Goal: Contribute content: Contribute content

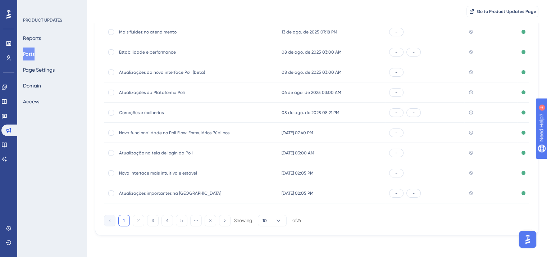
scroll to position [109, 0]
click at [277, 219] on icon at bounding box center [279, 219] width 4 height 2
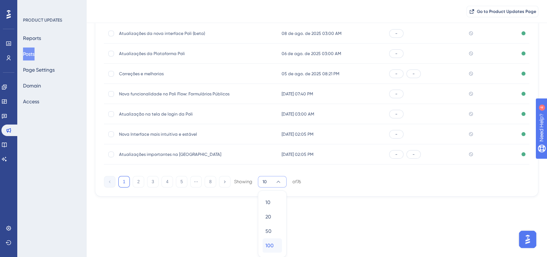
click at [270, 244] on span "100" at bounding box center [270, 245] width 8 height 9
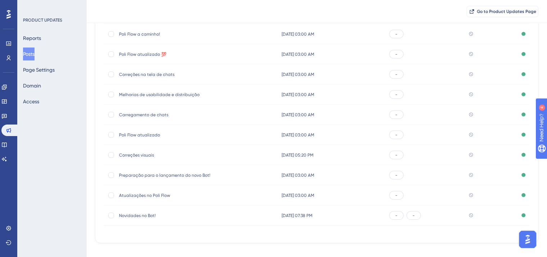
scroll to position [1425, 0]
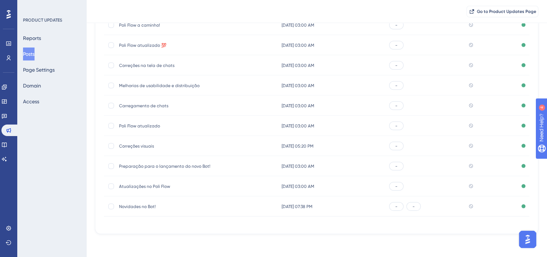
click at [147, 207] on span "Novidades no Bot!" at bounding box center [176, 207] width 115 height 6
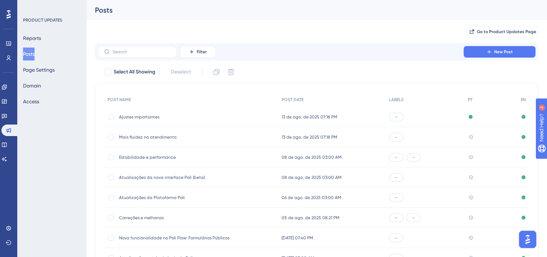
scroll to position [106, 0]
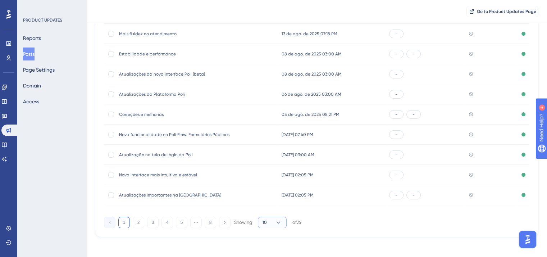
click at [280, 223] on icon at bounding box center [278, 222] width 7 height 7
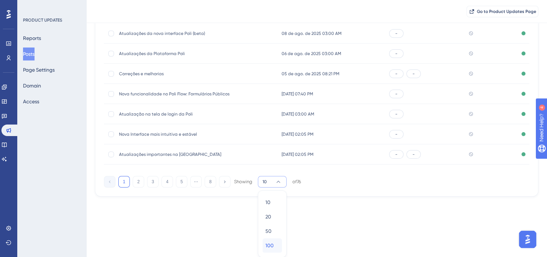
click at [272, 249] on span "100" at bounding box center [270, 245] width 8 height 9
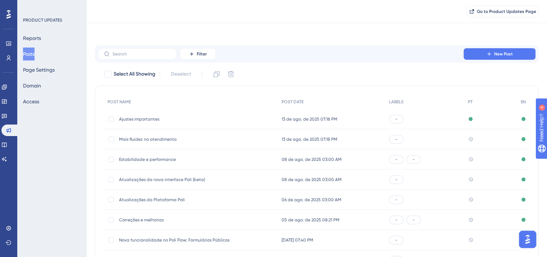
scroll to position [0, 0]
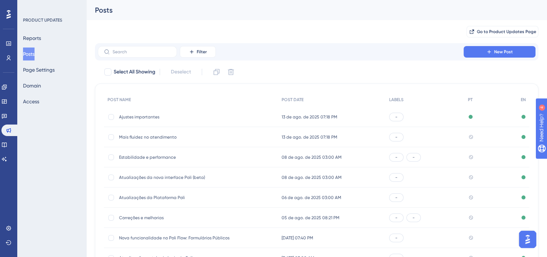
click at [161, 134] on span "Mais fluidez no atendimento" at bounding box center [176, 137] width 115 height 6
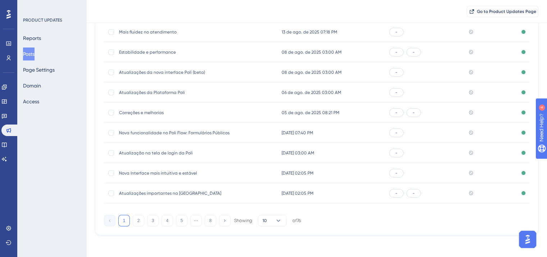
scroll to position [109, 0]
click at [493, 10] on span "Go to Product Updates Page" at bounding box center [506, 12] width 59 height 6
click at [150, 189] on span "Atualizações importantes na [GEOGRAPHIC_DATA]" at bounding box center [176, 192] width 115 height 6
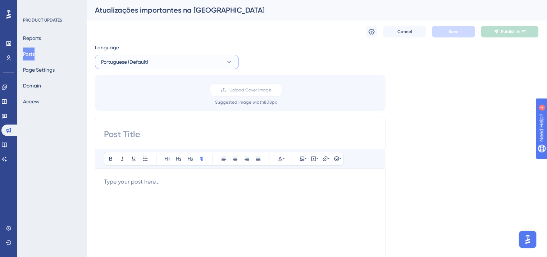
click at [182, 61] on button "Portuguese (Default)" at bounding box center [167, 62] width 144 height 14
click at [192, 98] on button "English English Published" at bounding box center [167, 98] width 135 height 14
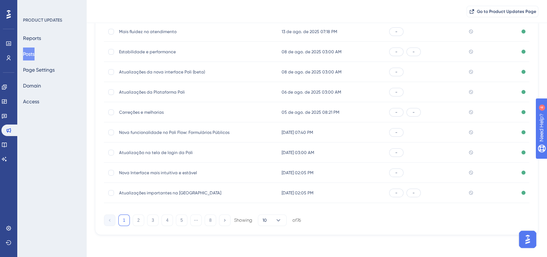
scroll to position [109, 0]
click at [282, 223] on button "10" at bounding box center [272, 220] width 29 height 12
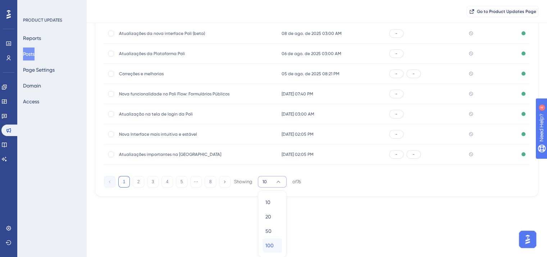
click at [272, 249] on span "100" at bounding box center [270, 245] width 8 height 9
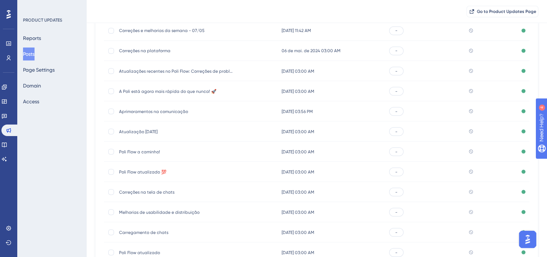
scroll to position [1425, 0]
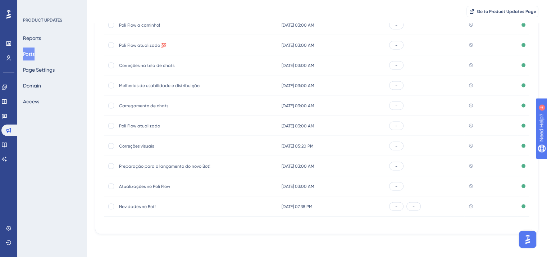
click at [145, 205] on span "Novidades no Bot!" at bounding box center [176, 207] width 115 height 6
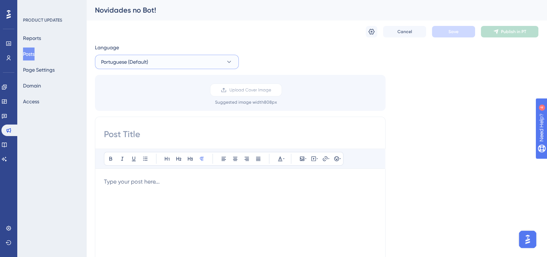
click at [173, 66] on button "Portuguese (Default)" at bounding box center [167, 62] width 144 height 14
click at [172, 100] on button "English English Published" at bounding box center [167, 98] width 135 height 14
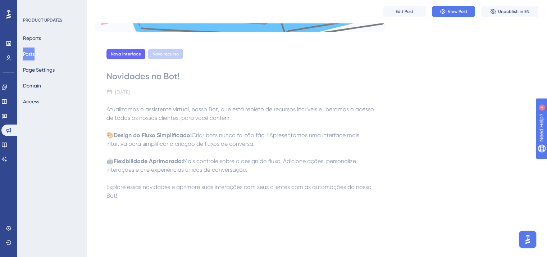
scroll to position [216, 0]
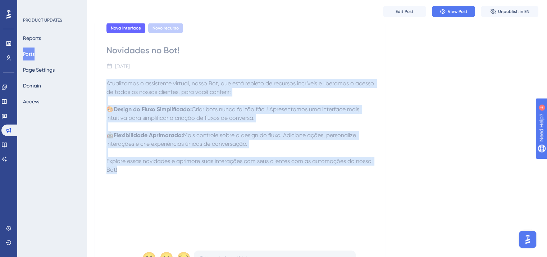
drag, startPoint x: 105, startPoint y: 82, endPoint x: 135, endPoint y: 168, distance: 91.3
click at [135, 168] on div "Nova interface Novo recurso Novidades no Bot! [DATE] Atualizamos o assistente v…" at bounding box center [240, 146] width 291 height 268
copy div "Atualizamos o assistente virtual, nosso Bot, que está repleto de recursos incrí…"
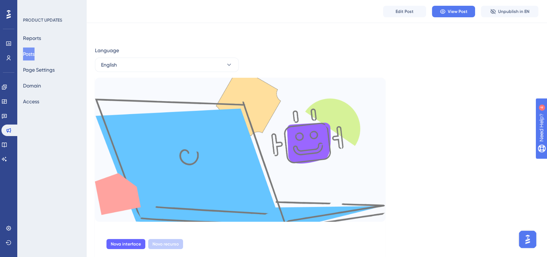
scroll to position [0, 0]
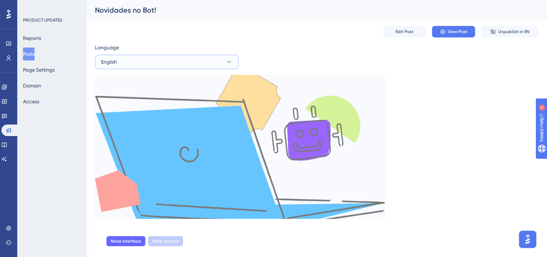
click at [169, 58] on button "English" at bounding box center [167, 62] width 144 height 14
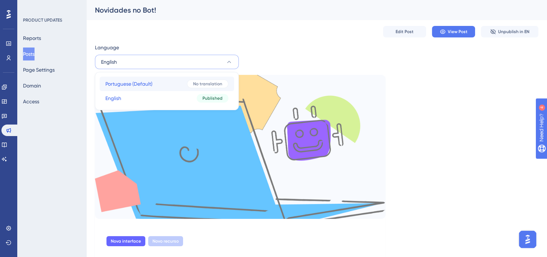
click at [173, 88] on button "Portuguese (Default) Portuguese (Default) No translation" at bounding box center [167, 84] width 135 height 14
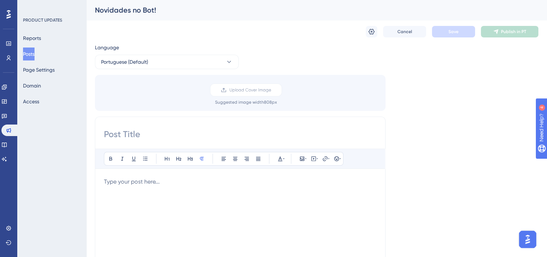
click at [179, 173] on div "Bold Italic Underline Bullet Point Heading 1 Heading 2 Heading 3 Normal Align L…" at bounding box center [240, 242] width 273 height 187
click at [180, 180] on p at bounding box center [240, 181] width 273 height 9
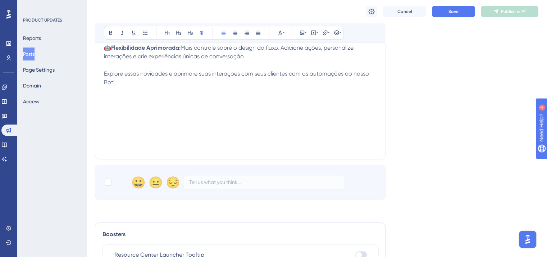
scroll to position [289, 0]
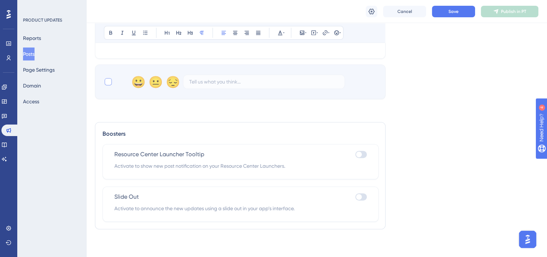
click at [112, 80] on label at bounding box center [109, 81] width 10 height 9
checkbox input "true"
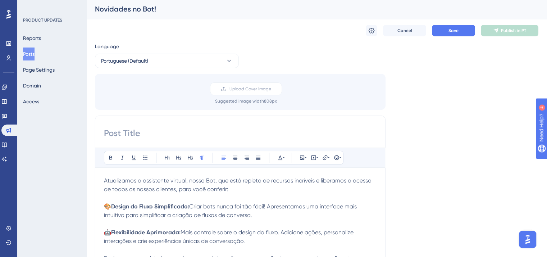
scroll to position [0, 0]
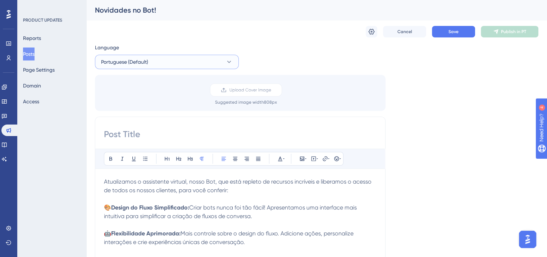
click at [176, 61] on button "Portuguese (Default)" at bounding box center [167, 62] width 144 height 14
click at [178, 98] on button "English English Published" at bounding box center [167, 98] width 135 height 14
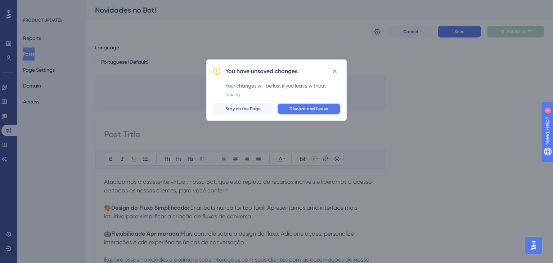
click at [299, 105] on button "Discard and Leave" at bounding box center [308, 109] width 63 height 12
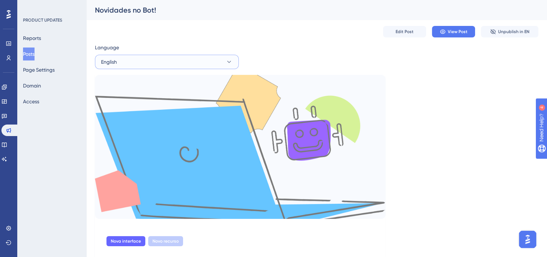
click at [147, 60] on button "English" at bounding box center [167, 62] width 144 height 14
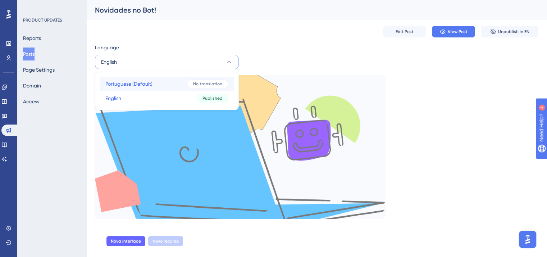
click at [157, 84] on button "Portuguese (Default) Portuguese (Default) No translation" at bounding box center [167, 84] width 135 height 14
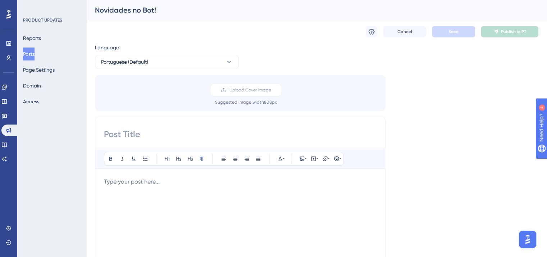
click at [186, 179] on p at bounding box center [240, 181] width 273 height 9
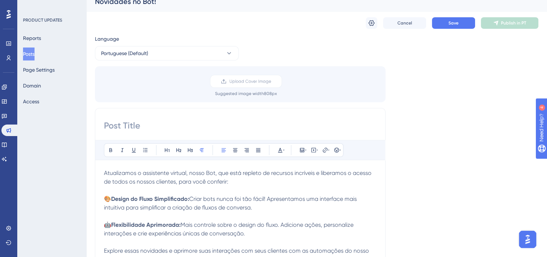
click at [180, 128] on input at bounding box center [240, 126] width 273 height 12
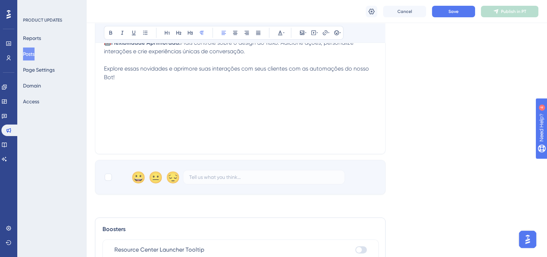
scroll to position [216, 0]
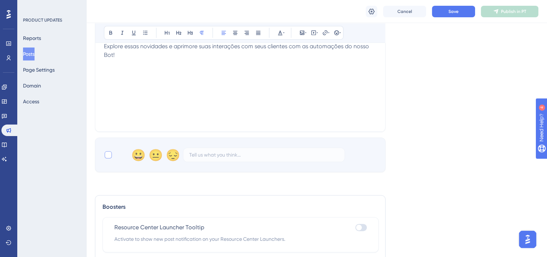
type input "Novidades no bot"
click at [111, 157] on div at bounding box center [108, 154] width 9 height 9
checkbox input "true"
click at [451, 13] on span "Save" at bounding box center [454, 12] width 10 height 6
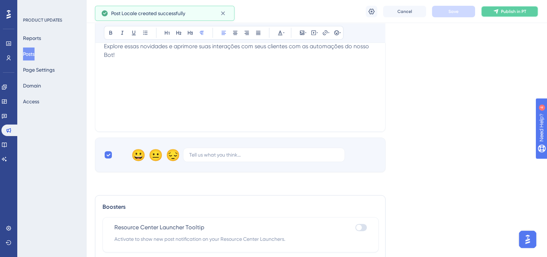
click at [499, 15] on button "Publish in PT" at bounding box center [510, 12] width 58 height 12
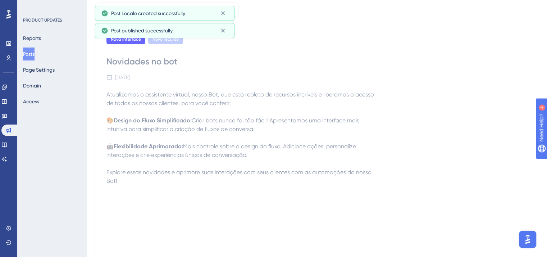
scroll to position [0, 0]
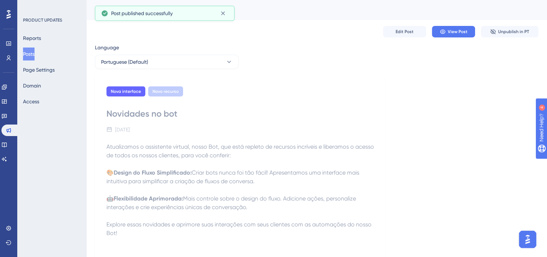
click at [32, 55] on button "Posts" at bounding box center [29, 53] width 12 height 13
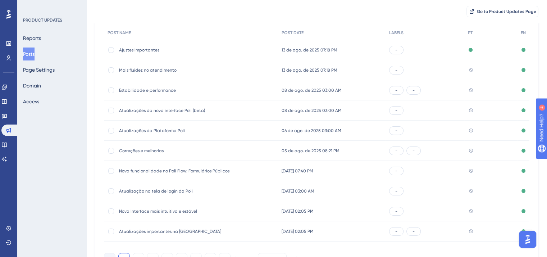
scroll to position [109, 0]
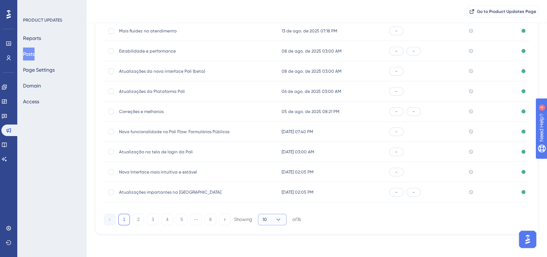
click at [272, 220] on button "10" at bounding box center [272, 220] width 29 height 12
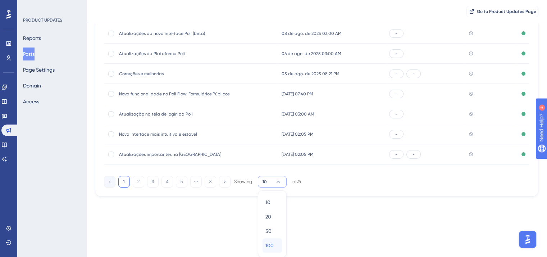
click at [272, 248] on span "100" at bounding box center [270, 245] width 8 height 9
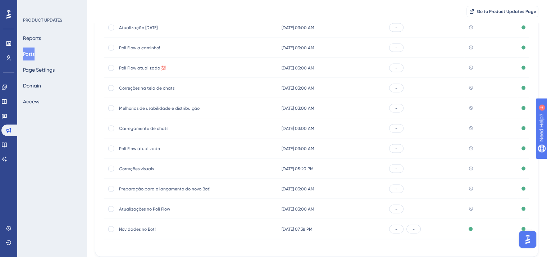
scroll to position [1425, 0]
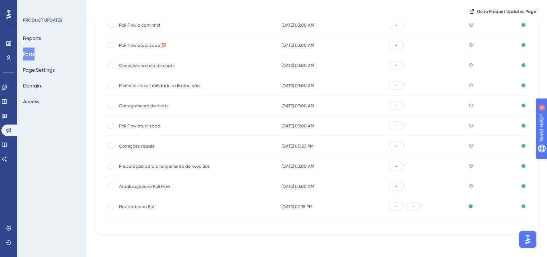
click at [165, 187] on span "Atualizações no Poli Flow" at bounding box center [176, 187] width 115 height 6
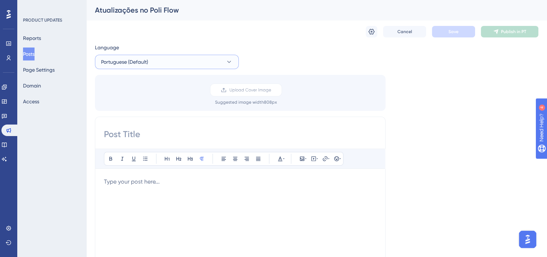
click at [153, 64] on button "Portuguese (Default)" at bounding box center [167, 62] width 144 height 14
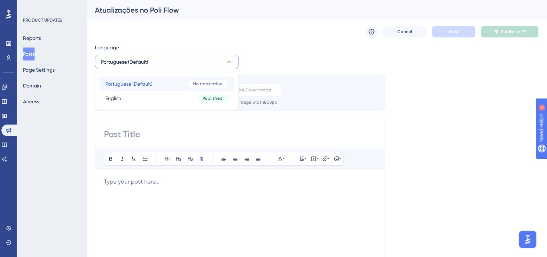
click at [153, 84] on button "Portuguese (Default) Portuguese (Default) No translation" at bounding box center [167, 84] width 135 height 14
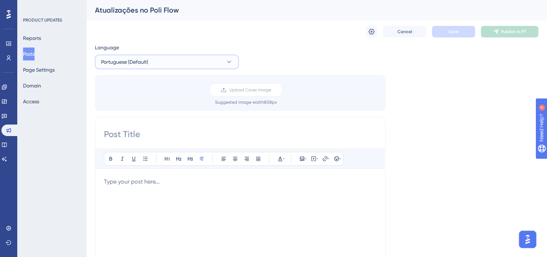
click at [163, 67] on button "Portuguese (Default)" at bounding box center [167, 62] width 144 height 14
click at [160, 100] on button "English English Published" at bounding box center [167, 98] width 135 height 14
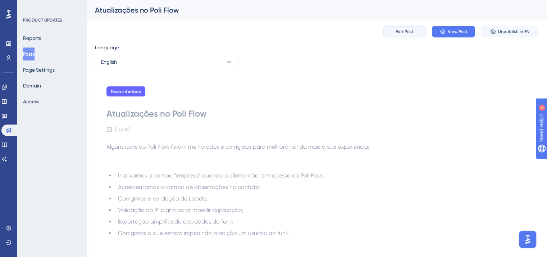
click at [416, 28] on button "Edit Post" at bounding box center [404, 32] width 43 height 12
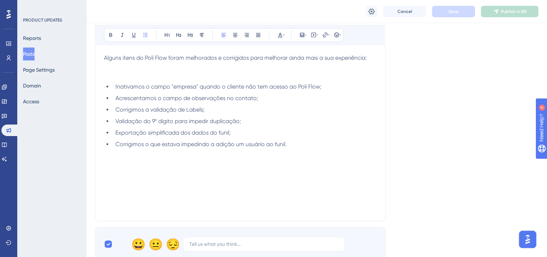
scroll to position [116, 0]
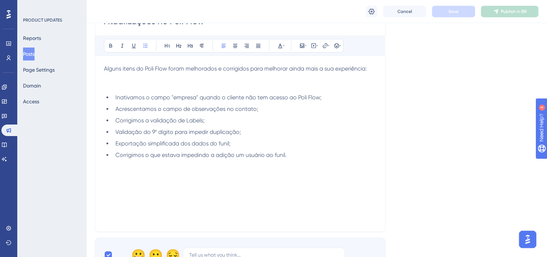
click at [140, 184] on div "Alguns itens do Poli Flow foram melhorados e corrigidos para melhorar ainda mai…" at bounding box center [240, 143] width 273 height 158
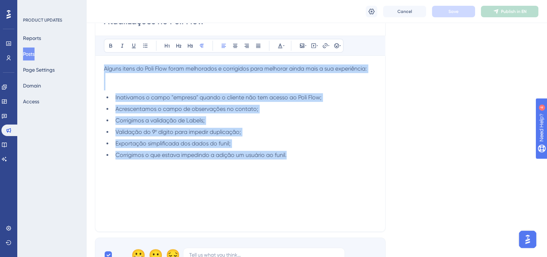
copy div "Alguns itens do Poli Flow foram melhorados e corrigidos para melhorar ainda mai…"
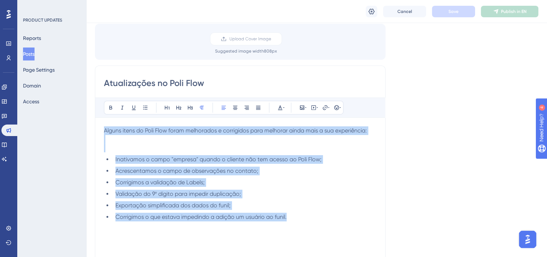
scroll to position [0, 0]
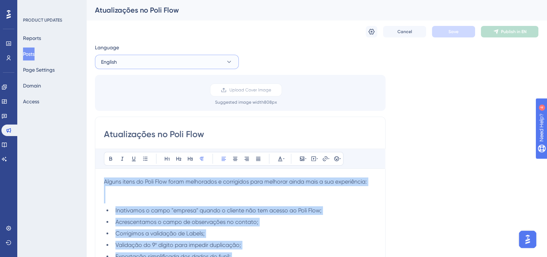
click at [165, 65] on button "English" at bounding box center [167, 62] width 144 height 14
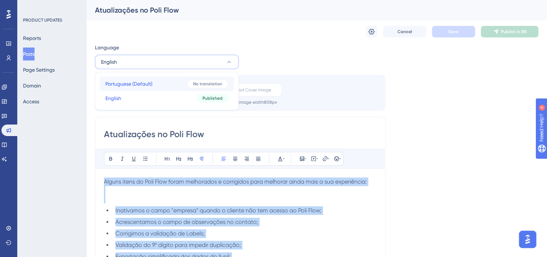
click at [166, 85] on button "Portuguese (Default) Portuguese (Default) No translation" at bounding box center [167, 84] width 135 height 14
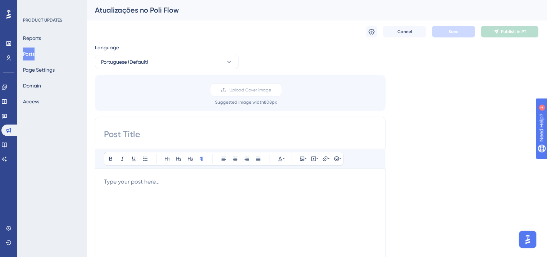
click at [176, 200] on div at bounding box center [240, 256] width 273 height 158
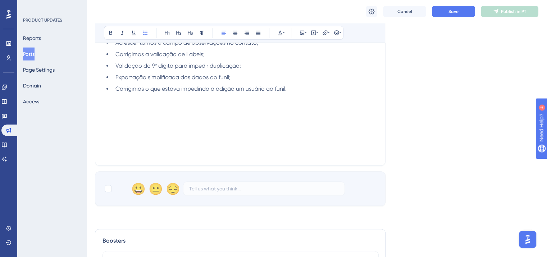
scroll to position [188, 0]
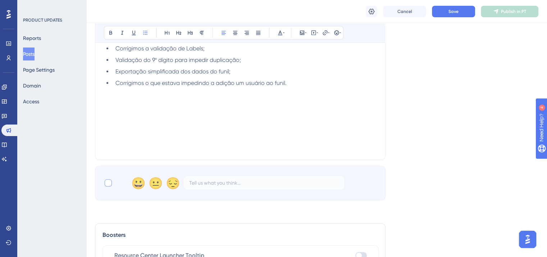
click at [111, 182] on div at bounding box center [108, 182] width 7 height 7
checkbox input "true"
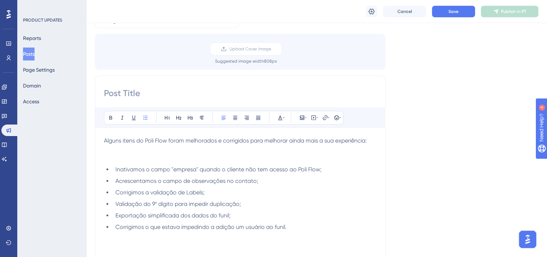
scroll to position [8, 0]
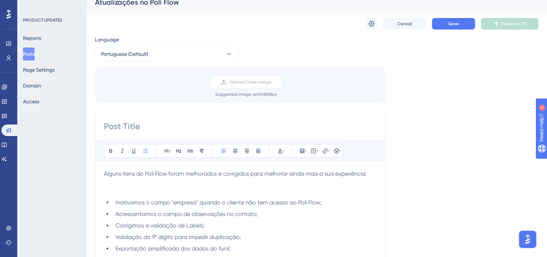
click at [111, 182] on p "Alguns itens do Poli Flow foram melhorados e corrigidos para melhorar ainda mai…" at bounding box center [240, 182] width 273 height 26
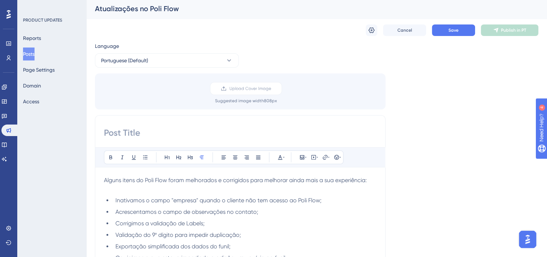
scroll to position [0, 0]
click at [150, 9] on div "Atualizações no Poli Flow" at bounding box center [308, 10] width 426 height 10
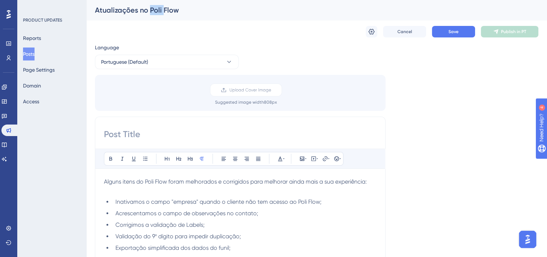
click at [150, 9] on div "Atualizações no Poli Flow" at bounding box center [308, 10] width 426 height 10
copy div "Atualizações no Poli Flow Cancel Save Publish in PT Language Portuguese (Defaul…"
click at [154, 128] on input at bounding box center [240, 134] width 273 height 12
paste input "Atualizações no Poli Flow"
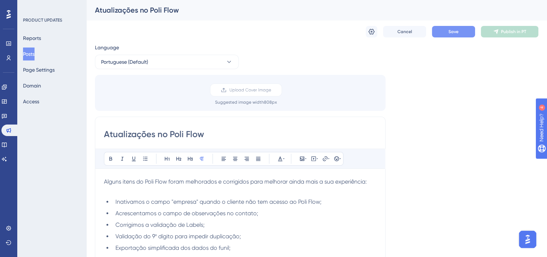
type input "Atualizações no Poli Flow"
click at [442, 33] on button "Save" at bounding box center [453, 32] width 43 height 12
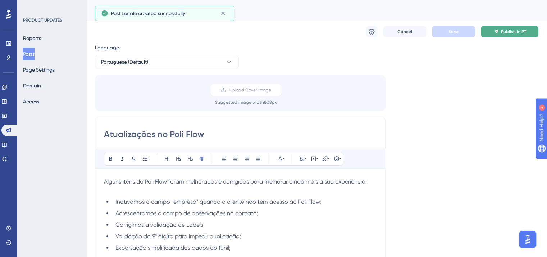
click at [492, 33] on button "Publish in PT" at bounding box center [510, 32] width 58 height 12
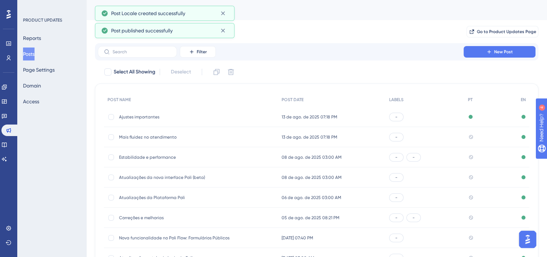
scroll to position [106, 0]
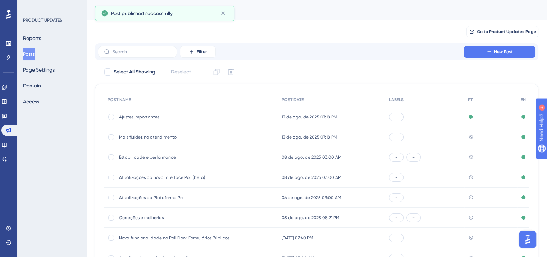
scroll to position [106, 0]
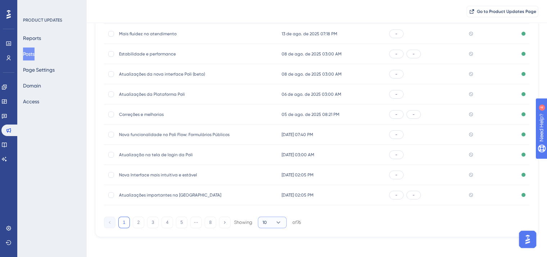
click at [279, 221] on icon at bounding box center [278, 222] width 7 height 7
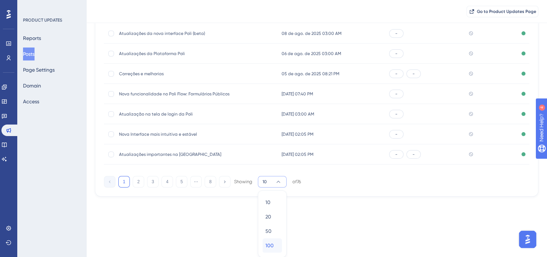
click at [269, 245] on span "100" at bounding box center [270, 245] width 8 height 9
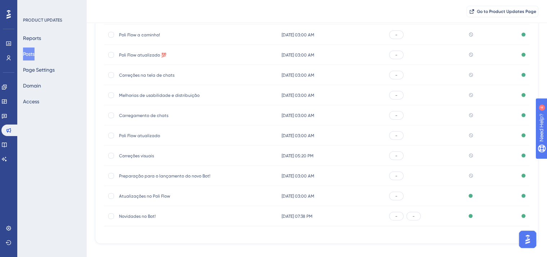
scroll to position [1425, 0]
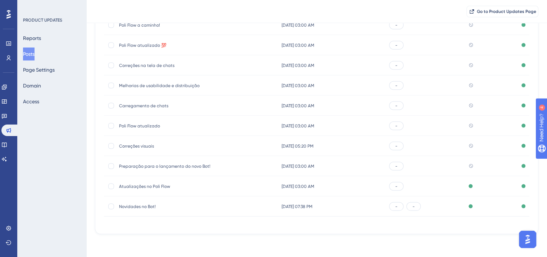
click at [167, 163] on div "Preparação para o lançamento do novo Bot! Preparação para o lançamento do novo …" at bounding box center [176, 166] width 115 height 20
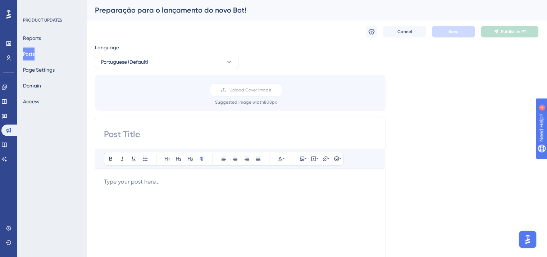
click at [219, 11] on div "Preparação para o lançamento do novo Bot!" at bounding box center [308, 10] width 426 height 10
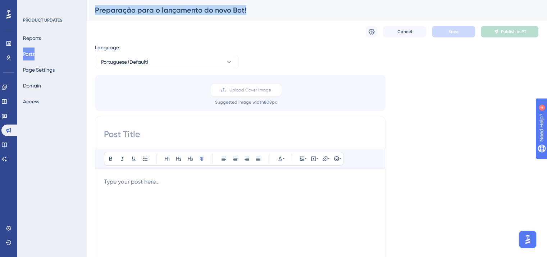
click at [219, 11] on div "Preparação para o lançamento do novo Bot!" at bounding box center [308, 10] width 426 height 10
copy div "Preparação para o lançamento do novo Bot! Cancel Save Publish in PT Language Po…"
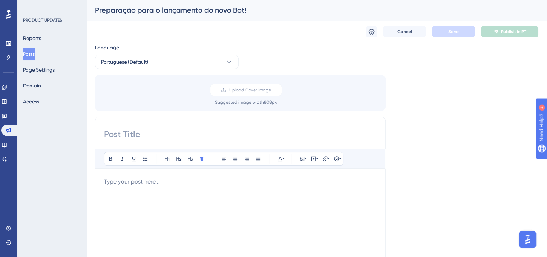
click at [196, 138] on input at bounding box center [240, 134] width 273 height 12
paste input "Preparação para o lançamento do novo Bot!"
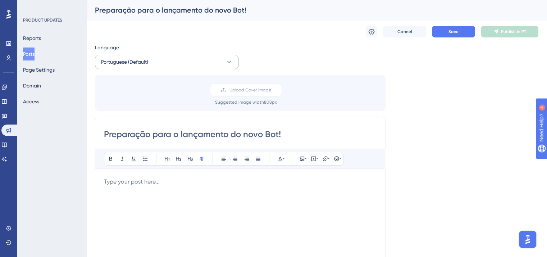
type input "Preparação para o lançamento do novo Bot!"
click at [141, 61] on span "Portuguese (Default)" at bounding box center [124, 62] width 47 height 9
click at [141, 101] on button "English English Published" at bounding box center [167, 98] width 135 height 14
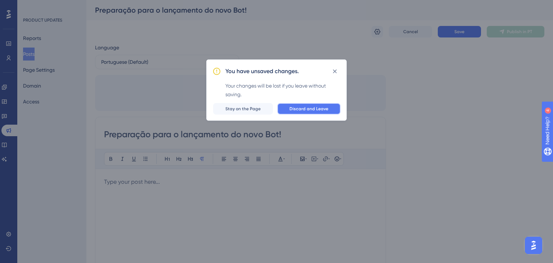
click at [287, 108] on button "Discard and Leave" at bounding box center [308, 109] width 63 height 12
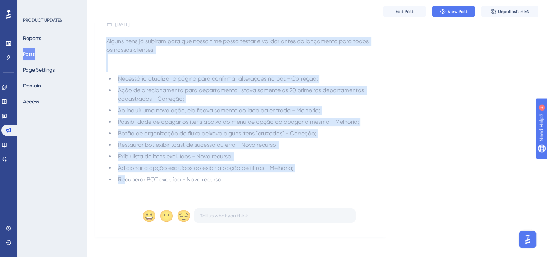
scroll to position [111, 0]
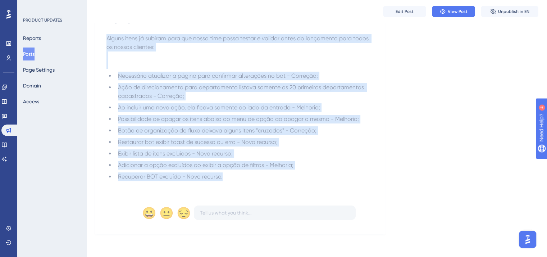
drag, startPoint x: 105, startPoint y: 146, endPoint x: 254, endPoint y: 173, distance: 151.3
click at [254, 173] on div "Nova interface Preparação para o lançamento do novo Bot! [DATE] Alguns itens já…" at bounding box center [240, 101] width 291 height 268
copy div "Alguns itens já subiram para que nosso time possa testar e validar antes do lan…"
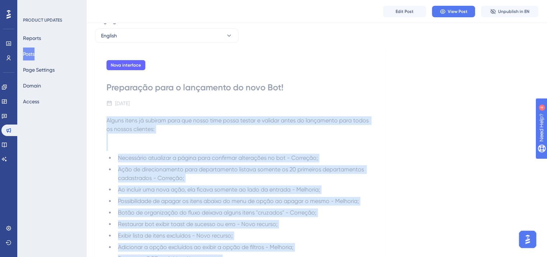
scroll to position [0, 0]
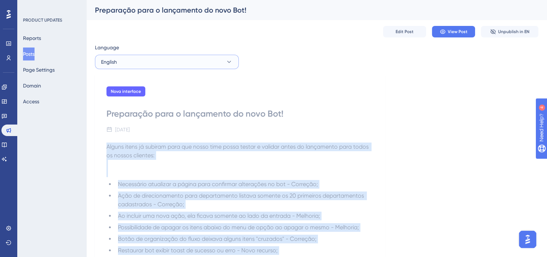
click at [208, 64] on button "English" at bounding box center [167, 62] width 144 height 14
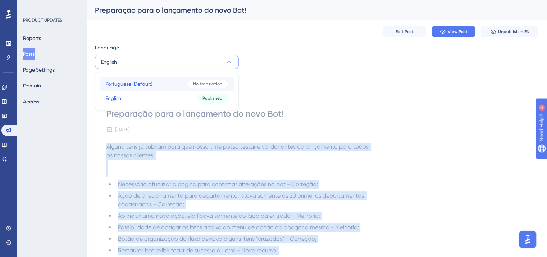
click at [205, 84] on span "No translation" at bounding box center [207, 84] width 29 height 6
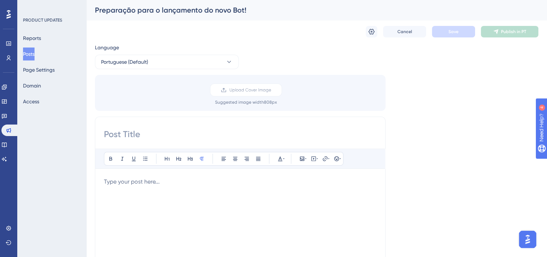
click at [175, 199] on div at bounding box center [240, 256] width 273 height 158
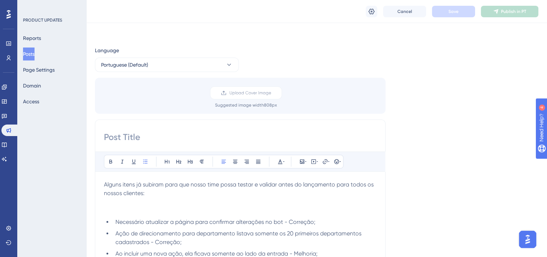
scroll to position [60, 0]
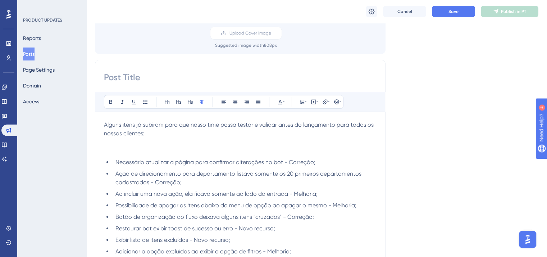
click at [150, 141] on p "Alguns itens já subiram para que nosso time possa testar e validar antes do lan…" at bounding box center [240, 138] width 273 height 35
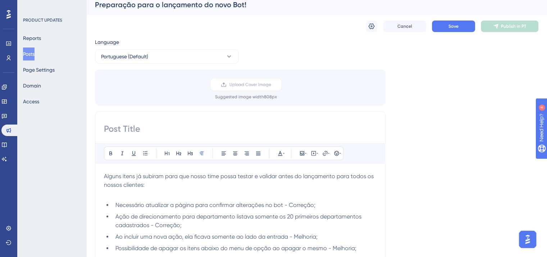
scroll to position [0, 0]
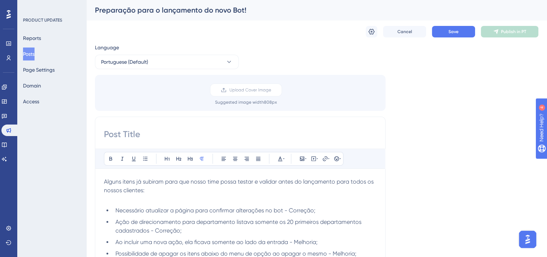
click at [142, 15] on div "Preparação para o lançamento do novo Bot!" at bounding box center [316, 10] width 461 height 20
click at [143, 10] on div "Preparação para o lançamento do novo Bot!" at bounding box center [308, 10] width 426 height 10
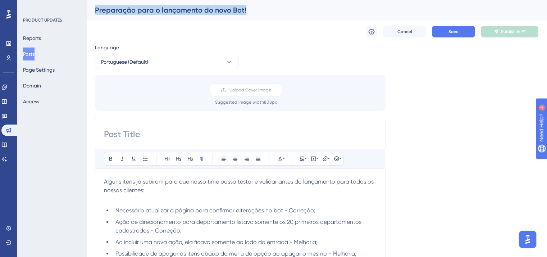
click at [143, 10] on div "Preparação para o lançamento do novo Bot!" at bounding box center [308, 10] width 426 height 10
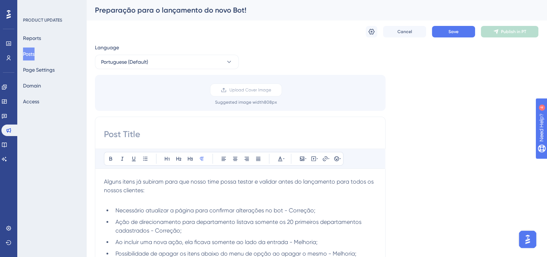
click at [151, 134] on input at bounding box center [240, 134] width 273 height 12
paste input "Preparação para o lançamento do novo Bot!"
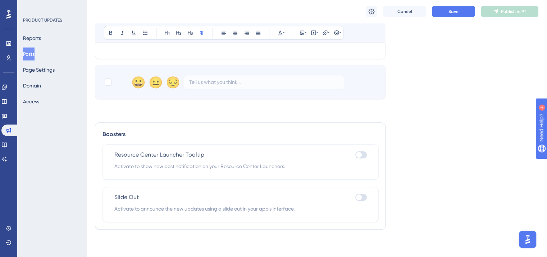
scroll to position [289, 0]
type input "Preparação para o lançamento do novo Bot!"
click at [107, 79] on div at bounding box center [108, 81] width 7 height 7
checkbox input "true"
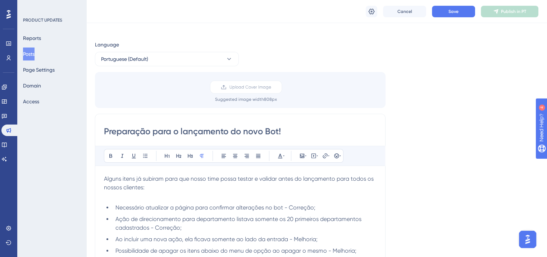
scroll to position [0, 0]
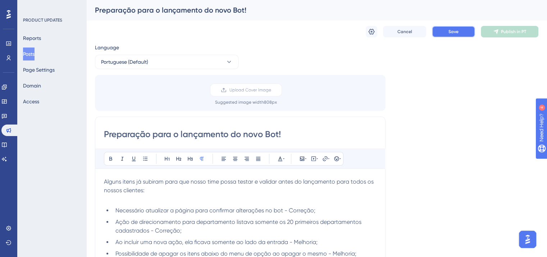
click at [440, 34] on button "Save" at bounding box center [453, 32] width 43 height 12
click at [509, 34] on span "Publish in PT" at bounding box center [513, 32] width 25 height 6
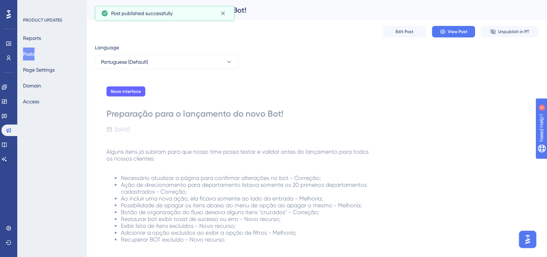
scroll to position [106, 0]
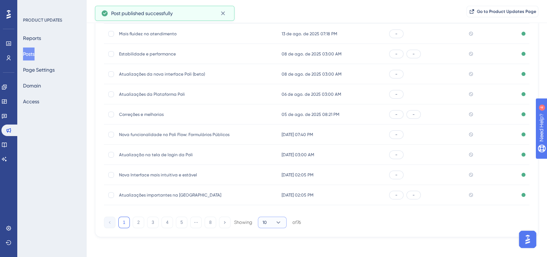
click at [273, 225] on button "10" at bounding box center [272, 223] width 29 height 12
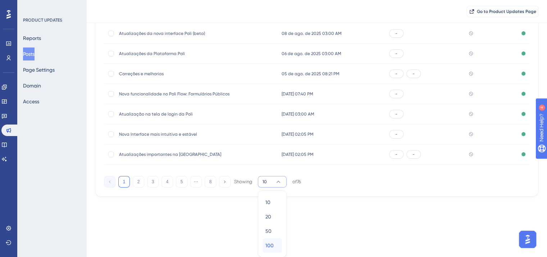
click at [275, 248] on div "100 100" at bounding box center [273, 245] width 14 height 14
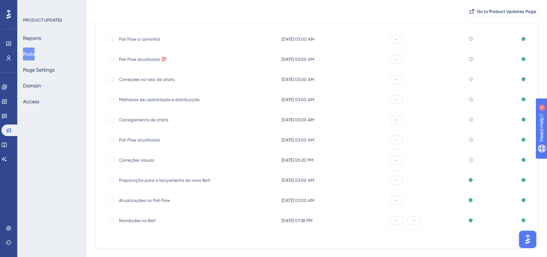
scroll to position [1425, 0]
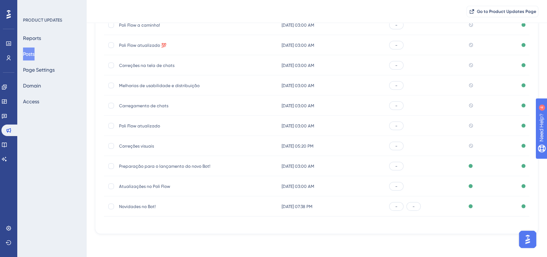
click at [132, 150] on div "Correções visuais Correções visuais" at bounding box center [176, 146] width 115 height 20
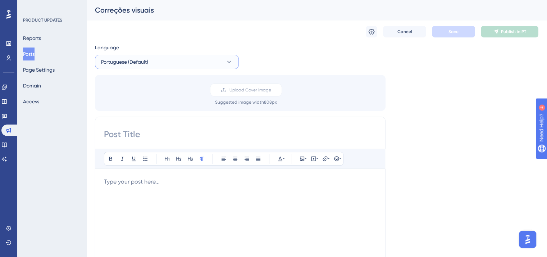
click at [175, 68] on button "Portuguese (Default)" at bounding box center [167, 62] width 144 height 14
click at [173, 100] on button "English English Published" at bounding box center [167, 98] width 135 height 14
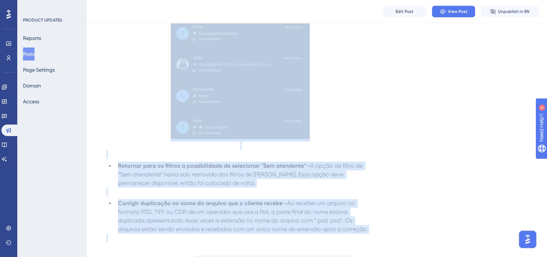
scroll to position [695, 0]
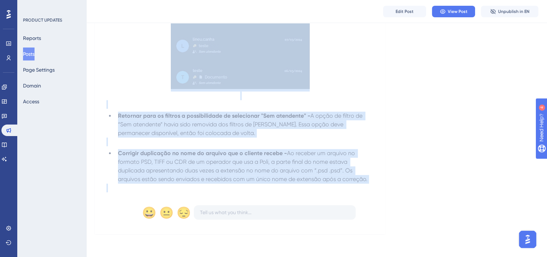
drag, startPoint x: 107, startPoint y: 144, endPoint x: 391, endPoint y: 183, distance: 287.6
copy div "Lor, ipsumdol si Amet! Conse a elitse do eiusmodt in utla etdolore magnaaliquae…"
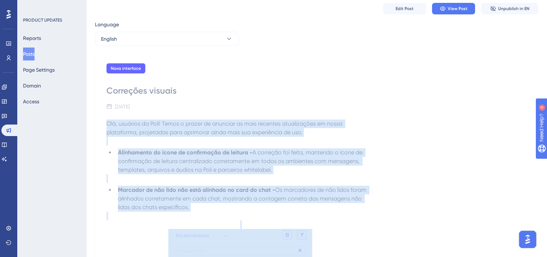
scroll to position [0, 0]
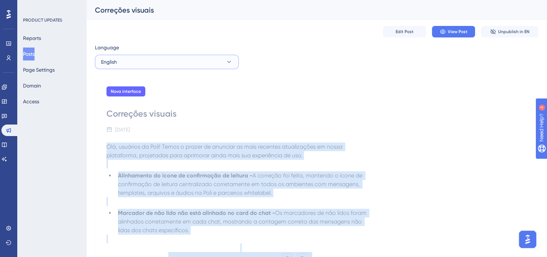
click at [180, 62] on button "English" at bounding box center [167, 62] width 144 height 14
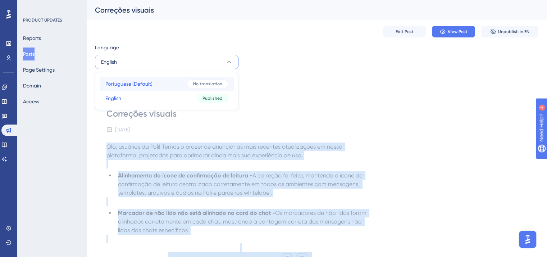
click at [196, 77] on button "Portuguese (Default) Portuguese (Default) No translation" at bounding box center [167, 84] width 135 height 14
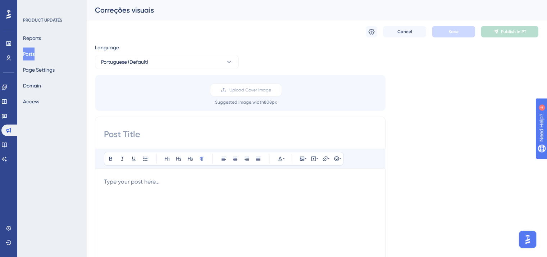
click at [201, 178] on p at bounding box center [240, 181] width 273 height 9
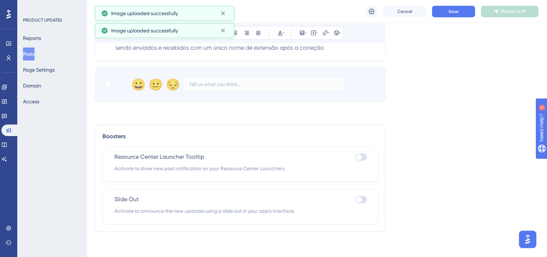
scroll to position [847, 0]
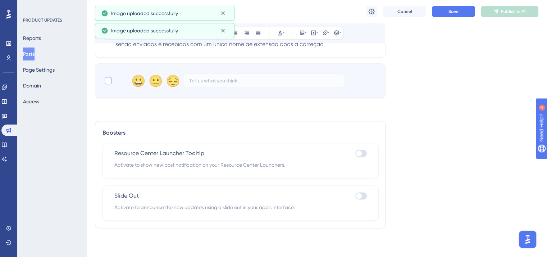
click at [111, 83] on div at bounding box center [108, 80] width 7 height 7
checkbox input "true"
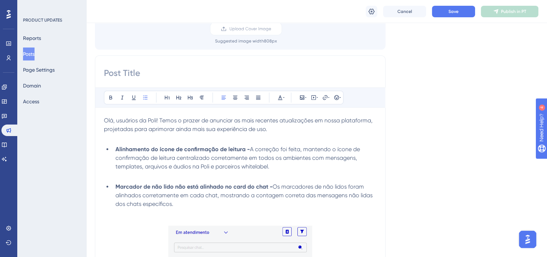
scroll to position [0, 0]
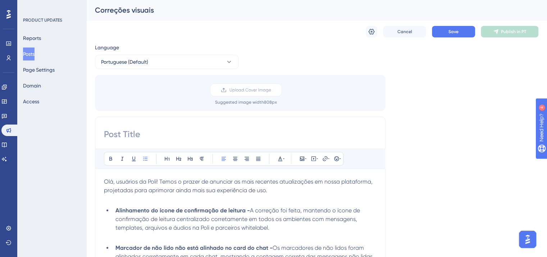
click at [128, 13] on div "Correções visuais" at bounding box center [308, 10] width 426 height 10
copy div "Correções visuais Cancel Save Publish in PT Language Portuguese (Default)"
click at [157, 138] on input at bounding box center [240, 134] width 273 height 12
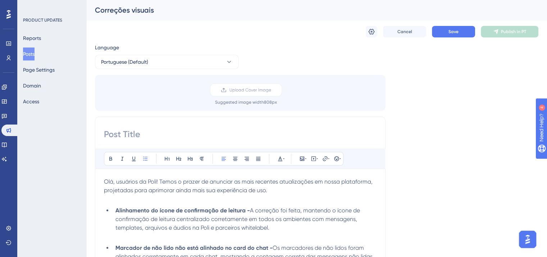
paste input "Correções visuais"
type input "Correções visuais"
click at [455, 29] on span "Save" at bounding box center [454, 32] width 10 height 6
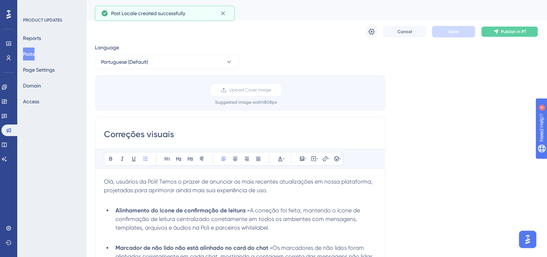
click at [497, 32] on icon at bounding box center [496, 32] width 6 height 6
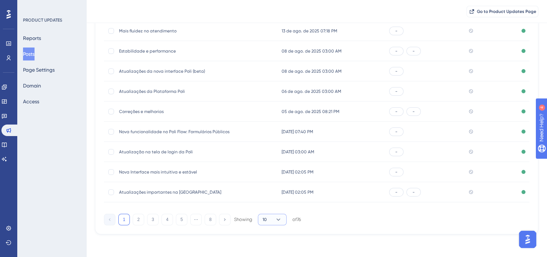
click at [277, 218] on icon at bounding box center [279, 219] width 4 height 2
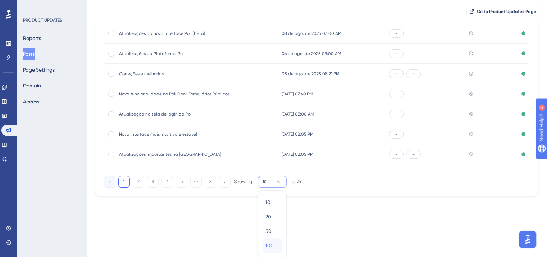
click at [271, 243] on span "100" at bounding box center [270, 245] width 8 height 9
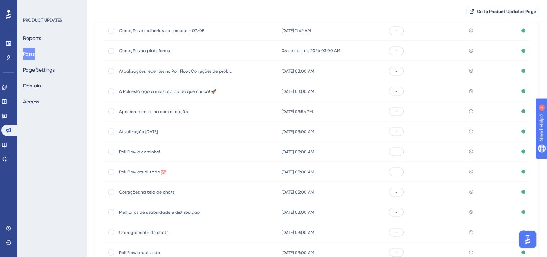
scroll to position [1425, 0]
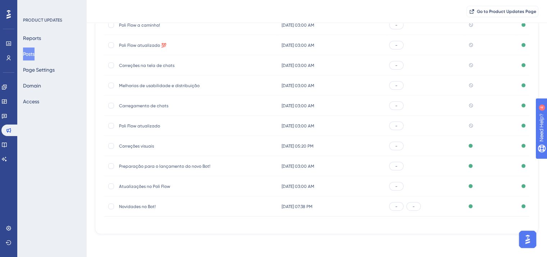
click at [136, 127] on span "Poli Flow atualizado" at bounding box center [176, 126] width 115 height 6
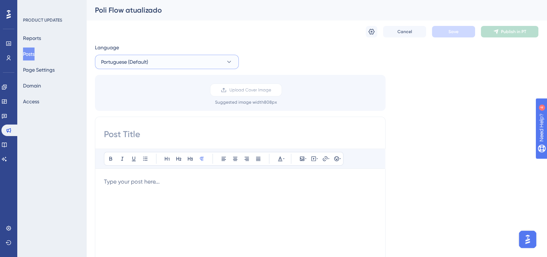
click at [147, 65] on span "Portuguese (Default)" at bounding box center [124, 62] width 47 height 9
click at [149, 100] on button "English English Published" at bounding box center [167, 98] width 135 height 14
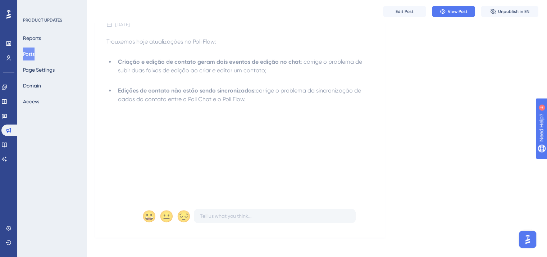
scroll to position [111, 0]
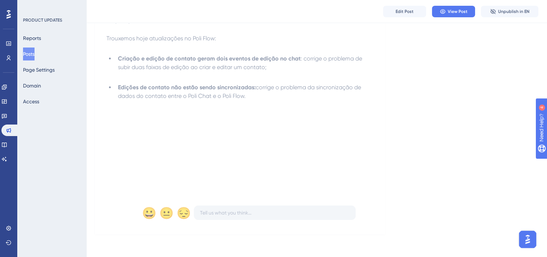
drag, startPoint x: 107, startPoint y: 147, endPoint x: 261, endPoint y: 101, distance: 160.1
click at [261, 101] on div "Trouxemos hoje atualizações no Poli Flow: Criação e edição de contato geram doi…" at bounding box center [241, 113] width 268 height 158
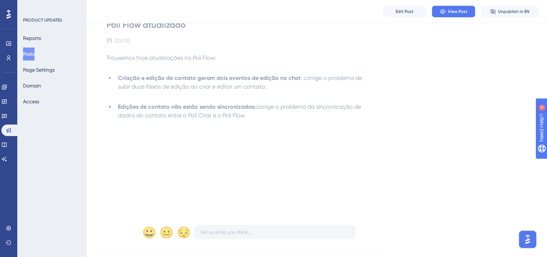
scroll to position [3, 0]
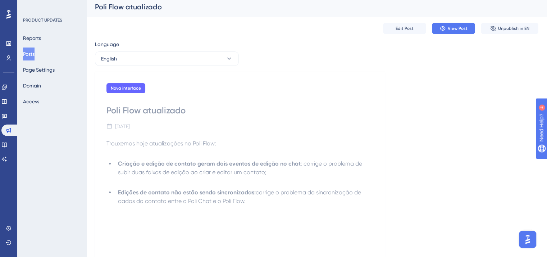
drag, startPoint x: 254, startPoint y: 202, endPoint x: 105, endPoint y: 143, distance: 160.2
click at [105, 143] on div "Nova interface Poli Flow atualizado [DATE] Trouxemos hoje atualizações no Poli …" at bounding box center [240, 206] width 291 height 268
copy div "Trouxemos hoje atualizações no Poli Flow: Criação e edição de contato geram doi…"
click at [131, 61] on button "English" at bounding box center [167, 58] width 144 height 14
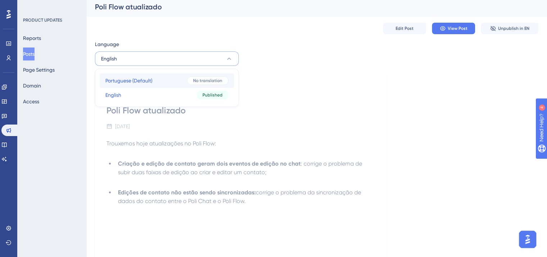
click at [142, 83] on span "Portuguese (Default)" at bounding box center [128, 80] width 47 height 9
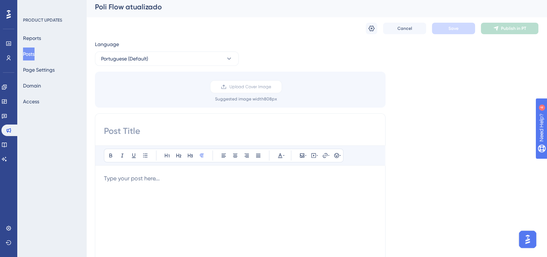
click at [157, 188] on div at bounding box center [240, 253] width 273 height 158
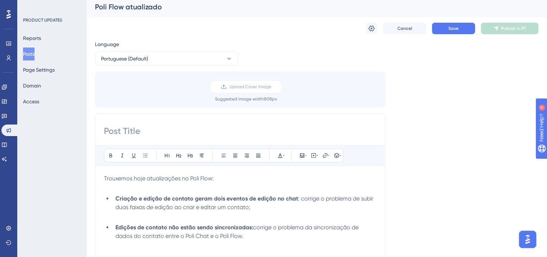
click at [144, 6] on div "Poli Flow atualizado" at bounding box center [308, 7] width 426 height 10
copy div "Poli Flow atualizado Cancel Save Publish in PT Language Portuguese (Default)"
click at [147, 130] on input at bounding box center [240, 131] width 273 height 12
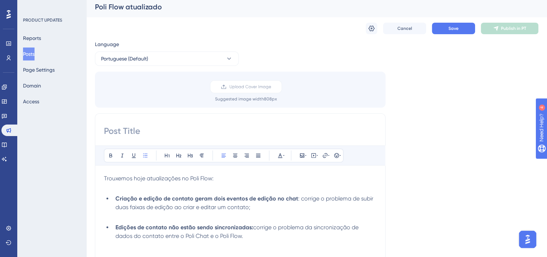
paste input "Poli Flow atualizado"
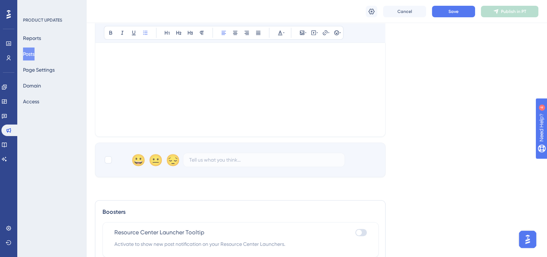
scroll to position [255, 0]
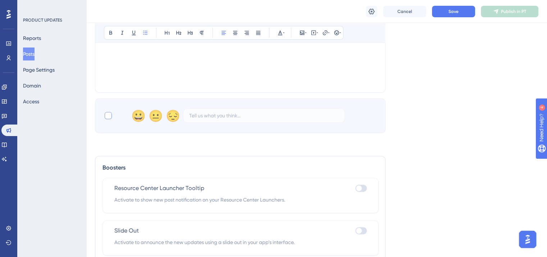
type input "Poli Flow atualizado"
click at [108, 113] on div at bounding box center [108, 115] width 7 height 7
checkbox input "true"
click at [446, 9] on button "Save" at bounding box center [453, 12] width 43 height 12
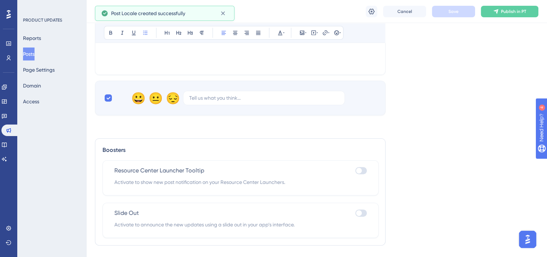
scroll to position [289, 0]
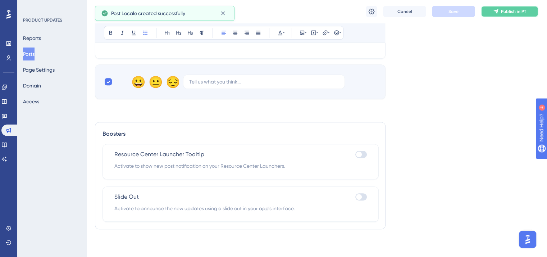
click at [504, 9] on span "Publish in PT" at bounding box center [513, 12] width 25 height 6
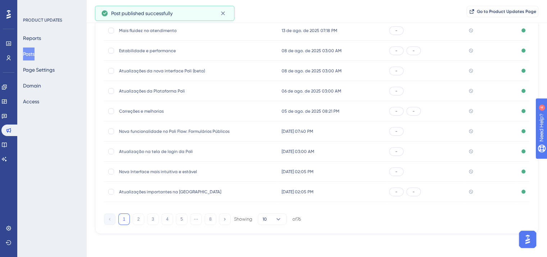
scroll to position [109, 0]
click at [283, 221] on button "10" at bounding box center [272, 220] width 29 height 12
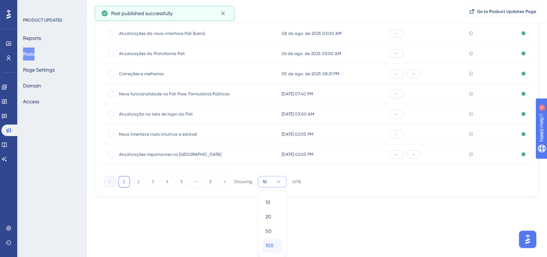
click at [276, 244] on div "100 100" at bounding box center [273, 245] width 14 height 14
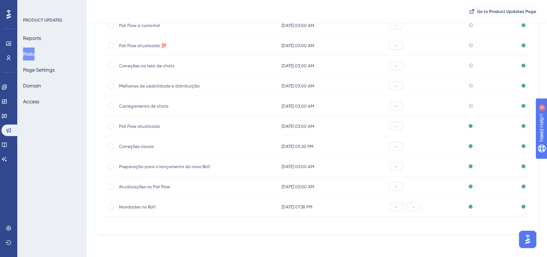
scroll to position [1425, 0]
click at [148, 103] on span "Carregamento de chats" at bounding box center [176, 106] width 115 height 6
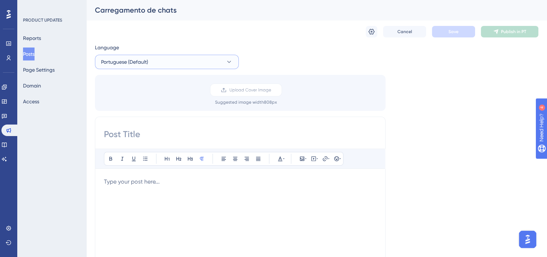
click at [167, 65] on button "Portuguese (Default)" at bounding box center [167, 62] width 144 height 14
click at [168, 94] on button "English English Published" at bounding box center [167, 98] width 135 height 14
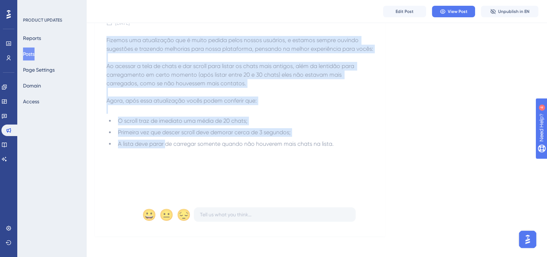
scroll to position [111, 0]
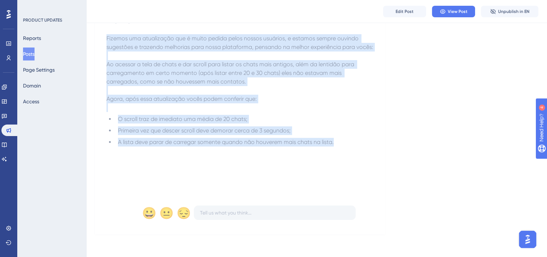
drag, startPoint x: 106, startPoint y: 145, endPoint x: 402, endPoint y: 159, distance: 296.5
click at [402, 159] on div "Nova interface Carregamento de chats [DATE] Fizemos uma atualização que é muito…" at bounding box center [317, 101] width 444 height 268
copy div "Fizemos uma atualização que é muito pedida pelos nossos usuários, e estamos sem…"
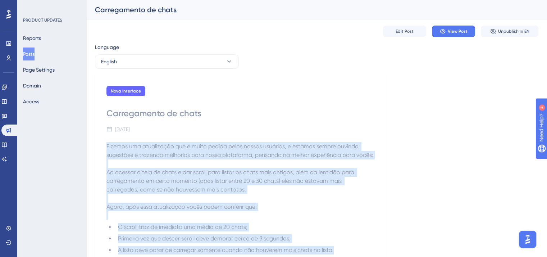
scroll to position [0, 0]
click at [173, 64] on button "English" at bounding box center [167, 62] width 144 height 14
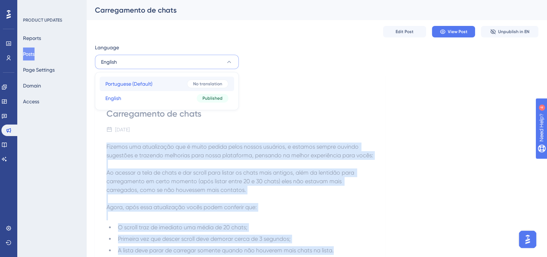
click at [171, 81] on button "Portuguese (Default) Portuguese (Default) No translation" at bounding box center [167, 84] width 135 height 14
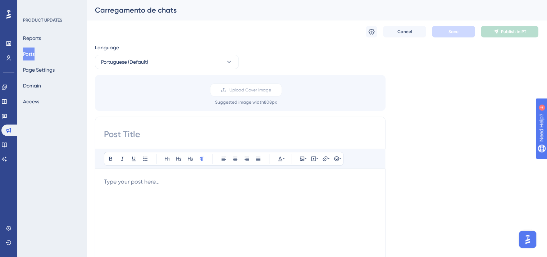
click at [162, 193] on div at bounding box center [240, 256] width 273 height 158
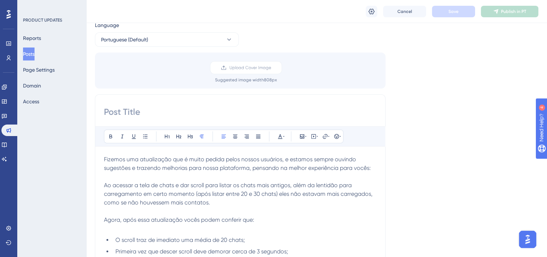
click at [162, 193] on span "Ao acessar a tela de chats e dar scroll para listar os chats mais antigos, além…" at bounding box center [239, 194] width 270 height 24
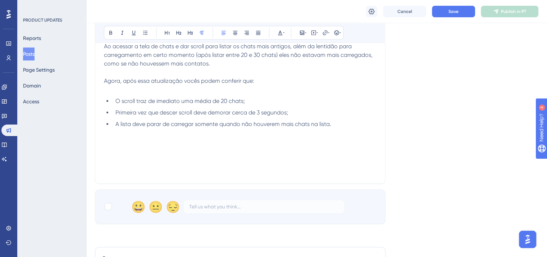
scroll to position [205, 0]
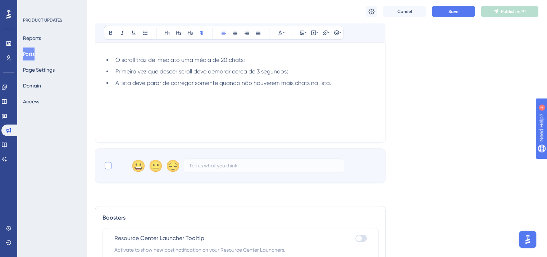
click at [107, 163] on div at bounding box center [108, 165] width 7 height 7
checkbox input "true"
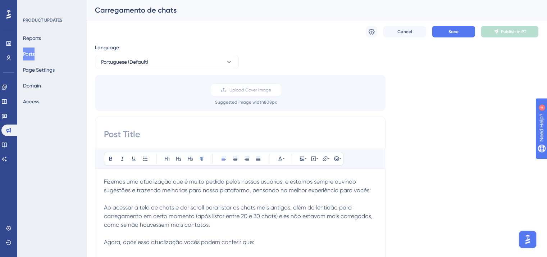
scroll to position [0, 0]
click at [136, 11] on div "Carregamento de chats" at bounding box center [308, 10] width 426 height 10
click at [154, 130] on input at bounding box center [240, 134] width 273 height 12
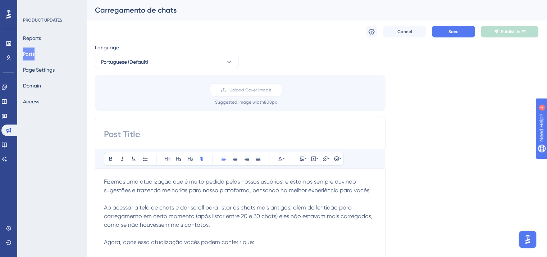
paste input "Carregamento de chats"
type input "Carregamento de chats"
click at [459, 30] on button "Save" at bounding box center [453, 32] width 43 height 12
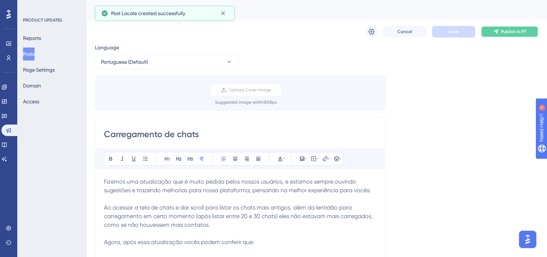
click at [510, 30] on span "Publish in PT" at bounding box center [513, 32] width 25 height 6
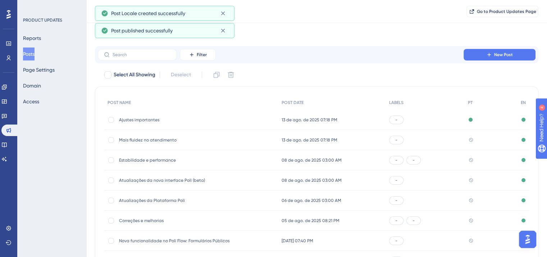
scroll to position [106, 0]
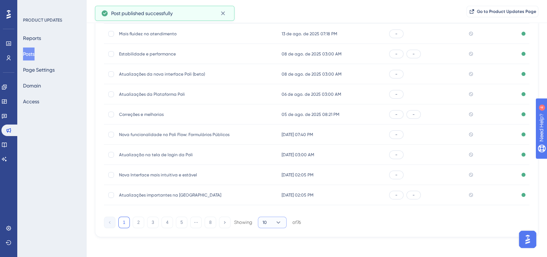
click at [285, 222] on button "10" at bounding box center [272, 223] width 29 height 12
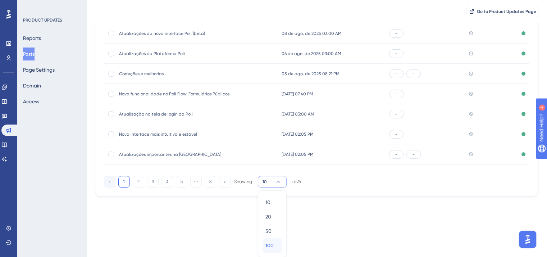
click at [271, 244] on span "100" at bounding box center [270, 245] width 8 height 9
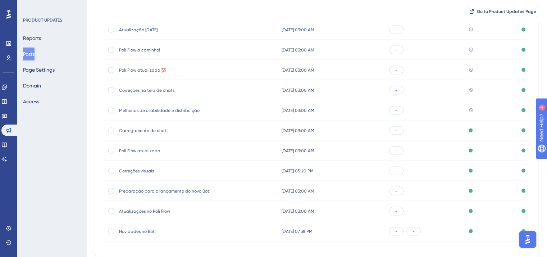
scroll to position [1389, 0]
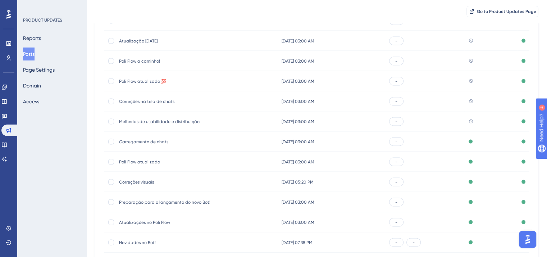
click at [159, 118] on div "Melhorias de usabilidade e distribuição Melhorias de usabilidade e distribuição" at bounding box center [176, 122] width 115 height 20
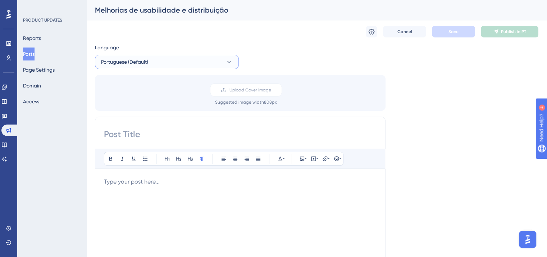
click at [165, 59] on button "Portuguese (Default)" at bounding box center [167, 62] width 144 height 14
click at [163, 98] on button "English English Published" at bounding box center [167, 98] width 135 height 14
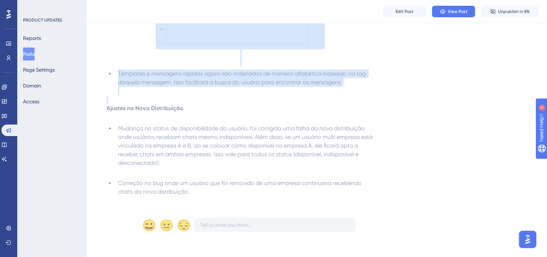
scroll to position [265, 0]
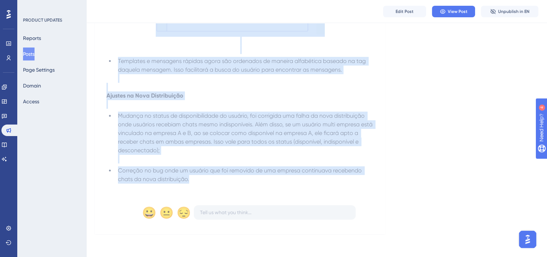
drag, startPoint x: 107, startPoint y: 40, endPoint x: 226, endPoint y: 178, distance: 182.4
click at [226, 178] on div "Subimos no dia de ontem algumas melhorias para a plataforma: Melhorias de Usabi…" at bounding box center [241, 36] width 268 height 311
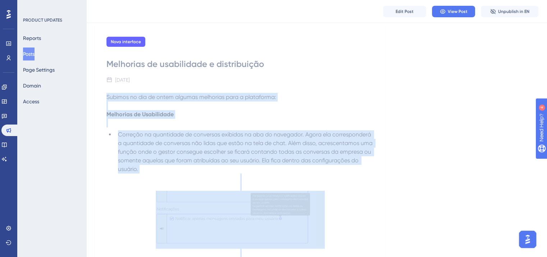
scroll to position [0, 0]
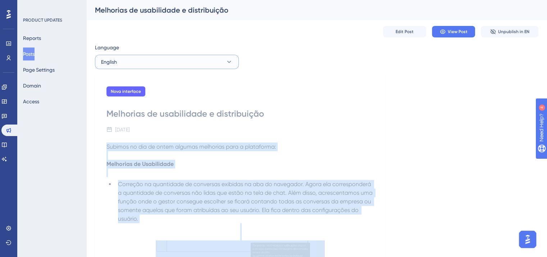
click at [217, 58] on button "English" at bounding box center [167, 62] width 144 height 14
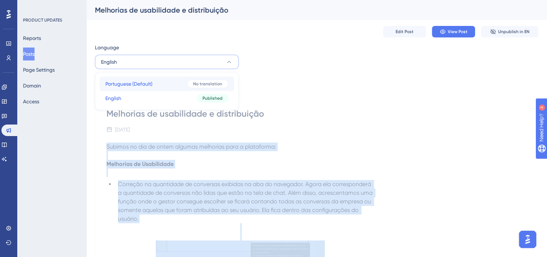
click at [215, 87] on div "No translation" at bounding box center [207, 84] width 41 height 9
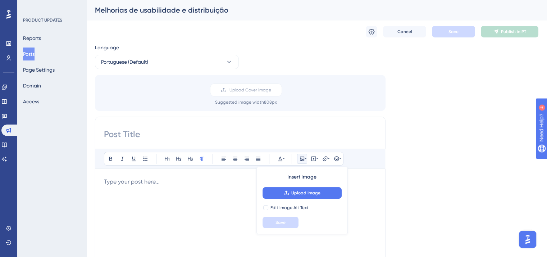
click at [209, 202] on div at bounding box center [240, 256] width 273 height 158
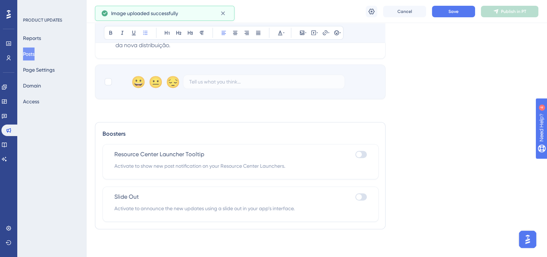
scroll to position [425, 0]
click at [111, 81] on div at bounding box center [108, 80] width 7 height 7
checkbox input "true"
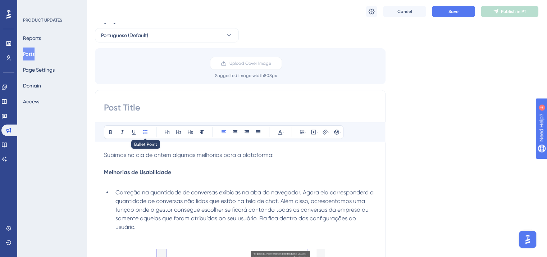
scroll to position [0, 0]
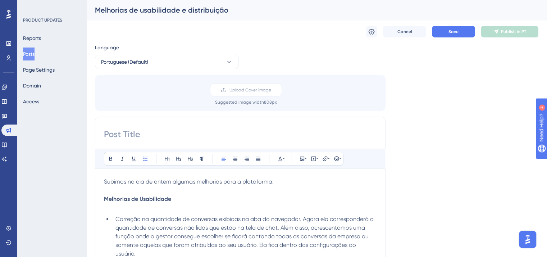
click at [134, 13] on div "Melhorias de usabilidade e distribuição" at bounding box center [308, 10] width 426 height 10
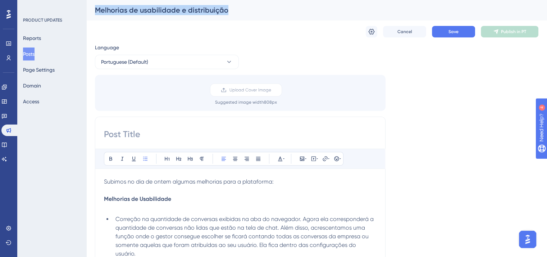
click at [134, 13] on div "Melhorias de usabilidade e distribuição" at bounding box center [308, 10] width 426 height 10
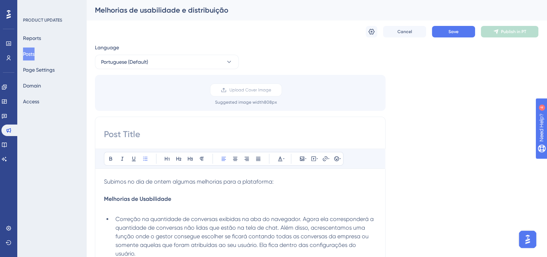
click at [142, 136] on input at bounding box center [240, 134] width 273 height 12
paste input "Melhorias de usabilidade e distribuição"
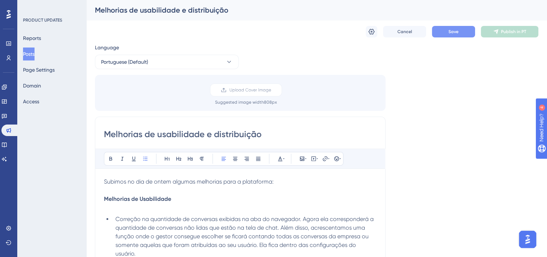
type input "Melhorias de usabilidade e distribuição"
click at [449, 32] on span "Save" at bounding box center [454, 32] width 10 height 6
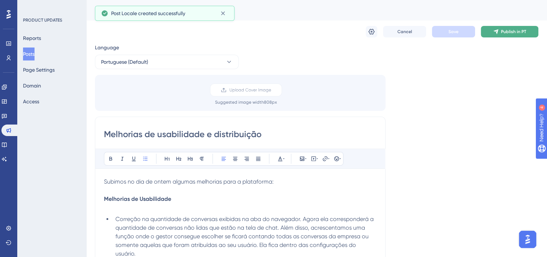
click at [517, 31] on span "Publish in PT" at bounding box center [513, 32] width 25 height 6
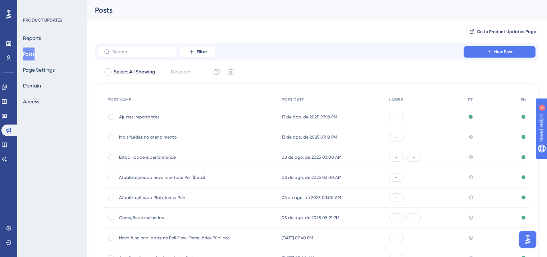
scroll to position [106, 0]
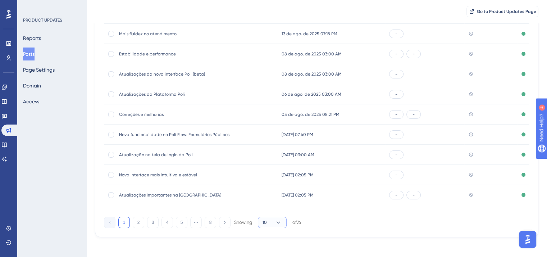
click at [277, 221] on icon at bounding box center [278, 222] width 7 height 7
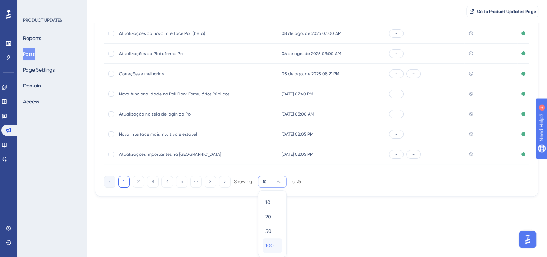
click at [272, 246] on span "100" at bounding box center [270, 245] width 8 height 9
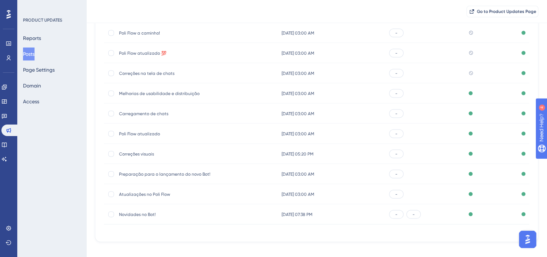
scroll to position [1425, 0]
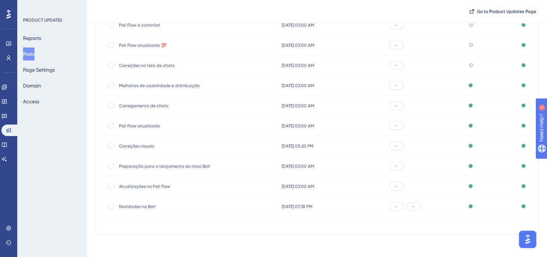
click at [150, 67] on span "Correções na tela de chats" at bounding box center [176, 66] width 115 height 6
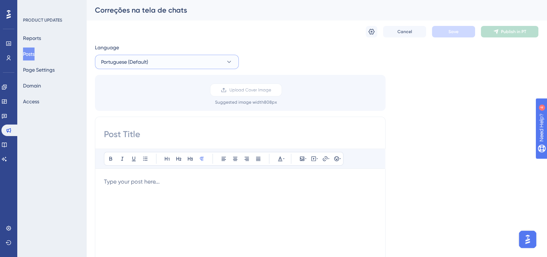
click at [150, 67] on button "Portuguese (Default)" at bounding box center [167, 62] width 144 height 14
click at [147, 101] on button "English English Published" at bounding box center [167, 98] width 135 height 14
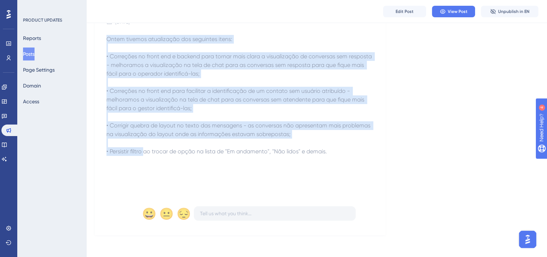
scroll to position [101, 0]
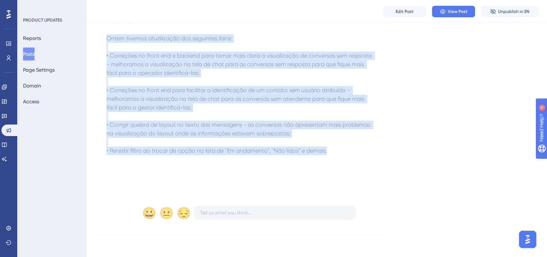
drag, startPoint x: 105, startPoint y: 137, endPoint x: 393, endPoint y: 164, distance: 289.1
click at [393, 164] on div "Correções na tela de chats [DATE] Ontem tivemos atualização dos seguintes itens…" at bounding box center [317, 106] width 444 height 258
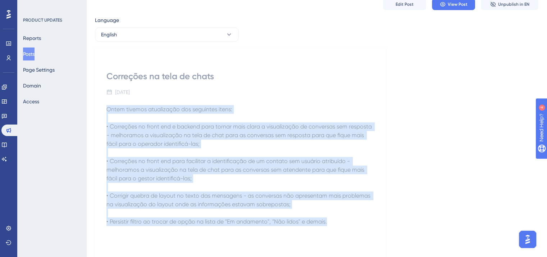
scroll to position [0, 0]
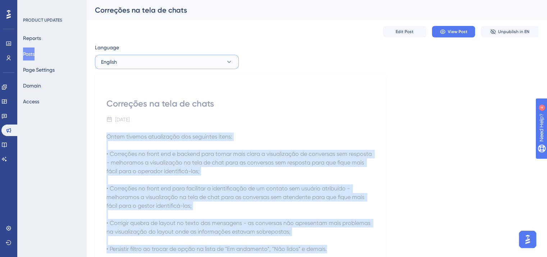
click at [155, 64] on button "English" at bounding box center [167, 62] width 144 height 14
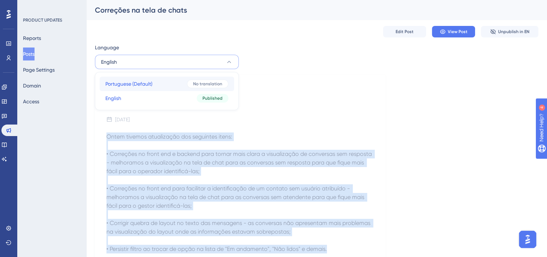
click at [153, 82] on button "Portuguese (Default) Portuguese (Default) No translation" at bounding box center [167, 84] width 135 height 14
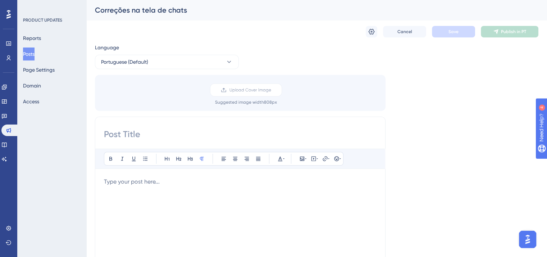
click at [158, 182] on p at bounding box center [240, 181] width 273 height 9
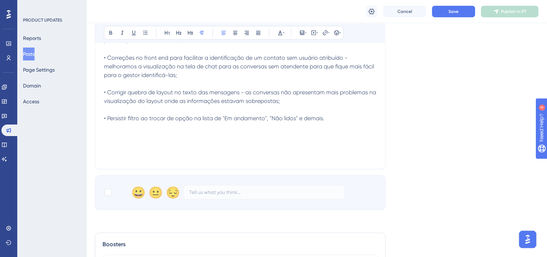
scroll to position [180, 0]
click at [110, 192] on div at bounding box center [108, 190] width 7 height 7
checkbox input "true"
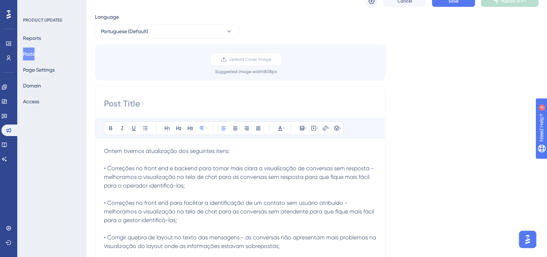
scroll to position [0, 0]
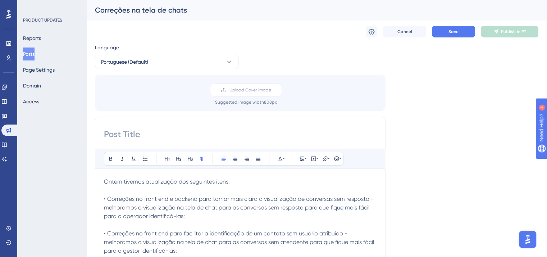
click at [140, 9] on div "Correções na tela de chats" at bounding box center [308, 10] width 426 height 10
click at [145, 134] on input at bounding box center [240, 134] width 273 height 12
paste input "Correções na tela de chats"
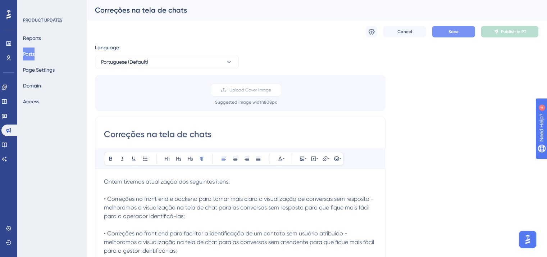
type input "Correções na tela de chats"
click at [454, 35] on button "Save" at bounding box center [453, 32] width 43 height 12
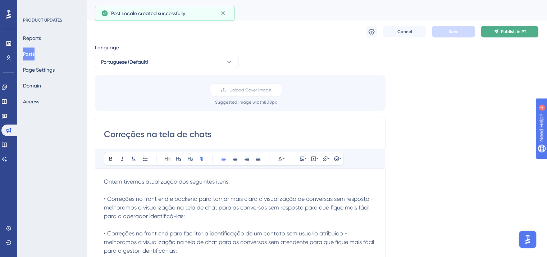
click at [496, 33] on icon at bounding box center [496, 32] width 6 height 6
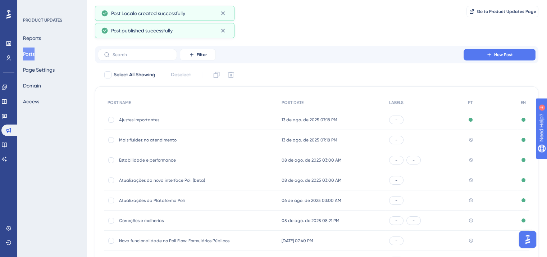
scroll to position [106, 0]
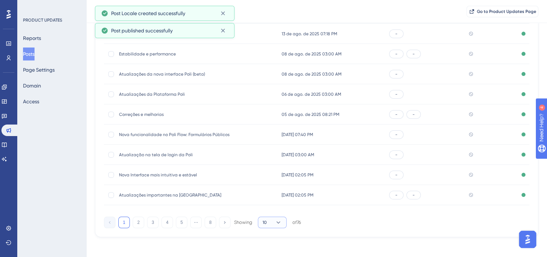
click at [278, 223] on icon at bounding box center [278, 222] width 7 height 7
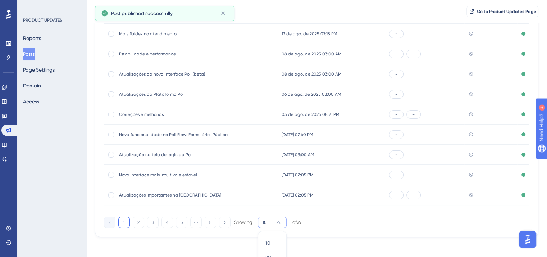
scroll to position [147, 0]
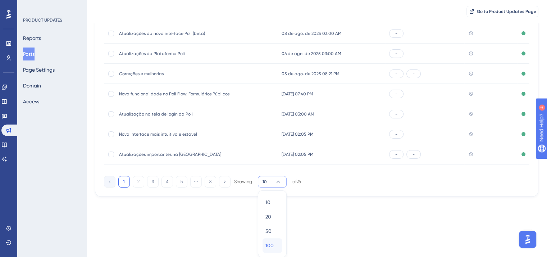
click at [266, 246] on span "100" at bounding box center [270, 245] width 8 height 9
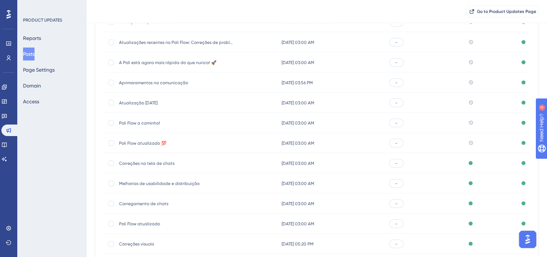
scroll to position [1317, 0]
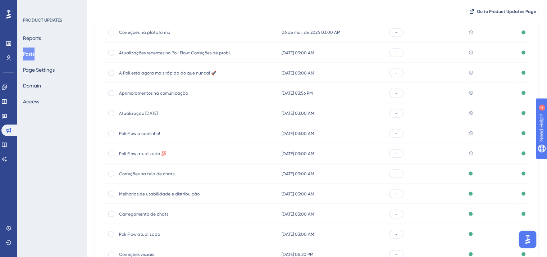
click at [140, 156] on div "Poli Flow atualizado 💯 Poli Flow atualizado 💯" at bounding box center [176, 153] width 115 height 20
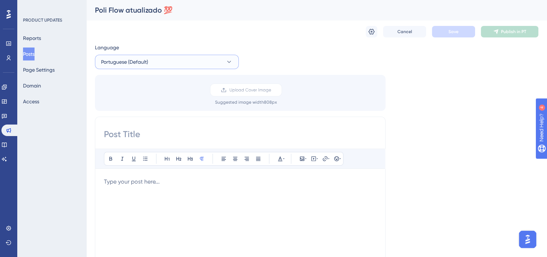
click at [156, 66] on button "Portuguese (Default)" at bounding box center [167, 62] width 144 height 14
click at [154, 101] on button "English English Published" at bounding box center [167, 98] width 135 height 14
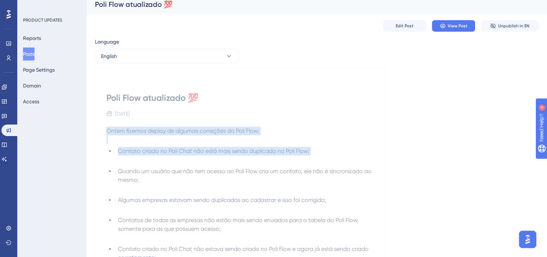
scroll to position [107, 0]
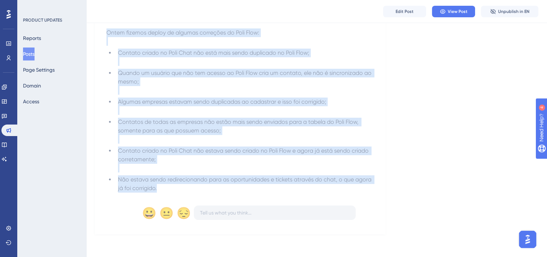
drag, startPoint x: 107, startPoint y: 136, endPoint x: 170, endPoint y: 189, distance: 83.0
click at [170, 189] on div "Ontem fizemos deploy de algumas correções do Poli Flow: Contato criado no Poli …" at bounding box center [241, 110] width 268 height 164
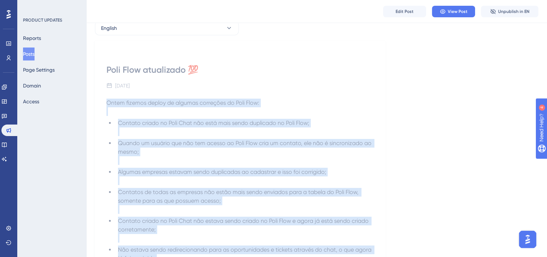
scroll to position [0, 0]
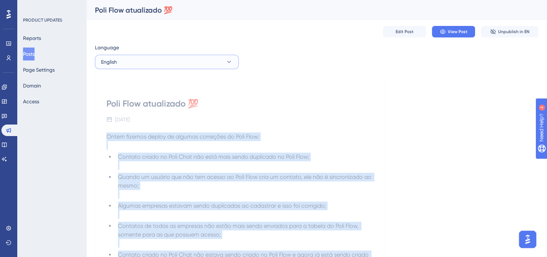
click at [121, 61] on button "English" at bounding box center [167, 62] width 144 height 14
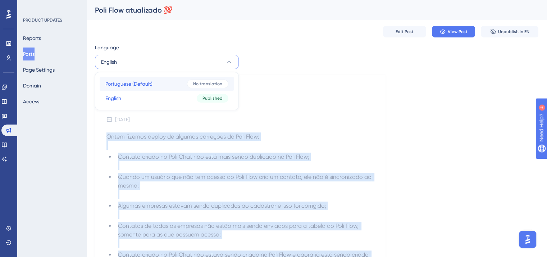
click at [128, 85] on span "Portuguese (Default)" at bounding box center [128, 84] width 47 height 9
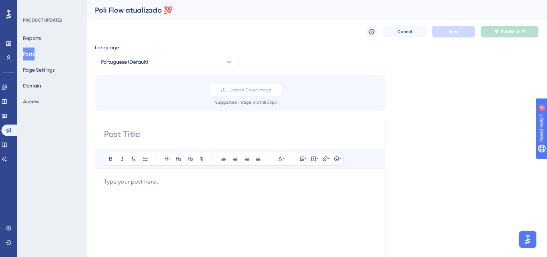
click at [138, 194] on div at bounding box center [240, 256] width 273 height 158
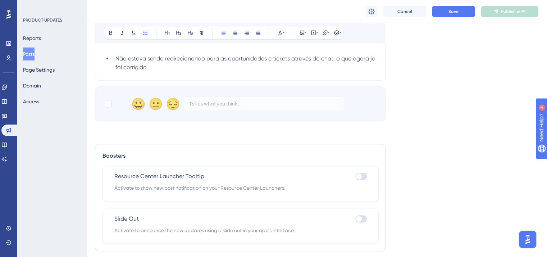
scroll to position [293, 0]
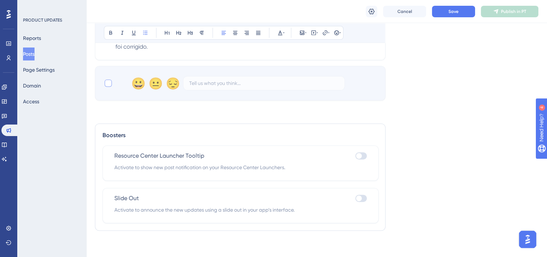
click at [106, 84] on div at bounding box center [108, 83] width 7 height 7
checkbox input "true"
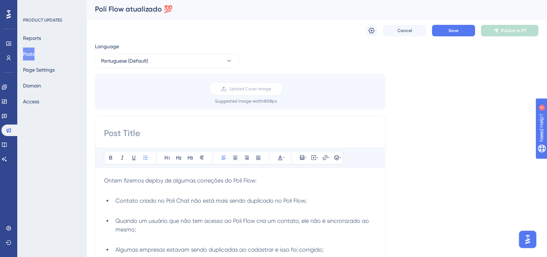
scroll to position [0, 0]
click at [132, 13] on div "Poli Flow atualizado 💯" at bounding box center [308, 10] width 426 height 10
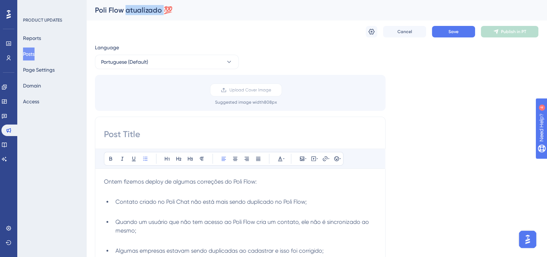
click at [132, 13] on div "Poli Flow atualizado 💯" at bounding box center [308, 10] width 426 height 10
click at [148, 131] on input at bounding box center [240, 134] width 273 height 12
paste input "Poli Flow atualizado 💯"
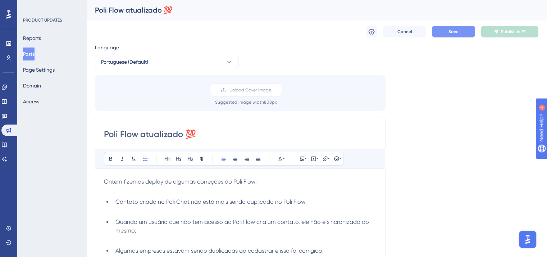
type input "Poli Flow atualizado 💯"
click at [444, 31] on button "Save" at bounding box center [453, 32] width 43 height 12
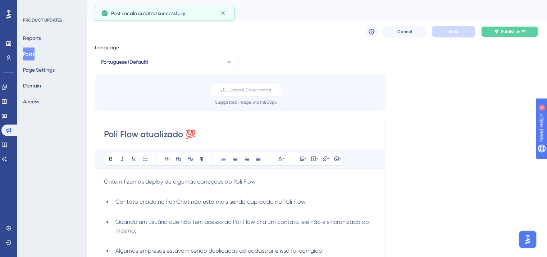
click at [492, 30] on button "Publish in PT" at bounding box center [510, 32] width 58 height 12
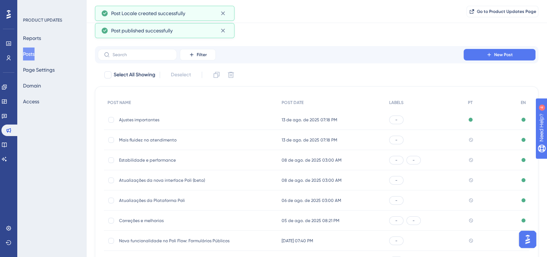
scroll to position [106, 0]
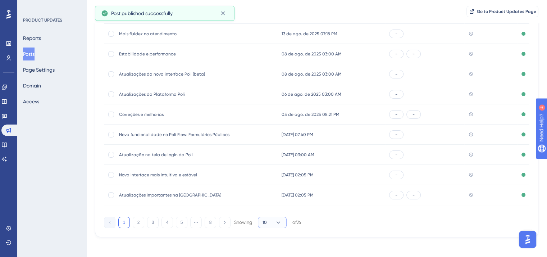
click at [282, 223] on icon at bounding box center [278, 222] width 7 height 7
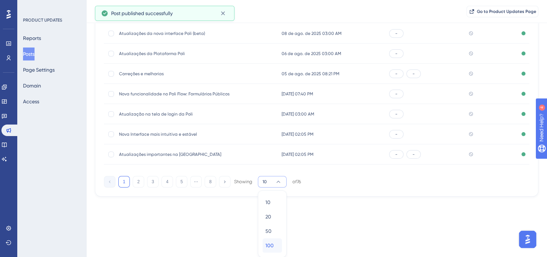
click at [279, 244] on div "100 100" at bounding box center [273, 245] width 14 height 14
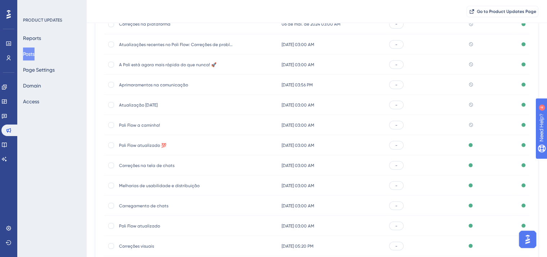
scroll to position [1406, 0]
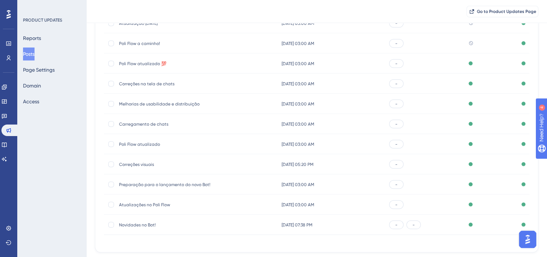
click at [132, 42] on span "Poli Flow a caminho!" at bounding box center [176, 44] width 115 height 6
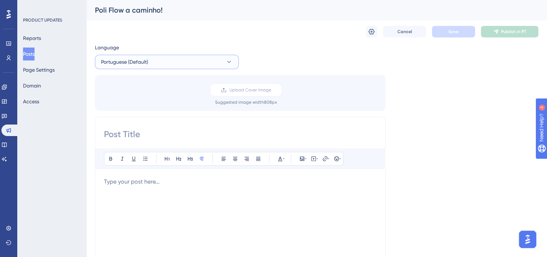
click at [134, 60] on span "Portuguese (Default)" at bounding box center [124, 62] width 47 height 9
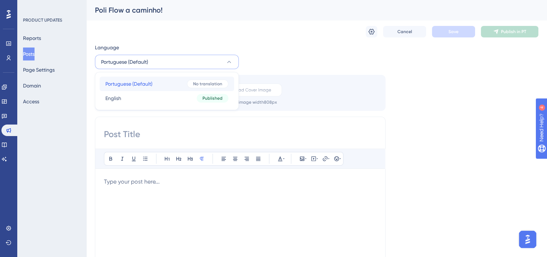
click at [135, 89] on button "Portuguese (Default) Portuguese (Default) No translation" at bounding box center [167, 84] width 135 height 14
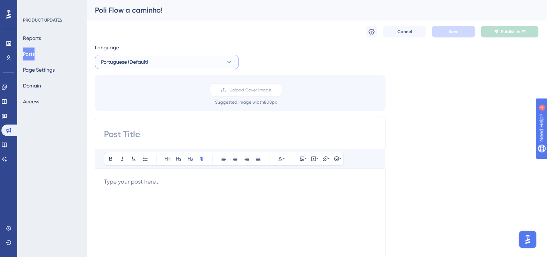
click at [139, 59] on span "Portuguese (Default)" at bounding box center [124, 62] width 47 height 9
click at [140, 103] on button "English English Published" at bounding box center [167, 98] width 135 height 14
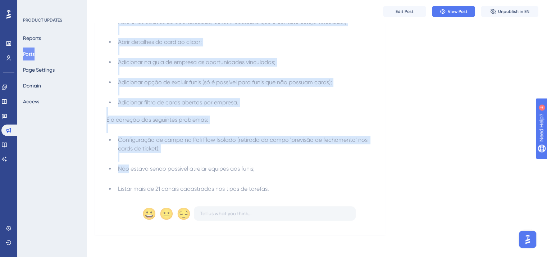
scroll to position [149, 0]
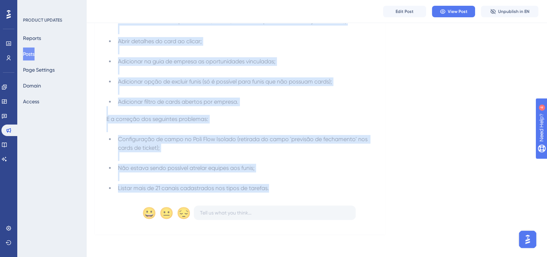
drag, startPoint x: 110, startPoint y: 151, endPoint x: 291, endPoint y: 187, distance: 184.5
click at [291, 187] on div "Nova interface Poli Flow a caminho! [DATE] Subimos algumas atualizações do Poli…" at bounding box center [240, 81] width 291 height 305
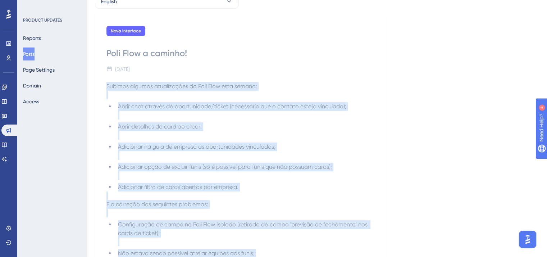
scroll to position [0, 0]
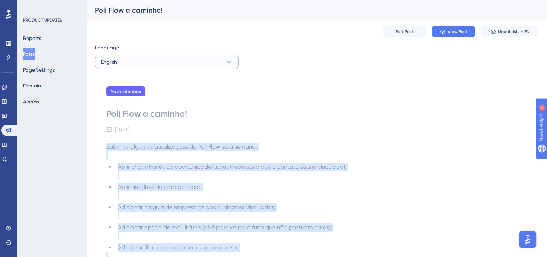
click at [115, 59] on span "English" at bounding box center [109, 62] width 16 height 9
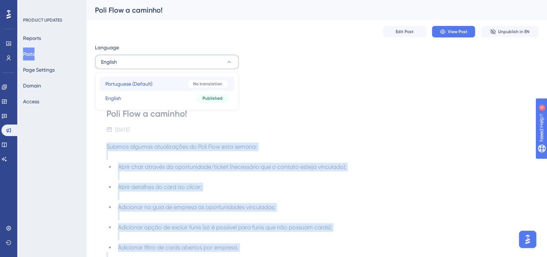
click at [127, 85] on span "Portuguese (Default)" at bounding box center [128, 84] width 47 height 9
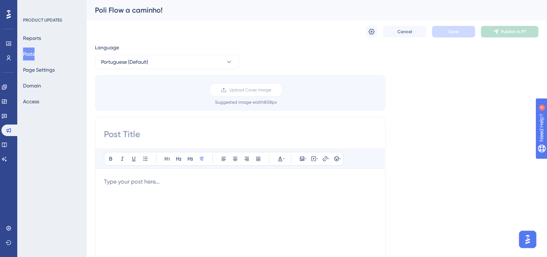
click at [151, 198] on div at bounding box center [240, 256] width 273 height 158
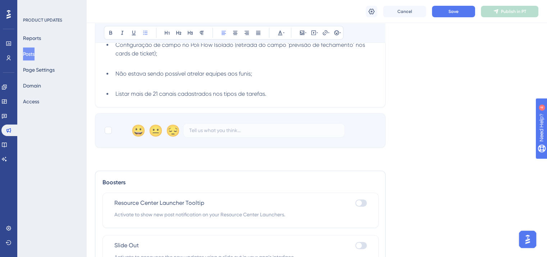
scroll to position [289, 0]
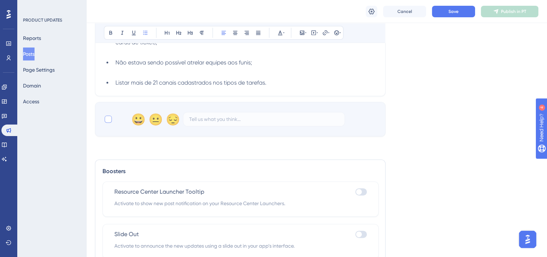
click at [109, 121] on div at bounding box center [108, 119] width 7 height 7
checkbox input "true"
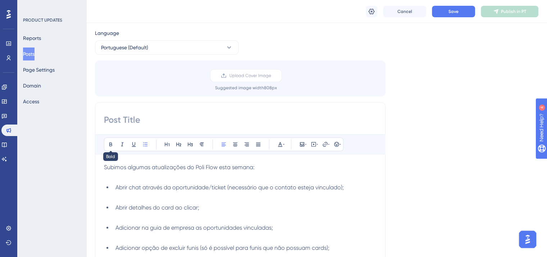
scroll to position [0, 0]
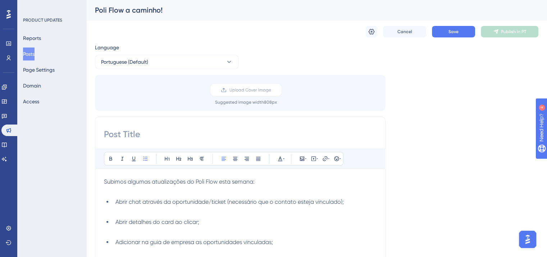
click at [137, 7] on div "Poli Flow a caminho!" at bounding box center [308, 10] width 426 height 10
click at [141, 129] on input at bounding box center [240, 134] width 273 height 12
paste input "Poli Flow a caminho!"
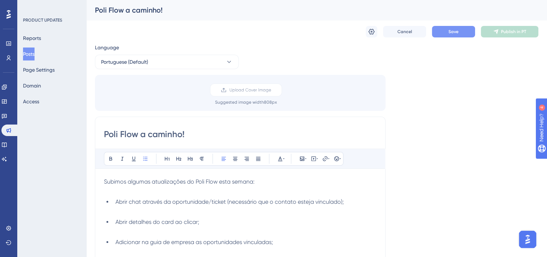
type input "Poli Flow a caminho!"
click at [448, 32] on button "Save" at bounding box center [453, 32] width 43 height 12
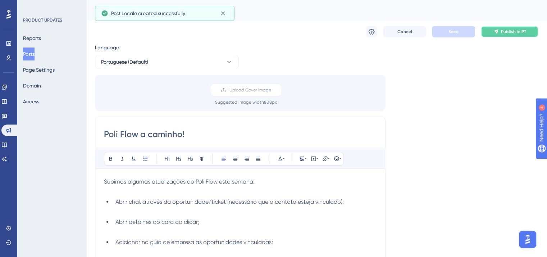
click at [507, 31] on span "Publish in PT" at bounding box center [513, 32] width 25 height 6
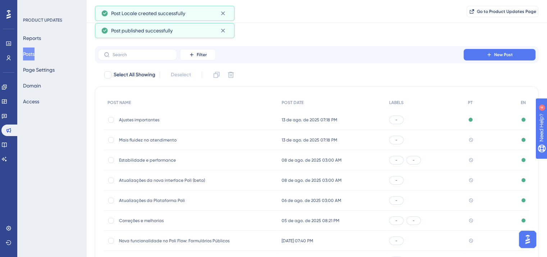
scroll to position [106, 0]
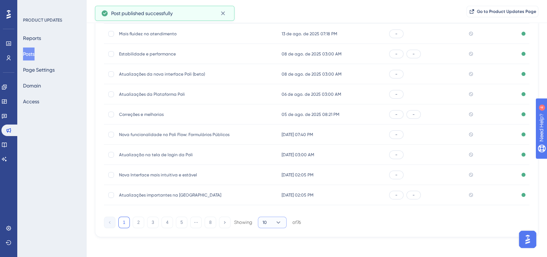
click at [281, 223] on icon at bounding box center [278, 222] width 7 height 7
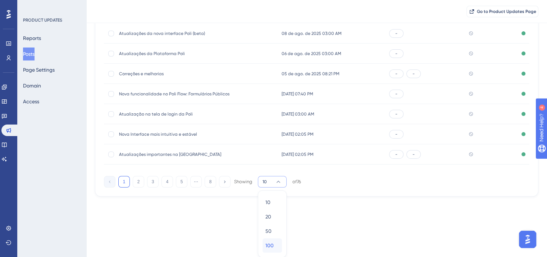
click at [279, 249] on div "100 100" at bounding box center [273, 245] width 14 height 14
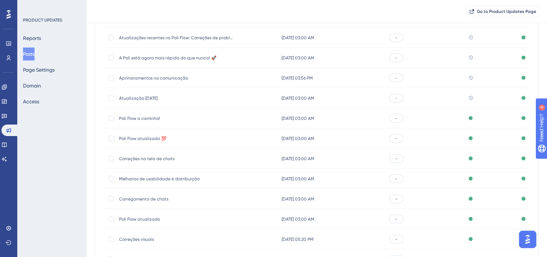
scroll to position [1317, 0]
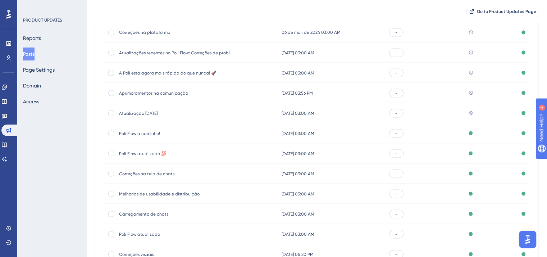
click at [139, 108] on div "Atualização [DATE] Atualização [DATE]" at bounding box center [176, 113] width 115 height 20
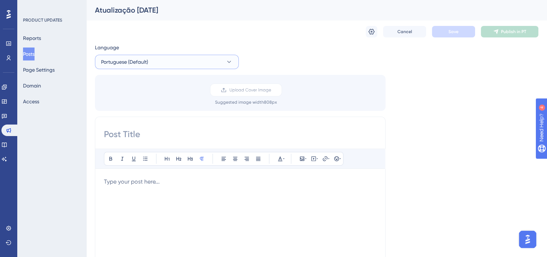
click at [158, 61] on button "Portuguese (Default)" at bounding box center [167, 62] width 144 height 14
click at [157, 93] on button "English English Published" at bounding box center [167, 98] width 135 height 14
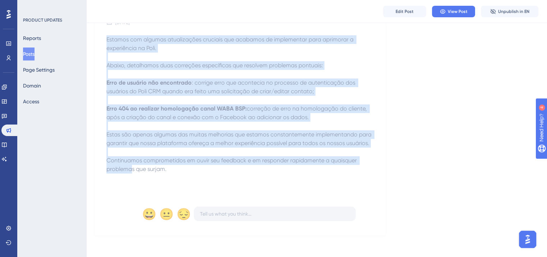
scroll to position [101, 0]
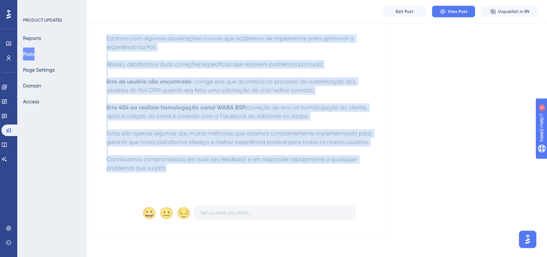
drag, startPoint x: 106, startPoint y: 133, endPoint x: 224, endPoint y: 168, distance: 122.7
click at [224, 168] on div "Atualização [DATE] [DATE] Estamos com algumas atualizações cruciais que acabamo…" at bounding box center [240, 106] width 291 height 258
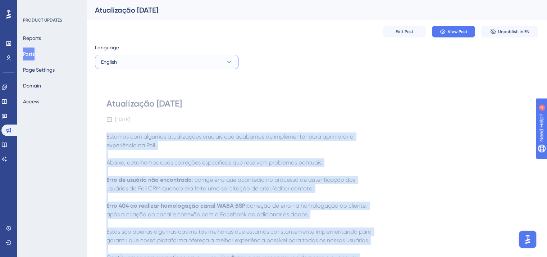
click at [128, 65] on button "English" at bounding box center [167, 62] width 144 height 14
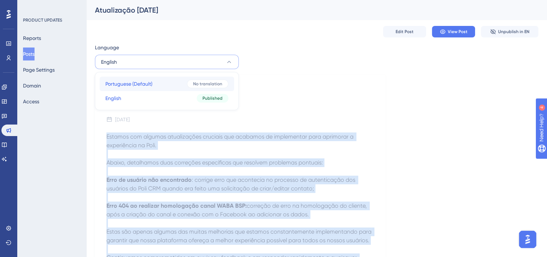
click at [131, 88] on button "Portuguese (Default) Portuguese (Default) No translation" at bounding box center [167, 84] width 135 height 14
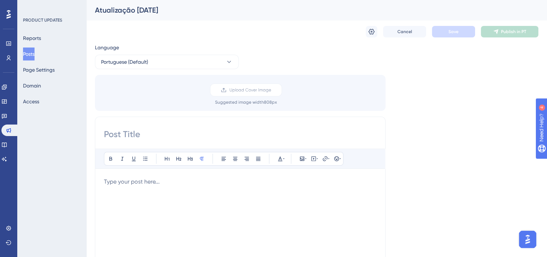
click at [140, 194] on div at bounding box center [240, 256] width 273 height 158
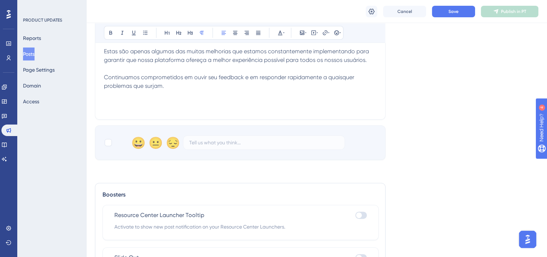
scroll to position [232, 0]
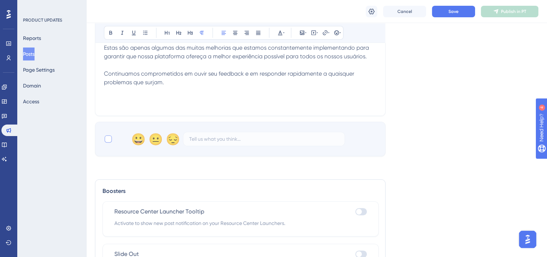
click at [107, 139] on div at bounding box center [108, 138] width 7 height 7
checkbox input "true"
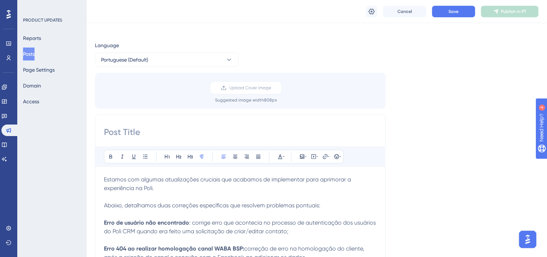
scroll to position [0, 0]
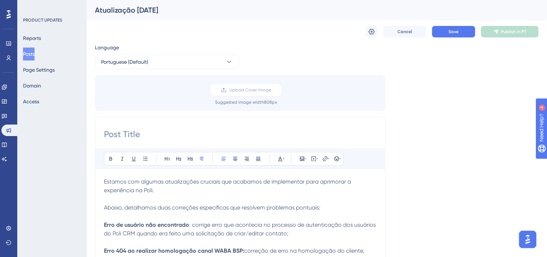
click at [132, 7] on div "Atualização [DATE]" at bounding box center [308, 10] width 426 height 10
click at [153, 132] on input at bounding box center [240, 134] width 273 height 12
paste input "Atualização [DATE]"
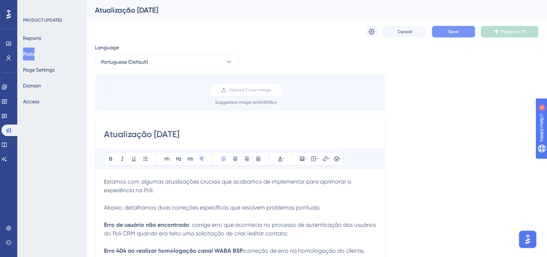
type input "Atualização [DATE]"
click at [456, 26] on button "Save" at bounding box center [453, 32] width 43 height 12
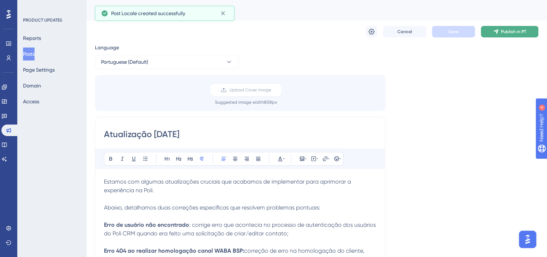
click at [495, 36] on button "Publish in PT" at bounding box center [510, 32] width 58 height 12
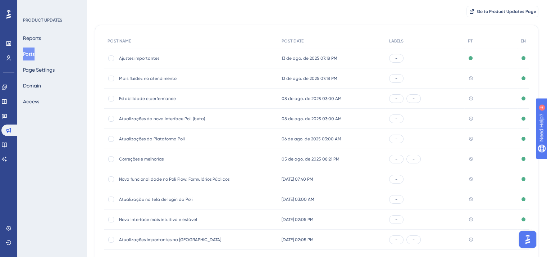
scroll to position [109, 0]
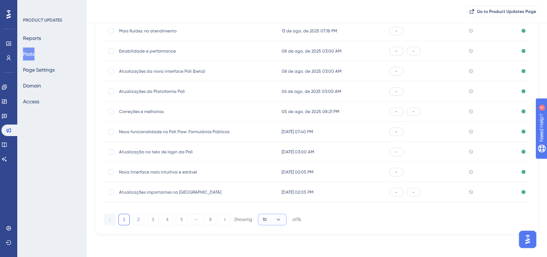
click at [279, 224] on button "10" at bounding box center [272, 220] width 29 height 12
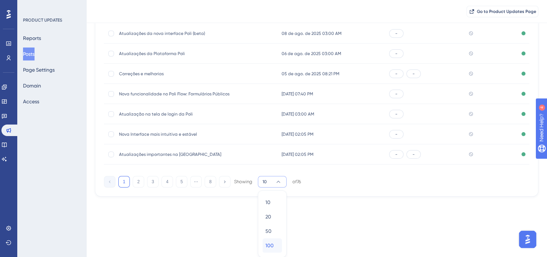
click at [270, 246] on span "100" at bounding box center [270, 245] width 8 height 9
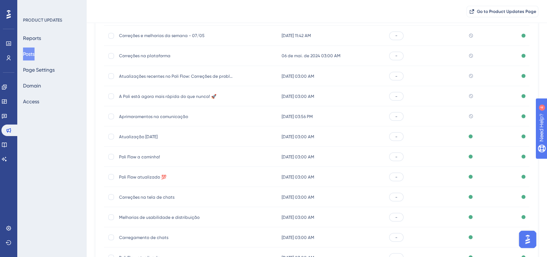
scroll to position [1281, 0]
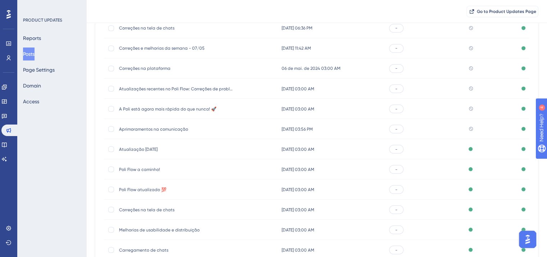
click at [153, 127] on span "Aprimoramentos na comunicação" at bounding box center [176, 129] width 115 height 6
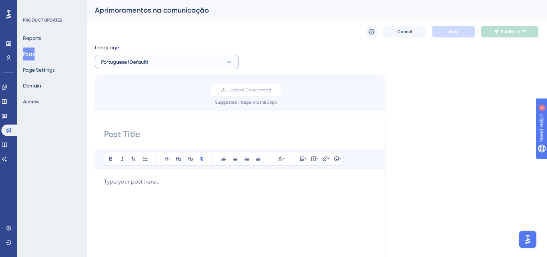
click at [138, 65] on span "Portuguese (Default)" at bounding box center [124, 62] width 47 height 9
click at [151, 100] on button "English English Published" at bounding box center [167, 98] width 135 height 14
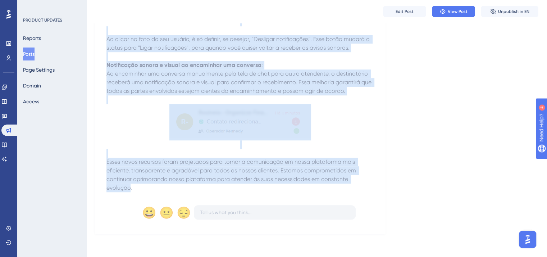
scroll to position [403, 0]
drag, startPoint x: 107, startPoint y: 137, endPoint x: 144, endPoint y: 197, distance: 70.5
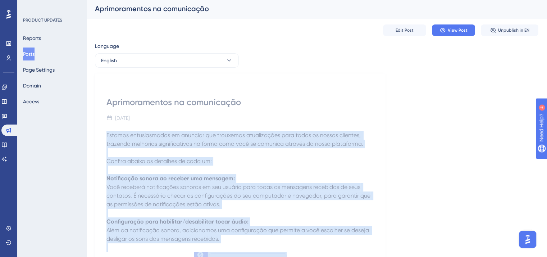
scroll to position [0, 0]
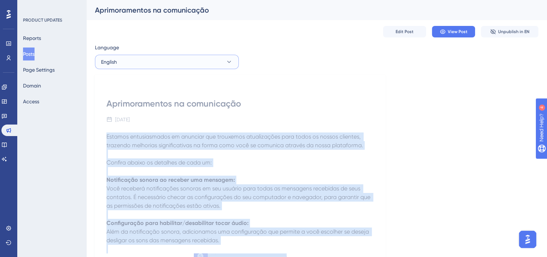
click at [145, 63] on button "English" at bounding box center [167, 62] width 144 height 14
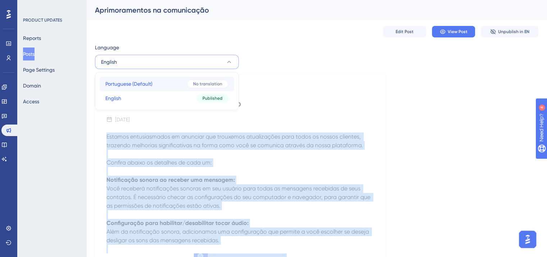
click at [145, 80] on span "Portuguese (Default)" at bounding box center [128, 84] width 47 height 9
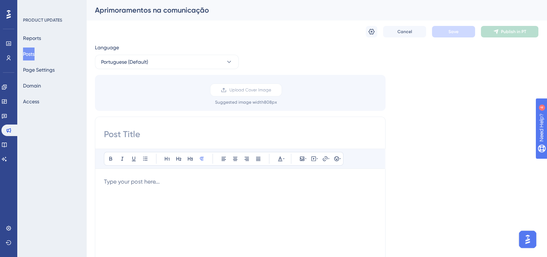
click at [145, 187] on div at bounding box center [240, 256] width 273 height 158
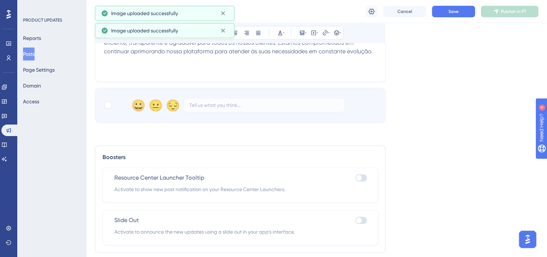
scroll to position [781, 0]
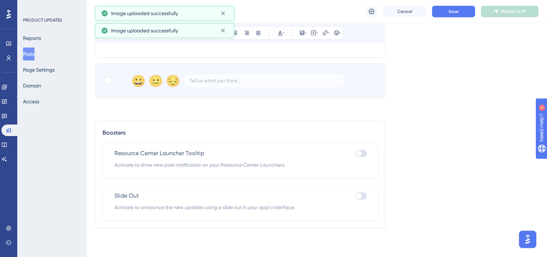
click at [104, 78] on div "😀 😐 😔" at bounding box center [240, 80] width 291 height 35
click at [109, 80] on div at bounding box center [108, 80] width 7 height 7
checkbox input "true"
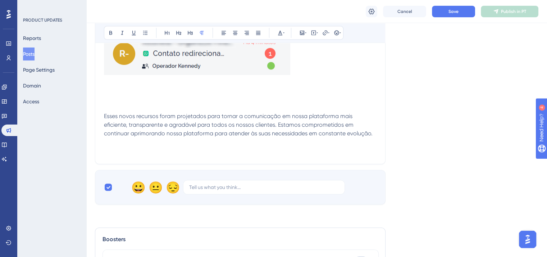
scroll to position [673, 0]
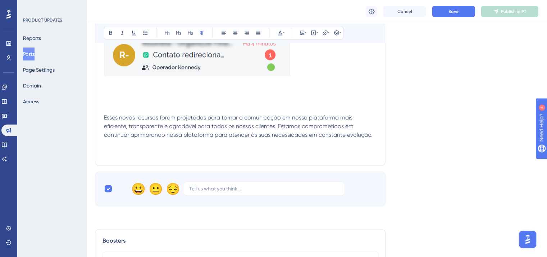
click at [198, 155] on p at bounding box center [240, 147] width 273 height 17
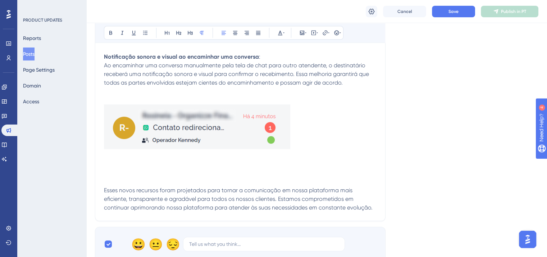
scroll to position [601, 0]
click at [210, 131] on img at bounding box center [197, 126] width 186 height 45
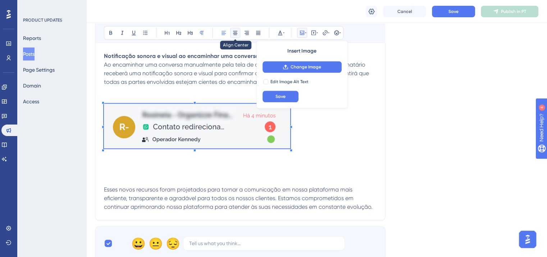
click at [237, 33] on icon at bounding box center [235, 33] width 4 height 4
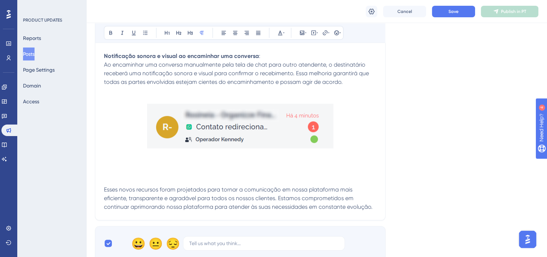
click at [220, 160] on p at bounding box center [240, 159] width 273 height 17
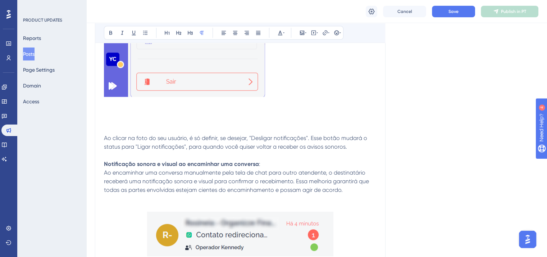
scroll to position [457, 0]
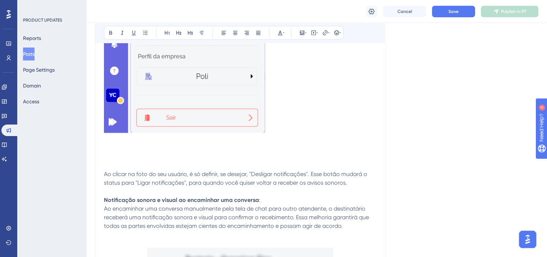
click at [220, 160] on p at bounding box center [240, 157] width 273 height 9
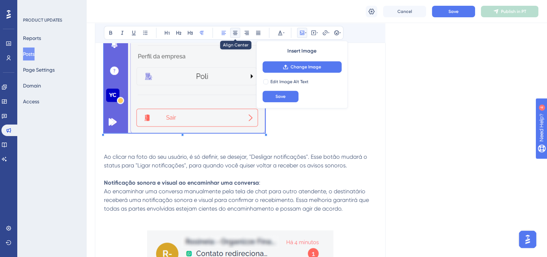
click at [233, 30] on icon at bounding box center [235, 33] width 6 height 6
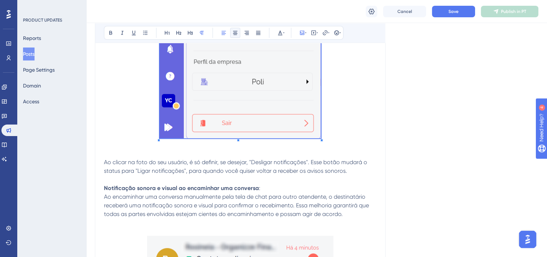
scroll to position [385, 0]
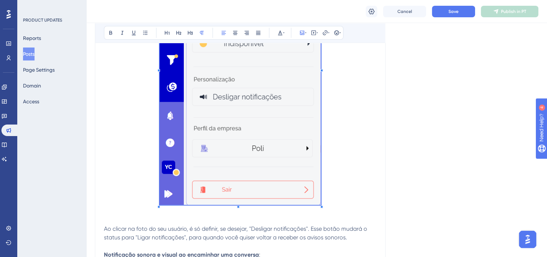
click at [181, 218] on p at bounding box center [240, 215] width 273 height 17
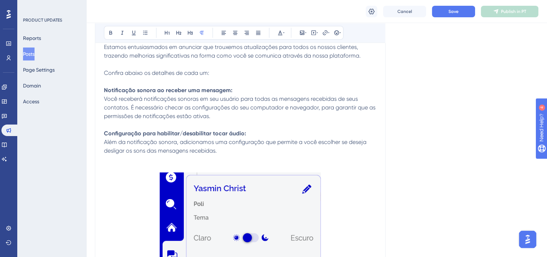
scroll to position [133, 0]
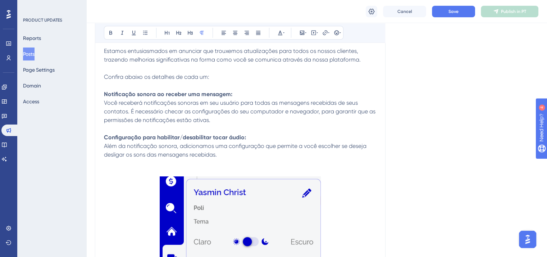
click at [194, 162] on p at bounding box center [240, 163] width 273 height 9
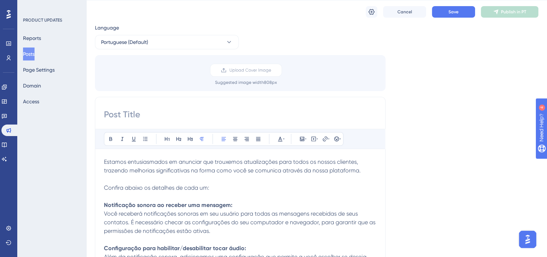
scroll to position [0, 0]
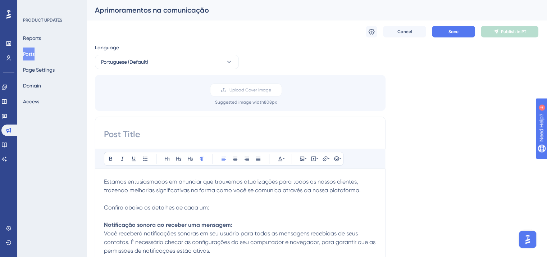
click at [136, 13] on div "Aprimoramentos na comunicação" at bounding box center [308, 10] width 426 height 10
click at [137, 129] on input at bounding box center [240, 134] width 273 height 12
paste input "Aprimoramentos na comunicação"
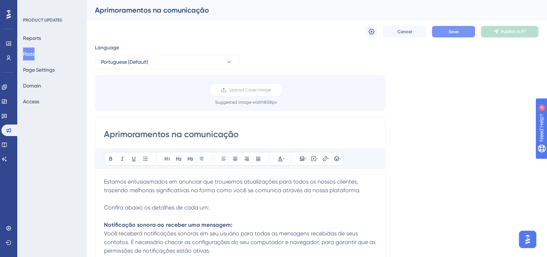
type input "Aprimoramentos na comunicação"
click at [448, 28] on button "Save" at bounding box center [453, 32] width 43 height 12
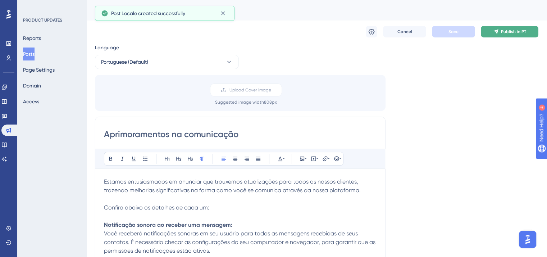
click at [506, 34] on span "Publish in PT" at bounding box center [513, 32] width 25 height 6
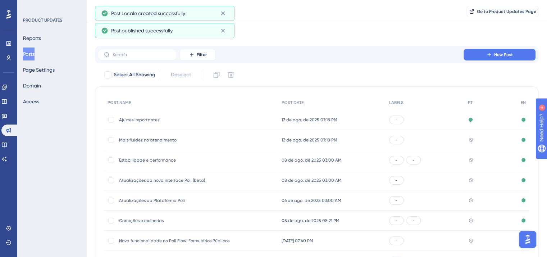
scroll to position [106, 0]
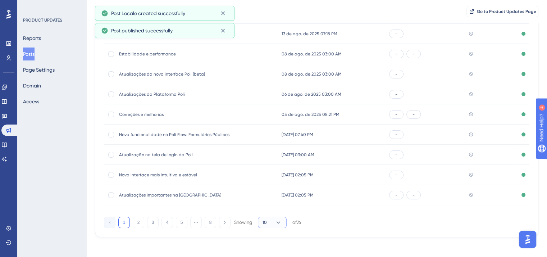
click at [272, 221] on button "10" at bounding box center [272, 223] width 29 height 12
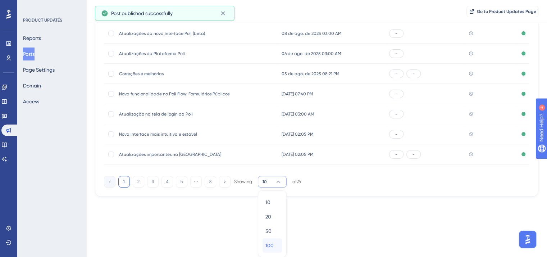
click at [278, 242] on div "100 100" at bounding box center [273, 245] width 14 height 14
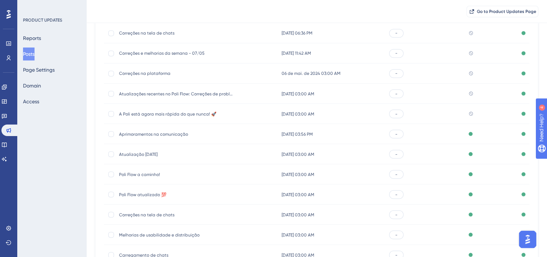
scroll to position [1245, 0]
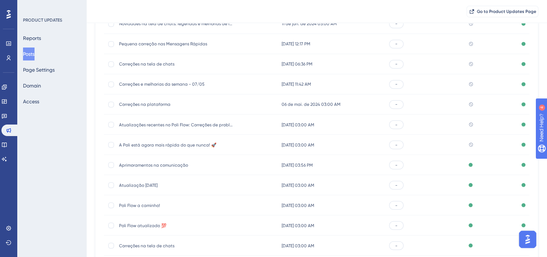
click at [148, 144] on span "A Poli está agora mais rápida do que nunca! 🚀" at bounding box center [176, 145] width 115 height 6
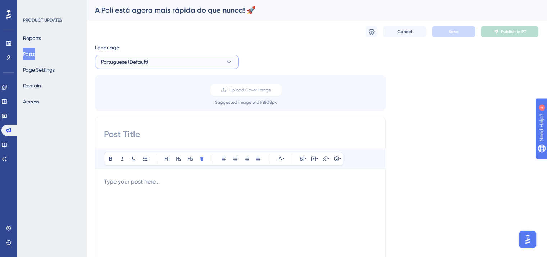
click at [148, 62] on button "Portuguese (Default)" at bounding box center [167, 62] width 144 height 14
click at [157, 104] on button "English English Published" at bounding box center [167, 98] width 135 height 14
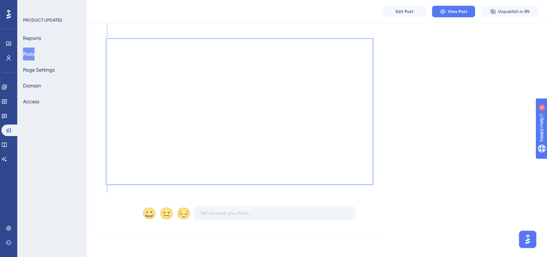
scroll to position [281, 0]
drag, startPoint x: 108, startPoint y: 144, endPoint x: 424, endPoint y: 186, distance: 318.6
click at [424, 186] on div "Nova interface A Poli está agora mais rápida do que nunca! 🚀 [DATE] Estamos con…" at bounding box center [317, 15] width 444 height 436
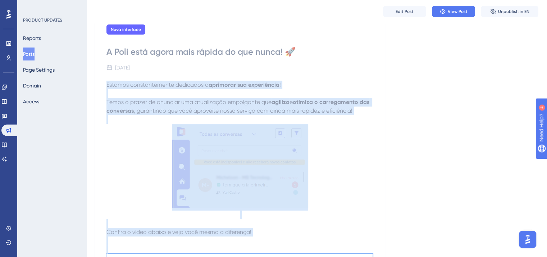
scroll to position [0, 0]
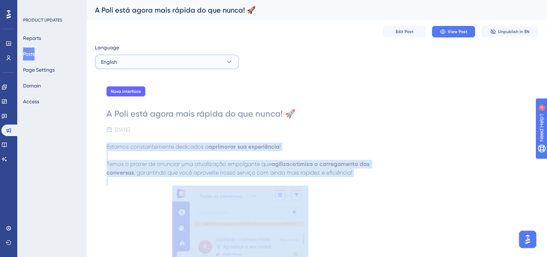
click at [148, 64] on button "English" at bounding box center [167, 62] width 144 height 14
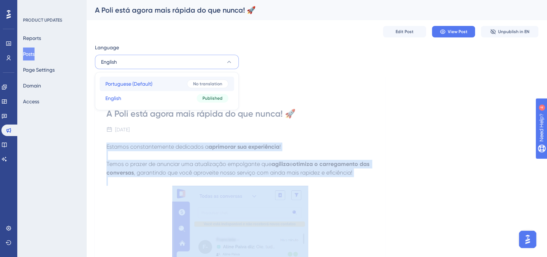
click at [158, 84] on button "Portuguese (Default) Portuguese (Default) No translation" at bounding box center [167, 84] width 135 height 14
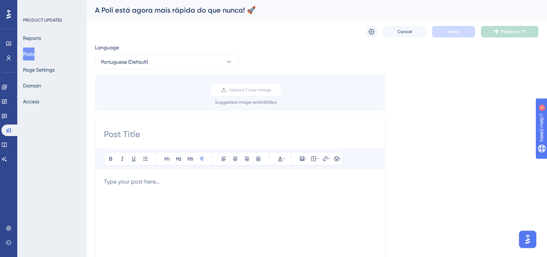
click at [177, 187] on div at bounding box center [240, 256] width 273 height 158
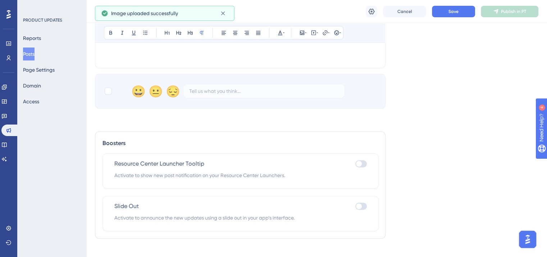
scroll to position [296, 0]
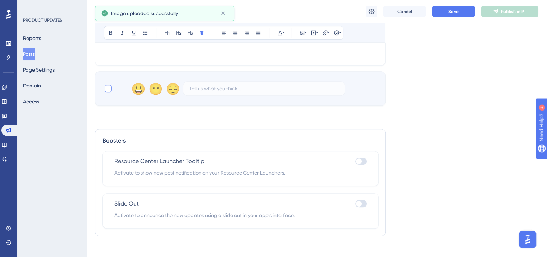
click at [105, 90] on div at bounding box center [108, 88] width 7 height 7
checkbox input "true"
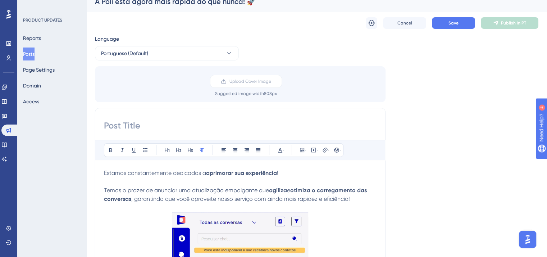
scroll to position [0, 0]
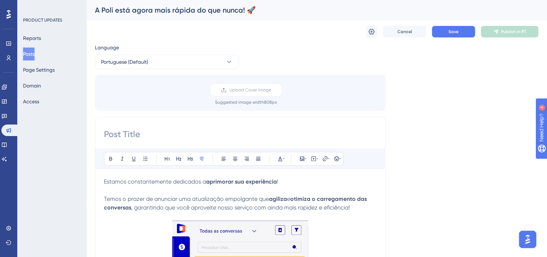
click at [136, 11] on div "A Poli está agora mais rápida do que nunca! 🚀" at bounding box center [308, 10] width 426 height 10
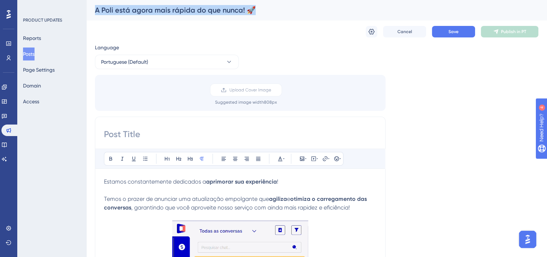
click at [136, 11] on div "A Poli está agora mais rápida do que nunca! 🚀" at bounding box center [308, 10] width 426 height 10
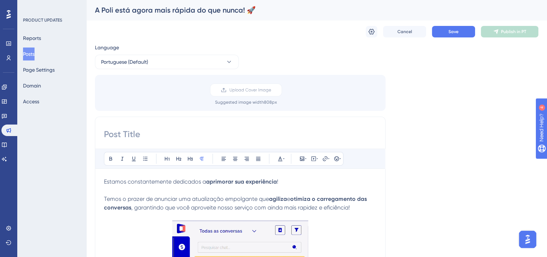
click at [153, 136] on input at bounding box center [240, 134] width 273 height 12
paste input "A Poli está agora mais rápida do que nunca! 🚀"
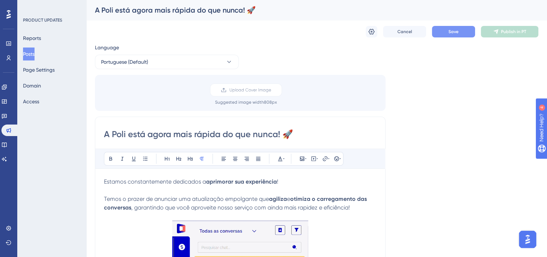
type input "A Poli está agora mais rápida do que nunca! 🚀"
click at [448, 30] on button "Save" at bounding box center [453, 32] width 43 height 12
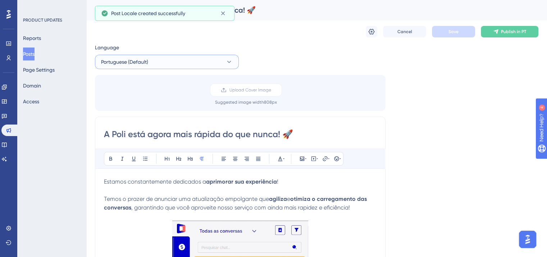
click at [135, 61] on span "Portuguese (Default)" at bounding box center [124, 62] width 47 height 9
click at [148, 100] on button "English English Published" at bounding box center [167, 98] width 135 height 14
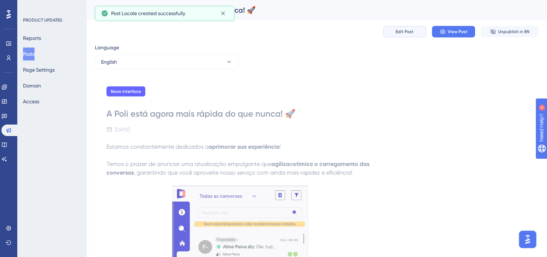
click at [397, 29] on span "Edit Post" at bounding box center [405, 32] width 18 height 6
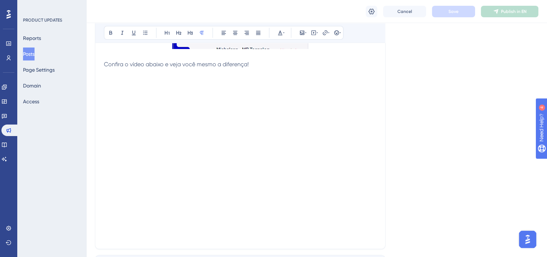
scroll to position [261, 0]
click at [194, 78] on p at bounding box center [240, 80] width 273 height 9
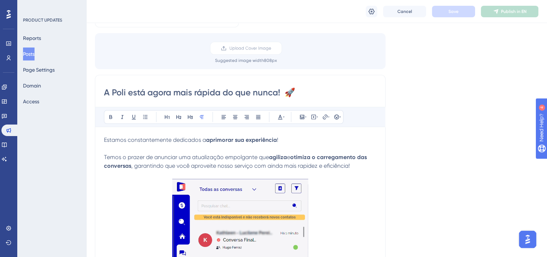
scroll to position [0, 0]
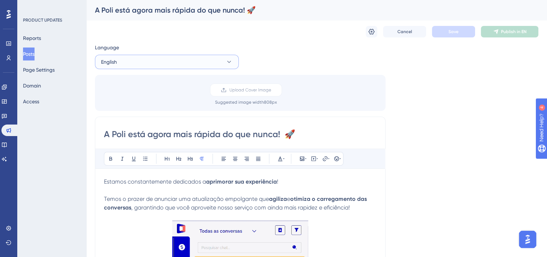
click at [163, 63] on button "English" at bounding box center [167, 62] width 144 height 14
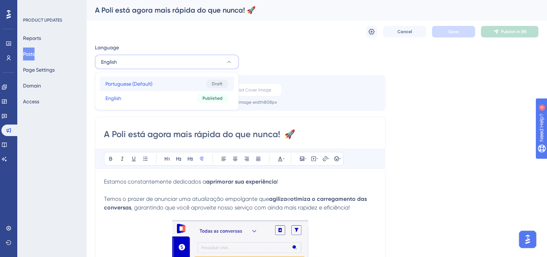
click at [161, 78] on button "Portuguese (Default) Portuguese (Default) Draft" at bounding box center [167, 84] width 135 height 14
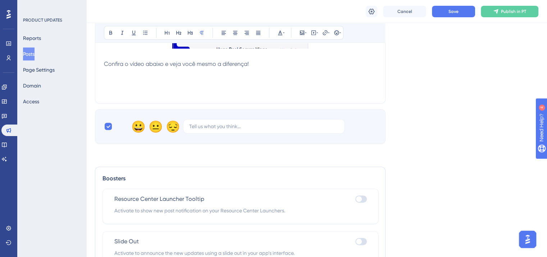
scroll to position [196, 0]
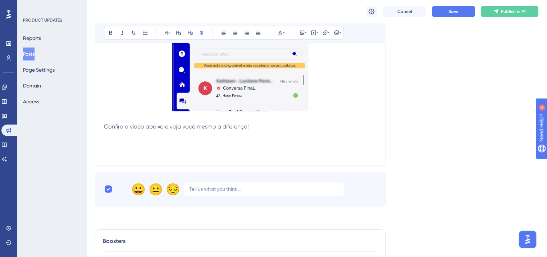
click at [190, 146] on p at bounding box center [240, 144] width 273 height 9
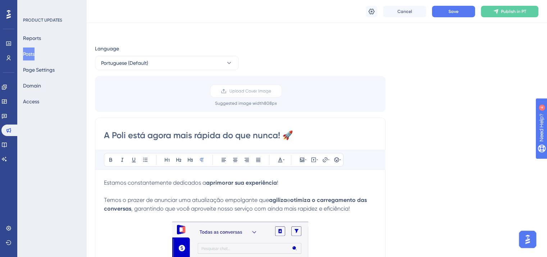
scroll to position [0, 0]
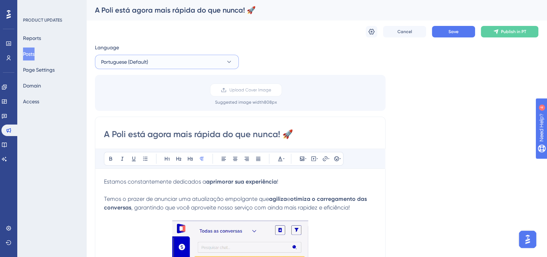
click at [154, 63] on button "Portuguese (Default)" at bounding box center [167, 62] width 144 height 14
click at [154, 98] on button "English English Published" at bounding box center [167, 98] width 135 height 14
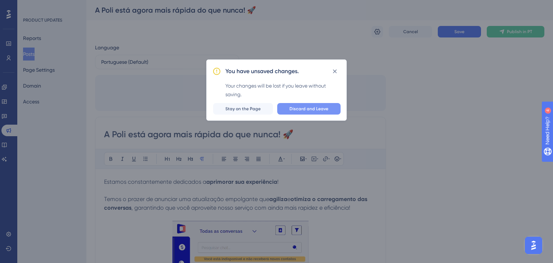
click at [318, 112] on button "Discard and Leave" at bounding box center [308, 109] width 63 height 12
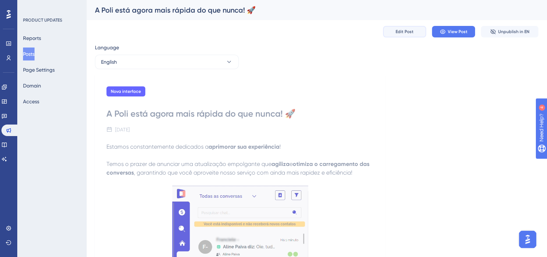
click at [410, 36] on button "Edit Post" at bounding box center [404, 32] width 43 height 12
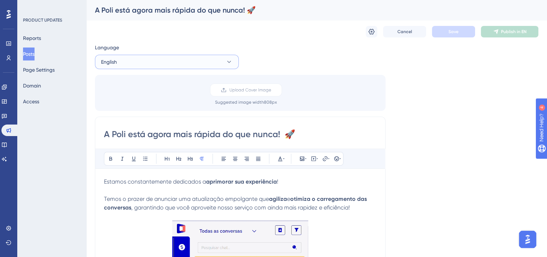
click at [189, 60] on button "English" at bounding box center [167, 62] width 144 height 14
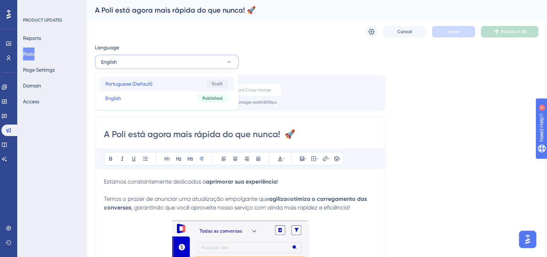
click at [187, 86] on button "Portuguese (Default) Portuguese (Default) Draft" at bounding box center [167, 84] width 135 height 14
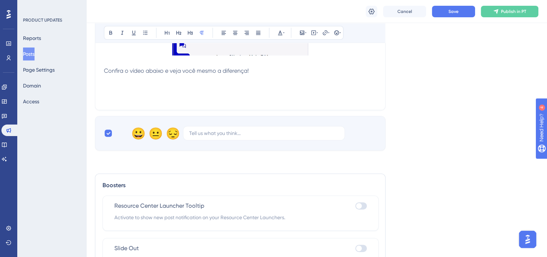
scroll to position [261, 0]
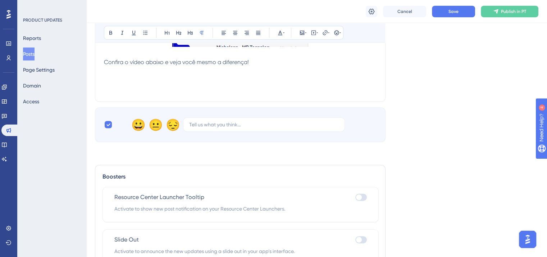
click at [235, 82] on p at bounding box center [240, 79] width 273 height 9
drag, startPoint x: 235, startPoint y: 82, endPoint x: 100, endPoint y: 80, distance: 135.0
click at [314, 29] on button at bounding box center [314, 33] width 10 height 10
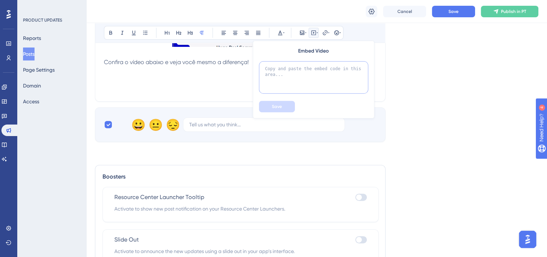
click at [306, 68] on textarea at bounding box center [313, 77] width 109 height 32
paste textarea "[URL][DOMAIN_NAME]"
type textarea "[URL][DOMAIN_NAME]"
click at [286, 105] on button "Save" at bounding box center [277, 107] width 36 height 12
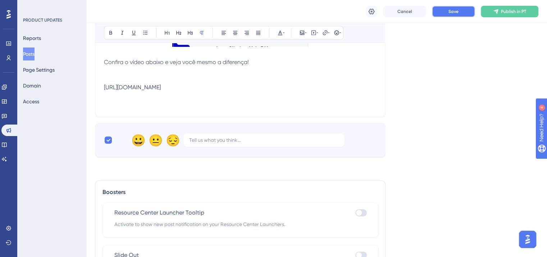
click at [440, 6] on button "Save" at bounding box center [453, 12] width 43 height 12
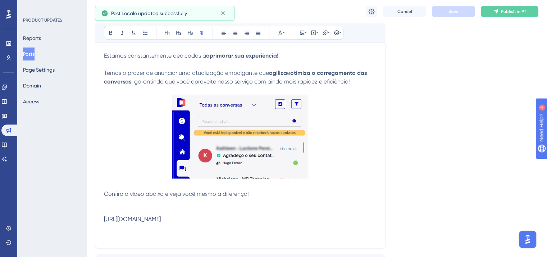
scroll to position [117, 0]
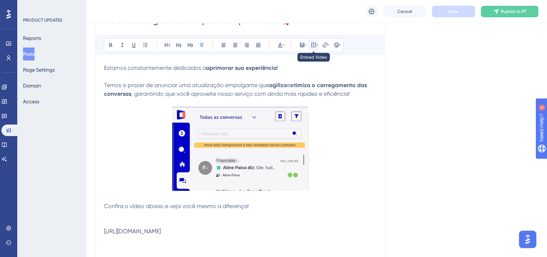
click at [313, 45] on icon at bounding box center [313, 45] width 1 height 2
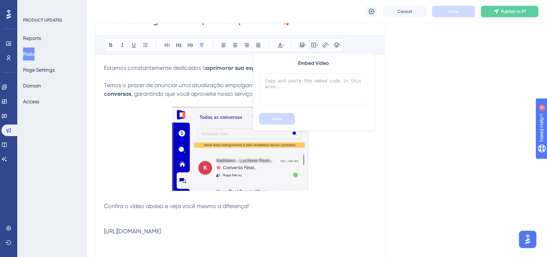
drag, startPoint x: 244, startPoint y: 232, endPoint x: 101, endPoint y: 212, distance: 144.2
click at [101, 212] on div "A Poli está agora mais rápida do que nunca! 🚀 Bold Italic Underline Bullet Poin…" at bounding box center [240, 132] width 291 height 258
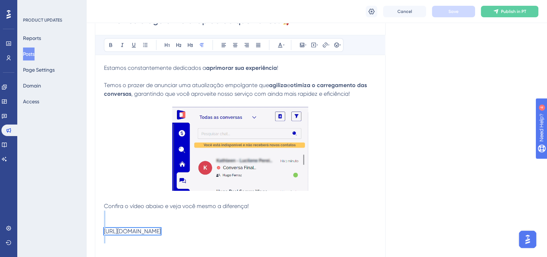
drag, startPoint x: 104, startPoint y: 213, endPoint x: 266, endPoint y: 231, distance: 162.9
click at [266, 231] on div "Estamos constantemente dedicados a aprimorar sua experiência ! Temos o prazer d…" at bounding box center [240, 158] width 273 height 188
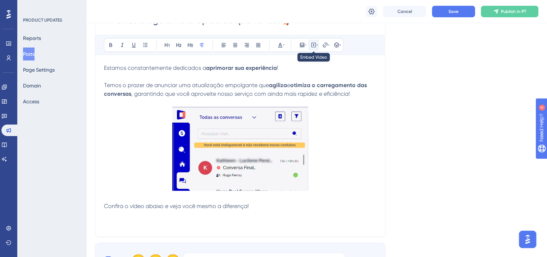
click at [314, 45] on icon at bounding box center [313, 45] width 1 height 2
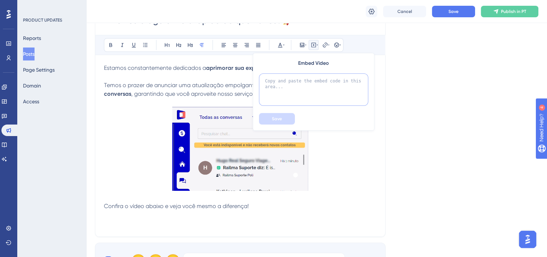
click at [299, 85] on textarea at bounding box center [313, 89] width 109 height 32
paste textarea "<iframe width="560" height="315" src="[URL][DOMAIN_NAME]" title="YouTube video …"
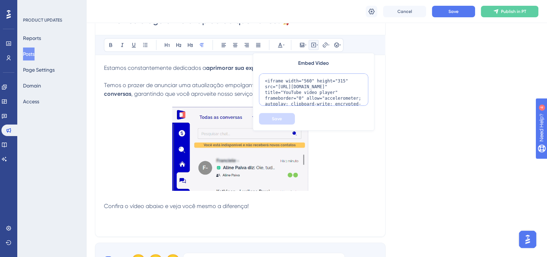
scroll to position [30, 0]
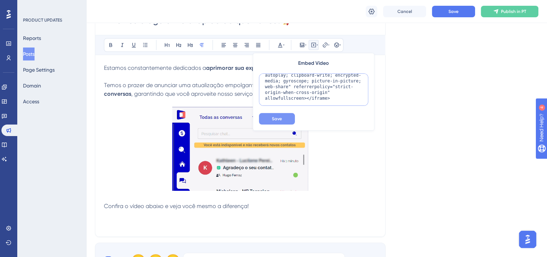
type textarea "<iframe width="560" height="315" src="[URL][DOMAIN_NAME]" title="YouTube video …"
click at [283, 120] on button "Save" at bounding box center [277, 119] width 36 height 12
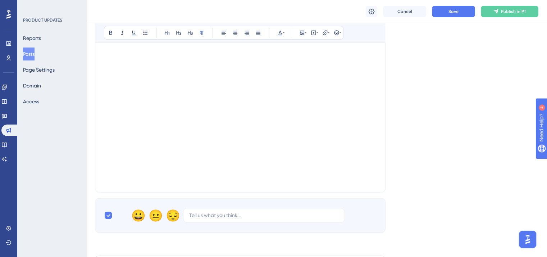
scroll to position [304, 0]
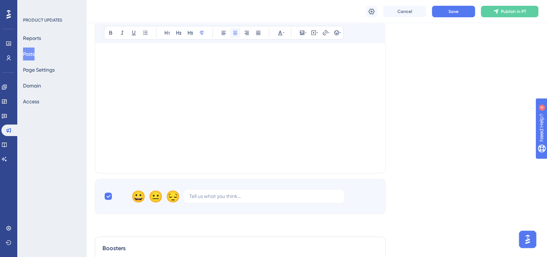
click at [235, 31] on icon at bounding box center [235, 33] width 4 height 4
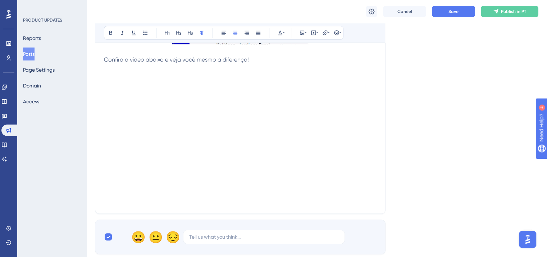
scroll to position [232, 0]
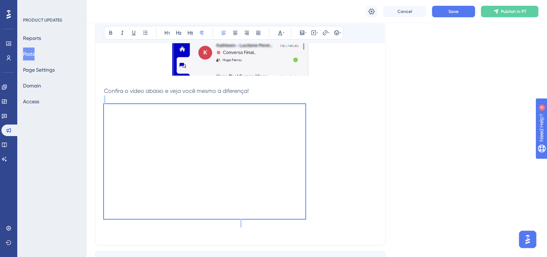
drag, startPoint x: 253, startPoint y: 92, endPoint x: 334, endPoint y: 222, distance: 153.4
click at [334, 222] on div "Estamos constantemente dedicados a aprimorar sua experiência ! Temos o prazer d…" at bounding box center [240, 92] width 273 height 287
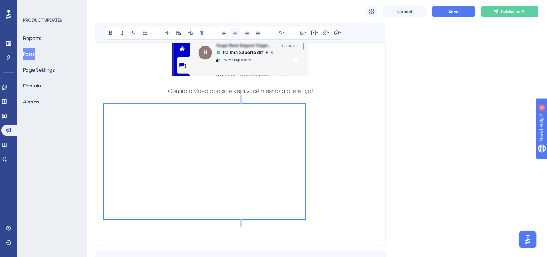
click at [235, 34] on icon at bounding box center [235, 33] width 6 height 6
click at [226, 31] on button at bounding box center [224, 33] width 10 height 10
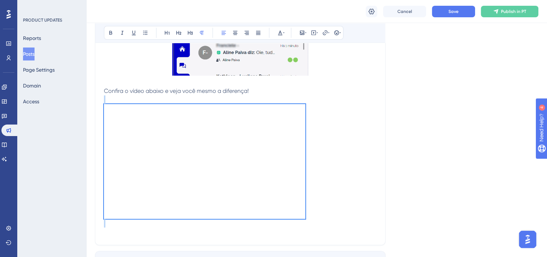
click at [321, 145] on div at bounding box center [240, 161] width 273 height 115
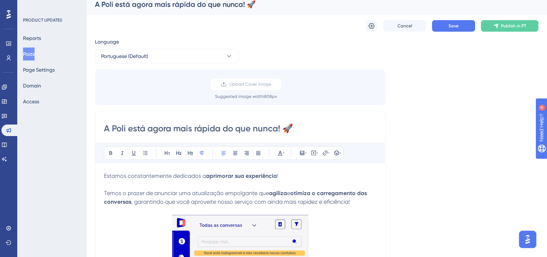
scroll to position [0, 0]
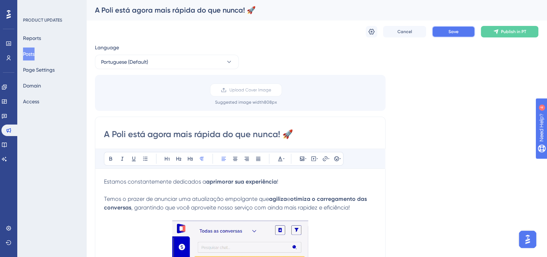
click at [454, 31] on span "Save" at bounding box center [454, 32] width 10 height 6
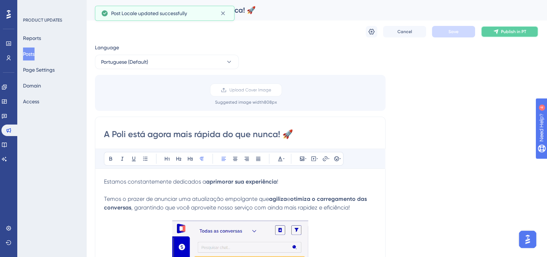
click at [497, 32] on icon at bounding box center [496, 32] width 5 height 5
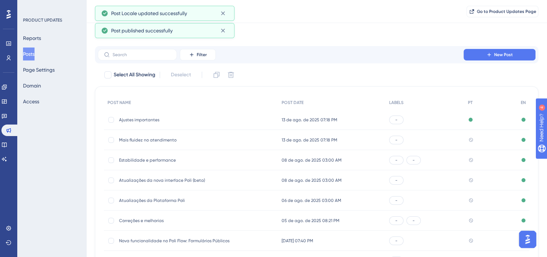
scroll to position [106, 0]
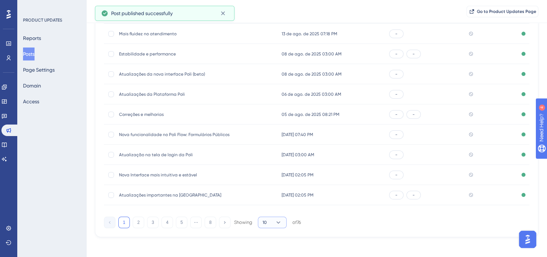
click at [270, 221] on button "10" at bounding box center [272, 223] width 29 height 12
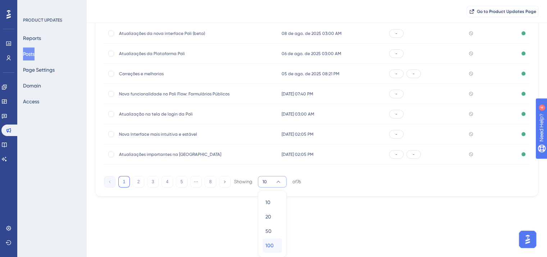
click at [271, 243] on span "100" at bounding box center [270, 245] width 8 height 9
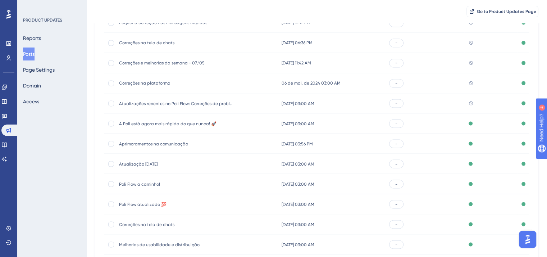
scroll to position [1262, 0]
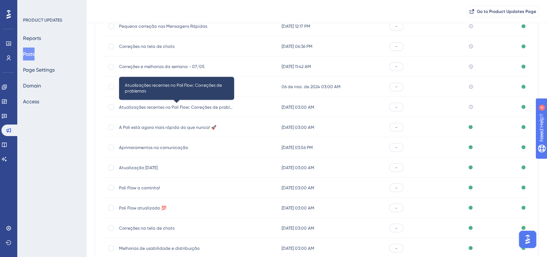
click at [154, 105] on span "Atualizações recentes no Poli Flow: Correções de problemas" at bounding box center [176, 107] width 115 height 6
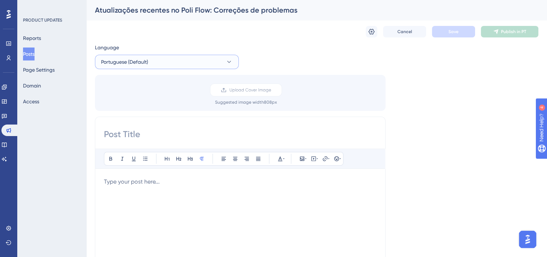
click at [138, 60] on span "Portuguese (Default)" at bounding box center [124, 62] width 47 height 9
click at [141, 92] on button "English English Published" at bounding box center [167, 98] width 135 height 14
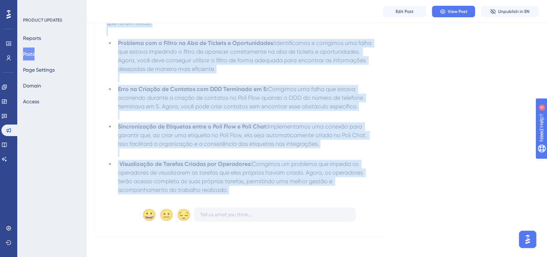
scroll to position [154, 0]
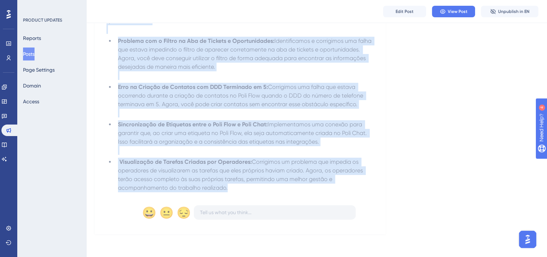
drag, startPoint x: 107, startPoint y: 137, endPoint x: 269, endPoint y: 189, distance: 170.4
click at [269, 189] on div "Olá a todos os usuários do Poli Flow ! Gostaríamos de compartilhar algumas atua…" at bounding box center [241, 87] width 268 height 210
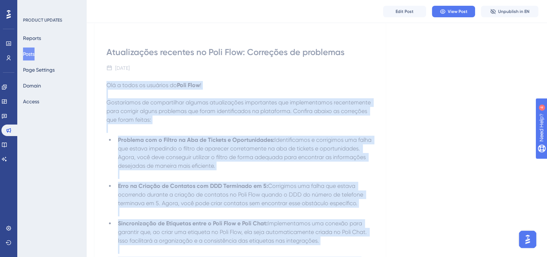
scroll to position [0, 0]
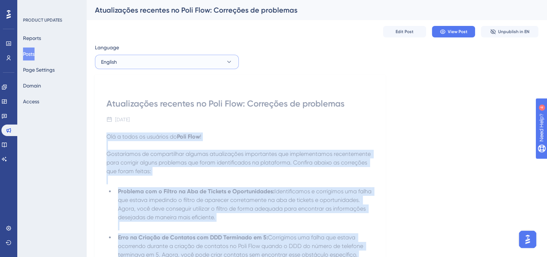
click at [182, 62] on button "English" at bounding box center [167, 62] width 144 height 14
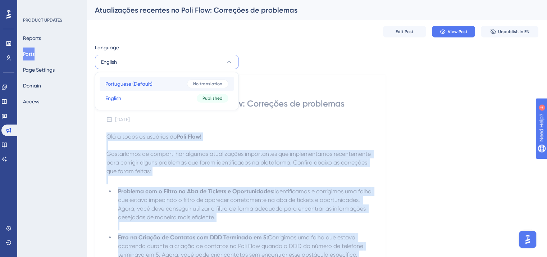
click at [180, 86] on button "Portuguese (Default) Portuguese (Default) No translation" at bounding box center [167, 84] width 135 height 14
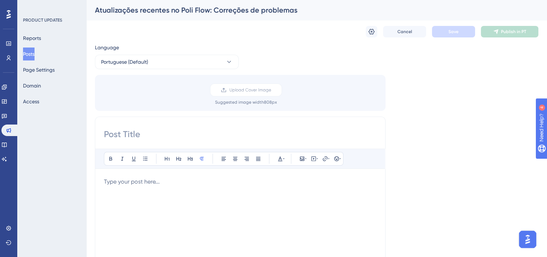
click at [166, 184] on p at bounding box center [240, 181] width 273 height 9
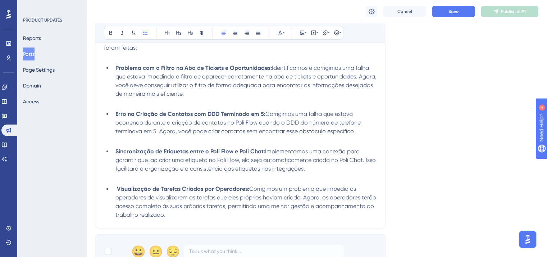
scroll to position [269, 0]
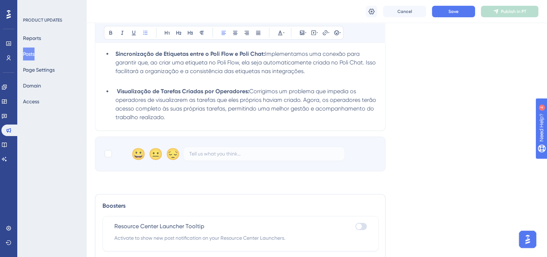
click at [107, 159] on div "😀 😐 😔" at bounding box center [240, 153] width 291 height 35
click at [108, 155] on div at bounding box center [108, 153] width 7 height 7
checkbox input "true"
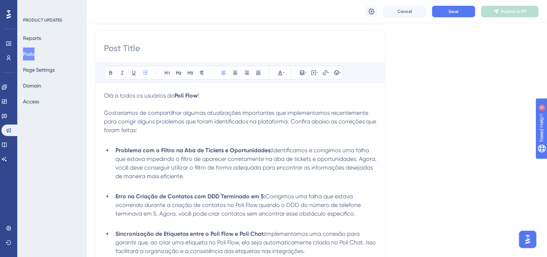
scroll to position [0, 0]
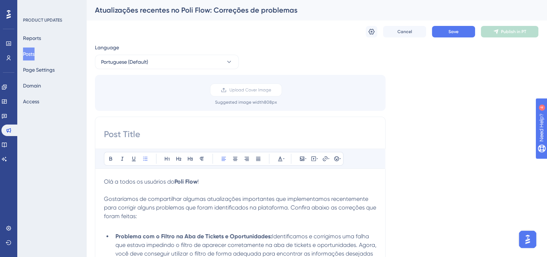
click at [147, 7] on div "Atualizações recentes no Poli Flow: Correções de problemas" at bounding box center [308, 10] width 426 height 10
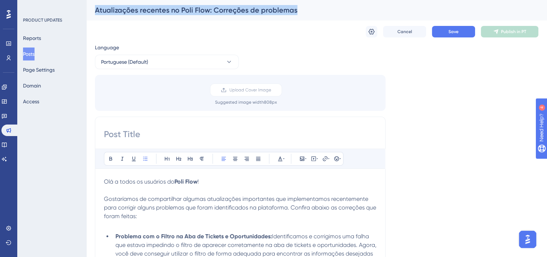
click at [147, 7] on div "Atualizações recentes no Poli Flow: Correções de problemas" at bounding box center [308, 10] width 426 height 10
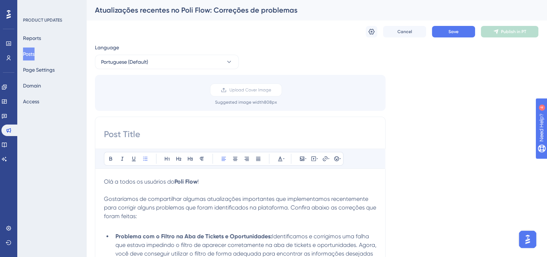
click at [169, 130] on input at bounding box center [240, 134] width 273 height 12
paste input "Atualizações recentes no Poli Flow: Correções de problemas"
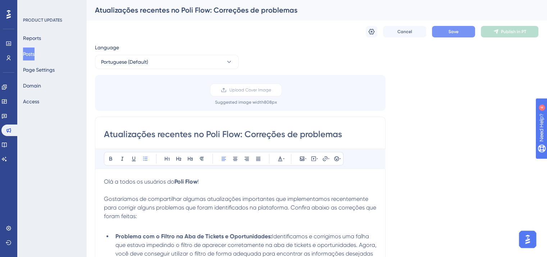
type input "Atualizações recentes no Poli Flow: Correções de problemas"
click at [445, 33] on button "Save" at bounding box center [453, 32] width 43 height 12
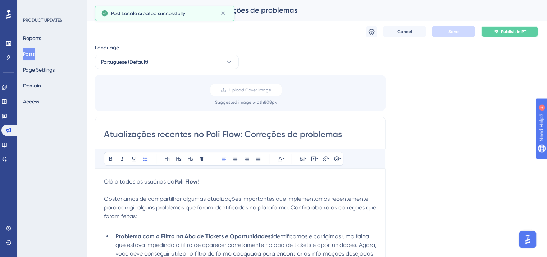
click at [512, 32] on span "Publish in PT" at bounding box center [513, 32] width 25 height 6
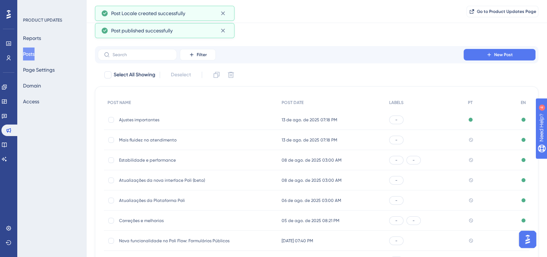
scroll to position [106, 0]
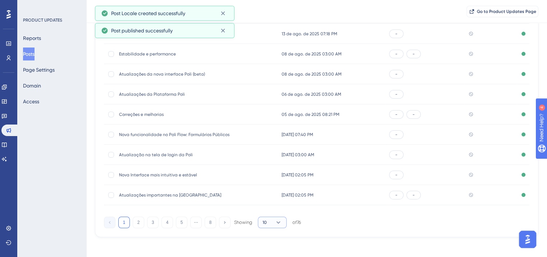
click at [279, 225] on icon at bounding box center [278, 222] width 7 height 7
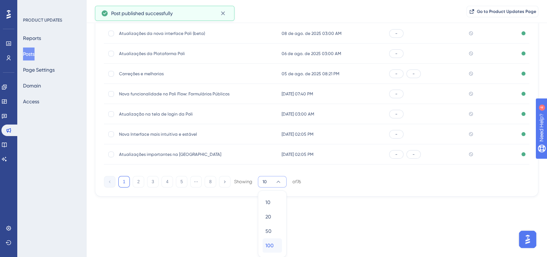
click at [280, 241] on button "100 100" at bounding box center [272, 245] width 19 height 14
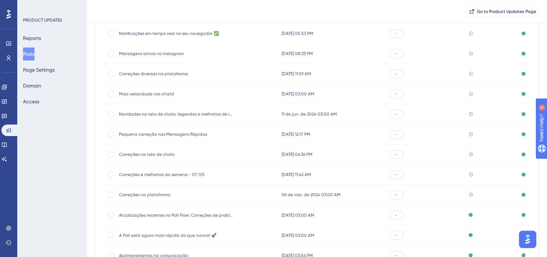
scroll to position [1262, 0]
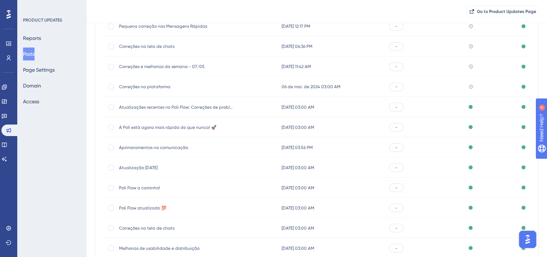
click at [150, 88] on span "Correções na plataforma" at bounding box center [176, 87] width 115 height 6
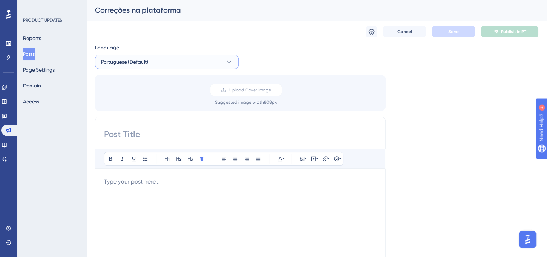
click at [160, 64] on button "Portuguese (Default)" at bounding box center [167, 62] width 144 height 14
click at [158, 100] on button "English English Published" at bounding box center [167, 98] width 135 height 14
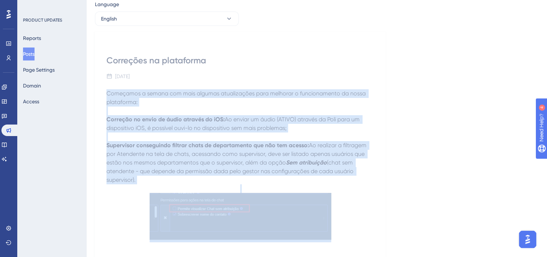
scroll to position [122, 0]
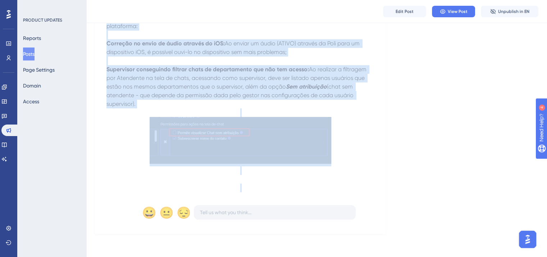
drag, startPoint x: 106, startPoint y: 136, endPoint x: 124, endPoint y: 198, distance: 64.0
click at [124, 198] on div "Correções na plataforma [DATE] Começamos a semana com mais algumas atualizações…" at bounding box center [240, 95] width 291 height 278
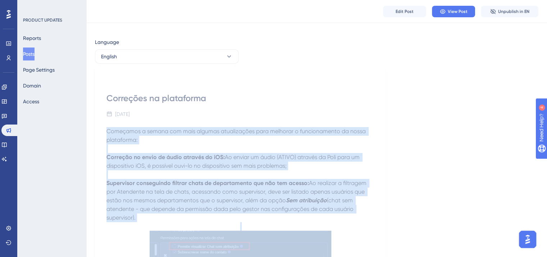
scroll to position [0, 0]
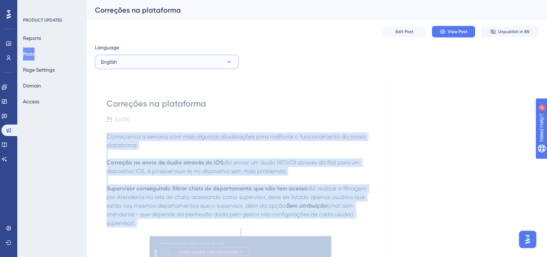
click at [121, 62] on button "English" at bounding box center [167, 62] width 144 height 14
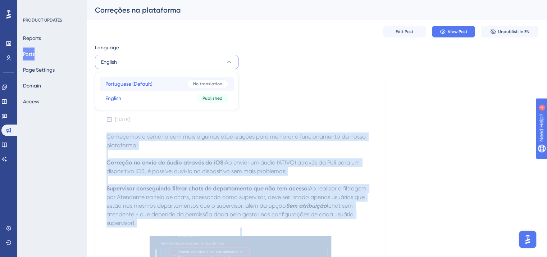
click at [129, 85] on span "Portuguese (Default)" at bounding box center [128, 84] width 47 height 9
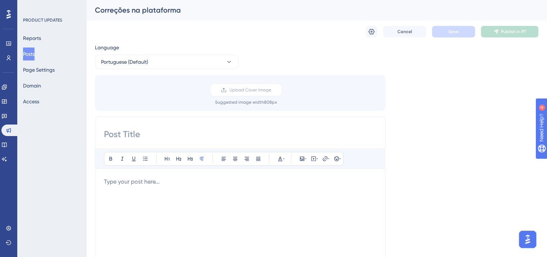
click at [149, 184] on p at bounding box center [240, 181] width 273 height 9
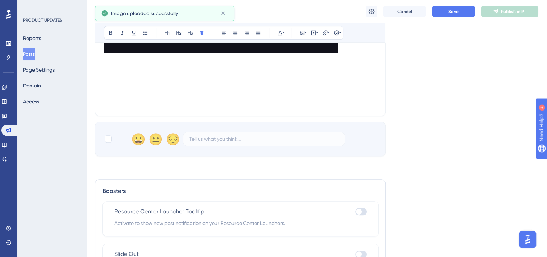
scroll to position [292, 0]
click at [106, 140] on div at bounding box center [108, 138] width 7 height 7
checkbox input "true"
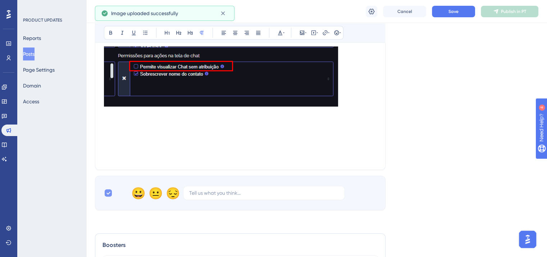
scroll to position [184, 0]
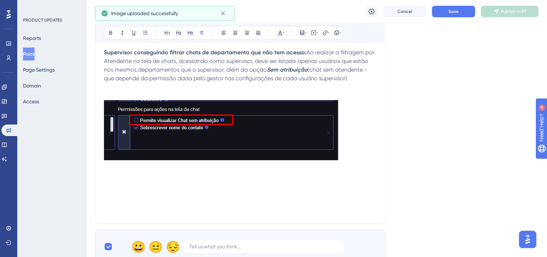
click at [211, 134] on img at bounding box center [221, 130] width 234 height 60
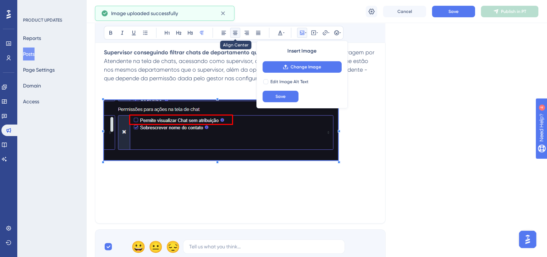
click at [233, 31] on icon at bounding box center [235, 33] width 6 height 6
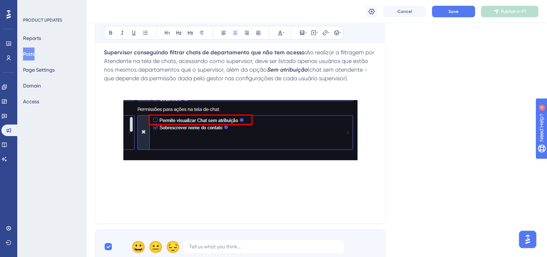
click at [216, 90] on p at bounding box center [240, 91] width 273 height 17
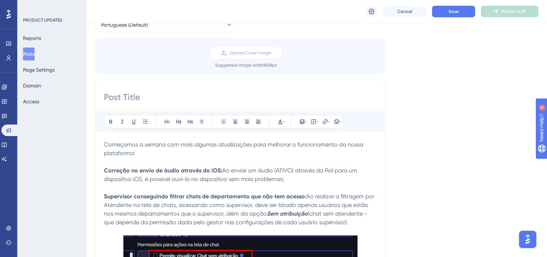
scroll to position [0, 0]
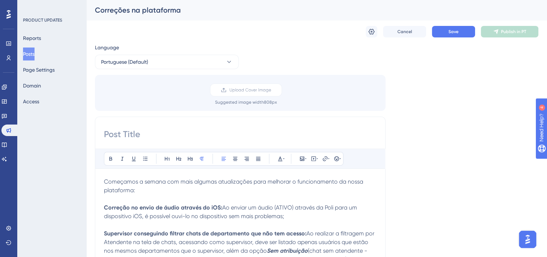
click at [122, 15] on div "Correções na plataforma" at bounding box center [316, 10] width 461 height 20
click at [123, 12] on div "Correções na plataforma" at bounding box center [308, 10] width 426 height 10
click at [131, 10] on div "Correções na plataforma" at bounding box center [308, 10] width 426 height 10
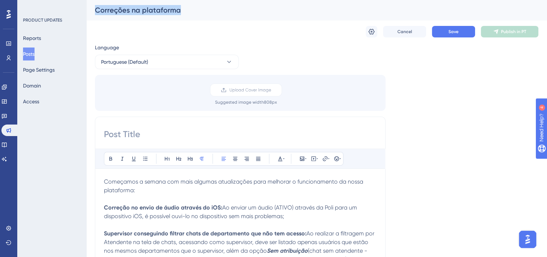
click at [131, 10] on div "Correções na plataforma" at bounding box center [308, 10] width 426 height 10
click at [155, 126] on div "Bold Italic Underline Bullet Point Heading 1 Heading 2 Heading 3 Normal Align L…" at bounding box center [240, 256] width 291 height 279
click at [164, 132] on input at bounding box center [240, 134] width 273 height 12
paste input "Correções na plataforma"
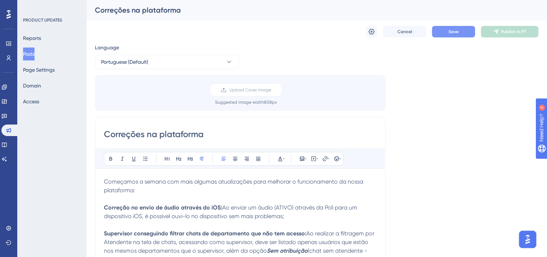
type input "Correções na plataforma"
click at [448, 31] on button "Save" at bounding box center [453, 32] width 43 height 12
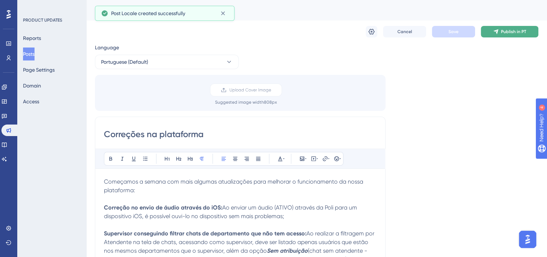
click at [517, 32] on span "Publish in PT" at bounding box center [513, 32] width 25 height 6
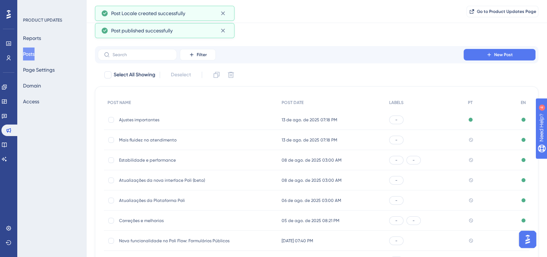
scroll to position [106, 0]
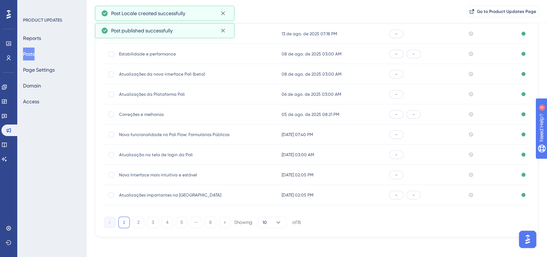
click at [301, 221] on div "of 76" at bounding box center [297, 222] width 9 height 6
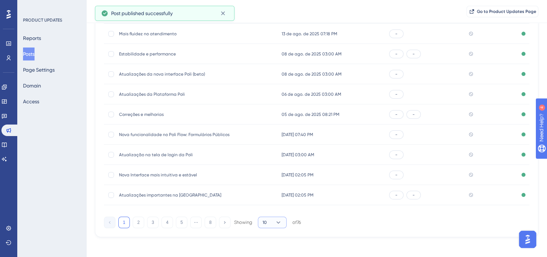
click at [278, 221] on icon at bounding box center [278, 222] width 7 height 7
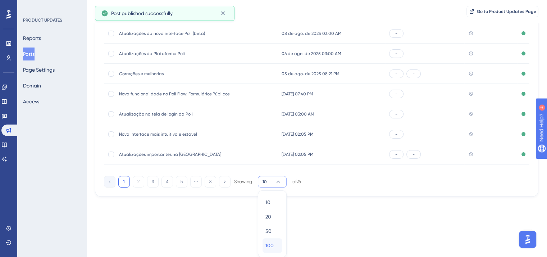
click at [272, 244] on span "100" at bounding box center [270, 245] width 8 height 9
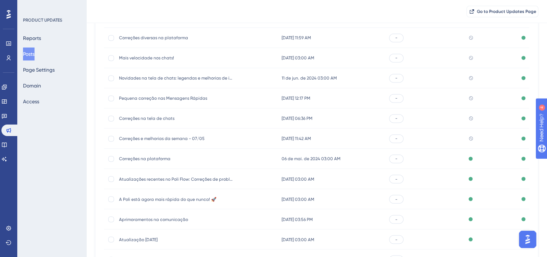
scroll to position [1190, 0]
click at [147, 140] on span "Correções e melhorias da semana - 07/05" at bounding box center [176, 139] width 115 height 6
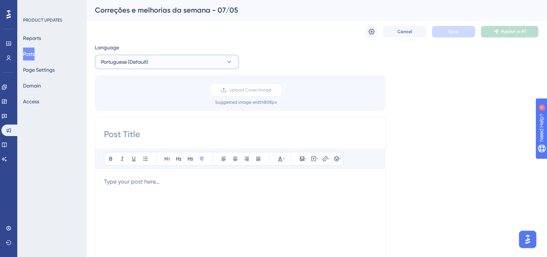
click at [145, 66] on button "Portuguese (Default)" at bounding box center [167, 62] width 144 height 14
click at [148, 96] on button "English English Published" at bounding box center [167, 98] width 135 height 14
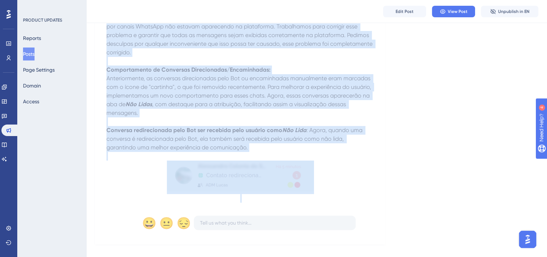
scroll to position [169, 0]
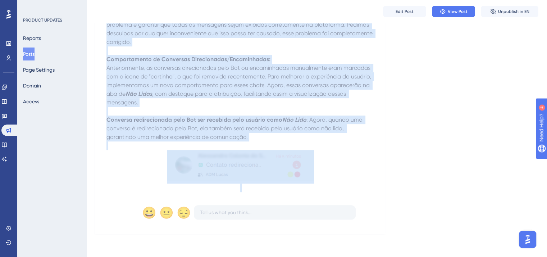
drag, startPoint x: 107, startPoint y: 146, endPoint x: 120, endPoint y: 193, distance: 48.8
click at [120, 193] on div "Nova interface Correções e melhorias da semana - 07/05 [DATE] No dia de ontem, …" at bounding box center [240, 72] width 291 height 324
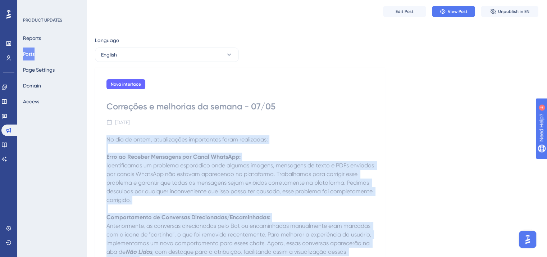
scroll to position [0, 0]
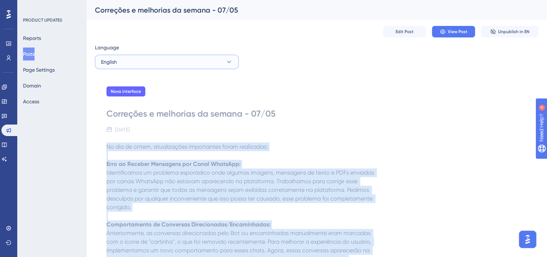
click at [157, 64] on button "English" at bounding box center [167, 62] width 144 height 14
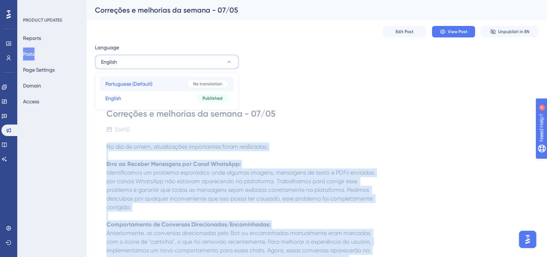
click at [156, 85] on button "Portuguese (Default) Portuguese (Default) No translation" at bounding box center [167, 84] width 135 height 14
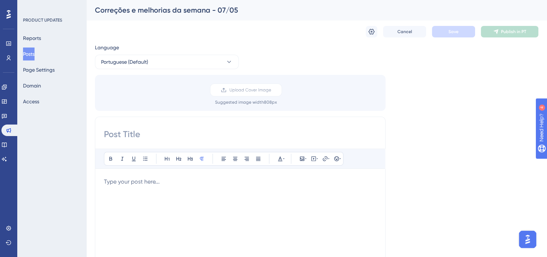
click at [151, 182] on p at bounding box center [240, 181] width 273 height 9
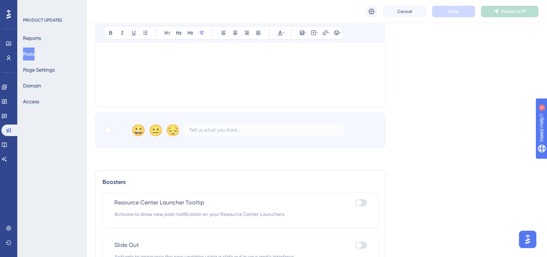
scroll to position [288, 0]
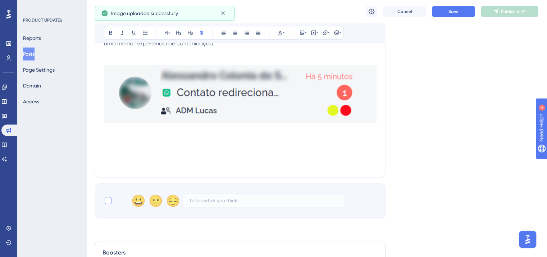
click at [107, 204] on div at bounding box center [108, 200] width 7 height 7
checkbox input "true"
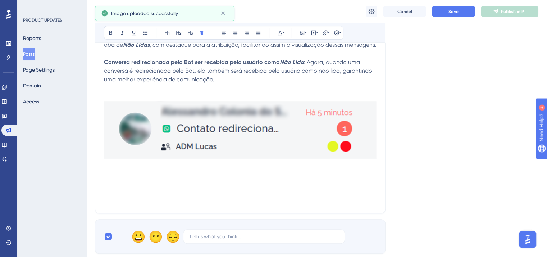
scroll to position [216, 0]
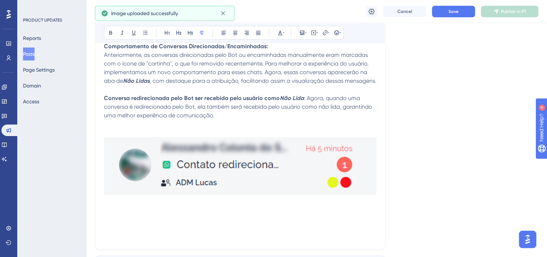
click at [221, 162] on img at bounding box center [240, 166] width 273 height 58
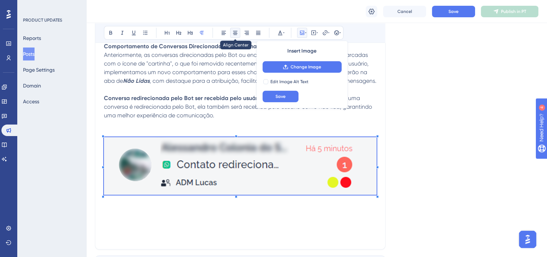
click at [236, 35] on icon at bounding box center [235, 33] width 6 height 6
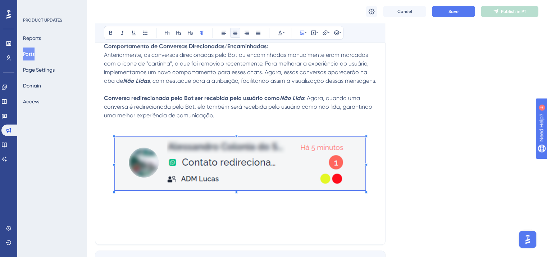
click at [124, 186] on span at bounding box center [240, 164] width 251 height 55
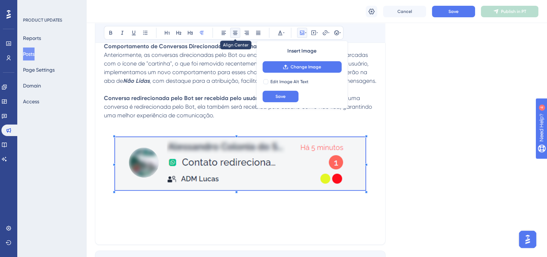
click at [239, 31] on button at bounding box center [235, 33] width 10 height 10
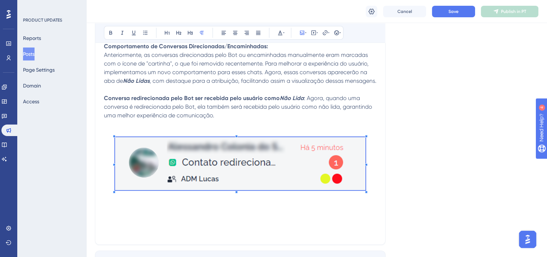
click at [229, 120] on p "Conversa redirecionada pelo Bot ser recebida pelo usuário como Não Lida : Agora…" at bounding box center [240, 107] width 273 height 26
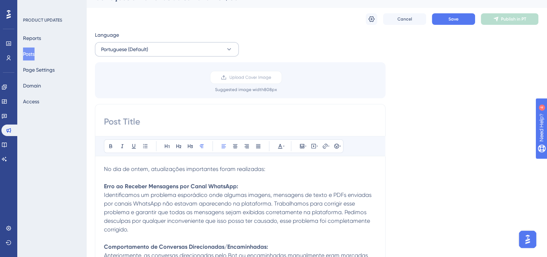
scroll to position [0, 0]
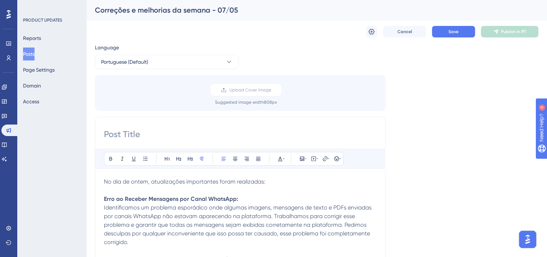
click at [160, 9] on div "Correções e melhorias da semana - 07/05" at bounding box center [308, 10] width 426 height 10
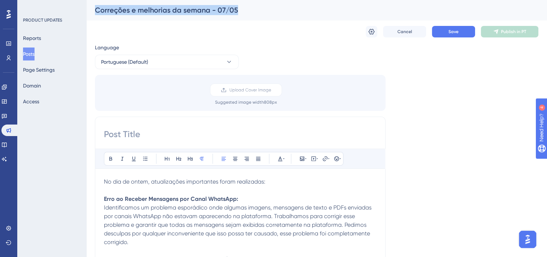
click at [160, 9] on div "Correções e melhorias da semana - 07/05" at bounding box center [308, 10] width 426 height 10
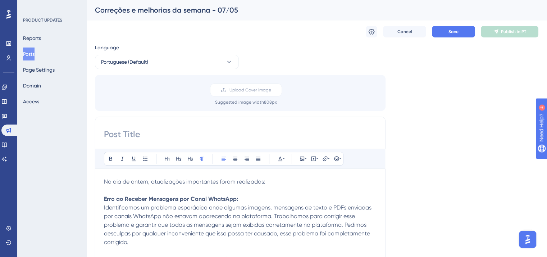
click at [148, 137] on input at bounding box center [240, 134] width 273 height 12
paste input "Correções e melhorias da semana - 07/05"
type input "Correções e melhorias da semana - 07/05"
click at [454, 24] on div "Cancel Save Publish in PT" at bounding box center [317, 31] width 444 height 23
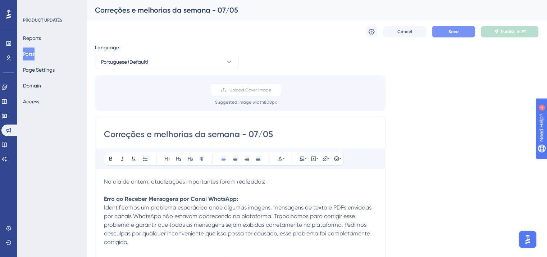
click at [455, 29] on span "Save" at bounding box center [454, 32] width 10 height 6
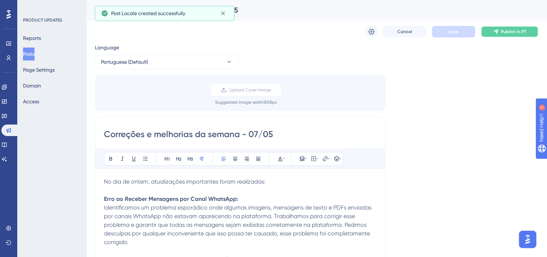
click at [511, 32] on span "Publish in PT" at bounding box center [513, 32] width 25 height 6
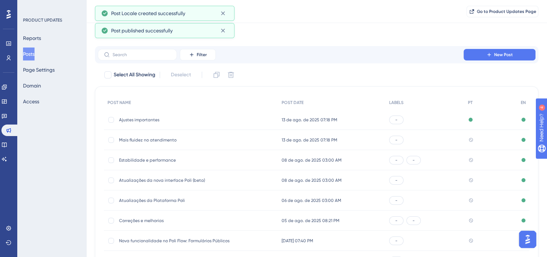
scroll to position [106, 0]
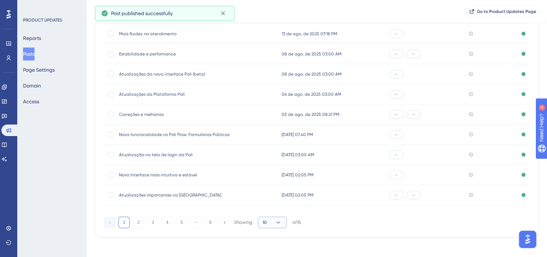
click at [276, 224] on icon at bounding box center [278, 222] width 7 height 7
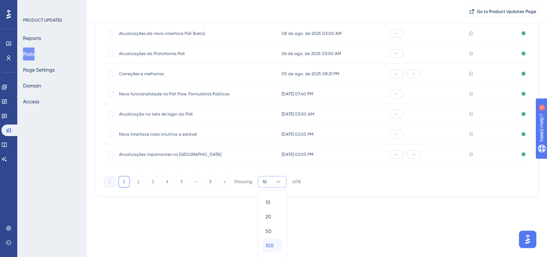
click at [279, 243] on div "100 100" at bounding box center [273, 245] width 14 height 14
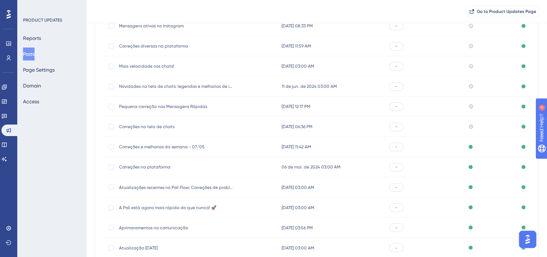
scroll to position [1190, 0]
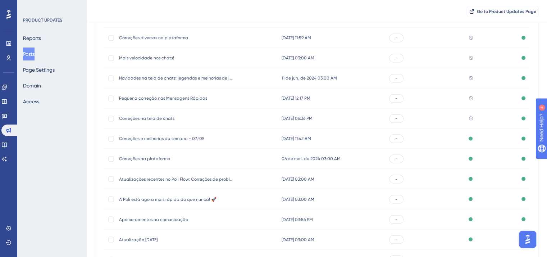
click at [158, 119] on span "Correções na tela de chats" at bounding box center [176, 119] width 115 height 6
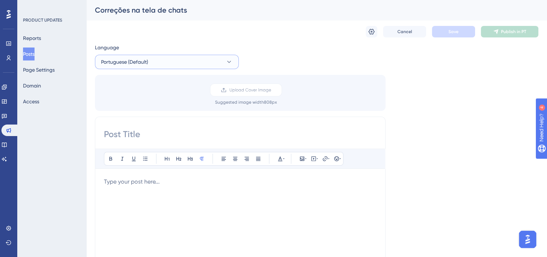
click at [162, 60] on button "Portuguese (Default)" at bounding box center [167, 62] width 144 height 14
click at [164, 99] on button "English English Published" at bounding box center [167, 98] width 135 height 14
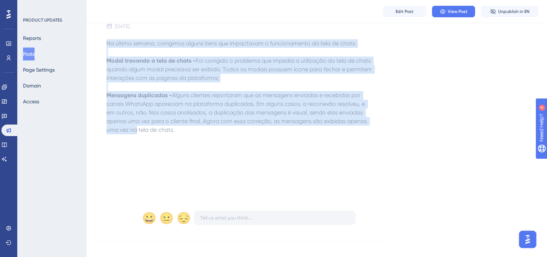
scroll to position [98, 0]
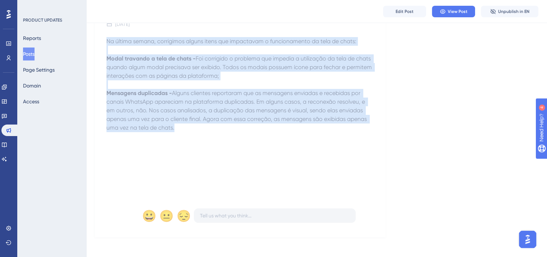
drag, startPoint x: 105, startPoint y: 133, endPoint x: 232, endPoint y: 162, distance: 130.1
click at [232, 162] on div "Correções na tela de chats [DATE] Na última semana, corrigimos alguns itens que…" at bounding box center [240, 108] width 291 height 258
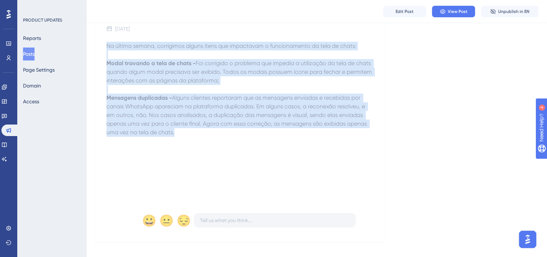
scroll to position [0, 0]
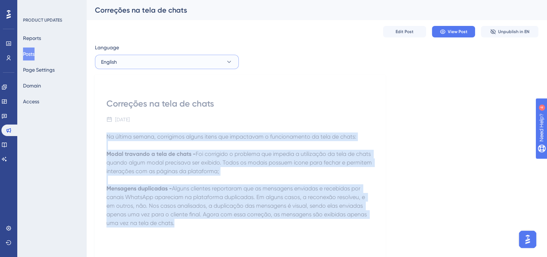
click at [145, 63] on button "English" at bounding box center [167, 62] width 144 height 14
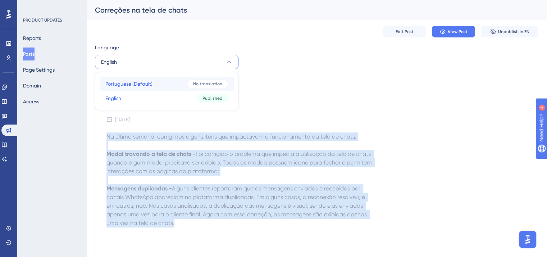
click at [149, 80] on span "Portuguese (Default)" at bounding box center [128, 84] width 47 height 9
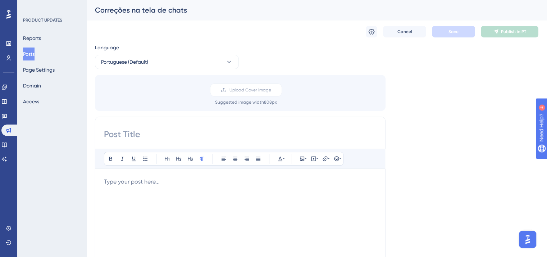
click at [150, 181] on p at bounding box center [240, 181] width 273 height 9
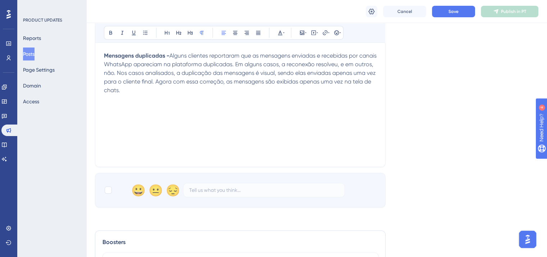
scroll to position [189, 0]
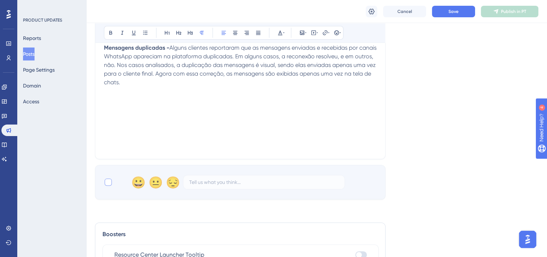
click at [112, 182] on div at bounding box center [108, 181] width 7 height 7
checkbox input "true"
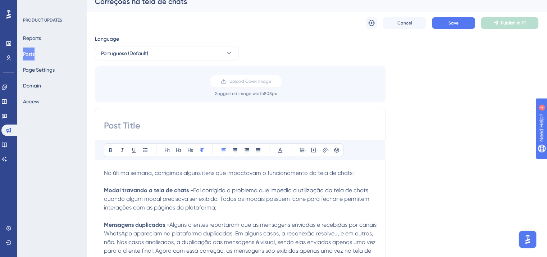
scroll to position [0, 0]
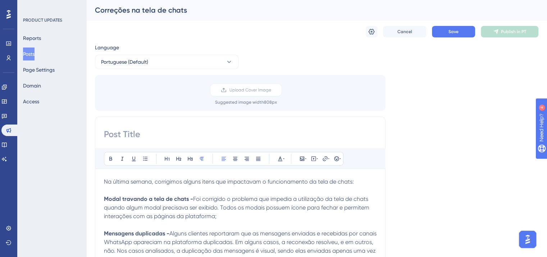
click at [162, 15] on div "Correções na tela de chats" at bounding box center [316, 10] width 461 height 20
click at [164, 10] on div "Correções na tela de chats" at bounding box center [308, 10] width 426 height 10
click at [160, 131] on input at bounding box center [240, 134] width 273 height 12
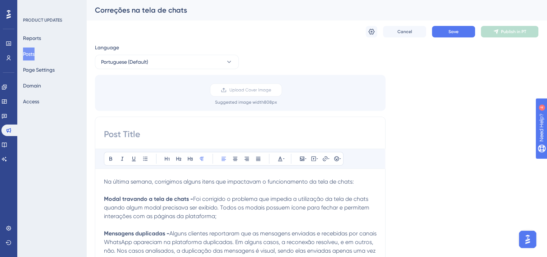
paste input "Correções na tela de chats"
type input "Correções na tela de chats"
click at [447, 35] on button "Save" at bounding box center [453, 32] width 43 height 12
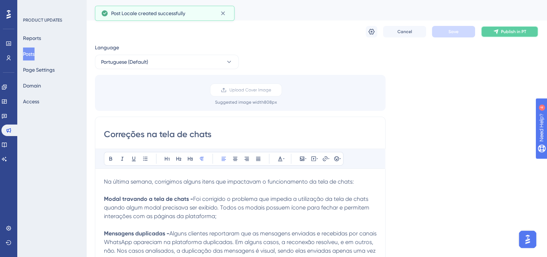
click at [496, 33] on icon at bounding box center [496, 32] width 6 height 6
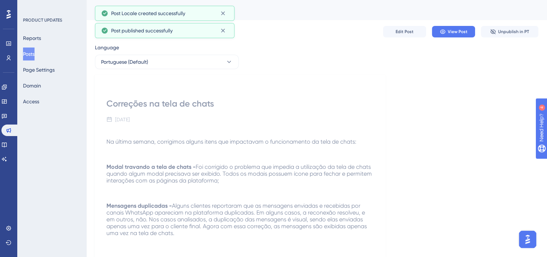
scroll to position [106, 0]
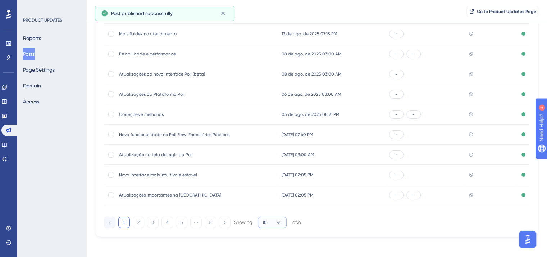
click at [279, 221] on icon at bounding box center [278, 222] width 7 height 7
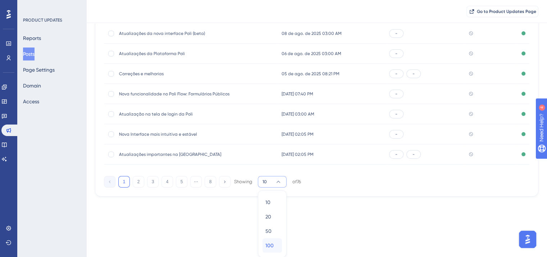
click at [279, 248] on div "100 100" at bounding box center [273, 245] width 14 height 14
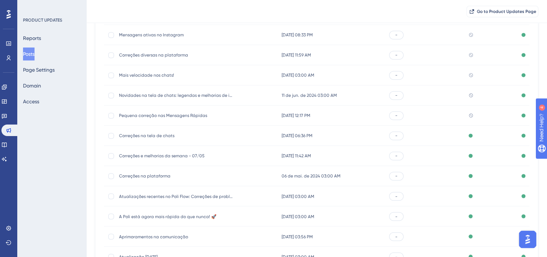
scroll to position [1190, 0]
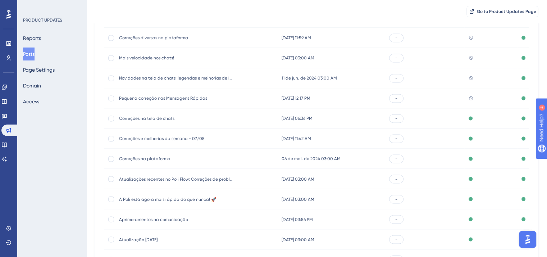
click at [175, 100] on span "Pequena correção nas Mensagens Rápidas" at bounding box center [176, 98] width 115 height 6
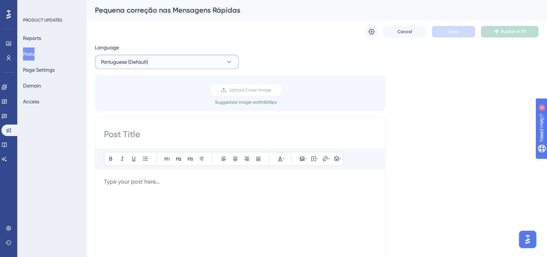
click at [129, 62] on span "Portuguese (Default)" at bounding box center [124, 62] width 47 height 9
click at [135, 95] on button "English English Published" at bounding box center [167, 98] width 135 height 14
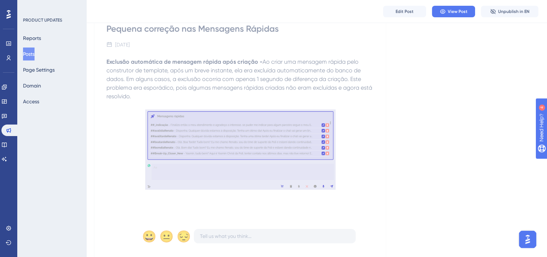
scroll to position [98, 0]
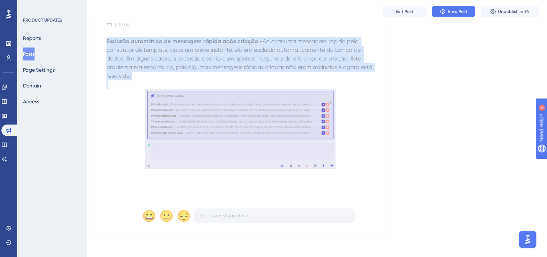
drag, startPoint x: 107, startPoint y: 39, endPoint x: 244, endPoint y: 190, distance: 204.0
click at [244, 190] on div "Exclusão automática de mensagem rápida após criação - Ao criar uma mensagem ráp…" at bounding box center [241, 116] width 268 height 158
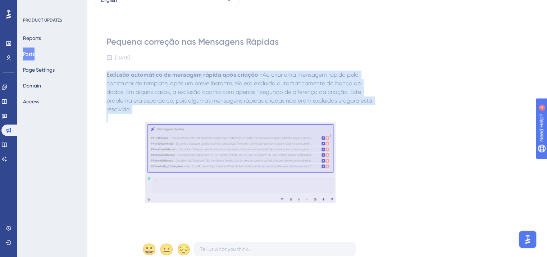
scroll to position [0, 0]
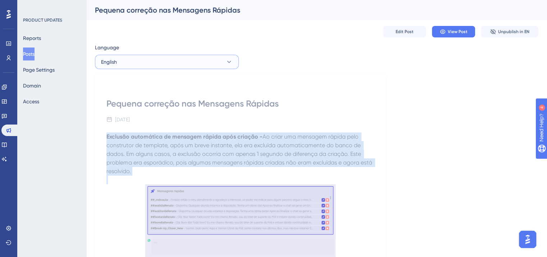
click at [176, 58] on button "English" at bounding box center [167, 62] width 144 height 14
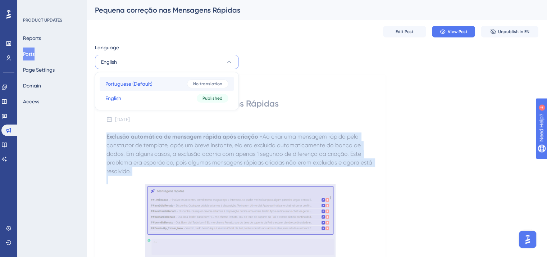
click at [176, 80] on button "Portuguese (Default) Portuguese (Default) No translation" at bounding box center [167, 84] width 135 height 14
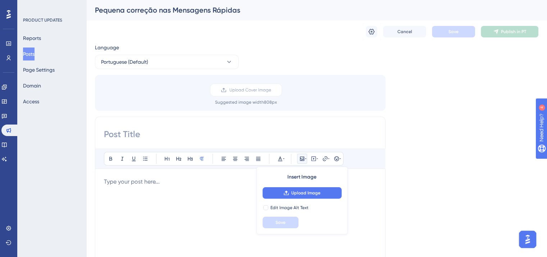
click at [173, 178] on p at bounding box center [240, 181] width 273 height 9
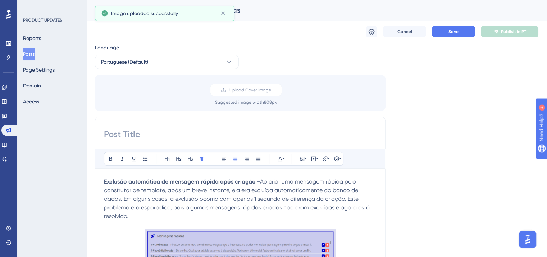
click at [139, 14] on span "Image uploaded successfully" at bounding box center [144, 13] width 67 height 9
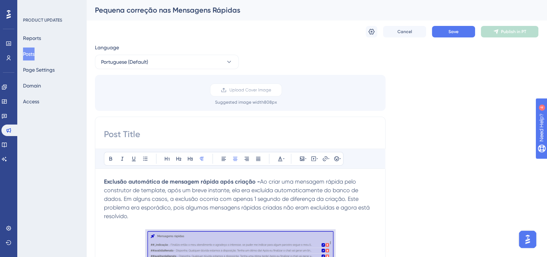
click at [210, 14] on div "Pequena correção nas Mensagens Rápidas" at bounding box center [308, 10] width 426 height 10
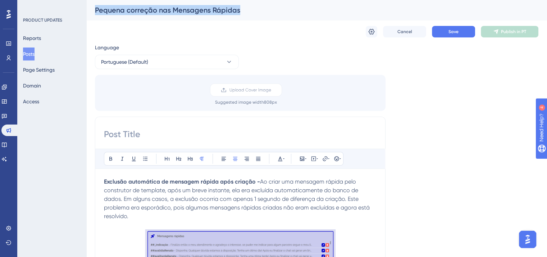
click at [210, 14] on div "Pequena correção nas Mensagens Rápidas" at bounding box center [308, 10] width 426 height 10
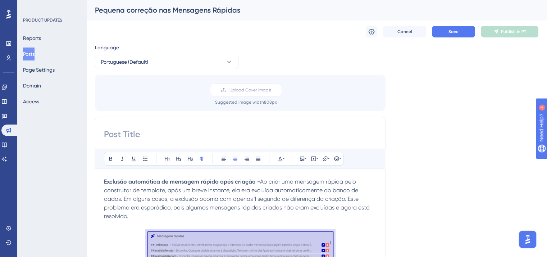
click at [173, 130] on input at bounding box center [240, 134] width 273 height 12
paste input "Pequena correção nas Mensagens Rápidas"
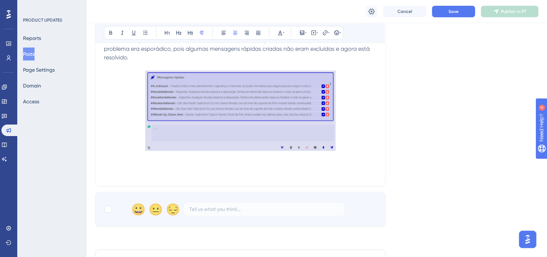
scroll to position [180, 0]
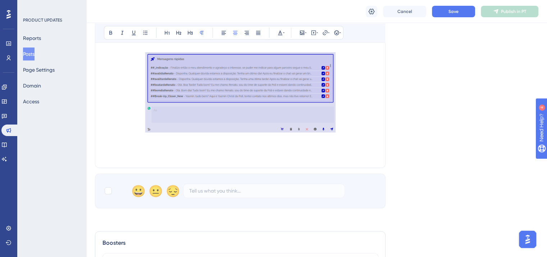
type input "Pequena correção nas Mensagens Rápidas"
click at [204, 105] on img at bounding box center [240, 92] width 191 height 80
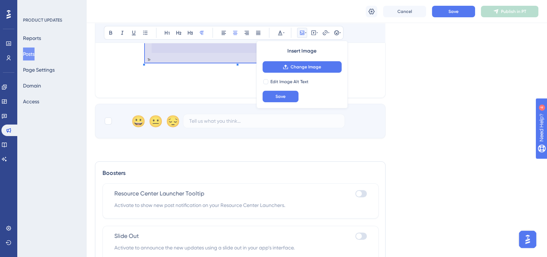
scroll to position [252, 0]
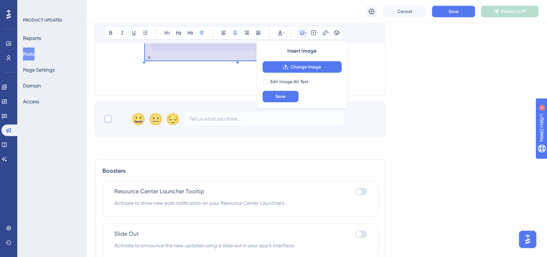
click at [105, 119] on div at bounding box center [108, 118] width 7 height 7
checkbox input "true"
click at [455, 9] on span "Save" at bounding box center [454, 12] width 10 height 6
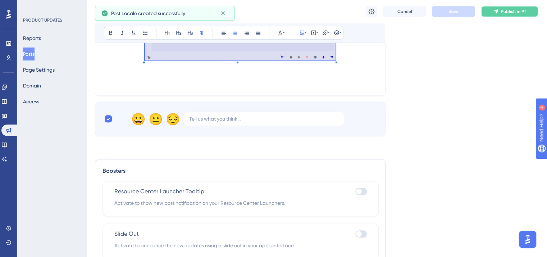
click at [520, 10] on span "Publish in PT" at bounding box center [513, 12] width 25 height 6
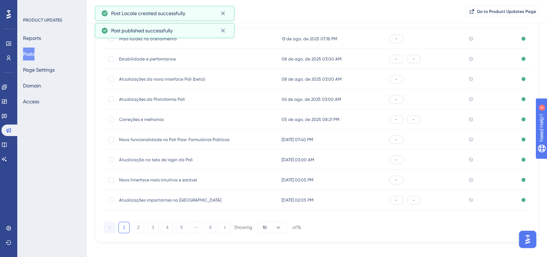
scroll to position [109, 0]
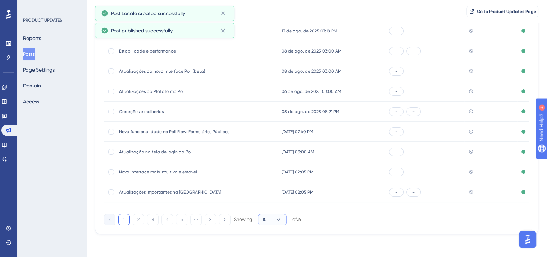
click at [285, 219] on button "10" at bounding box center [272, 220] width 29 height 12
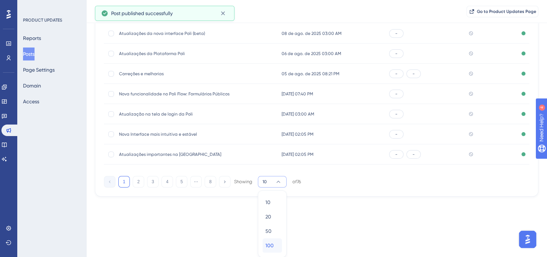
click at [279, 242] on div "100 100" at bounding box center [273, 245] width 14 height 14
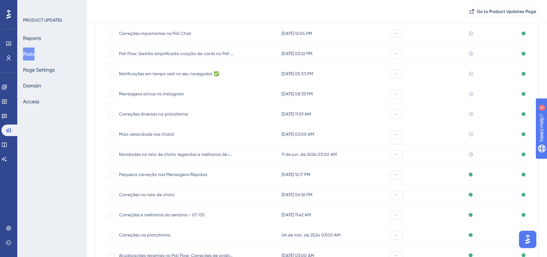
scroll to position [1154, 0]
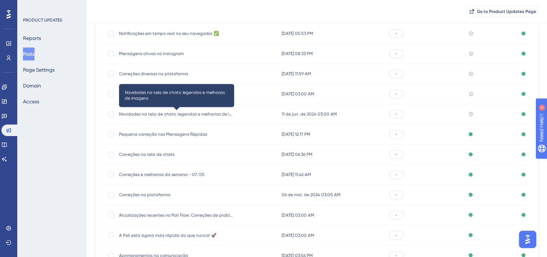
click at [181, 112] on span "Novidades na tela de chats: legendas e melhorias de imagens" at bounding box center [176, 114] width 115 height 6
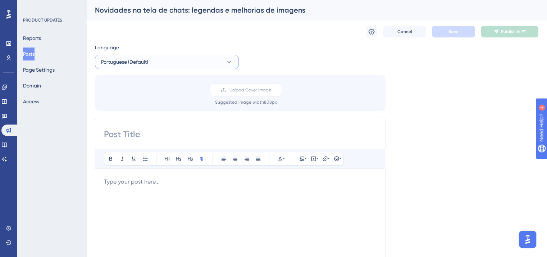
click at [156, 57] on button "Portuguese (Default)" at bounding box center [167, 62] width 144 height 14
click at [164, 95] on button "English English Published" at bounding box center [167, 98] width 135 height 14
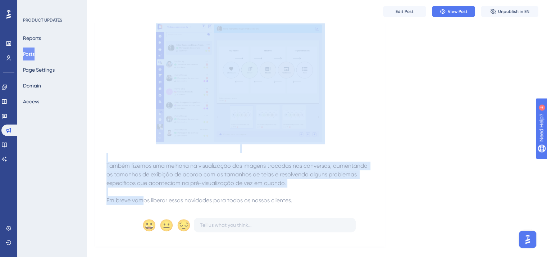
scroll to position [179, 0]
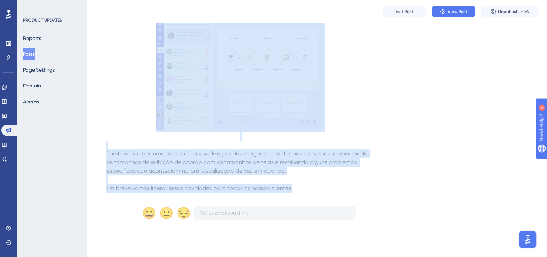
drag, startPoint x: 107, startPoint y: 146, endPoint x: 329, endPoint y: 187, distance: 225.8
click at [329, 187] on div "Trouxemos duas atualizações na tela de chats: liberamos para algumas empresas a…" at bounding box center [241, 79] width 268 height 226
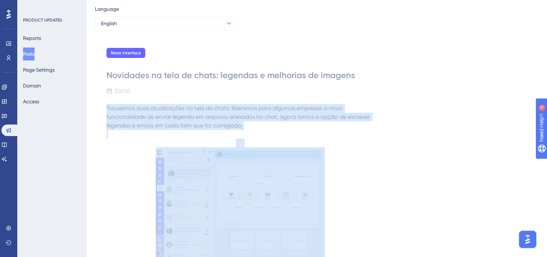
scroll to position [0, 0]
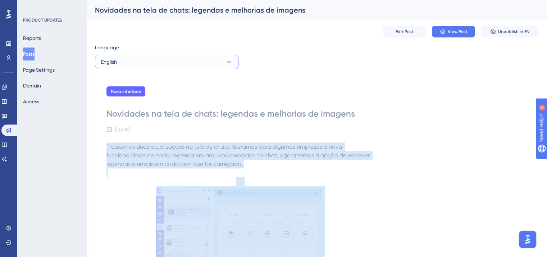
click at [178, 65] on button "English" at bounding box center [167, 62] width 144 height 14
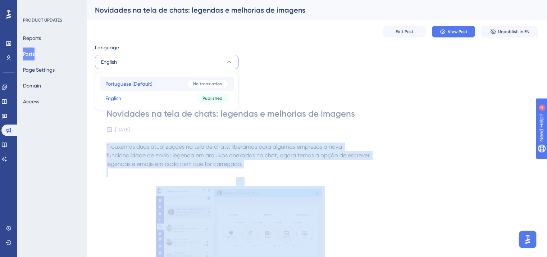
click at [184, 86] on button "Portuguese (Default) Portuguese (Default) No translation" at bounding box center [167, 84] width 135 height 14
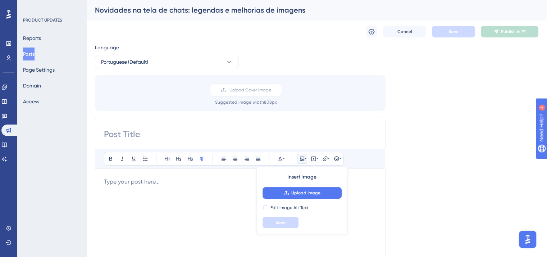
click at [191, 185] on p at bounding box center [240, 181] width 273 height 9
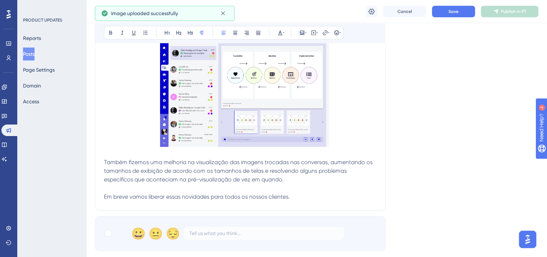
scroll to position [260, 0]
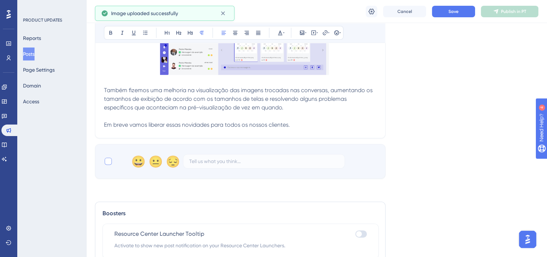
click at [110, 163] on div at bounding box center [108, 161] width 7 height 7
checkbox input "true"
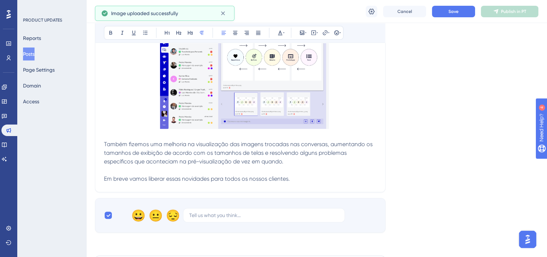
scroll to position [116, 0]
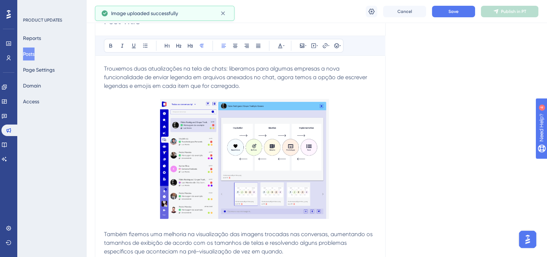
click at [219, 164] on img at bounding box center [244, 159] width 169 height 120
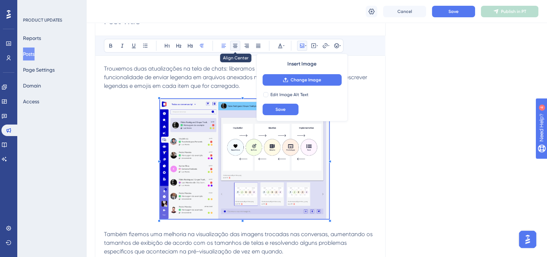
click at [232, 49] on button at bounding box center [235, 46] width 10 height 10
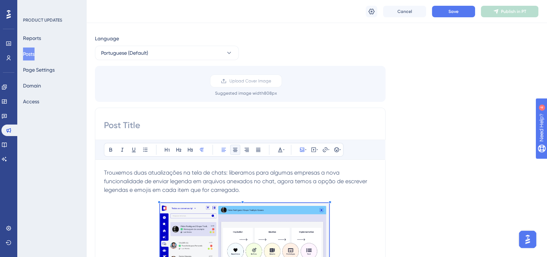
scroll to position [0, 0]
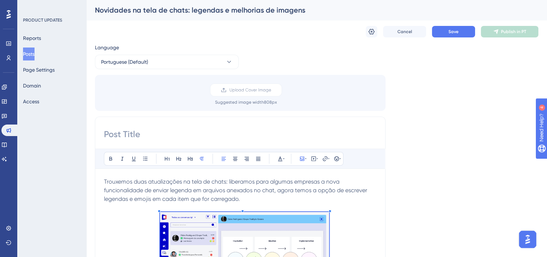
click at [191, 14] on div "Novidades na tela de chats: legendas e melhorias de imagens" at bounding box center [308, 10] width 426 height 10
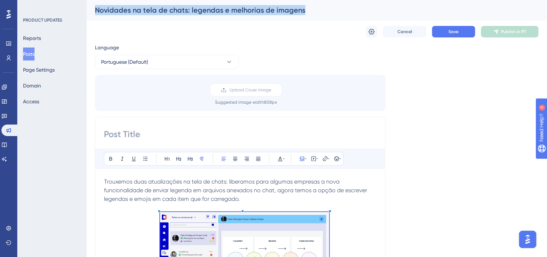
click at [191, 14] on div "Novidades na tela de chats: legendas e melhorias de imagens" at bounding box center [308, 10] width 426 height 10
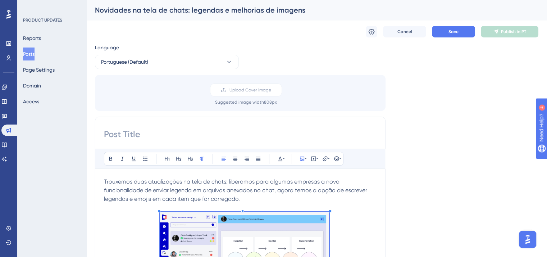
click at [168, 131] on input at bounding box center [240, 134] width 273 height 12
paste input "Novidades na tela de chats: legendas e melhorias de imagens"
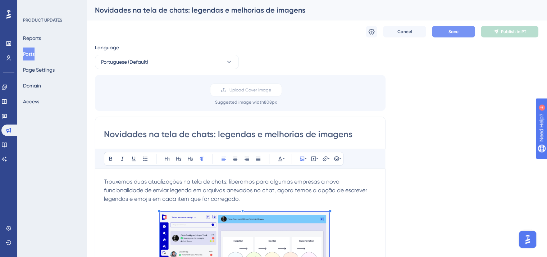
type input "Novidades na tela de chats: legendas e melhorias de imagens"
click at [450, 32] on span "Save" at bounding box center [454, 32] width 10 height 6
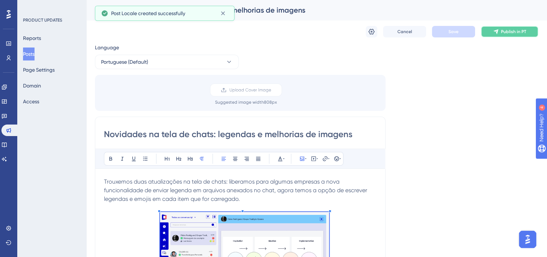
click at [528, 31] on button "Publish in PT" at bounding box center [510, 32] width 58 height 12
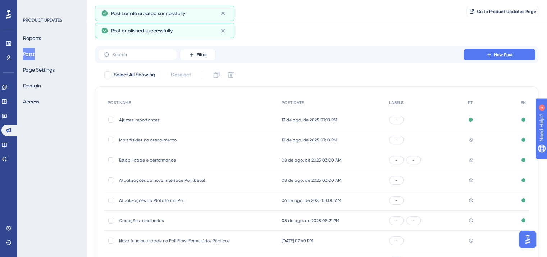
scroll to position [106, 0]
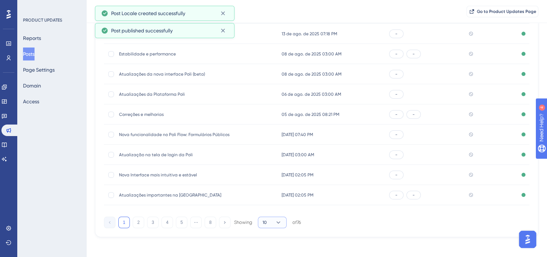
click at [274, 222] on button "10" at bounding box center [272, 223] width 29 height 12
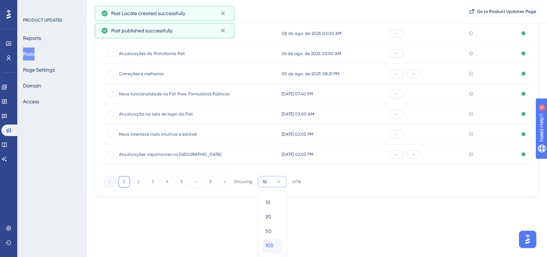
click at [276, 241] on div "100 100" at bounding box center [273, 245] width 14 height 14
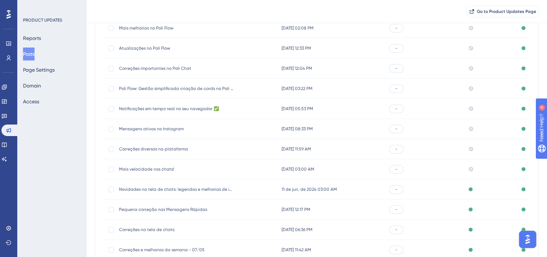
scroll to position [1154, 0]
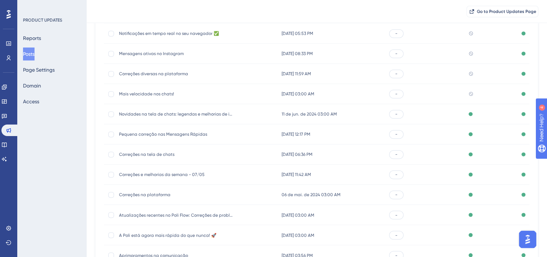
click at [155, 96] on span "Mais velocidade nos chats!" at bounding box center [176, 94] width 115 height 6
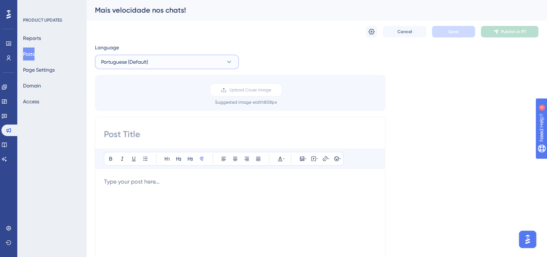
click at [147, 59] on span "Portuguese (Default)" at bounding box center [124, 62] width 47 height 9
click at [145, 91] on button "English English Published" at bounding box center [167, 98] width 135 height 14
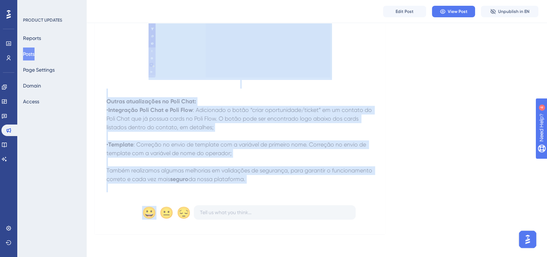
scroll to position [191, 0]
drag, startPoint x: 107, startPoint y: 146, endPoint x: 295, endPoint y: 177, distance: 191.1
click at [295, 177] on div "Nosso time está empenhado em trazer a melhor experiência para você na utilizaçã…" at bounding box center [241, 74] width 268 height 236
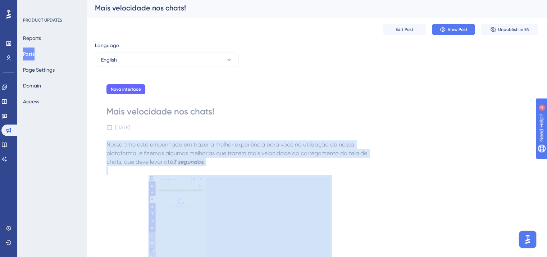
scroll to position [0, 0]
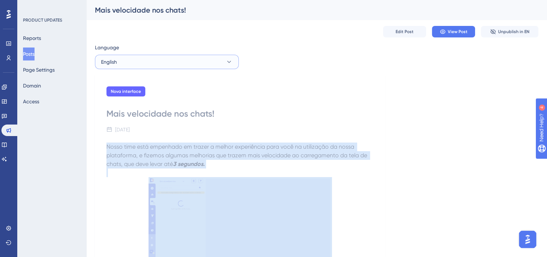
click at [167, 59] on button "English" at bounding box center [167, 62] width 144 height 14
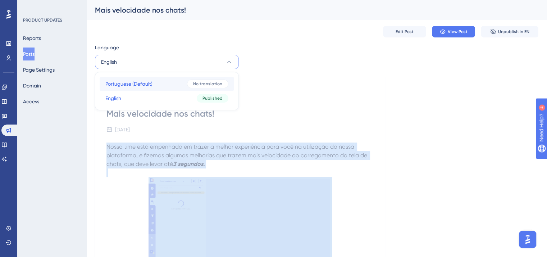
click at [161, 79] on button "Portuguese (Default) Portuguese (Default) No translation" at bounding box center [167, 84] width 135 height 14
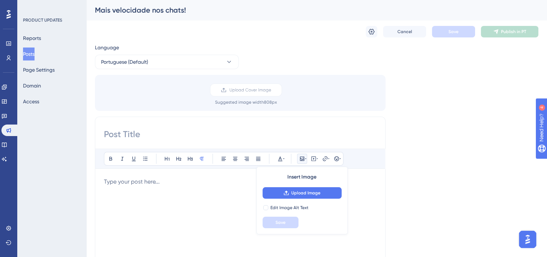
click at [167, 183] on p at bounding box center [240, 181] width 273 height 9
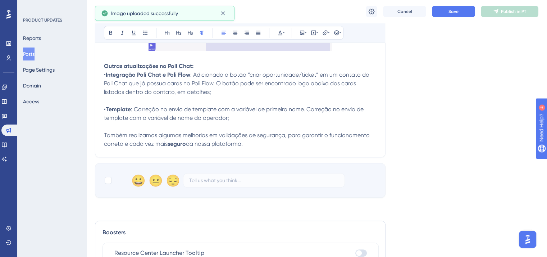
scroll to position [268, 0]
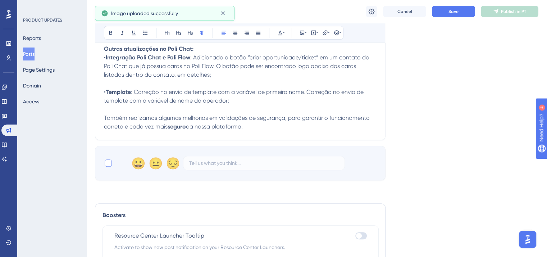
click at [109, 164] on div at bounding box center [108, 162] width 7 height 7
checkbox input "true"
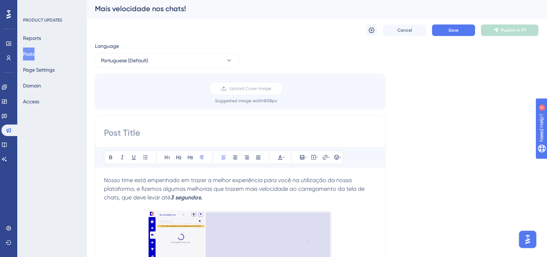
scroll to position [0, 0]
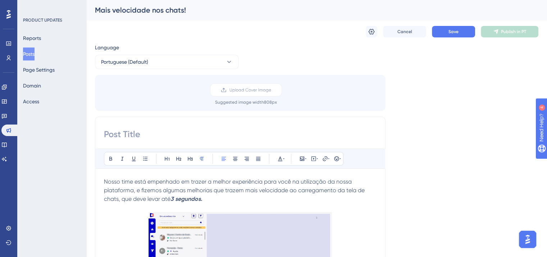
click at [153, 12] on div "Mais velocidade nos chats!" at bounding box center [308, 10] width 426 height 10
click at [169, 149] on div "Bold Italic Underline Bullet Point Heading 1 Heading 2 Heading 3 Normal Align L…" at bounding box center [240, 159] width 290 height 20
click at [172, 137] on input at bounding box center [240, 134] width 273 height 12
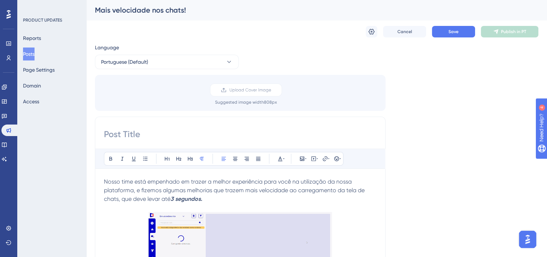
paste input "Mais velocidade nos chats!"
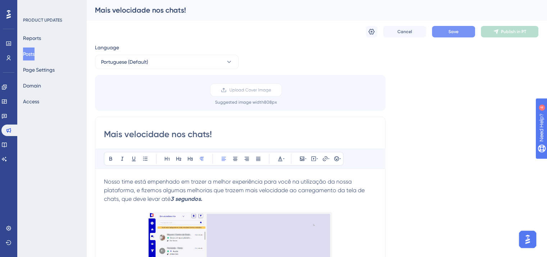
type input "Mais velocidade nos chats!"
click at [446, 28] on button "Save" at bounding box center [453, 32] width 43 height 12
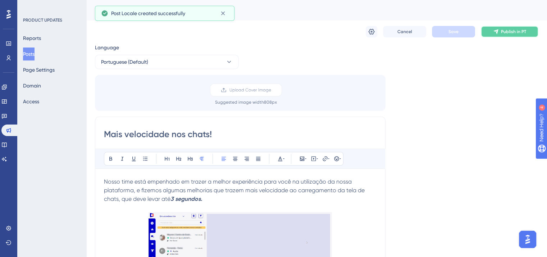
click at [494, 32] on icon at bounding box center [496, 32] width 6 height 6
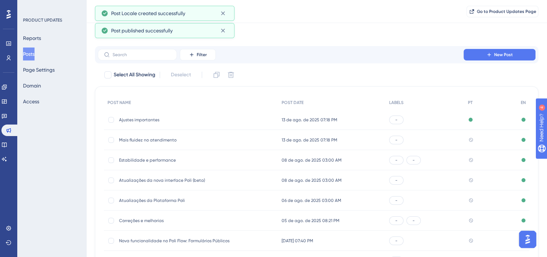
scroll to position [106, 0]
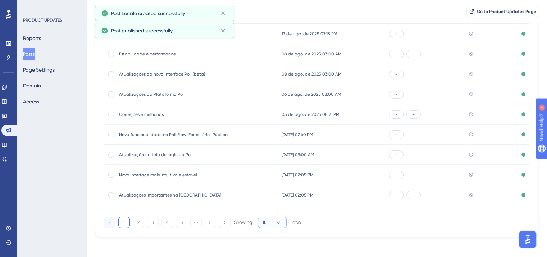
click at [278, 221] on icon at bounding box center [278, 222] width 7 height 7
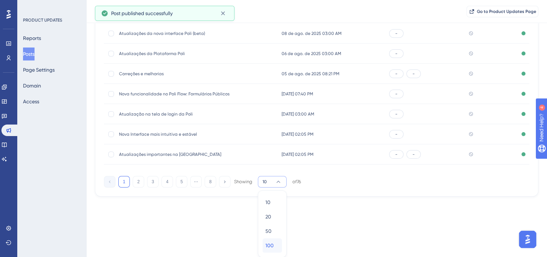
click at [276, 244] on div "100 100" at bounding box center [273, 245] width 14 height 14
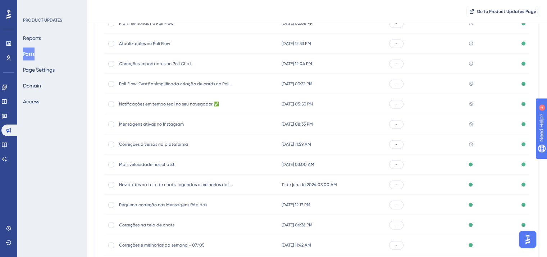
scroll to position [1118, 0]
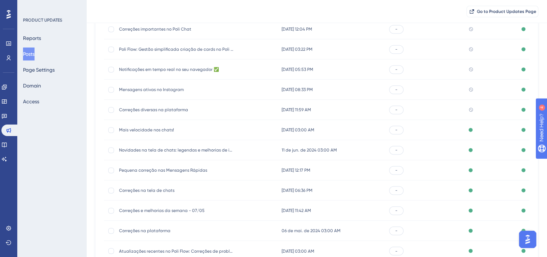
click at [165, 107] on span "Correções diversas na plataforma" at bounding box center [176, 110] width 115 height 6
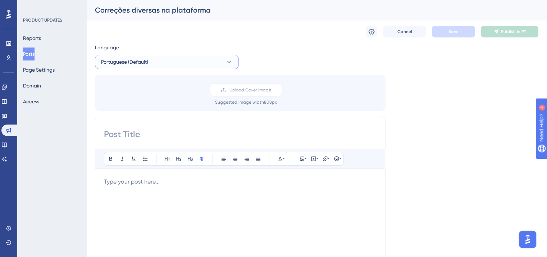
click at [144, 63] on span "Portuguese (Default)" at bounding box center [124, 62] width 47 height 9
click at [144, 99] on button "English English Published" at bounding box center [167, 98] width 135 height 14
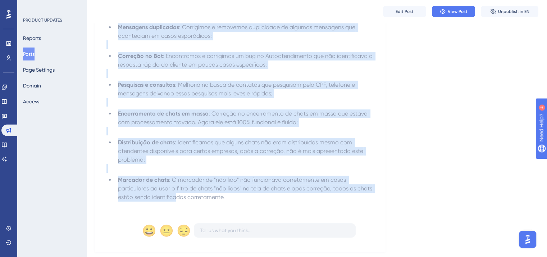
scroll to position [164, 0]
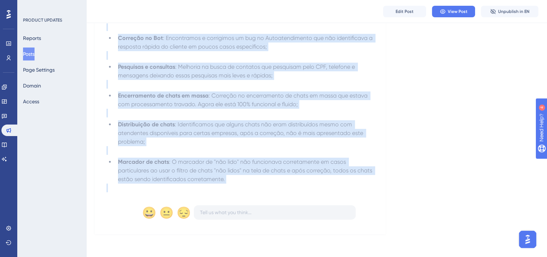
drag, startPoint x: 108, startPoint y: 140, endPoint x: 275, endPoint y: 187, distance: 173.5
click at [275, 187] on div "Exibição de arquivos de imagem : Correção na exibição de imagens trocadas pelo …" at bounding box center [241, 85] width 268 height 219
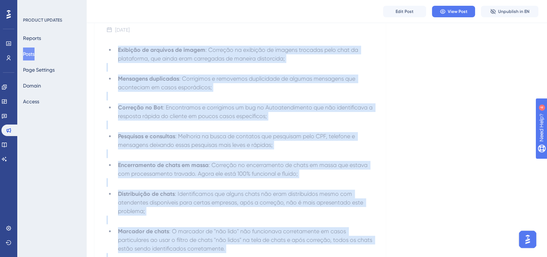
scroll to position [0, 0]
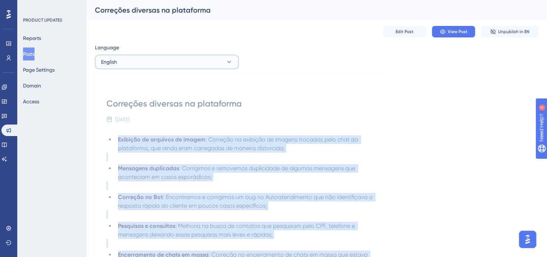
click at [173, 63] on button "English" at bounding box center [167, 62] width 144 height 14
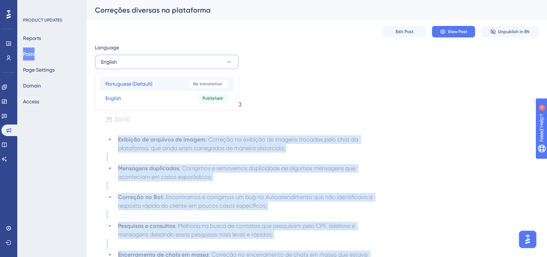
click at [167, 81] on button "Portuguese (Default) Portuguese (Default) No translation" at bounding box center [167, 84] width 135 height 14
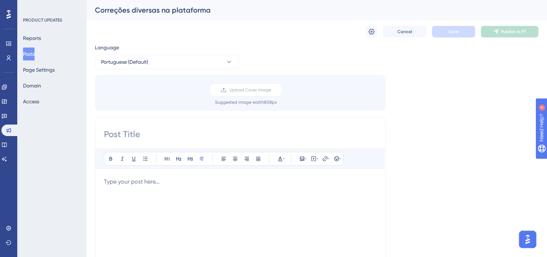
click at [163, 174] on div "Bold Italic Underline Bullet Point Heading 1 Heading 2 Heading 3 Normal Align L…" at bounding box center [240, 242] width 273 height 187
click at [166, 182] on p at bounding box center [240, 181] width 273 height 9
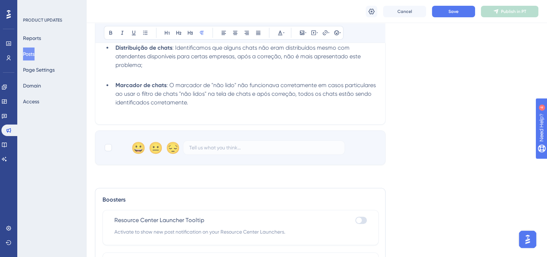
scroll to position [314, 0]
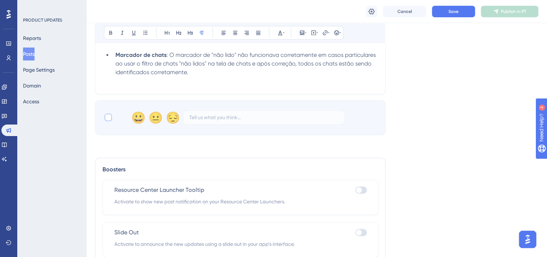
click at [108, 115] on div at bounding box center [108, 117] width 7 height 7
checkbox input "true"
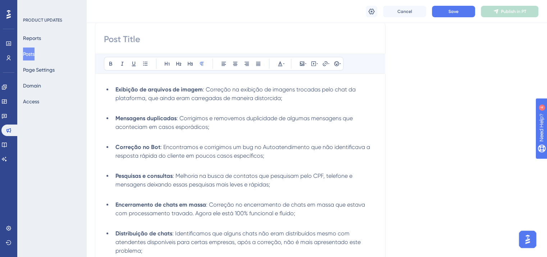
scroll to position [0, 0]
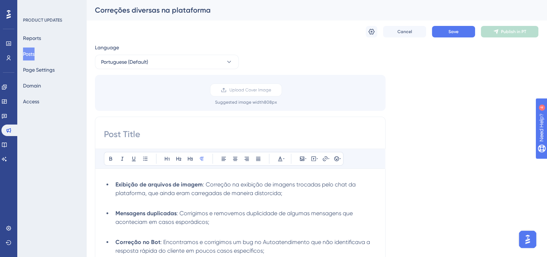
click at [160, 12] on div "Correções diversas na plataforma" at bounding box center [308, 10] width 426 height 10
click at [158, 131] on input at bounding box center [240, 134] width 273 height 12
paste input "Correções diversas na plataforma"
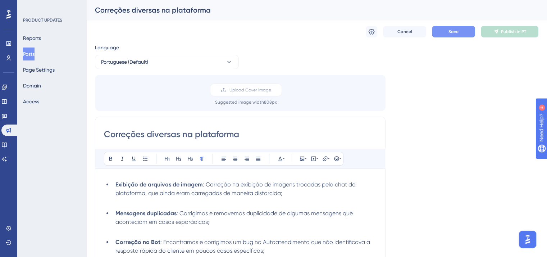
type input "Correções diversas na plataforma"
click at [442, 28] on button "Save" at bounding box center [453, 32] width 43 height 12
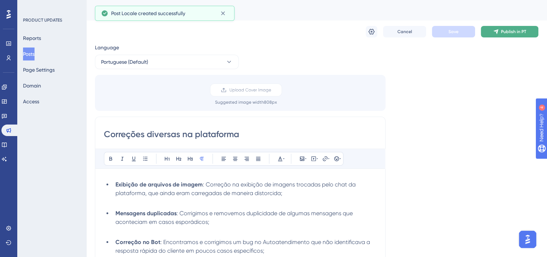
click at [508, 33] on span "Publish in PT" at bounding box center [513, 32] width 25 height 6
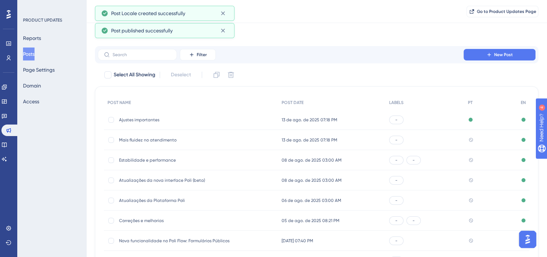
scroll to position [106, 0]
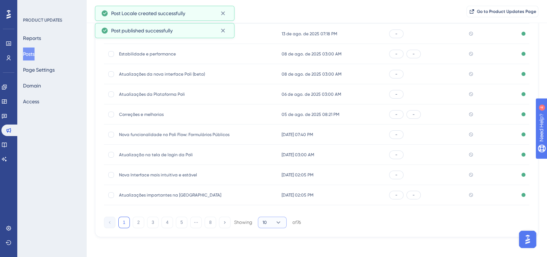
click at [282, 223] on icon at bounding box center [278, 222] width 7 height 7
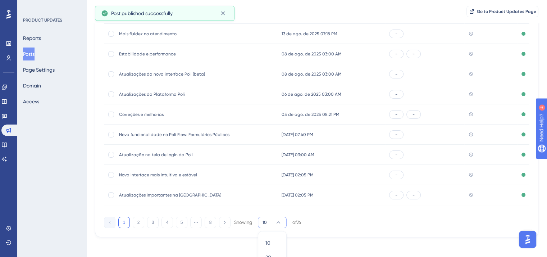
scroll to position [147, 0]
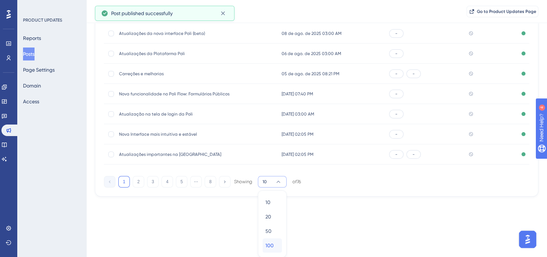
click at [275, 248] on div "100 100" at bounding box center [273, 245] width 14 height 14
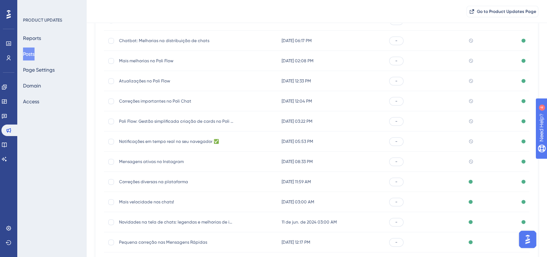
scroll to position [1118, 0]
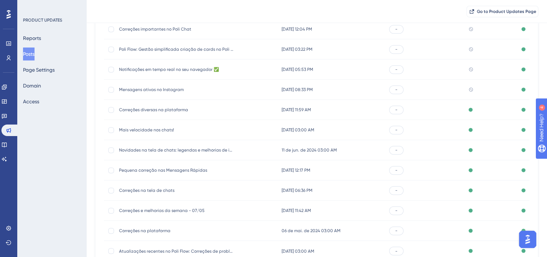
click at [157, 85] on div "Mensagens ativas no Instagram Mensagens ativas no Instagram" at bounding box center [176, 90] width 115 height 20
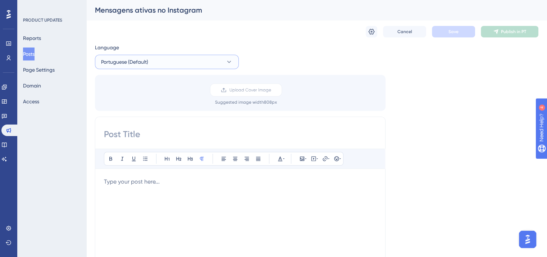
click at [157, 58] on button "Portuguese (Default)" at bounding box center [167, 62] width 144 height 14
click at [159, 101] on button "English English Published" at bounding box center [167, 98] width 135 height 14
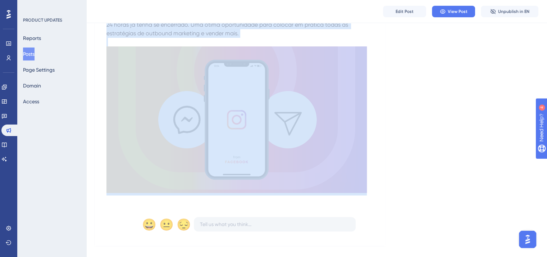
scroll to position [180, 0]
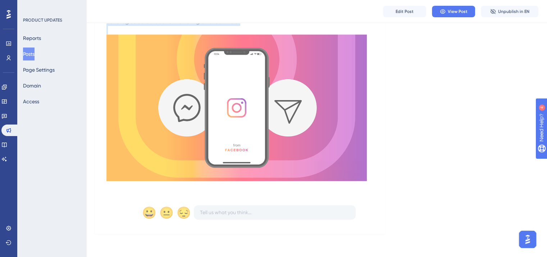
drag, startPoint x: 106, startPoint y: 145, endPoint x: 156, endPoint y: 191, distance: 68.0
click at [156, 191] on div "Novo recurso Mensagens ativas no Instagram [DATE] Trouxemos uma grande atualiza…" at bounding box center [240, 66] width 291 height 336
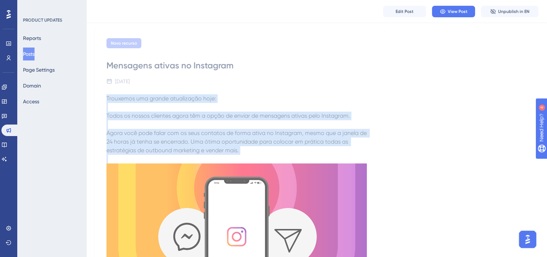
scroll to position [0, 0]
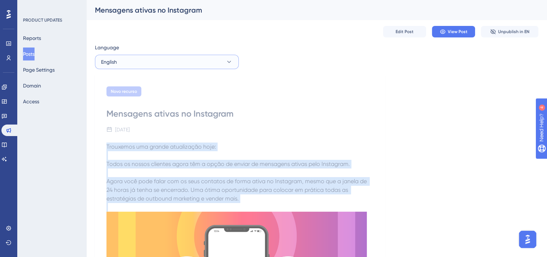
click at [161, 60] on button "English" at bounding box center [167, 62] width 144 height 14
click at [160, 82] on button "Portuguese (Default) Portuguese (Default) No translation" at bounding box center [167, 84] width 135 height 14
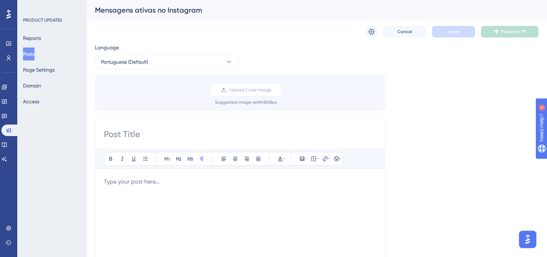
click at [161, 187] on div at bounding box center [240, 256] width 273 height 158
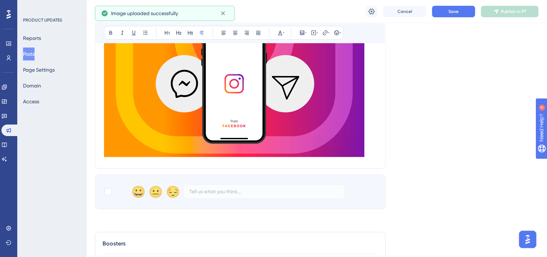
scroll to position [252, 0]
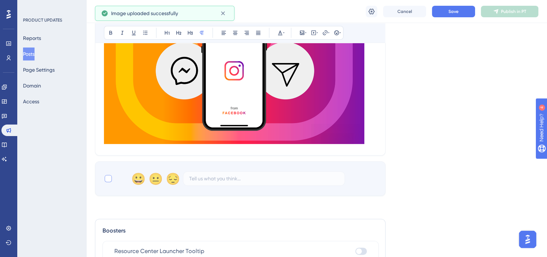
click at [109, 180] on div at bounding box center [108, 178] width 7 height 7
checkbox input "true"
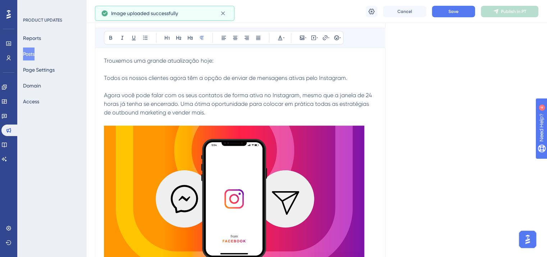
scroll to position [108, 0]
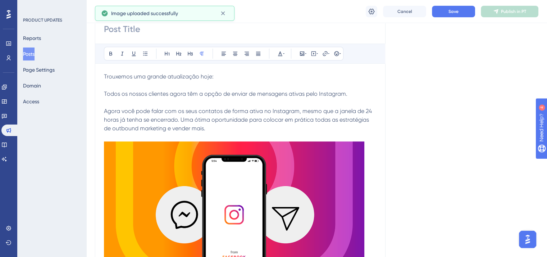
click at [210, 177] on img at bounding box center [234, 214] width 261 height 146
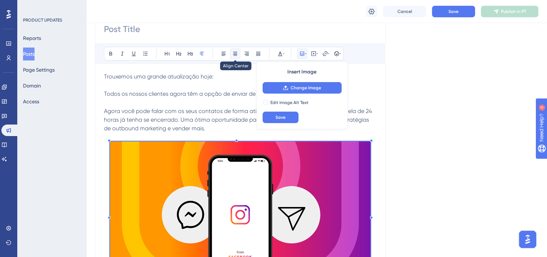
click at [232, 54] on button at bounding box center [235, 54] width 10 height 10
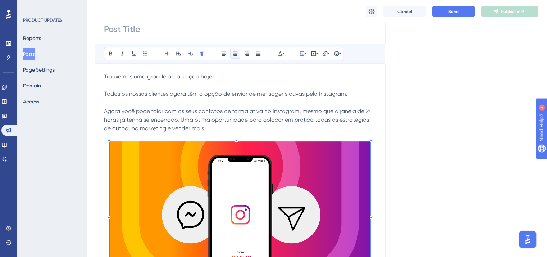
scroll to position [0, 0]
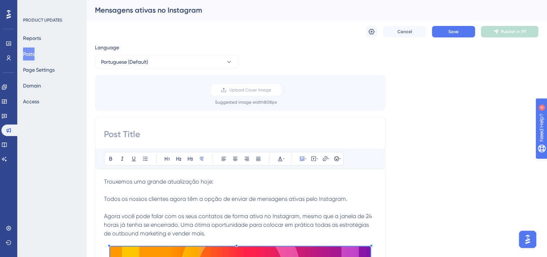
click at [155, 9] on div "Mensagens ativas no Instagram" at bounding box center [308, 10] width 426 height 10
click at [164, 133] on input at bounding box center [240, 134] width 273 height 12
paste input "Mensagens ativas no Instagram"
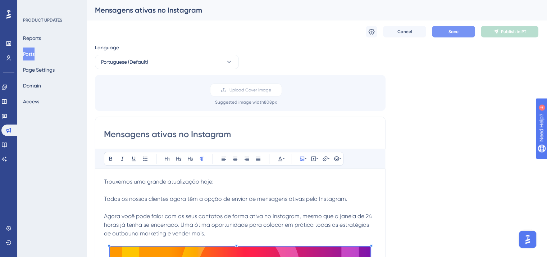
type input "Mensagens ativas no Instagram"
click at [450, 33] on span "Save" at bounding box center [454, 32] width 10 height 6
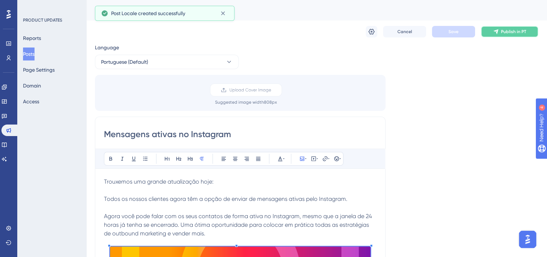
click at [512, 34] on span "Publish in PT" at bounding box center [513, 32] width 25 height 6
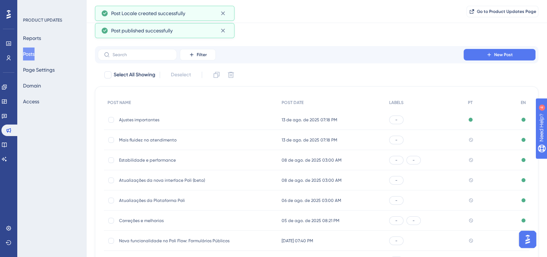
scroll to position [106, 0]
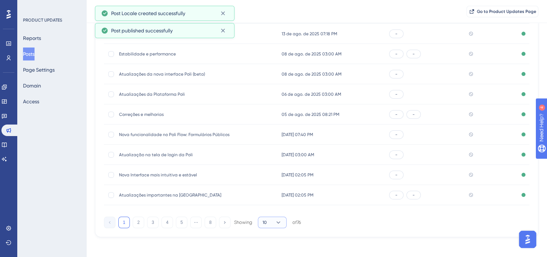
click at [284, 223] on button "10" at bounding box center [272, 223] width 29 height 12
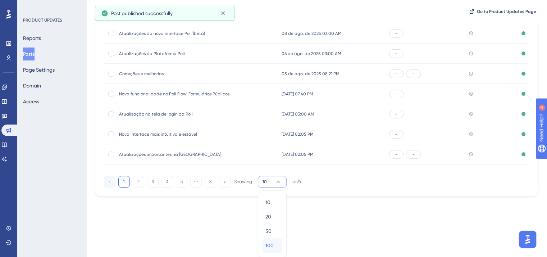
click at [272, 247] on span "100" at bounding box center [270, 245] width 8 height 9
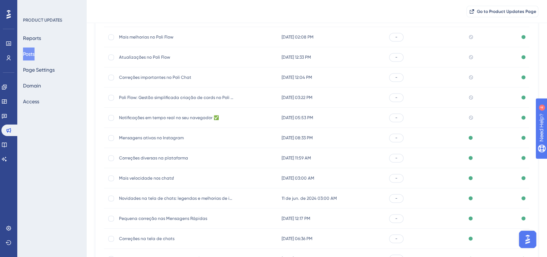
scroll to position [1082, 0]
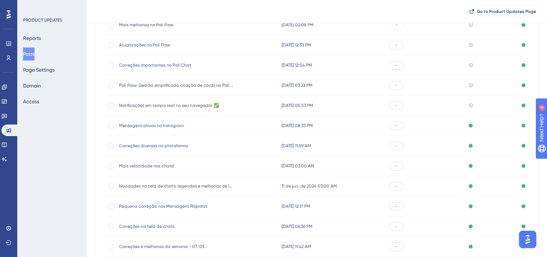
click at [162, 106] on span "Notificações em tempo real no seu navegador ✅" at bounding box center [176, 106] width 115 height 6
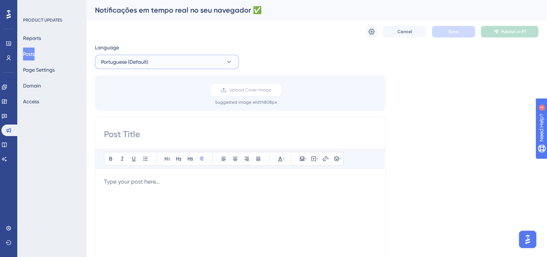
click at [132, 57] on button "Portuguese (Default)" at bounding box center [167, 62] width 144 height 14
click at [144, 102] on button "English English Published" at bounding box center [167, 98] width 135 height 14
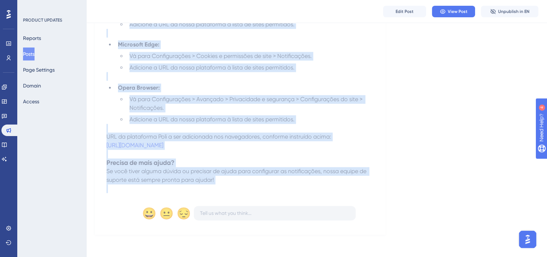
scroll to position [844, 0]
drag, startPoint x: 108, startPoint y: 136, endPoint x: 269, endPoint y: 186, distance: 169.2
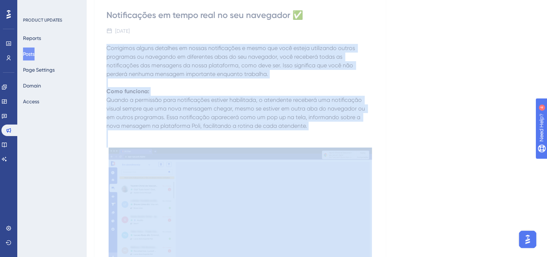
scroll to position [0, 0]
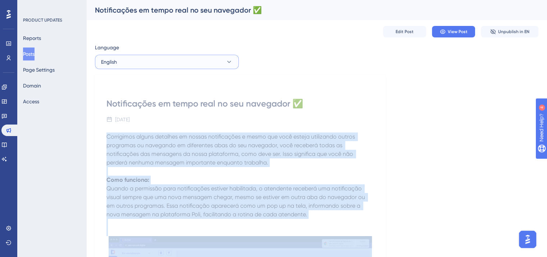
click at [162, 56] on button "English" at bounding box center [167, 62] width 144 height 14
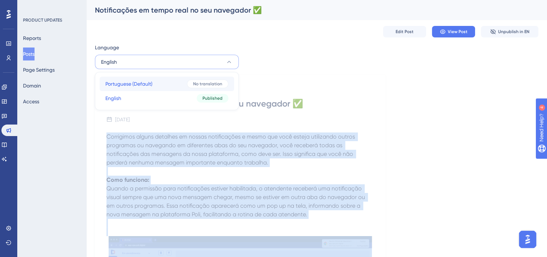
click at [160, 83] on button "Portuguese (Default) Portuguese (Default) No translation" at bounding box center [167, 84] width 135 height 14
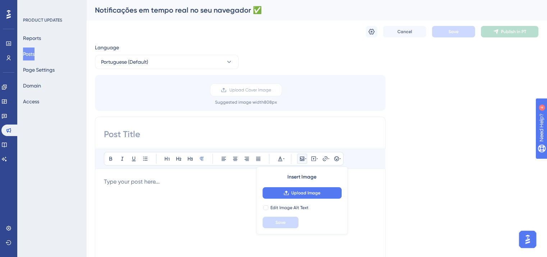
click at [148, 185] on p at bounding box center [240, 181] width 273 height 9
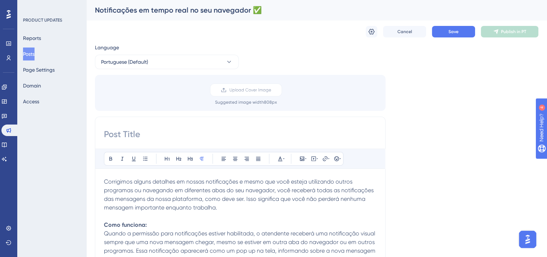
click at [249, 12] on div "Notificações em tempo real no seu navegador ✅" at bounding box center [308, 10] width 426 height 10
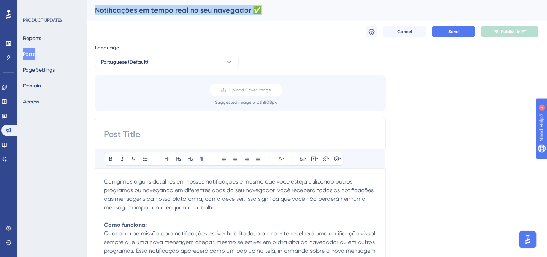
drag, startPoint x: 263, startPoint y: 10, endPoint x: 95, endPoint y: 3, distance: 168.9
click at [95, 3] on div "Notificações em tempo real no seu navegador ✅" at bounding box center [316, 10] width 461 height 20
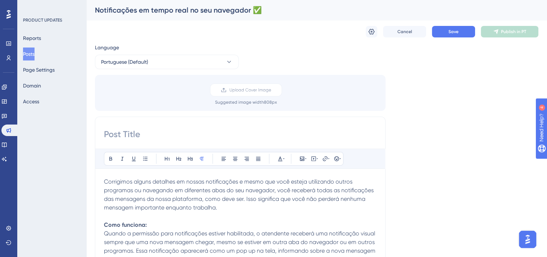
click at [123, 133] on input at bounding box center [240, 134] width 273 height 12
paste input "Notificações em tempo real no seu navegador ✅"
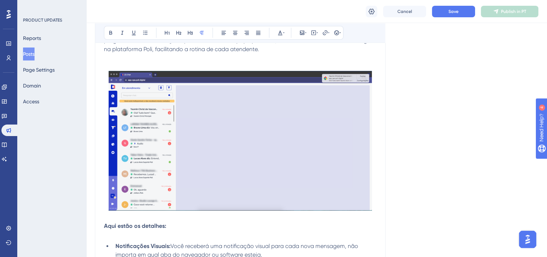
scroll to position [216, 0]
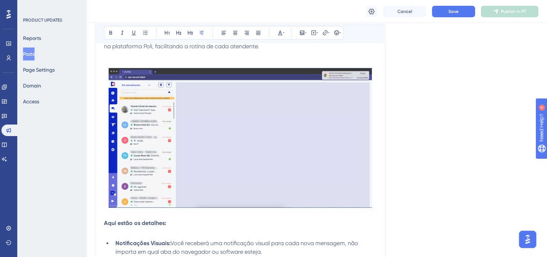
type input "Notificações em tempo real no seu navegador ✅"
click at [190, 130] on img at bounding box center [240, 138] width 263 height 140
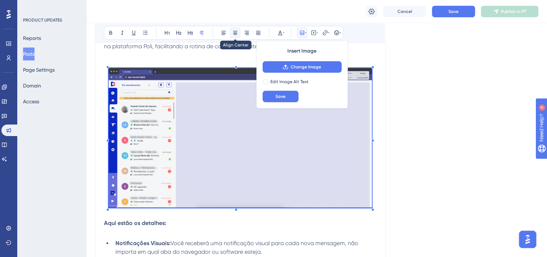
click at [233, 32] on icon at bounding box center [235, 33] width 6 height 6
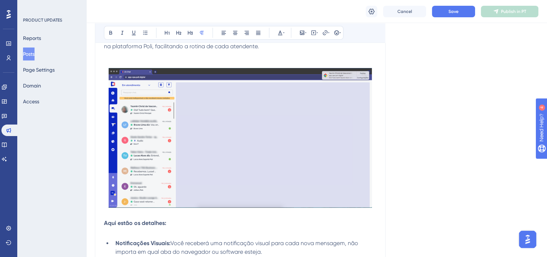
click at [194, 60] on p at bounding box center [240, 63] width 273 height 9
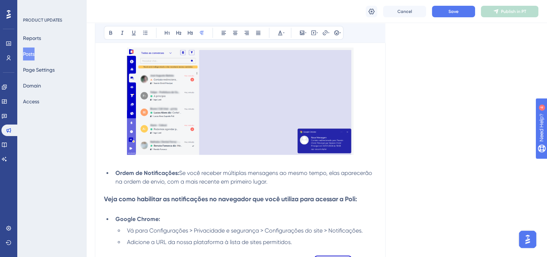
scroll to position [540, 0]
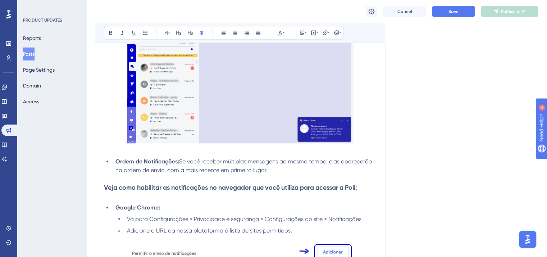
click at [196, 69] on img at bounding box center [240, 89] width 227 height 107
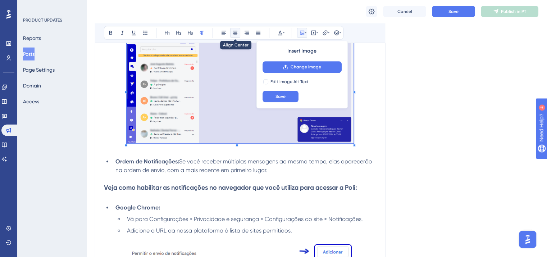
click at [232, 33] on icon at bounding box center [235, 33] width 6 height 6
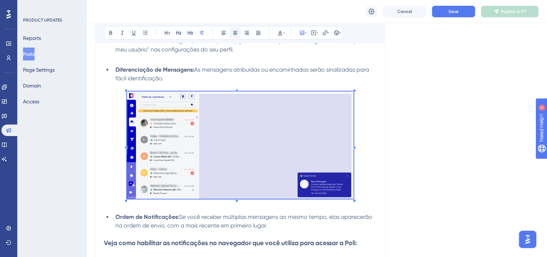
scroll to position [396, 0]
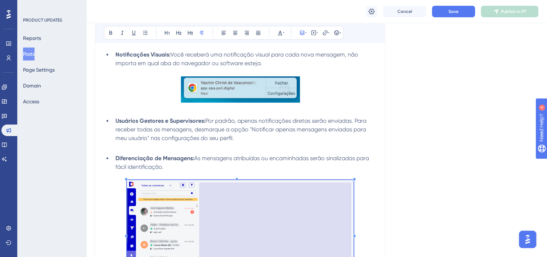
click at [263, 104] on div at bounding box center [240, 90] width 119 height 29
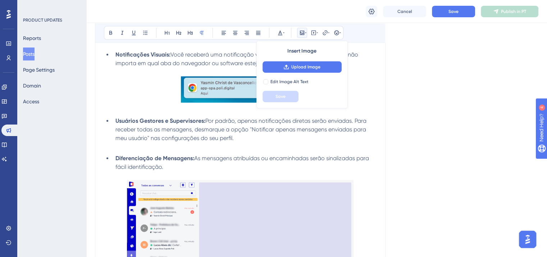
click at [239, 91] on img at bounding box center [240, 89] width 119 height 26
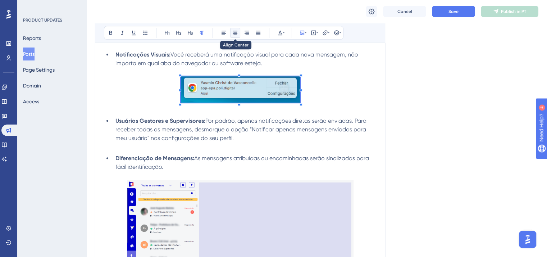
click at [234, 33] on icon at bounding box center [235, 33] width 4 height 4
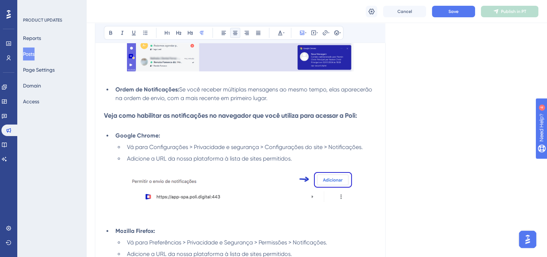
scroll to position [648, 0]
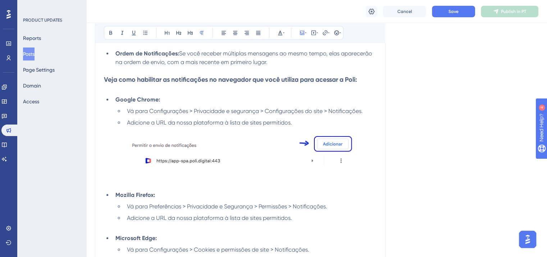
click at [219, 158] on img at bounding box center [240, 156] width 227 height 41
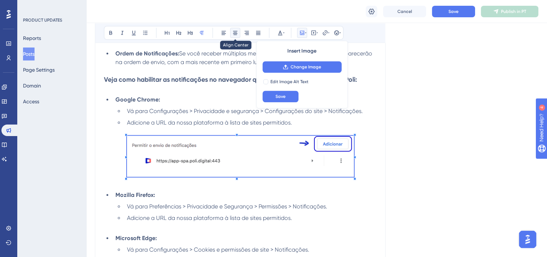
click at [235, 32] on icon at bounding box center [235, 33] width 4 height 4
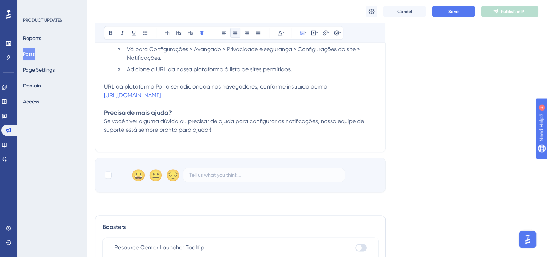
scroll to position [900, 0]
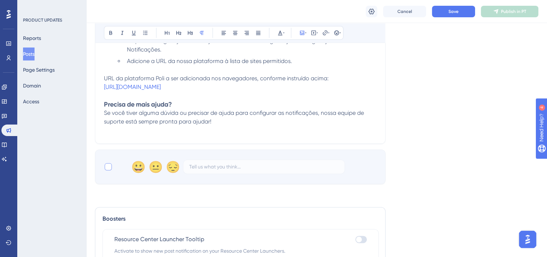
click at [105, 169] on div at bounding box center [108, 166] width 7 height 7
checkbox input "true"
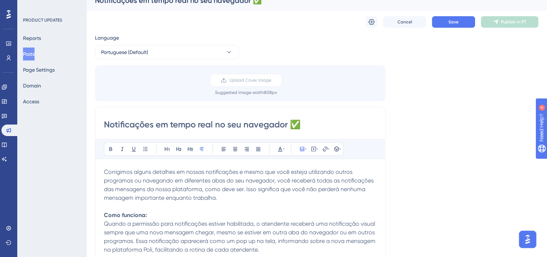
scroll to position [0, 0]
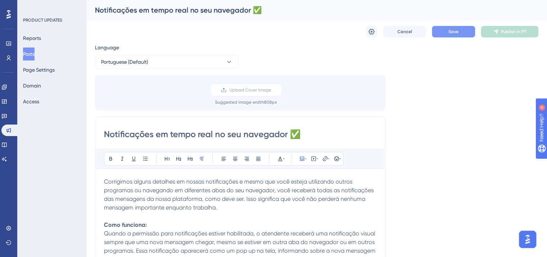
click at [443, 32] on button "Save" at bounding box center [453, 32] width 43 height 12
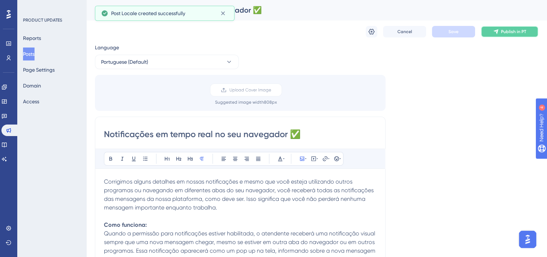
click at [488, 32] on button "Publish in PT" at bounding box center [510, 32] width 58 height 12
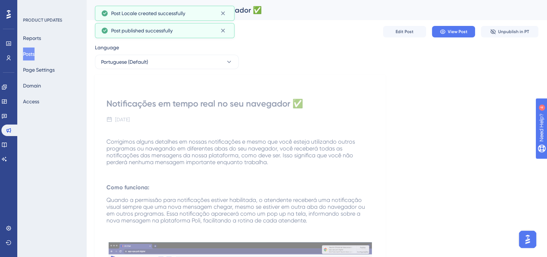
scroll to position [106, 0]
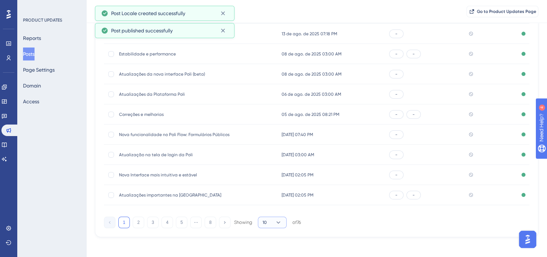
click at [269, 222] on button "10" at bounding box center [272, 223] width 29 height 12
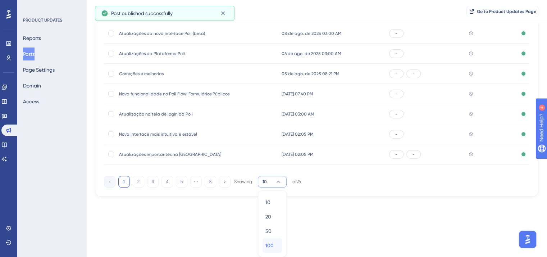
click at [271, 246] on span "100" at bounding box center [270, 245] width 8 height 9
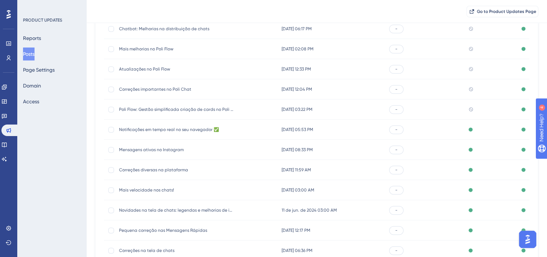
scroll to position [1082, 0]
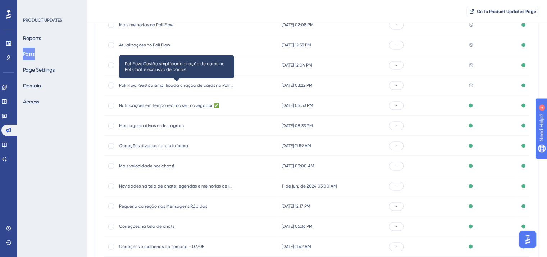
click at [191, 82] on span "Poli Flow: Gestão simplificada criação de cards no Poli Chat e exclusão de cana…" at bounding box center [176, 85] width 115 height 6
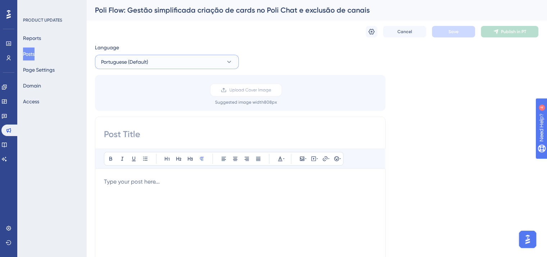
click at [126, 67] on button "Portuguese (Default)" at bounding box center [167, 62] width 144 height 14
click at [127, 103] on button "English English Published" at bounding box center [167, 98] width 135 height 14
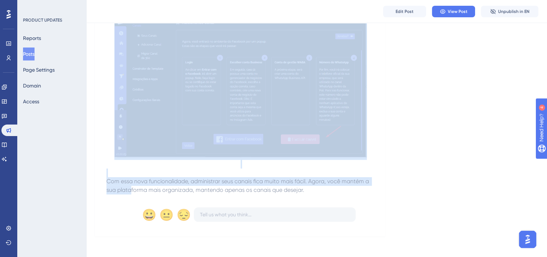
scroll to position [536, 0]
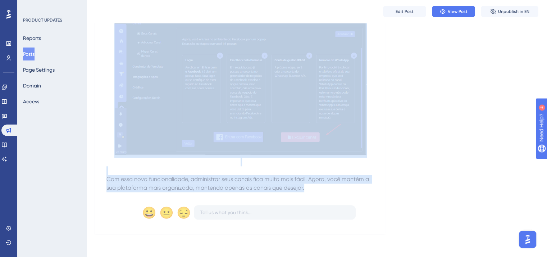
drag, startPoint x: 105, startPoint y: 157, endPoint x: 360, endPoint y: 190, distance: 256.4
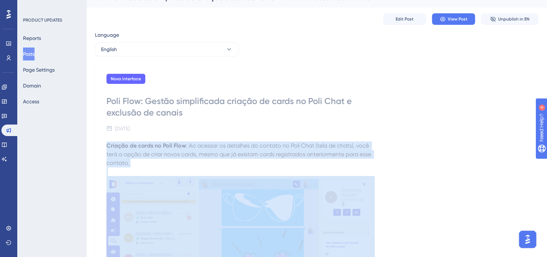
scroll to position [0, 0]
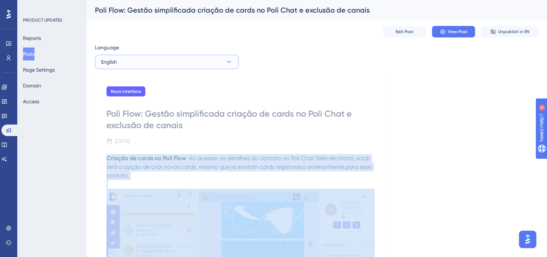
click at [128, 61] on button "English" at bounding box center [167, 62] width 144 height 14
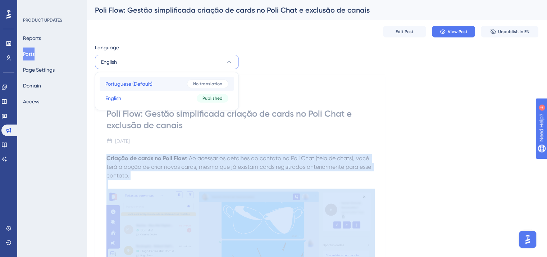
click at [139, 79] on button "Portuguese (Default) Portuguese (Default) No translation" at bounding box center [167, 84] width 135 height 14
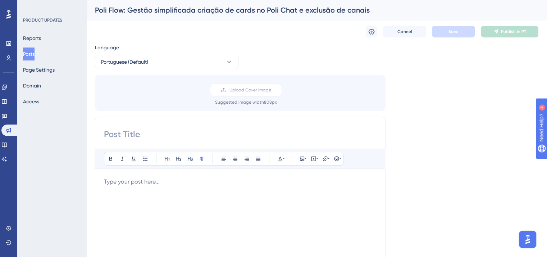
click at [147, 189] on div at bounding box center [240, 256] width 273 height 158
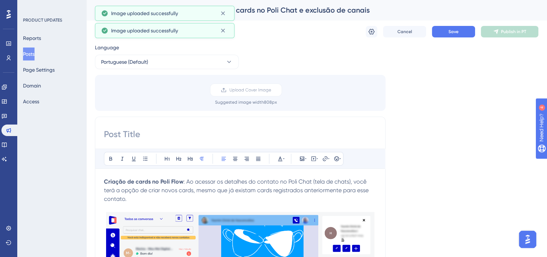
click at [309, 10] on div "Poli Flow: Gestão simplificada criação de cards no Poli Chat e exclusão de cana…" at bounding box center [308, 10] width 426 height 10
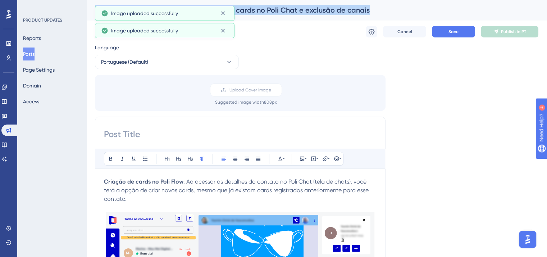
click at [309, 10] on div "Poli Flow: Gestão simplificada criação de cards no Poli Chat e exclusão de cana…" at bounding box center [308, 10] width 426 height 10
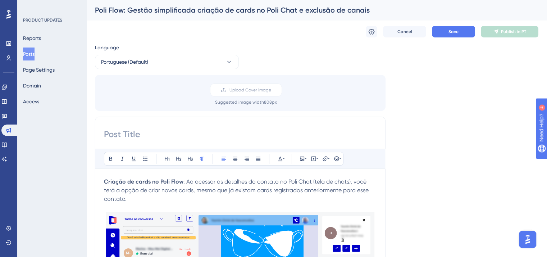
click at [182, 131] on input at bounding box center [240, 134] width 273 height 12
paste input "Poli Flow: Gestão simplificada criação de cards no Poli Chat e exclusão de cana…"
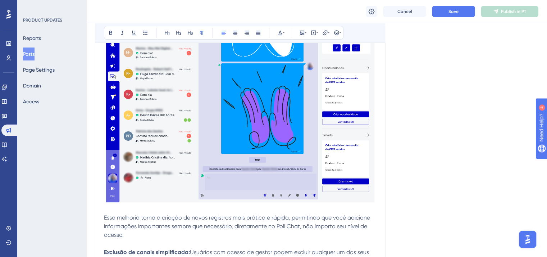
scroll to position [216, 0]
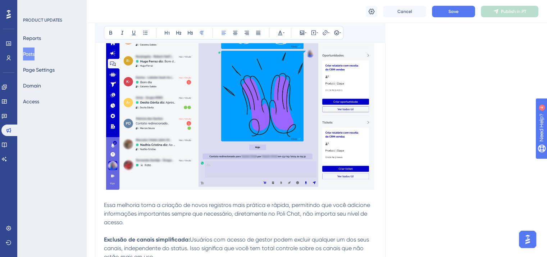
type input "Poli Flow: Gestão simplificada criação de cards no Poli Chat e exclusão de cana…"
click at [182, 131] on img at bounding box center [240, 94] width 268 height 191
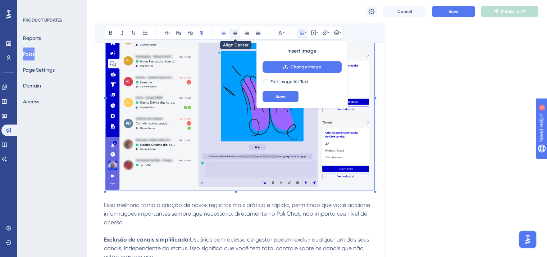
click at [236, 32] on icon at bounding box center [235, 33] width 6 height 6
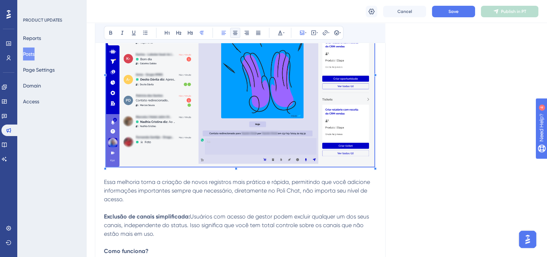
scroll to position [252, 0]
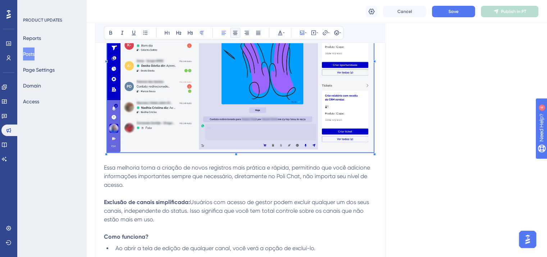
click at [107, 153] on div at bounding box center [106, 154] width 3 height 3
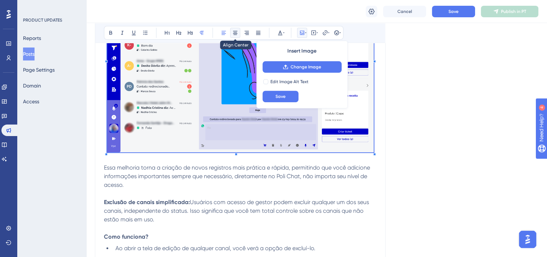
click at [235, 36] on button at bounding box center [235, 33] width 10 height 10
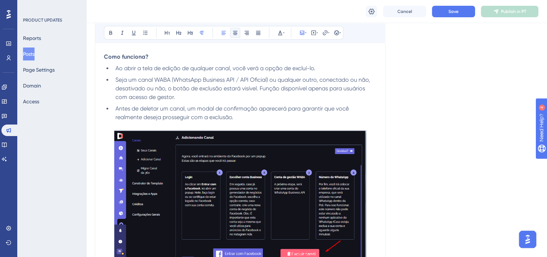
scroll to position [468, 0]
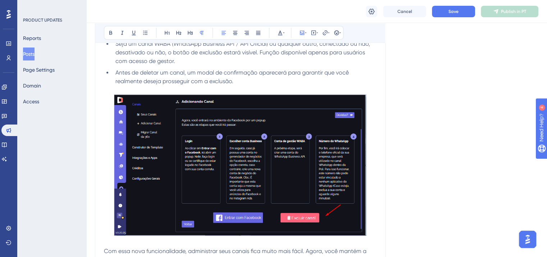
click at [238, 136] on img at bounding box center [240, 164] width 253 height 141
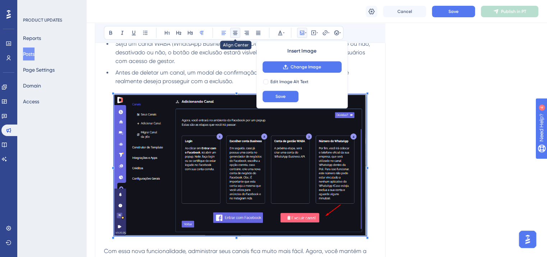
click at [234, 36] on button at bounding box center [235, 33] width 10 height 10
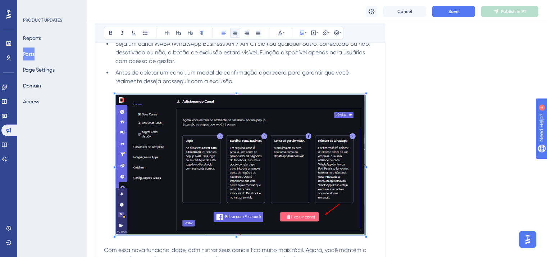
click at [116, 235] on span at bounding box center [241, 165] width 250 height 142
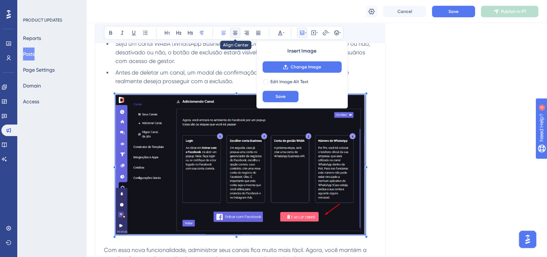
click at [237, 32] on icon at bounding box center [235, 33] width 6 height 6
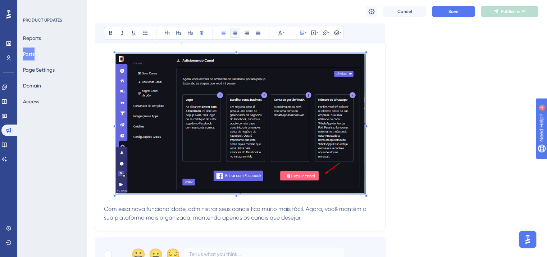
scroll to position [612, 0]
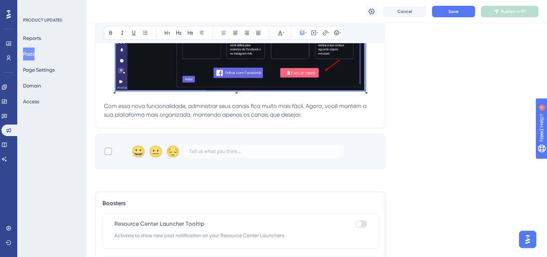
click at [105, 150] on div at bounding box center [108, 151] width 7 height 7
checkbox input "true"
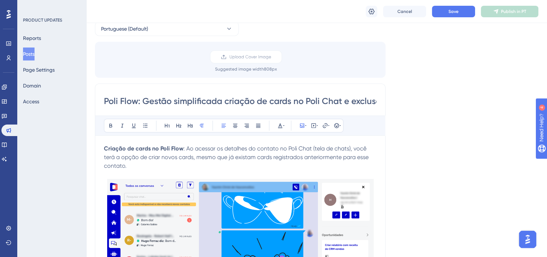
scroll to position [0, 0]
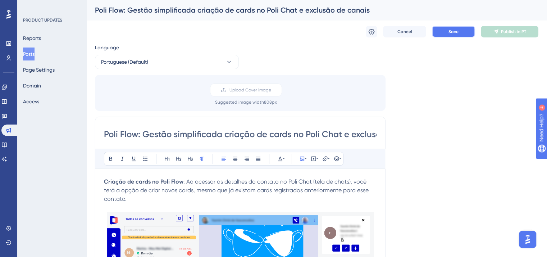
click at [459, 32] on button "Save" at bounding box center [453, 32] width 43 height 12
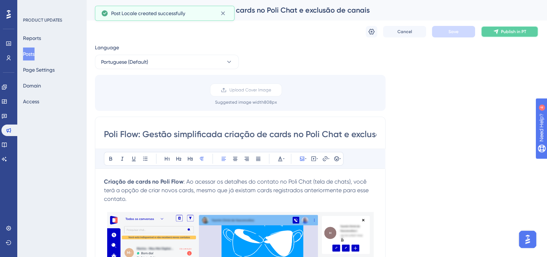
click at [504, 34] on span "Publish in PT" at bounding box center [513, 32] width 25 height 6
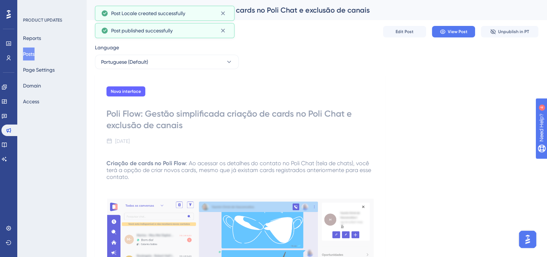
scroll to position [106, 0]
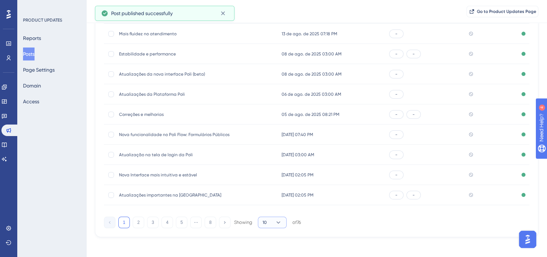
click at [276, 222] on icon at bounding box center [278, 222] width 7 height 7
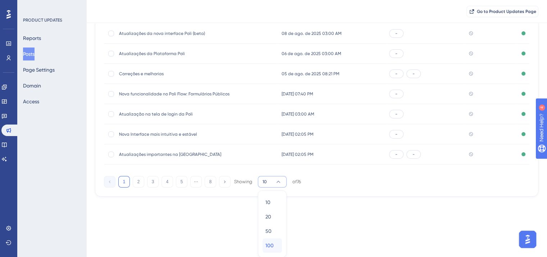
click at [276, 244] on div "100 100" at bounding box center [273, 245] width 14 height 14
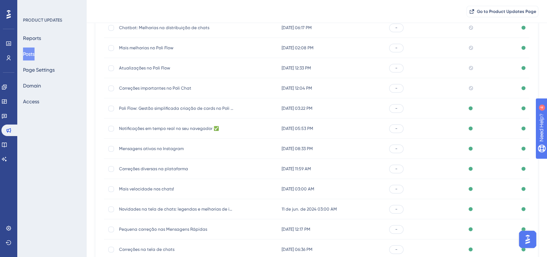
scroll to position [1082, 0]
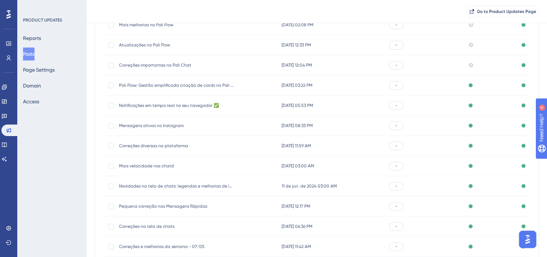
click at [167, 62] on span "Correções importantes no Poli Chat" at bounding box center [176, 65] width 115 height 6
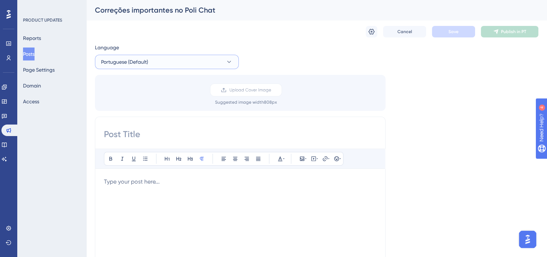
click at [154, 61] on button "Portuguese (Default)" at bounding box center [167, 62] width 144 height 14
click at [144, 103] on button "English English Published" at bounding box center [167, 98] width 135 height 14
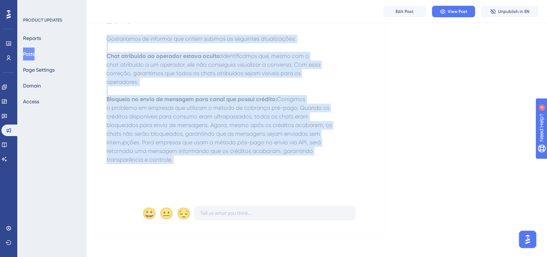
scroll to position [101, 0]
drag, startPoint x: 107, startPoint y: 136, endPoint x: 222, endPoint y: 176, distance: 122.6
click at [222, 176] on div "Gostaríamos de informar que ontem subimos as seguintes atualizações: Chat atrib…" at bounding box center [241, 113] width 268 height 158
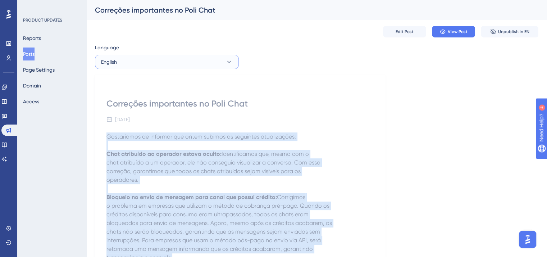
click at [158, 62] on button "English" at bounding box center [167, 62] width 144 height 14
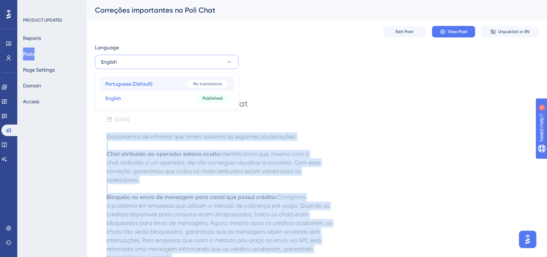
click at [157, 83] on button "Portuguese (Default) Portuguese (Default) No translation" at bounding box center [167, 84] width 135 height 14
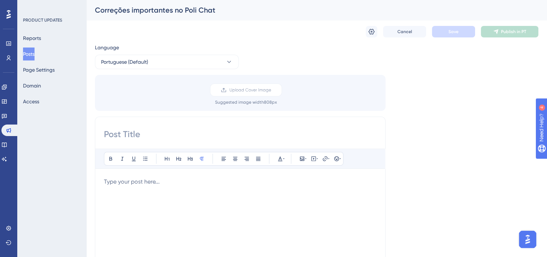
click at [153, 169] on div "Bold Italic Underline Bullet Point Heading 1 Heading 2 Heading 3 Normal Align L…" at bounding box center [240, 242] width 273 height 187
click at [156, 181] on p at bounding box center [240, 181] width 273 height 9
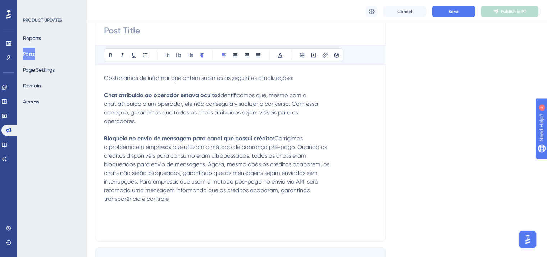
scroll to position [223, 0]
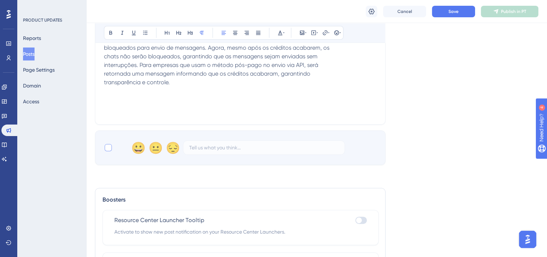
click at [105, 150] on label at bounding box center [109, 147] width 10 height 9
checkbox input "true"
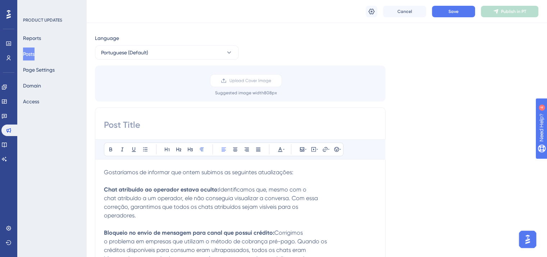
scroll to position [0, 0]
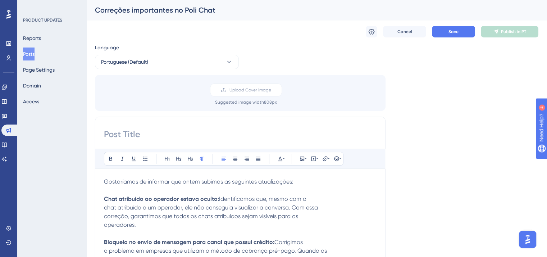
click at [164, 15] on div "Correções importantes no Poli Chat" at bounding box center [316, 10] width 461 height 20
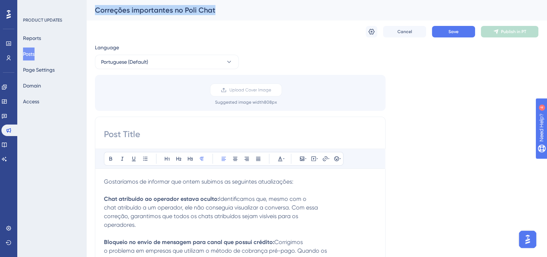
click at [164, 15] on div "Correções importantes no Poli Chat" at bounding box center [316, 10] width 461 height 20
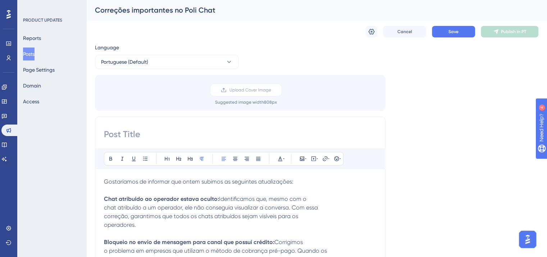
click at [164, 140] on div "Bold Italic Underline Bullet Point Heading 1 Heading 2 Heading 3 Normal Align L…" at bounding box center [240, 231] width 291 height 228
click at [179, 130] on input at bounding box center [240, 134] width 273 height 12
paste input "Correções importantes no Poli Chat"
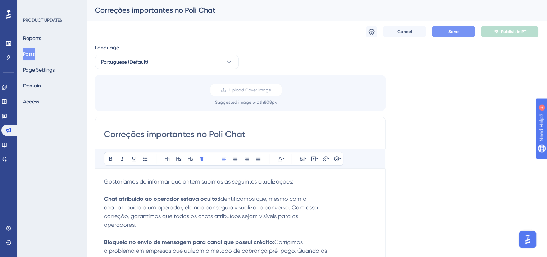
type input "Correções importantes no Poli Chat"
click at [452, 34] on span "Save" at bounding box center [454, 32] width 10 height 6
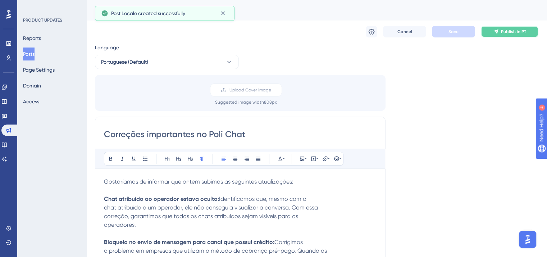
click at [511, 27] on button "Publish in PT" at bounding box center [510, 32] width 58 height 12
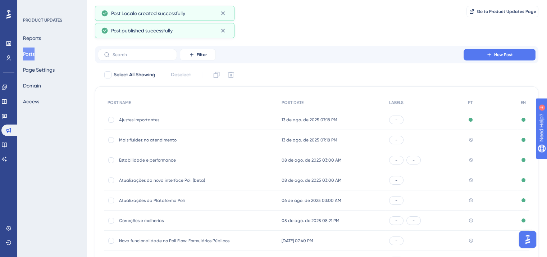
scroll to position [106, 0]
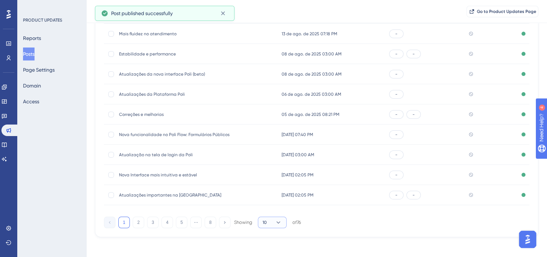
click at [276, 226] on icon at bounding box center [278, 222] width 7 height 7
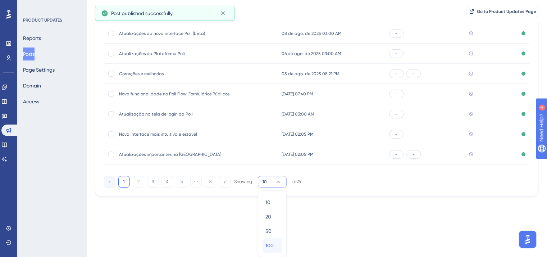
click at [277, 244] on div "100 100" at bounding box center [273, 245] width 14 height 14
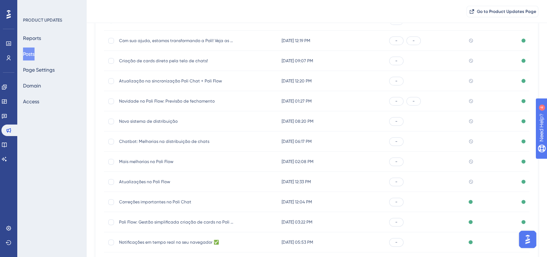
scroll to position [974, 0]
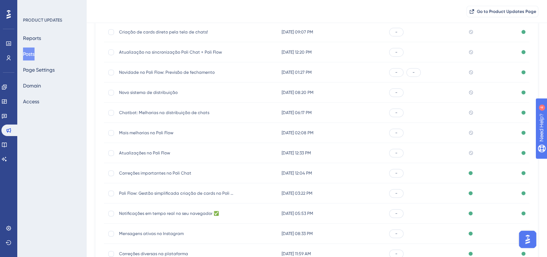
click at [130, 150] on span "Atualizações no Poli Flow" at bounding box center [176, 153] width 115 height 6
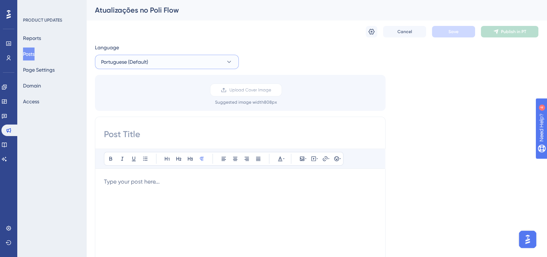
click at [145, 64] on span "Portuguese (Default)" at bounding box center [124, 62] width 47 height 9
click at [144, 97] on button "English English Published" at bounding box center [167, 98] width 135 height 14
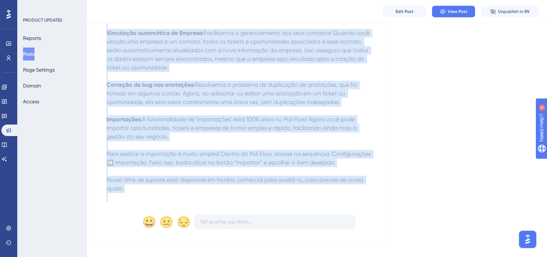
scroll to position [678, 0]
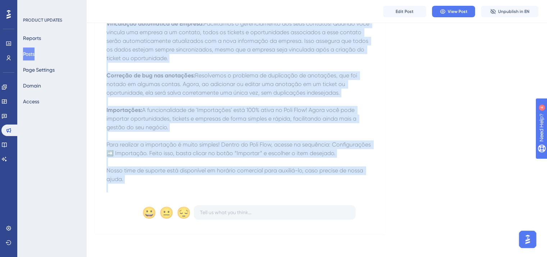
drag, startPoint x: 105, startPoint y: 145, endPoint x: 135, endPoint y: 188, distance: 52.4
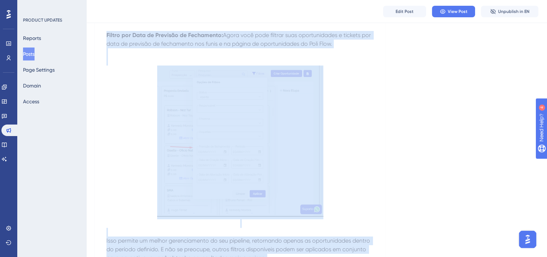
scroll to position [0, 0]
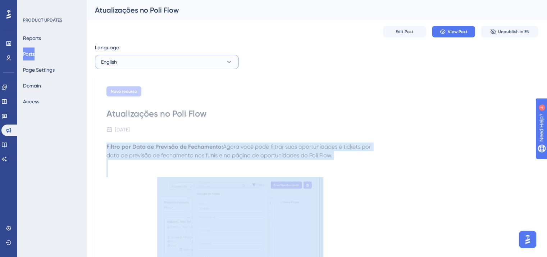
click at [149, 67] on button "English" at bounding box center [167, 62] width 144 height 14
click at [151, 82] on span "Portuguese (Default)" at bounding box center [128, 84] width 47 height 9
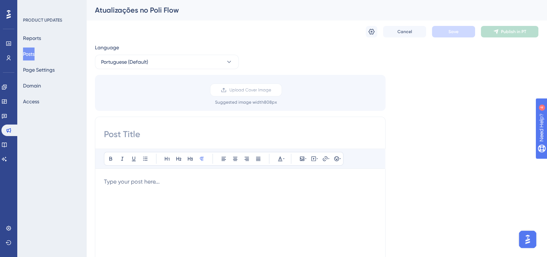
click at [144, 187] on div at bounding box center [240, 256] width 273 height 158
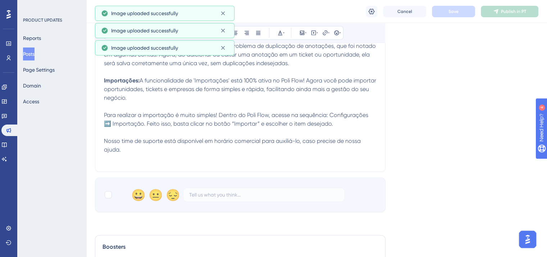
scroll to position [829, 0]
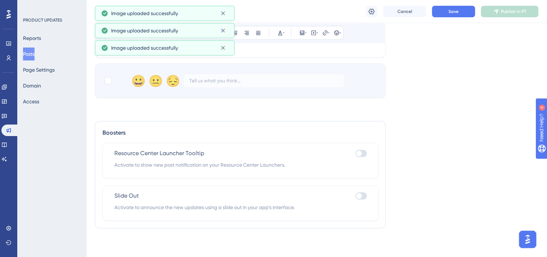
click at [112, 87] on div "😀 😐 😔" at bounding box center [240, 80] width 291 height 35
click at [109, 82] on div at bounding box center [108, 80] width 7 height 7
checkbox input "true"
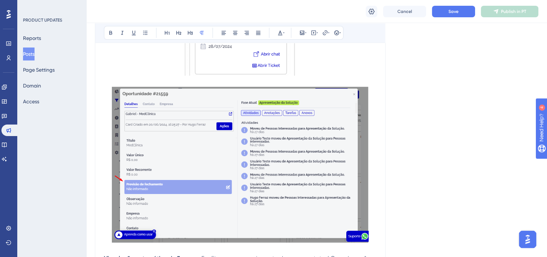
scroll to position [433, 0]
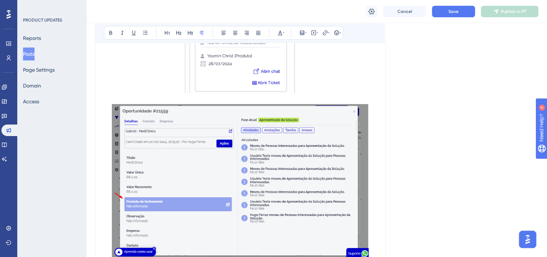
click at [183, 178] on img at bounding box center [240, 182] width 257 height 156
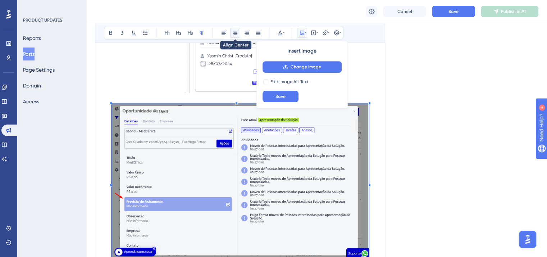
click at [236, 32] on icon at bounding box center [235, 33] width 4 height 4
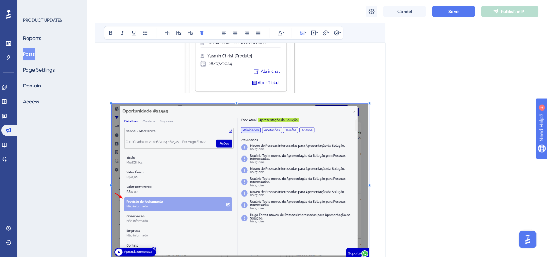
click at [230, 53] on img at bounding box center [241, 35] width 112 height 115
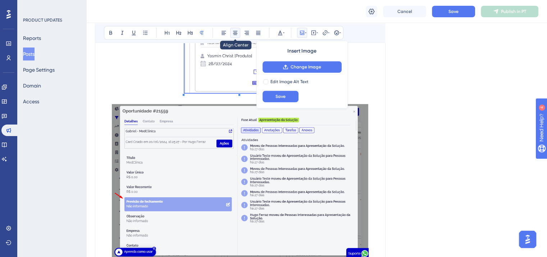
click at [238, 32] on button at bounding box center [235, 33] width 10 height 10
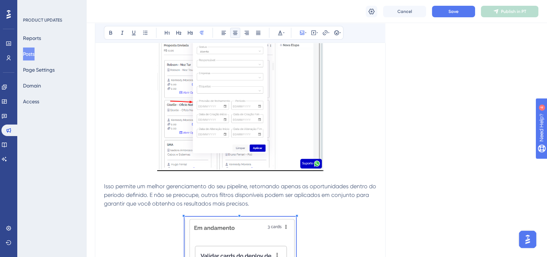
scroll to position [181, 0]
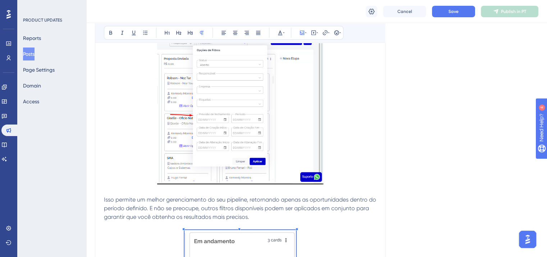
click at [232, 135] on img at bounding box center [240, 108] width 166 height 151
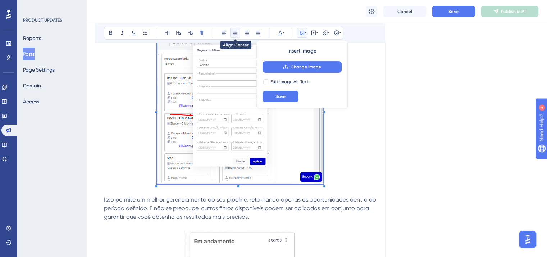
click at [235, 33] on icon at bounding box center [235, 33] width 4 height 4
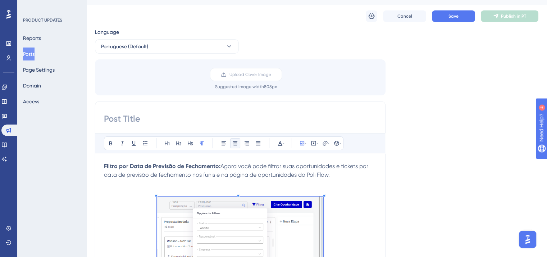
scroll to position [0, 0]
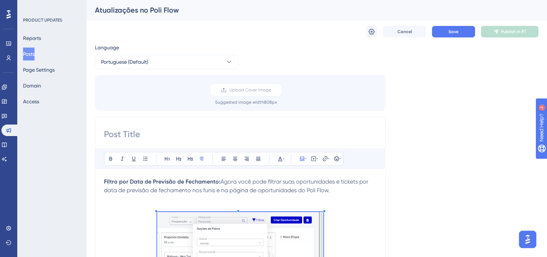
click at [138, 9] on div "Atualizações no Poli Flow" at bounding box center [308, 10] width 426 height 10
click at [162, 134] on input at bounding box center [240, 134] width 273 height 12
paste input "Atualizações no Poli Flow"
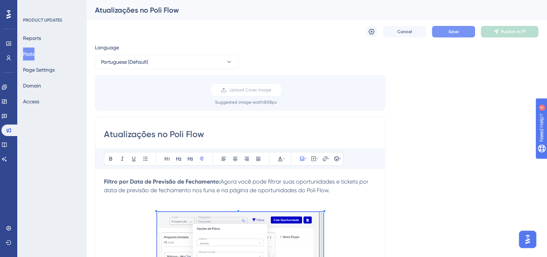
type input "Atualizações no Poli Flow"
click at [452, 33] on span "Save" at bounding box center [454, 32] width 10 height 6
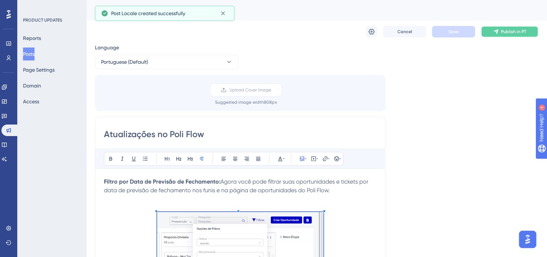
click at [512, 32] on span "Publish in PT" at bounding box center [513, 32] width 25 height 6
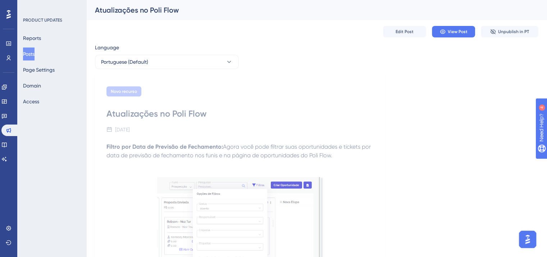
click at [28, 54] on button "Posts" at bounding box center [29, 53] width 12 height 13
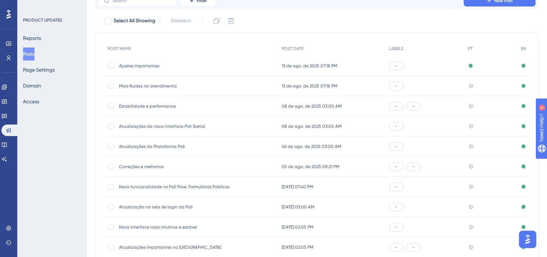
scroll to position [109, 0]
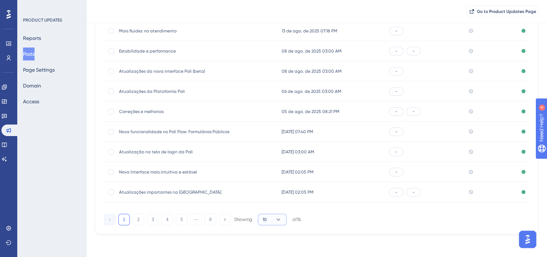
click at [260, 216] on button "10" at bounding box center [272, 220] width 29 height 12
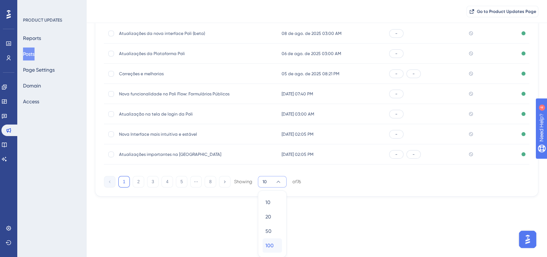
click at [269, 240] on div "100 100" at bounding box center [273, 245] width 14 height 14
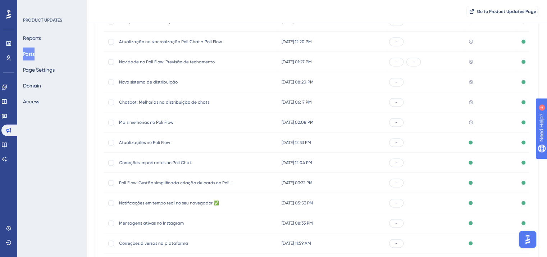
scroll to position [974, 0]
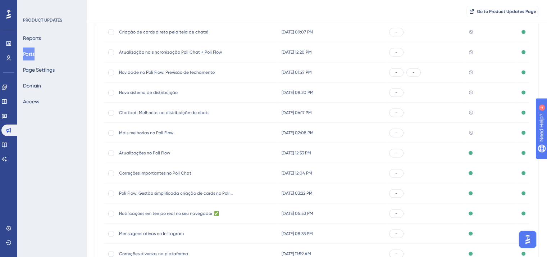
click at [146, 132] on span "Mais melhorias no Poli Flow" at bounding box center [176, 133] width 115 height 6
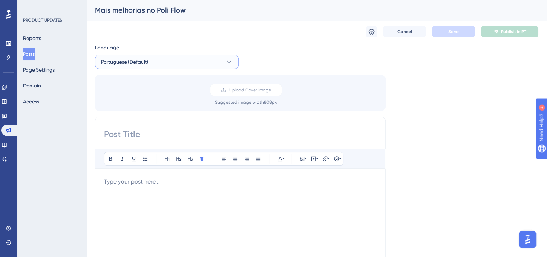
click at [132, 60] on span "Portuguese (Default)" at bounding box center [124, 62] width 47 height 9
click at [128, 98] on button "English English Published" at bounding box center [167, 98] width 135 height 14
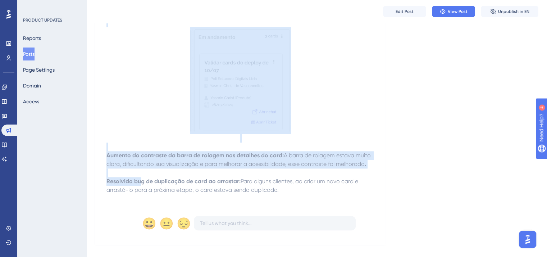
scroll to position [745, 0]
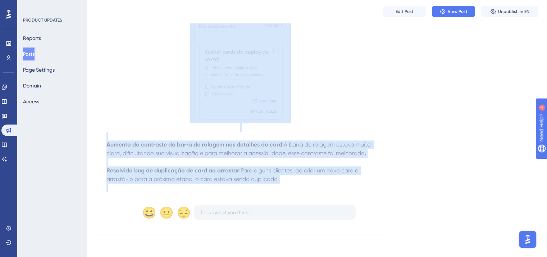
drag, startPoint x: 105, startPoint y: 146, endPoint x: 140, endPoint y: 185, distance: 52.2
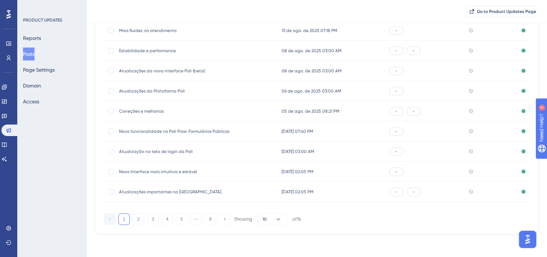
scroll to position [109, 0]
click at [271, 221] on button "10" at bounding box center [272, 220] width 29 height 12
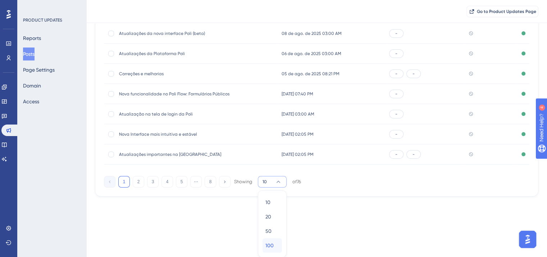
click at [272, 245] on span "100" at bounding box center [270, 245] width 8 height 9
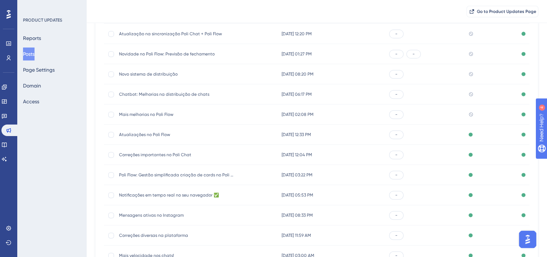
scroll to position [974, 0]
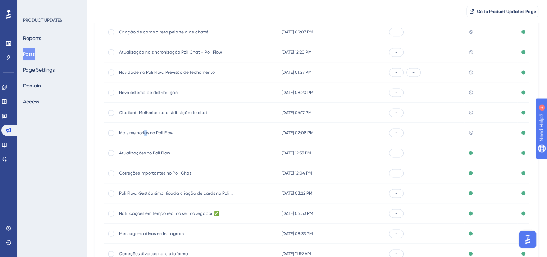
click at [145, 132] on span "Mais melhorias no Poli Flow" at bounding box center [176, 133] width 115 height 6
click at [148, 132] on span "Mais melhorias no Poli Flow" at bounding box center [176, 133] width 115 height 6
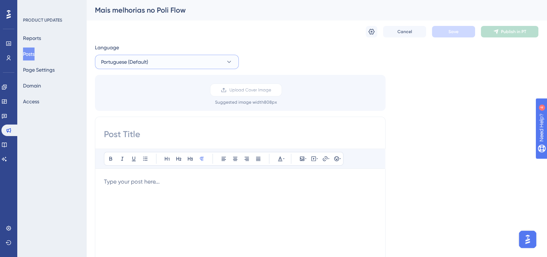
click at [169, 56] on button "Portuguese (Default)" at bounding box center [167, 62] width 144 height 14
click at [165, 98] on button "English English Published" at bounding box center [167, 98] width 135 height 14
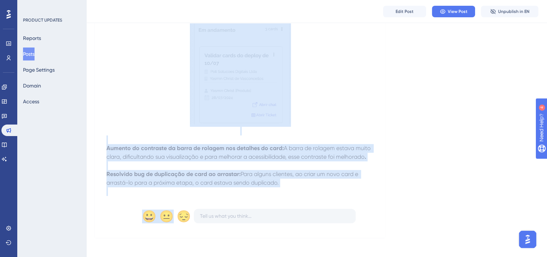
scroll to position [745, 0]
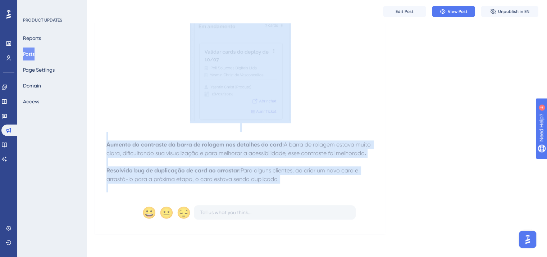
drag, startPoint x: 105, startPoint y: 147, endPoint x: 298, endPoint y: 185, distance: 196.9
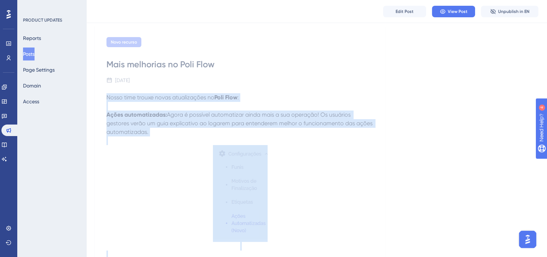
scroll to position [0, 0]
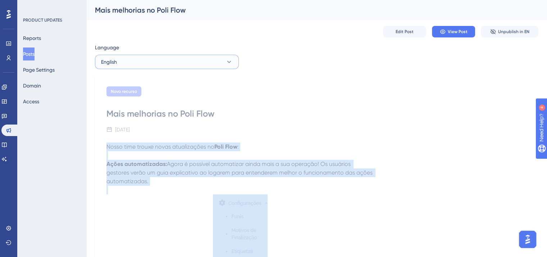
click at [167, 56] on button "English" at bounding box center [167, 62] width 144 height 14
click at [167, 84] on button "Portuguese (Default) Portuguese (Default) No translation" at bounding box center [167, 84] width 135 height 14
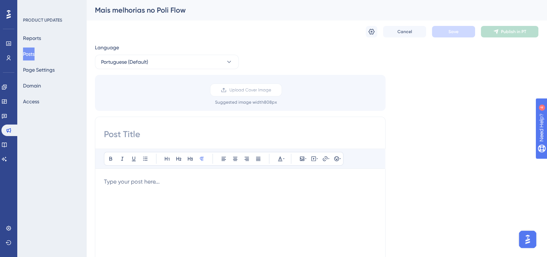
click at [156, 185] on p at bounding box center [240, 181] width 273 height 9
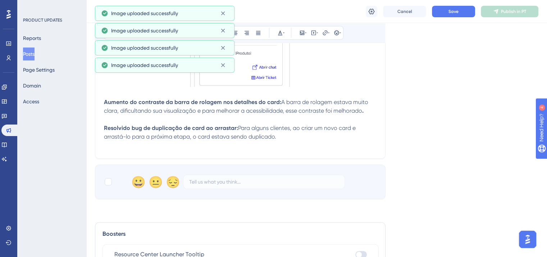
scroll to position [817, 0]
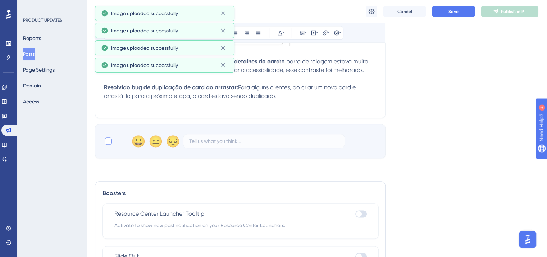
click at [104, 144] on div at bounding box center [108, 141] width 9 height 9
checkbox input "true"
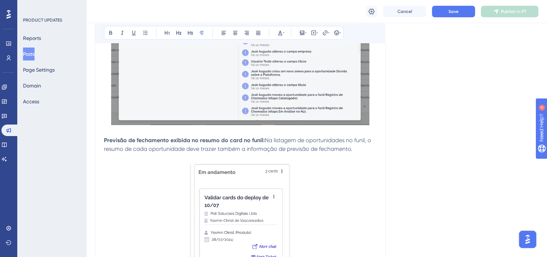
scroll to position [591, 0]
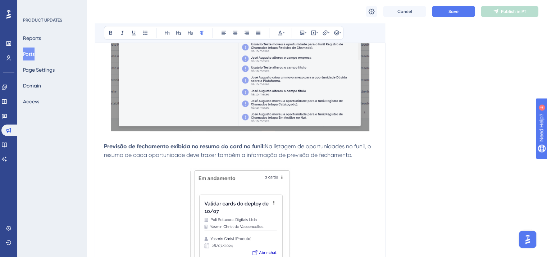
click at [232, 202] on img at bounding box center [240, 220] width 101 height 104
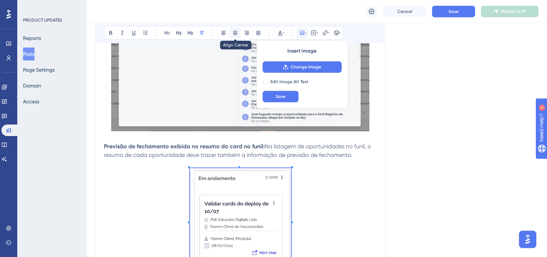
click at [237, 32] on icon at bounding box center [235, 33] width 6 height 6
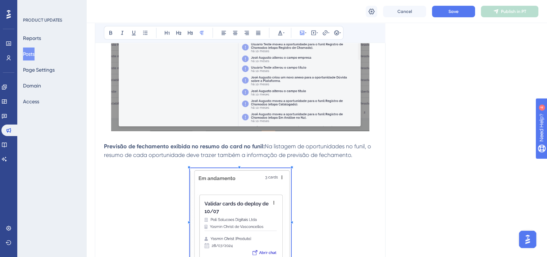
click at [224, 85] on img at bounding box center [240, 44] width 258 height 173
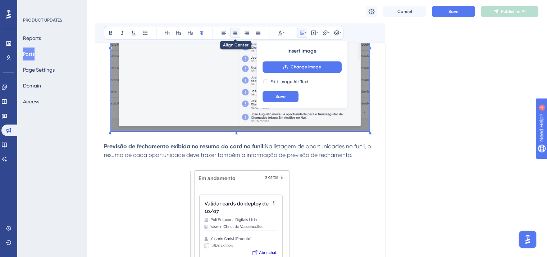
click at [237, 29] on button at bounding box center [235, 33] width 10 height 10
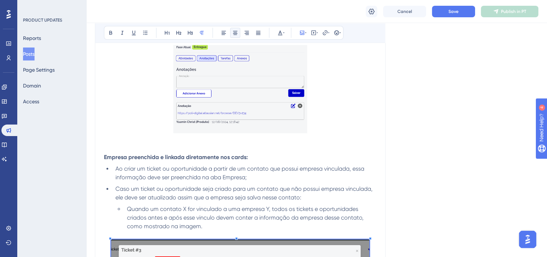
scroll to position [267, 0]
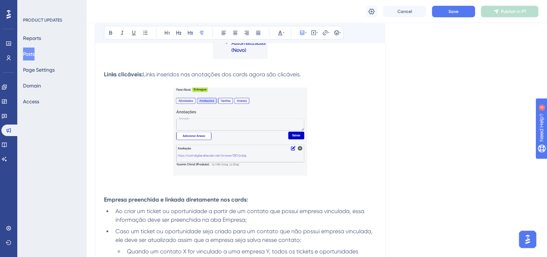
click at [205, 135] on img at bounding box center [240, 131] width 134 height 88
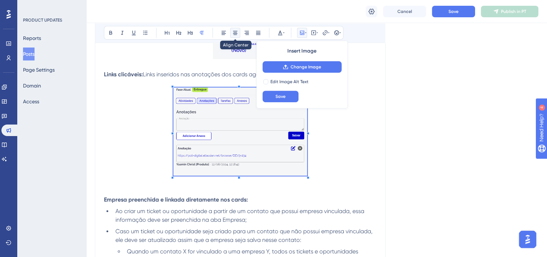
click at [233, 30] on icon at bounding box center [235, 33] width 6 height 6
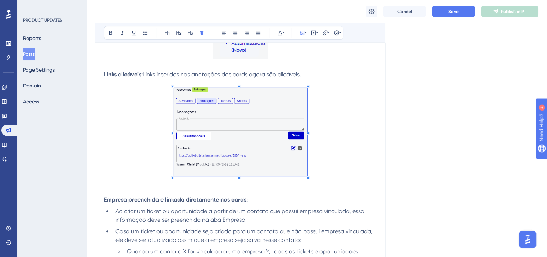
click at [231, 53] on img at bounding box center [240, 12] width 55 height 94
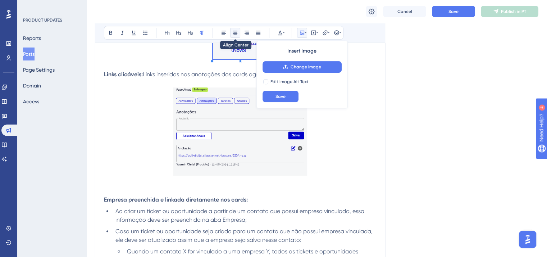
click at [236, 33] on icon at bounding box center [235, 33] width 6 height 6
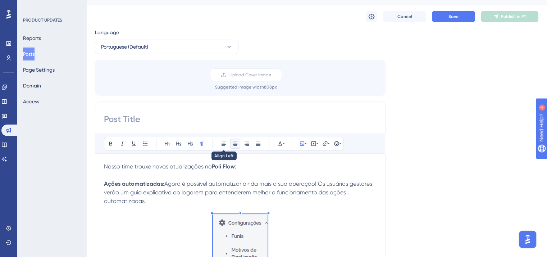
scroll to position [0, 0]
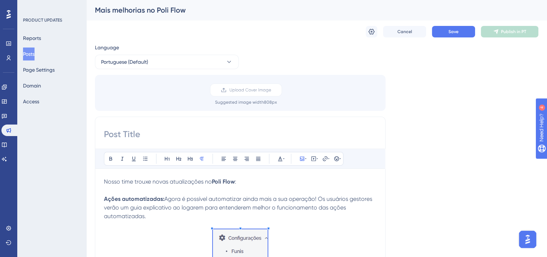
click at [142, 10] on div "Mais melhorias no Poli Flow" at bounding box center [308, 10] width 426 height 10
click at [148, 139] on input at bounding box center [240, 134] width 273 height 12
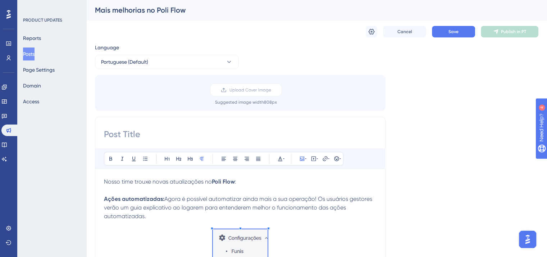
paste input "Mais melhorias no Poli Flow"
type input "Mais melhorias no Poli Flow"
click at [452, 31] on span "Save" at bounding box center [454, 32] width 10 height 6
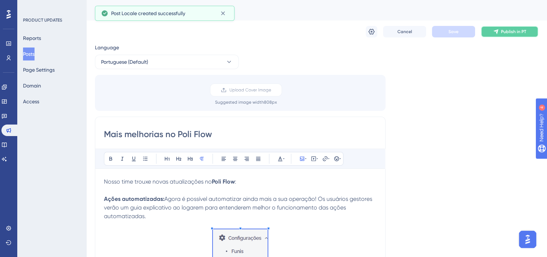
click at [496, 33] on icon at bounding box center [496, 32] width 6 height 6
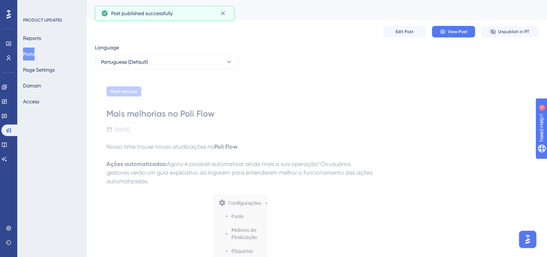
drag, startPoint x: 27, startPoint y: 54, endPoint x: 72, endPoint y: 70, distance: 47.3
click at [27, 54] on button "Posts" at bounding box center [29, 53] width 12 height 13
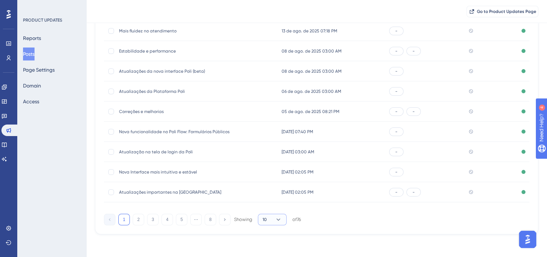
click at [265, 217] on span "10" at bounding box center [265, 220] width 4 height 6
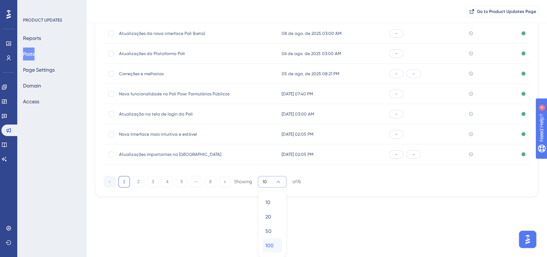
click at [269, 241] on span "100" at bounding box center [270, 245] width 8 height 9
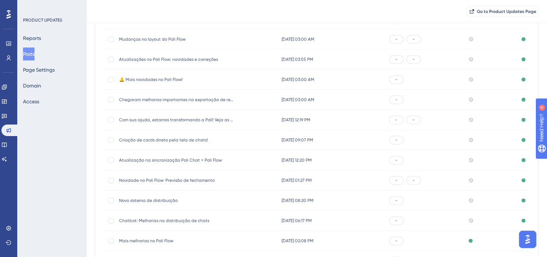
scroll to position [938, 0]
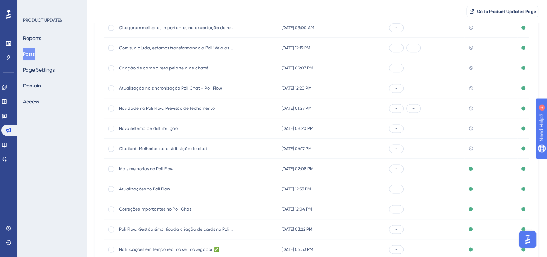
click at [159, 149] on span "Chatbot: Melhorias na distribuição de chats" at bounding box center [176, 149] width 115 height 6
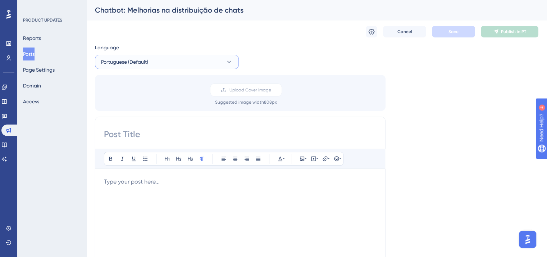
click at [134, 66] on button "Portuguese (Default)" at bounding box center [167, 62] width 144 height 14
click at [133, 103] on button "English English Published" at bounding box center [167, 98] width 135 height 14
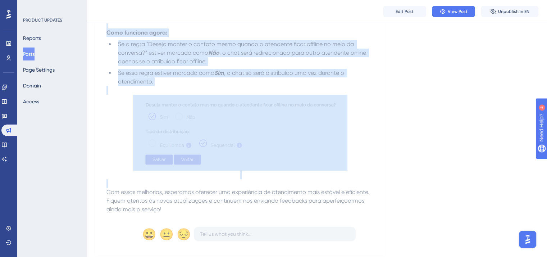
scroll to position [217, 0]
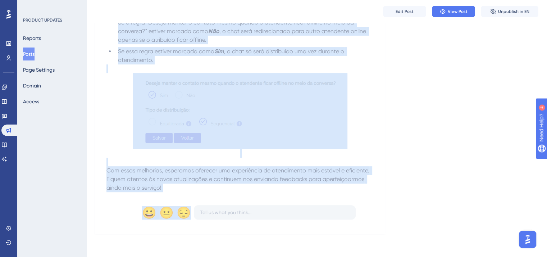
drag, startPoint x: 106, startPoint y: 146, endPoint x: 193, endPoint y: 193, distance: 98.5
click at [193, 193] on div "Nova interface Chatbot: Melhorias na distribuição de chats [DATE] Recentemente,…" at bounding box center [240, 47] width 291 height 372
click at [170, 191] on p "Com essas melhorias, esperamos oferecer uma experiência de atendimento mais est…" at bounding box center [241, 179] width 268 height 26
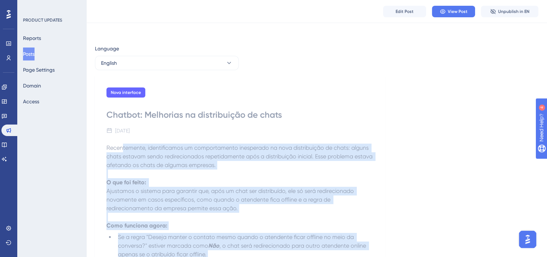
scroll to position [0, 0]
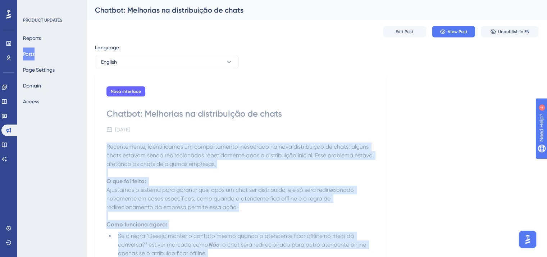
drag, startPoint x: 170, startPoint y: 190, endPoint x: 103, endPoint y: 141, distance: 83.4
click at [103, 141] on div "Nova interface Chatbot: Melhorias na distribuição de chats [DATE] Recentemente,…" at bounding box center [240, 261] width 291 height 372
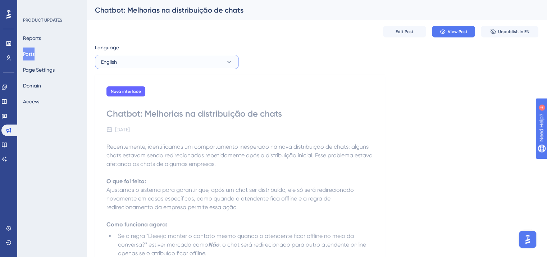
click at [147, 66] on button "English" at bounding box center [167, 62] width 144 height 14
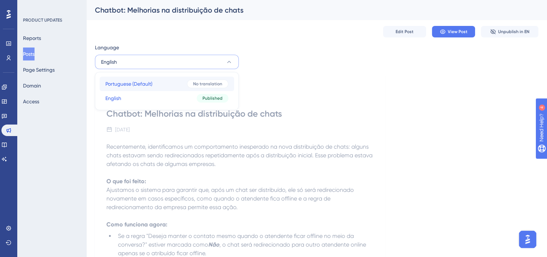
click at [142, 87] on span "Portuguese (Default)" at bounding box center [128, 84] width 47 height 9
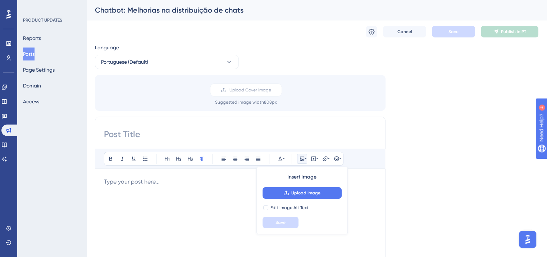
click at [141, 193] on div at bounding box center [240, 256] width 273 height 158
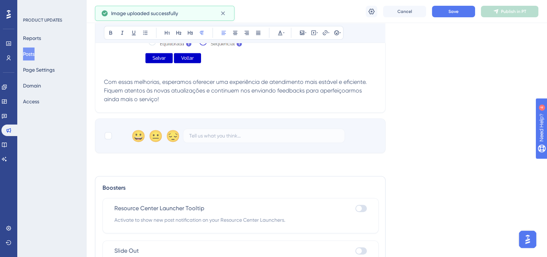
scroll to position [386, 0]
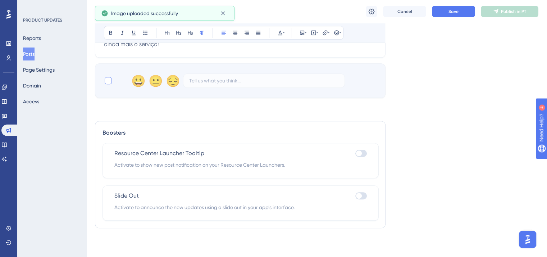
click at [111, 81] on div at bounding box center [108, 80] width 7 height 7
checkbox input "true"
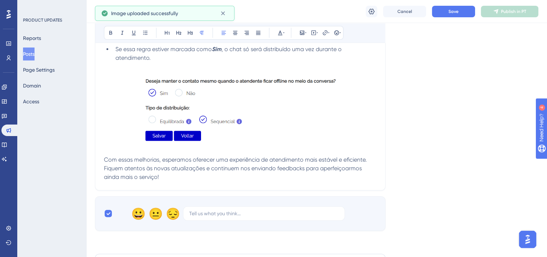
scroll to position [242, 0]
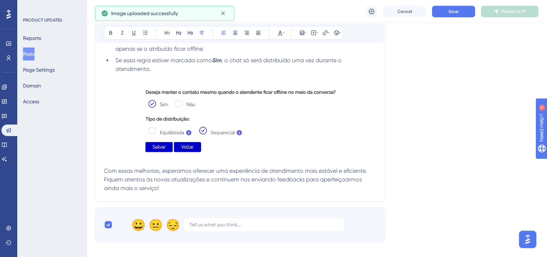
click at [216, 130] on img at bounding box center [240, 118] width 214 height 73
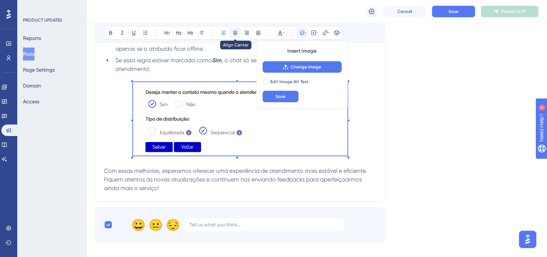
click at [234, 29] on button at bounding box center [235, 33] width 10 height 10
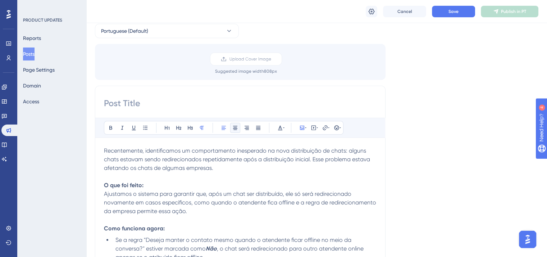
scroll to position [0, 0]
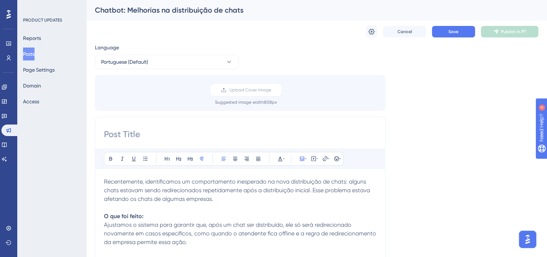
click at [148, 9] on div "Chatbot: Melhorias na distribuição de chats" at bounding box center [308, 10] width 426 height 10
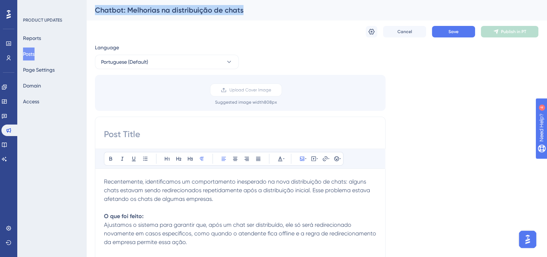
click at [148, 9] on div "Chatbot: Melhorias na distribuição de chats" at bounding box center [308, 10] width 426 height 10
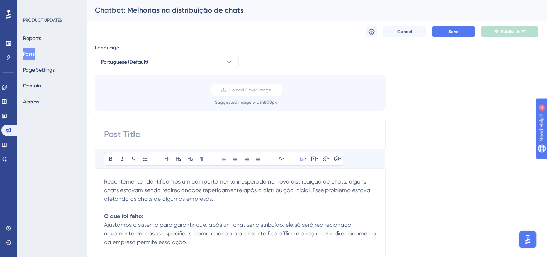
click at [153, 135] on input at bounding box center [240, 134] width 273 height 12
paste input "Chatbot: Melhorias na distribuição de chats"
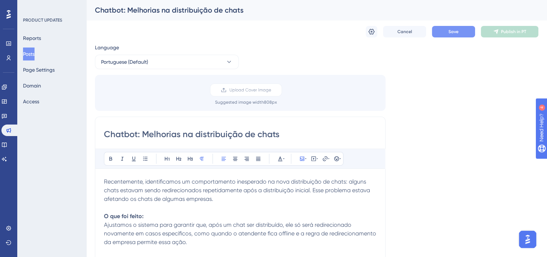
type input "Chatbot: Melhorias na distribuição de chats"
click at [437, 27] on button "Save" at bounding box center [453, 32] width 43 height 12
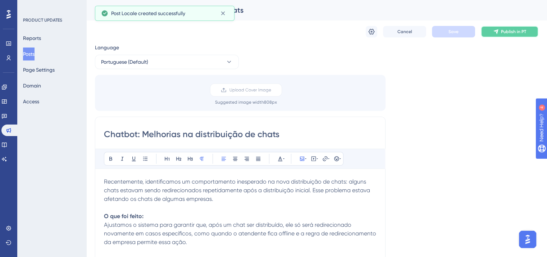
click at [504, 35] on button "Publish in PT" at bounding box center [510, 32] width 58 height 12
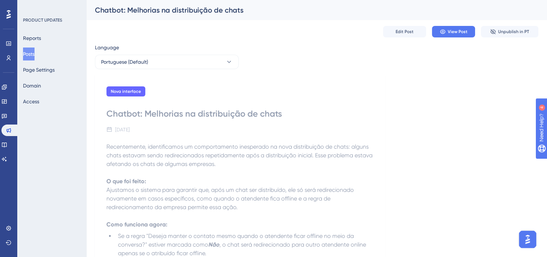
click at [26, 53] on button "Posts" at bounding box center [29, 53] width 12 height 13
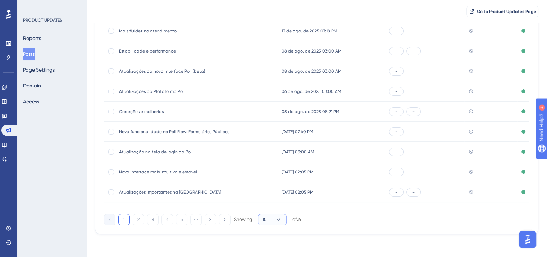
click at [276, 217] on icon at bounding box center [278, 219] width 7 height 7
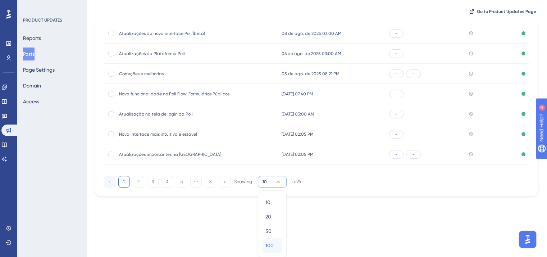
click at [279, 243] on div "100 100" at bounding box center [273, 245] width 14 height 14
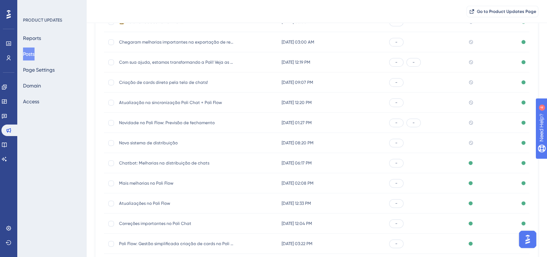
scroll to position [974, 0]
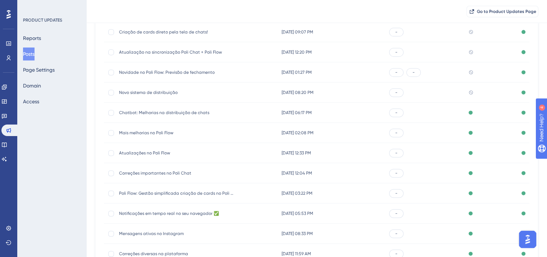
click at [151, 91] on span "Novo sistema de distribuição" at bounding box center [176, 93] width 115 height 6
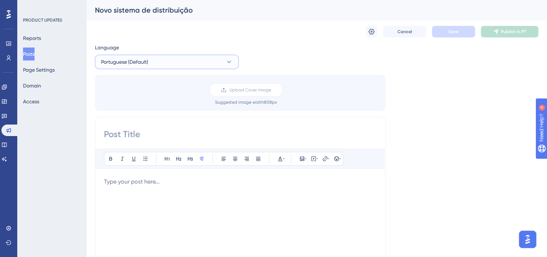
click at [137, 64] on span "Portuguese (Default)" at bounding box center [124, 62] width 47 height 9
click at [137, 104] on button "English English Published" at bounding box center [167, 98] width 135 height 14
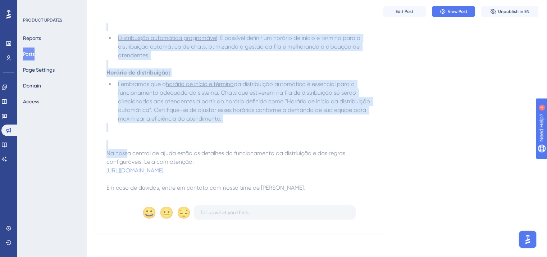
scroll to position [387, 0]
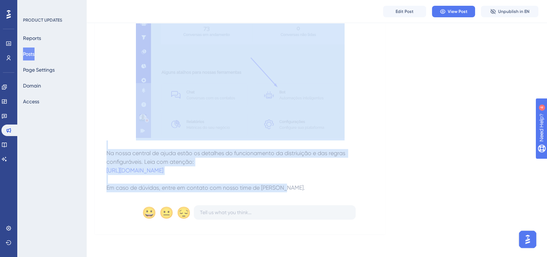
drag, startPoint x: 107, startPoint y: 147, endPoint x: 297, endPoint y: 187, distance: 194.3
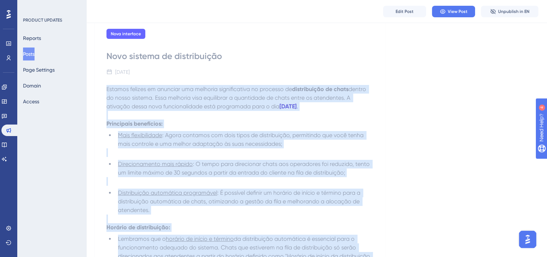
scroll to position [0, 0]
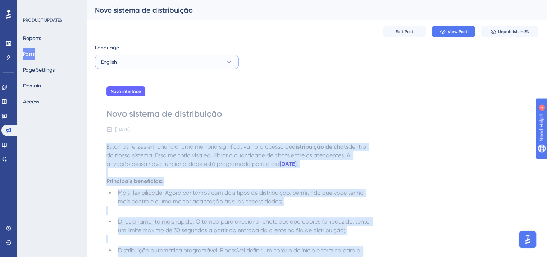
click at [154, 64] on button "English" at bounding box center [167, 62] width 144 height 14
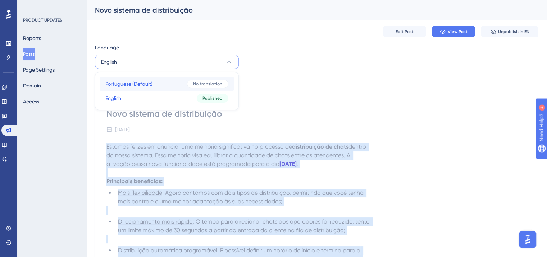
click at [154, 82] on button "Portuguese (Default) Portuguese (Default) No translation" at bounding box center [167, 84] width 135 height 14
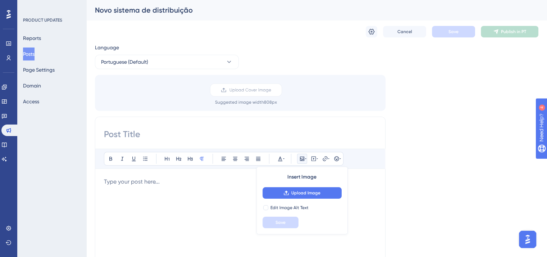
click at [145, 186] on div at bounding box center [240, 256] width 273 height 158
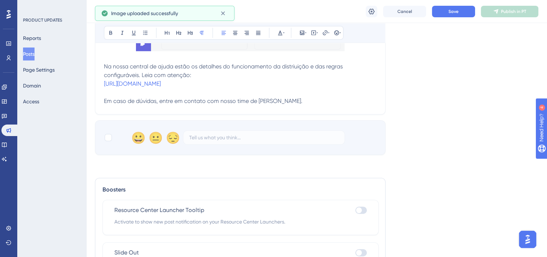
scroll to position [565, 0]
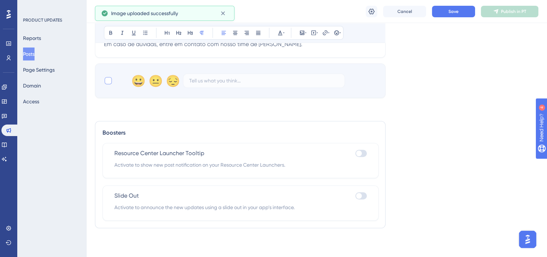
click at [110, 82] on div at bounding box center [108, 80] width 7 height 7
checkbox input "true"
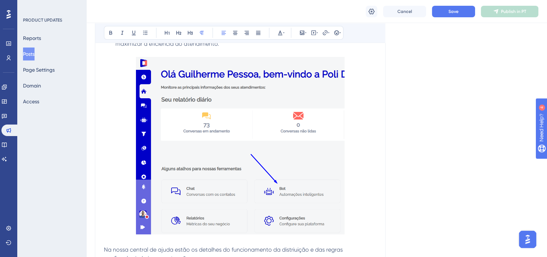
scroll to position [313, 0]
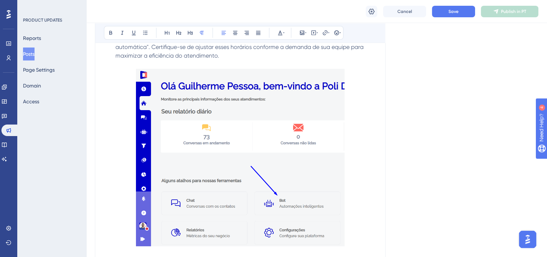
click at [198, 151] on img at bounding box center [240, 157] width 209 height 177
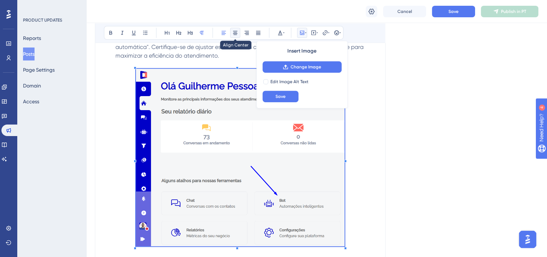
click at [233, 33] on icon at bounding box center [235, 33] width 6 height 6
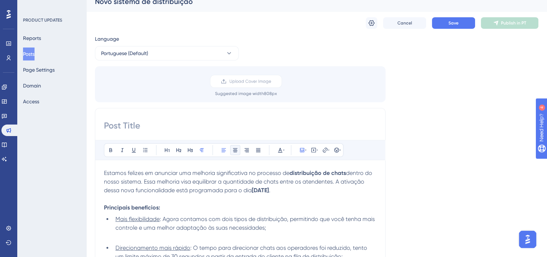
scroll to position [0, 0]
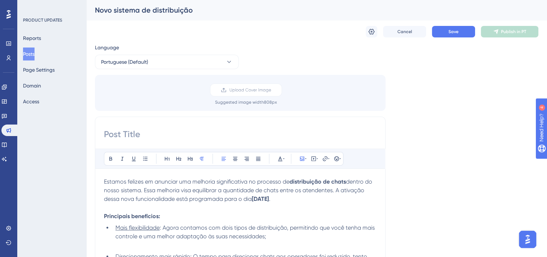
click at [154, 5] on div "Novo sistema de distribuição" at bounding box center [316, 10] width 461 height 20
click at [155, 132] on input at bounding box center [240, 134] width 273 height 12
paste input "Novo sistema de distribuição"
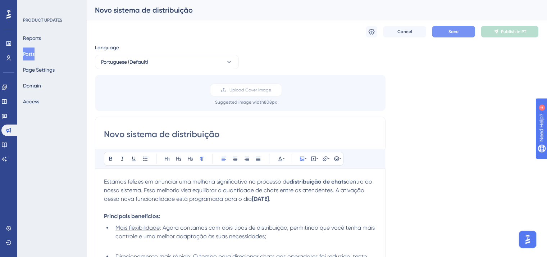
type input "Novo sistema de distribuição"
click at [447, 29] on button "Save" at bounding box center [453, 32] width 43 height 12
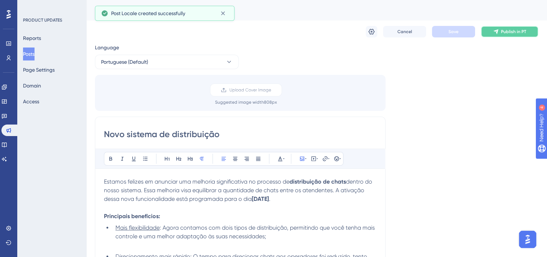
click at [501, 31] on button "Publish in PT" at bounding box center [510, 32] width 58 height 12
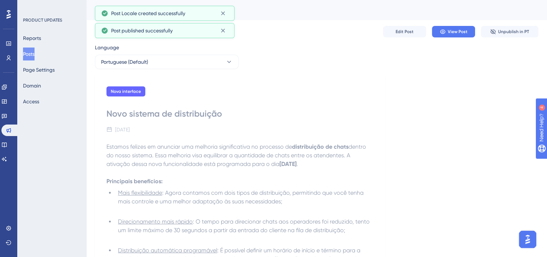
click at [27, 55] on button "Posts" at bounding box center [29, 53] width 12 height 13
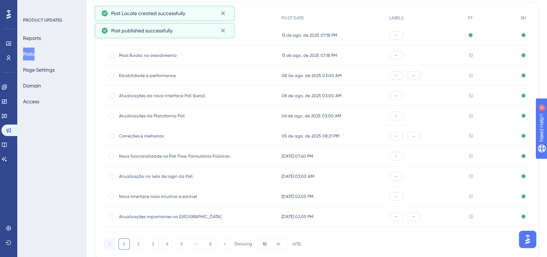
scroll to position [109, 0]
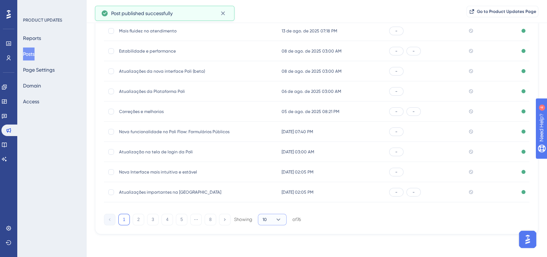
click at [263, 216] on button "10" at bounding box center [272, 220] width 29 height 12
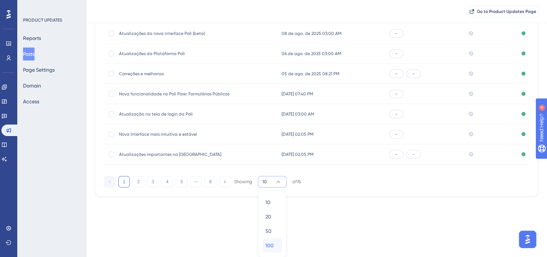
click at [273, 244] on span "100" at bounding box center [270, 245] width 8 height 9
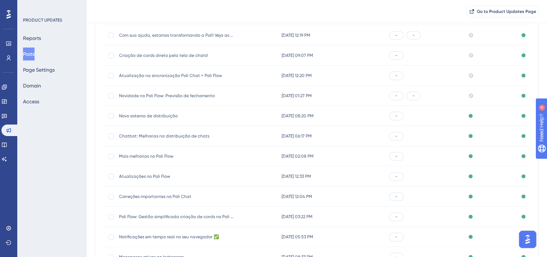
scroll to position [974, 0]
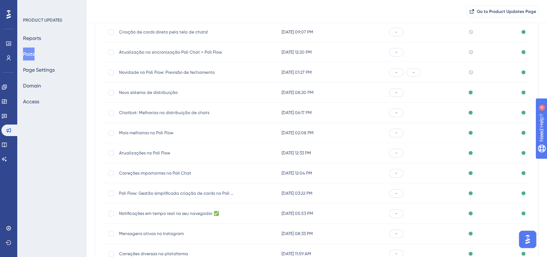
click at [150, 70] on span "Novidade no Poli Flow: Previsão de fechamento" at bounding box center [176, 72] width 115 height 6
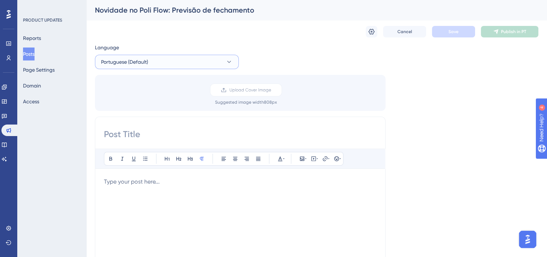
click at [150, 64] on button "Portuguese (Default)" at bounding box center [167, 62] width 144 height 14
click at [148, 99] on button "English English Published" at bounding box center [167, 98] width 135 height 14
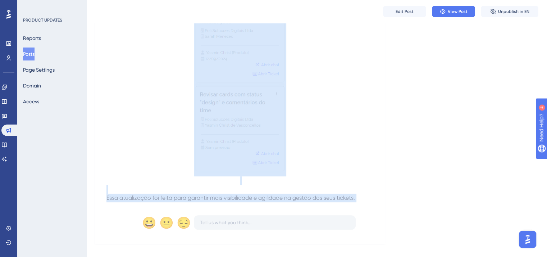
scroll to position [244, 0]
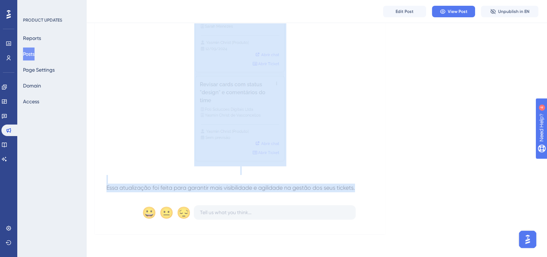
drag, startPoint x: 107, startPoint y: 146, endPoint x: 372, endPoint y: 188, distance: 268.5
click at [372, 188] on div "Estamos sempre pensando em maneiras de facilitar o seu dia a dia! Agora, ao usa…" at bounding box center [241, 46] width 268 height 291
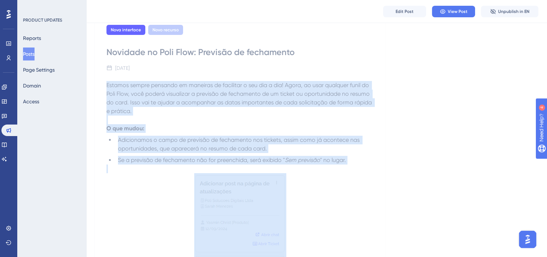
scroll to position [0, 0]
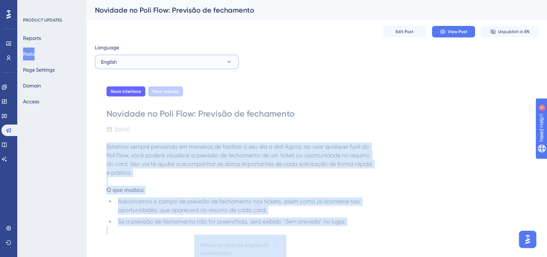
click at [104, 63] on span "English" at bounding box center [109, 62] width 16 height 9
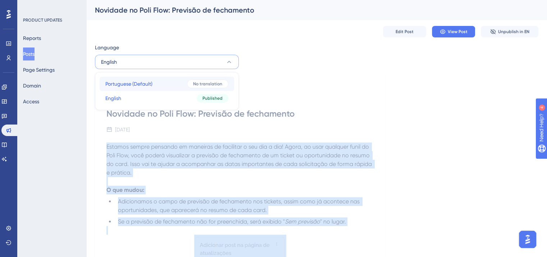
click at [115, 84] on span "Portuguese (Default)" at bounding box center [128, 84] width 47 height 9
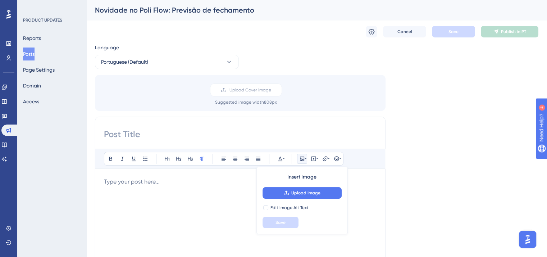
click at [127, 185] on p at bounding box center [240, 181] width 273 height 9
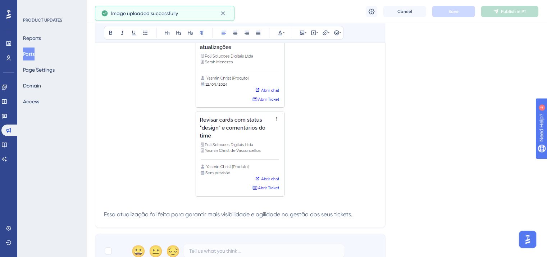
scroll to position [413, 0]
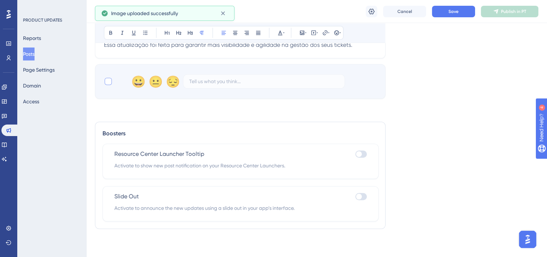
click at [108, 82] on div at bounding box center [108, 81] width 7 height 7
checkbox input "true"
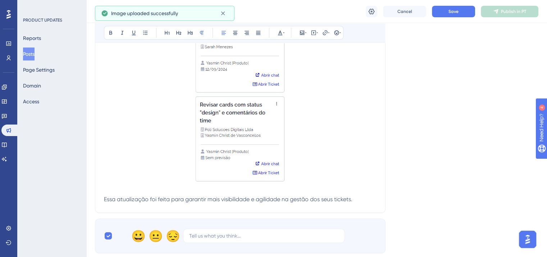
scroll to position [233, 0]
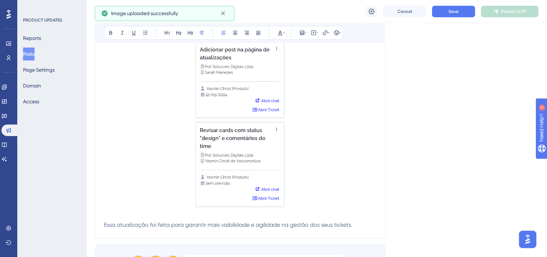
click at [237, 133] on img at bounding box center [240, 124] width 92 height 170
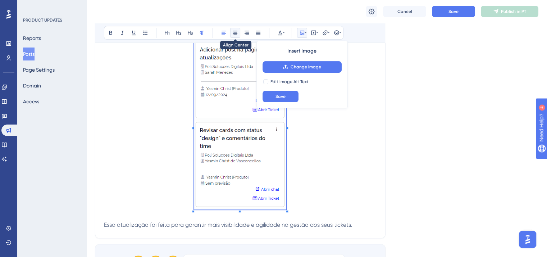
click at [235, 35] on button at bounding box center [235, 33] width 10 height 10
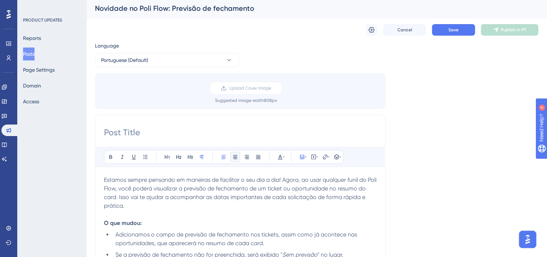
scroll to position [0, 0]
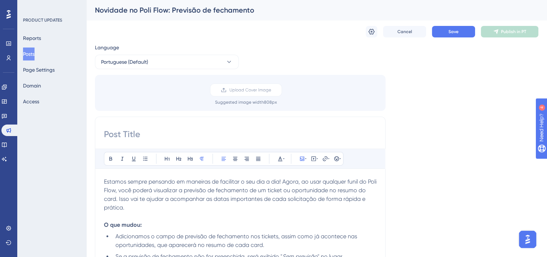
click at [155, 10] on div "Novidade no Poli Flow: Previsão de fechamento" at bounding box center [308, 10] width 426 height 10
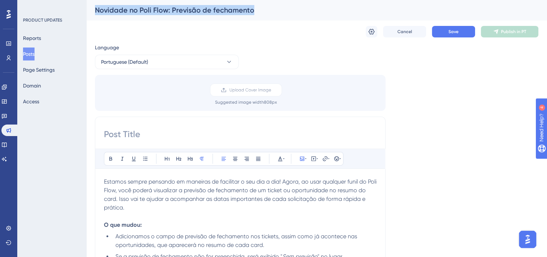
click at [155, 10] on div "Novidade no Poli Flow: Previsão de fechamento" at bounding box center [308, 10] width 426 height 10
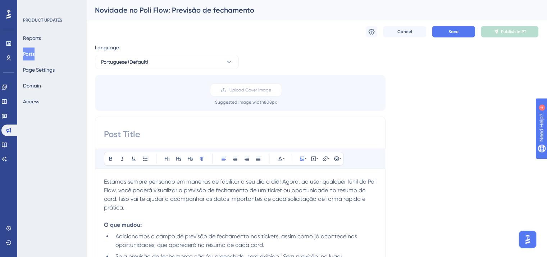
click at [130, 134] on input at bounding box center [240, 134] width 273 height 12
paste input "Novidade no Poli Flow: Previsão de fechamento"
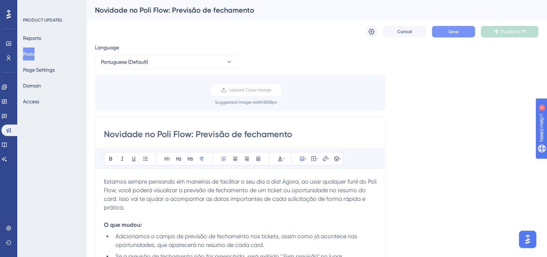
type input "Novidade no Poli Flow: Previsão de fechamento"
click at [442, 32] on button "Save" at bounding box center [453, 32] width 43 height 12
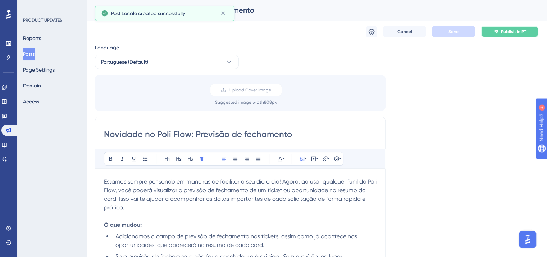
click at [499, 32] on icon at bounding box center [496, 32] width 6 height 6
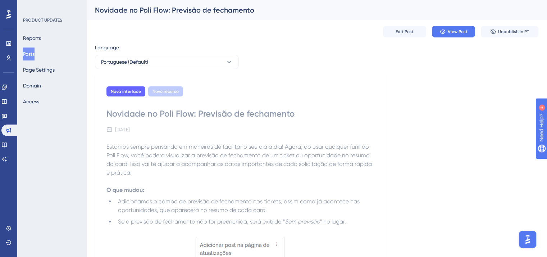
click at [31, 56] on button "Posts" at bounding box center [29, 53] width 12 height 13
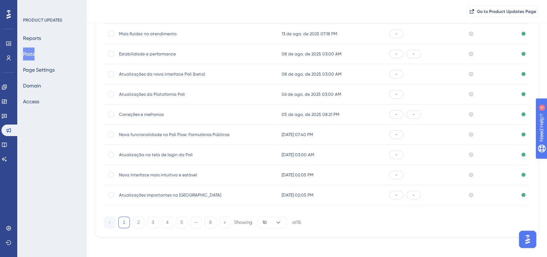
scroll to position [109, 0]
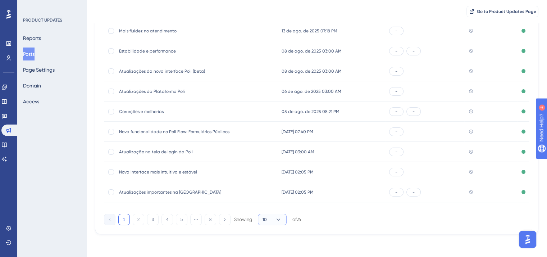
click at [281, 221] on icon at bounding box center [278, 219] width 7 height 7
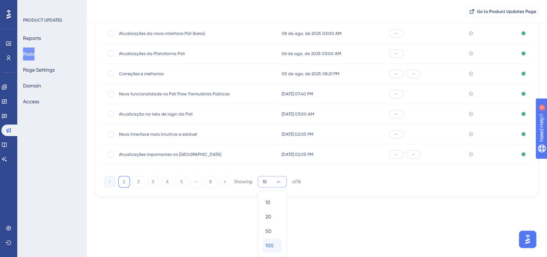
click at [276, 244] on div "100 100" at bounding box center [273, 245] width 14 height 14
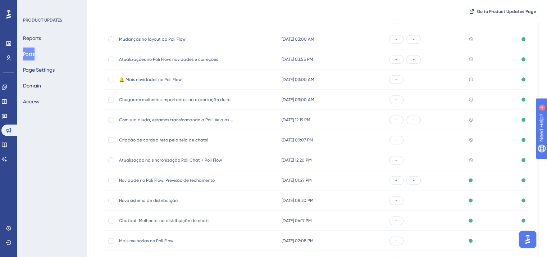
scroll to position [830, 0]
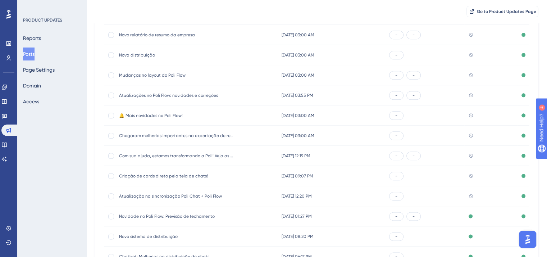
click at [175, 195] on span "Atualização na sincronização Poli Chat + Poli Flow" at bounding box center [176, 196] width 115 height 6
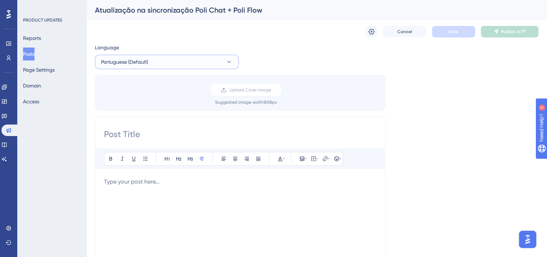
click at [141, 60] on span "Portuguese (Default)" at bounding box center [124, 62] width 47 height 9
click at [149, 94] on button "English English Published" at bounding box center [167, 98] width 135 height 14
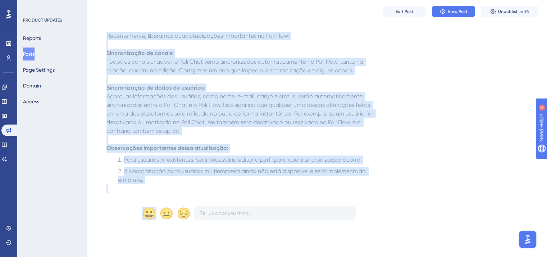
scroll to position [115, 0]
drag, startPoint x: 108, startPoint y: 147, endPoint x: 162, endPoint y: 179, distance: 62.6
click at [162, 179] on div "Recentemente, liberamos duas atualizações importantes no Poli Flow: Sincronizaç…" at bounding box center [241, 111] width 268 height 161
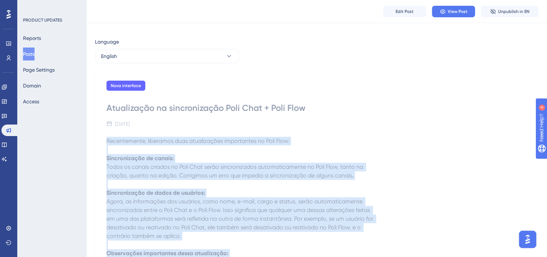
scroll to position [0, 0]
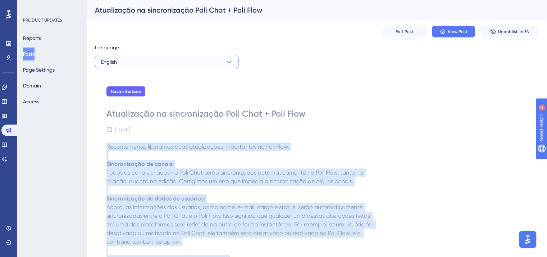
click at [166, 56] on button "English" at bounding box center [167, 62] width 144 height 14
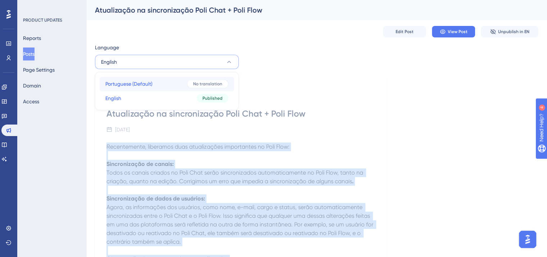
click at [166, 85] on button "Portuguese (Default) Portuguese (Default) No translation" at bounding box center [167, 84] width 135 height 14
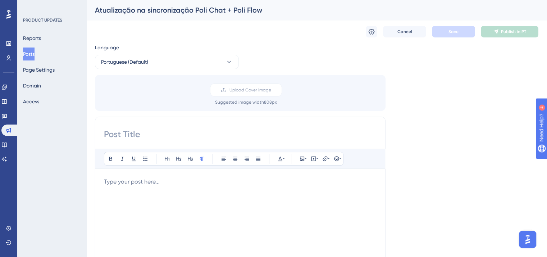
click at [143, 181] on p at bounding box center [240, 181] width 273 height 9
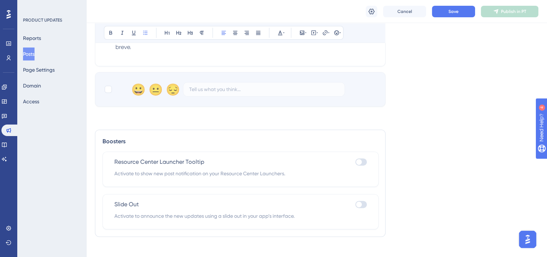
scroll to position [283, 0]
click at [105, 87] on div at bounding box center [108, 87] width 7 height 7
checkbox input "true"
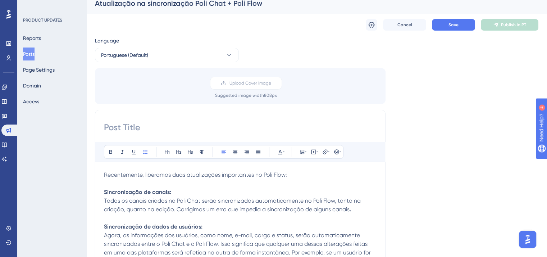
scroll to position [0, 0]
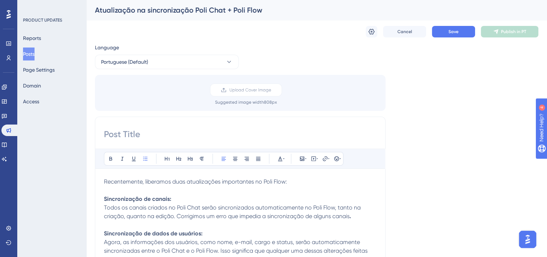
click at [136, 3] on div "Atualização na sincronização Poli Chat + Poli Flow" at bounding box center [316, 10] width 461 height 20
click at [145, 11] on div "Atualização na sincronização Poli Chat + Poli Flow" at bounding box center [308, 10] width 426 height 10
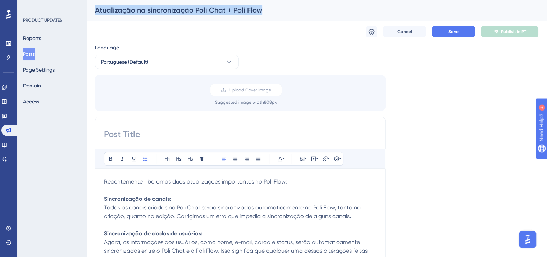
click at [145, 11] on div "Atualização na sincronização Poli Chat + Poli Flow" at bounding box center [308, 10] width 426 height 10
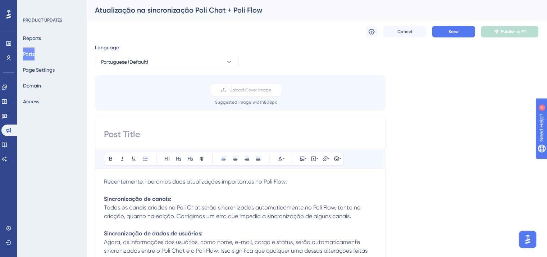
click at [162, 131] on input at bounding box center [240, 134] width 273 height 12
paste input "Atualização na sincronização Poli Chat + Poli Flow"
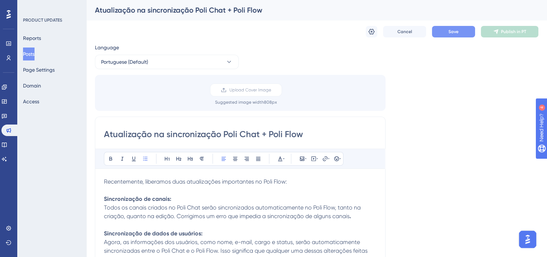
type input "Atualização na sincronização Poli Chat + Poli Flow"
click at [463, 31] on button "Save" at bounding box center [453, 32] width 43 height 12
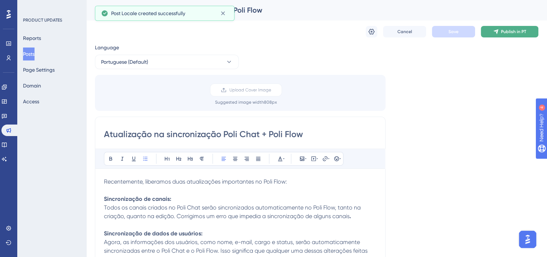
click at [497, 34] on icon at bounding box center [496, 32] width 6 height 6
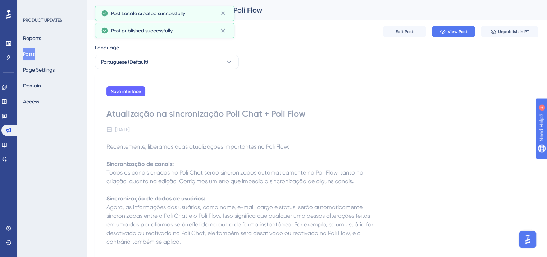
click at [35, 55] on button "Posts" at bounding box center [29, 53] width 12 height 13
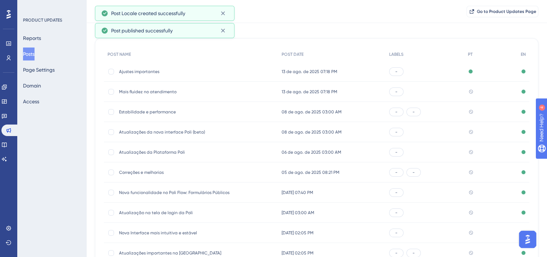
scroll to position [109, 0]
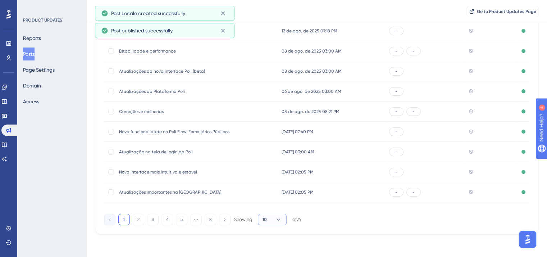
click at [279, 221] on icon at bounding box center [278, 219] width 7 height 7
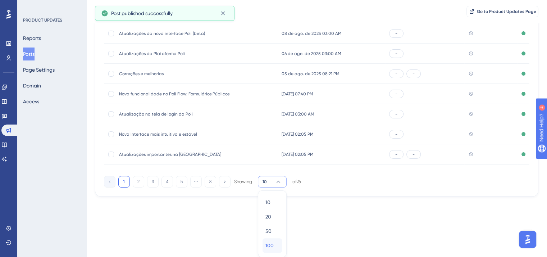
click at [273, 246] on span "100" at bounding box center [270, 245] width 8 height 9
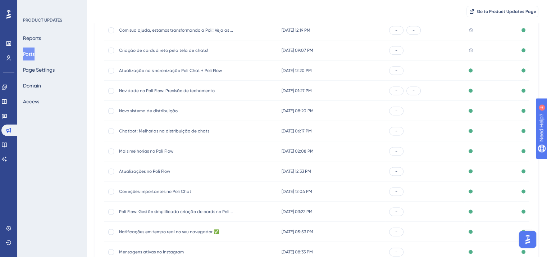
scroll to position [866, 0]
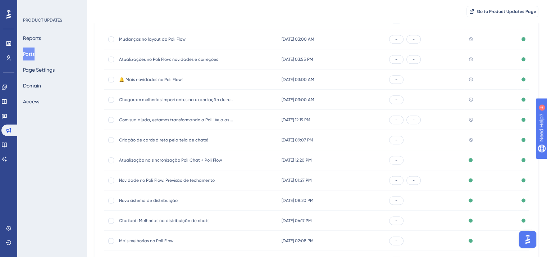
click at [162, 143] on div "Criação de cards direto pela tela de chats! Criação de cards direto pela tela d…" at bounding box center [176, 140] width 115 height 20
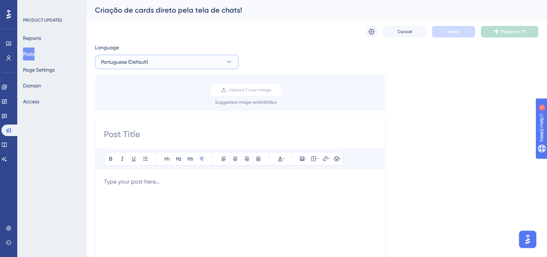
click at [186, 60] on button "Portuguese (Default)" at bounding box center [167, 62] width 144 height 14
click at [141, 98] on button "English English Published" at bounding box center [167, 98] width 135 height 14
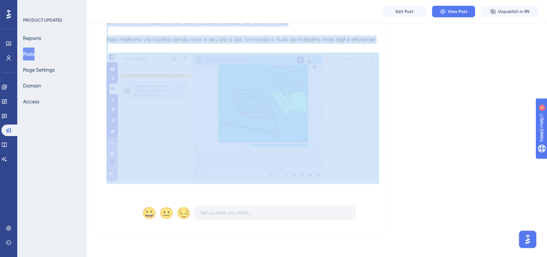
scroll to position [135, 0]
drag, startPoint x: 107, startPoint y: 133, endPoint x: 126, endPoint y: 196, distance: 65.3
click at [126, 196] on div "Criação de cards direto pela tela de chats! [DATE] Agora, os clientes que utili…" at bounding box center [240, 88] width 291 height 291
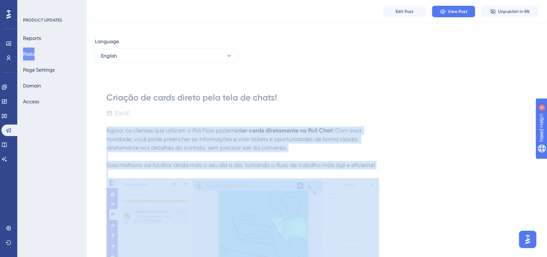
scroll to position [0, 0]
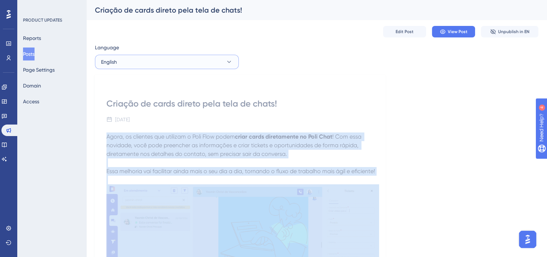
click at [132, 64] on button "English" at bounding box center [167, 62] width 144 height 14
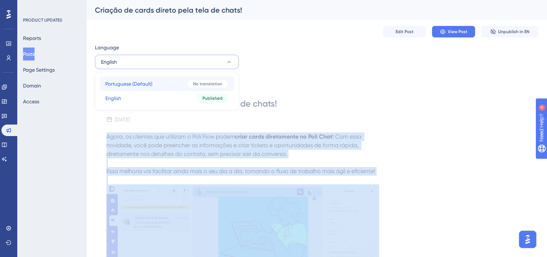
click at [136, 87] on span "Portuguese (Default)" at bounding box center [128, 84] width 47 height 9
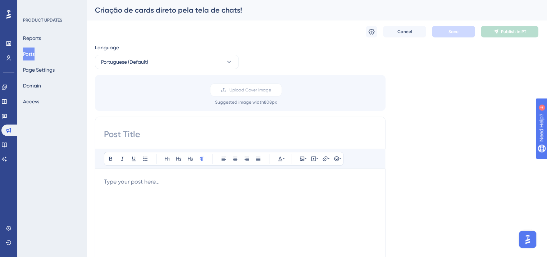
click at [146, 189] on div at bounding box center [240, 256] width 273 height 158
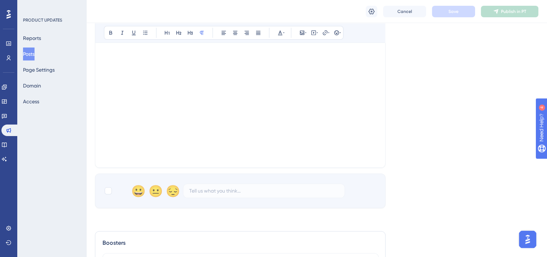
scroll to position [216, 0]
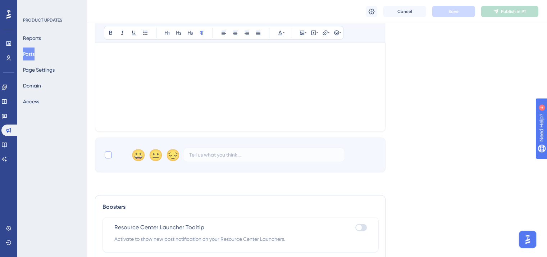
click at [106, 158] on div at bounding box center [108, 154] width 9 height 9
checkbox input "true"
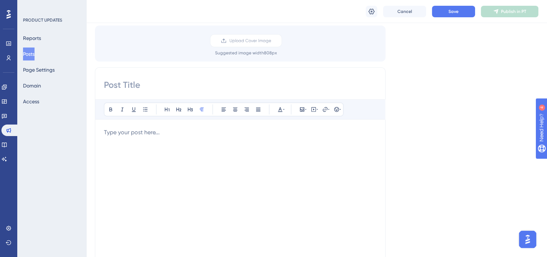
scroll to position [36, 0]
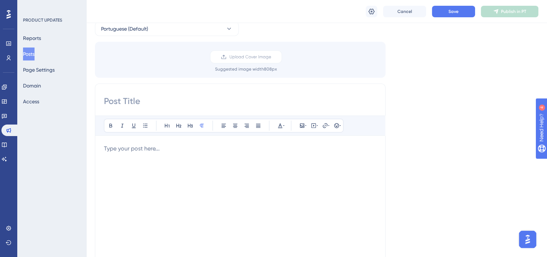
click at [148, 151] on p at bounding box center [240, 148] width 273 height 9
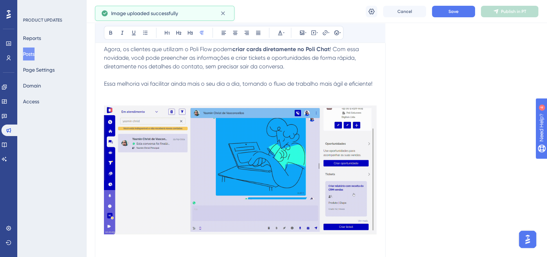
scroll to position [144, 0]
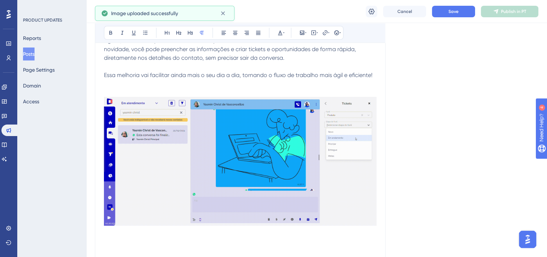
click at [211, 87] on p at bounding box center [240, 84] width 273 height 9
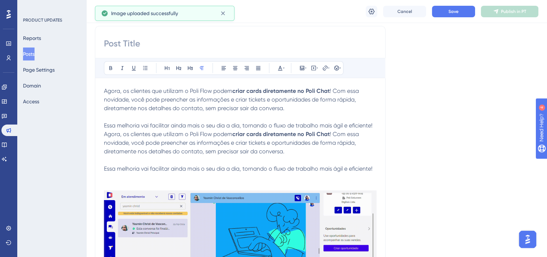
scroll to position [72, 0]
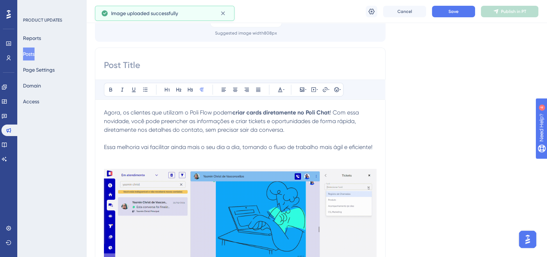
click at [235, 158] on p at bounding box center [240, 155] width 273 height 9
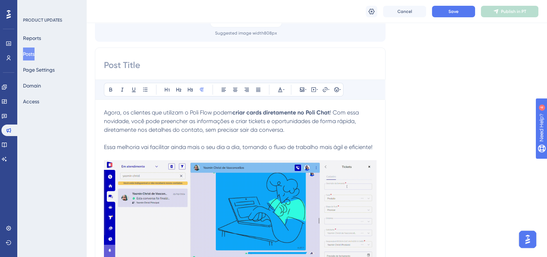
click at [238, 171] on img at bounding box center [240, 224] width 273 height 129
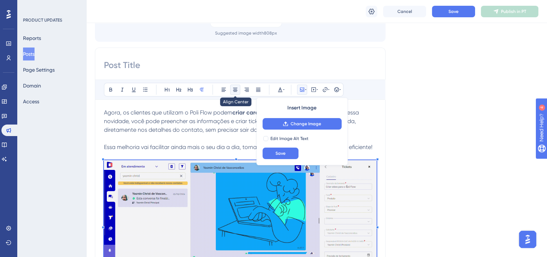
click at [233, 87] on icon at bounding box center [235, 90] width 6 height 6
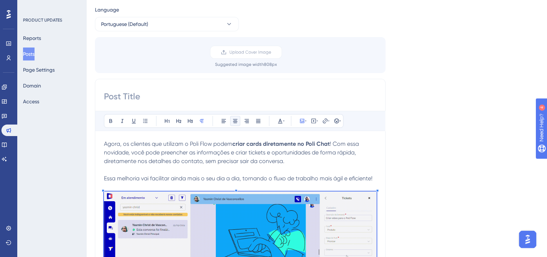
scroll to position [0, 0]
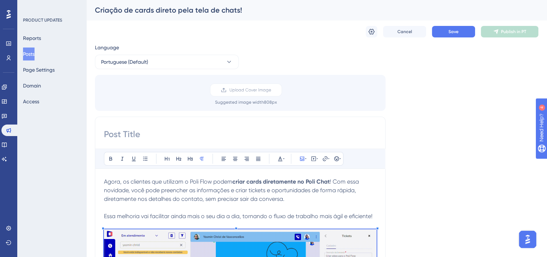
click at [150, 11] on div "Criação de cards direto pela tela de chats!" at bounding box center [308, 10] width 426 height 10
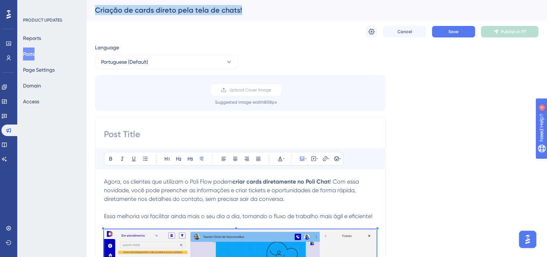
click at [150, 11] on div "Criação de cards direto pela tela de chats!" at bounding box center [308, 10] width 426 height 10
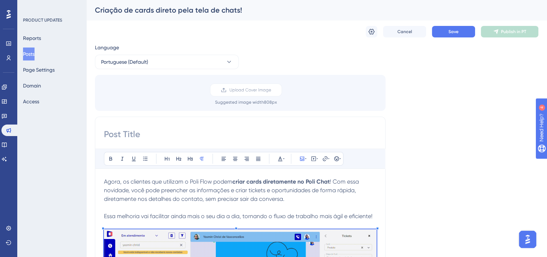
click at [182, 131] on input at bounding box center [240, 134] width 273 height 12
paste input "Criação de cards direto pela tela de chats!"
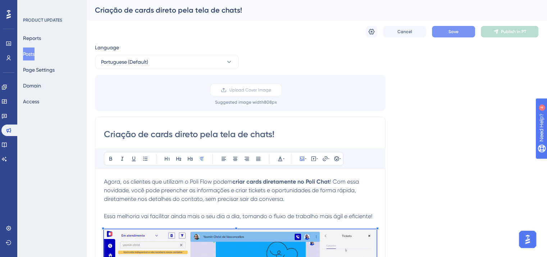
type input "Criação de cards direto pela tela de chats!"
click at [453, 34] on span "Save" at bounding box center [454, 32] width 10 height 6
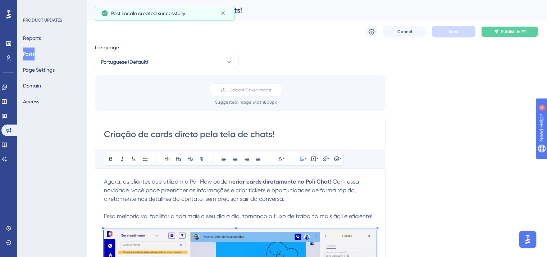
click at [504, 37] on button "Publish in PT" at bounding box center [510, 32] width 58 height 12
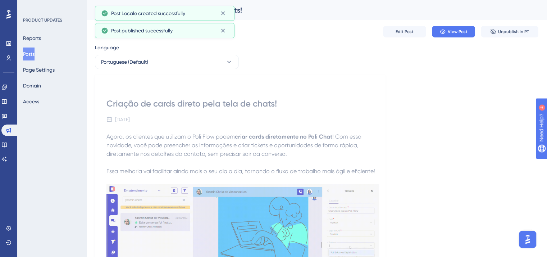
drag, startPoint x: 34, startPoint y: 56, endPoint x: 45, endPoint y: 61, distance: 11.8
click at [34, 56] on button "Posts" at bounding box center [29, 53] width 12 height 13
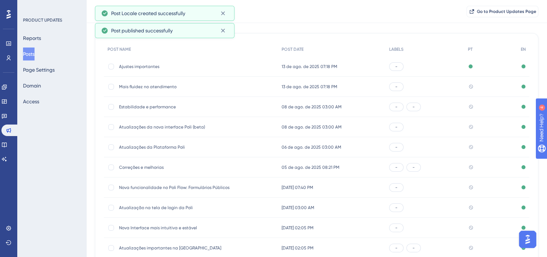
scroll to position [109, 0]
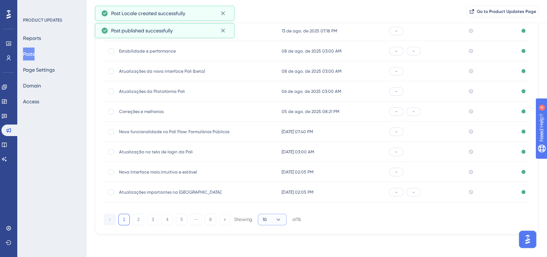
click at [276, 218] on icon at bounding box center [278, 219] width 7 height 7
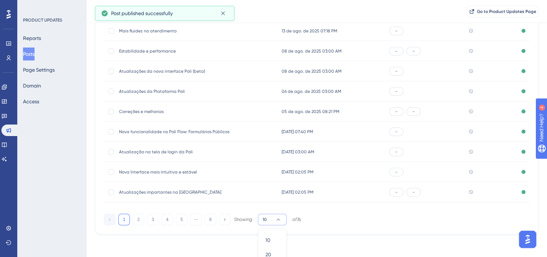
scroll to position [147, 0]
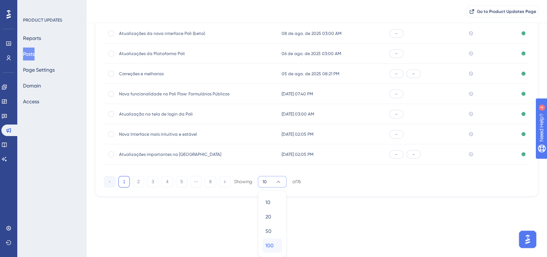
click at [276, 241] on div "100 100" at bounding box center [273, 245] width 14 height 14
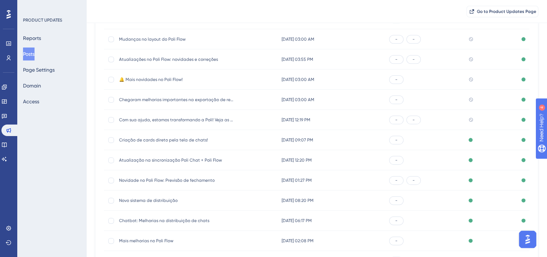
scroll to position [902, 0]
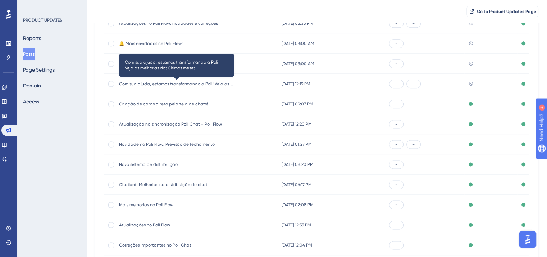
click at [162, 82] on span "Com sua ajuda, estamos transformando a Poli! Veja as melhorias dos últimos meses" at bounding box center [176, 84] width 115 height 6
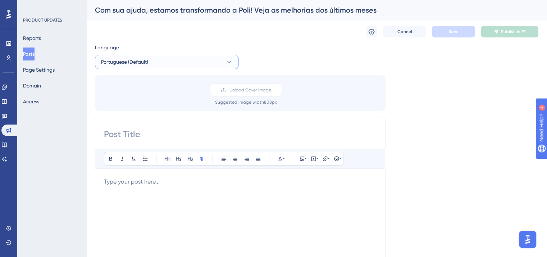
click at [124, 62] on span "Portuguese (Default)" at bounding box center [124, 62] width 47 height 9
click at [132, 98] on button "English English Published" at bounding box center [167, 98] width 135 height 14
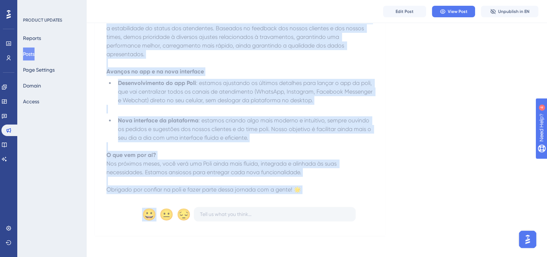
scroll to position [408, 0]
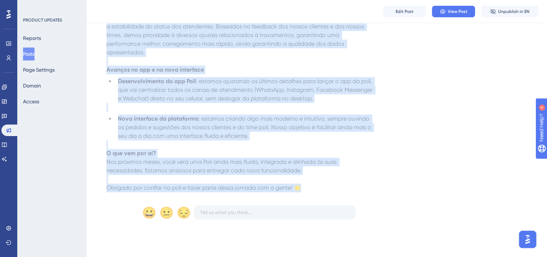
drag, startPoint x: 105, startPoint y: 157, endPoint x: 359, endPoint y: 188, distance: 255.9
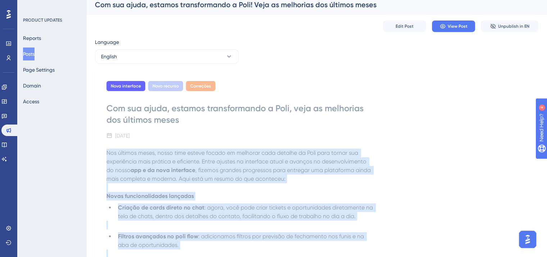
scroll to position [0, 0]
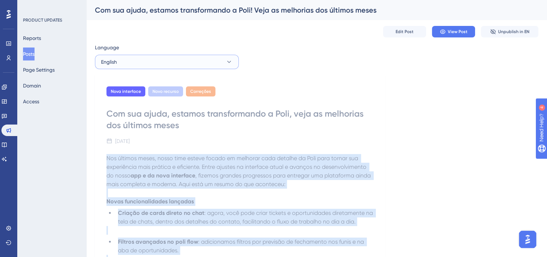
click at [156, 62] on button "English" at bounding box center [167, 62] width 144 height 14
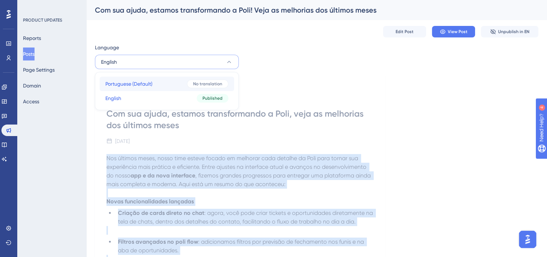
click at [160, 85] on button "Portuguese (Default) Portuguese (Default) No translation" at bounding box center [167, 84] width 135 height 14
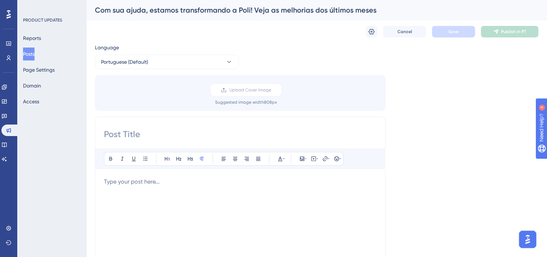
click at [158, 186] on div at bounding box center [240, 256] width 273 height 158
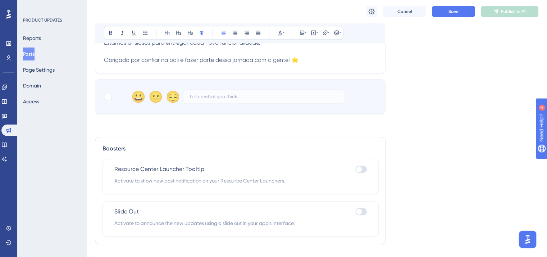
scroll to position [564, 0]
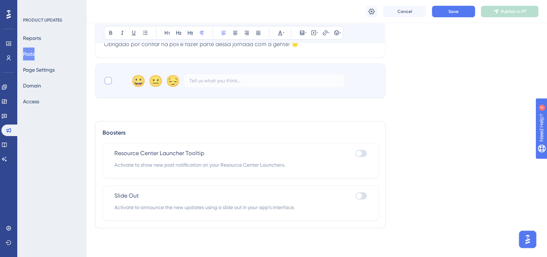
click at [112, 79] on div at bounding box center [108, 80] width 9 height 9
checkbox input "true"
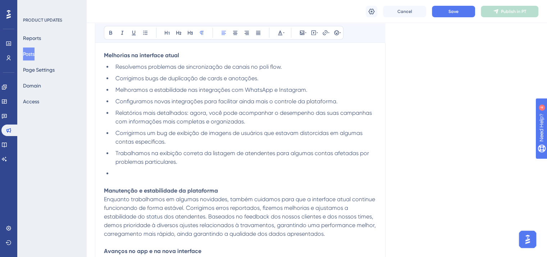
scroll to position [240, 0]
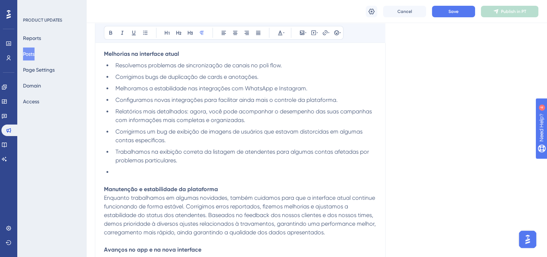
click at [127, 180] on p at bounding box center [240, 180] width 273 height 9
click at [127, 173] on li at bounding box center [245, 172] width 264 height 9
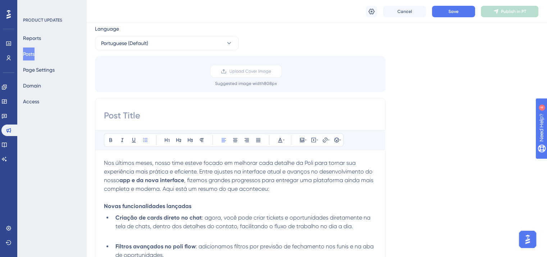
scroll to position [0, 0]
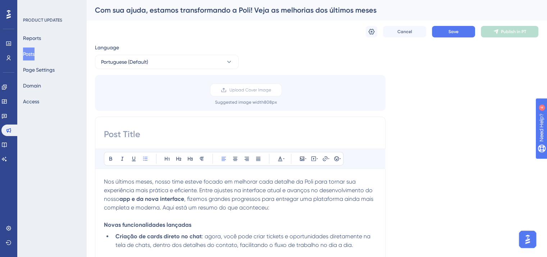
click at [166, 7] on div "Com sua ajuda, estamos transformando a Poli! Veja as melhorias dos últimos meses" at bounding box center [308, 10] width 426 height 10
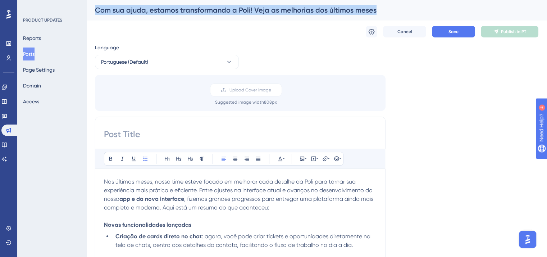
click at [166, 7] on div "Com sua ajuda, estamos transformando a Poli! Veja as melhorias dos últimos meses" at bounding box center [308, 10] width 426 height 10
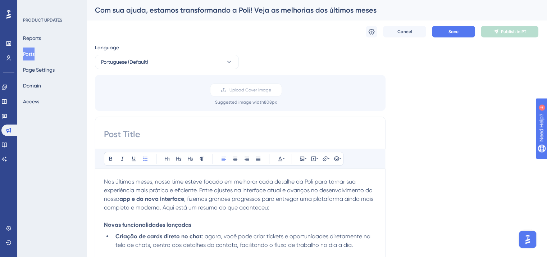
click at [190, 136] on input at bounding box center [240, 134] width 273 height 12
paste input "Com sua ajuda, estamos transformando a Poli! Veja as melhorias dos últimos meses"
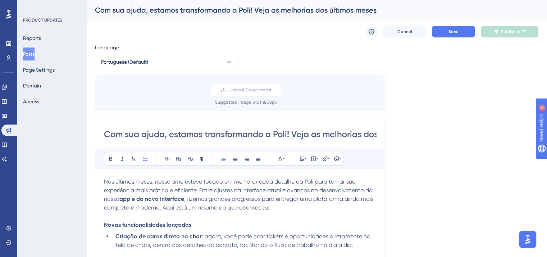
scroll to position [0, 60]
type input "Com sua ajuda, estamos transformando a Poli! Veja as melhorias dos últimos meses"
click at [467, 26] on button "Save" at bounding box center [453, 32] width 43 height 12
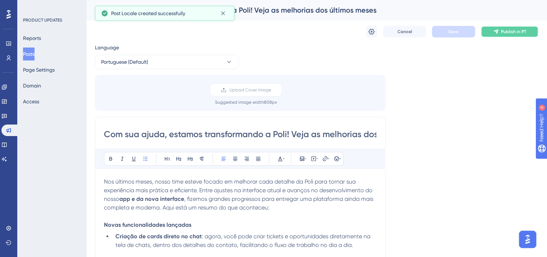
click at [495, 34] on icon at bounding box center [496, 32] width 6 height 6
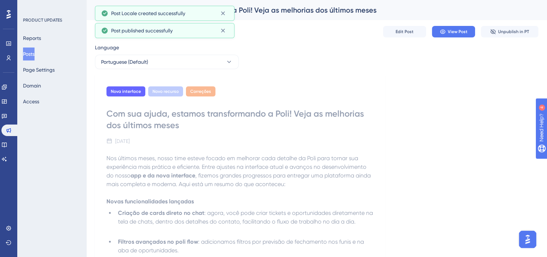
click at [27, 53] on button "Posts" at bounding box center [29, 53] width 12 height 13
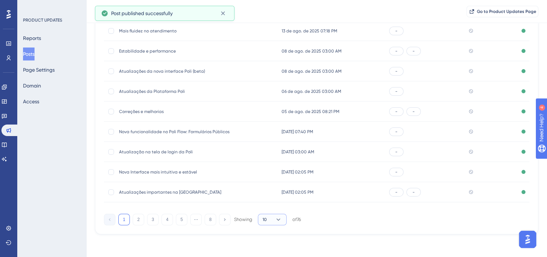
click at [285, 216] on button "10" at bounding box center [272, 220] width 29 height 12
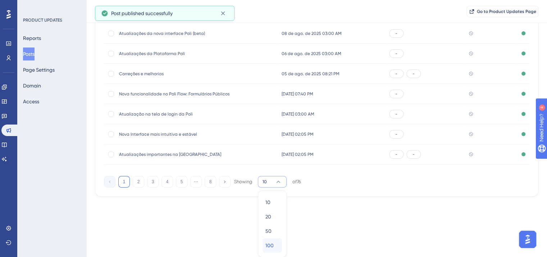
click at [271, 248] on span "100" at bounding box center [270, 245] width 8 height 9
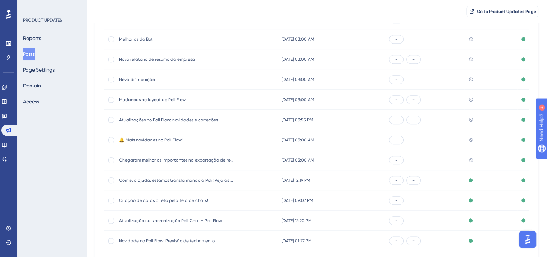
scroll to position [830, 0]
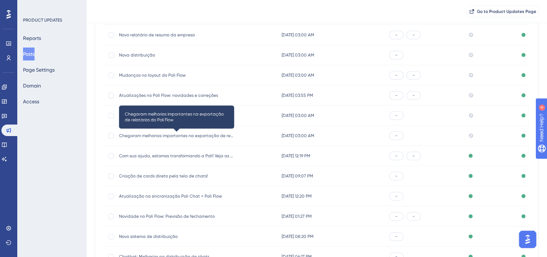
click at [203, 136] on span "Chegaram melhorias importantes na exportação de relatórios do Poli Flow" at bounding box center [176, 136] width 115 height 6
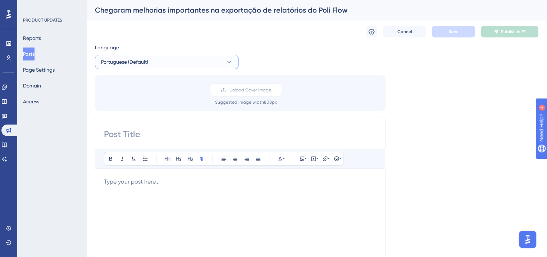
click at [153, 65] on button "Portuguese (Default)" at bounding box center [167, 62] width 144 height 14
click at [143, 99] on button "English English Published" at bounding box center [167, 98] width 135 height 14
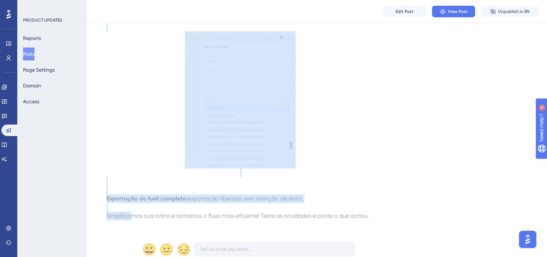
scroll to position [214, 0]
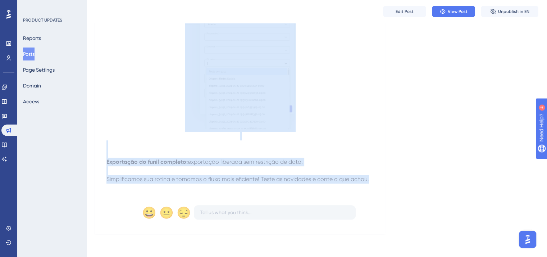
drag, startPoint x: 105, startPoint y: 156, endPoint x: 388, endPoint y: 179, distance: 283.4
click at [388, 179] on div "Nova interface Chegaram melhorias importantes na exportação de relatórios do Po…" at bounding box center [317, 49] width 444 height 370
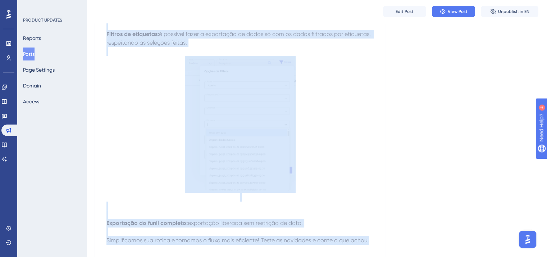
scroll to position [0, 0]
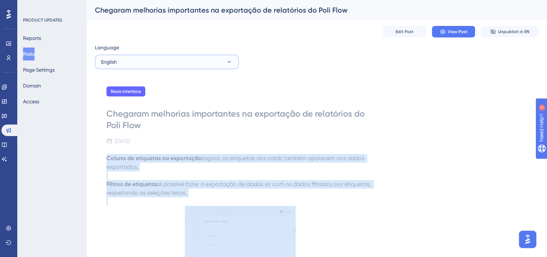
click at [154, 64] on button "English" at bounding box center [167, 62] width 144 height 14
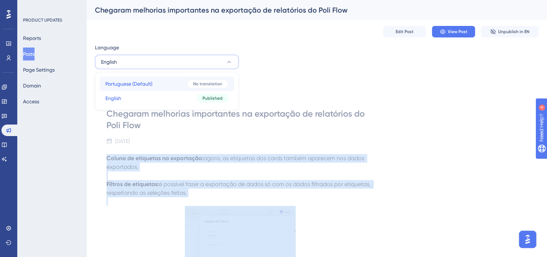
click at [158, 84] on button "Portuguese (Default) Portuguese (Default) No translation" at bounding box center [167, 84] width 135 height 14
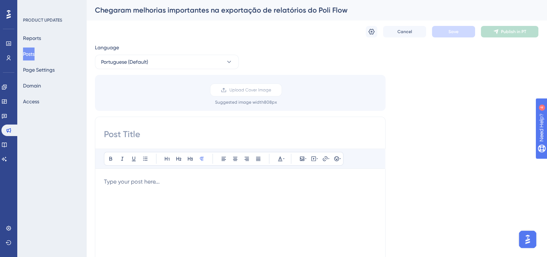
click at [190, 181] on p at bounding box center [240, 181] width 273 height 9
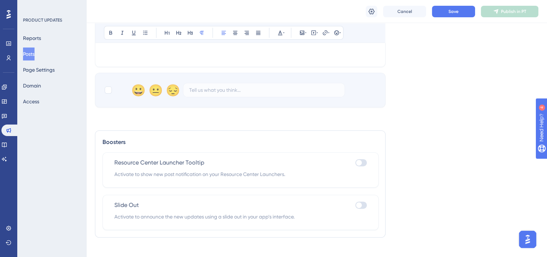
scroll to position [289, 0]
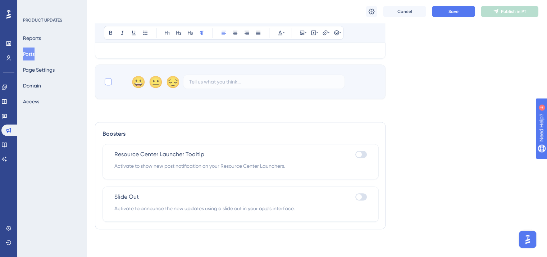
click at [107, 83] on div at bounding box center [108, 81] width 7 height 7
checkbox input "true"
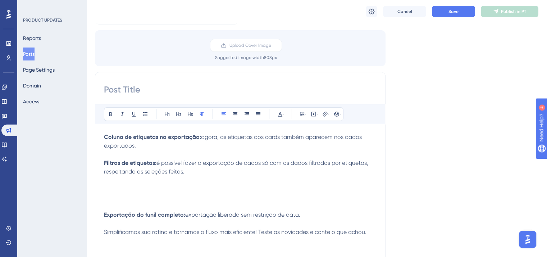
scroll to position [37, 0]
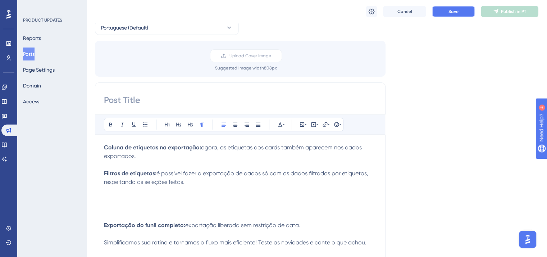
click at [460, 15] on button "Save" at bounding box center [453, 12] width 43 height 12
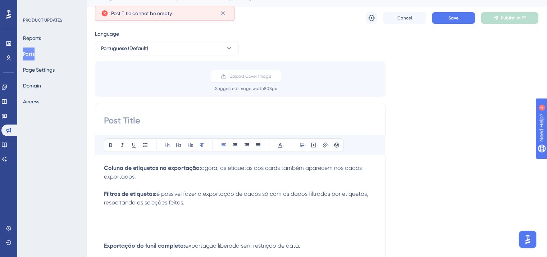
scroll to position [9, 0]
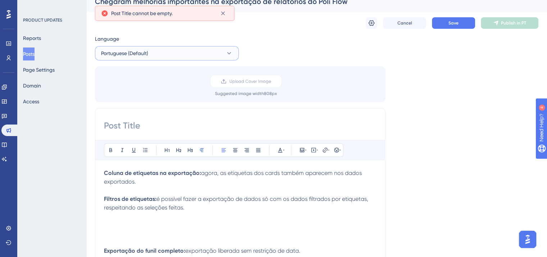
click at [132, 55] on span "Portuguese (Default)" at bounding box center [124, 53] width 47 height 9
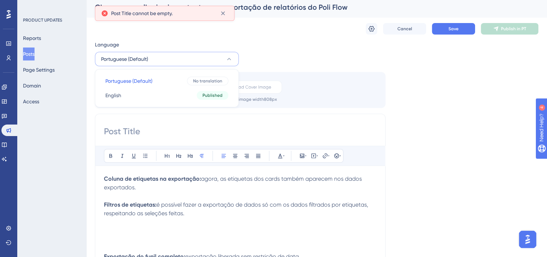
scroll to position [0, 0]
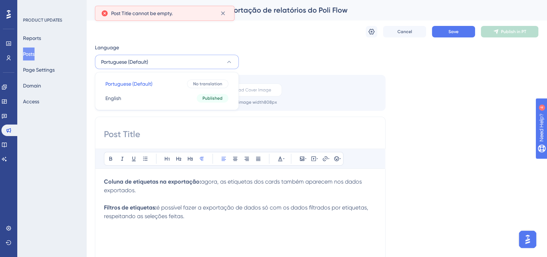
click at [304, 8] on div "Chegaram melhorias importantes na exportação de relatórios do Poli Flow" at bounding box center [308, 10] width 426 height 10
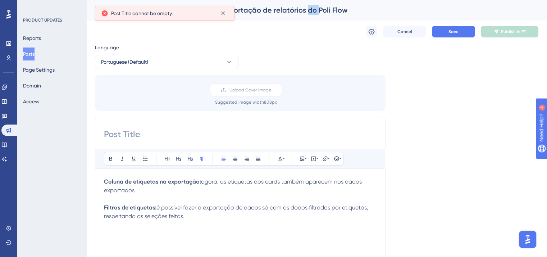
click at [304, 8] on div "Chegaram melhorias importantes na exportação de relatórios do Poli Flow" at bounding box center [308, 10] width 426 height 10
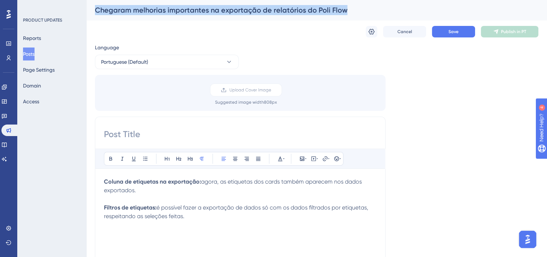
click at [304, 8] on div "Chegaram melhorias importantes na exportação de relatórios do Poli Flow" at bounding box center [308, 10] width 426 height 10
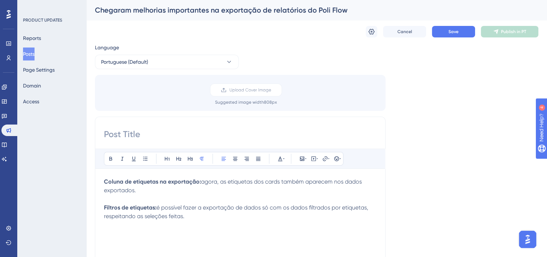
click at [203, 120] on div "Bold Italic Underline Bullet Point Heading 1 Heading 2 Heading 3 Normal Align L…" at bounding box center [240, 231] width 291 height 228
click at [206, 125] on div "Bold Italic Underline Bullet Point Heading 1 Heading 2 Heading 3 Normal Align L…" at bounding box center [240, 231] width 291 height 228
click at [234, 134] on input at bounding box center [240, 134] width 273 height 12
paste input "Chegaram melhorias importantes na exportação de relatórios do Poli Flow"
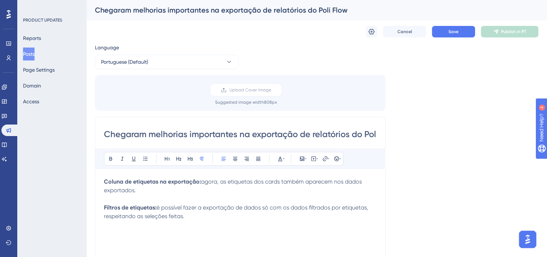
scroll to position [0, 24]
type input "Chegaram melhorias importantes na exportação de relatórios do Poli Flow"
click at [447, 28] on button "Save" at bounding box center [453, 32] width 43 height 12
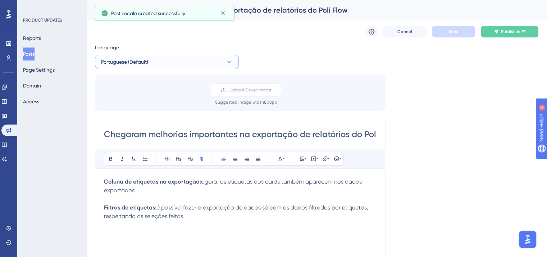
click at [153, 66] on button "Portuguese (Default)" at bounding box center [167, 62] width 144 height 14
click at [149, 96] on button "English English Published" at bounding box center [167, 98] width 135 height 14
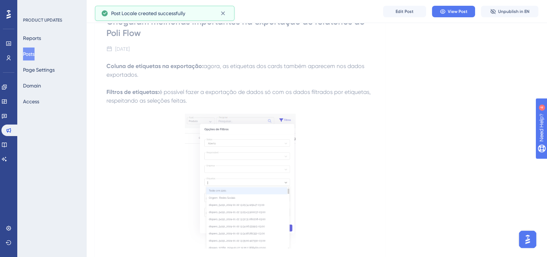
scroll to position [36, 0]
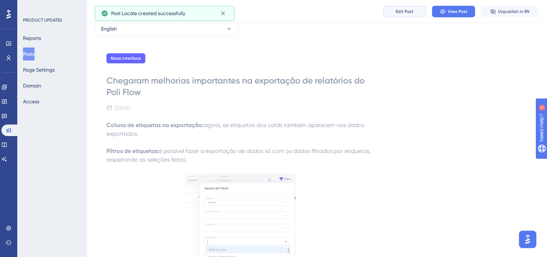
click at [400, 12] on span "Edit Post" at bounding box center [405, 12] width 18 height 6
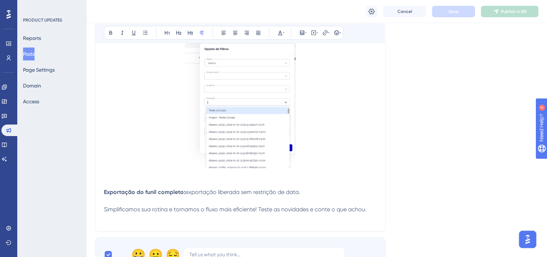
scroll to position [216, 0]
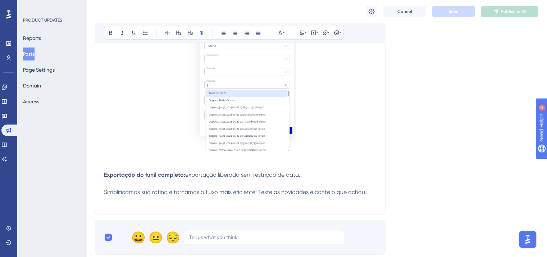
click at [259, 107] on img at bounding box center [240, 83] width 111 height 135
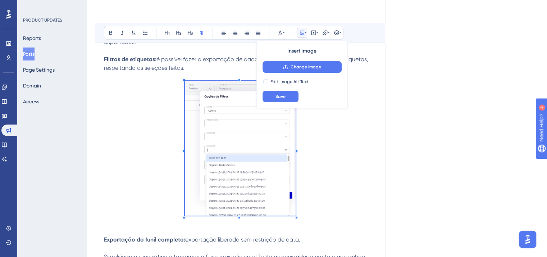
scroll to position [0, 0]
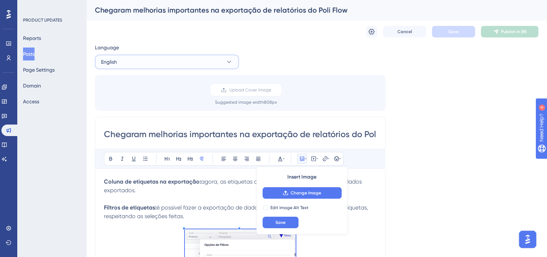
click at [147, 65] on button "English" at bounding box center [167, 62] width 144 height 14
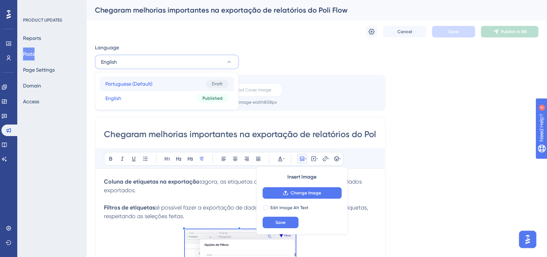
click at [148, 88] on button "Portuguese (Default) Portuguese (Default) Draft" at bounding box center [167, 84] width 135 height 14
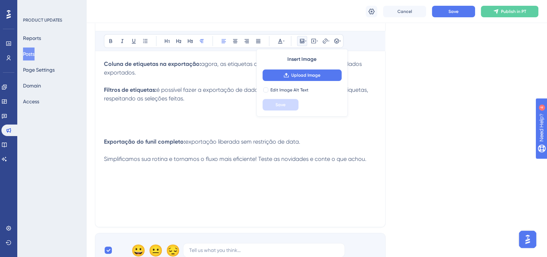
scroll to position [126, 0]
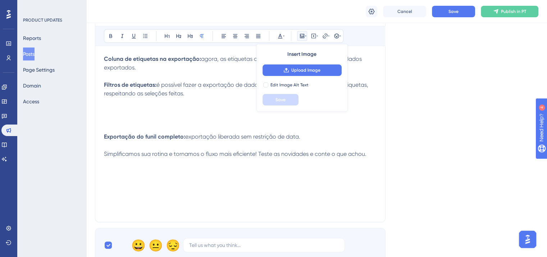
click at [192, 117] on p at bounding box center [240, 119] width 273 height 9
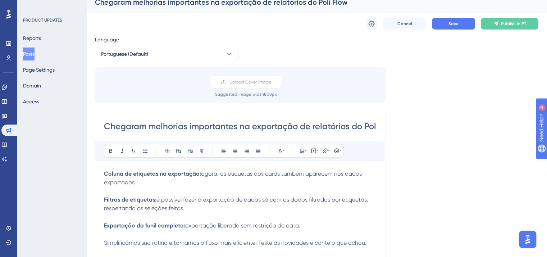
scroll to position [0, 0]
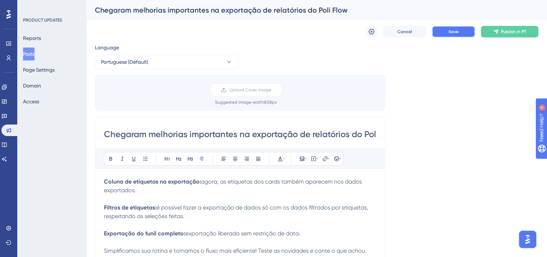
click at [462, 32] on button "Save" at bounding box center [453, 32] width 43 height 12
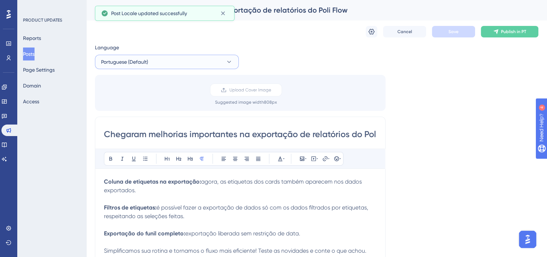
click at [170, 63] on button "Portuguese (Default)" at bounding box center [167, 62] width 144 height 14
click at [153, 100] on button "English English Published" at bounding box center [167, 98] width 135 height 14
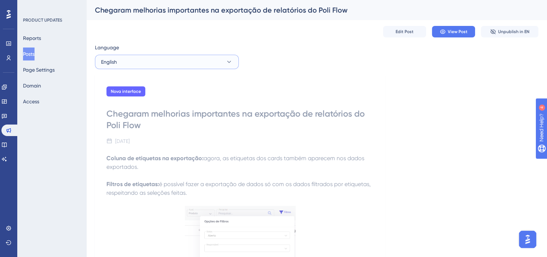
click at [130, 55] on button "English" at bounding box center [167, 62] width 144 height 14
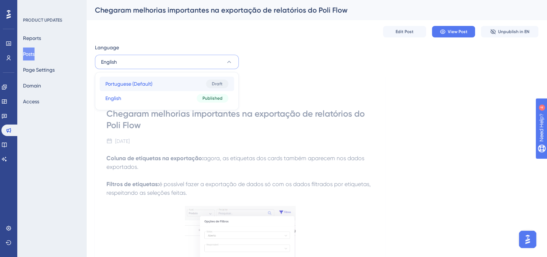
click at [138, 85] on span "Portuguese (Default)" at bounding box center [128, 84] width 47 height 9
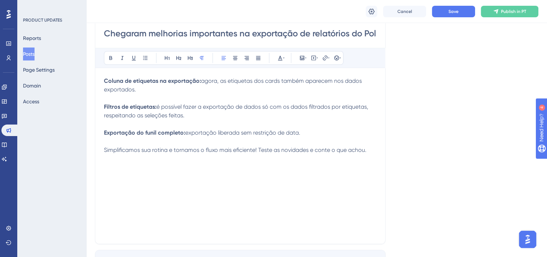
scroll to position [108, 0]
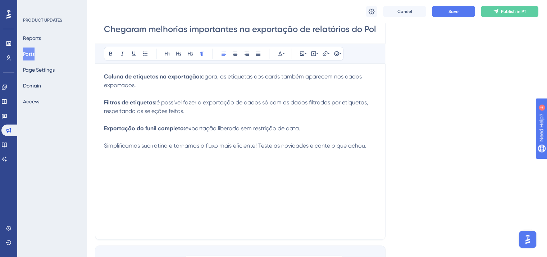
click at [218, 108] on p "Filtros de etiquetas: é possível fazer a exportação de dados só com os dados fi…" at bounding box center [240, 106] width 273 height 17
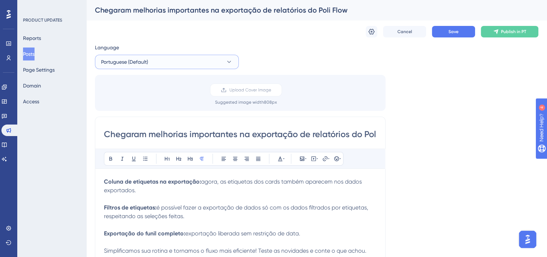
click at [202, 60] on button "Portuguese (Default)" at bounding box center [167, 62] width 144 height 14
click at [195, 97] on button "English English Published" at bounding box center [167, 98] width 135 height 14
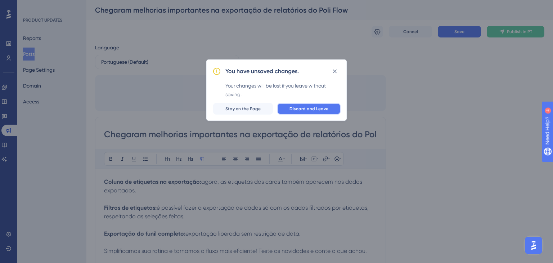
click at [295, 111] on span "Discard and Leave" at bounding box center [308, 109] width 39 height 6
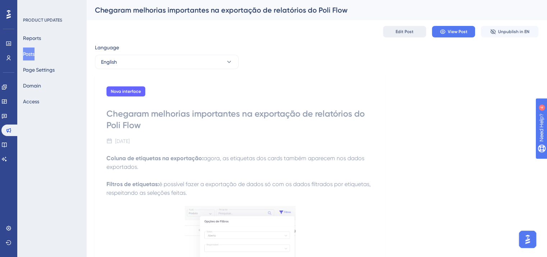
click at [394, 35] on button "Edit Post" at bounding box center [404, 32] width 43 height 12
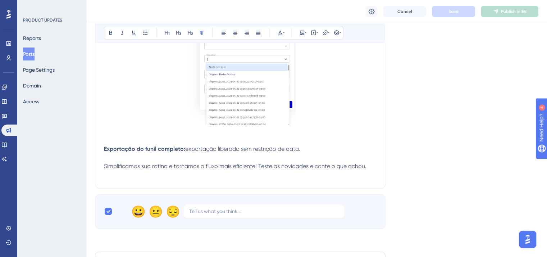
scroll to position [170, 0]
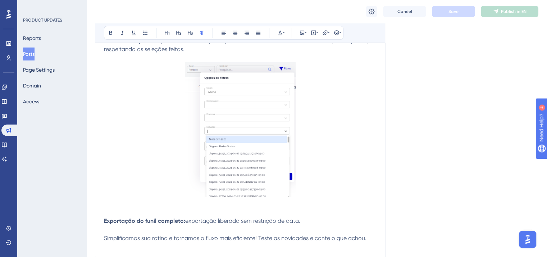
click at [267, 117] on img at bounding box center [240, 129] width 111 height 135
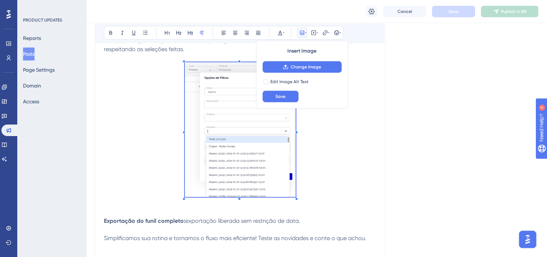
click at [324, 120] on p at bounding box center [240, 130] width 273 height 137
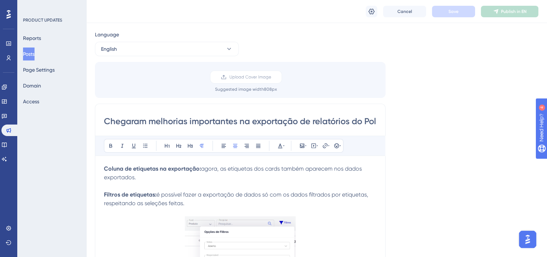
scroll to position [0, 0]
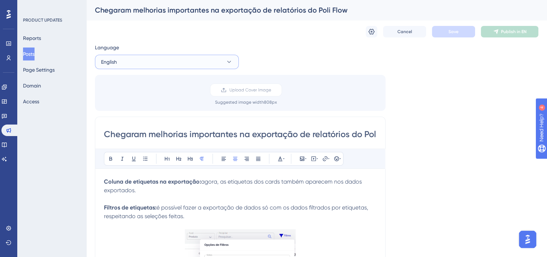
click at [123, 57] on button "English" at bounding box center [167, 62] width 144 height 14
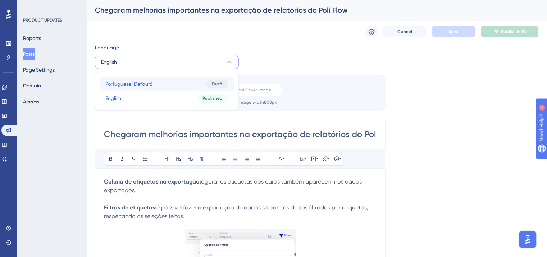
click at [129, 82] on span "Portuguese (Default)" at bounding box center [128, 84] width 47 height 9
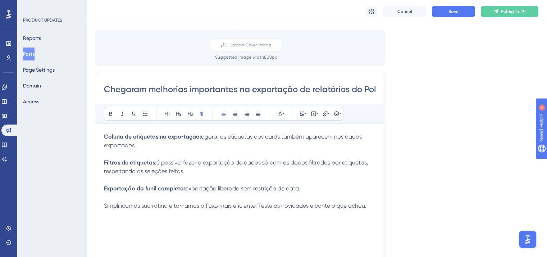
scroll to position [108, 0]
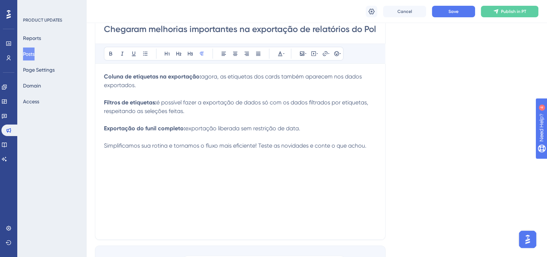
click at [196, 117] on p at bounding box center [240, 120] width 273 height 9
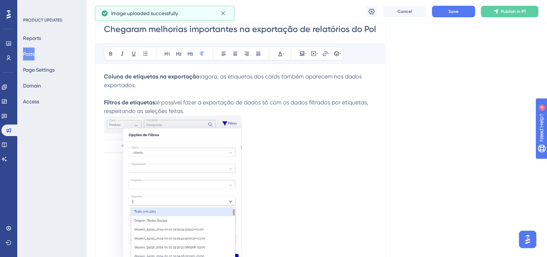
click at [177, 146] on img at bounding box center [173, 200] width 138 height 168
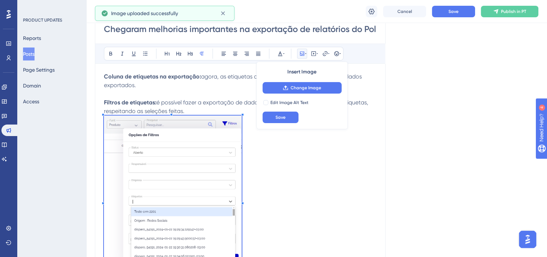
click at [196, 112] on p "Filtros de etiquetas: é possível fazer a exportação de dados só com os dados fi…" at bounding box center [240, 106] width 273 height 17
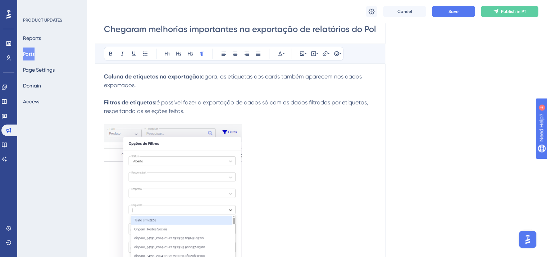
click at [181, 148] on img at bounding box center [173, 208] width 138 height 168
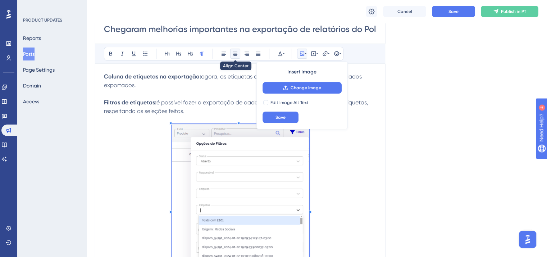
click at [233, 54] on icon at bounding box center [235, 54] width 6 height 6
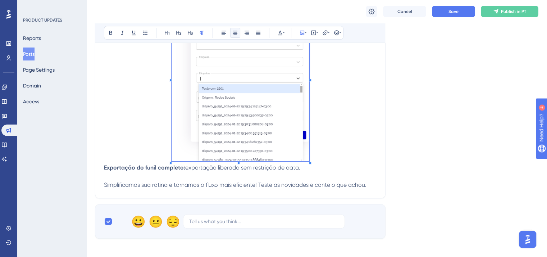
scroll to position [252, 0]
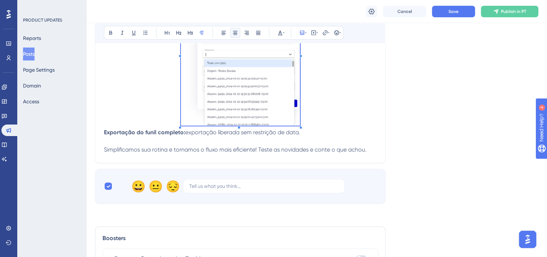
click at [190, 116] on span at bounding box center [240, 54] width 119 height 148
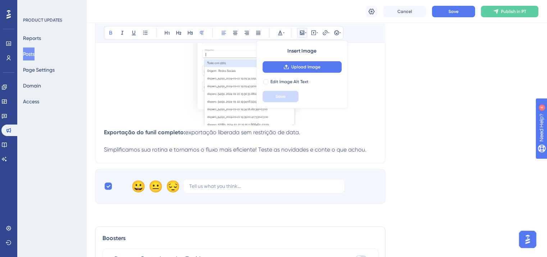
click at [105, 133] on strong "Exportação do funil completo:" at bounding box center [144, 132] width 81 height 7
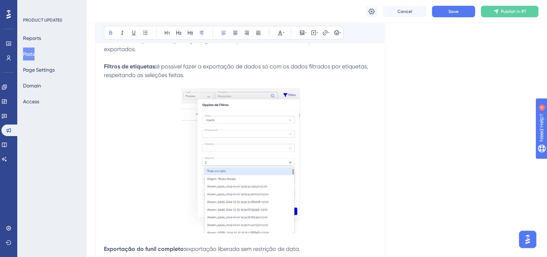
scroll to position [0, 0]
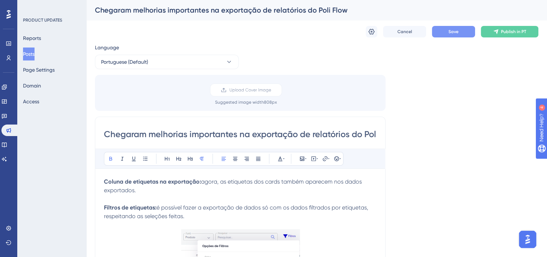
click at [470, 31] on button "Save" at bounding box center [453, 32] width 43 height 12
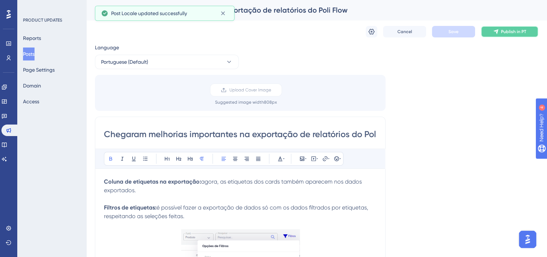
click at [513, 33] on span "Publish in PT" at bounding box center [513, 32] width 25 height 6
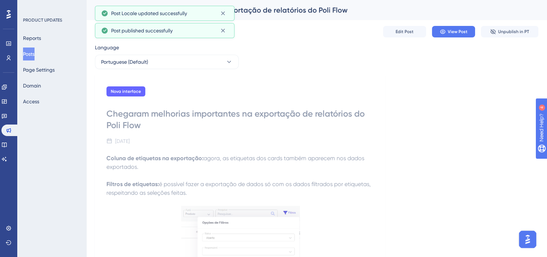
click at [35, 56] on button "Posts" at bounding box center [29, 53] width 12 height 13
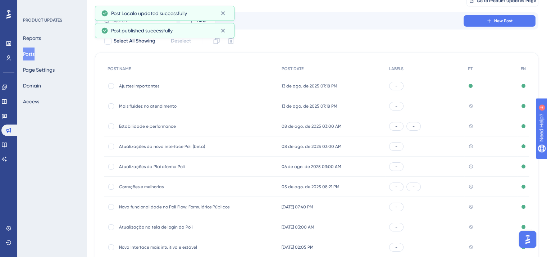
scroll to position [109, 0]
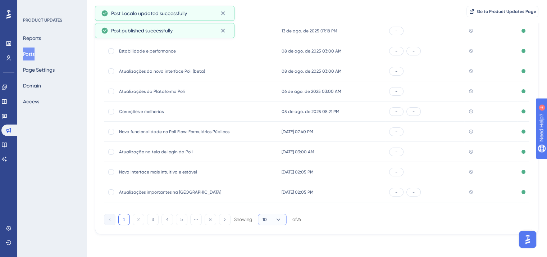
click at [277, 217] on icon at bounding box center [278, 219] width 7 height 7
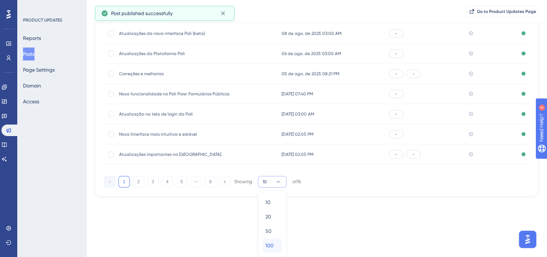
click at [278, 244] on div "100 100" at bounding box center [273, 245] width 14 height 14
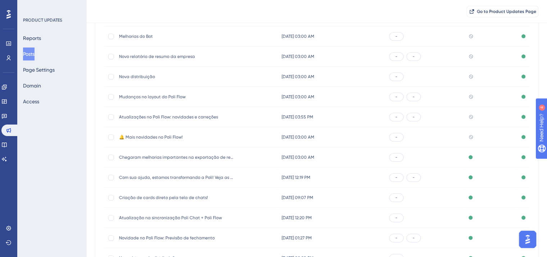
scroll to position [830, 0]
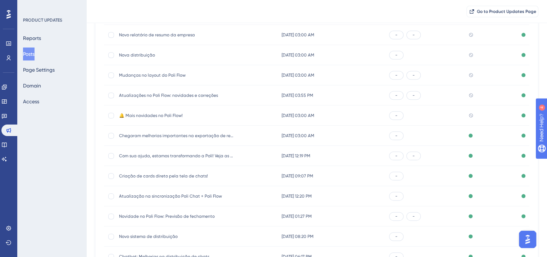
click at [157, 118] on div "🔔 Mais novidades no Poli Flow! 🔔 Mais novidades no Poli Flow!" at bounding box center [176, 115] width 115 height 20
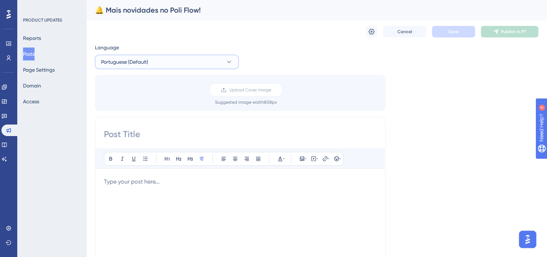
click at [150, 61] on button "Portuguese (Default)" at bounding box center [167, 62] width 144 height 14
click at [148, 92] on button "English English Published" at bounding box center [167, 98] width 135 height 14
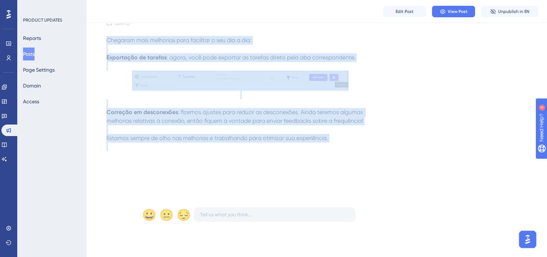
scroll to position [111, 0]
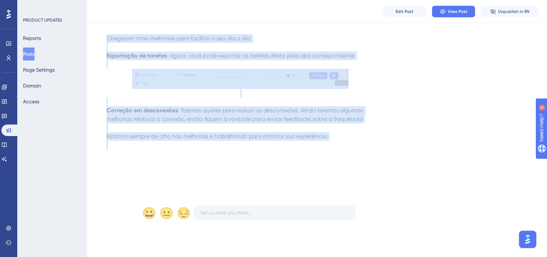
drag, startPoint x: 107, startPoint y: 146, endPoint x: 331, endPoint y: 147, distance: 224.5
click at [331, 147] on div "Chegaram mais melhorias para facilitar o seu dia a dia: Exportação de tarefas :…" at bounding box center [241, 113] width 268 height 158
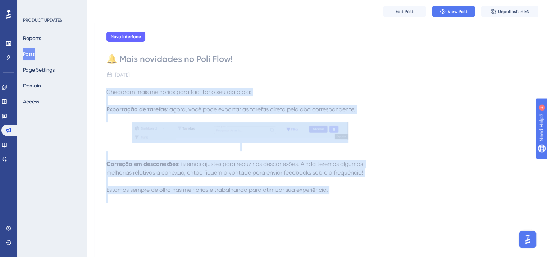
scroll to position [0, 0]
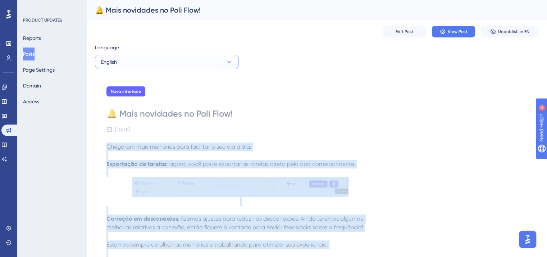
click at [146, 62] on button "English" at bounding box center [167, 62] width 144 height 14
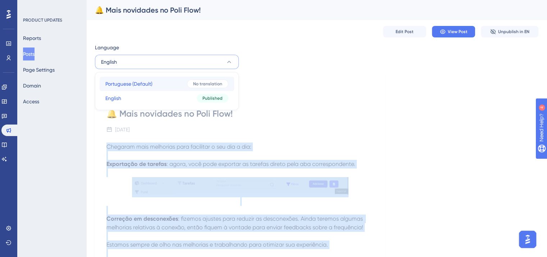
click at [142, 80] on span "Portuguese (Default)" at bounding box center [128, 84] width 47 height 9
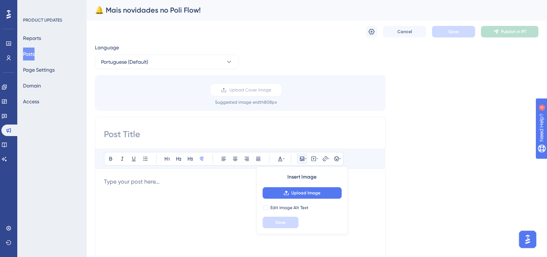
click at [142, 182] on p at bounding box center [240, 181] width 273 height 9
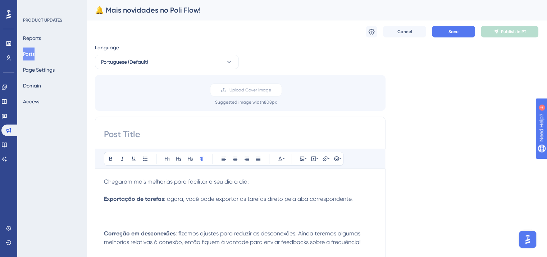
click at [162, 10] on div "🔔 Mais novidades no Poli Flow!" at bounding box center [308, 10] width 426 height 10
click at [154, 135] on input at bounding box center [240, 134] width 273 height 12
paste input "🔔 Mais novidades no Poli Flow!"
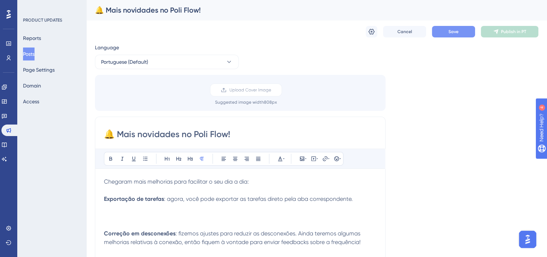
type input "🔔 Mais novidades no Poli Flow!"
click at [459, 33] on button "Save" at bounding box center [453, 32] width 43 height 12
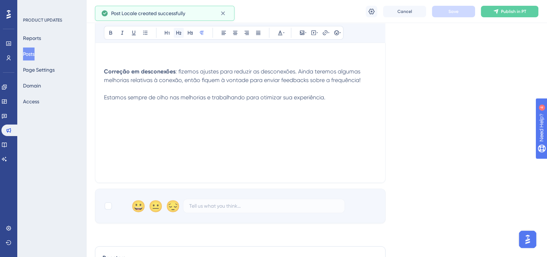
scroll to position [180, 0]
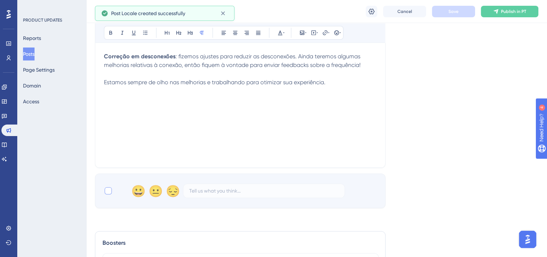
click at [105, 194] on div at bounding box center [108, 190] width 9 height 9
checkbox input "true"
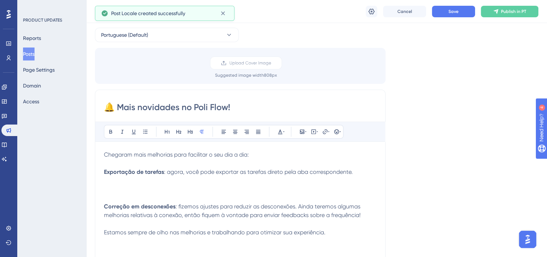
scroll to position [0, 0]
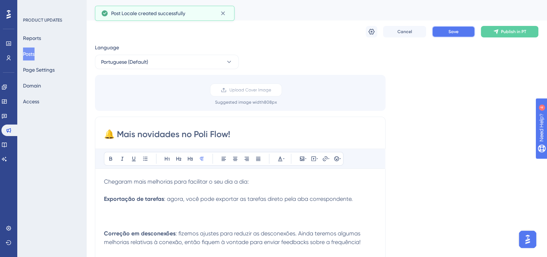
click at [453, 28] on button "Save" at bounding box center [453, 32] width 43 height 12
click at [126, 61] on span "Portuguese (Default)" at bounding box center [124, 62] width 47 height 9
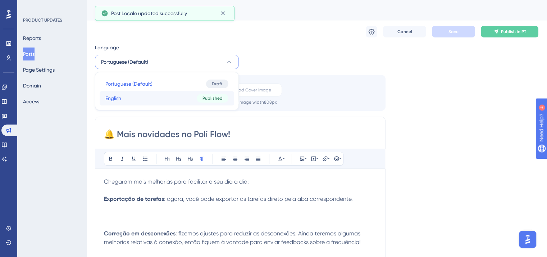
click at [135, 100] on button "English English Published" at bounding box center [167, 98] width 135 height 14
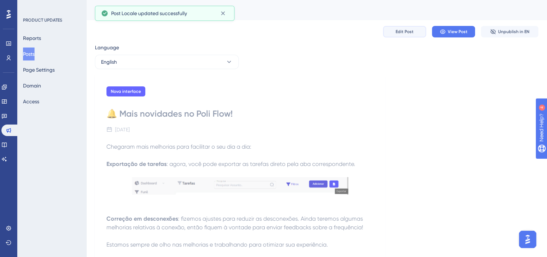
click at [410, 31] on span "Edit Post" at bounding box center [405, 32] width 18 height 6
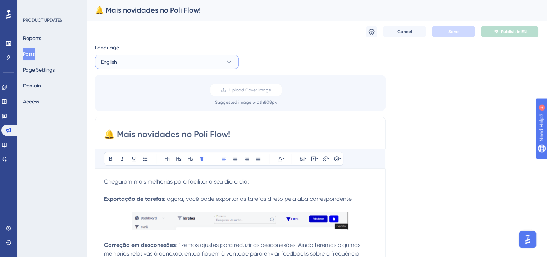
click at [112, 65] on span "English" at bounding box center [109, 62] width 16 height 9
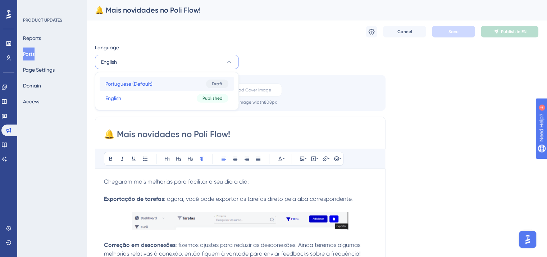
click at [128, 85] on span "Portuguese (Default)" at bounding box center [128, 84] width 47 height 9
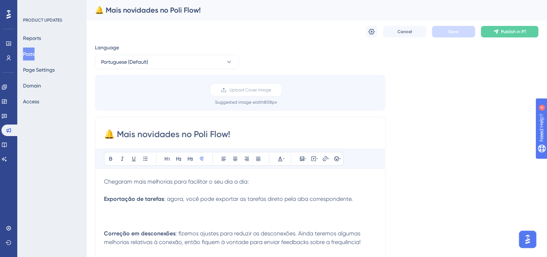
scroll to position [9, 0]
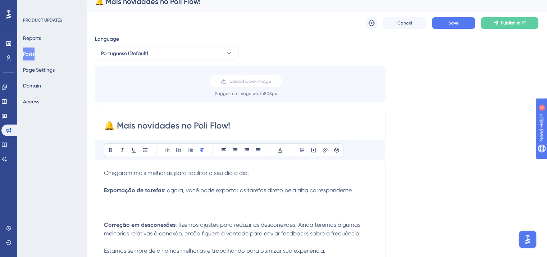
click at [160, 202] on p at bounding box center [240, 199] width 273 height 9
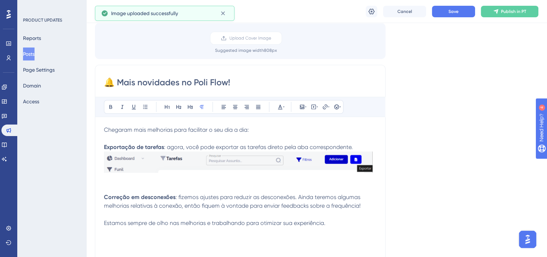
scroll to position [45, 0]
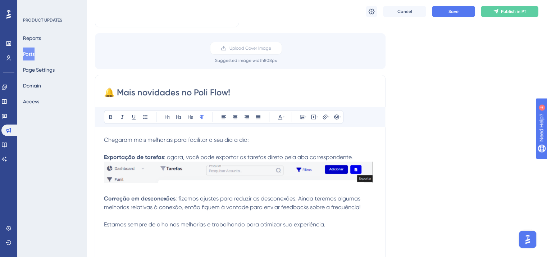
click at [360, 155] on p "Exportação de tarefas : agora, você pode exportar as tarefas direto pela aba co…" at bounding box center [240, 157] width 273 height 9
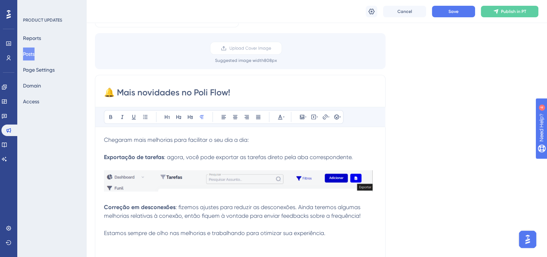
click at [291, 185] on img at bounding box center [238, 181] width 269 height 22
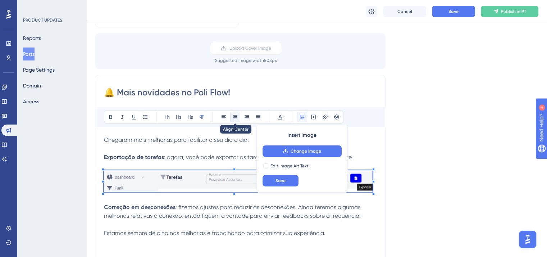
click at [236, 117] on icon at bounding box center [235, 117] width 4 height 4
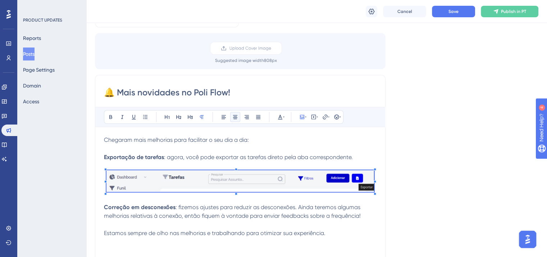
click at [107, 191] on span at bounding box center [241, 182] width 268 height 24
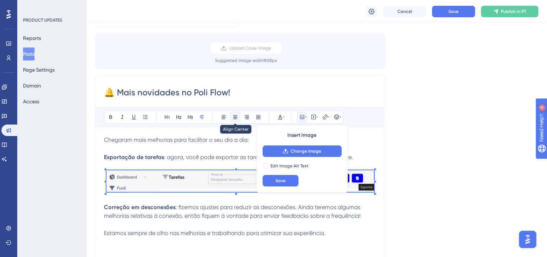
click at [236, 117] on icon at bounding box center [235, 117] width 4 height 4
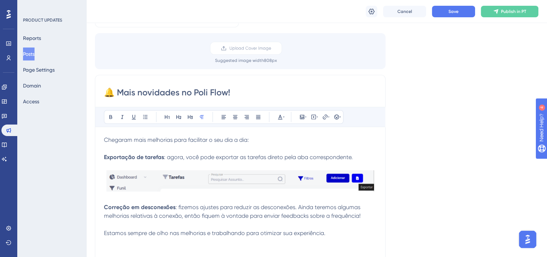
click at [242, 242] on p at bounding box center [240, 241] width 273 height 9
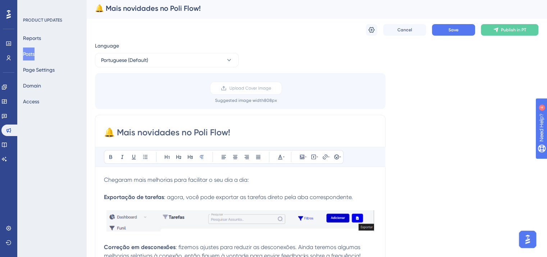
scroll to position [0, 0]
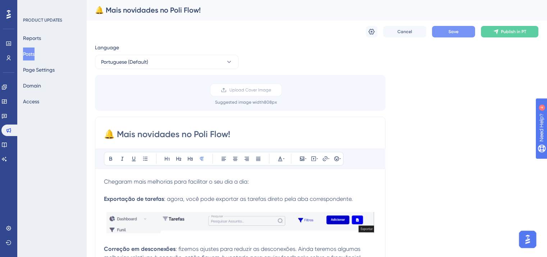
click at [447, 35] on button "Save" at bounding box center [453, 32] width 43 height 12
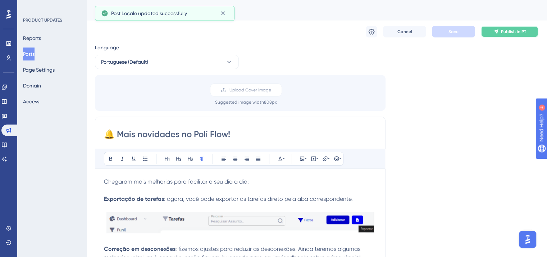
click at [507, 31] on span "Publish in PT" at bounding box center [513, 32] width 25 height 6
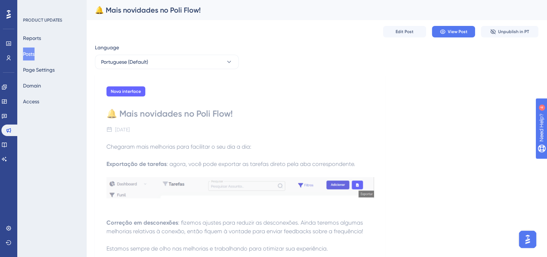
click at [30, 51] on button "Posts" at bounding box center [29, 53] width 12 height 13
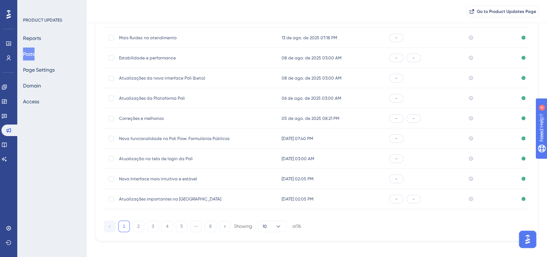
scroll to position [109, 0]
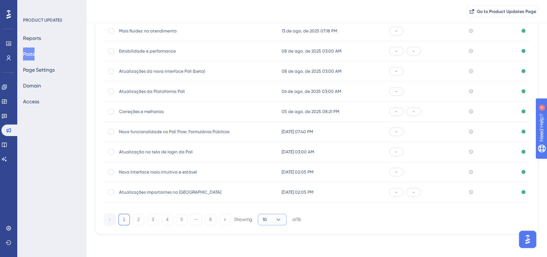
click at [278, 222] on icon at bounding box center [278, 219] width 7 height 7
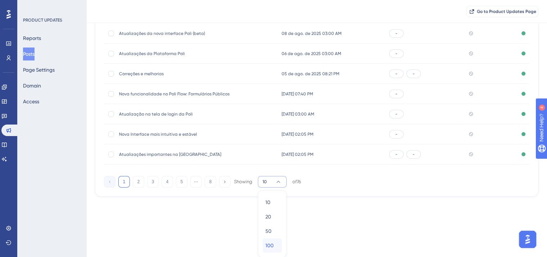
click at [275, 243] on div "100 100" at bounding box center [273, 245] width 14 height 14
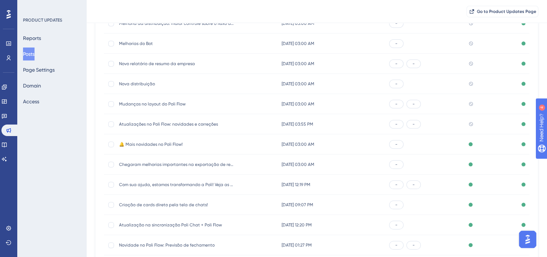
scroll to position [830, 0]
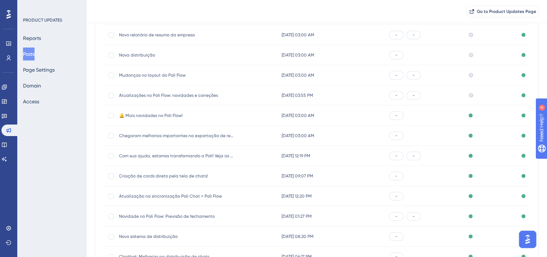
click at [138, 92] on div "Atualizações no Poli Flow: novidades e correções Atualizações no Poli Flow: nov…" at bounding box center [176, 95] width 115 height 20
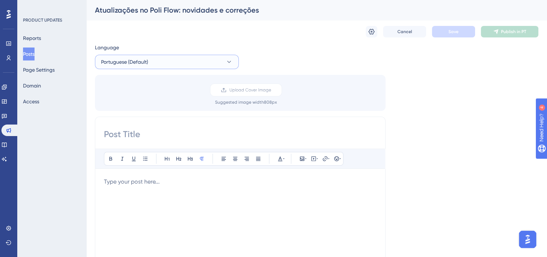
click at [146, 59] on span "Portuguese (Default)" at bounding box center [124, 62] width 47 height 9
click at [146, 104] on button "English English Published" at bounding box center [167, 98] width 135 height 14
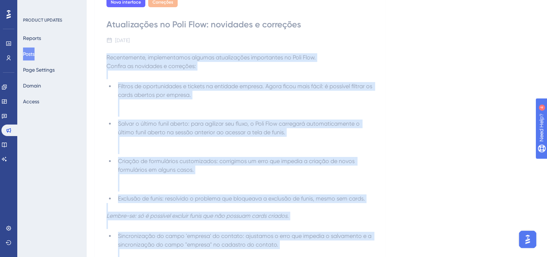
scroll to position [192, 0]
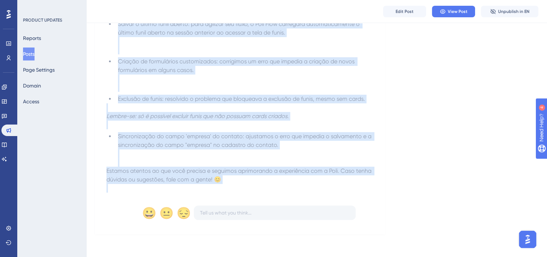
drag, startPoint x: 105, startPoint y: 146, endPoint x: 252, endPoint y: 185, distance: 152.4
click at [252, 185] on div "Nova interface Correções Atualizações no Poli Flow: novidades e correções [DATE…" at bounding box center [240, 60] width 291 height 348
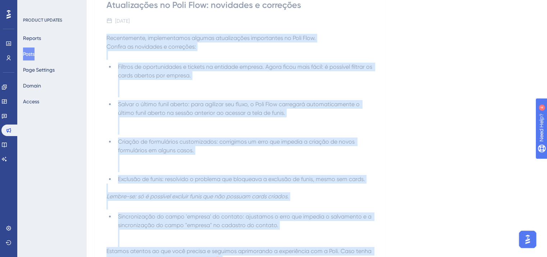
scroll to position [0, 0]
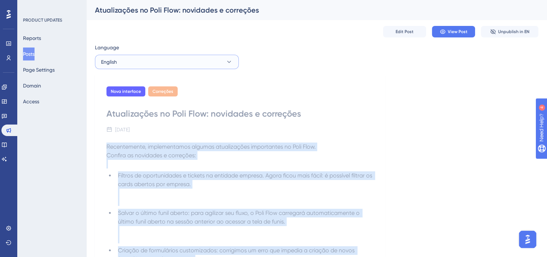
click at [180, 62] on button "English" at bounding box center [167, 62] width 144 height 14
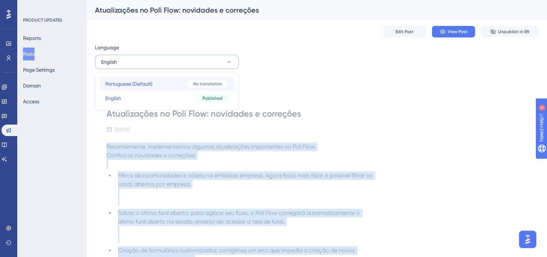
click at [183, 86] on button "Portuguese (Default) Portuguese (Default) No translation" at bounding box center [167, 84] width 135 height 14
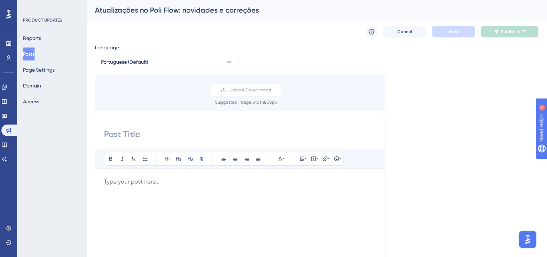
click at [146, 180] on p at bounding box center [240, 181] width 273 height 9
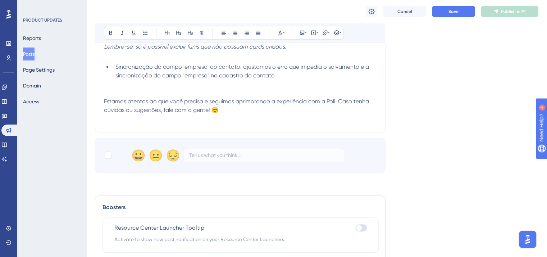
scroll to position [332, 0]
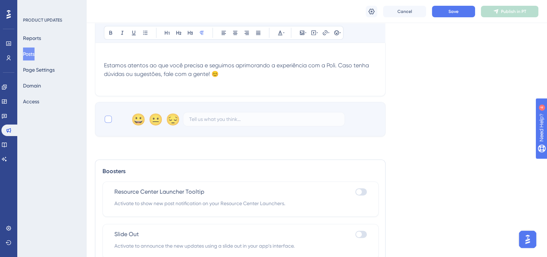
click at [108, 120] on div at bounding box center [108, 119] width 7 height 7
checkbox input "true"
click at [186, 86] on p at bounding box center [240, 82] width 273 height 9
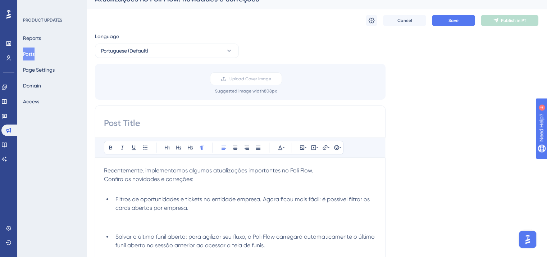
scroll to position [0, 0]
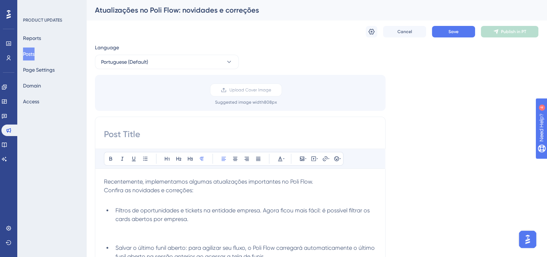
click at [170, 6] on div "Atualizações no Poli Flow: novidades e correções" at bounding box center [308, 10] width 426 height 10
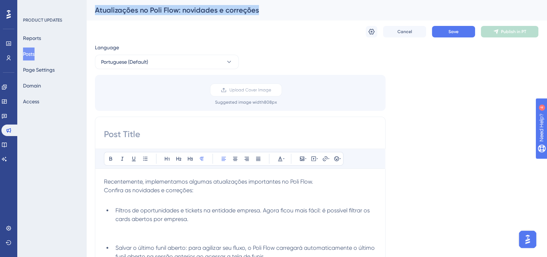
click at [170, 6] on div "Atualizações no Poli Flow: novidades e correções" at bounding box center [308, 10] width 426 height 10
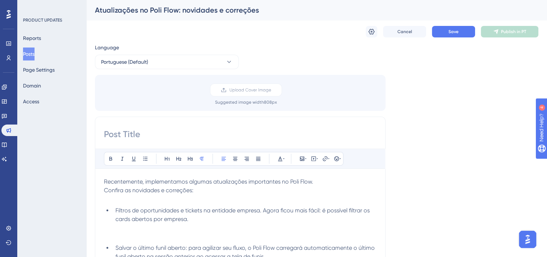
click at [175, 138] on input at bounding box center [240, 134] width 273 height 12
paste input "Atualizações no Poli Flow: novidades e correções"
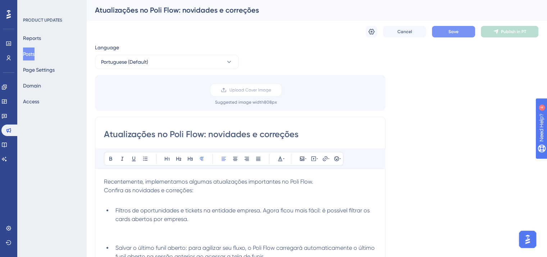
type input "Atualizações no Poli Flow: novidades e correções"
click at [449, 27] on button "Save" at bounding box center [453, 32] width 43 height 12
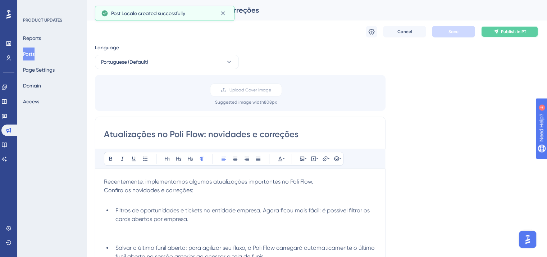
click at [508, 28] on button "Publish in PT" at bounding box center [510, 32] width 58 height 12
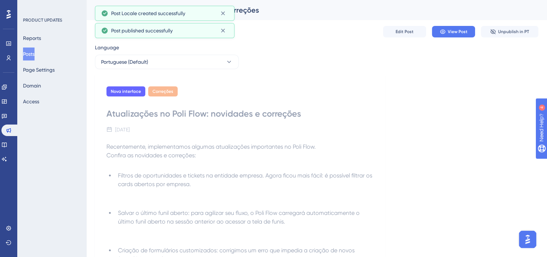
click at [29, 52] on button "Posts" at bounding box center [29, 53] width 12 height 13
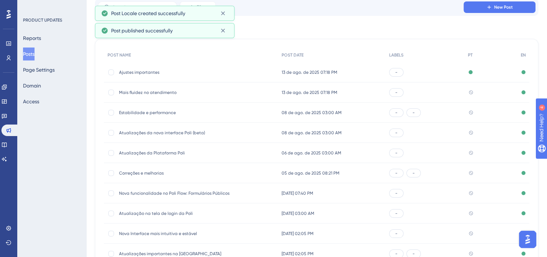
scroll to position [109, 0]
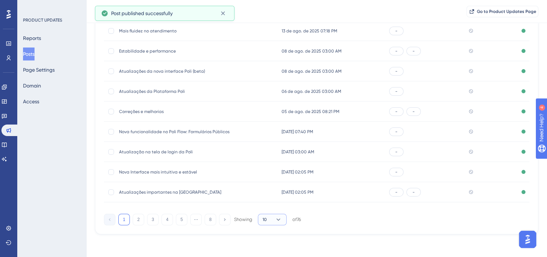
click at [271, 222] on button "10" at bounding box center [272, 220] width 29 height 12
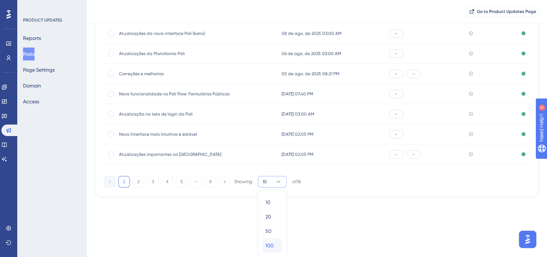
click at [272, 244] on span "100" at bounding box center [270, 245] width 8 height 9
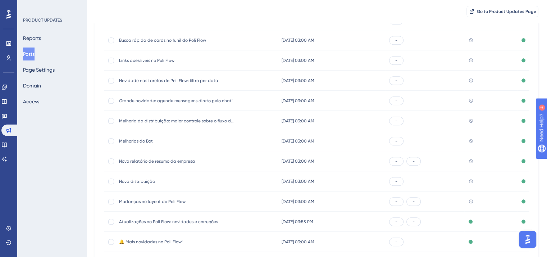
scroll to position [794, 0]
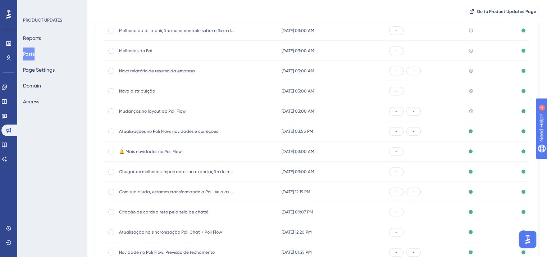
click at [141, 110] on span "Mudanças no layout do Poli Flow" at bounding box center [176, 111] width 115 height 6
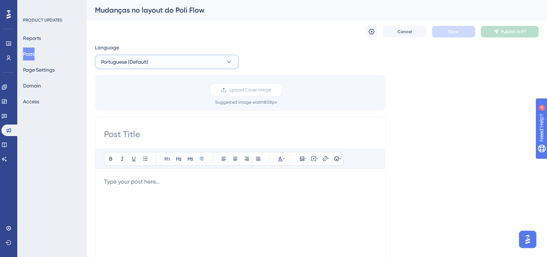
click at [130, 61] on span "Portuguese (Default)" at bounding box center [124, 62] width 47 height 9
click at [138, 101] on button "English English Published" at bounding box center [167, 98] width 135 height 14
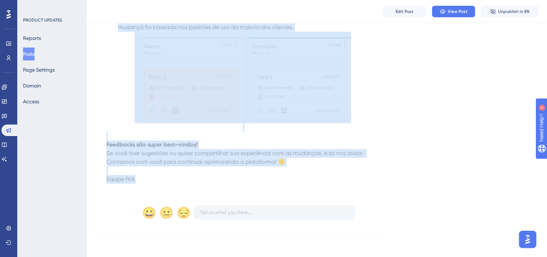
scroll to position [635, 0]
drag, startPoint x: 108, startPoint y: 145, endPoint x: 148, endPoint y: 181, distance: 54.0
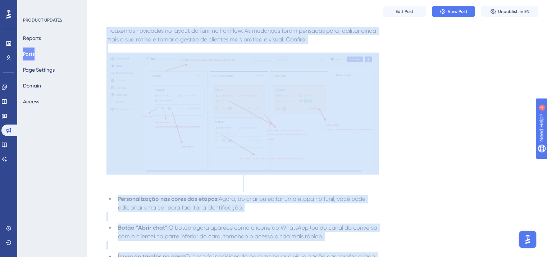
scroll to position [0, 0]
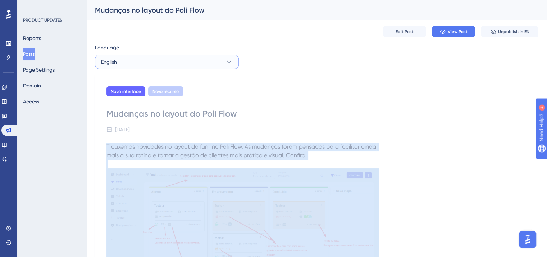
click at [156, 58] on button "English" at bounding box center [167, 62] width 144 height 14
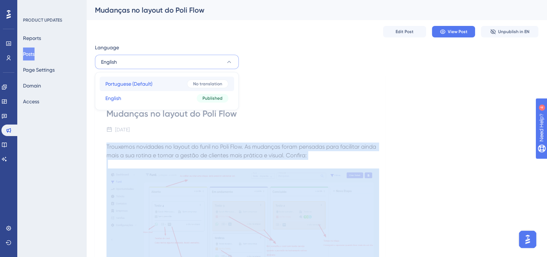
click at [152, 82] on span "Portuguese (Default)" at bounding box center [128, 84] width 47 height 9
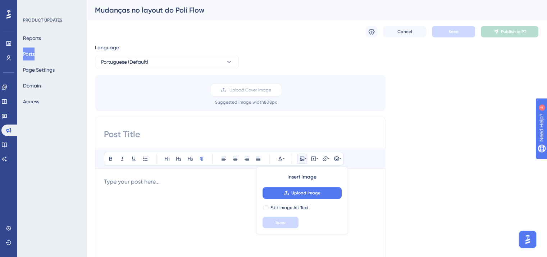
click at [138, 194] on div at bounding box center [240, 256] width 273 height 158
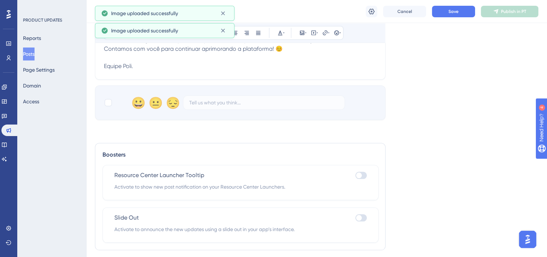
scroll to position [769, 0]
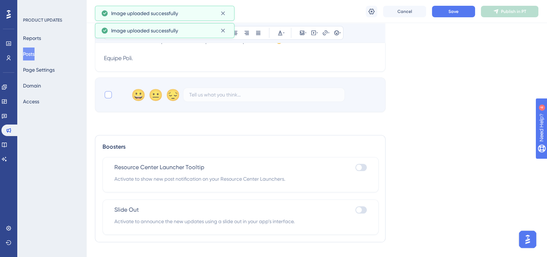
click at [108, 98] on div at bounding box center [108, 94] width 7 height 7
checkbox input "true"
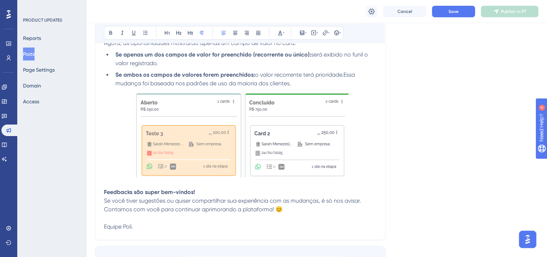
scroll to position [553, 0]
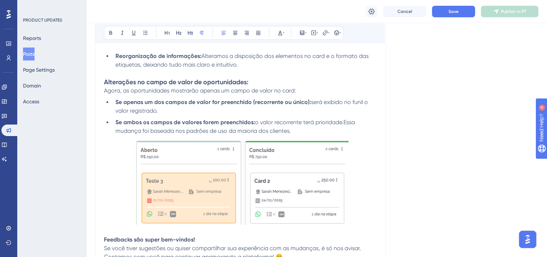
click at [214, 162] on img at bounding box center [240, 179] width 217 height 89
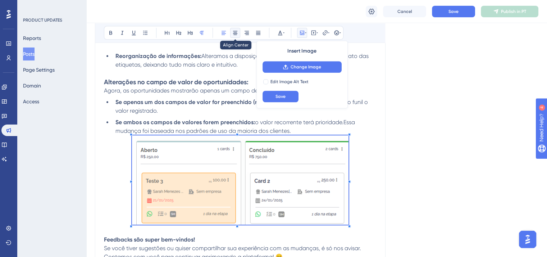
click at [239, 31] on button at bounding box center [235, 33] width 10 height 10
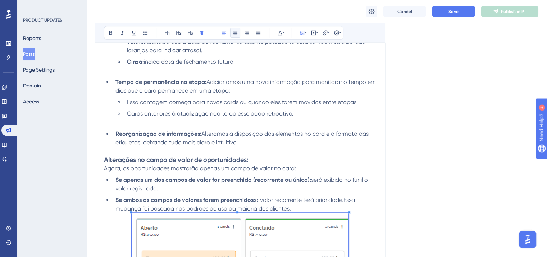
scroll to position [517, 0]
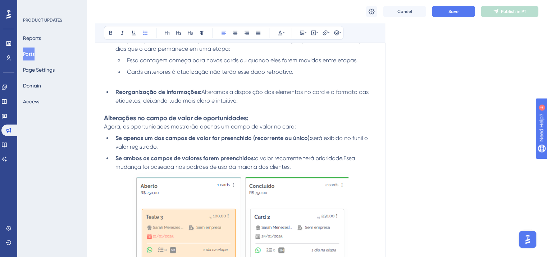
click at [294, 169] on li "Se ambos os campos de valores forem preenchidos: o valor recorrente terá priori…" at bounding box center [245, 162] width 264 height 17
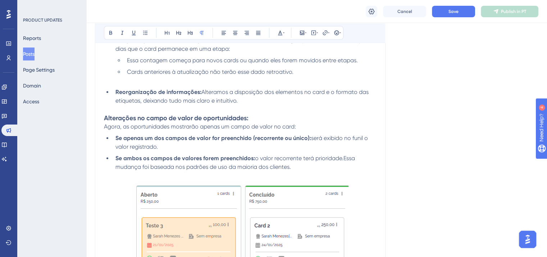
scroll to position [589, 0]
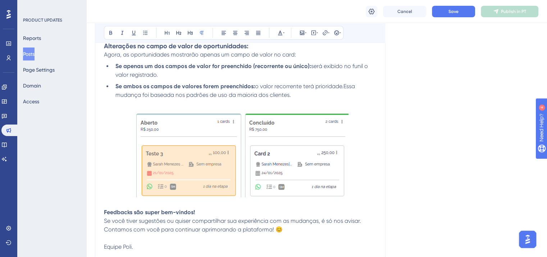
click at [255, 163] on img at bounding box center [240, 152] width 217 height 89
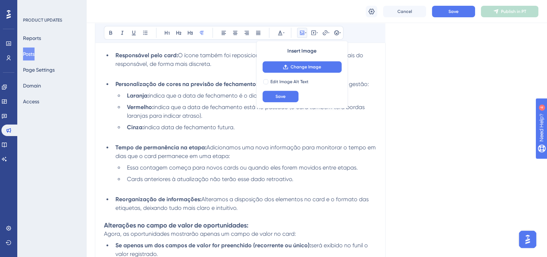
scroll to position [409, 0]
click at [235, 33] on icon at bounding box center [235, 33] width 4 height 4
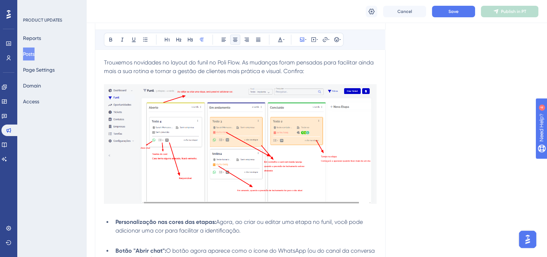
scroll to position [121, 0]
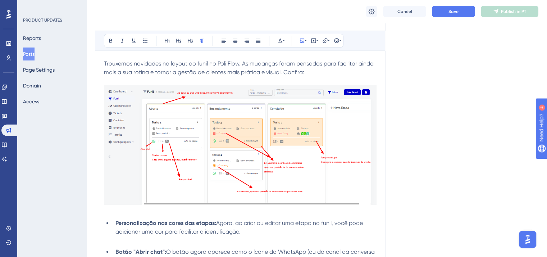
click at [230, 146] on img at bounding box center [240, 144] width 273 height 119
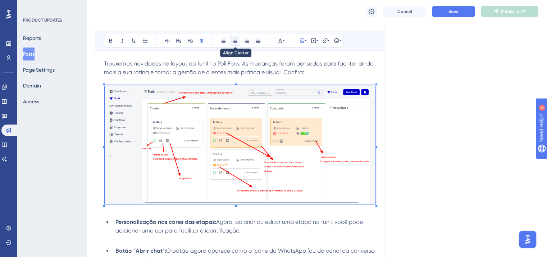
click at [236, 43] on icon at bounding box center [235, 41] width 6 height 6
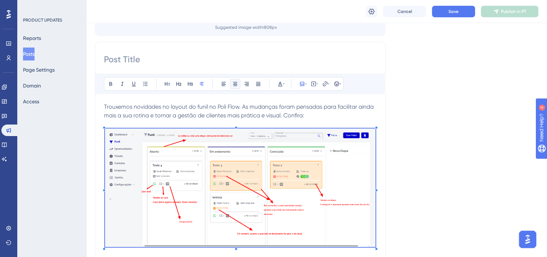
scroll to position [0, 0]
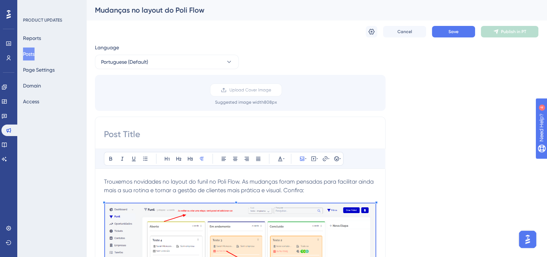
click at [149, 11] on div "Mudanças no layout do Poli Flow" at bounding box center [308, 10] width 426 height 10
click at [192, 131] on input at bounding box center [240, 134] width 273 height 12
paste input "Mudanças no layout do Poli Flow"
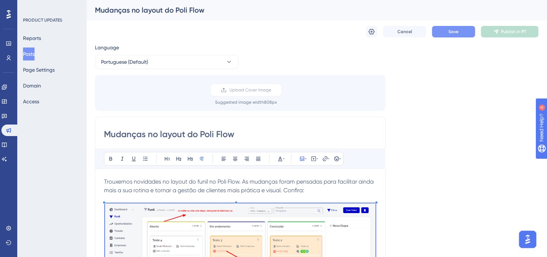
type input "Mudanças no layout do Poli Flow"
click at [450, 33] on span "Save" at bounding box center [454, 32] width 10 height 6
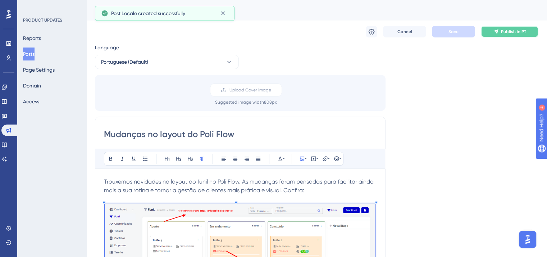
click at [503, 33] on span "Publish in PT" at bounding box center [513, 32] width 25 height 6
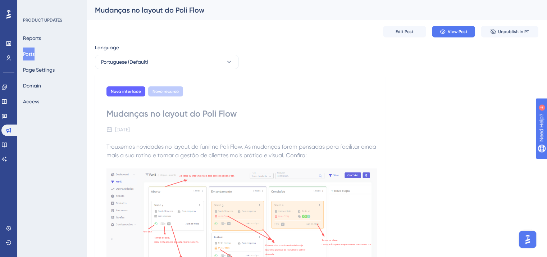
click at [32, 52] on button "Posts" at bounding box center [29, 53] width 12 height 13
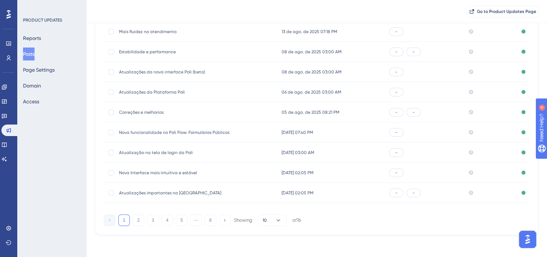
scroll to position [109, 0]
click at [266, 219] on span "10" at bounding box center [265, 220] width 4 height 6
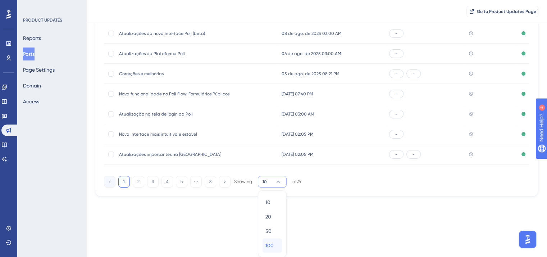
click at [272, 243] on span "100" at bounding box center [270, 245] width 8 height 9
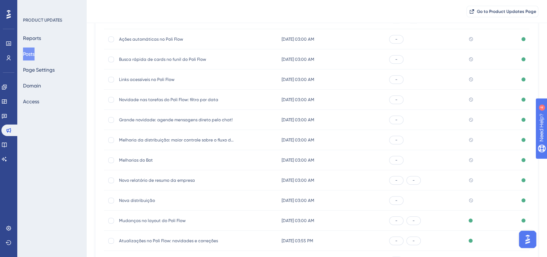
scroll to position [759, 0]
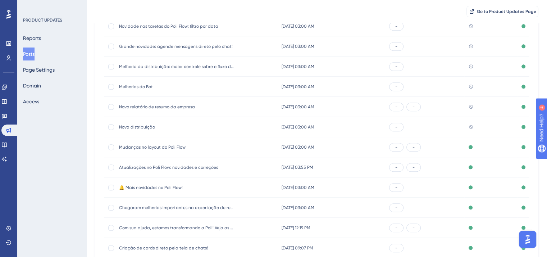
click at [133, 123] on div "Nova distribuição Nova distribuição" at bounding box center [176, 127] width 115 height 20
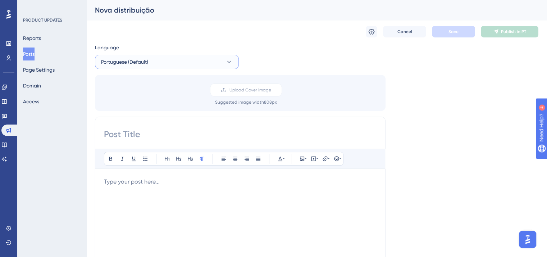
click at [150, 59] on button "Portuguese (Default)" at bounding box center [167, 62] width 144 height 14
click at [153, 94] on button "English English Published" at bounding box center [167, 98] width 135 height 14
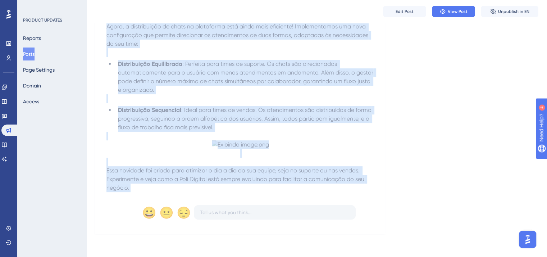
scroll to position [188, 0]
drag, startPoint x: 105, startPoint y: 146, endPoint x: 133, endPoint y: 196, distance: 57.7
click at [133, 196] on div "Nova interface Nova distribuição [DATE] Agora, a distribuição de chats na plata…" at bounding box center [240, 94] width 291 height 279
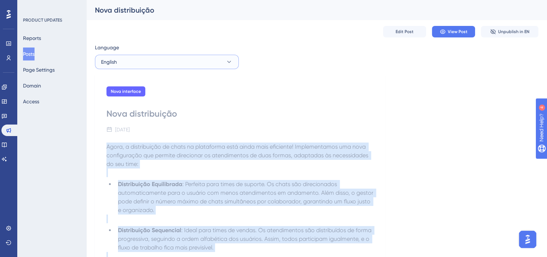
click at [151, 59] on button "English" at bounding box center [167, 62] width 144 height 14
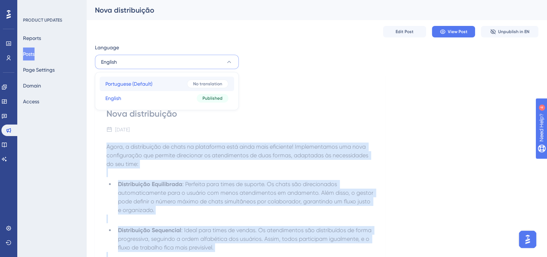
click at [150, 82] on span "Portuguese (Default)" at bounding box center [128, 84] width 47 height 9
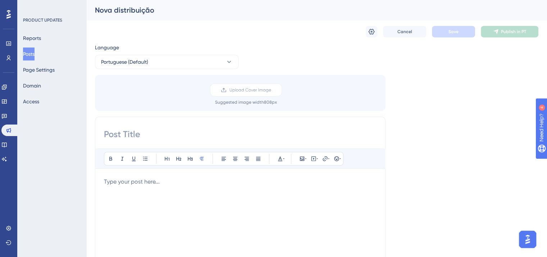
click at [146, 176] on div "Bold Italic Underline Bullet Point Heading 1 Heading 2 Heading 3 Normal Align L…" at bounding box center [240, 242] width 273 height 187
click at [147, 179] on p at bounding box center [240, 181] width 273 height 9
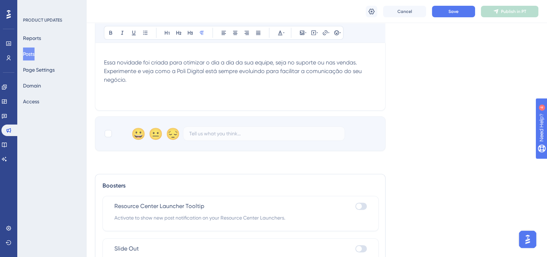
scroll to position [298, 0]
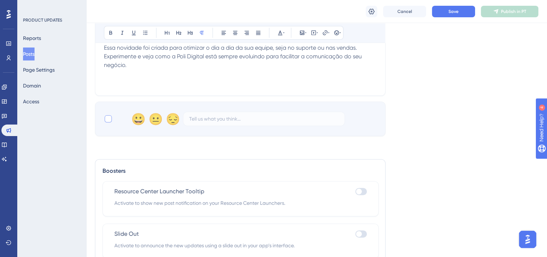
click at [106, 119] on div at bounding box center [108, 118] width 7 height 7
checkbox input "true"
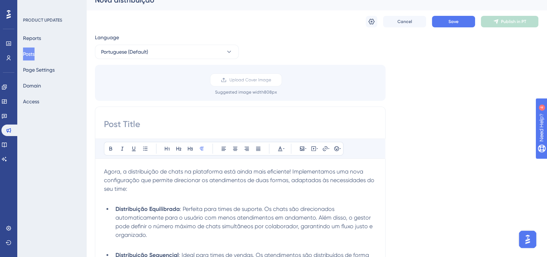
scroll to position [0, 0]
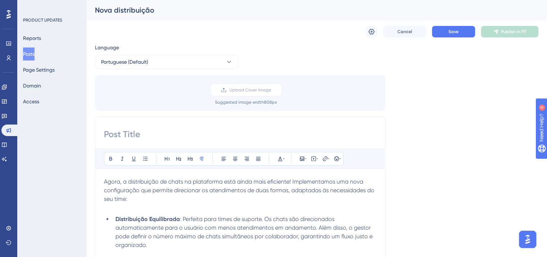
click at [146, 9] on div "Nova distribuição" at bounding box center [308, 10] width 426 height 10
click at [168, 135] on input at bounding box center [240, 134] width 273 height 12
paste input "Nova distribuição"
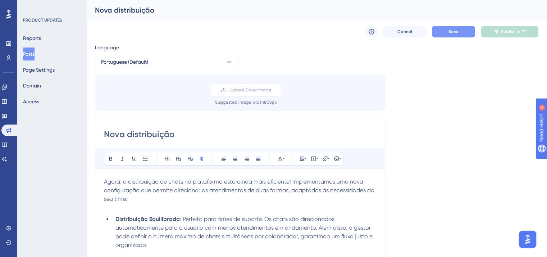
type input "Nova distribuição"
click at [450, 30] on span "Save" at bounding box center [454, 32] width 10 height 6
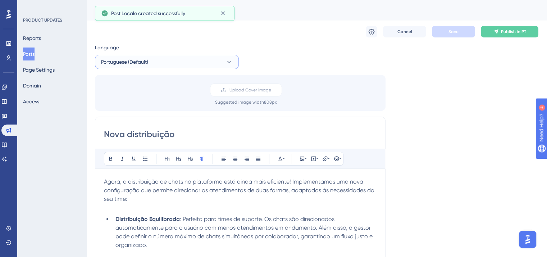
click at [147, 61] on span "Portuguese (Default)" at bounding box center [124, 62] width 47 height 9
click at [150, 104] on button "English English Published" at bounding box center [167, 98] width 135 height 14
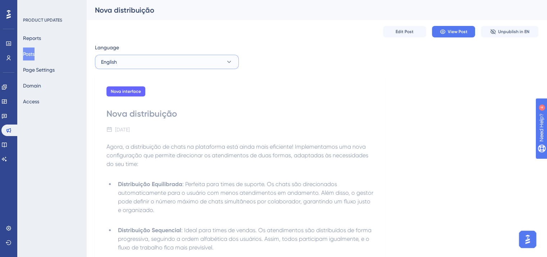
click at [185, 61] on button "English" at bounding box center [167, 62] width 144 height 14
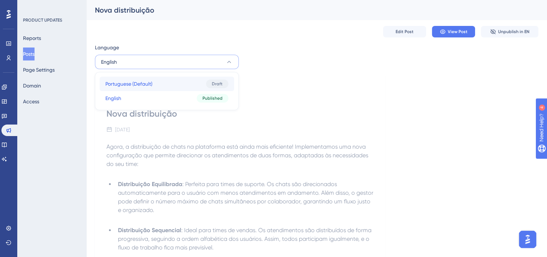
click at [185, 85] on button "Portuguese (Default) Portuguese (Default) Draft" at bounding box center [167, 84] width 135 height 14
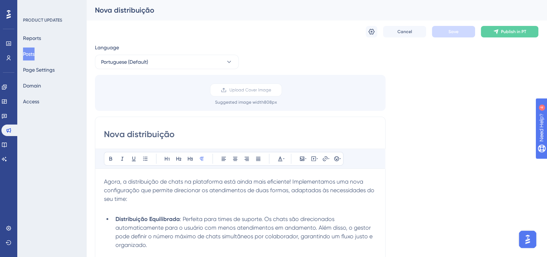
scroll to position [118, 0]
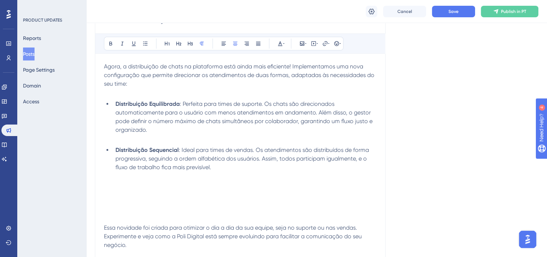
click at [193, 183] on p at bounding box center [240, 184] width 273 height 9
click at [237, 169] on li "Distribuição Sequencial : Ideal para times de vendas. Os atendimentos são distr…" at bounding box center [245, 159] width 264 height 26
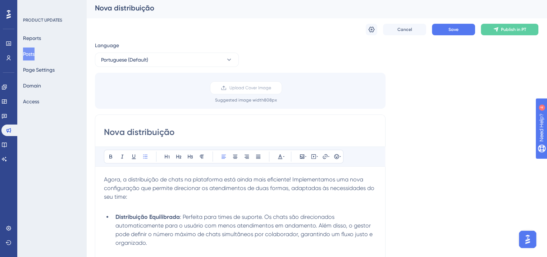
scroll to position [0, 0]
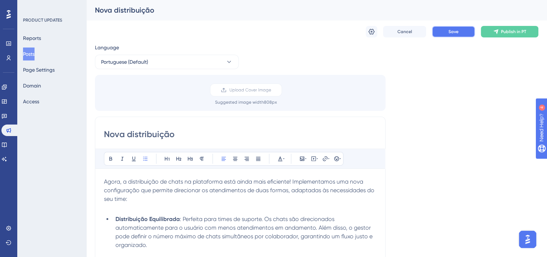
click at [454, 29] on span "Save" at bounding box center [454, 32] width 10 height 6
click at [150, 60] on button "Portuguese (Default)" at bounding box center [167, 62] width 144 height 14
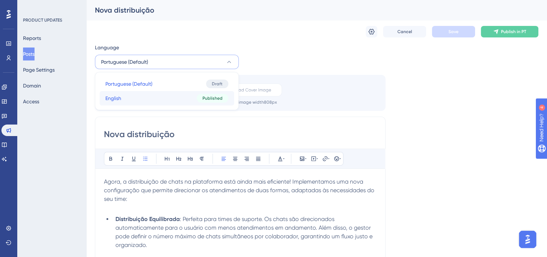
click at [145, 103] on button "English English Published" at bounding box center [167, 98] width 135 height 14
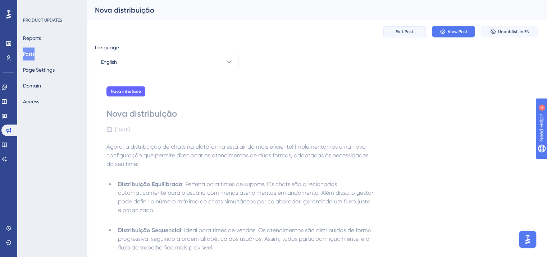
click at [400, 36] on button "Edit Post" at bounding box center [404, 32] width 43 height 12
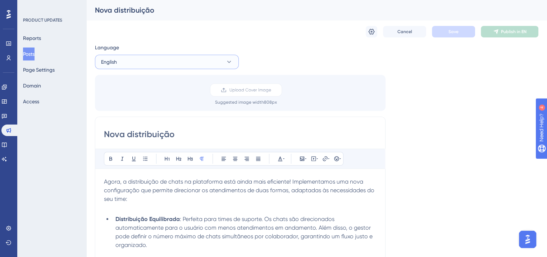
click at [121, 56] on button "English" at bounding box center [167, 62] width 144 height 14
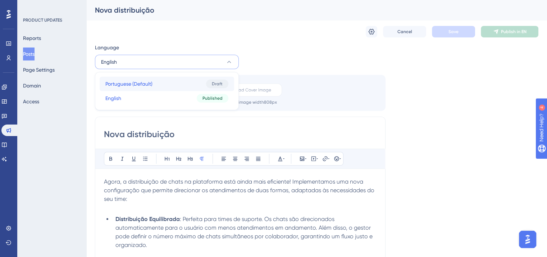
click at [141, 86] on span "Portuguese (Default)" at bounding box center [128, 84] width 47 height 9
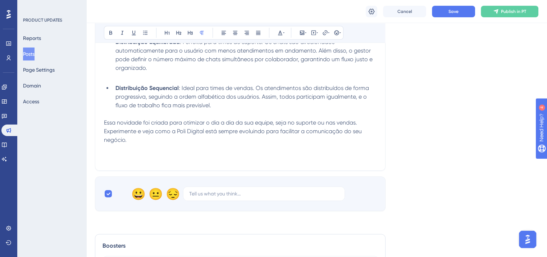
scroll to position [183, 0]
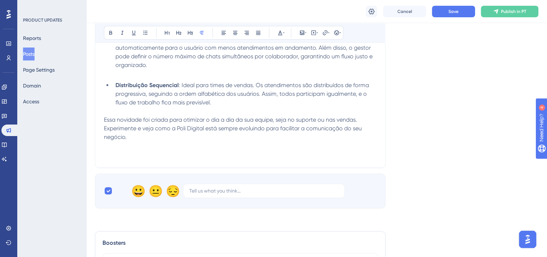
click at [234, 108] on p at bounding box center [240, 111] width 273 height 9
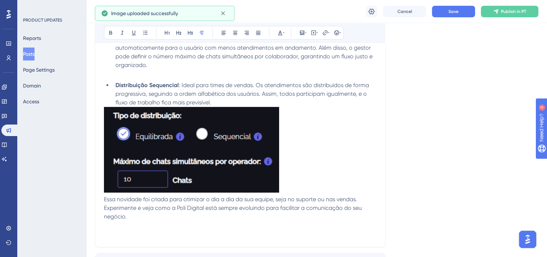
click at [226, 100] on li "Distribuição Sequencial : Ideal para times de vendas. Os atendimentos são distr…" at bounding box center [245, 94] width 264 height 26
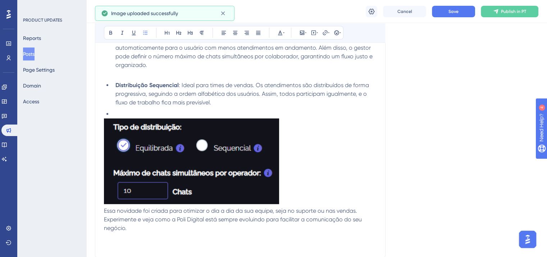
click at [204, 150] on img at bounding box center [191, 161] width 175 height 86
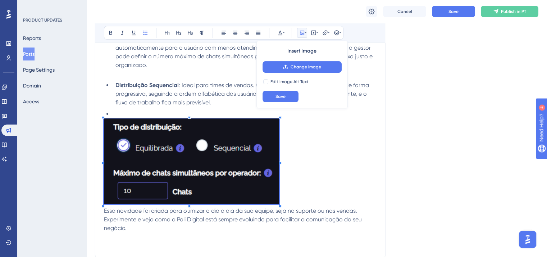
click at [214, 113] on li at bounding box center [245, 114] width 264 height 9
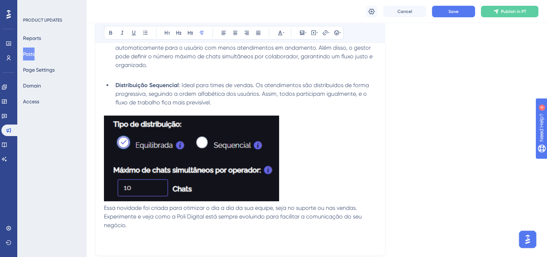
click at [227, 141] on img at bounding box center [191, 159] width 175 height 86
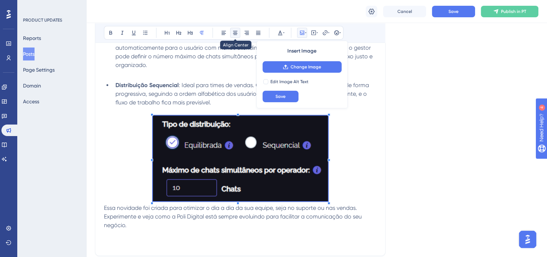
click at [235, 31] on icon at bounding box center [235, 33] width 4 height 4
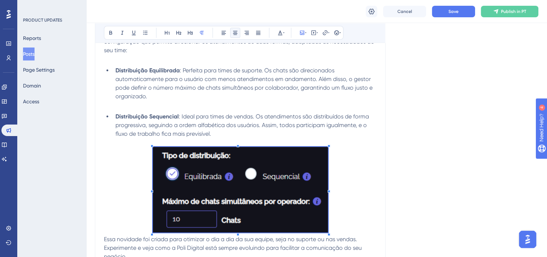
scroll to position [147, 0]
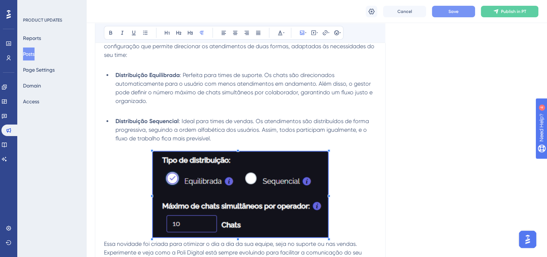
click at [450, 15] on button "Save" at bounding box center [453, 12] width 43 height 12
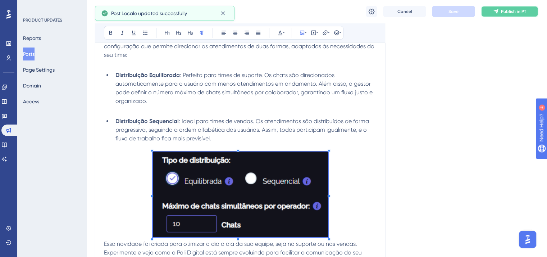
click at [518, 9] on span "Publish in PT" at bounding box center [513, 12] width 25 height 6
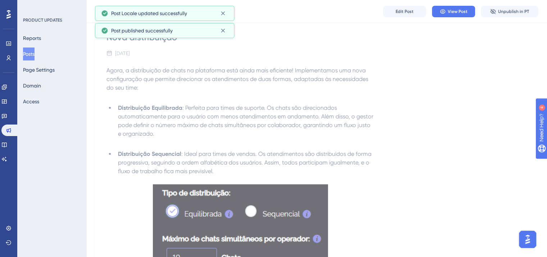
scroll to position [0, 0]
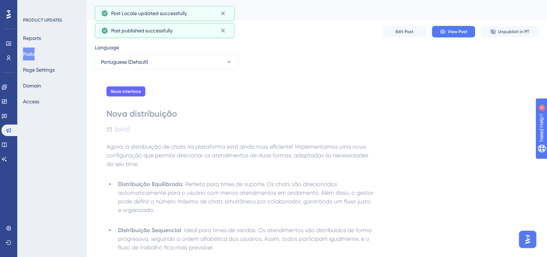
click at [31, 49] on button "Posts" at bounding box center [29, 53] width 12 height 13
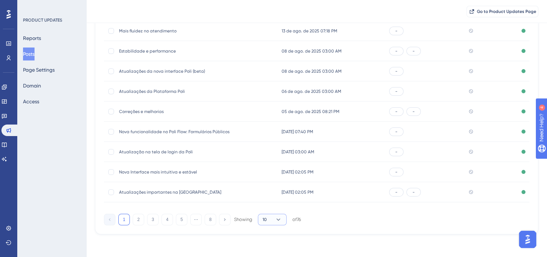
click at [278, 220] on icon at bounding box center [278, 219] width 7 height 7
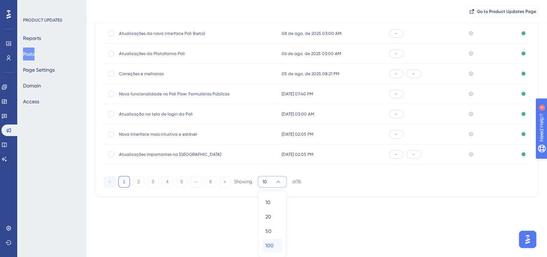
click at [279, 251] on div "100 100" at bounding box center [273, 245] width 14 height 14
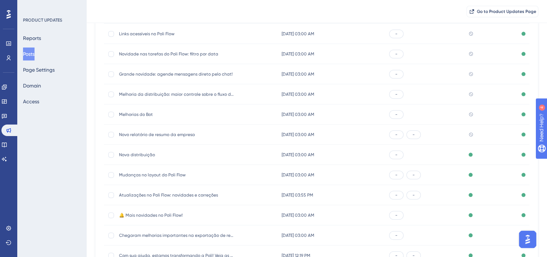
scroll to position [759, 0]
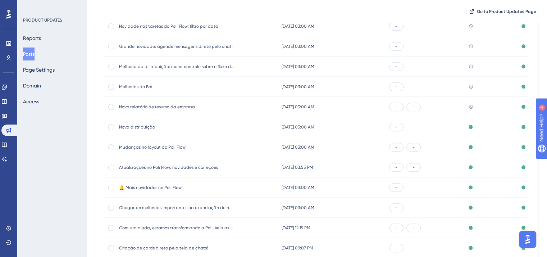
click at [160, 106] on span "Novo relatório de resumo da empresa" at bounding box center [176, 107] width 115 height 6
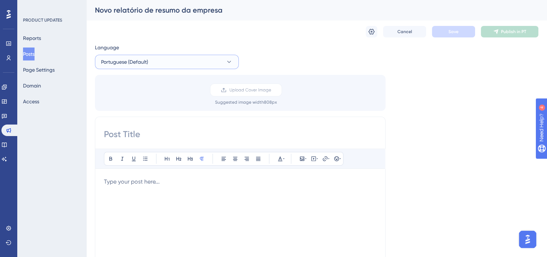
click at [157, 58] on button "Portuguese (Default)" at bounding box center [167, 62] width 144 height 14
click at [153, 99] on button "English English Published" at bounding box center [167, 98] width 135 height 14
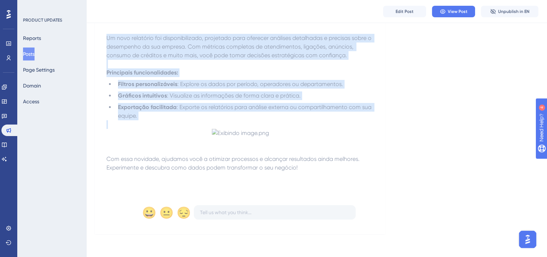
scroll to position [205, 0]
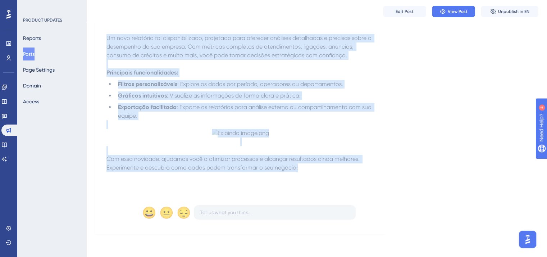
drag, startPoint x: 105, startPoint y: 41, endPoint x: 327, endPoint y: 187, distance: 265.9
click at [327, 187] on div "Nova interface Novo recurso Novo relatório de resumo da empresa [DATE] Um novo …" at bounding box center [240, 100] width 291 height 268
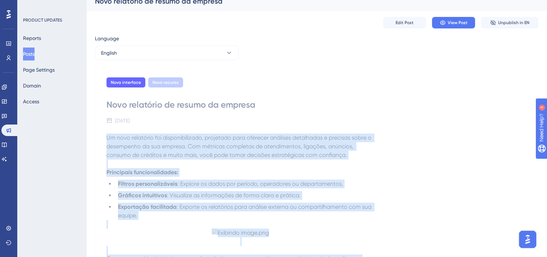
scroll to position [0, 0]
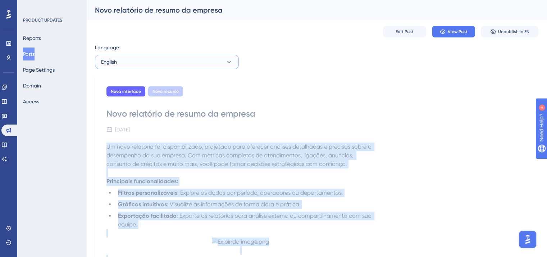
click at [177, 65] on button "English" at bounding box center [167, 62] width 144 height 14
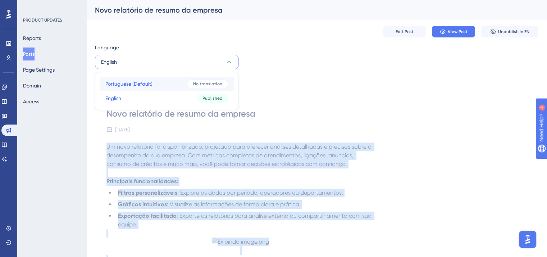
click at [174, 87] on button "Portuguese (Default) Portuguese (Default) No translation" at bounding box center [167, 84] width 135 height 14
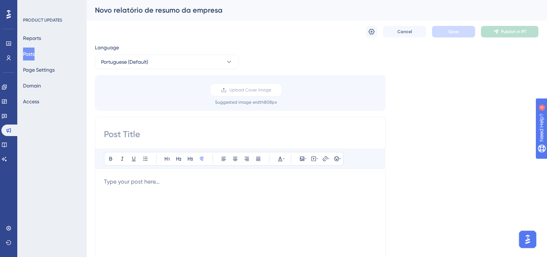
click at [156, 178] on p at bounding box center [240, 181] width 273 height 9
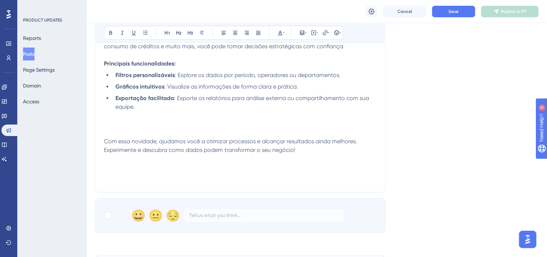
scroll to position [260, 0]
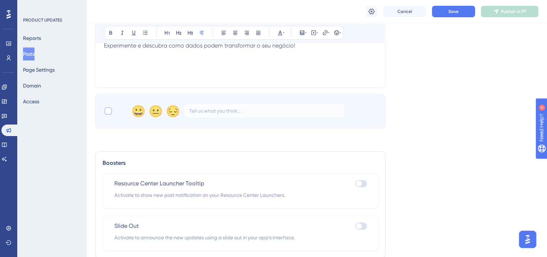
click at [109, 111] on div at bounding box center [108, 110] width 7 height 7
checkbox input "true"
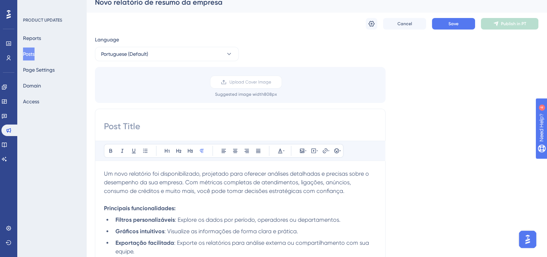
scroll to position [0, 0]
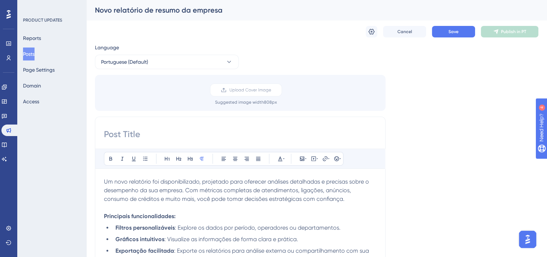
click at [145, 8] on div "Novo relatório de resumo da empresa" at bounding box center [308, 10] width 426 height 10
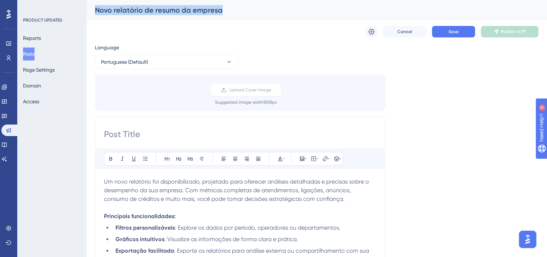
click at [145, 8] on div "Novo relatório de resumo da empresa" at bounding box center [308, 10] width 426 height 10
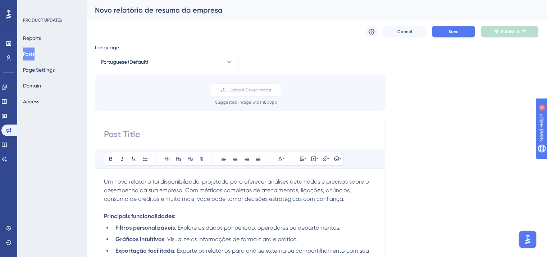
click at [144, 134] on input at bounding box center [240, 134] width 273 height 12
paste input "Novo relatório de resumo da empresa"
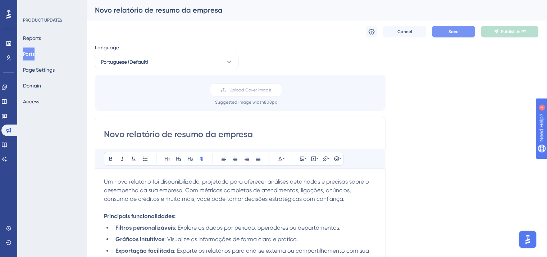
type input "Novo relatório de resumo da empresa"
click at [436, 31] on button "Save" at bounding box center [453, 32] width 43 height 12
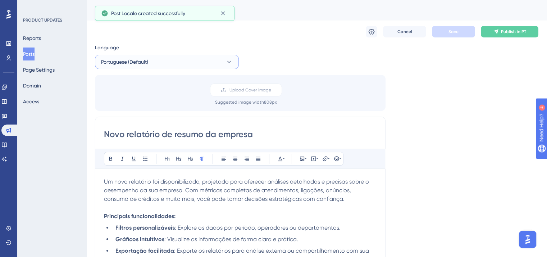
click at [147, 60] on span "Portuguese (Default)" at bounding box center [124, 62] width 47 height 9
click at [153, 98] on button "English English Published" at bounding box center [167, 98] width 135 height 14
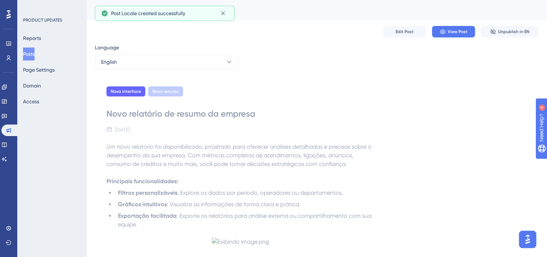
click at [403, 38] on div "Edit Post View Post Unpublish in EN" at bounding box center [317, 31] width 444 height 23
click at [402, 34] on span "Edit Post" at bounding box center [405, 32] width 18 height 6
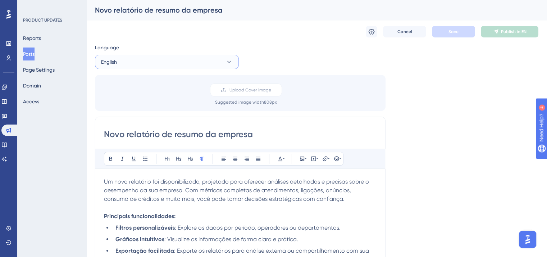
click at [136, 56] on button "English" at bounding box center [167, 62] width 144 height 14
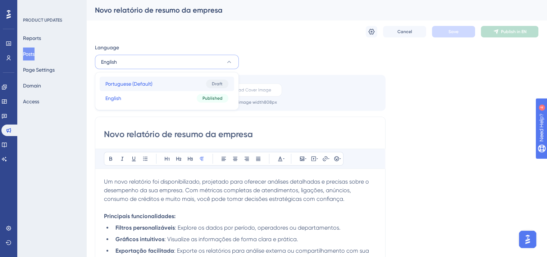
click at [144, 89] on button "Portuguese (Default) Portuguese (Default) Draft" at bounding box center [167, 84] width 135 height 14
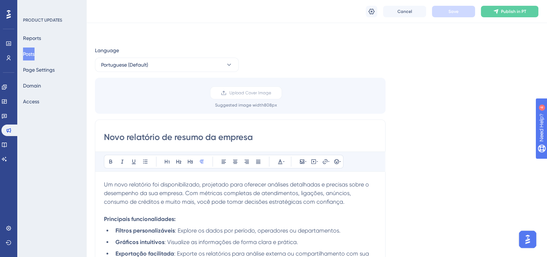
scroll to position [44, 0]
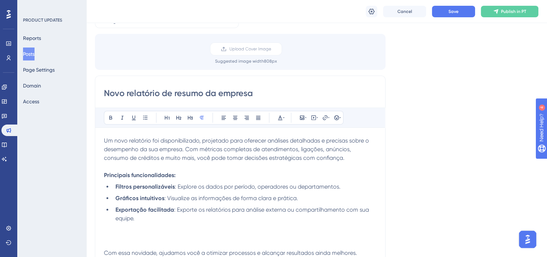
click at [147, 231] on p at bounding box center [240, 227] width 273 height 9
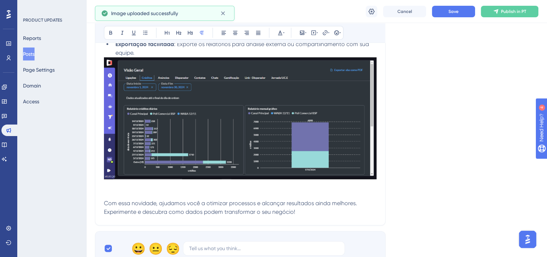
scroll to position [224, 0]
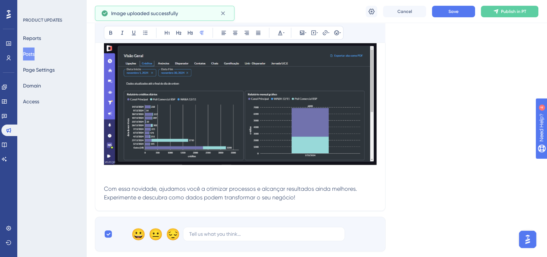
click at [114, 177] on p at bounding box center [240, 180] width 273 height 9
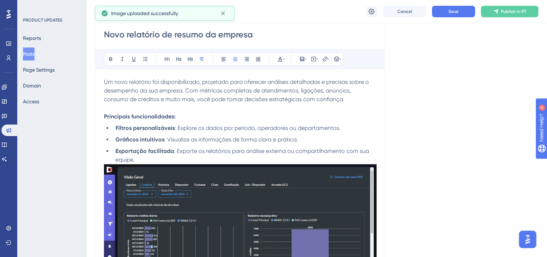
scroll to position [44, 0]
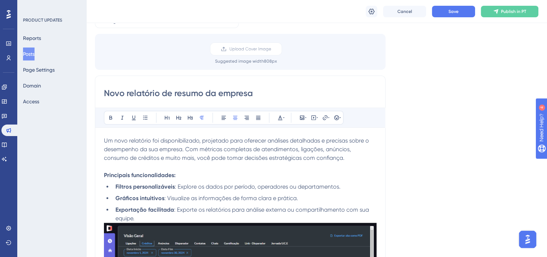
click at [155, 219] on li "Exportação facilitada : Exporte os relatórios para análise externa ou compartil…" at bounding box center [245, 213] width 264 height 17
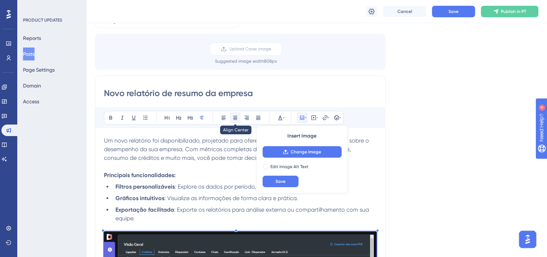
click at [236, 121] on button at bounding box center [235, 118] width 10 height 10
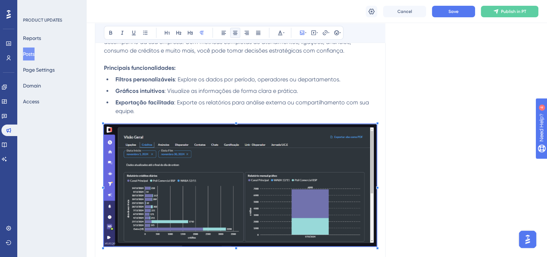
scroll to position [152, 0]
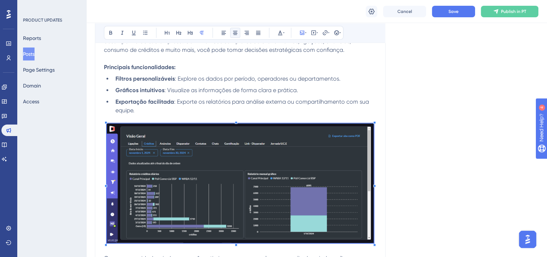
click at [109, 232] on span at bounding box center [240, 184] width 267 height 122
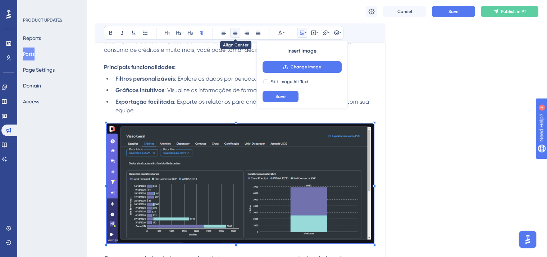
click at [237, 32] on icon at bounding box center [235, 33] width 6 height 6
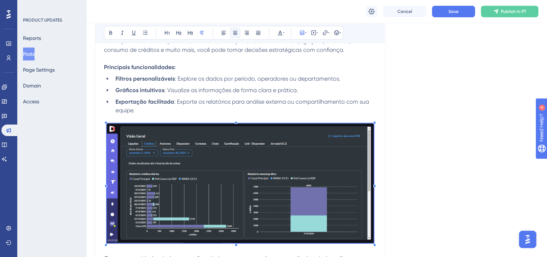
scroll to position [0, 0]
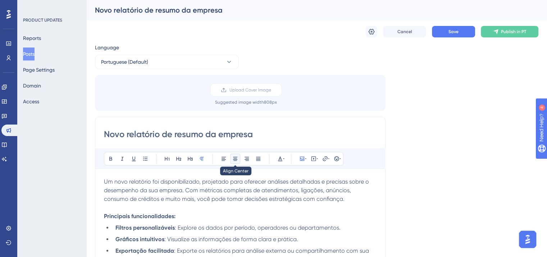
click at [234, 157] on icon at bounding box center [235, 159] width 6 height 6
click at [452, 34] on span "Save" at bounding box center [454, 32] width 10 height 6
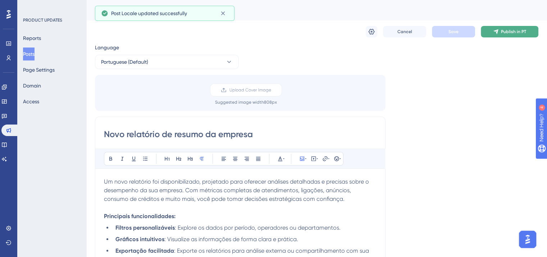
click at [504, 27] on button "Publish in PT" at bounding box center [510, 32] width 58 height 12
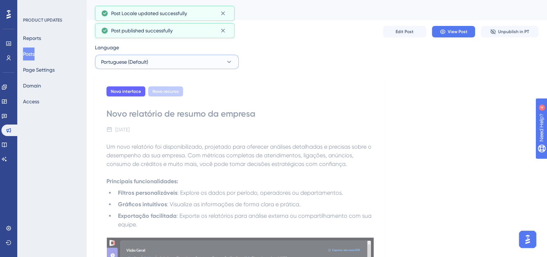
click at [147, 60] on span "Portuguese (Default)" at bounding box center [124, 62] width 47 height 9
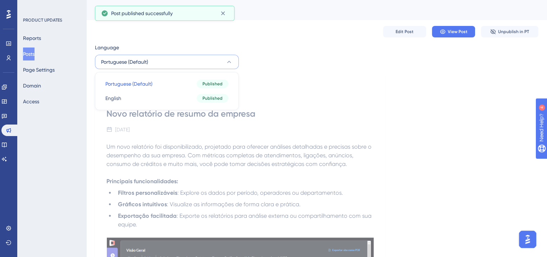
click at [35, 54] on button "Posts" at bounding box center [29, 53] width 12 height 13
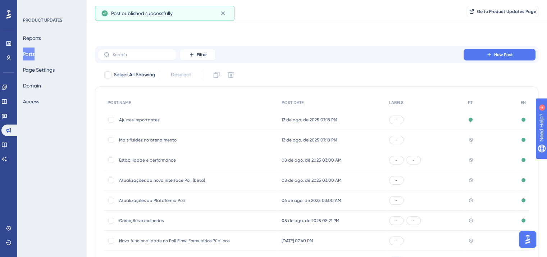
scroll to position [109, 0]
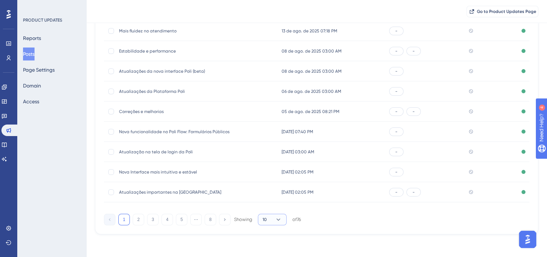
click at [279, 221] on icon at bounding box center [278, 219] width 7 height 7
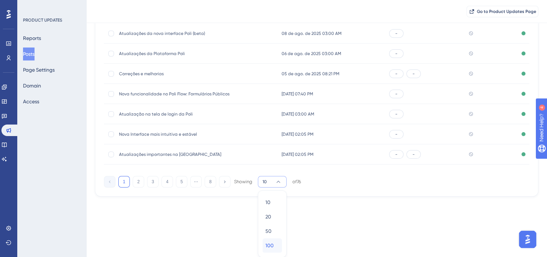
click at [278, 242] on div "100 100" at bounding box center [273, 245] width 14 height 14
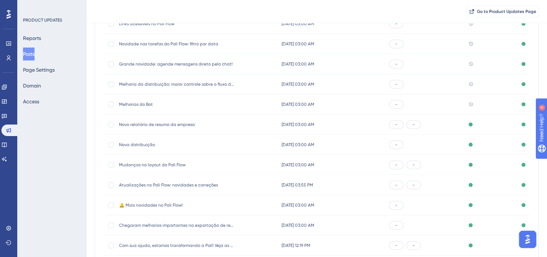
scroll to position [669, 0]
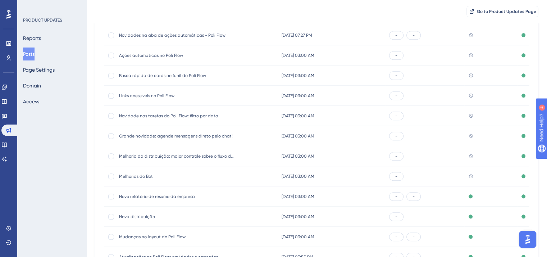
click at [138, 177] on span "Melhorias do Bot" at bounding box center [176, 176] width 115 height 6
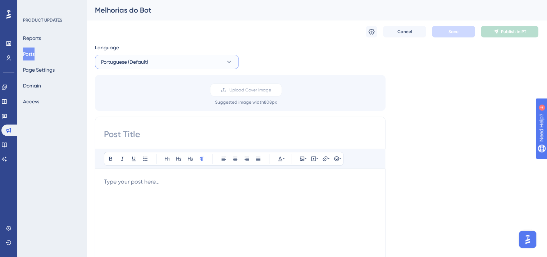
click at [148, 58] on span "Portuguese (Default)" at bounding box center [124, 62] width 47 height 9
click at [144, 94] on button "English English Published" at bounding box center [167, 98] width 135 height 14
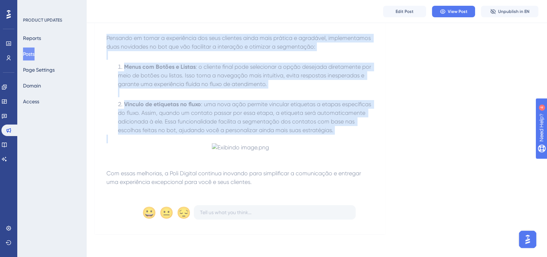
scroll to position [291, 0]
drag, startPoint x: 110, startPoint y: 52, endPoint x: 262, endPoint y: 190, distance: 205.3
click at [262, 190] on div "Nova interface Melhorias do Bot [DATE] Pensando em tornar a experiência dos seu…" at bounding box center [240, 100] width 291 height 268
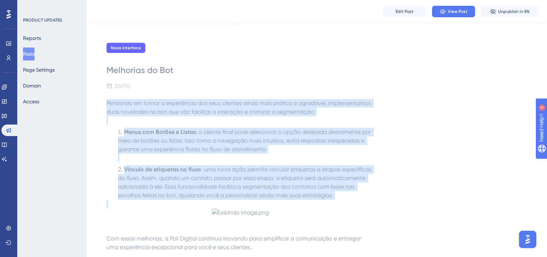
scroll to position [0, 0]
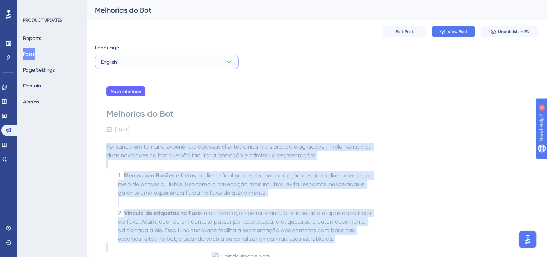
click at [201, 67] on button "English" at bounding box center [167, 62] width 144 height 14
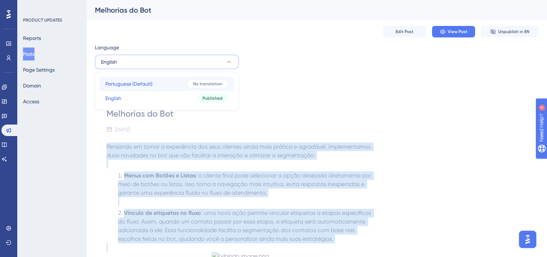
click at [198, 85] on span "No translation" at bounding box center [207, 84] width 29 height 6
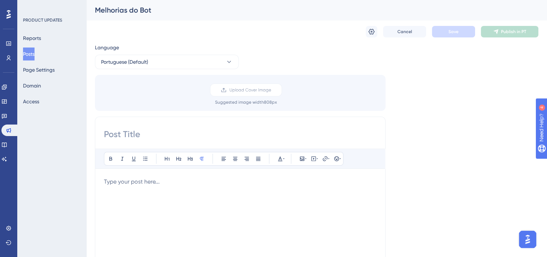
click at [196, 176] on div "Bold Italic Underline Bullet Point Heading 1 Heading 2 Heading 3 Normal Align L…" at bounding box center [240, 242] width 273 height 187
click at [202, 178] on p at bounding box center [240, 181] width 273 height 9
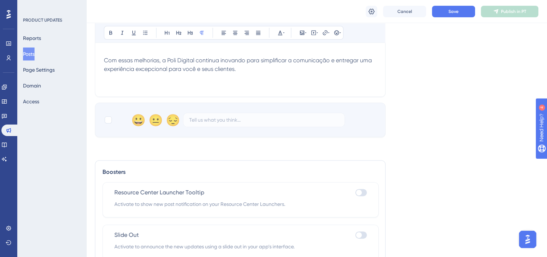
scroll to position [289, 0]
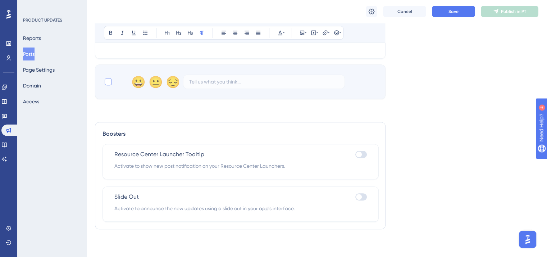
click at [106, 83] on div at bounding box center [108, 81] width 7 height 7
checkbox input "true"
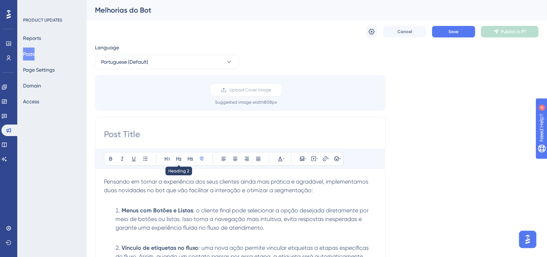
scroll to position [0, 0]
click at [134, 12] on div "Melhorias do Bot" at bounding box center [308, 10] width 426 height 10
click at [202, 133] on input at bounding box center [240, 134] width 273 height 12
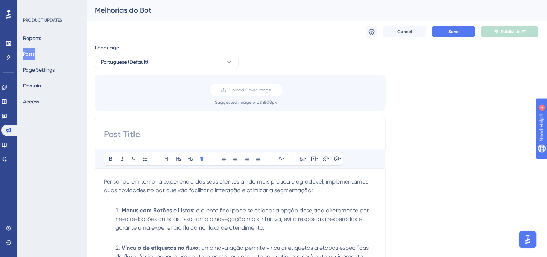
paste input "Melhorias do Bot"
type input "Melhorias do Bot"
click at [453, 31] on span "Save" at bounding box center [454, 32] width 10 height 6
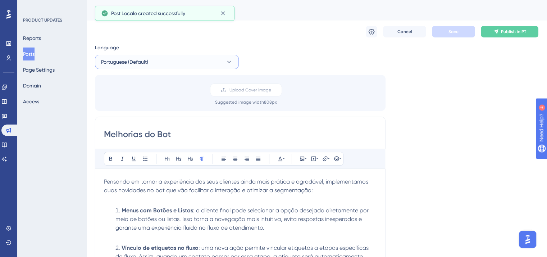
click at [144, 60] on span "Portuguese (Default)" at bounding box center [124, 62] width 47 height 9
click at [140, 101] on button "English English Published" at bounding box center [167, 98] width 135 height 14
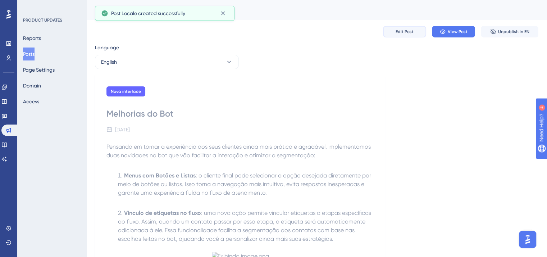
click at [410, 33] on span "Edit Post" at bounding box center [405, 32] width 18 height 6
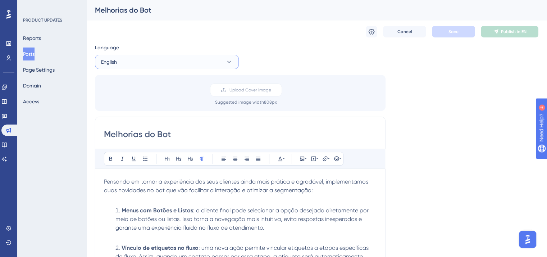
click at [136, 62] on button "English" at bounding box center [167, 62] width 144 height 14
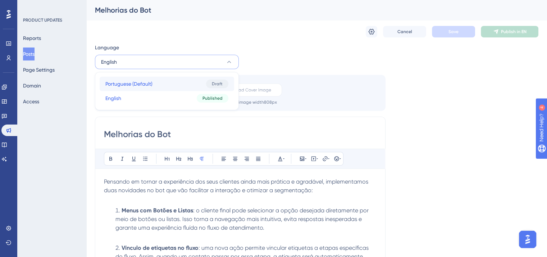
click at [155, 86] on button "Portuguese (Default) Portuguese (Default) Draft" at bounding box center [167, 84] width 135 height 14
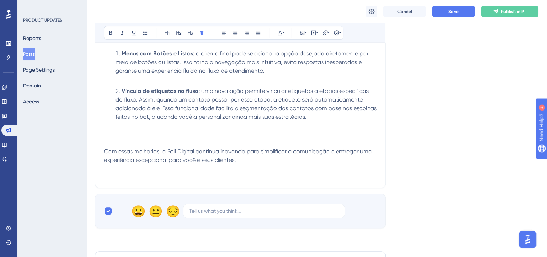
scroll to position [166, 0]
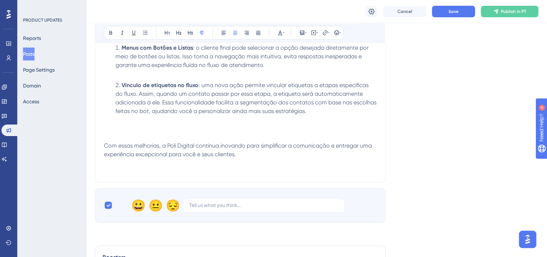
click at [194, 125] on p at bounding box center [240, 128] width 273 height 9
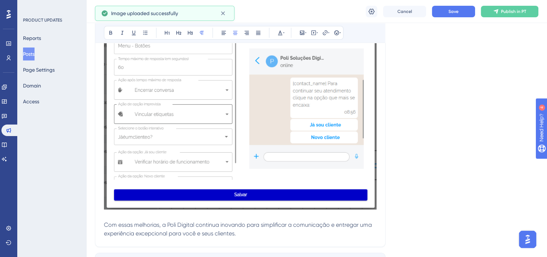
scroll to position [273, 0]
click at [140, 159] on img at bounding box center [240, 112] width 273 height 193
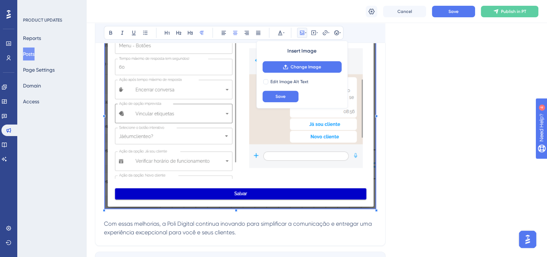
click at [105, 205] on span at bounding box center [240, 113] width 271 height 195
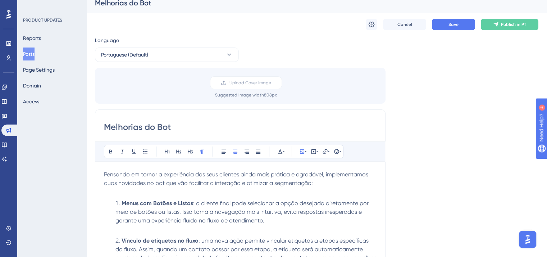
scroll to position [0, 0]
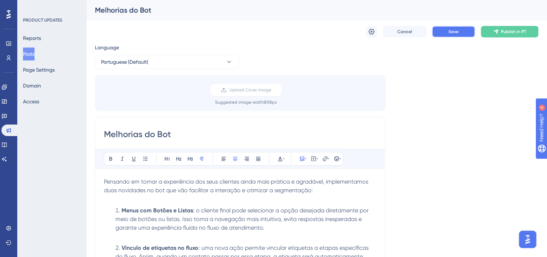
click at [468, 36] on button "Save" at bounding box center [453, 32] width 43 height 12
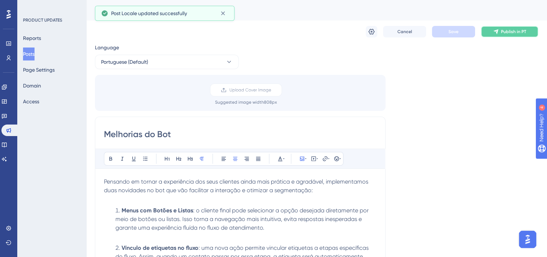
click at [521, 31] on span "Publish in PT" at bounding box center [513, 32] width 25 height 6
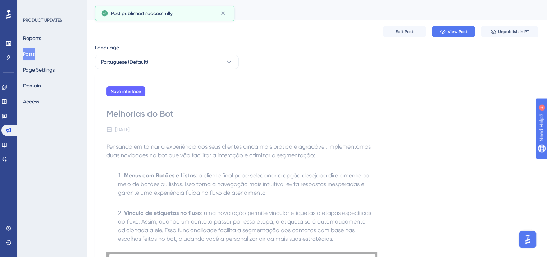
click at [35, 51] on button "Posts" at bounding box center [29, 53] width 12 height 13
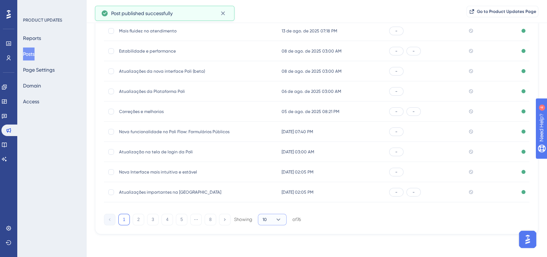
click at [270, 219] on button "10" at bounding box center [272, 220] width 29 height 12
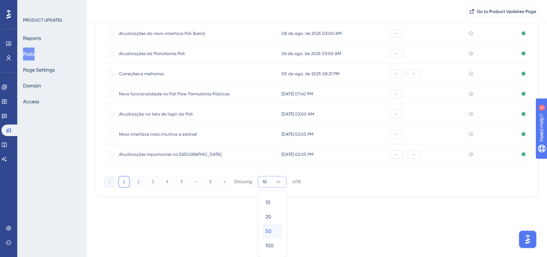
click at [273, 234] on div "50 50" at bounding box center [273, 231] width 14 height 14
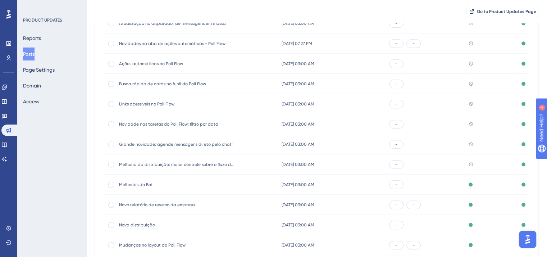
scroll to position [651, 0]
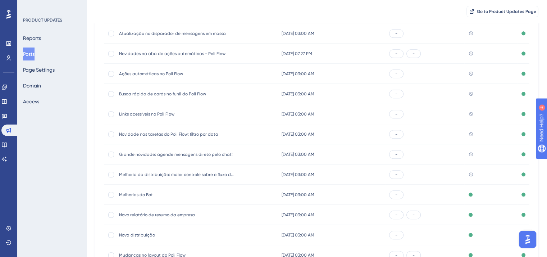
click at [159, 177] on div "Melhoria da distribuição: maior controle sobre o fluxo de atendimentos Melhoria…" at bounding box center [176, 174] width 115 height 20
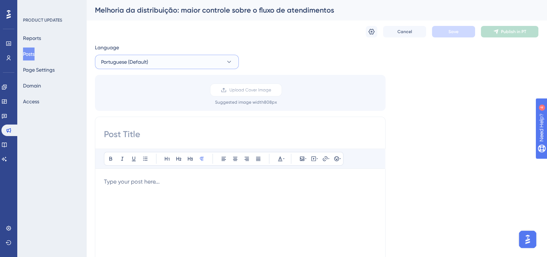
click at [129, 56] on button "Portuguese (Default)" at bounding box center [167, 62] width 144 height 14
click at [136, 101] on button "English English Published" at bounding box center [167, 98] width 135 height 14
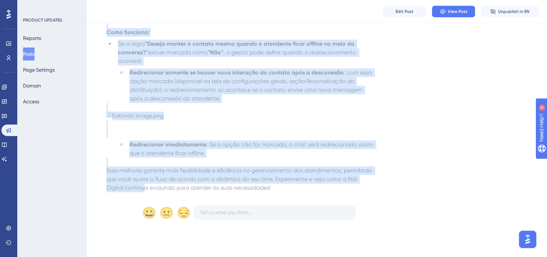
scroll to position [185, 0]
drag, startPoint x: 107, startPoint y: 158, endPoint x: 297, endPoint y: 184, distance: 191.7
click at [297, 184] on div "Implementamos uma nova configuração de personalização da distribuição, pensada …" at bounding box center [241, 97] width 268 height 190
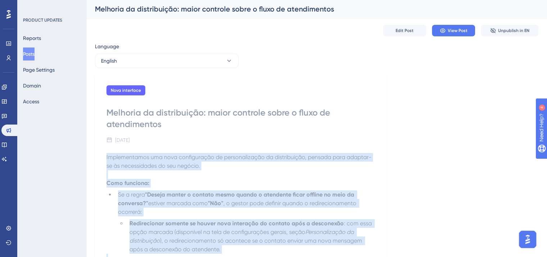
scroll to position [0, 0]
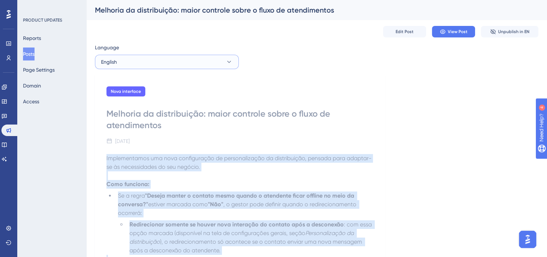
click at [151, 65] on button "English" at bounding box center [167, 62] width 144 height 14
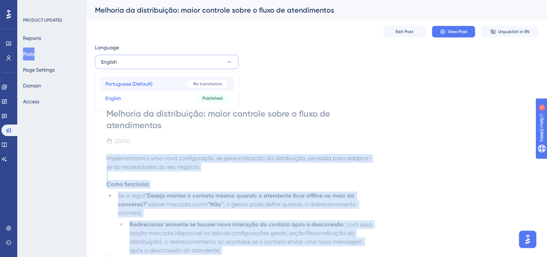
click at [152, 84] on span "Portuguese (Default)" at bounding box center [128, 84] width 47 height 9
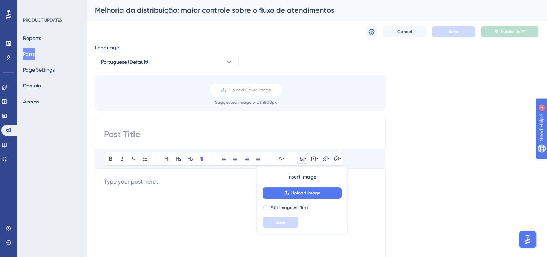
click at [142, 191] on div at bounding box center [240, 256] width 273 height 158
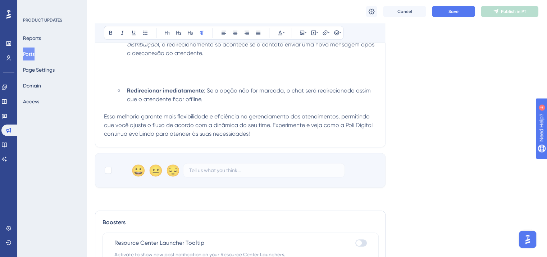
scroll to position [240, 0]
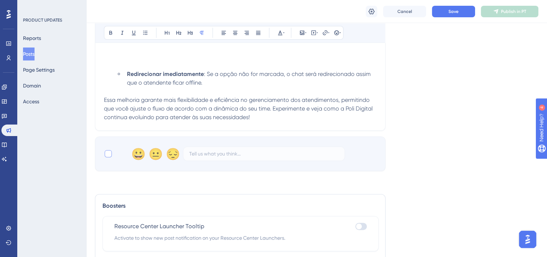
click at [108, 157] on div at bounding box center [108, 153] width 7 height 7
checkbox input "true"
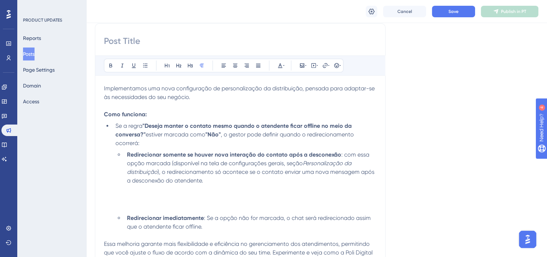
scroll to position [0, 0]
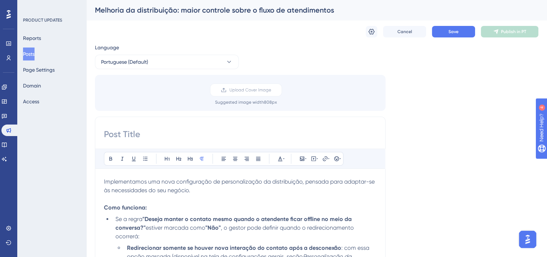
click at [141, 9] on div "Melhoria da distribuição: maior controle sobre o fluxo de atendimentos" at bounding box center [308, 10] width 426 height 10
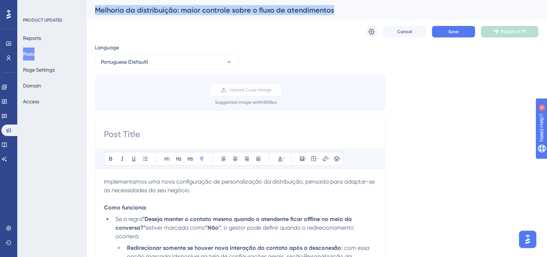
click at [141, 9] on div "Melhoria da distribuição: maior controle sobre o fluxo de atendimentos" at bounding box center [308, 10] width 426 height 10
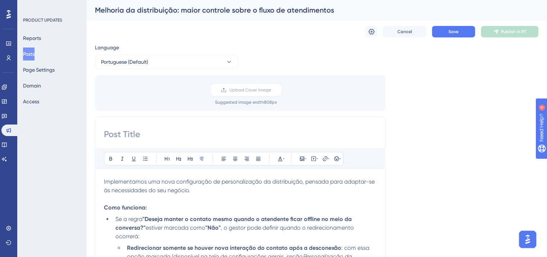
click at [138, 133] on input at bounding box center [240, 134] width 273 height 12
paste input "Melhoria da distribuição: maior controle sobre o fluxo de atendimentos"
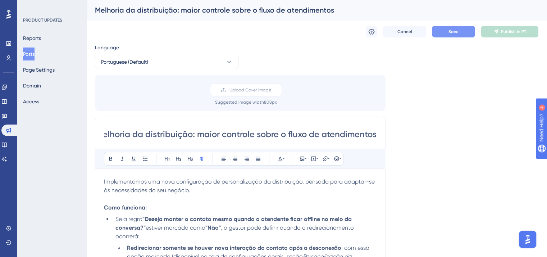
type input "Melhoria da distribuição: maior controle sobre o fluxo de atendimentos"
click at [447, 33] on button "Save" at bounding box center [453, 32] width 43 height 12
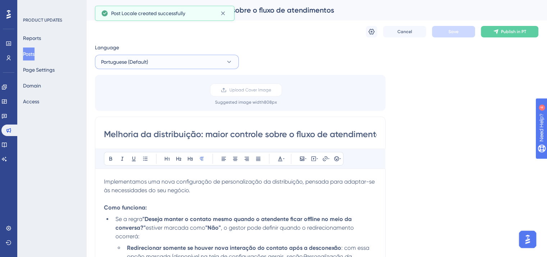
click at [136, 58] on span "Portuguese (Default)" at bounding box center [124, 62] width 47 height 9
click at [141, 94] on button "English English Published" at bounding box center [167, 98] width 135 height 14
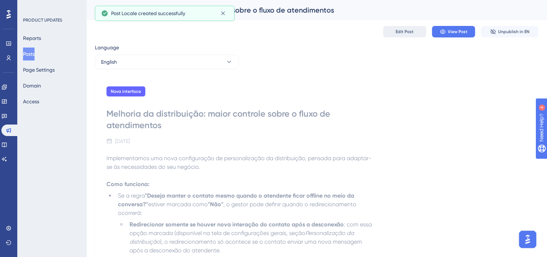
click at [402, 32] on span "Edit Post" at bounding box center [405, 32] width 18 height 6
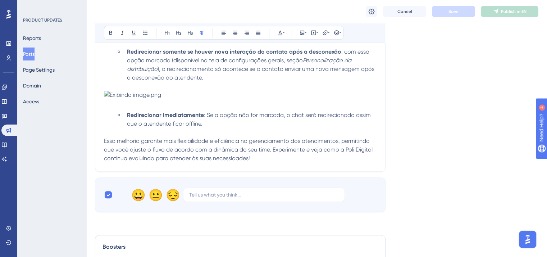
scroll to position [132, 0]
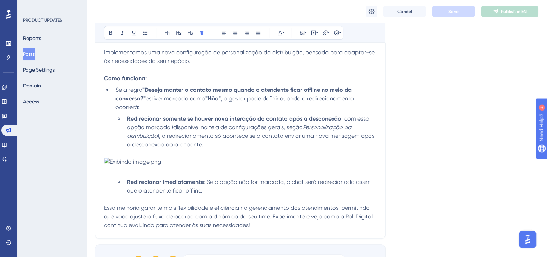
click at [161, 166] on img at bounding box center [132, 162] width 57 height 9
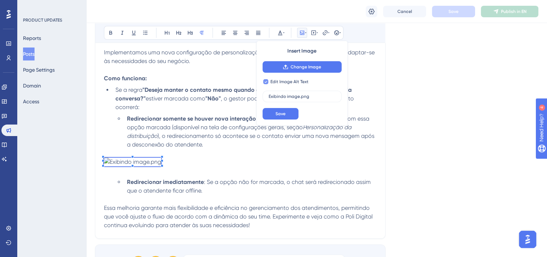
scroll to position [0, 0]
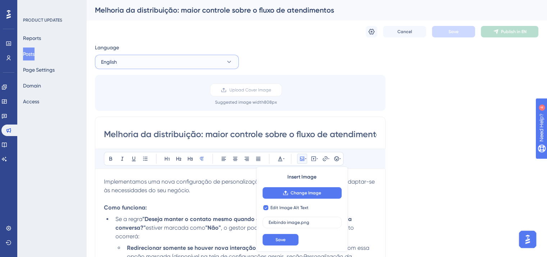
click at [166, 63] on button "English" at bounding box center [167, 62] width 144 height 14
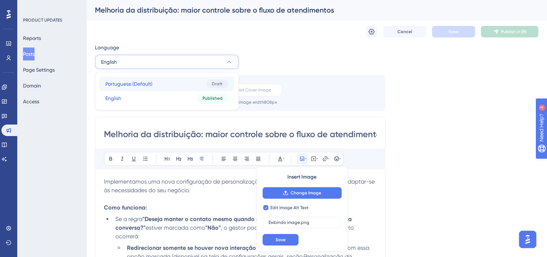
click at [166, 83] on button "Portuguese (Default) Portuguese (Default) Draft" at bounding box center [167, 84] width 135 height 14
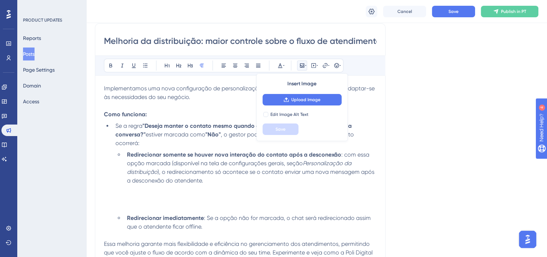
click at [190, 204] on p at bounding box center [240, 206] width 273 height 9
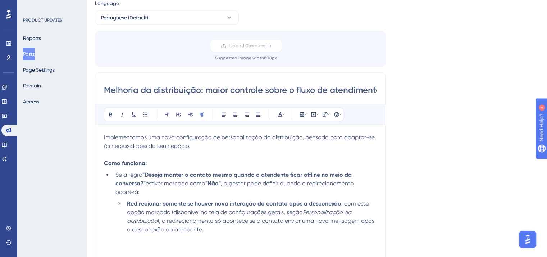
scroll to position [0, 0]
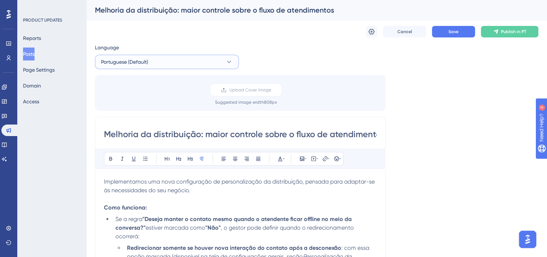
click at [158, 64] on button "Portuguese (Default)" at bounding box center [167, 62] width 144 height 14
click at [155, 94] on button "English English Published" at bounding box center [167, 98] width 135 height 14
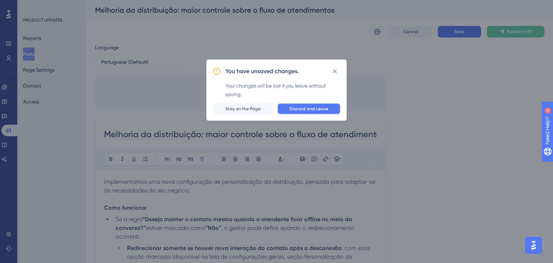
click at [301, 109] on span "Discard and Leave" at bounding box center [308, 109] width 39 height 6
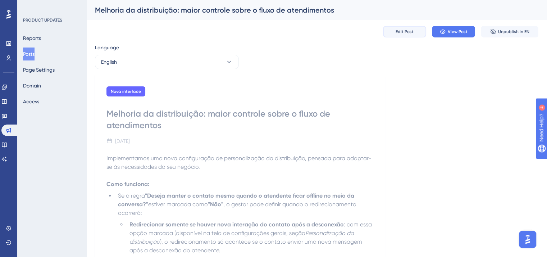
click at [410, 30] on span "Edit Post" at bounding box center [405, 32] width 18 height 6
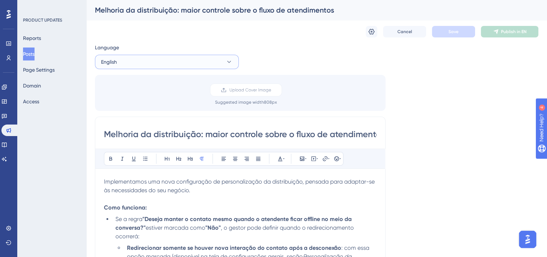
click at [168, 59] on button "English" at bounding box center [167, 62] width 144 height 14
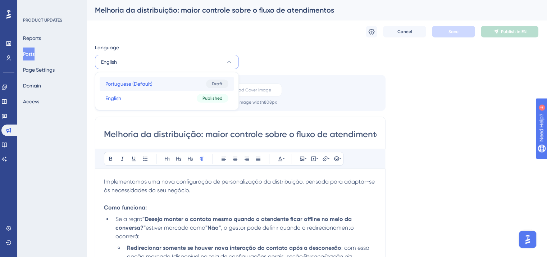
click at [184, 89] on button "Portuguese (Default) Portuguese (Default) Draft" at bounding box center [167, 84] width 135 height 14
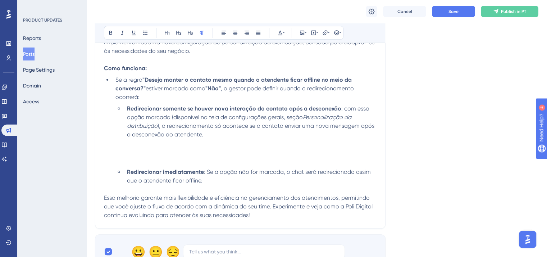
scroll to position [204, 0]
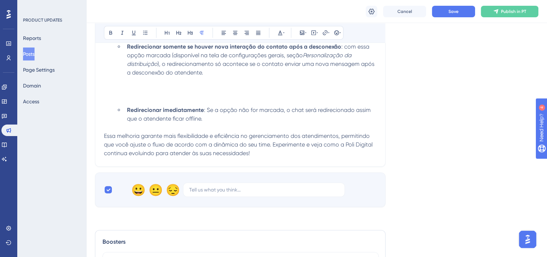
click at [186, 92] on p at bounding box center [240, 90] width 273 height 9
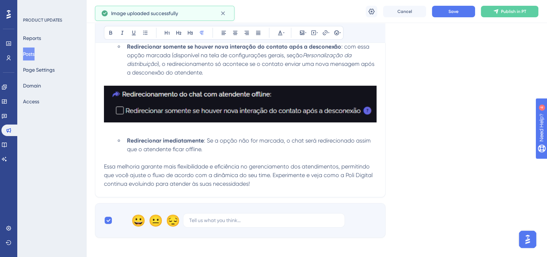
click at [124, 106] on img at bounding box center [240, 104] width 273 height 37
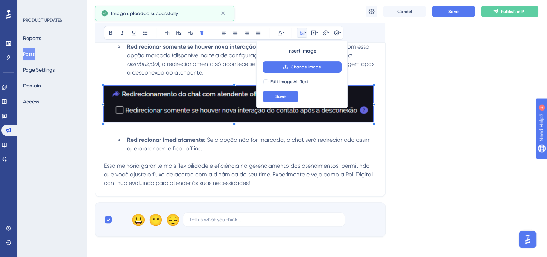
click at [108, 118] on span at bounding box center [238, 105] width 269 height 39
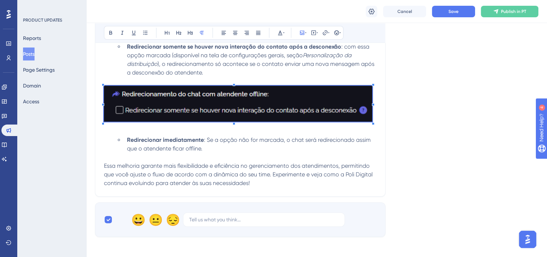
click at [234, 38] on div "Bold Italic Underline Bullet Point Heading 1 Heading 2 Heading 3 Normal Align L…" at bounding box center [224, 33] width 240 height 14
click at [233, 31] on icon at bounding box center [235, 33] width 4 height 4
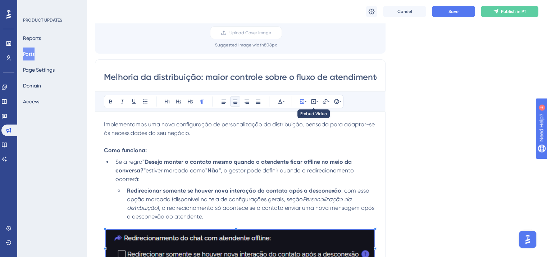
scroll to position [0, 0]
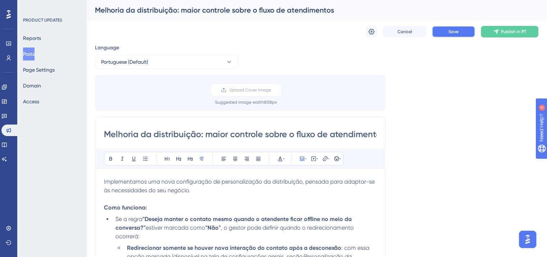
click at [467, 35] on button "Save" at bounding box center [453, 32] width 43 height 12
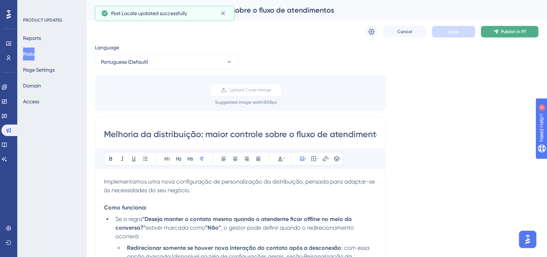
click at [519, 29] on span "Publish in PT" at bounding box center [513, 32] width 25 height 6
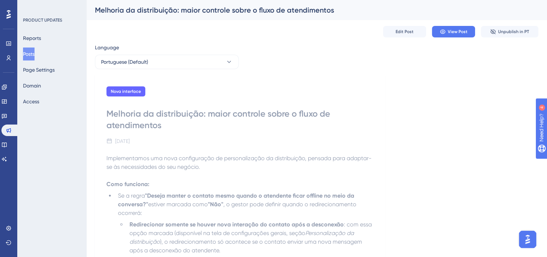
click at [29, 53] on button "Posts" at bounding box center [29, 53] width 12 height 13
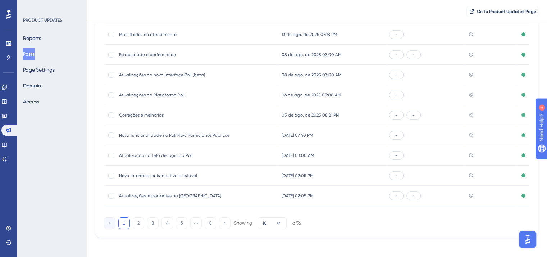
scroll to position [109, 0]
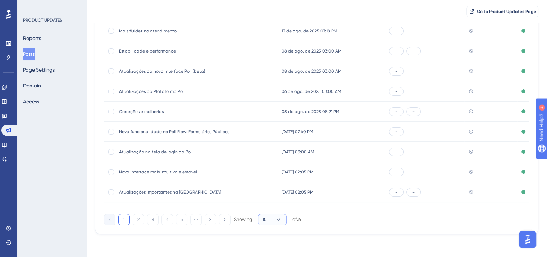
click at [268, 219] on button "10" at bounding box center [272, 220] width 29 height 12
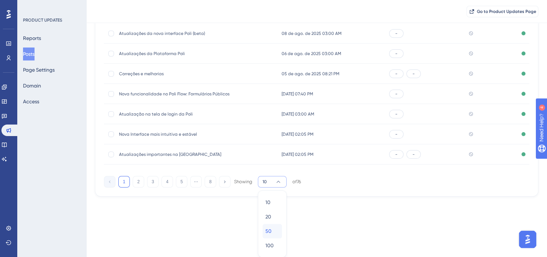
click at [271, 232] on span "50" at bounding box center [269, 231] width 6 height 9
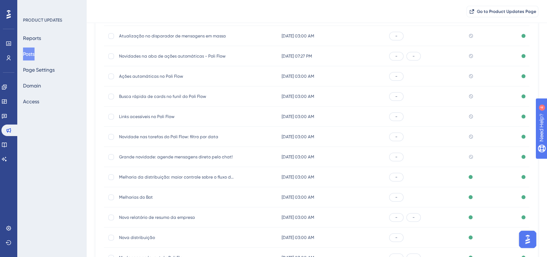
scroll to position [687, 0]
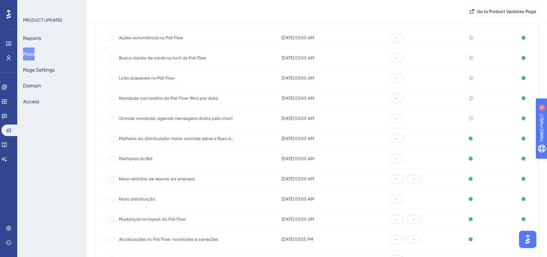
click at [137, 117] on span "Grande novidade: agende mensagens direto pelo chat!" at bounding box center [176, 119] width 115 height 6
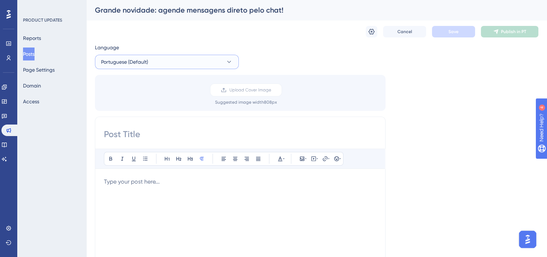
click at [163, 66] on button "Portuguese (Default)" at bounding box center [167, 62] width 144 height 14
click at [168, 99] on button "English English Published" at bounding box center [167, 98] width 135 height 14
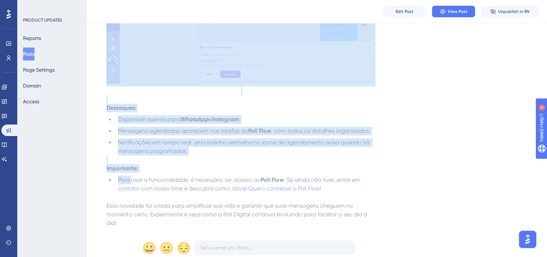
scroll to position [388, 0]
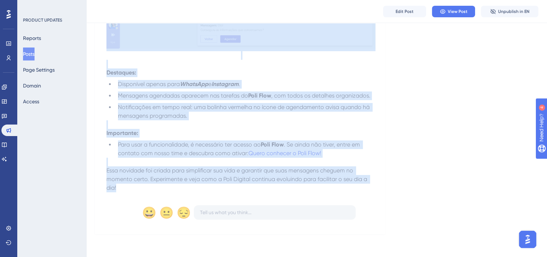
drag, startPoint x: 105, startPoint y: 145, endPoint x: 216, endPoint y: 190, distance: 119.5
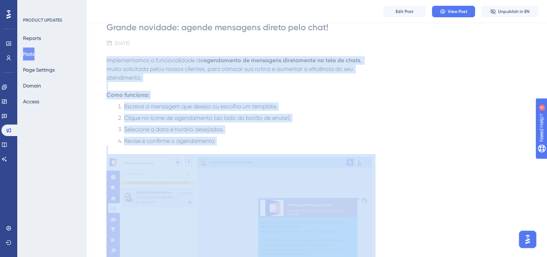
scroll to position [0, 0]
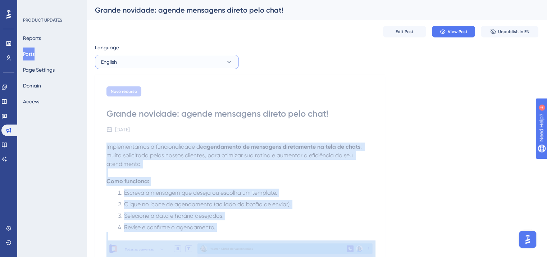
click at [140, 58] on button "English" at bounding box center [167, 62] width 144 height 14
click at [145, 77] on button "Portuguese (Default) Portuguese (Default) No translation" at bounding box center [167, 84] width 135 height 14
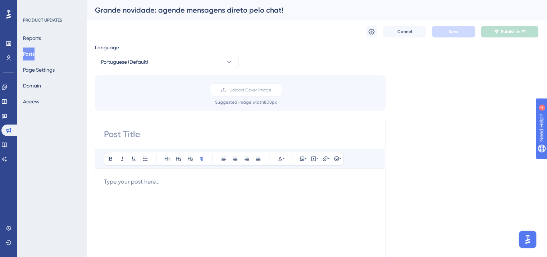
click at [159, 177] on p at bounding box center [240, 181] width 273 height 9
click at [162, 180] on p at bounding box center [240, 181] width 273 height 9
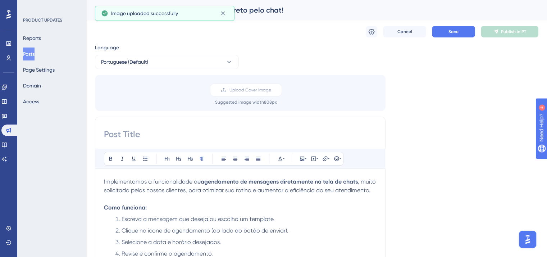
click at [271, 10] on div "Grande novidade: agende mensagens direto pelo chat!" at bounding box center [308, 10] width 426 height 10
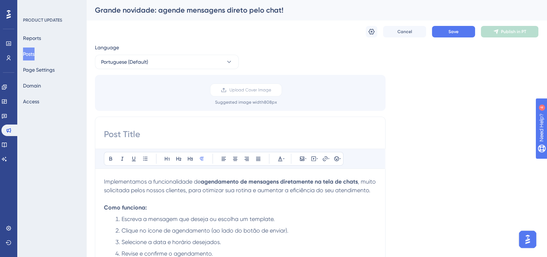
click at [194, 130] on input at bounding box center [240, 134] width 273 height 12
paste input "Grande novidade: agende mensagens direto pelo chat!"
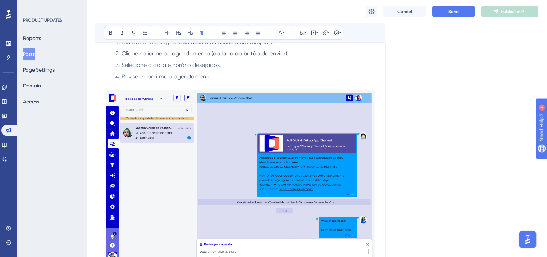
type input "Grande novidade: agende mensagens direto pelo chat!"
click at [194, 132] on img at bounding box center [240, 185] width 269 height 191
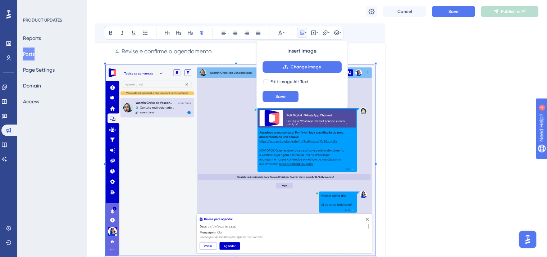
scroll to position [252, 0]
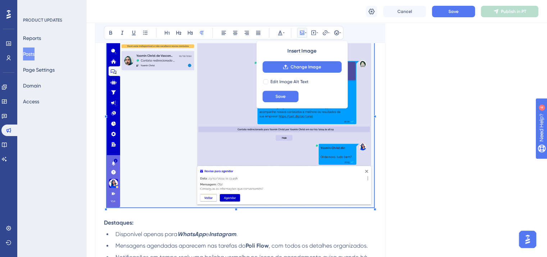
click at [106, 210] on p at bounding box center [240, 114] width 273 height 192
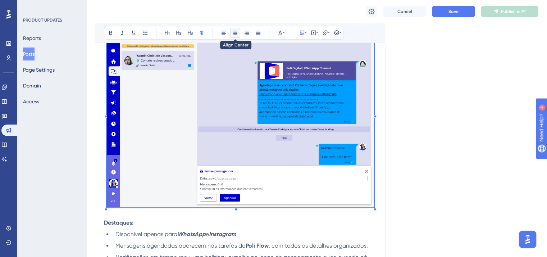
click at [231, 33] on button at bounding box center [235, 33] width 10 height 10
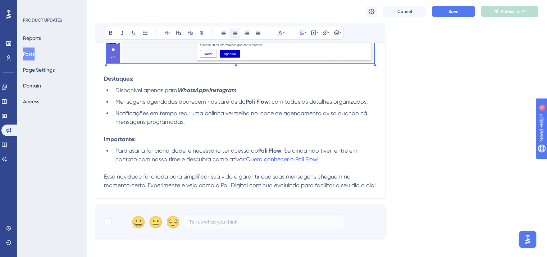
scroll to position [468, 0]
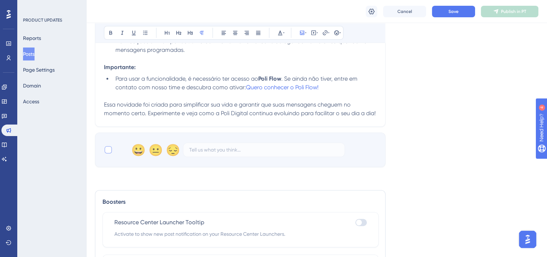
click at [106, 154] on div at bounding box center [108, 149] width 9 height 9
checkbox input "true"
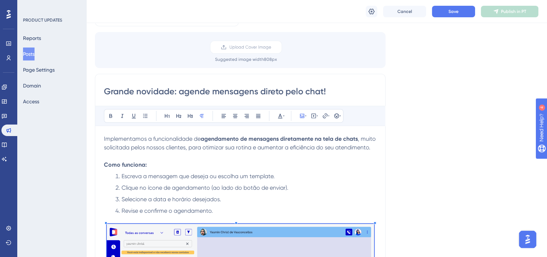
scroll to position [0, 0]
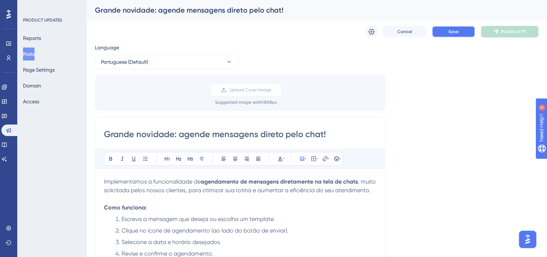
click at [452, 32] on span "Save" at bounding box center [454, 32] width 10 height 6
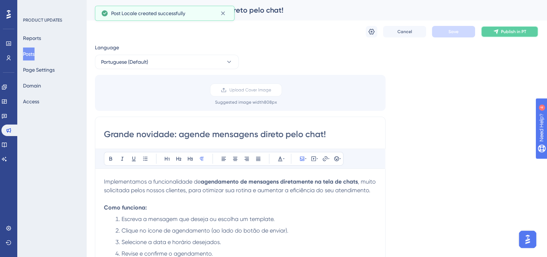
click at [501, 31] on span "Publish in PT" at bounding box center [513, 32] width 25 height 6
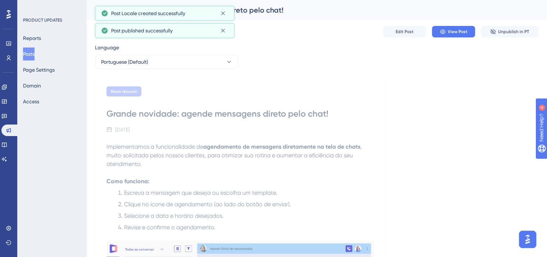
click at [32, 60] on button "Posts" at bounding box center [29, 53] width 12 height 13
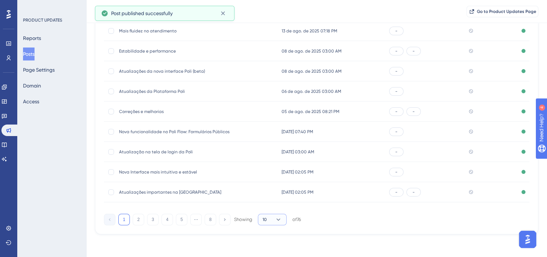
click at [272, 217] on button "10" at bounding box center [272, 220] width 29 height 12
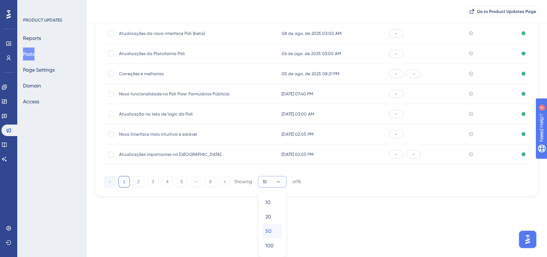
click at [271, 230] on span "50" at bounding box center [269, 231] width 6 height 9
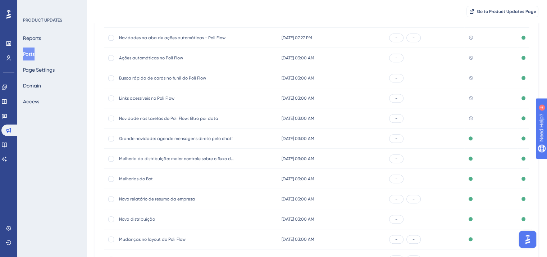
scroll to position [687, 0]
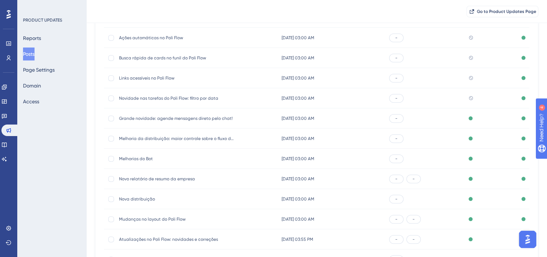
click at [177, 97] on span "Novidade nas tarefas do Poli Flow: filtro por data" at bounding box center [176, 98] width 115 height 6
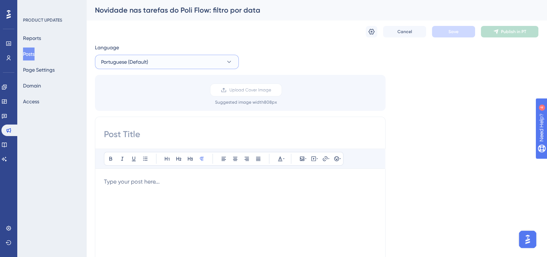
click at [132, 62] on span "Portuguese (Default)" at bounding box center [124, 62] width 47 height 9
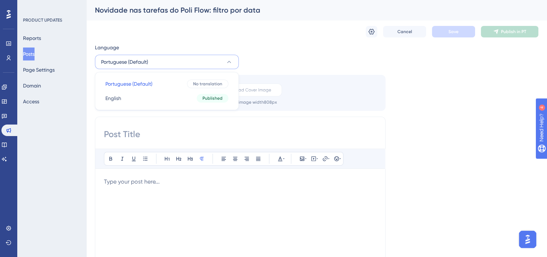
click at [149, 112] on div "Language Portuguese (Default) Portuguese (Default) Portuguese (Default) No tran…" at bounding box center [317, 214] width 444 height 342
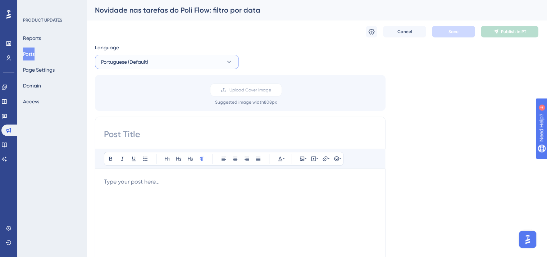
click at [159, 63] on button "Portuguese (Default)" at bounding box center [167, 62] width 144 height 14
click at [157, 101] on button "English English Published" at bounding box center [167, 98] width 135 height 14
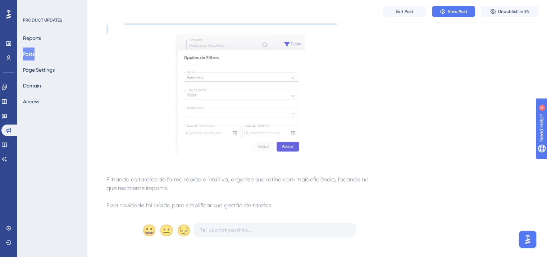
scroll to position [172, 0]
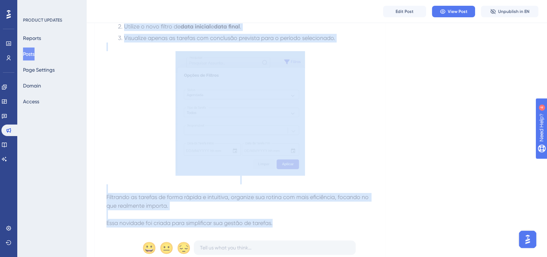
drag, startPoint x: 106, startPoint y: 147, endPoint x: 287, endPoint y: 225, distance: 197.3
click at [287, 225] on div "Novo recurso Novidade nas tarefas do Poli Flow: filtro por data [DATE] Ficou ai…" at bounding box center [240, 87] width 291 height 363
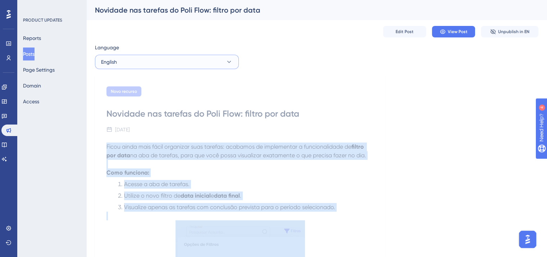
click at [121, 59] on button "English" at bounding box center [167, 62] width 144 height 14
click at [153, 83] on button "Portuguese (Default) Portuguese (Default) No translation" at bounding box center [167, 84] width 135 height 14
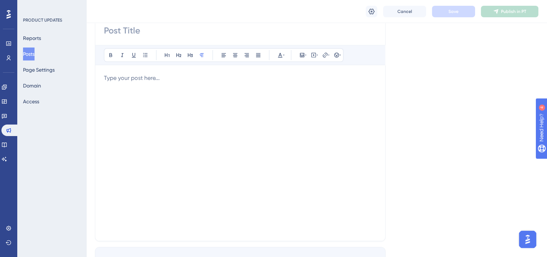
scroll to position [108, 0]
click at [153, 84] on div at bounding box center [240, 151] width 273 height 158
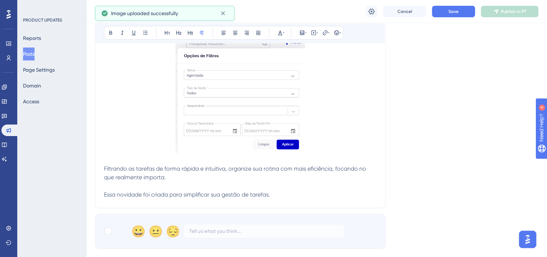
scroll to position [252, 0]
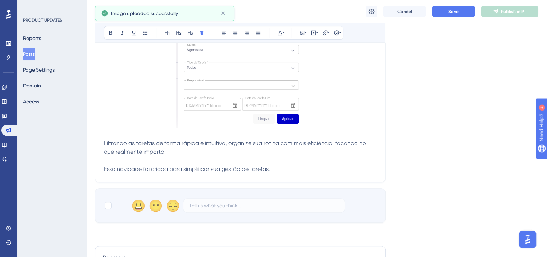
click at [106, 214] on div "😀 😐 😔" at bounding box center [240, 205] width 291 height 35
click at [107, 205] on div at bounding box center [108, 205] width 7 height 7
checkbox input "true"
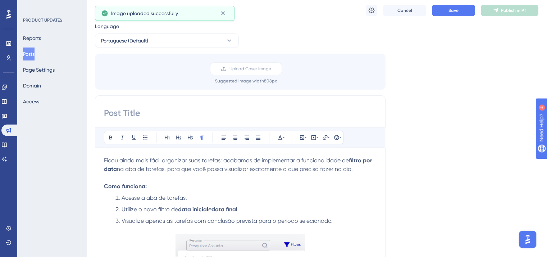
scroll to position [0, 0]
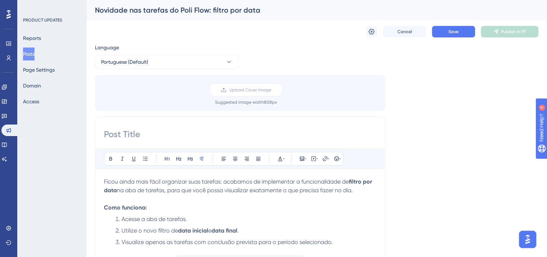
click at [198, 10] on div "Novidade nas tarefas do Poli Flow: filtro por data" at bounding box center [308, 10] width 426 height 10
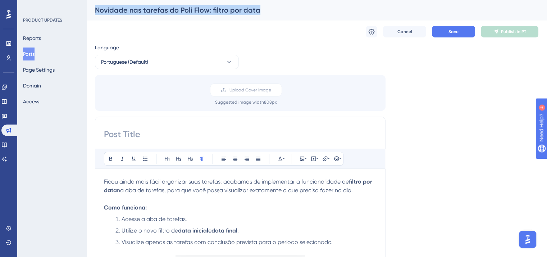
click at [198, 10] on div "Novidade nas tarefas do Poli Flow: filtro por data" at bounding box center [308, 10] width 426 height 10
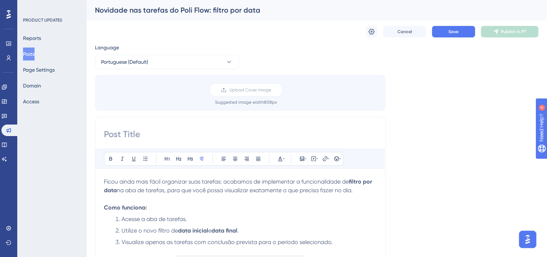
click at [177, 131] on input at bounding box center [240, 134] width 273 height 12
paste input "Novidade nas tarefas do Poli Flow: filtro por data"
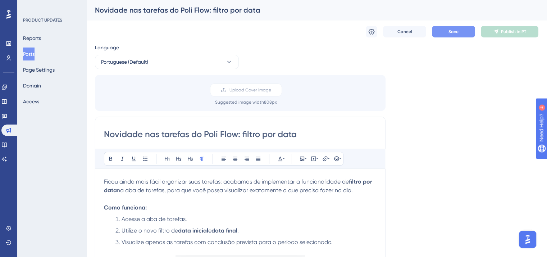
type input "Novidade nas tarefas do Poli Flow: filtro por data"
click at [451, 31] on span "Save" at bounding box center [454, 32] width 10 height 6
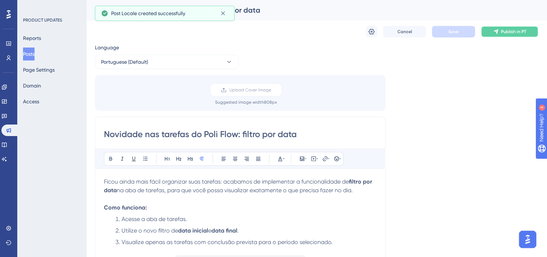
click at [504, 35] on button "Publish in PT" at bounding box center [510, 32] width 58 height 12
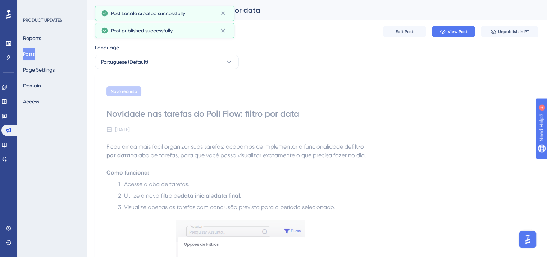
click at [33, 55] on button "Posts" at bounding box center [29, 53] width 12 height 13
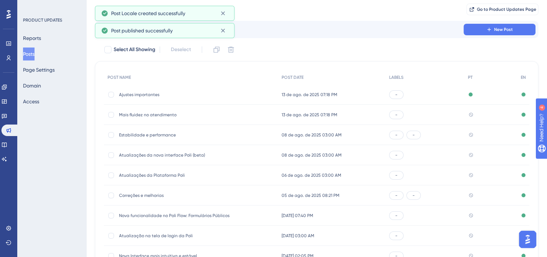
scroll to position [109, 0]
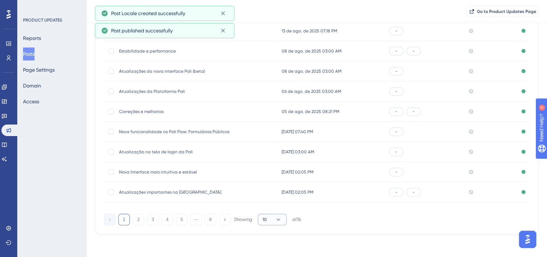
click at [281, 223] on button "10" at bounding box center [272, 220] width 29 height 12
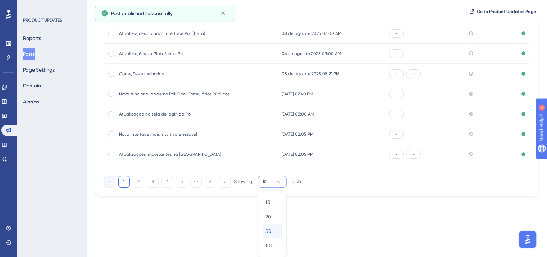
click at [278, 229] on div "50 50" at bounding box center [273, 231] width 14 height 14
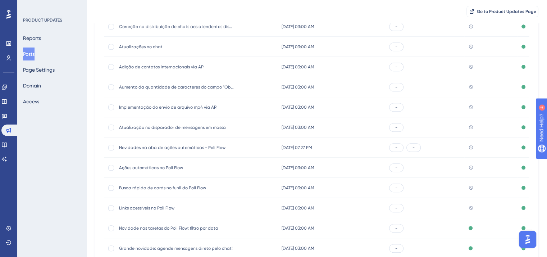
scroll to position [579, 0]
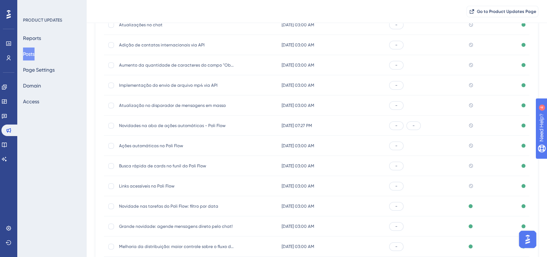
click at [142, 185] on span "Links acessíveis no Poli Flow" at bounding box center [176, 186] width 115 height 6
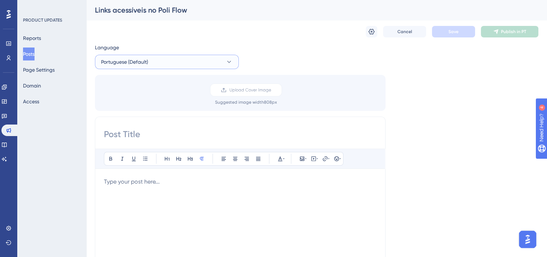
click at [155, 56] on button "Portuguese (Default)" at bounding box center [167, 62] width 144 height 14
click at [161, 97] on button "English English Published" at bounding box center [167, 98] width 135 height 14
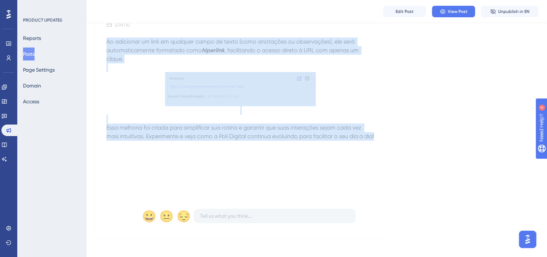
scroll to position [111, 0]
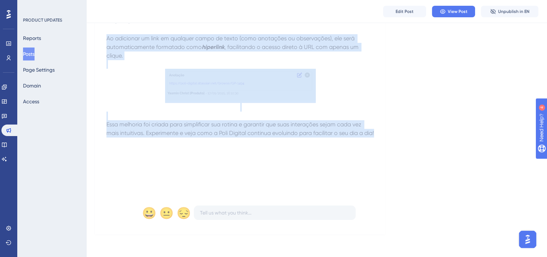
drag, startPoint x: 122, startPoint y: 154, endPoint x: 154, endPoint y: 177, distance: 39.9
click at [154, 177] on div "Nova interface Links acessíveis no Poli Flow [DATE] Ao adicionar um link em qua…" at bounding box center [240, 101] width 291 height 268
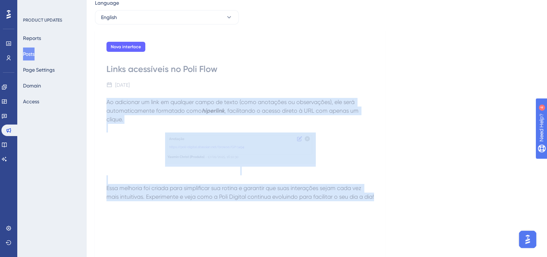
scroll to position [0, 0]
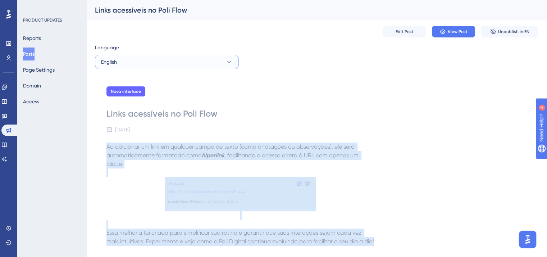
click at [166, 62] on button "English" at bounding box center [167, 62] width 144 height 14
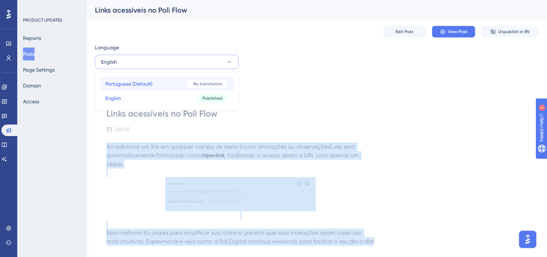
click at [163, 83] on button "Portuguese (Default) Portuguese (Default) No translation" at bounding box center [167, 84] width 135 height 14
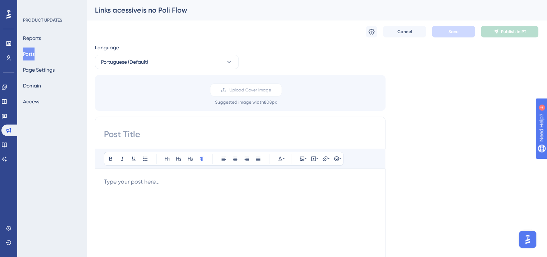
click at [184, 200] on div at bounding box center [240, 256] width 273 height 158
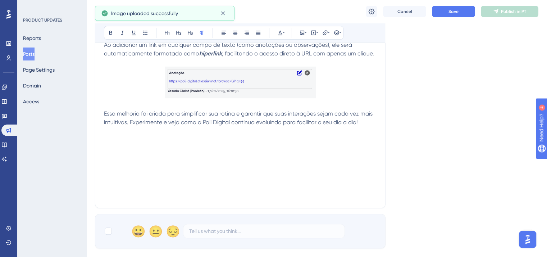
scroll to position [144, 0]
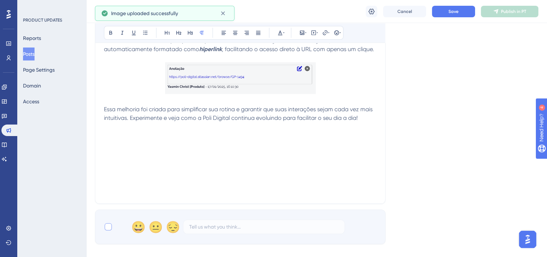
click at [105, 225] on div at bounding box center [108, 226] width 7 height 7
checkbox input "true"
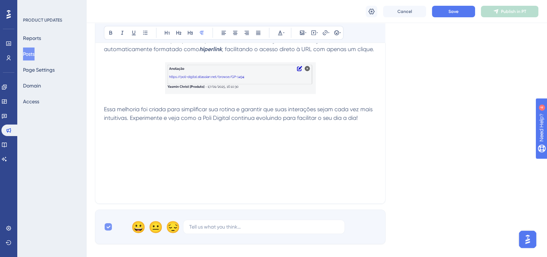
scroll to position [0, 0]
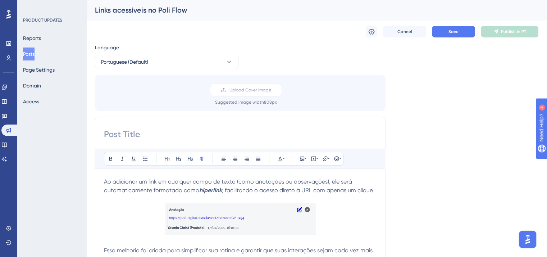
click at [164, 9] on div "Links acessíveis no Poli Flow" at bounding box center [308, 10] width 426 height 10
click at [177, 143] on div "Bold Italic Underline Bullet Point Heading 1 Heading 2 Heading 3 Normal Align L…" at bounding box center [240, 231] width 291 height 228
click at [183, 131] on input at bounding box center [240, 134] width 273 height 12
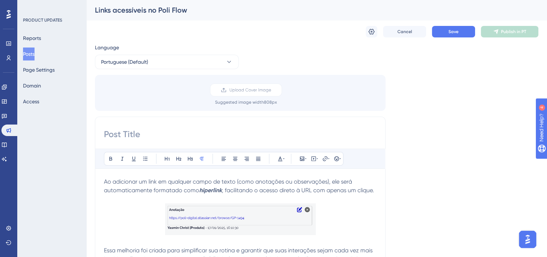
paste input "Links acessíveis no Poli Flow"
type input "Links acessíveis no Poli Flow"
click at [455, 30] on span "Save" at bounding box center [454, 32] width 10 height 6
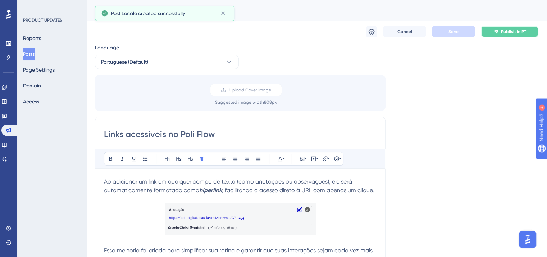
click at [488, 29] on button "Publish in PT" at bounding box center [510, 32] width 58 height 12
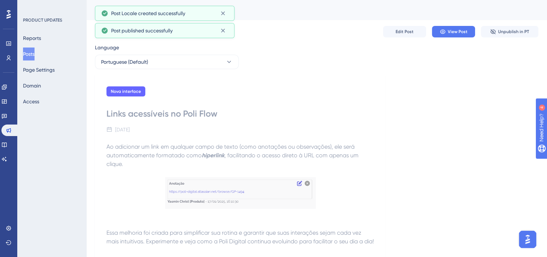
click at [24, 54] on button "Posts" at bounding box center [29, 53] width 12 height 13
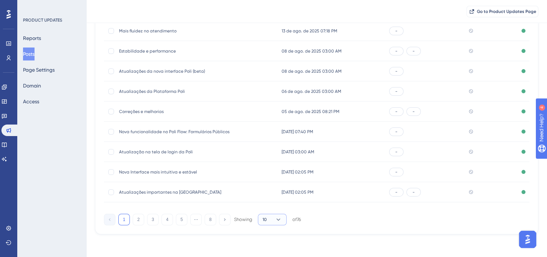
click at [278, 225] on button "10" at bounding box center [272, 220] width 29 height 12
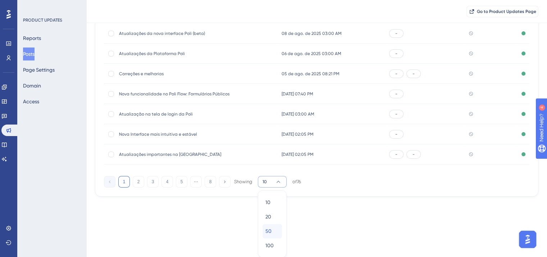
click at [273, 232] on div "50 50" at bounding box center [273, 231] width 14 height 14
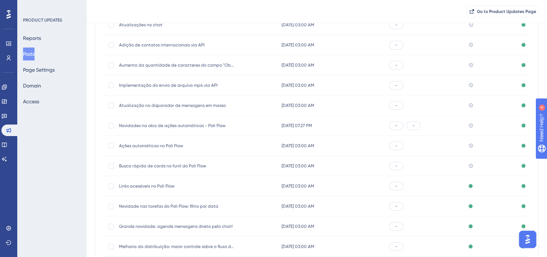
scroll to position [651, 0]
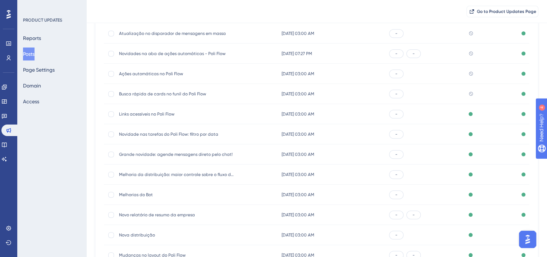
click at [160, 89] on div "Busca rápida de cards no funil do Poli Flow Busca rápida de cards no funil do P…" at bounding box center [176, 94] width 115 height 20
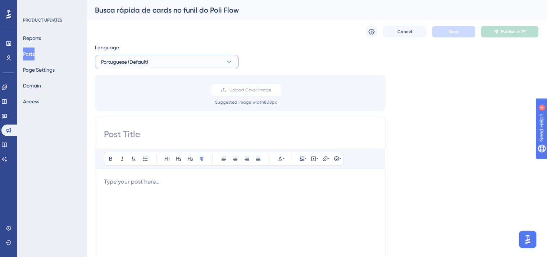
click at [145, 60] on span "Portuguese (Default)" at bounding box center [124, 62] width 47 height 9
click at [146, 99] on button "English English Published" at bounding box center [167, 98] width 135 height 14
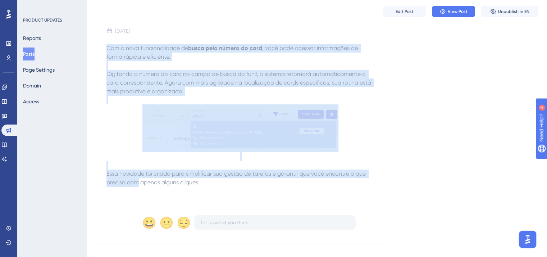
scroll to position [111, 0]
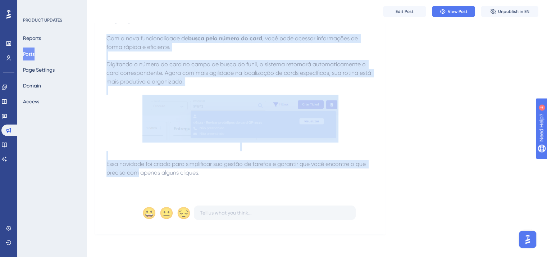
drag, startPoint x: 108, startPoint y: 146, endPoint x: 213, endPoint y: 179, distance: 110.3
click at [213, 179] on div "Com a nova funcionalidade de busca pelo número do card , você pode acessar info…" at bounding box center [241, 113] width 268 height 158
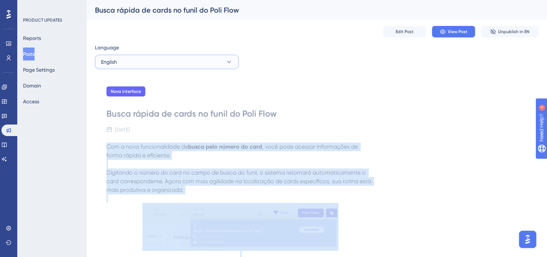
click at [164, 58] on button "English" at bounding box center [167, 62] width 144 height 14
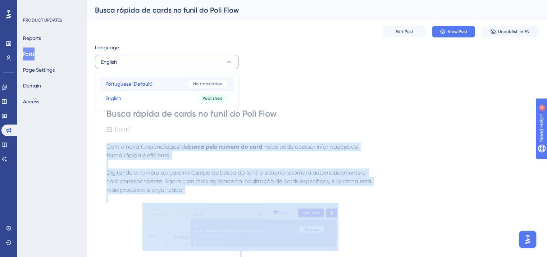
click at [160, 82] on button "Portuguese (Default) Portuguese (Default) No translation" at bounding box center [167, 84] width 135 height 14
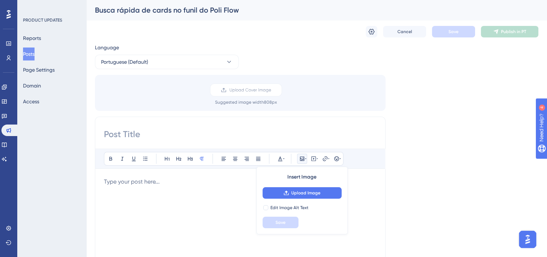
click at [166, 193] on div at bounding box center [240, 256] width 273 height 158
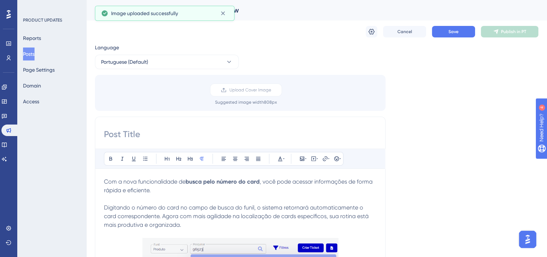
click at [240, 9] on div "Busca rápida de cards no funil do Poli Flow" at bounding box center [308, 10] width 426 height 10
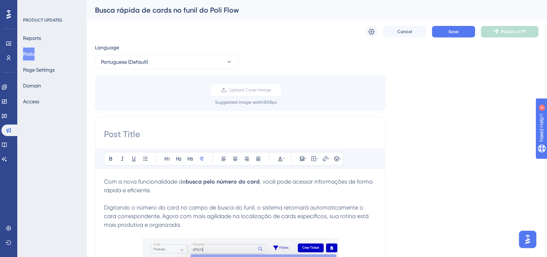
click at [223, 132] on input at bounding box center [240, 134] width 273 height 12
paste input "Busca rápida de cards no funil do Poli Flow"
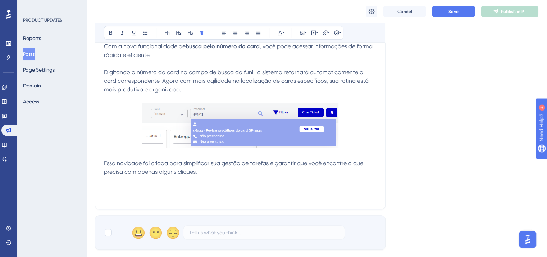
scroll to position [180, 0]
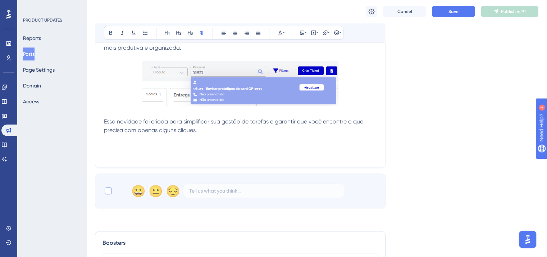
type input "Busca rápida de cards no funil do Poli Flow"
click at [107, 192] on div at bounding box center [108, 190] width 7 height 7
checkbox input "true"
click at [231, 93] on img at bounding box center [240, 83] width 196 height 45
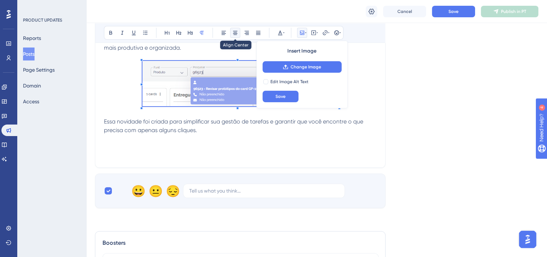
click at [235, 35] on icon at bounding box center [235, 33] width 6 height 6
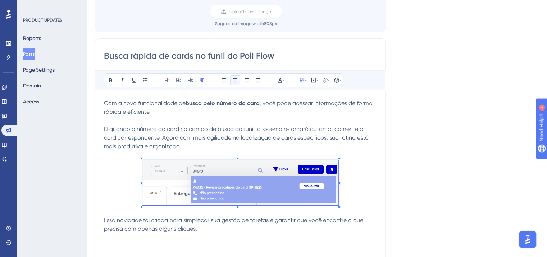
scroll to position [0, 0]
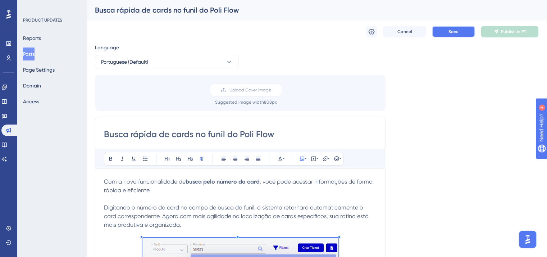
click at [467, 30] on button "Save" at bounding box center [453, 32] width 43 height 12
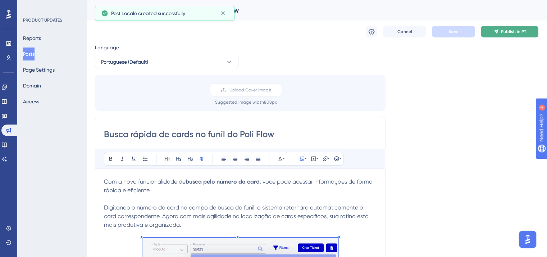
click at [522, 26] on button "Publish in PT" at bounding box center [510, 32] width 58 height 12
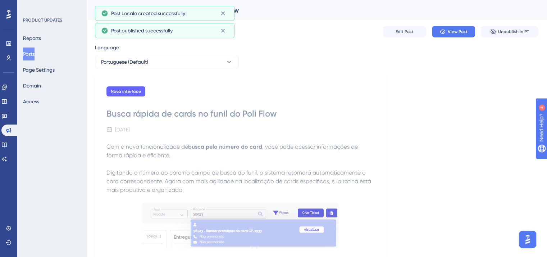
click at [35, 57] on button "Posts" at bounding box center [29, 53] width 12 height 13
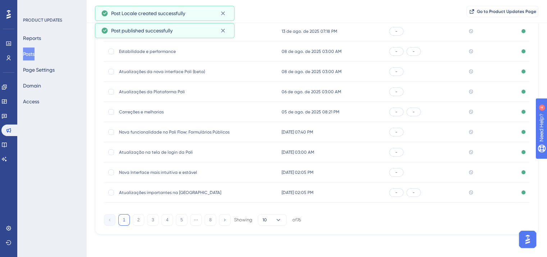
scroll to position [109, 0]
click at [267, 215] on button "10" at bounding box center [272, 220] width 29 height 12
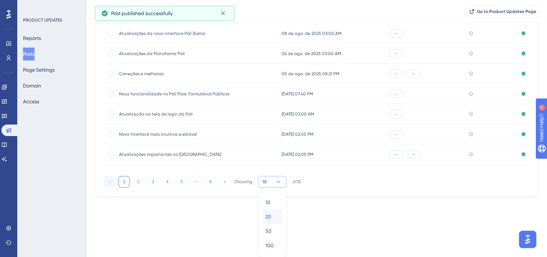
click at [272, 221] on div "20 20" at bounding box center [273, 216] width 14 height 14
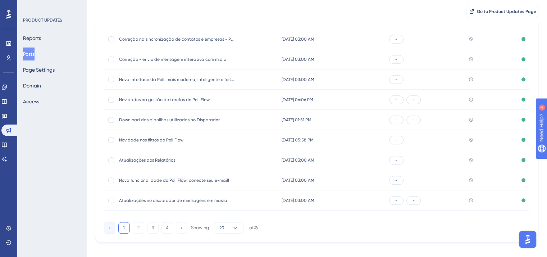
scroll to position [311, 0]
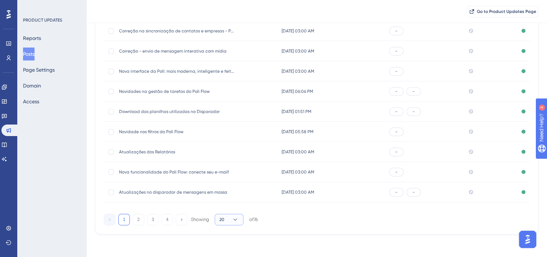
click at [240, 219] on button "20" at bounding box center [229, 220] width 29 height 12
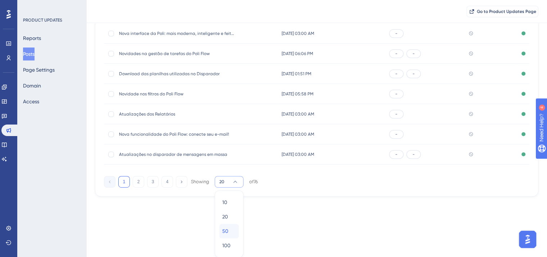
click at [230, 232] on div "50 50" at bounding box center [229, 231] width 14 height 14
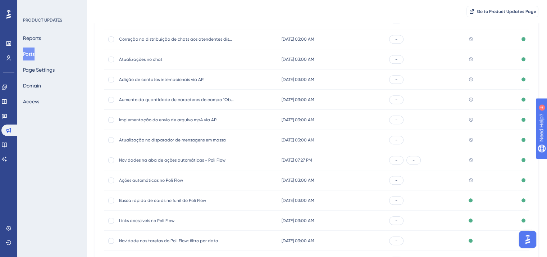
scroll to position [600, 0]
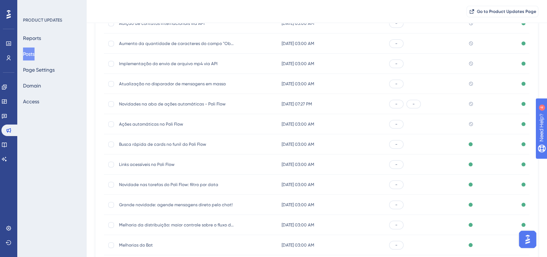
click at [132, 124] on span "Ações automáticas no Poli Flow" at bounding box center [176, 124] width 115 height 6
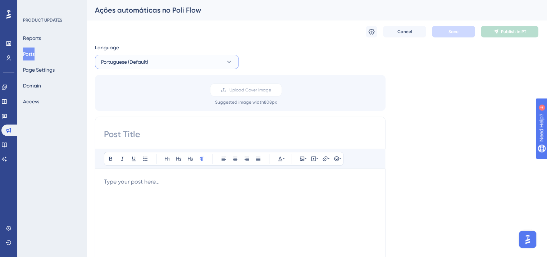
click at [149, 65] on button "Portuguese (Default)" at bounding box center [167, 62] width 144 height 14
click at [153, 100] on button "English English Published" at bounding box center [167, 98] width 135 height 14
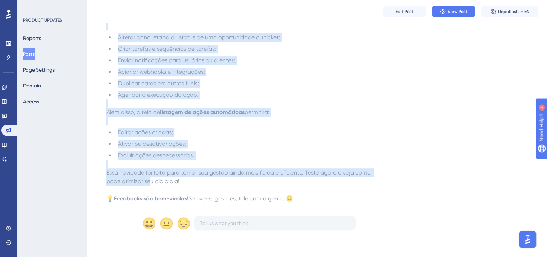
scroll to position [318, 0]
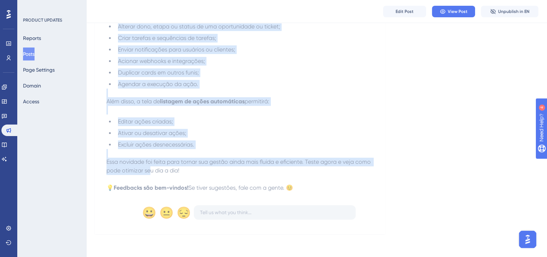
drag, startPoint x: 107, startPoint y: 148, endPoint x: 307, endPoint y: 189, distance: 204.3
click at [307, 189] on div "Agora você pode automatizar processos no Poli Flow e ganhar ainda mais eficiênc…" at bounding box center [241, 10] width 268 height 363
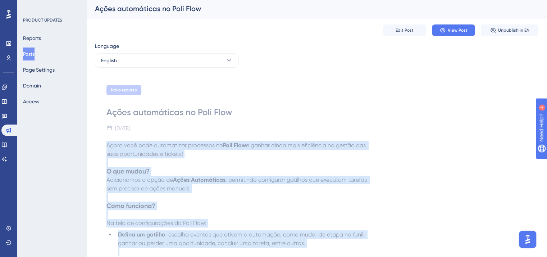
scroll to position [0, 0]
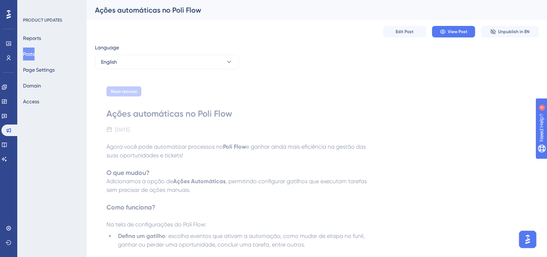
click at [154, 53] on div "Language" at bounding box center [167, 49] width 144 height 12
click at [154, 62] on button "English" at bounding box center [167, 62] width 144 height 14
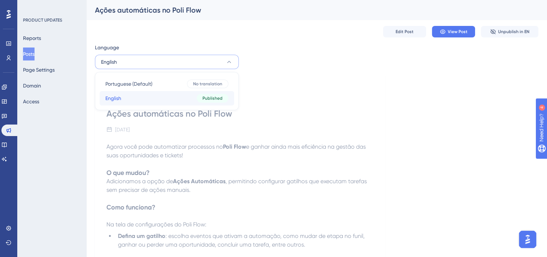
click at [154, 97] on button "English English Published" at bounding box center [167, 98] width 135 height 14
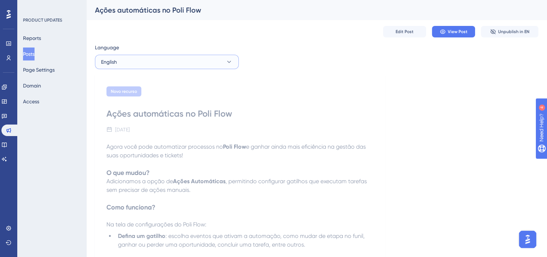
click at [157, 63] on button "English" at bounding box center [167, 62] width 144 height 14
click at [154, 87] on button "Portuguese (Default) Portuguese (Default) No translation" at bounding box center [167, 84] width 135 height 14
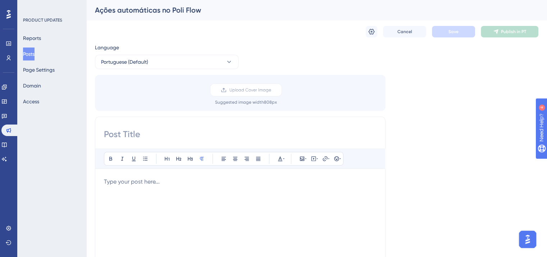
click at [139, 187] on div at bounding box center [240, 256] width 273 height 158
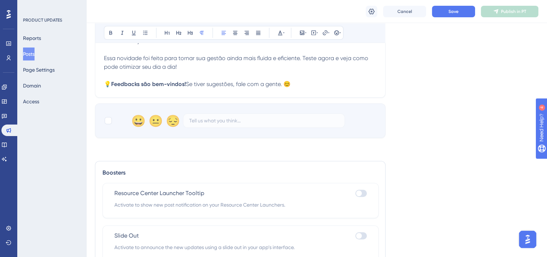
scroll to position [495, 0]
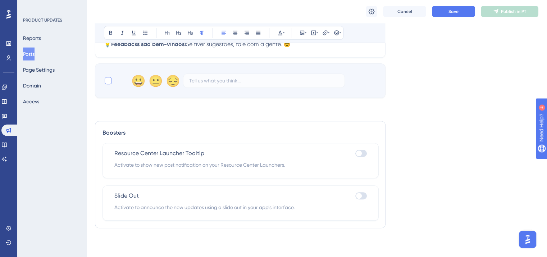
click at [108, 83] on div at bounding box center [108, 80] width 7 height 7
checkbox input "true"
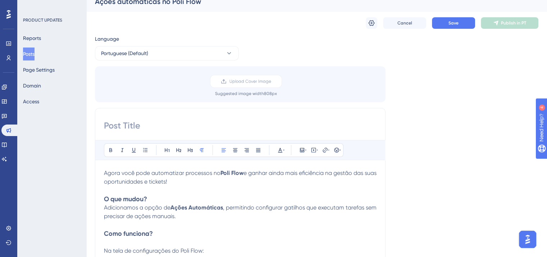
scroll to position [0, 0]
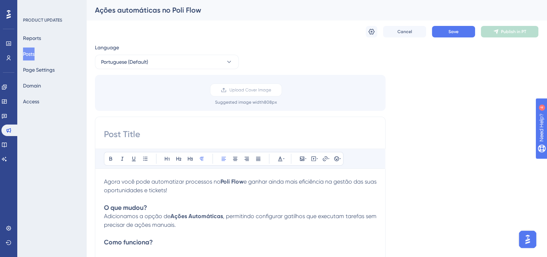
click at [168, 10] on div "Ações automáticas no Poli Flow" at bounding box center [308, 10] width 426 height 10
click at [189, 131] on input at bounding box center [240, 134] width 273 height 12
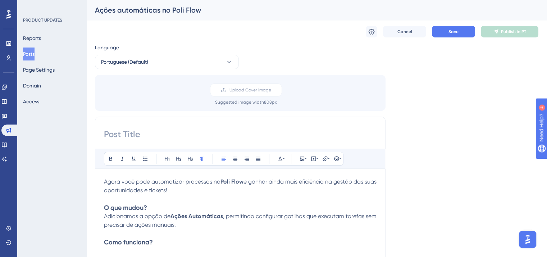
paste input "Ações automáticas no Poli Flow"
type input "Ações automáticas no Poli Flow"
click at [442, 32] on button "Save" at bounding box center [453, 32] width 43 height 12
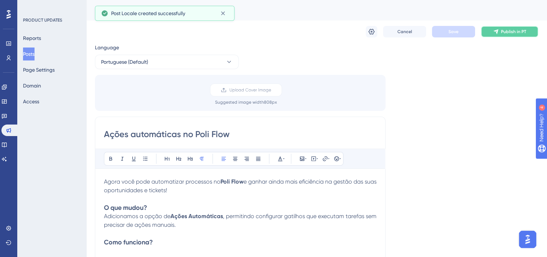
click at [519, 32] on span "Publish in PT" at bounding box center [513, 32] width 25 height 6
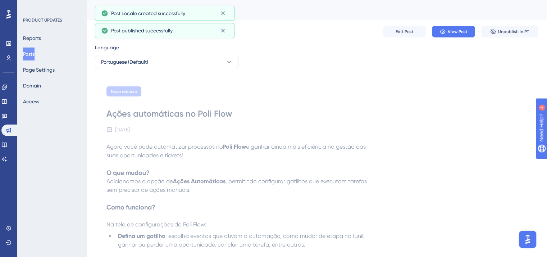
click at [28, 54] on button "Posts" at bounding box center [29, 53] width 12 height 13
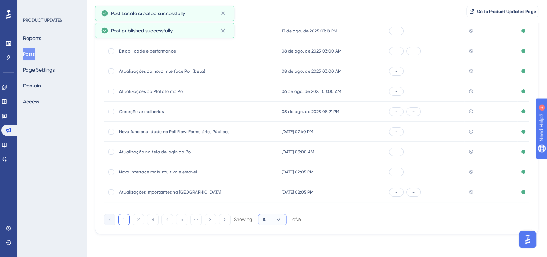
click at [268, 220] on button "10" at bounding box center [272, 220] width 29 height 12
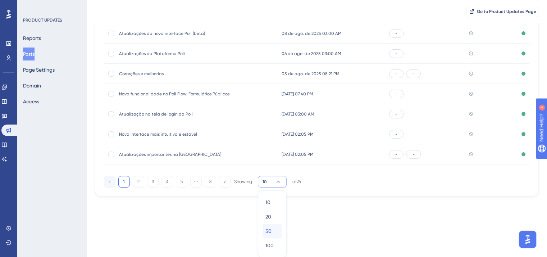
click at [269, 233] on span "50" at bounding box center [269, 231] width 6 height 9
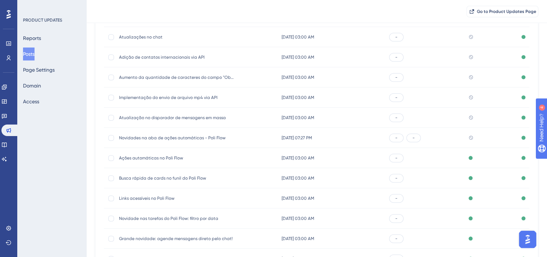
scroll to position [579, 0]
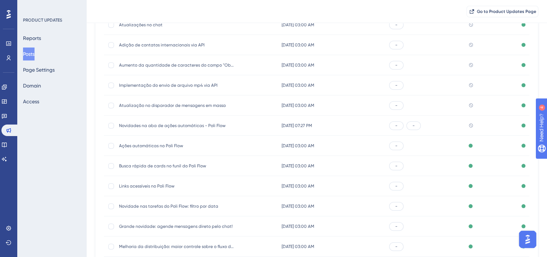
click at [149, 123] on span "Novidades na aba de ações automáticas - Poli Flow" at bounding box center [176, 126] width 115 height 6
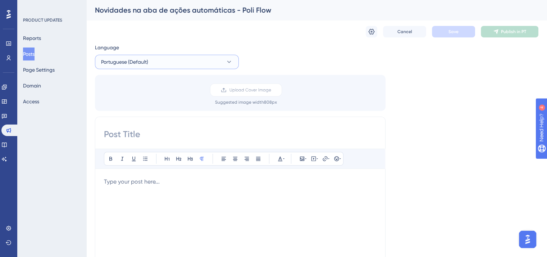
click at [161, 62] on button "Portuguese (Default)" at bounding box center [167, 62] width 144 height 14
click at [170, 94] on button "English English Published" at bounding box center [167, 98] width 135 height 14
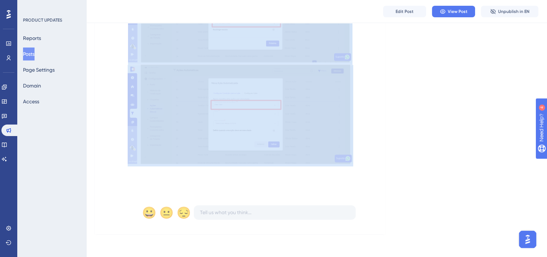
scroll to position [837, 0]
drag, startPoint x: 104, startPoint y: 39, endPoint x: 329, endPoint y: 187, distance: 268.7
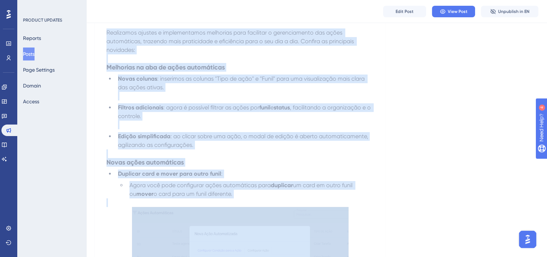
scroll to position [0, 0]
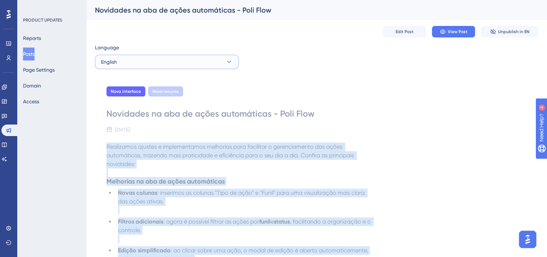
click at [126, 59] on button "English" at bounding box center [167, 62] width 144 height 14
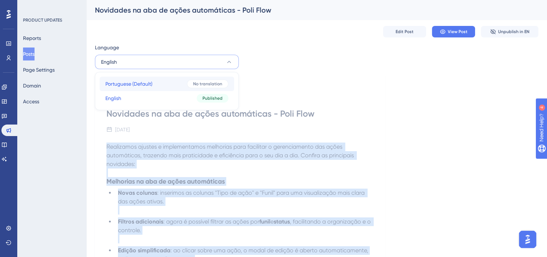
click at [146, 83] on span "Portuguese (Default)" at bounding box center [128, 84] width 47 height 9
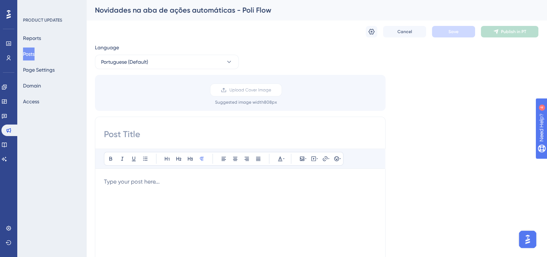
click at [158, 185] on p at bounding box center [240, 181] width 273 height 9
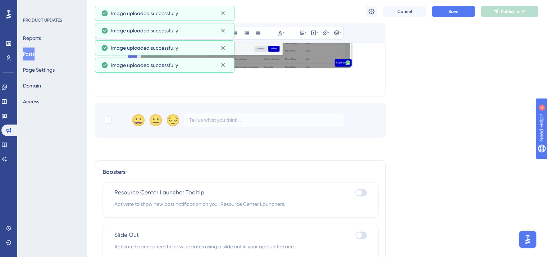
scroll to position [970, 0]
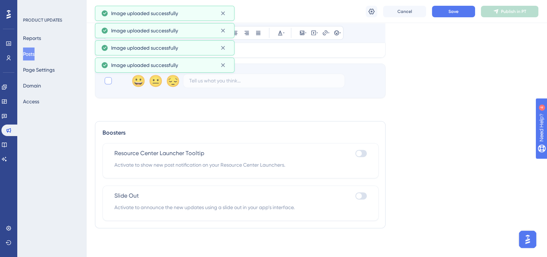
click at [112, 81] on div at bounding box center [108, 80] width 9 height 9
checkbox input "true"
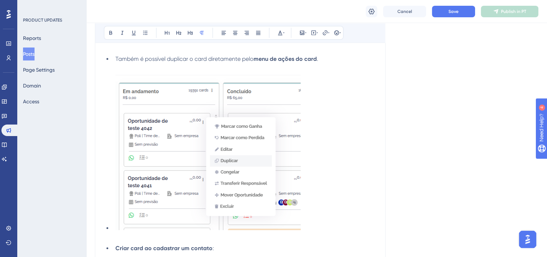
scroll to position [394, 0]
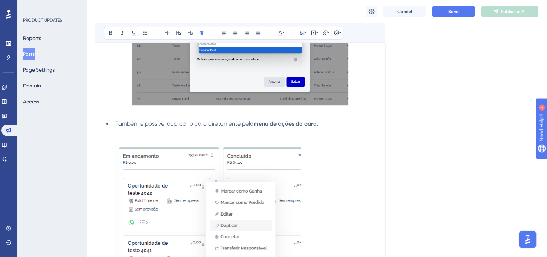
click at [231, 164] on img at bounding box center [208, 217] width 185 height 155
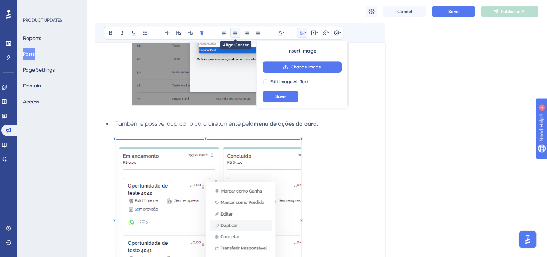
click at [232, 31] on button at bounding box center [235, 33] width 10 height 10
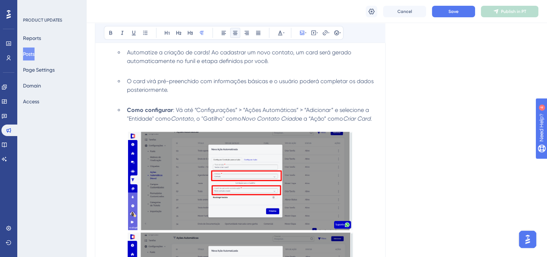
scroll to position [718, 0]
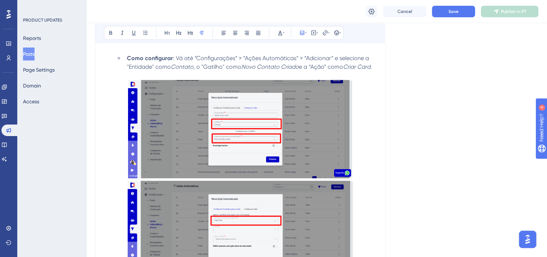
click at [225, 166] on img at bounding box center [240, 129] width 225 height 98
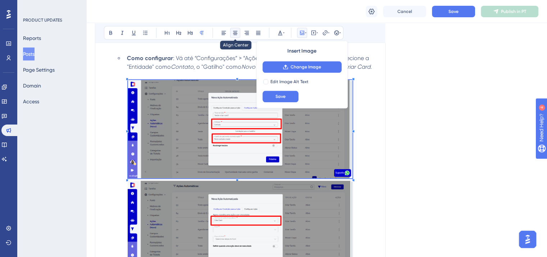
click at [234, 32] on icon at bounding box center [235, 33] width 6 height 6
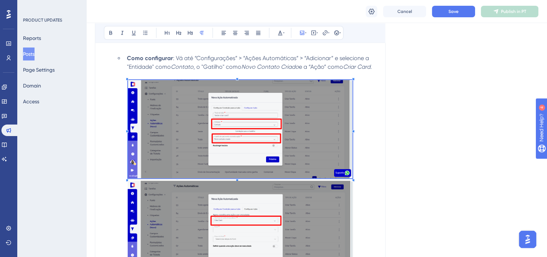
click at [240, 221] on img at bounding box center [241, 230] width 226 height 99
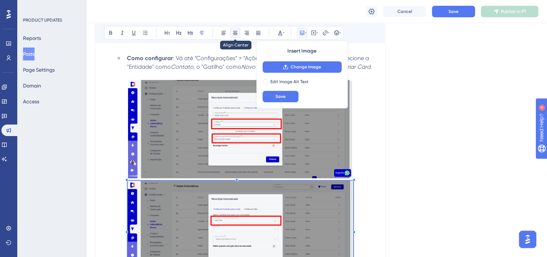
click at [235, 31] on icon at bounding box center [235, 33] width 4 height 4
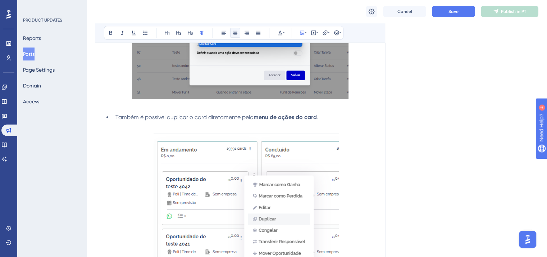
scroll to position [286, 0]
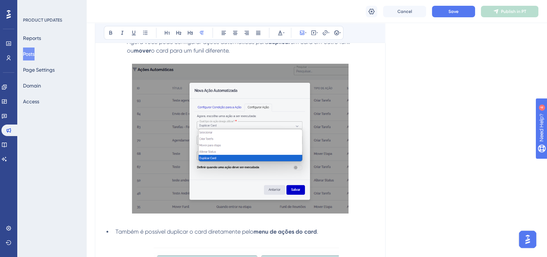
click at [252, 142] on img at bounding box center [240, 139] width 217 height 150
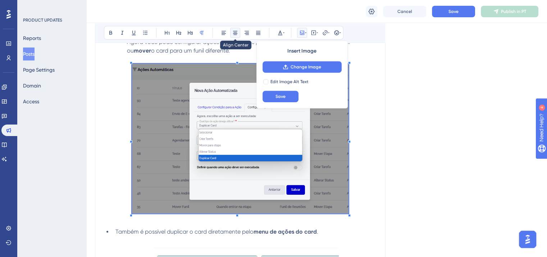
click at [232, 31] on button at bounding box center [235, 33] width 10 height 10
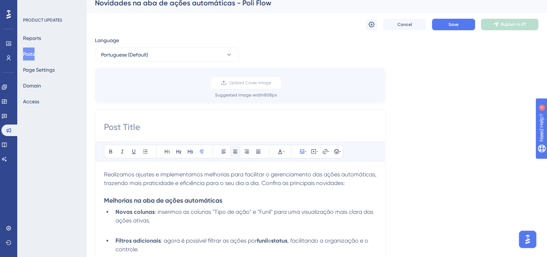
scroll to position [0, 0]
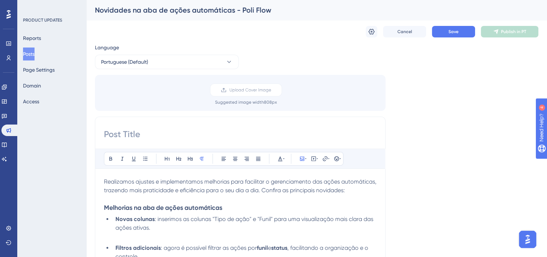
click at [154, 9] on div "Novidades na aba de ações automáticas - Poli Flow" at bounding box center [308, 10] width 426 height 10
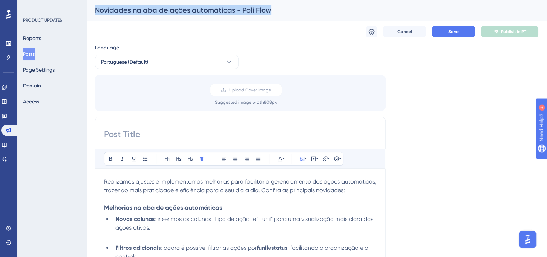
click at [154, 9] on div "Novidades na aba de ações automáticas - Poli Flow" at bounding box center [308, 10] width 426 height 10
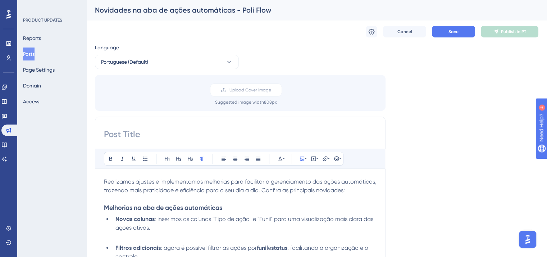
click at [178, 132] on input at bounding box center [240, 134] width 273 height 12
paste input "Novidades na aba de ações automáticas - Poli Flow"
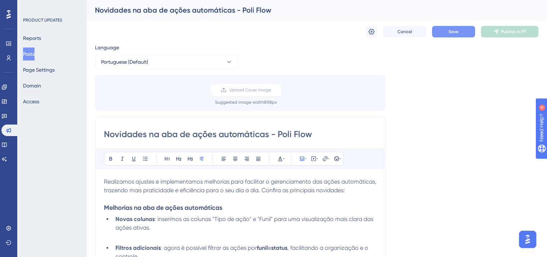
type input "Novidades na aba de ações automáticas - Poli Flow"
click at [441, 33] on button "Save" at bounding box center [453, 32] width 43 height 12
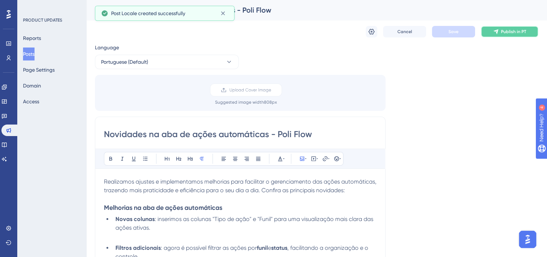
click at [518, 29] on span "Publish in PT" at bounding box center [513, 32] width 25 height 6
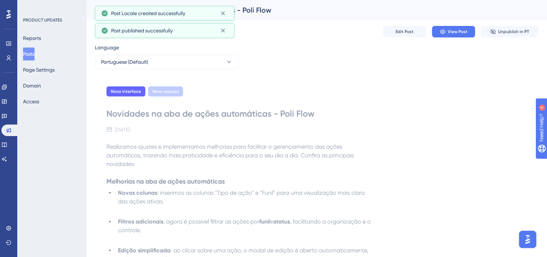
click at [31, 55] on button "Posts" at bounding box center [29, 53] width 12 height 13
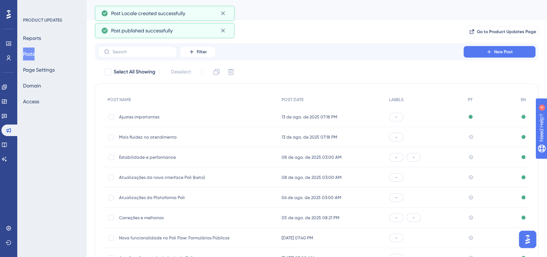
click at [146, 140] on div "Mais fluidez no atendimento Mais fluidez no atendimento" at bounding box center [176, 137] width 115 height 20
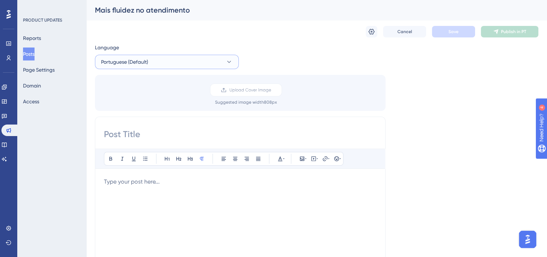
click at [139, 63] on span "Portuguese (Default)" at bounding box center [124, 62] width 47 height 9
click at [140, 96] on button "English English Published" at bounding box center [167, 98] width 135 height 14
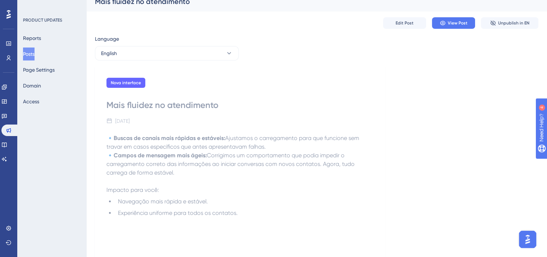
scroll to position [72, 0]
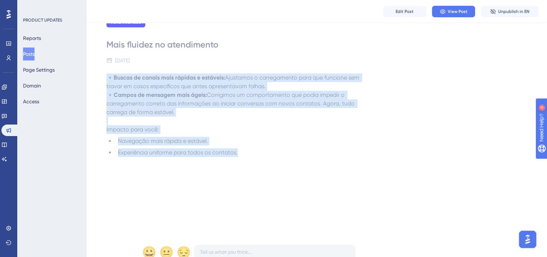
drag, startPoint x: 108, startPoint y: 76, endPoint x: 263, endPoint y: 169, distance: 181.4
click at [263, 169] on div "🔹 Buscas de canais mais rápidas e estáveis: Ajustamos o carregamento para que f…" at bounding box center [241, 152] width 268 height 158
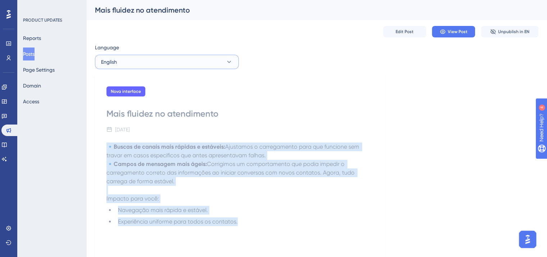
click at [142, 67] on button "English" at bounding box center [167, 62] width 144 height 14
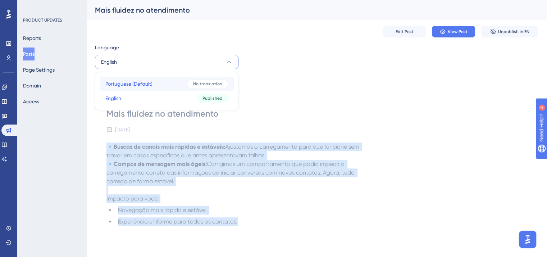
click at [152, 82] on span "Portuguese (Default)" at bounding box center [128, 84] width 47 height 9
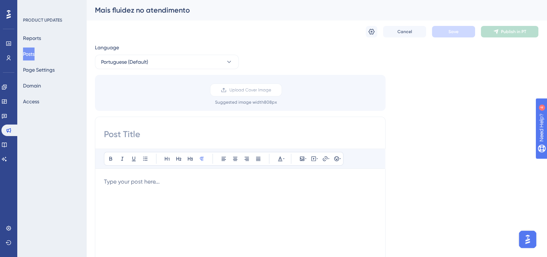
click at [161, 184] on p at bounding box center [240, 181] width 273 height 9
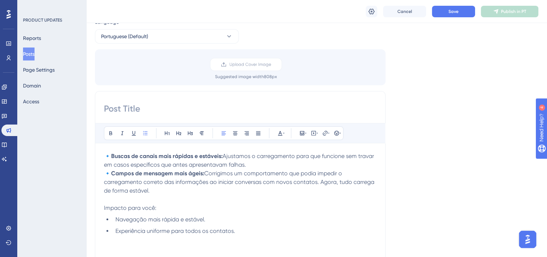
scroll to position [180, 0]
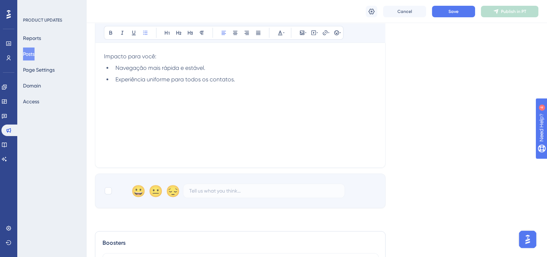
click at [109, 185] on div "😀 😐 😔" at bounding box center [240, 190] width 291 height 35
click at [109, 190] on div at bounding box center [108, 190] width 7 height 7
checkbox input "true"
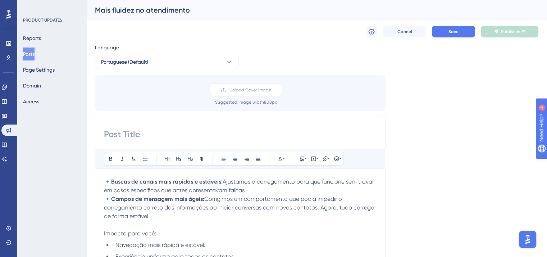
click at [160, 11] on div "Mais fluidez no atendimento" at bounding box center [308, 10] width 426 height 10
click at [157, 129] on input at bounding box center [240, 134] width 273 height 12
paste input "Mais fluidez no atendimento"
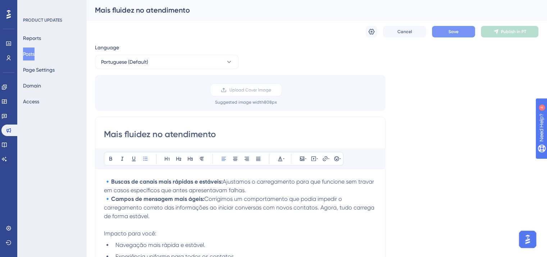
type input "Mais fluidez no atendimento"
click at [442, 30] on button "Save" at bounding box center [453, 32] width 43 height 12
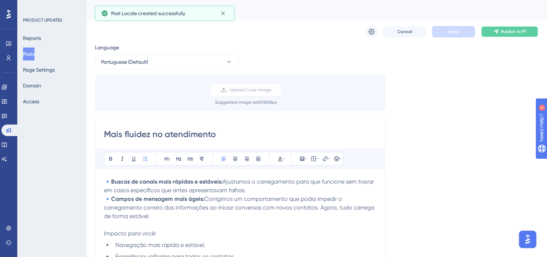
click at [509, 29] on span "Publish in PT" at bounding box center [513, 32] width 25 height 6
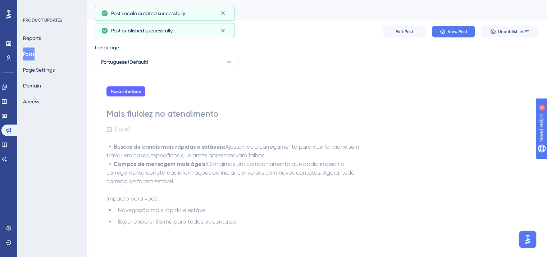
click at [34, 55] on button "Posts" at bounding box center [29, 53] width 12 height 13
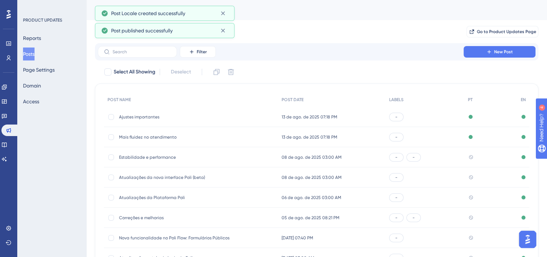
click at [168, 156] on span "Estabilidade e performance" at bounding box center [176, 157] width 115 height 6
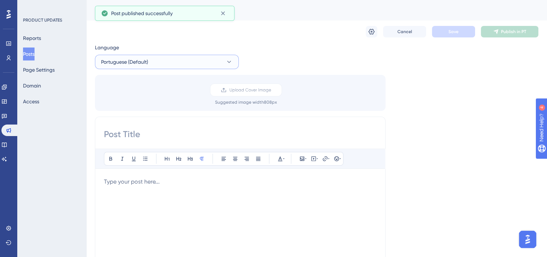
click at [139, 67] on button "Portuguese (Default)" at bounding box center [167, 62] width 144 height 14
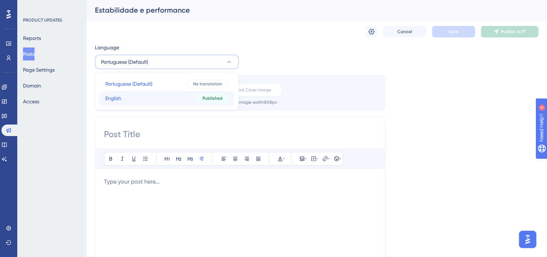
click at [145, 101] on button "English English Published" at bounding box center [167, 98] width 135 height 14
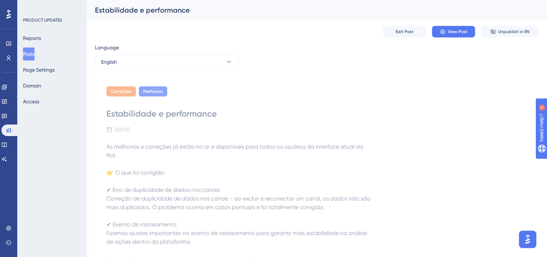
scroll to position [72, 0]
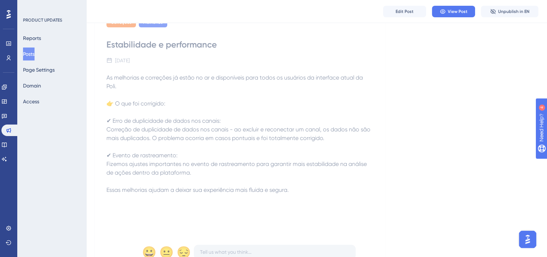
drag, startPoint x: 108, startPoint y: 79, endPoint x: 322, endPoint y: 192, distance: 242.4
click at [322, 192] on div "As melhorias e correções já estão no ar e disponíveis para todos os usuários da…" at bounding box center [241, 152] width 268 height 158
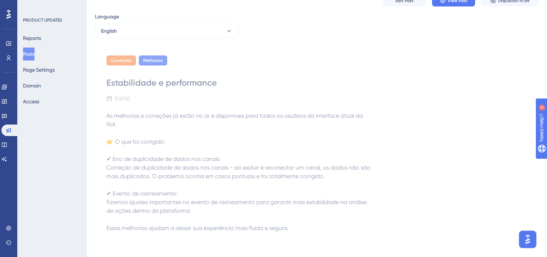
scroll to position [0, 0]
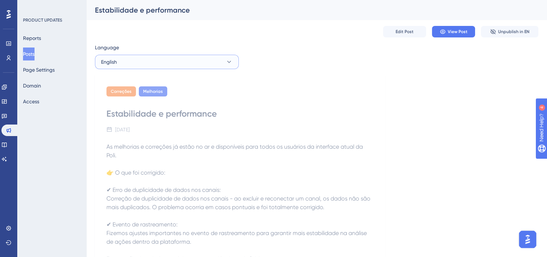
click at [133, 59] on button "English" at bounding box center [167, 62] width 144 height 14
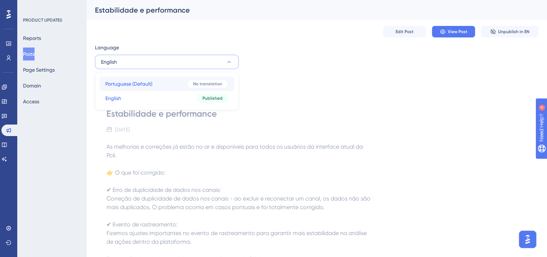
click at [151, 81] on span "Portuguese (Default)" at bounding box center [128, 84] width 47 height 9
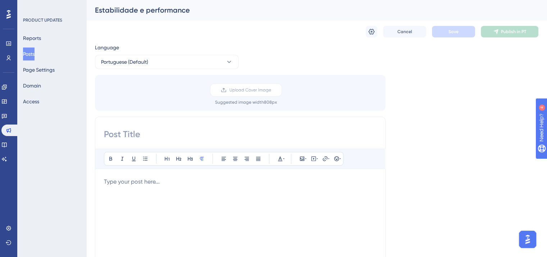
click at [171, 178] on p at bounding box center [240, 181] width 273 height 9
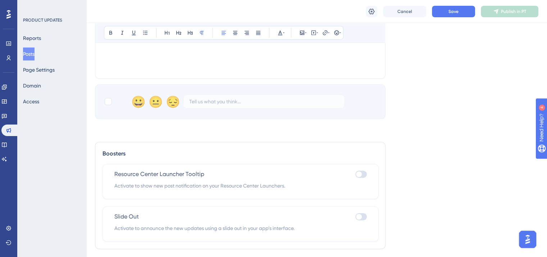
scroll to position [277, 0]
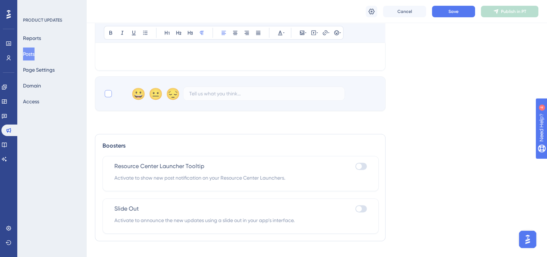
click at [112, 95] on div at bounding box center [108, 93] width 9 height 9
checkbox input "true"
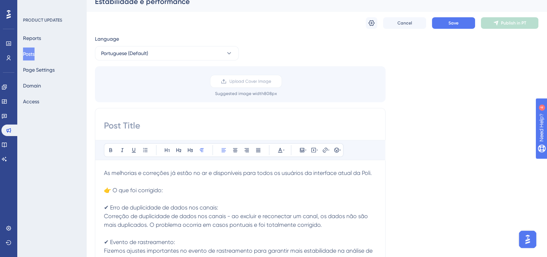
scroll to position [0, 0]
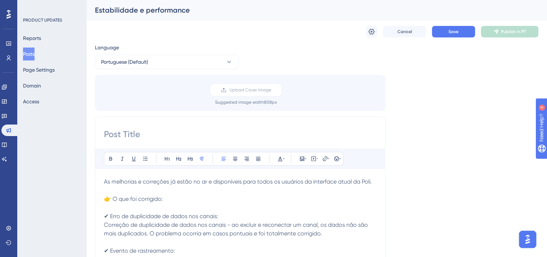
click at [171, 7] on div "Estabilidade e performance" at bounding box center [308, 10] width 426 height 10
click at [181, 143] on div "Bold Italic Underline Bullet Point Heading 1 Heading 2 Heading 3 Normal Align L…" at bounding box center [240, 231] width 291 height 228
click at [181, 125] on div "Bold Italic Underline Bullet Point Heading 1 Heading 2 Heading 3 Normal Align L…" at bounding box center [240, 231] width 291 height 228
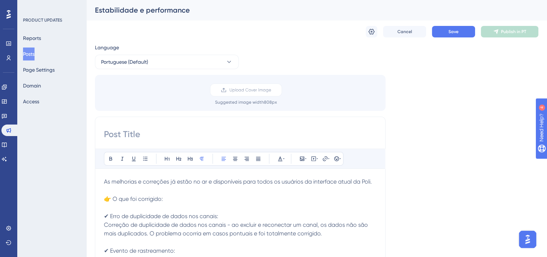
click at [131, 134] on input at bounding box center [240, 134] width 273 height 12
paste input "Estabilidade e performance"
type input "Estabilidade e performance"
click at [442, 33] on button "Save" at bounding box center [453, 32] width 43 height 12
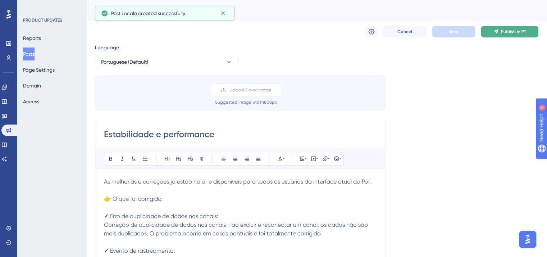
click at [518, 32] on span "Publish in PT" at bounding box center [513, 32] width 25 height 6
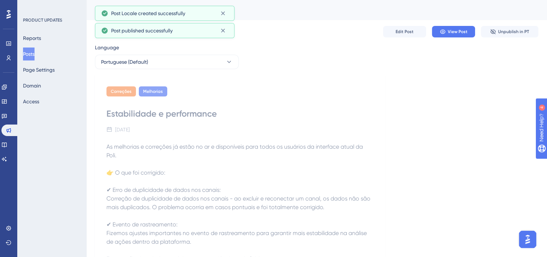
click at [35, 56] on button "Posts" at bounding box center [29, 53] width 12 height 13
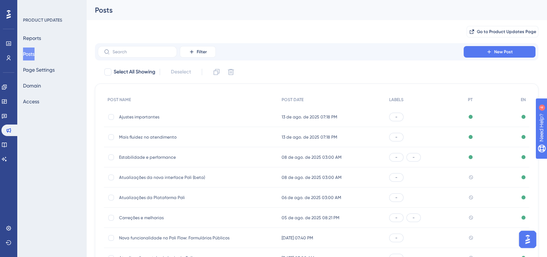
click at [160, 177] on span "Atualizações da nova interface Poli (beta)" at bounding box center [176, 178] width 115 height 6
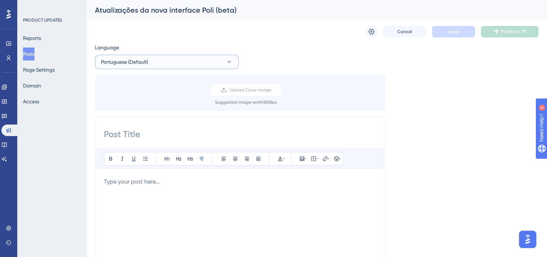
click at [167, 59] on button "Portuguese (Default)" at bounding box center [167, 62] width 144 height 14
click at [169, 100] on button "English English Published" at bounding box center [167, 98] width 135 height 14
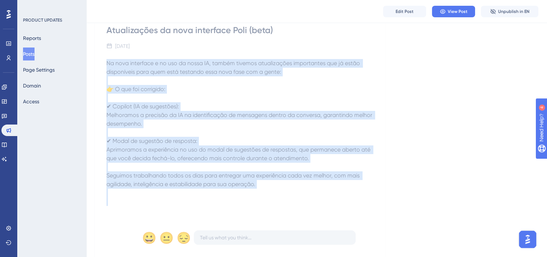
scroll to position [108, 0]
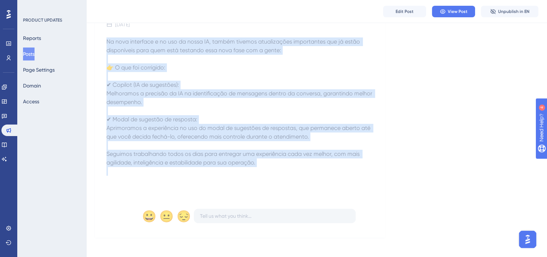
drag, startPoint x: 105, startPoint y: 143, endPoint x: 303, endPoint y: 172, distance: 200.1
click at [303, 172] on div "Nova interface Atualizações da nova interface Poli (beta) [DATE] Na nova interf…" at bounding box center [240, 104] width 291 height 268
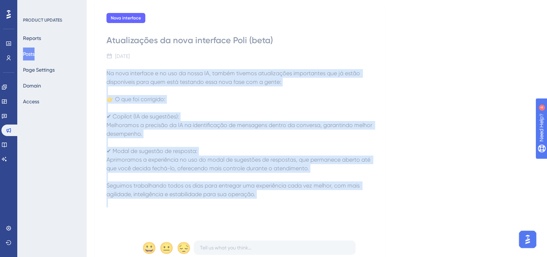
scroll to position [0, 0]
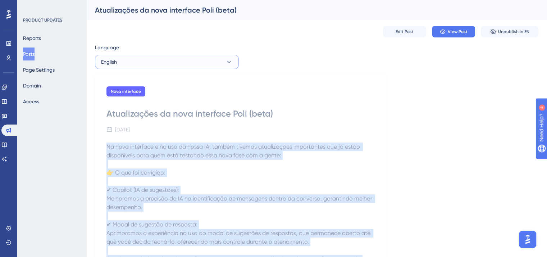
click at [165, 62] on button "English" at bounding box center [167, 62] width 144 height 14
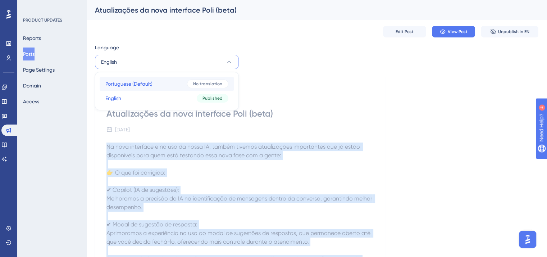
click at [160, 83] on button "Portuguese (Default) Portuguese (Default) No translation" at bounding box center [167, 84] width 135 height 14
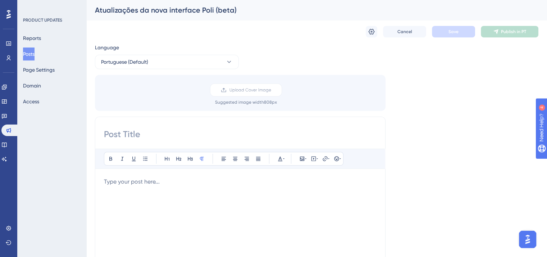
click at [155, 180] on p at bounding box center [240, 181] width 273 height 9
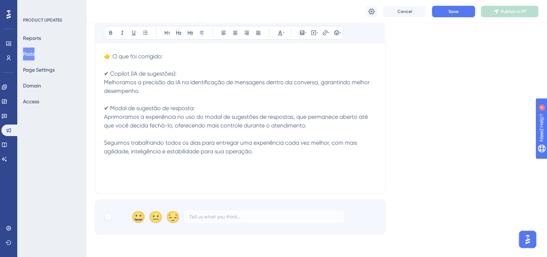
scroll to position [159, 0]
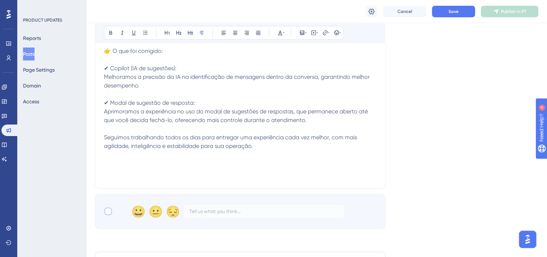
click at [107, 210] on div at bounding box center [108, 211] width 7 height 7
checkbox input "true"
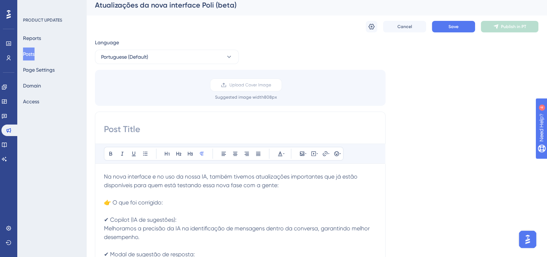
scroll to position [0, 0]
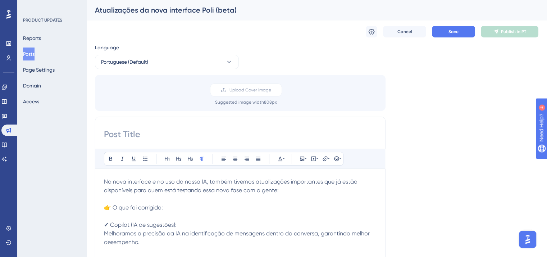
click at [186, 9] on div "Atualizações da nova interface Poli (beta)" at bounding box center [308, 10] width 426 height 10
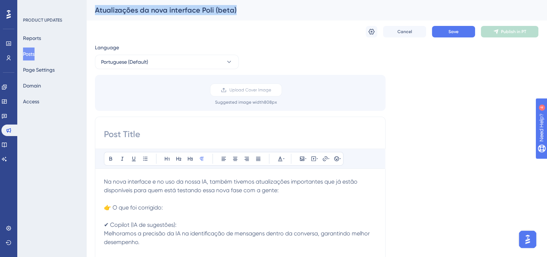
click at [186, 9] on div "Atualizações da nova interface Poli (beta)" at bounding box center [308, 10] width 426 height 10
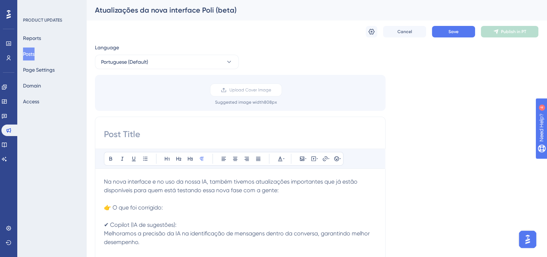
click at [166, 132] on input at bounding box center [240, 134] width 273 height 12
paste input "Atualizações da nova interface Poli (beta)"
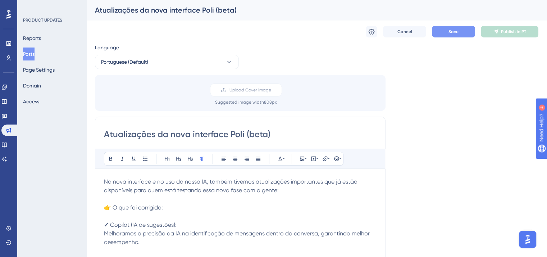
type input "Atualizações da nova interface Poli (beta)"
click at [445, 29] on button "Save" at bounding box center [453, 32] width 43 height 12
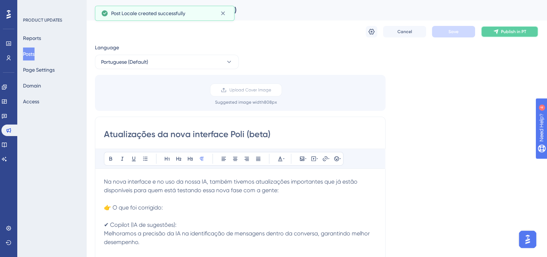
click at [515, 36] on button "Publish in PT" at bounding box center [510, 32] width 58 height 12
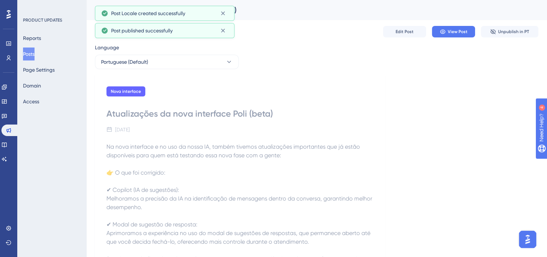
click at [33, 56] on button "Posts" at bounding box center [29, 53] width 12 height 13
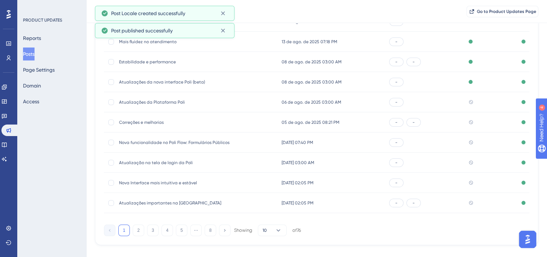
scroll to position [108, 0]
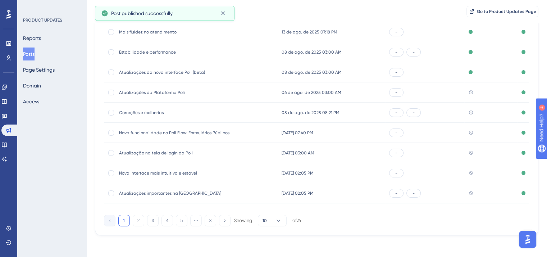
click at [131, 95] on div "Atualizações da Plataforma Poli Atualizações da Plataforma Poli" at bounding box center [176, 92] width 115 height 20
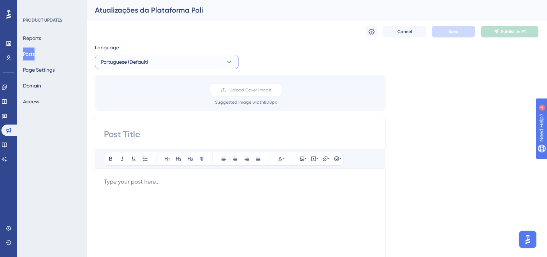
click at [136, 63] on span "Portuguese (Default)" at bounding box center [124, 62] width 47 height 9
click at [141, 96] on button "English English Published" at bounding box center [167, 98] width 135 height 14
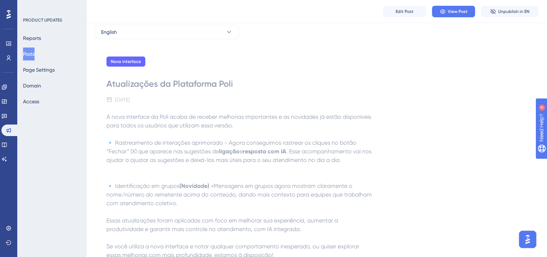
scroll to position [72, 0]
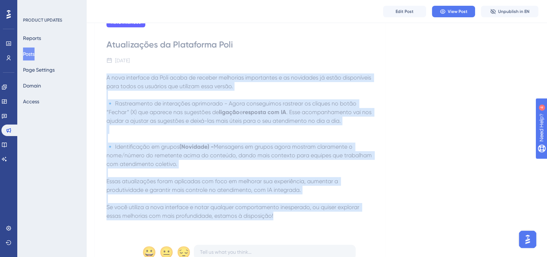
drag, startPoint x: 107, startPoint y: 77, endPoint x: 276, endPoint y: 219, distance: 221.7
click at [276, 219] on div "A nova interface da Poli acaba de receber melhorias importantes e as novidades …" at bounding box center [241, 152] width 268 height 158
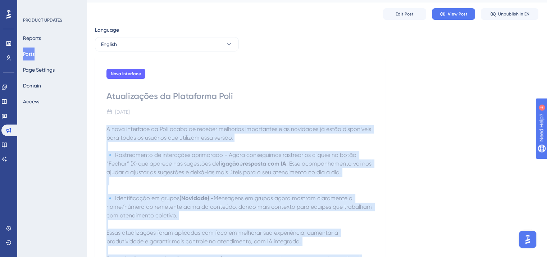
scroll to position [0, 0]
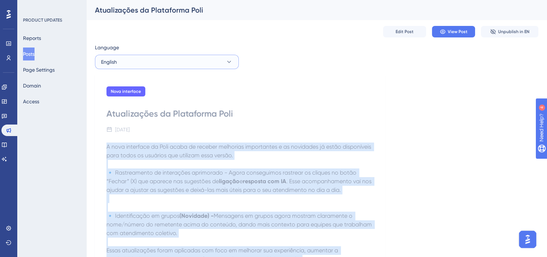
click at [134, 66] on button "English" at bounding box center [167, 62] width 144 height 14
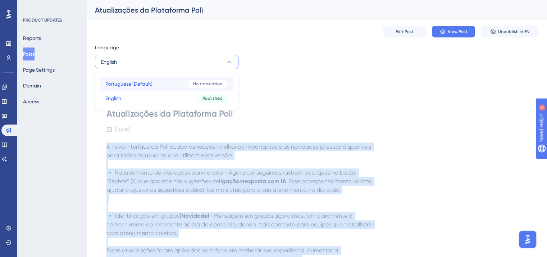
click at [142, 84] on span "Portuguese (Default)" at bounding box center [128, 84] width 47 height 9
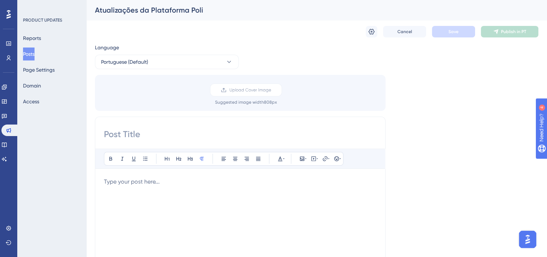
click at [166, 180] on p at bounding box center [240, 181] width 273 height 9
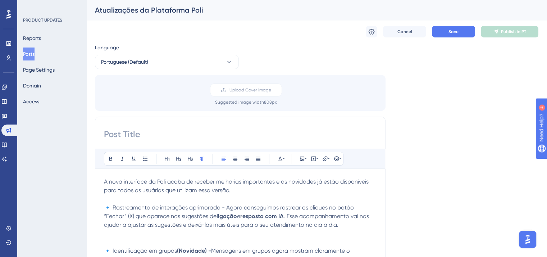
click at [148, 9] on div "Atualizações da Plataforma Poli" at bounding box center [308, 10] width 426 height 10
click at [159, 130] on input at bounding box center [240, 134] width 273 height 12
paste input "Atualizações da Plataforma Poli"
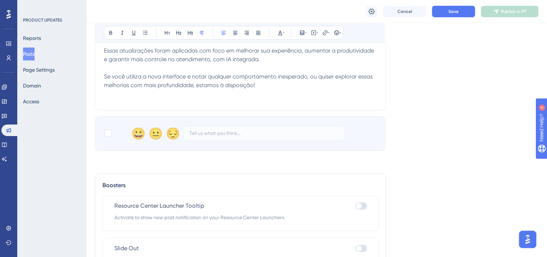
scroll to position [252, 0]
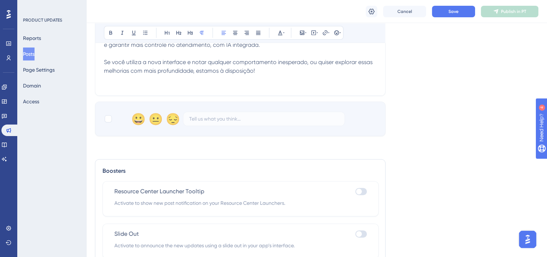
type input "Atualizações da Plataforma Poli"
click at [108, 124] on div "😀 😐 😔" at bounding box center [240, 118] width 291 height 35
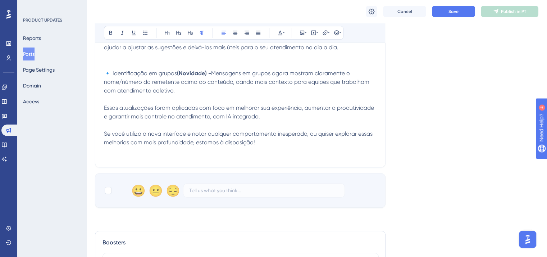
scroll to position [180, 0]
click at [111, 186] on div at bounding box center [108, 190] width 9 height 9
checkbox input "true"
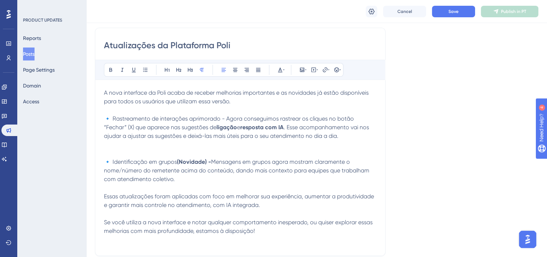
scroll to position [72, 0]
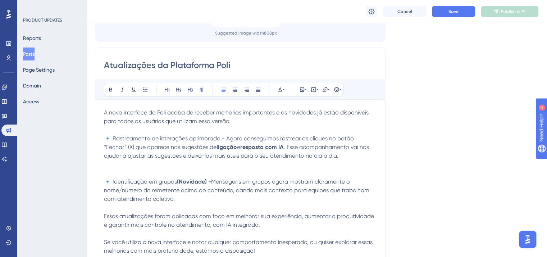
click at [128, 170] on p at bounding box center [240, 173] width 273 height 9
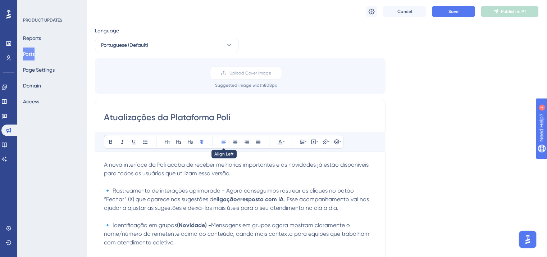
scroll to position [0, 0]
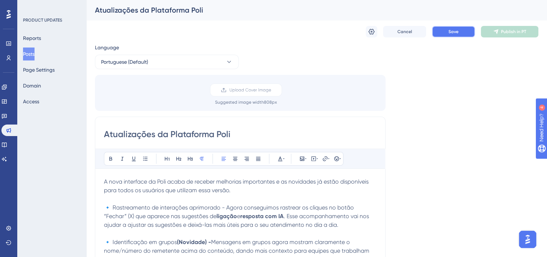
click at [467, 31] on button "Save" at bounding box center [453, 32] width 43 height 12
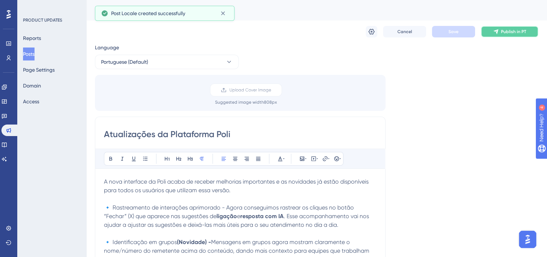
click at [499, 35] on button "Publish in PT" at bounding box center [510, 32] width 58 height 12
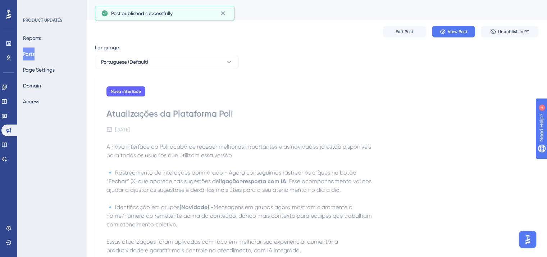
click at [33, 55] on button "Posts" at bounding box center [29, 53] width 12 height 13
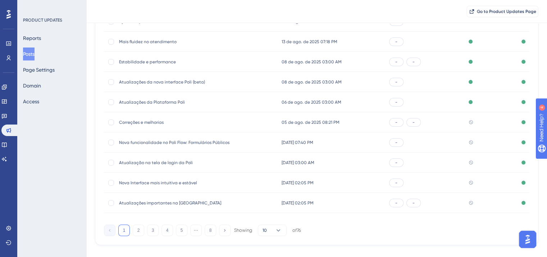
scroll to position [106, 0]
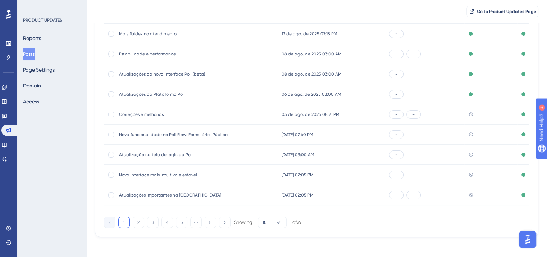
click at [138, 117] on div "Correções e melhorias Correções e melhorias" at bounding box center [176, 114] width 115 height 20
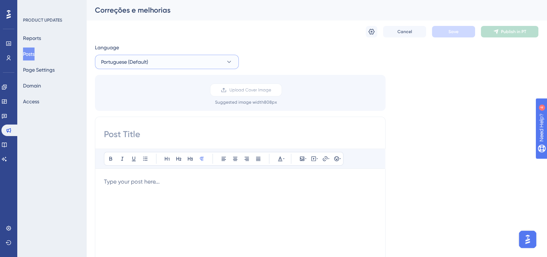
click at [138, 61] on span "Portuguese (Default)" at bounding box center [124, 62] width 47 height 9
click at [145, 96] on button "English English Published" at bounding box center [167, 98] width 135 height 14
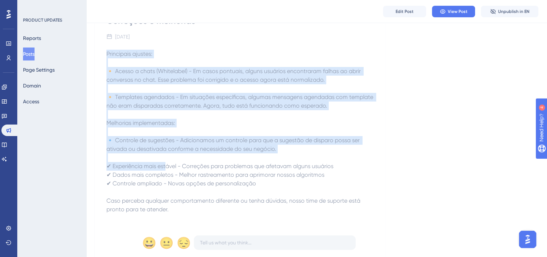
scroll to position [126, 0]
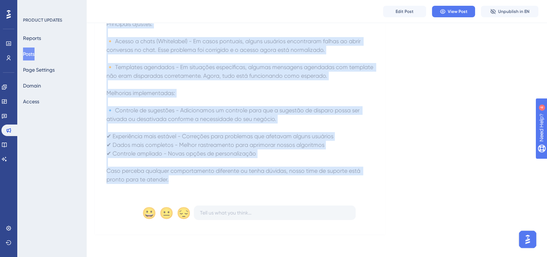
drag, startPoint x: 107, startPoint y: 77, endPoint x: 185, endPoint y: 182, distance: 130.9
click at [185, 182] on div "Principais ajustes: 🔸 Acesso a chats (Whitelabel) - Em casos pontuais, alguns u…" at bounding box center [241, 106] width 268 height 173
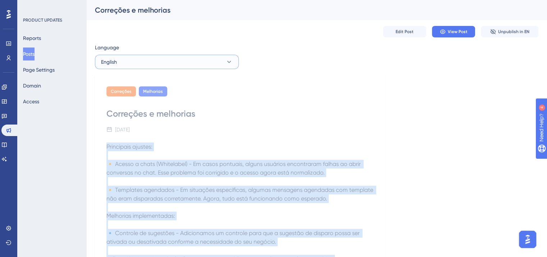
click at [159, 64] on button "English" at bounding box center [167, 62] width 144 height 14
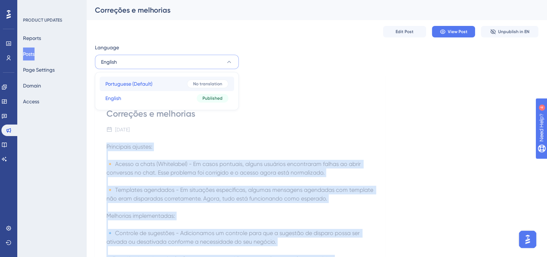
click at [160, 86] on button "Portuguese (Default) Portuguese (Default) No translation" at bounding box center [167, 84] width 135 height 14
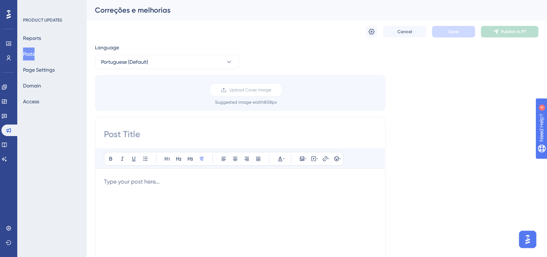
click at [145, 181] on p at bounding box center [240, 181] width 273 height 9
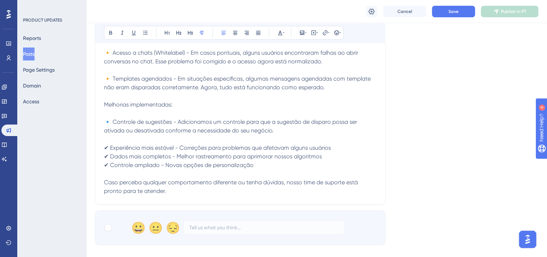
scroll to position [149, 0]
click at [102, 239] on div "😀 😐 😔" at bounding box center [240, 227] width 291 height 35
click at [105, 230] on div at bounding box center [108, 226] width 7 height 7
checkbox input "true"
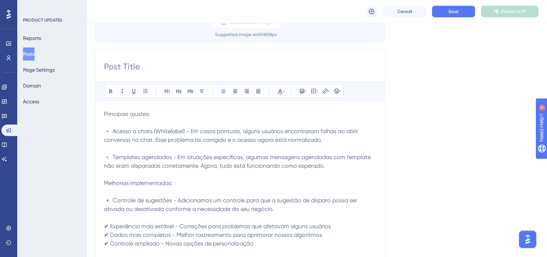
scroll to position [72, 0]
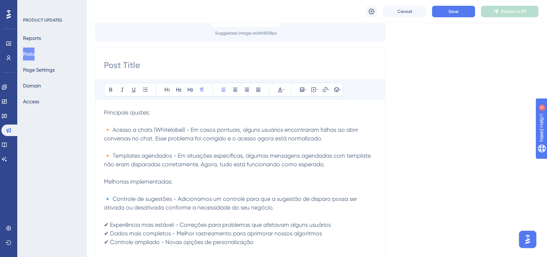
click at [190, 181] on p "Melhorias implementadas:" at bounding box center [240, 181] width 273 height 9
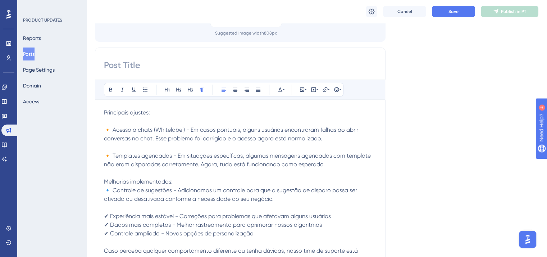
click at [170, 110] on p "Principais ajustes:" at bounding box center [240, 112] width 273 height 9
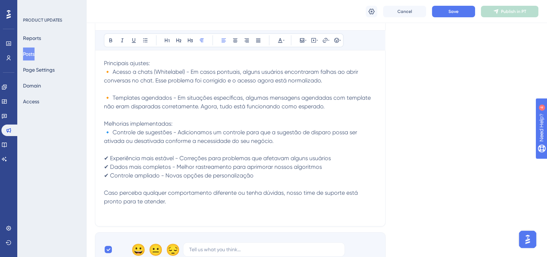
scroll to position [0, 0]
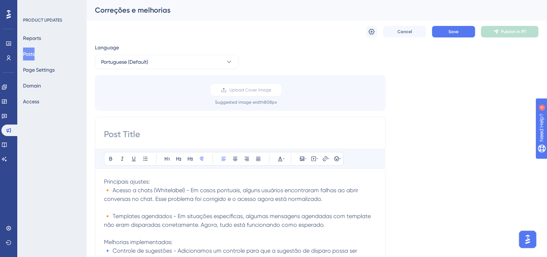
click at [148, 8] on div "Correções e melhorias" at bounding box center [308, 10] width 426 height 10
click at [147, 133] on input at bounding box center [240, 134] width 273 height 12
paste input "Correções e melhorias"
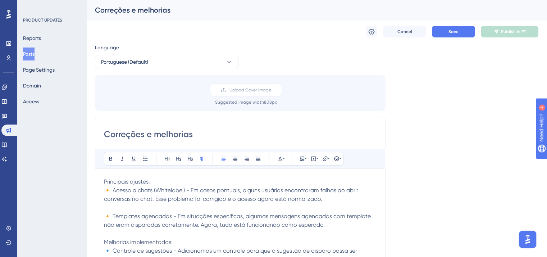
type input "Correções e melhorias"
click at [439, 38] on div "Cancel Save Publish in PT" at bounding box center [317, 31] width 444 height 23
click at [445, 32] on button "Save" at bounding box center [453, 32] width 43 height 12
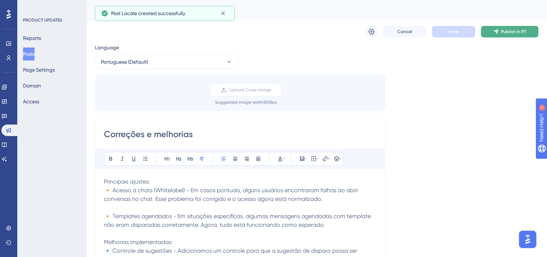
click at [507, 31] on span "Publish in PT" at bounding box center [513, 32] width 25 height 6
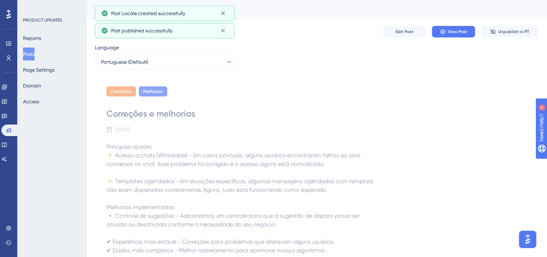
click at [33, 56] on button "Posts" at bounding box center [29, 53] width 12 height 13
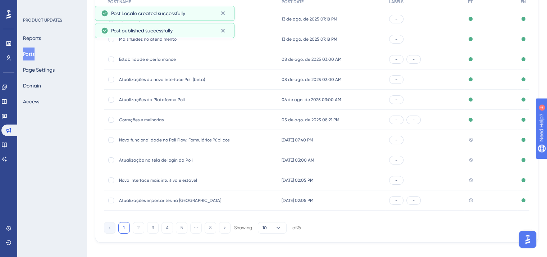
scroll to position [106, 0]
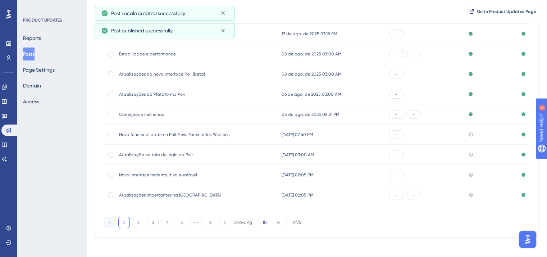
click at [148, 130] on div "Nova funcionalidade no Poli Flow: Formulários Públicos Nova funcionalidade no P…" at bounding box center [176, 134] width 115 height 20
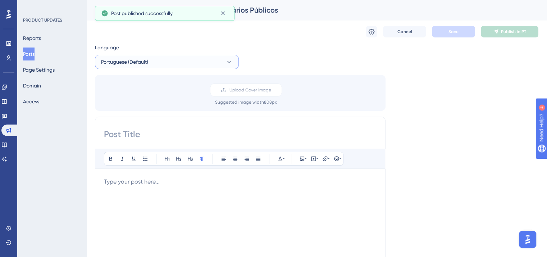
click at [138, 63] on span "Portuguese (Default)" at bounding box center [124, 62] width 47 height 9
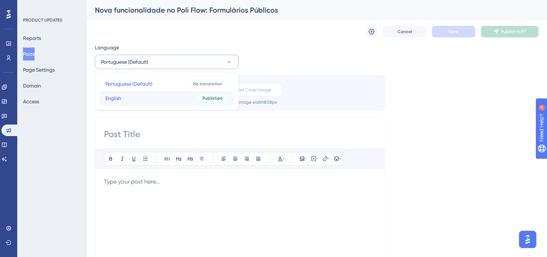
click at [137, 101] on button "English English Published" at bounding box center [167, 98] width 135 height 14
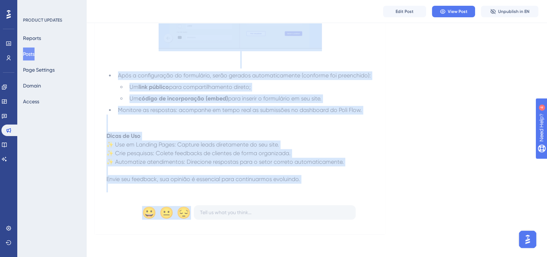
scroll to position [727, 0]
drag, startPoint x: 106, startPoint y: 77, endPoint x: 318, endPoint y: 187, distance: 238.7
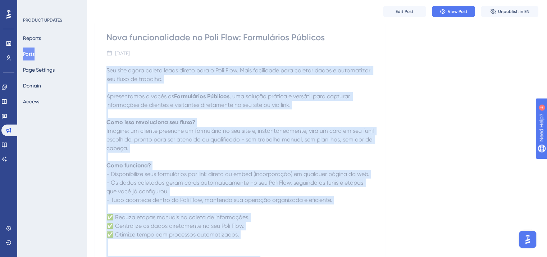
scroll to position [0, 0]
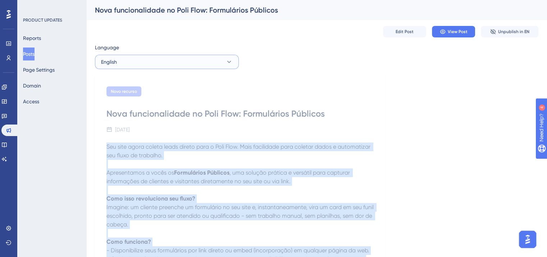
click at [135, 61] on button "English" at bounding box center [167, 62] width 144 height 14
click at [147, 82] on span "Portuguese (Default)" at bounding box center [128, 84] width 47 height 9
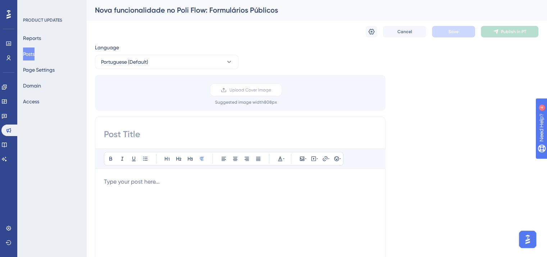
click at [171, 179] on p at bounding box center [240, 181] width 273 height 9
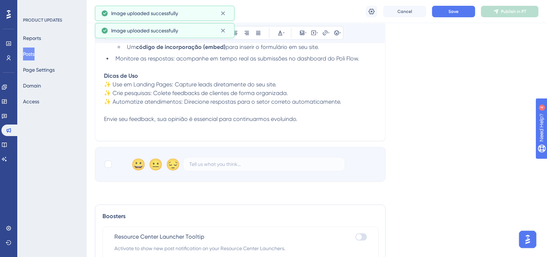
scroll to position [870, 0]
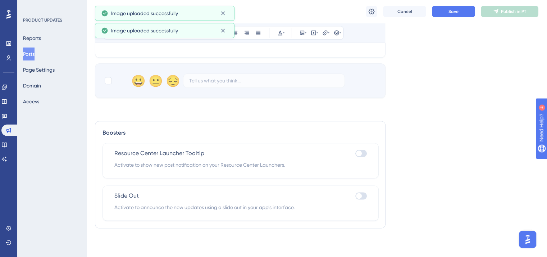
click at [104, 80] on div "😀 😐 😔" at bounding box center [240, 80] width 291 height 35
click at [109, 82] on div at bounding box center [108, 80] width 7 height 7
checkbox input "true"
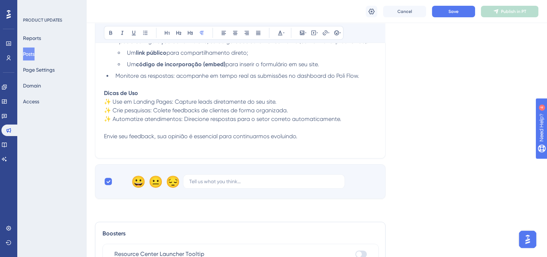
scroll to position [762, 0]
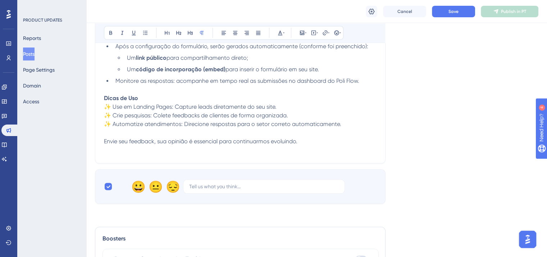
click at [167, 154] on p at bounding box center [240, 150] width 273 height 9
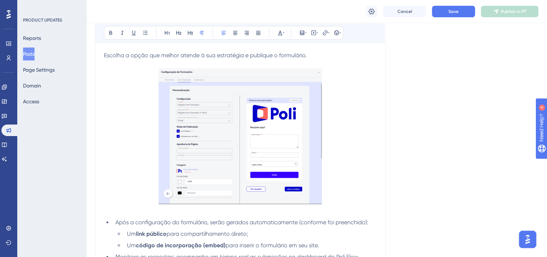
scroll to position [546, 0]
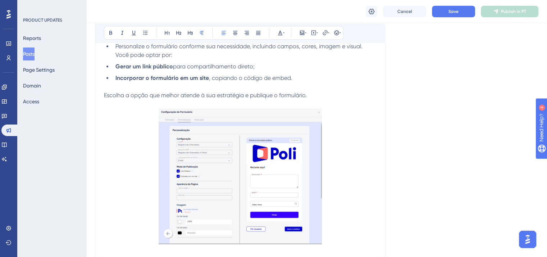
click at [203, 153] on img at bounding box center [240, 176] width 163 height 136
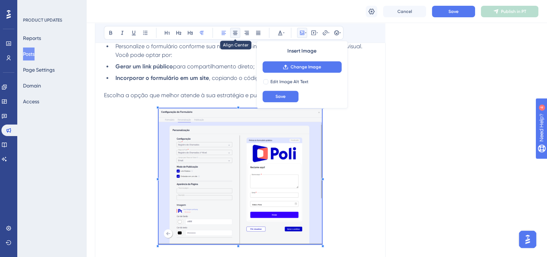
click at [234, 32] on icon at bounding box center [235, 33] width 4 height 4
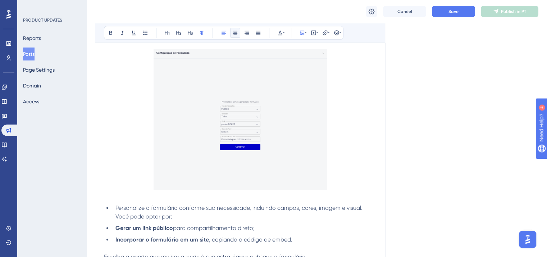
scroll to position [330, 0]
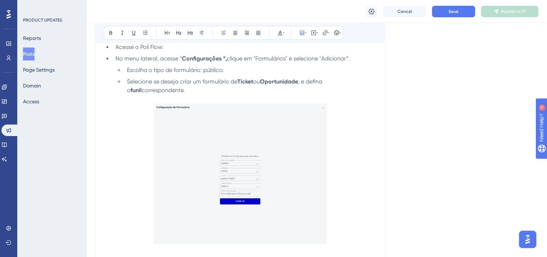
click at [218, 138] on img at bounding box center [240, 173] width 173 height 141
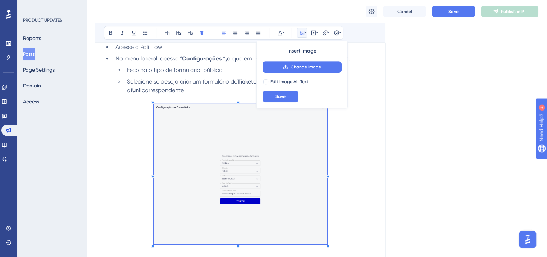
click at [229, 39] on div "Bold Italic Underline Bullet Point Heading 1 Heading 2 Heading 3 Normal Align L…" at bounding box center [224, 33] width 240 height 14
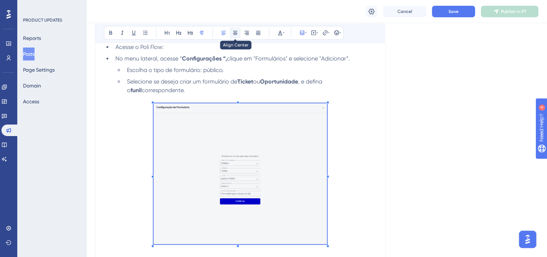
click at [233, 35] on icon at bounding box center [235, 33] width 6 height 6
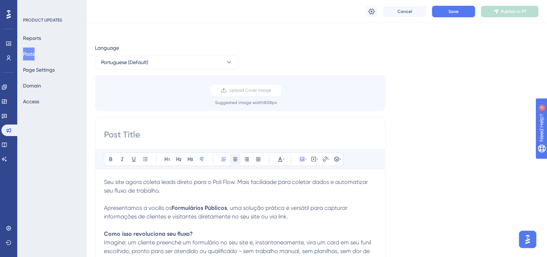
scroll to position [0, 0]
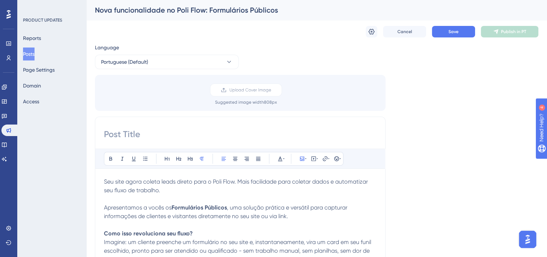
click at [153, 15] on div "Nova funcionalidade no Poli Flow: Formulários Públicos" at bounding box center [308, 10] width 426 height 10
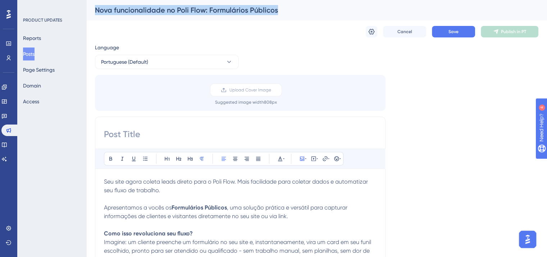
click at [153, 15] on div "Nova funcionalidade no Poli Flow: Formulários Públicos" at bounding box center [308, 10] width 426 height 10
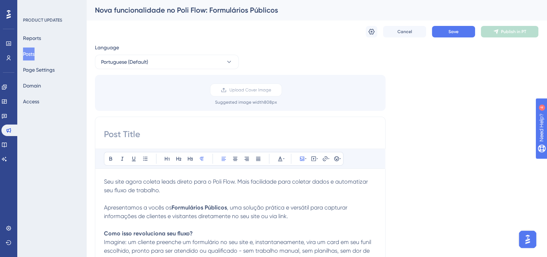
click at [170, 133] on input at bounding box center [240, 134] width 273 height 12
paste input "Nova funcionalidade no Poli Flow: Formulários Públicos"
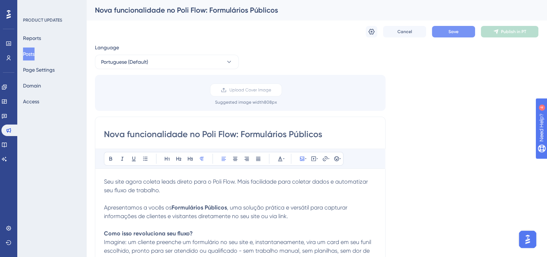
type input "Nova funcionalidade no Poli Flow: Formulários Públicos"
click at [443, 32] on button "Save" at bounding box center [453, 32] width 43 height 12
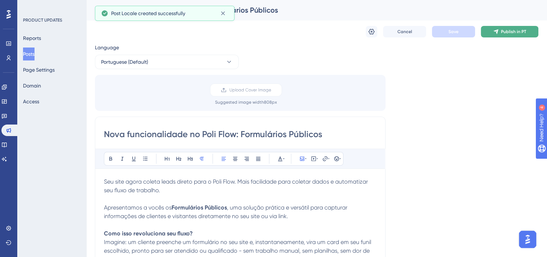
click at [499, 36] on button "Publish in PT" at bounding box center [510, 32] width 58 height 12
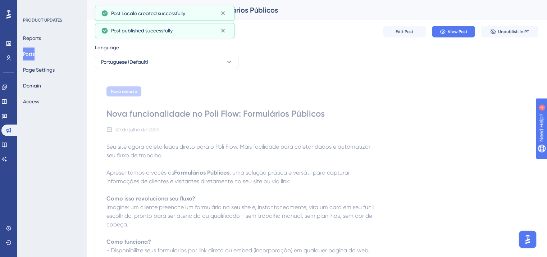
click at [29, 52] on button "Posts" at bounding box center [29, 53] width 12 height 13
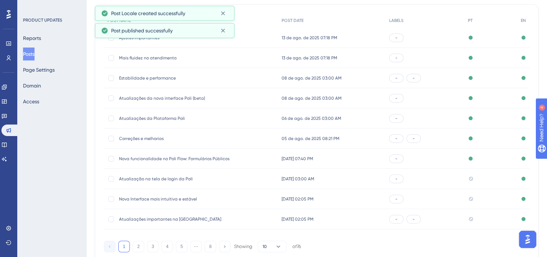
scroll to position [109, 0]
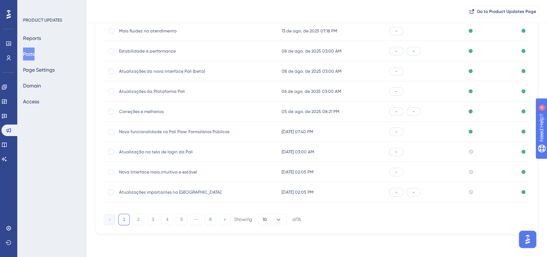
click at [149, 151] on span "Atualização na tela de login da Poli" at bounding box center [176, 152] width 115 height 6
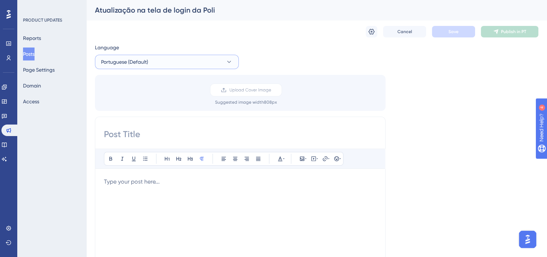
click at [156, 58] on button "Portuguese (Default)" at bounding box center [167, 62] width 144 height 14
click at [168, 101] on button "English English Published" at bounding box center [167, 98] width 135 height 14
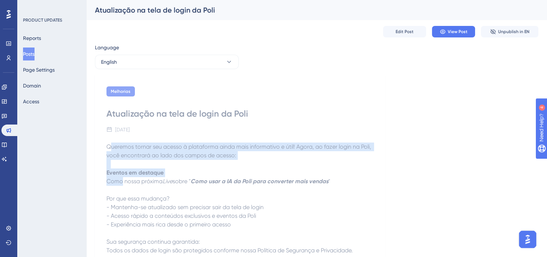
drag, startPoint x: 109, startPoint y: 145, endPoint x: 121, endPoint y: 185, distance: 41.7
click at [121, 185] on div "Queremos tornar seu acesso à plataforma ainda mais informativo e útil! Agora, a…" at bounding box center [241, 221] width 268 height 158
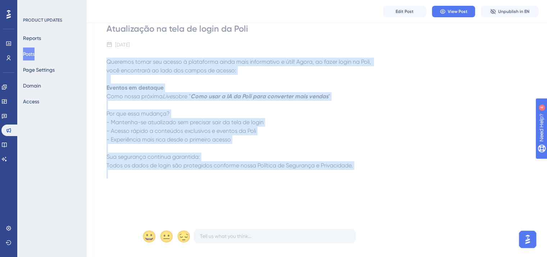
scroll to position [111, 0]
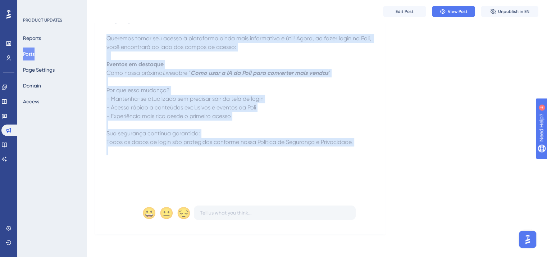
drag, startPoint x: 104, startPoint y: 147, endPoint x: 198, endPoint y: 189, distance: 103.4
click at [198, 189] on div "Melhorias Atualização na tela de login da Poli [DATE] Queremos tornar seu acess…" at bounding box center [240, 101] width 291 height 268
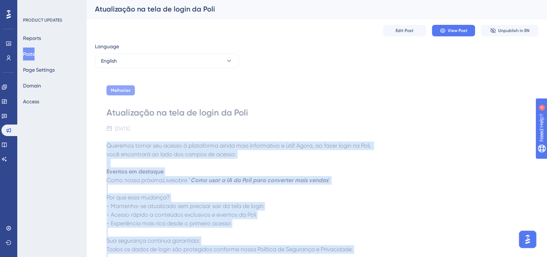
scroll to position [0, 0]
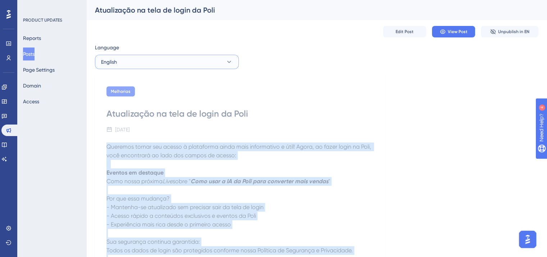
click at [166, 59] on button "English" at bounding box center [167, 62] width 144 height 14
click at [168, 85] on button "Portuguese (Default) Portuguese (Default) No translation" at bounding box center [167, 84] width 135 height 14
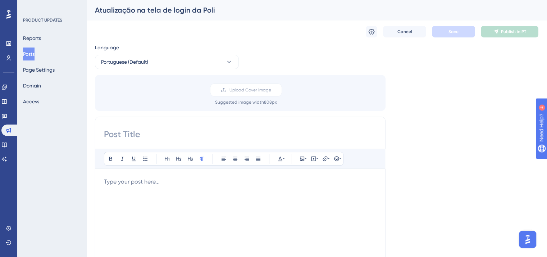
click at [162, 180] on p at bounding box center [240, 181] width 273 height 9
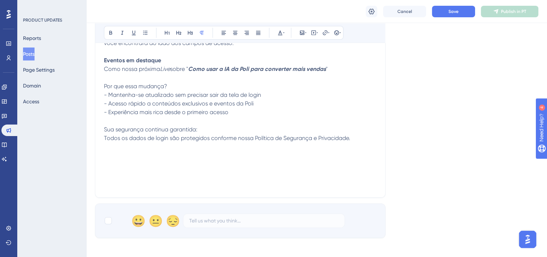
scroll to position [142, 0]
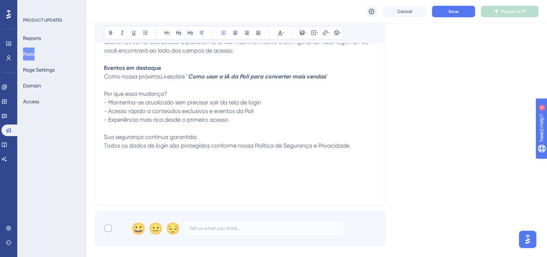
click at [107, 226] on div at bounding box center [108, 228] width 7 height 7
checkbox input "true"
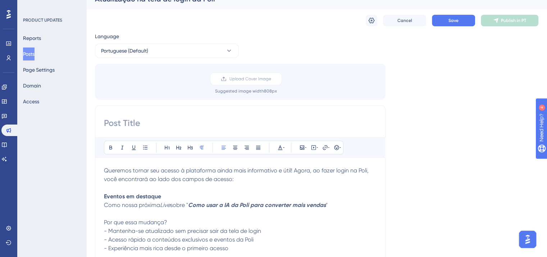
scroll to position [0, 0]
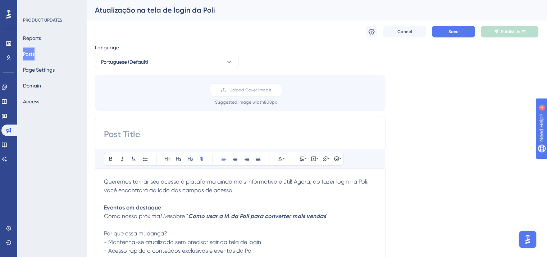
click at [168, 10] on div "Atualização na tela de login da Poli" at bounding box center [308, 10] width 426 height 10
click at [164, 130] on input at bounding box center [240, 134] width 273 height 12
paste input "Atualização na tela de login da Poli"
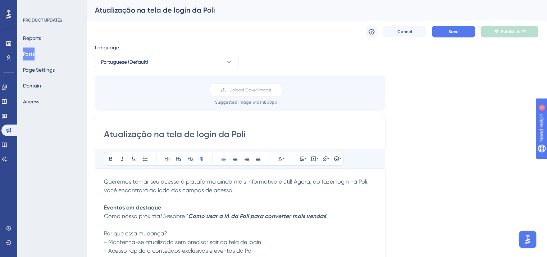
type input "Atualização na tela de login da Poli"
click at [471, 21] on div "Cancel Save Publish in PT" at bounding box center [317, 31] width 444 height 23
click at [458, 33] on span "Save" at bounding box center [454, 32] width 10 height 6
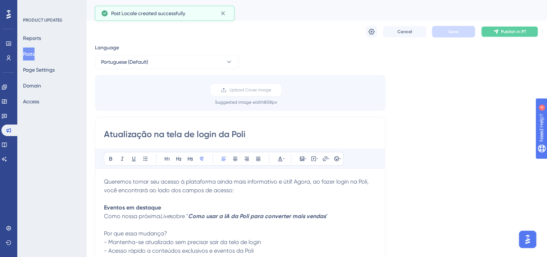
click at [502, 35] on button "Publish in PT" at bounding box center [510, 32] width 58 height 12
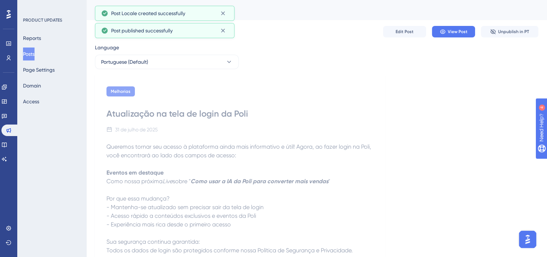
click at [33, 56] on button "Posts" at bounding box center [29, 53] width 12 height 13
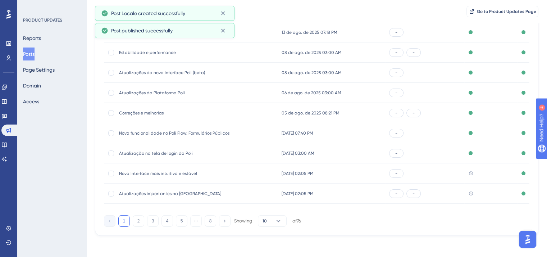
scroll to position [109, 0]
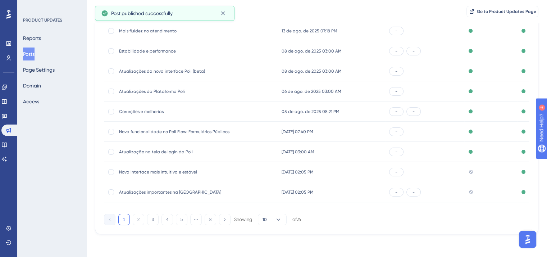
click at [148, 168] on div "Nova Interface mais intuitiva e estável Nova Interface mais intuitiva e estável" at bounding box center [176, 172] width 115 height 20
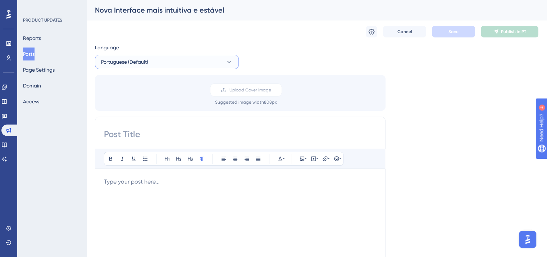
click at [151, 67] on button "Portuguese (Default)" at bounding box center [167, 62] width 144 height 14
click at [152, 99] on button "English English Published" at bounding box center [167, 98] width 135 height 14
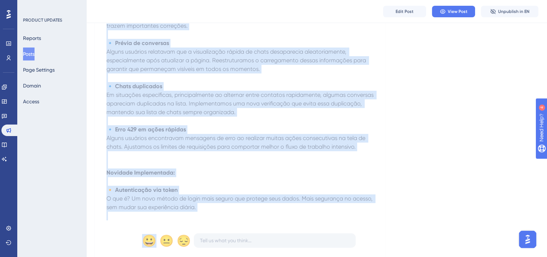
scroll to position [162, 0]
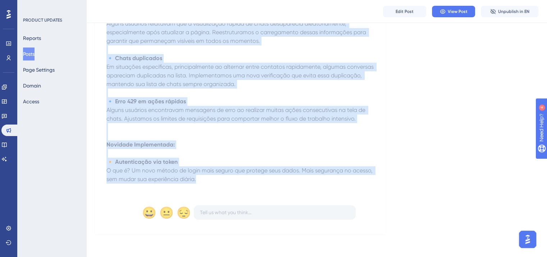
drag, startPoint x: 107, startPoint y: 146, endPoint x: 215, endPoint y: 182, distance: 113.3
click at [215, 182] on div "Estamos sempre trabalhando para melhorar sua experiência na Poli. As atualizaçõ…" at bounding box center [241, 88] width 268 height 207
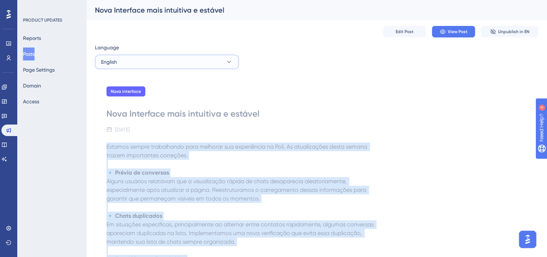
click at [162, 60] on button "English" at bounding box center [167, 62] width 144 height 14
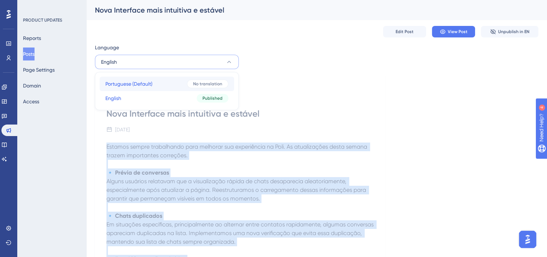
click at [163, 83] on button "Portuguese (Default) Portuguese (Default) No translation" at bounding box center [167, 84] width 135 height 14
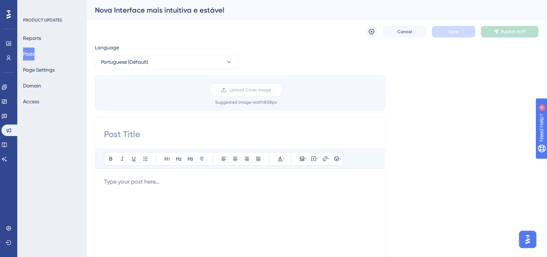
click at [158, 187] on div at bounding box center [240, 256] width 273 height 158
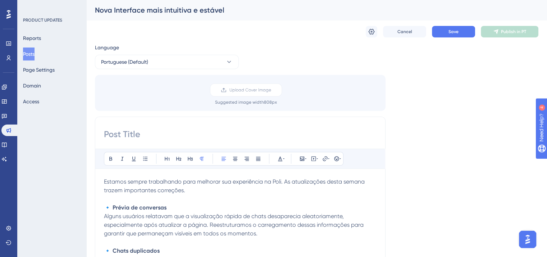
click at [151, 8] on div "Nova Interface mais intuitiva e estável" at bounding box center [308, 10] width 426 height 10
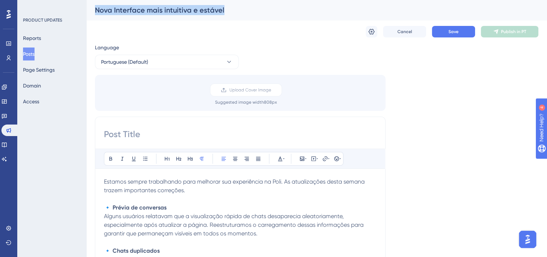
click at [151, 8] on div "Nova Interface mais intuitiva e estável" at bounding box center [308, 10] width 426 height 10
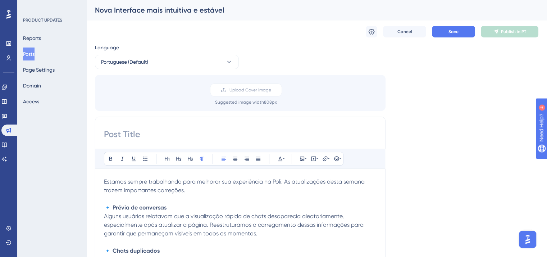
click at [181, 132] on input at bounding box center [240, 134] width 273 height 12
paste input "Nova Interface mais intuitiva e estável"
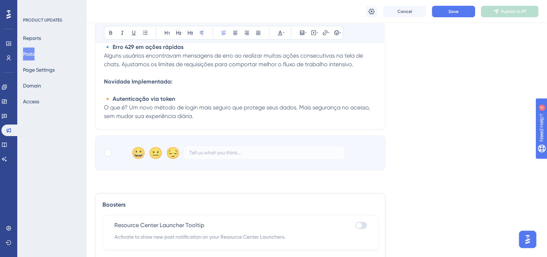
scroll to position [252, 0]
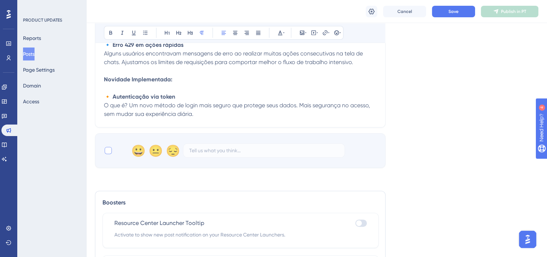
type input "Nova Interface mais intuitiva e estável"
click at [107, 153] on div at bounding box center [108, 150] width 7 height 7
checkbox input "true"
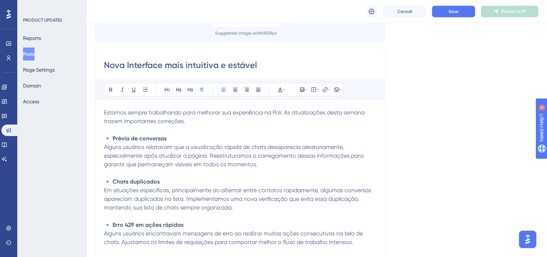
scroll to position [0, 0]
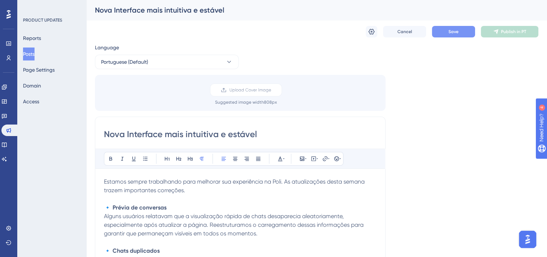
click at [459, 30] on button "Save" at bounding box center [453, 32] width 43 height 12
click at [509, 36] on button "Publish in PT" at bounding box center [510, 32] width 58 height 12
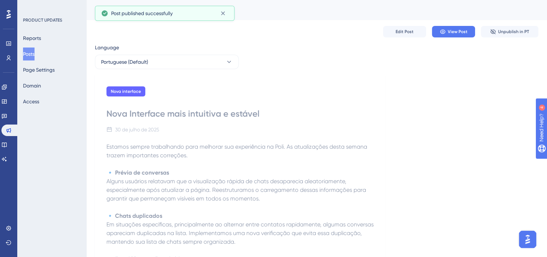
click at [32, 54] on button "Posts" at bounding box center [29, 53] width 12 height 13
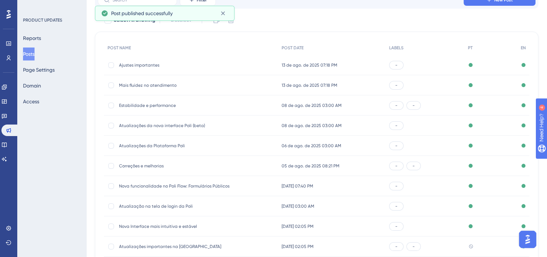
scroll to position [109, 0]
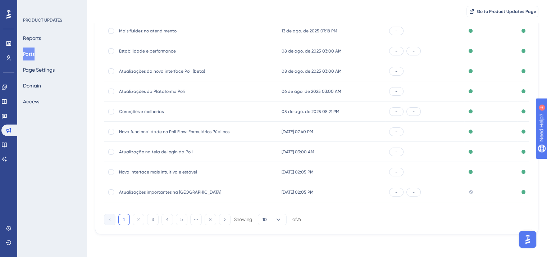
click at [144, 192] on span "Atualizações importantes na [GEOGRAPHIC_DATA]" at bounding box center [176, 192] width 115 height 6
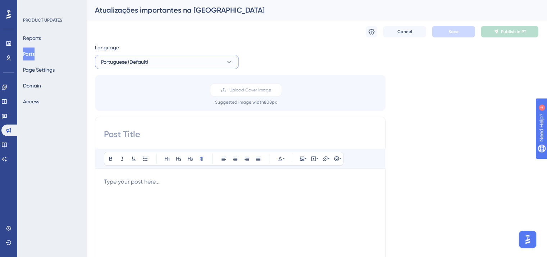
click at [168, 59] on button "Portuguese (Default)" at bounding box center [167, 62] width 144 height 14
click at [158, 99] on button "English English Published" at bounding box center [167, 98] width 135 height 14
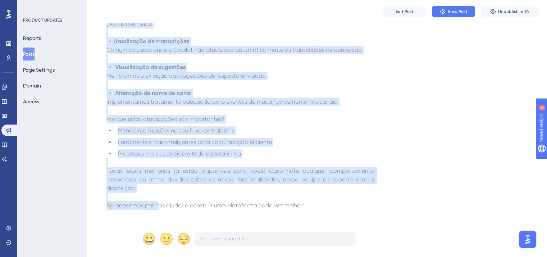
scroll to position [196, 0]
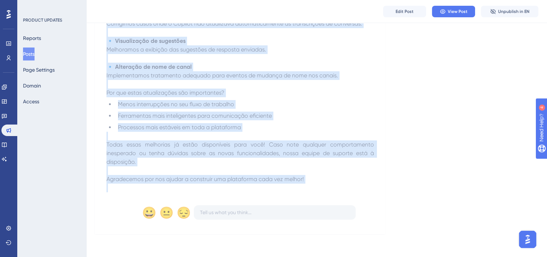
drag, startPoint x: 105, startPoint y: 145, endPoint x: 305, endPoint y: 187, distance: 204.6
click at [305, 187] on div "Correções Melhorias Atualizações importantes na Poli [DATE] 🤖 Sugestão de Ediçã…" at bounding box center [240, 58] width 291 height 351
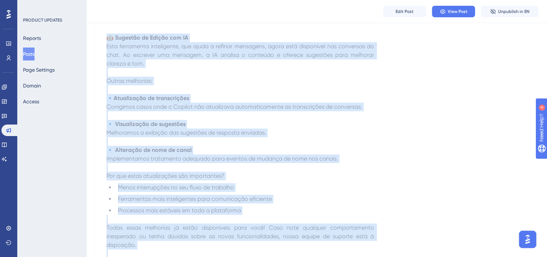
scroll to position [0, 0]
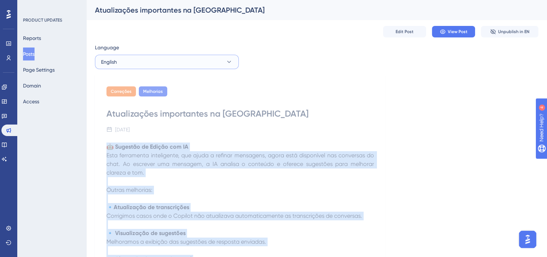
click at [135, 59] on button "English" at bounding box center [167, 62] width 144 height 14
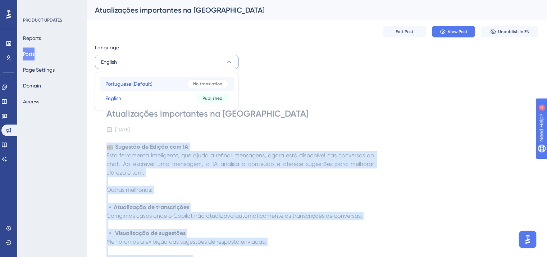
click at [146, 81] on span "Portuguese (Default)" at bounding box center [128, 84] width 47 height 9
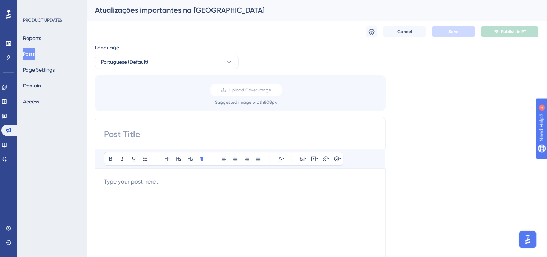
click at [145, 180] on p at bounding box center [240, 181] width 273 height 9
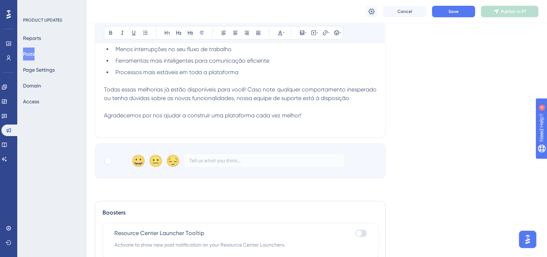
scroll to position [327, 0]
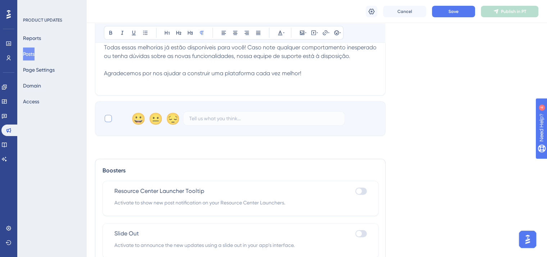
click at [109, 121] on div at bounding box center [108, 118] width 7 height 7
checkbox input "true"
click at [226, 84] on p at bounding box center [240, 82] width 273 height 9
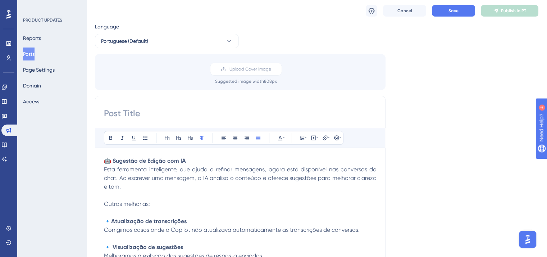
scroll to position [3, 0]
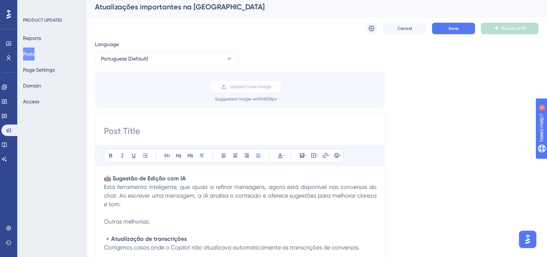
click at [165, 221] on p "Outras melhorias:" at bounding box center [240, 221] width 273 height 9
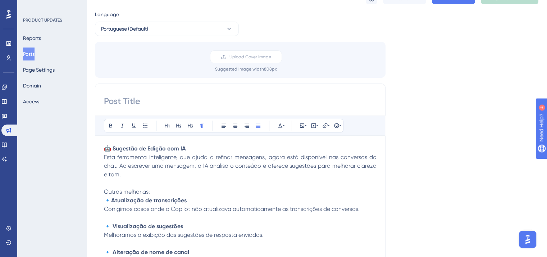
scroll to position [0, 0]
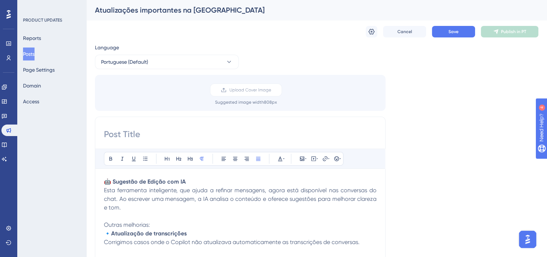
click at [173, 13] on div "Atualizações importantes na [GEOGRAPHIC_DATA]" at bounding box center [308, 10] width 426 height 10
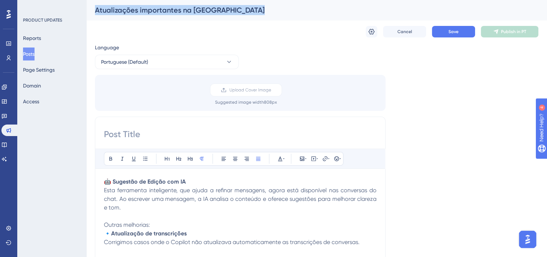
click at [173, 13] on div "Atualizações importantes na [GEOGRAPHIC_DATA]" at bounding box center [308, 10] width 426 height 10
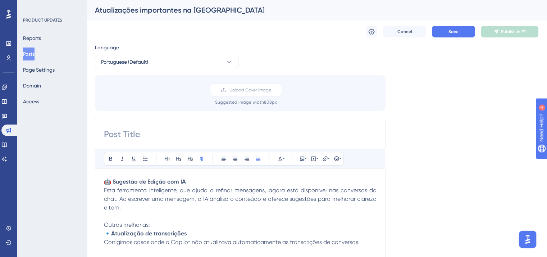
click at [178, 126] on div "Bold Italic Underline Bullet Point Heading 1 Heading 2 Heading 3 Normal Align L…" at bounding box center [240, 260] width 291 height 286
click at [179, 135] on input at bounding box center [240, 134] width 273 height 12
paste input "Atualizações importantes na [GEOGRAPHIC_DATA]"
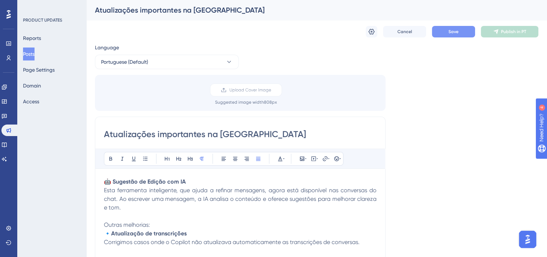
type input "Atualizações importantes na [GEOGRAPHIC_DATA]"
click at [444, 31] on button "Save" at bounding box center [453, 32] width 43 height 12
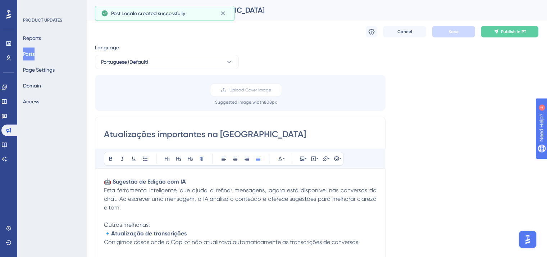
click at [505, 29] on span "Publish in PT" at bounding box center [513, 32] width 25 height 6
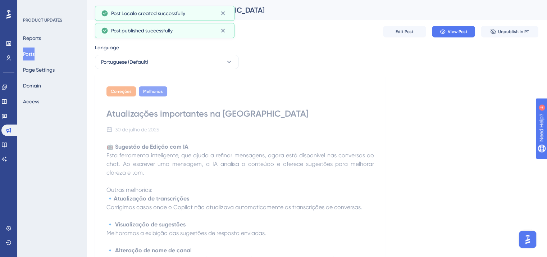
click at [35, 54] on button "Posts" at bounding box center [29, 53] width 12 height 13
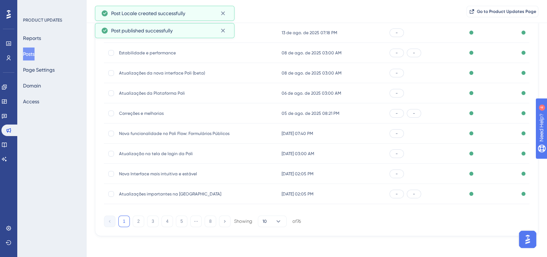
scroll to position [109, 0]
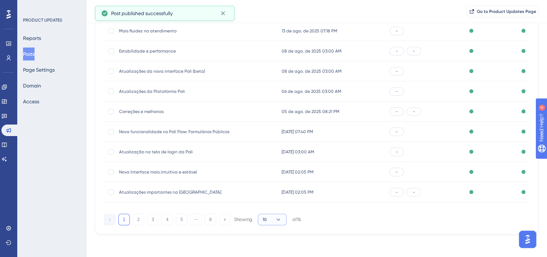
click at [273, 219] on button "10" at bounding box center [272, 220] width 29 height 12
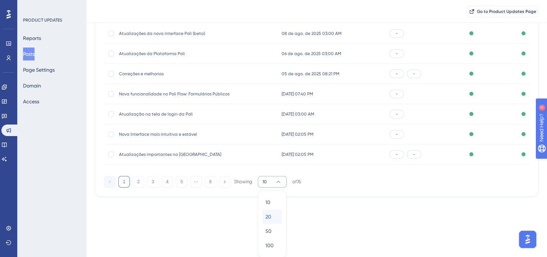
click at [272, 214] on div "20 20" at bounding box center [273, 216] width 14 height 14
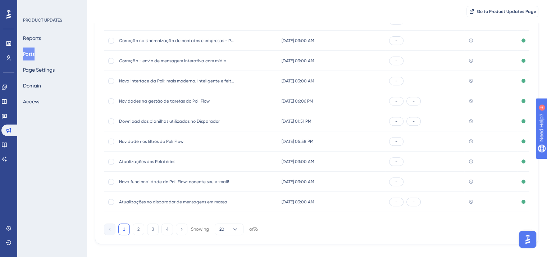
scroll to position [311, 0]
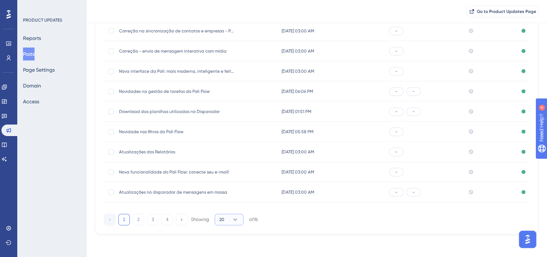
click at [235, 223] on button "20" at bounding box center [229, 220] width 29 height 12
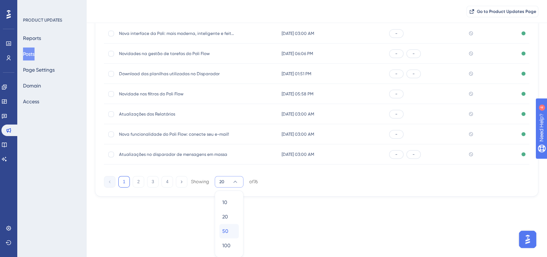
click at [230, 235] on div "50 50" at bounding box center [229, 231] width 14 height 14
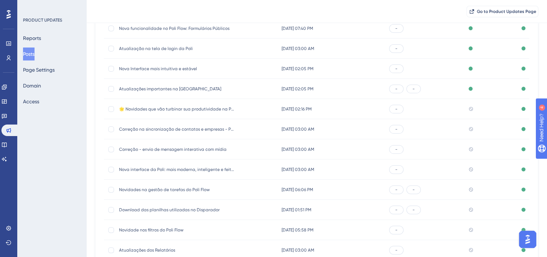
scroll to position [168, 0]
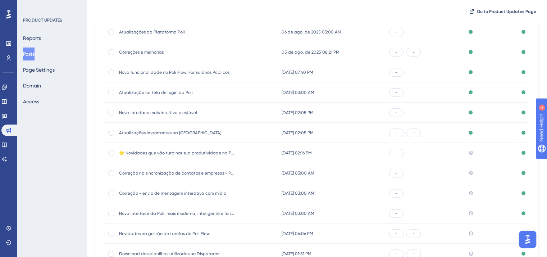
click at [157, 153] on span "🌟 Novidades que vão turbinar sua produtividade na Poli" at bounding box center [176, 153] width 115 height 6
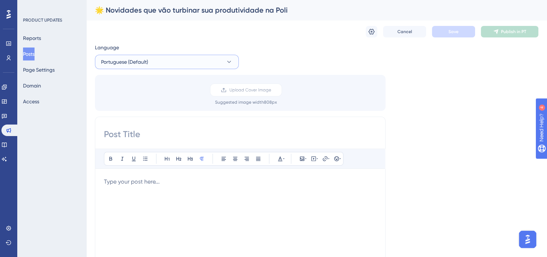
click at [153, 58] on button "Portuguese (Default)" at bounding box center [167, 62] width 144 height 14
click at [145, 102] on button "English English Published" at bounding box center [167, 98] width 135 height 14
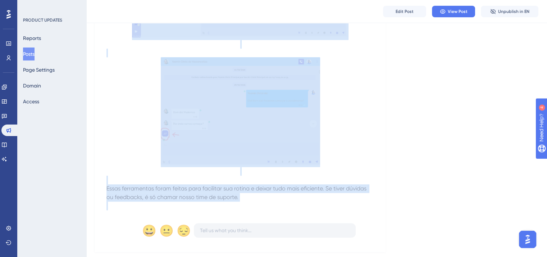
scroll to position [543, 0]
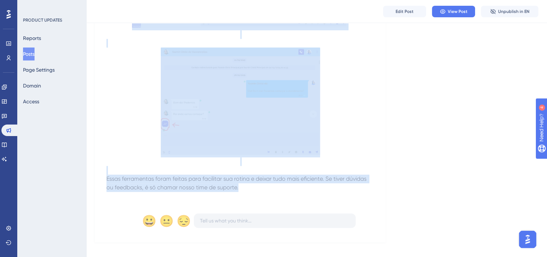
drag, startPoint x: 107, startPoint y: 135, endPoint x: 267, endPoint y: 180, distance: 166.3
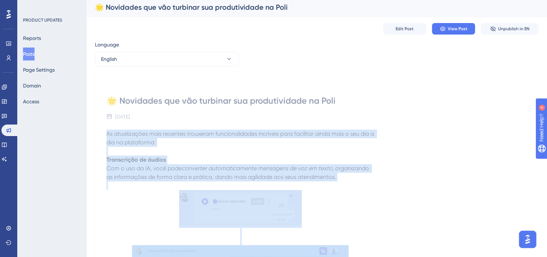
scroll to position [0, 0]
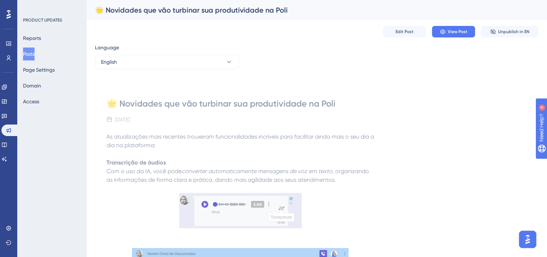
click at [185, 52] on div "Language" at bounding box center [167, 49] width 144 height 12
click at [185, 62] on button "English" at bounding box center [167, 62] width 144 height 14
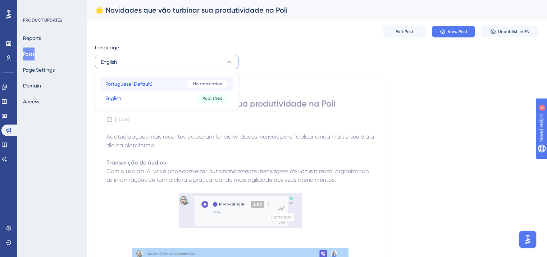
click at [178, 81] on button "Portuguese (Default) Portuguese (Default) No translation" at bounding box center [167, 84] width 135 height 14
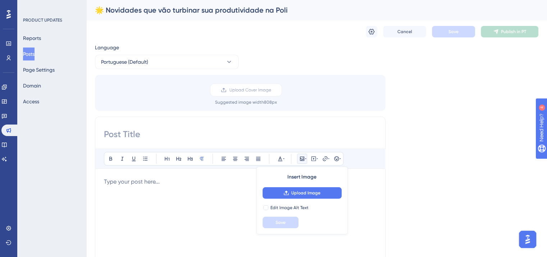
click at [120, 194] on div at bounding box center [240, 256] width 273 height 158
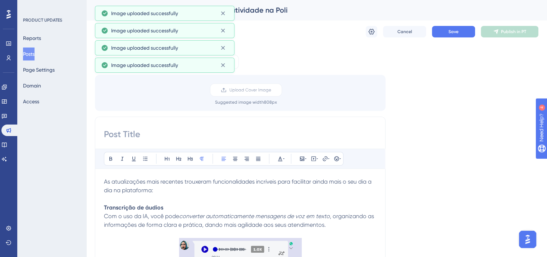
click at [261, 15] on div "🌟 Novidades que vão turbinar sua produtividade na Poli" at bounding box center [316, 10] width 461 height 20
click at [269, 10] on div "🌟 Novidades que vão turbinar sua produtividade na Poli" at bounding box center [308, 10] width 426 height 10
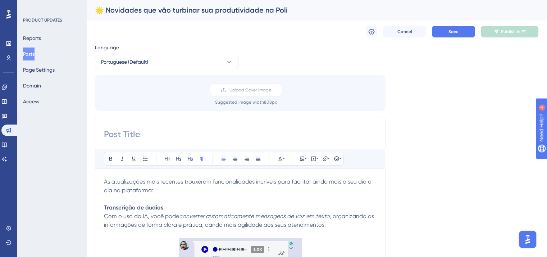
click at [187, 137] on input at bounding box center [240, 134] width 273 height 12
paste input "🌟 Novidades que vão turbinar sua produtividade na Poli"
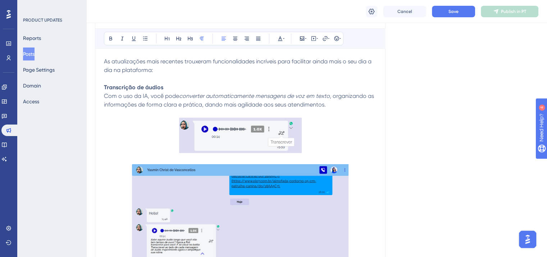
scroll to position [144, 0]
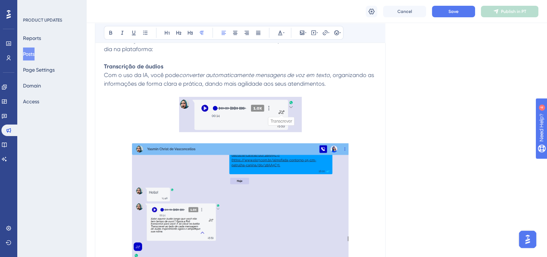
type input "🌟 Novidades que vão turbinar sua produtividade na Poli"
click at [216, 119] on img at bounding box center [240, 114] width 123 height 35
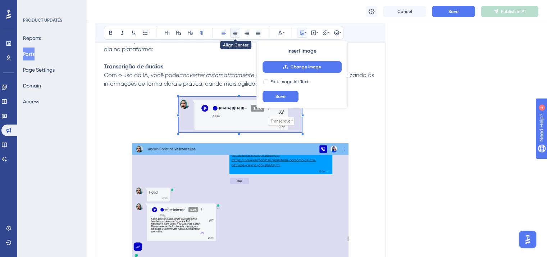
click at [234, 29] on button at bounding box center [235, 33] width 10 height 10
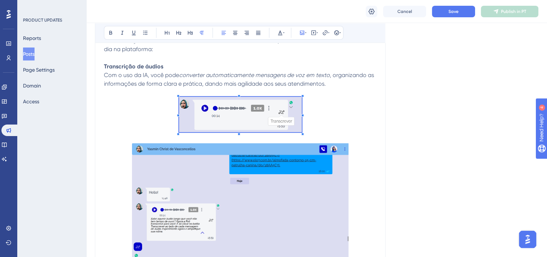
click at [235, 164] on img at bounding box center [240, 216] width 217 height 146
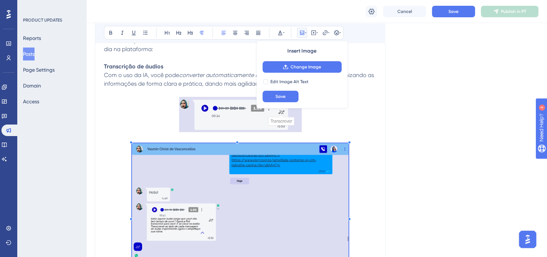
click at [241, 27] on div "Bold Italic Underline Bullet Point Heading 1 Heading 2 Heading 3 Normal Align L…" at bounding box center [224, 33] width 240 height 14
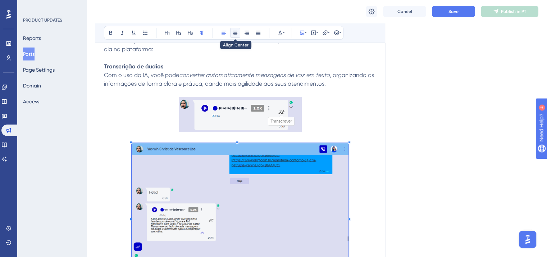
click at [236, 33] on icon at bounding box center [235, 33] width 4 height 4
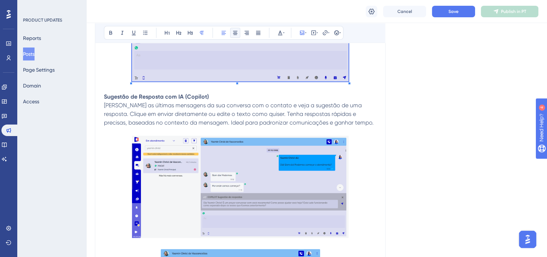
scroll to position [396, 0]
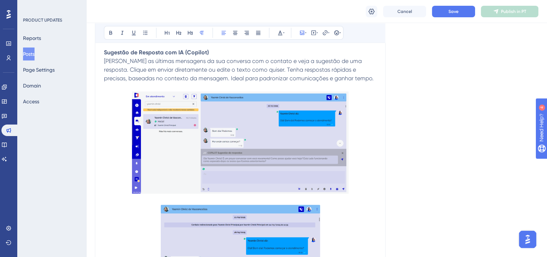
click at [232, 119] on img at bounding box center [240, 142] width 217 height 102
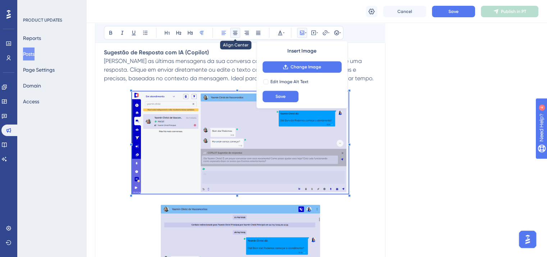
drag, startPoint x: 235, startPoint y: 33, endPoint x: 235, endPoint y: 88, distance: 54.7
click at [235, 33] on icon at bounding box center [235, 33] width 6 height 6
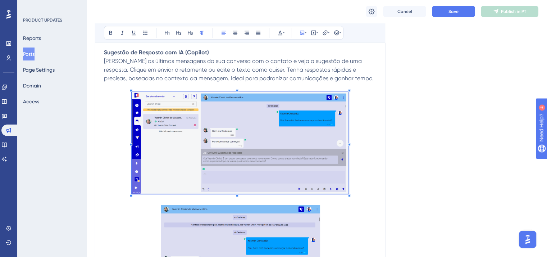
click at [253, 239] on img at bounding box center [240, 258] width 159 height 107
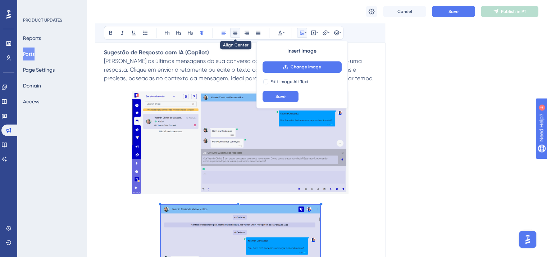
click at [233, 33] on icon at bounding box center [235, 33] width 4 height 4
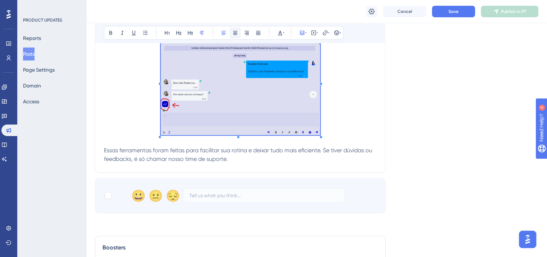
scroll to position [612, 0]
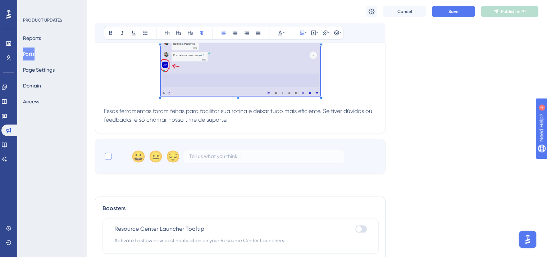
click at [112, 154] on div at bounding box center [108, 156] width 9 height 9
checkbox input "true"
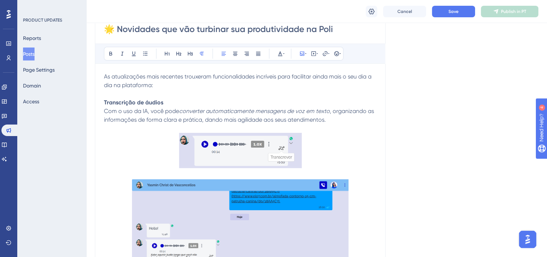
scroll to position [0, 0]
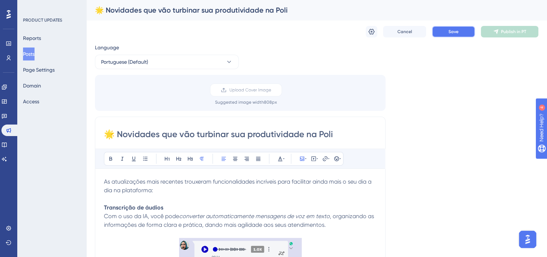
click at [447, 35] on button "Save" at bounding box center [453, 32] width 43 height 12
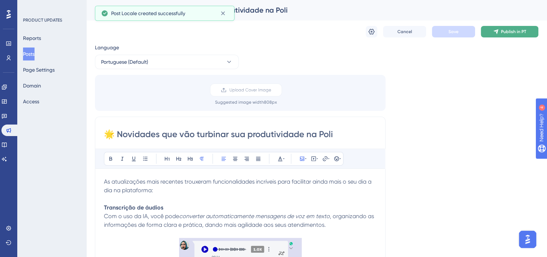
click at [506, 36] on button "Publish in PT" at bounding box center [510, 32] width 58 height 12
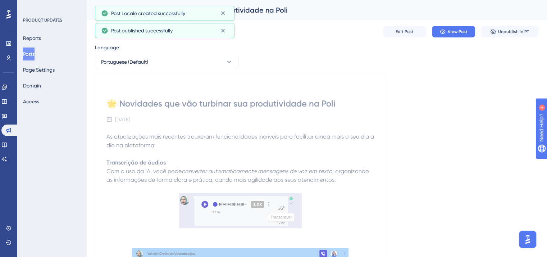
click at [29, 53] on button "Posts" at bounding box center [29, 53] width 12 height 13
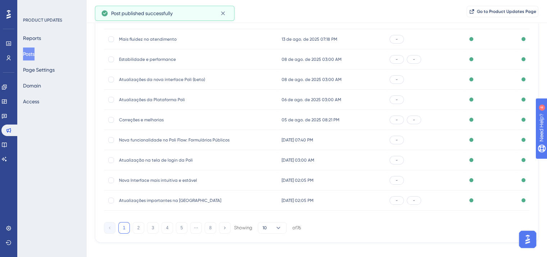
scroll to position [106, 0]
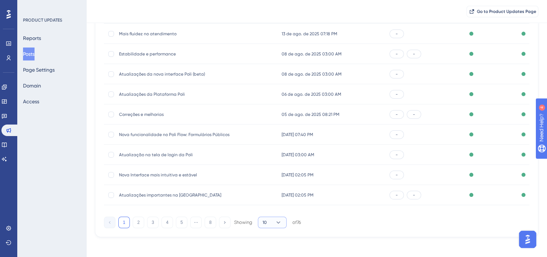
click at [266, 221] on span "10" at bounding box center [265, 222] width 4 height 6
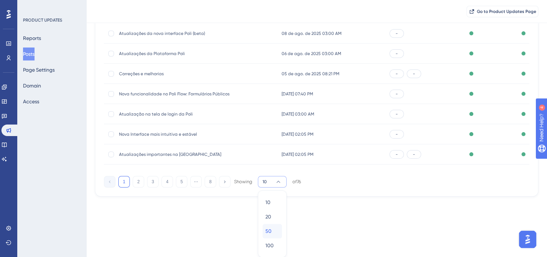
click at [273, 228] on div "50 50" at bounding box center [273, 231] width 14 height 14
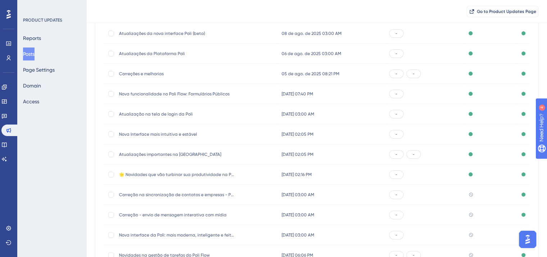
scroll to position [291, 0]
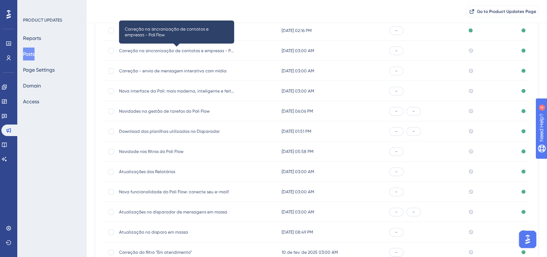
click at [178, 52] on span "Correção na sincronização de contatos e empresas - Poli Flow" at bounding box center [176, 51] width 115 height 6
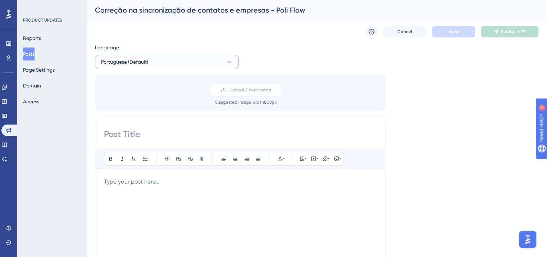
click at [146, 64] on span "Portuguese (Default)" at bounding box center [124, 62] width 47 height 9
click at [144, 96] on button "English English Published" at bounding box center [167, 98] width 135 height 14
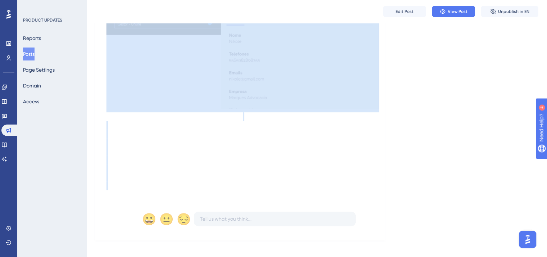
scroll to position [262, 0]
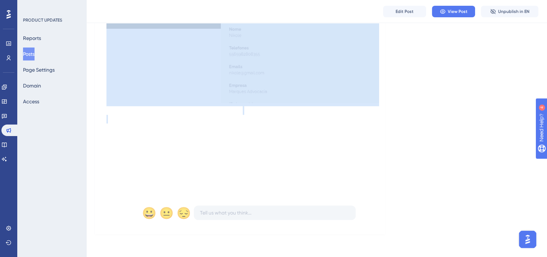
drag, startPoint x: 107, startPoint y: 147, endPoint x: 198, endPoint y: 116, distance: 96.8
click at [198, 116] on div "Em alguns momentos, as alterações feitas em contatos e empresas não estavam sen…" at bounding box center [243, 37] width 273 height 309
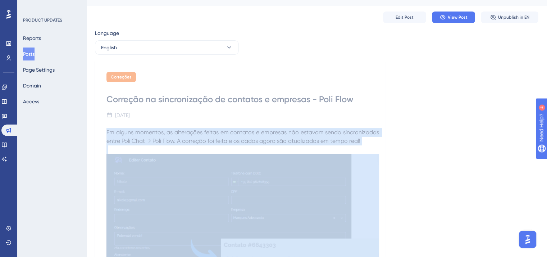
scroll to position [0, 0]
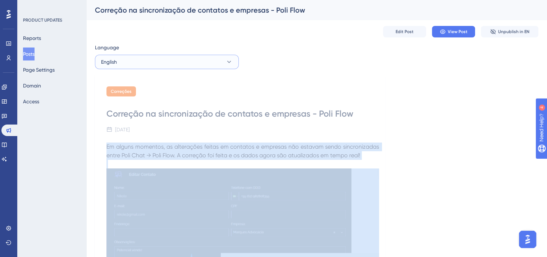
click at [140, 56] on button "English" at bounding box center [167, 62] width 144 height 14
click at [139, 81] on span "Portuguese (Default)" at bounding box center [128, 84] width 47 height 9
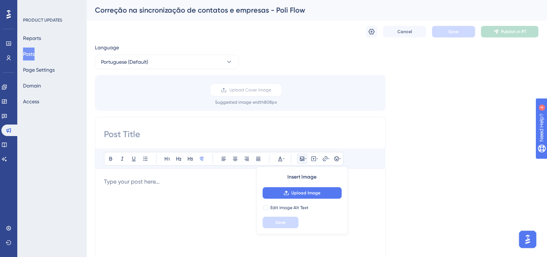
click at [154, 178] on p at bounding box center [240, 181] width 273 height 9
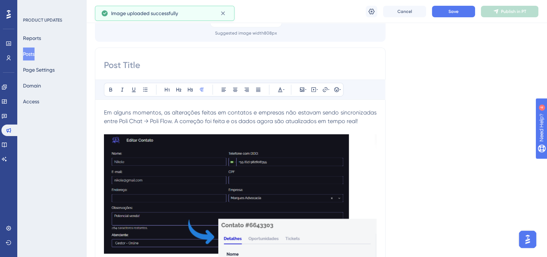
click at [164, 176] on img at bounding box center [240, 231] width 273 height 194
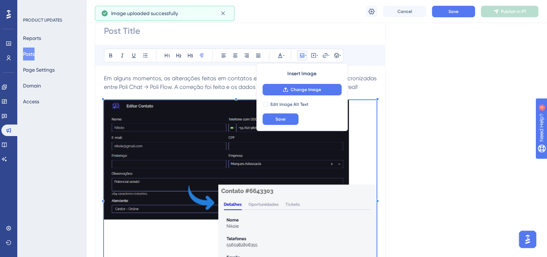
scroll to position [216, 0]
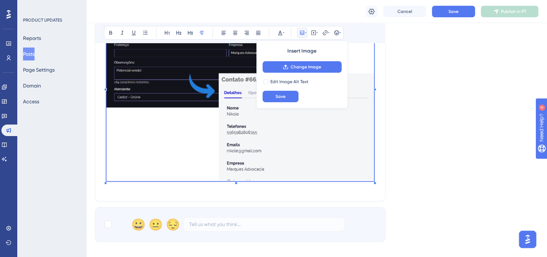
click at [108, 180] on span at bounding box center [241, 86] width 268 height 193
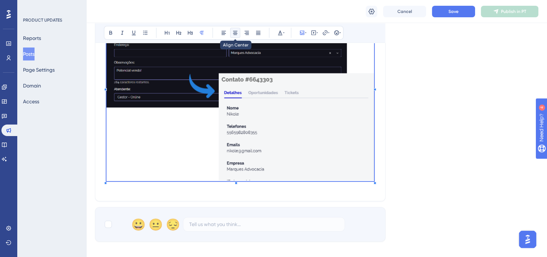
click at [233, 33] on icon at bounding box center [235, 33] width 6 height 6
click at [103, 223] on div "😀 😐 😔" at bounding box center [240, 224] width 291 height 35
click at [107, 222] on div at bounding box center [108, 224] width 7 height 7
checkbox input "true"
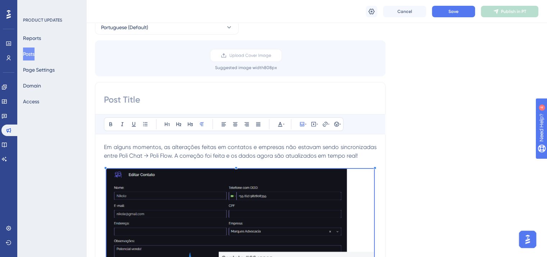
scroll to position [0, 0]
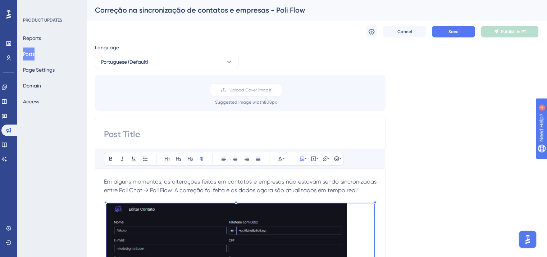
click at [181, 11] on div "Correção na sincronização de contatos e empresas - Poli Flow" at bounding box center [308, 10] width 426 height 10
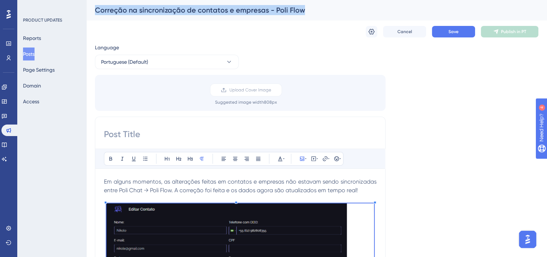
click at [181, 11] on div "Correção na sincronização de contatos e empresas - Poli Flow" at bounding box center [308, 10] width 426 height 10
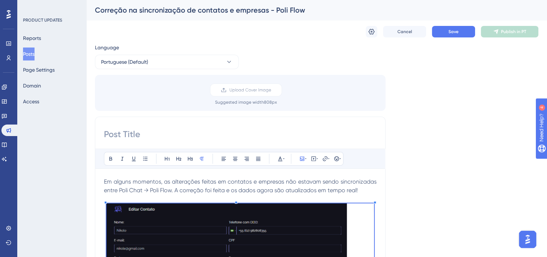
click at [174, 129] on input at bounding box center [240, 134] width 273 height 12
paste input "Correção na sincronização de contatos e empresas - Poli Flow"
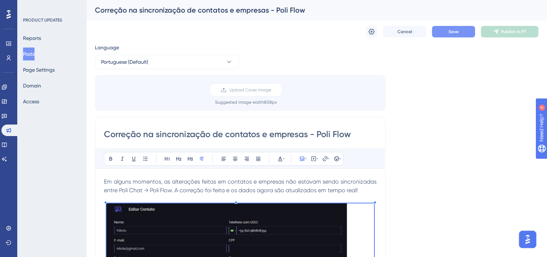
type input "Correção na sincronização de contatos e empresas - Poli Flow"
click at [447, 33] on button "Save" at bounding box center [453, 32] width 43 height 12
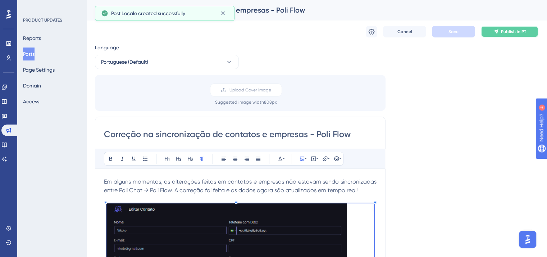
click at [486, 32] on button "Publish in PT" at bounding box center [510, 32] width 58 height 12
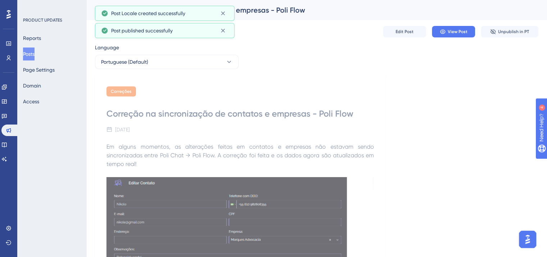
click at [35, 54] on button "Posts" at bounding box center [29, 53] width 12 height 13
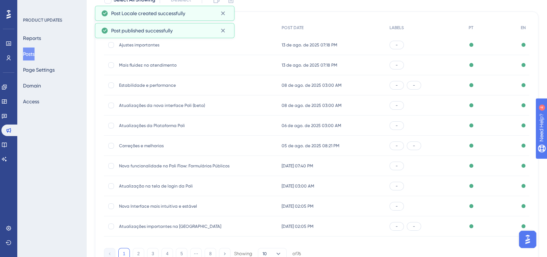
scroll to position [109, 0]
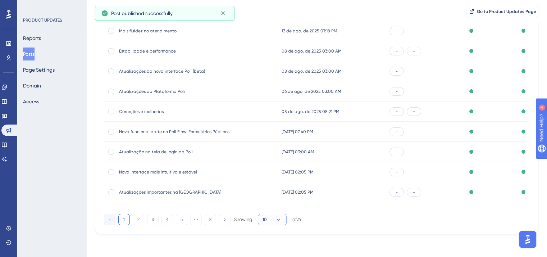
click at [275, 221] on icon at bounding box center [278, 219] width 7 height 7
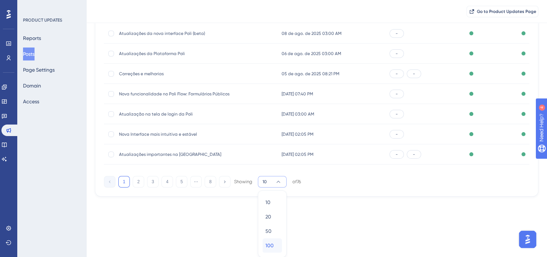
click at [268, 248] on span "100" at bounding box center [270, 245] width 8 height 9
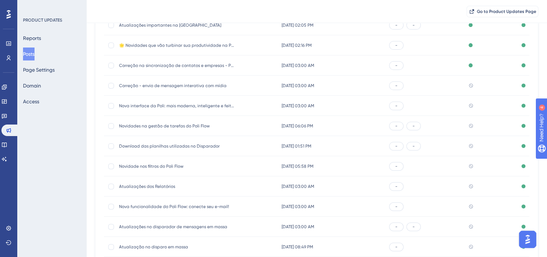
scroll to position [291, 0]
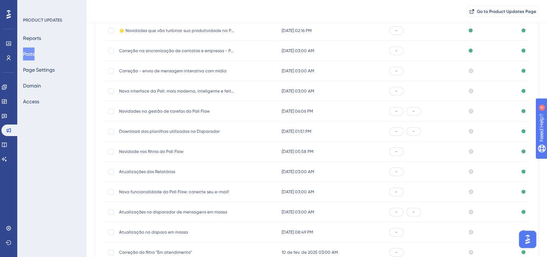
click at [181, 68] on span "Correção - envio de mensagem interativa com mídia" at bounding box center [176, 71] width 115 height 6
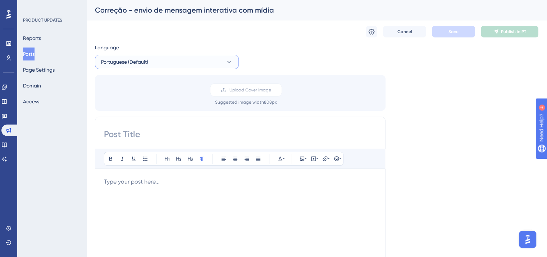
click at [175, 65] on button "Portuguese (Default)" at bounding box center [167, 62] width 144 height 14
click at [170, 100] on button "English English Published" at bounding box center [167, 98] width 135 height 14
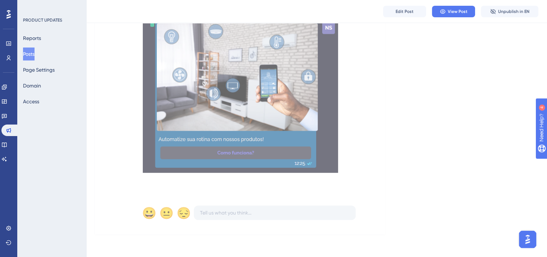
scroll to position [325, 0]
drag, startPoint x: 105, startPoint y: 145, endPoint x: 175, endPoint y: 181, distance: 78.2
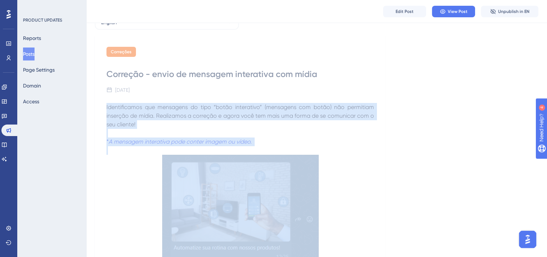
scroll to position [0, 0]
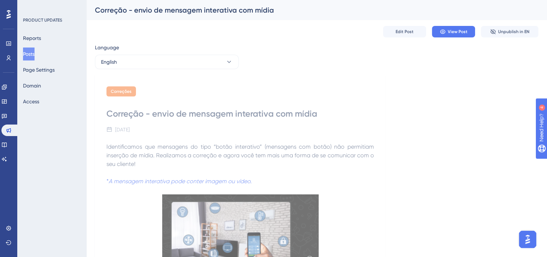
click at [160, 62] on button "English" at bounding box center [167, 62] width 144 height 14
click at [166, 82] on button "Portuguese (Default) Portuguese (Default) No translation" at bounding box center [167, 84] width 135 height 14
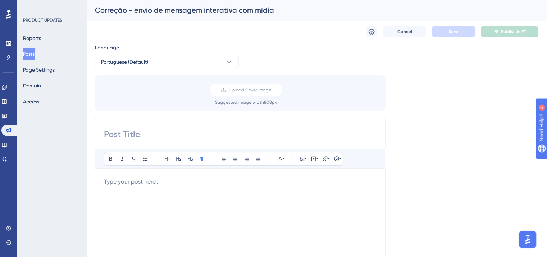
click at [151, 180] on p at bounding box center [240, 181] width 273 height 9
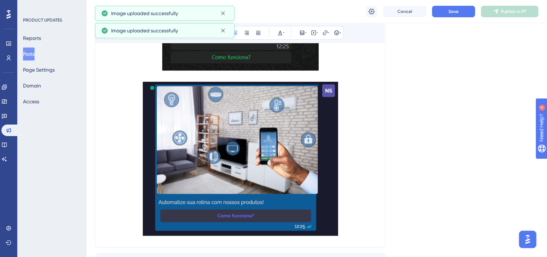
scroll to position [360, 0]
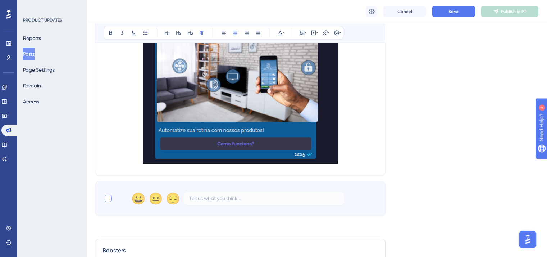
click at [112, 198] on label at bounding box center [109, 198] width 10 height 9
checkbox input "true"
click at [249, 117] on img at bounding box center [240, 87] width 195 height 154
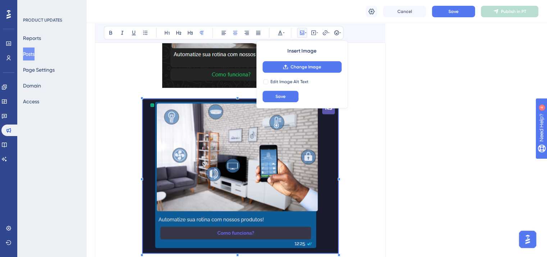
scroll to position [216, 0]
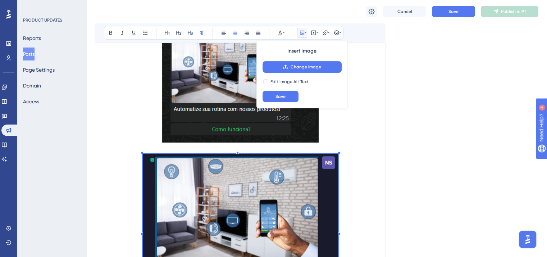
click at [228, 90] on img at bounding box center [240, 79] width 157 height 126
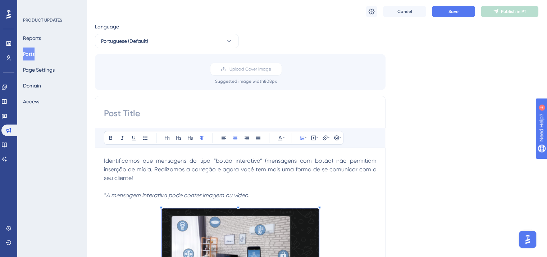
scroll to position [0, 0]
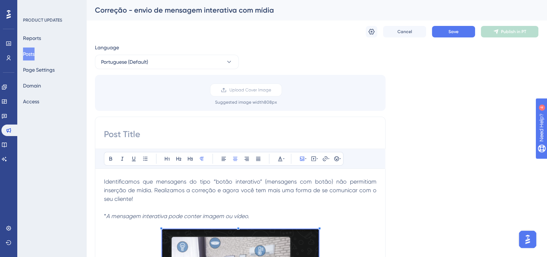
click at [175, 5] on div "Correção - envio de mensagem interativa com mídia" at bounding box center [308, 10] width 426 height 10
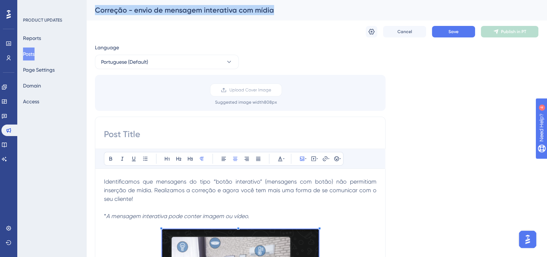
click at [175, 5] on div "Correção - envio de mensagem interativa com mídia" at bounding box center [308, 10] width 426 height 10
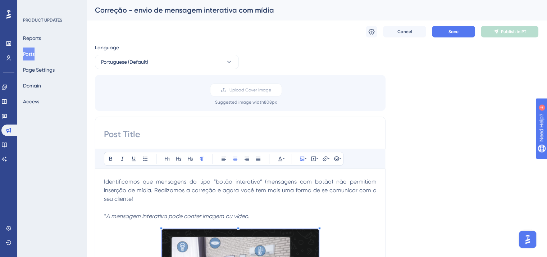
click at [183, 132] on input at bounding box center [240, 134] width 273 height 12
paste input "Correção - envio de mensagem interativa com mídia"
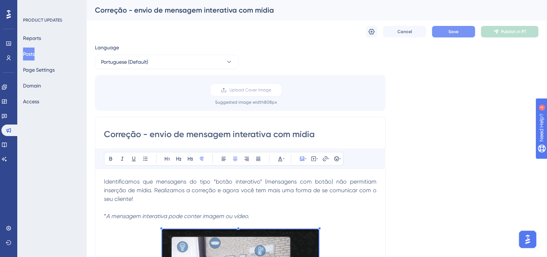
type input "Correção - envio de mensagem interativa com mídia"
click at [440, 31] on button "Save" at bounding box center [453, 32] width 43 height 12
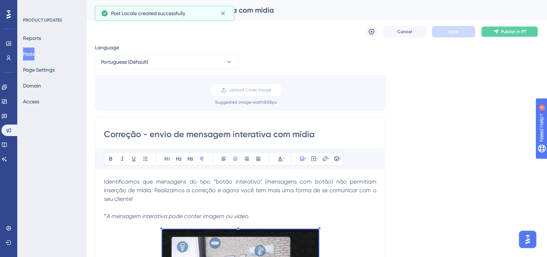
click at [526, 31] on span "Publish in PT" at bounding box center [513, 32] width 25 height 6
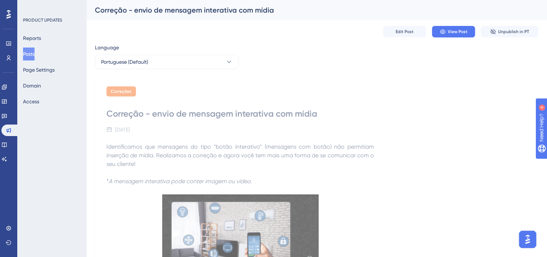
click at [28, 54] on button "Posts" at bounding box center [29, 53] width 12 height 13
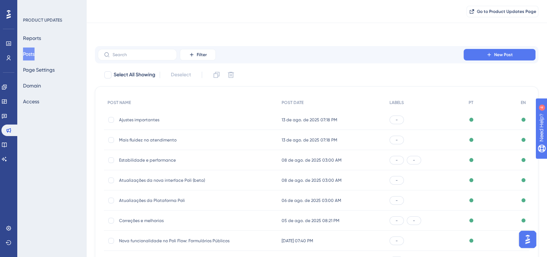
scroll to position [106, 0]
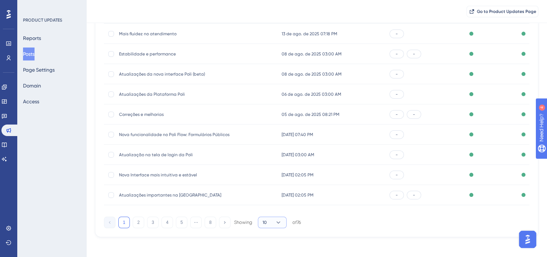
click at [275, 219] on icon at bounding box center [278, 222] width 7 height 7
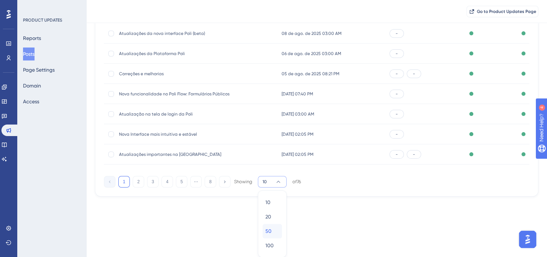
click at [269, 234] on span "50" at bounding box center [269, 231] width 6 height 9
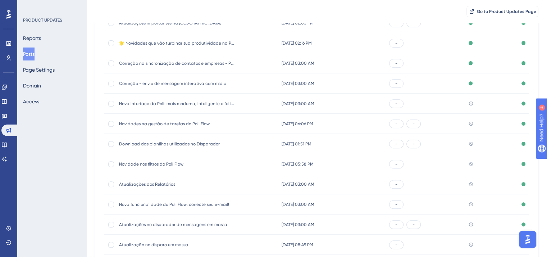
scroll to position [291, 0]
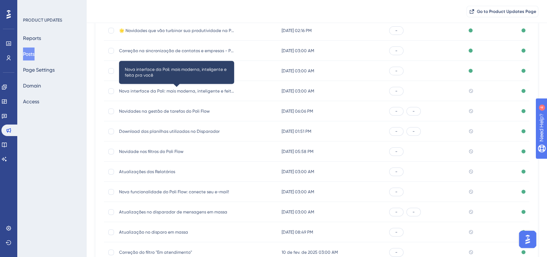
click at [187, 90] on span "Nova interface da Poli: mais moderna, inteligente e feita pra você" at bounding box center [176, 91] width 115 height 6
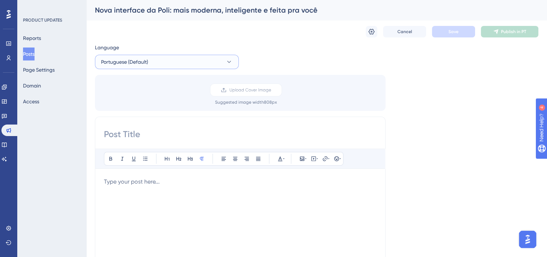
click at [131, 60] on span "Portuguese (Default)" at bounding box center [124, 62] width 47 height 9
click at [144, 98] on button "English English Published" at bounding box center [167, 98] width 135 height 14
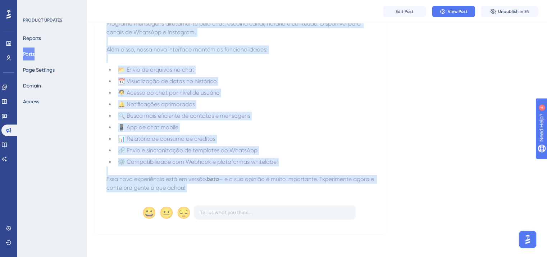
scroll to position [322, 0]
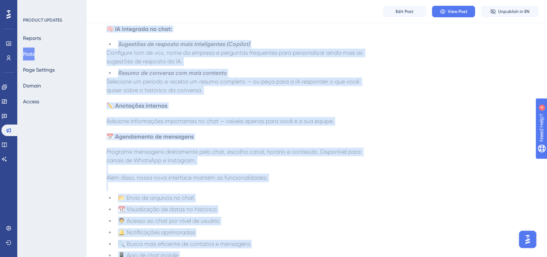
drag, startPoint x: 107, startPoint y: 147, endPoint x: 220, endPoint y: 187, distance: 120.6
click at [220, 187] on div "Nossa nova interface já está no ar para testes — e com ela chegam recursos que …" at bounding box center [241, 143] width 268 height 354
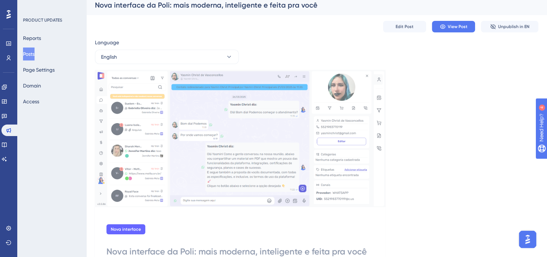
scroll to position [0, 0]
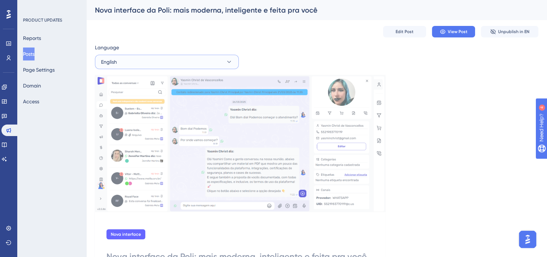
click at [164, 65] on button "English" at bounding box center [167, 62] width 144 height 14
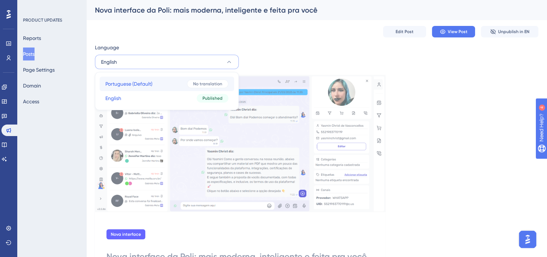
click at [164, 82] on button "Portuguese (Default) Portuguese (Default) No translation" at bounding box center [167, 84] width 135 height 14
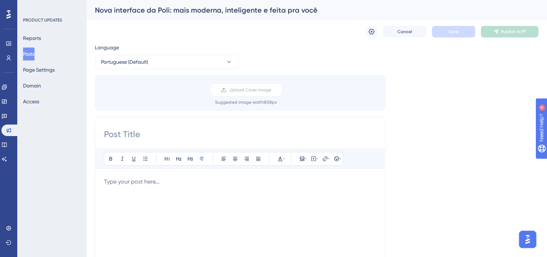
click at [147, 190] on div at bounding box center [240, 256] width 273 height 158
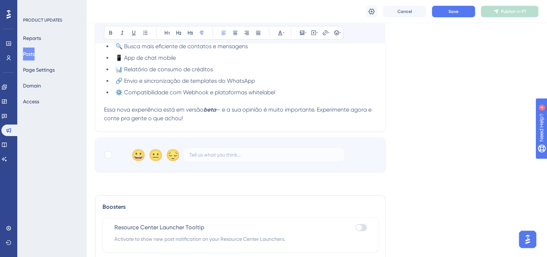
scroll to position [415, 0]
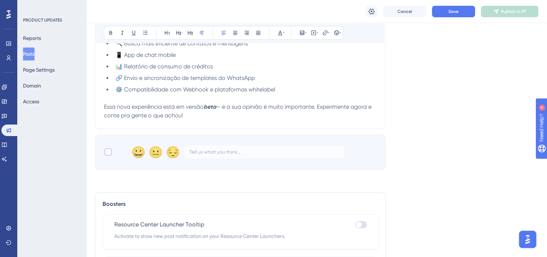
click at [105, 155] on div at bounding box center [108, 151] width 7 height 7
checkbox input "true"
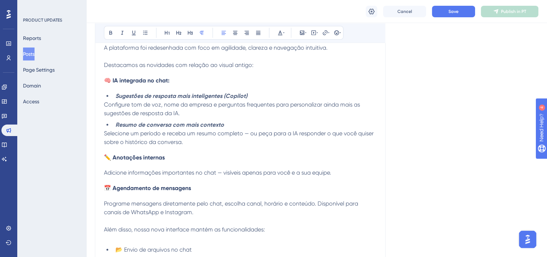
scroll to position [163, 0]
click at [181, 157] on h4 "✏️ Anotações internas" at bounding box center [240, 157] width 273 height 7
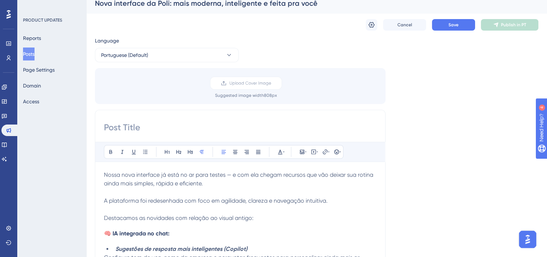
scroll to position [0, 0]
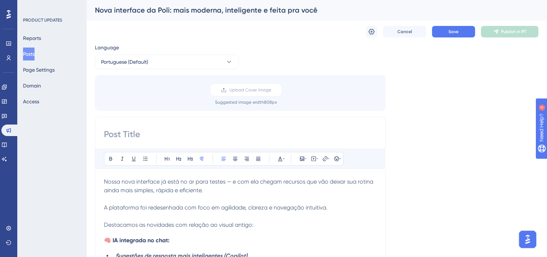
click at [160, 8] on div "Nova interface da Poli: mais moderna, inteligente e feita pra você" at bounding box center [308, 10] width 426 height 10
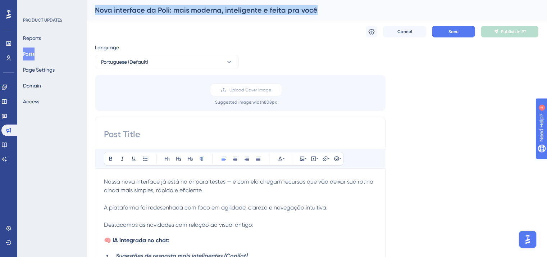
click at [160, 8] on div "Nova interface da Poli: mais moderna, inteligente e feita pra você" at bounding box center [308, 10] width 426 height 10
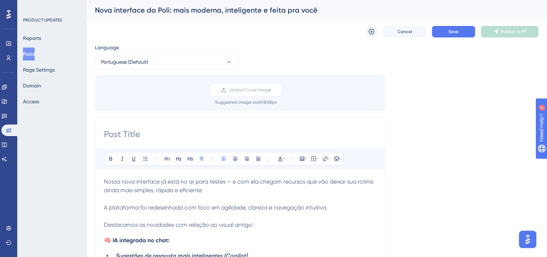
click at [170, 134] on input at bounding box center [240, 134] width 273 height 12
paste input "Nova interface da Poli: mais moderna, inteligente e feita pra você"
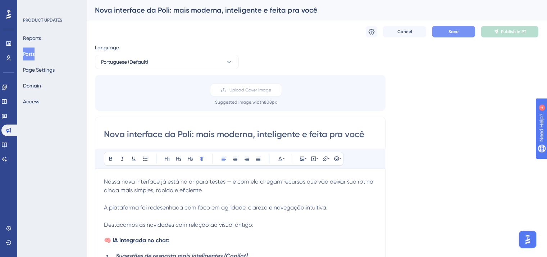
type input "Nova interface da Poli: mais moderna, inteligente e feita pra você"
click at [450, 32] on span "Save" at bounding box center [454, 32] width 10 height 6
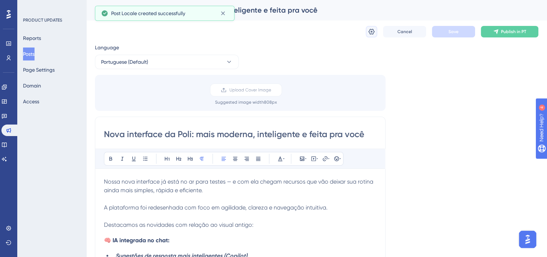
click at [372, 33] on icon at bounding box center [372, 32] width 6 height 6
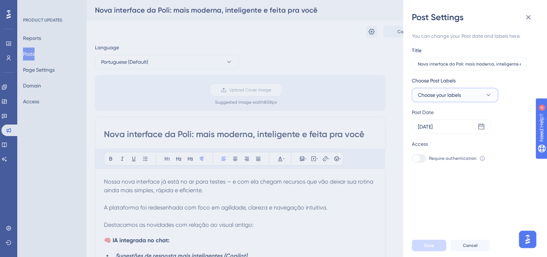
click at [462, 95] on button "Choose your labels" at bounding box center [455, 95] width 86 height 14
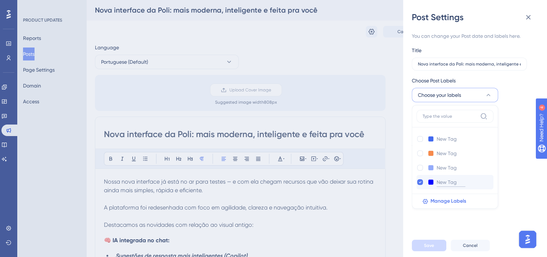
click at [448, 183] on input at bounding box center [451, 182] width 29 height 9
type input "Nova interface"
click at [462, 137] on input at bounding box center [451, 139] width 29 height 9
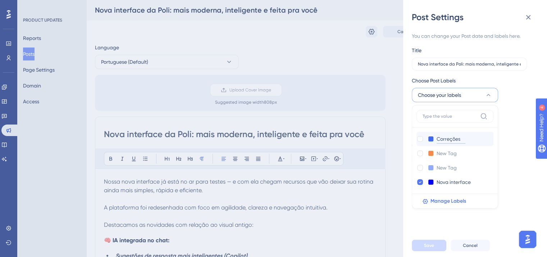
type input "Correções"
click at [441, 153] on input at bounding box center [451, 153] width 29 height 9
type input "Melhorias"
click at [430, 151] on button at bounding box center [431, 153] width 6 height 6
click at [431, 154] on button at bounding box center [431, 153] width 6 height 6
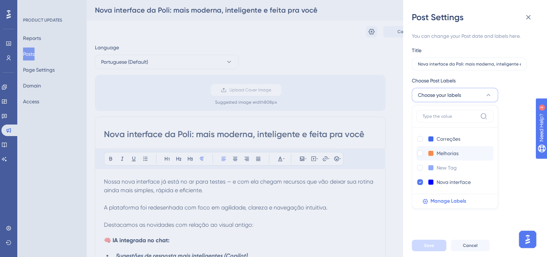
click at [431, 154] on button at bounding box center [431, 153] width 6 height 6
click at [447, 204] on span "Manage Labels" at bounding box center [449, 201] width 36 height 9
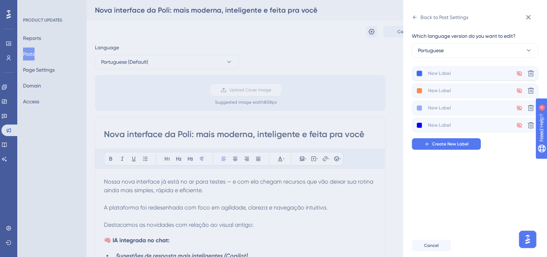
click at [420, 73] on button at bounding box center [420, 74] width 6 height 6
drag, startPoint x: 466, startPoint y: 171, endPoint x: 474, endPoint y: 115, distance: 55.9
click at [468, 168] on div "Which language version do you want to edit? Portuguese Not Translated Delete No…" at bounding box center [478, 128] width 132 height 211
click at [449, 74] on input at bounding box center [472, 73] width 89 height 9
type input "Melhorias"
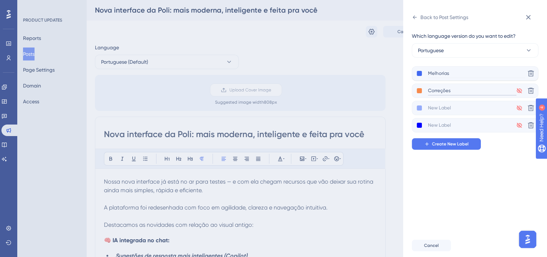
type input "Correções"
type input "Novo recurso"
type input "Nova interface"
click at [450, 142] on span "Create New Label" at bounding box center [450, 144] width 37 height 6
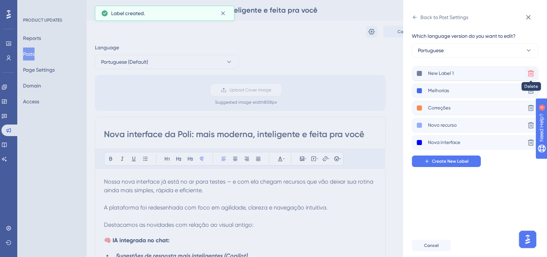
click at [534, 71] on icon at bounding box center [531, 74] width 6 height 6
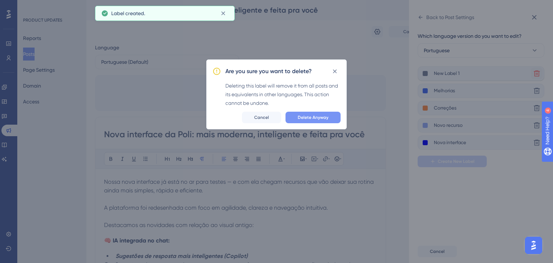
click at [304, 119] on span "Delete Anyway" at bounding box center [313, 117] width 31 height 6
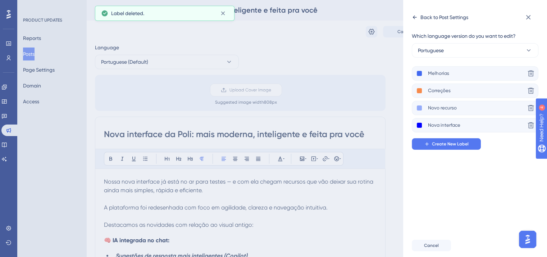
click at [434, 19] on div "Back to Post Settings" at bounding box center [445, 17] width 48 height 9
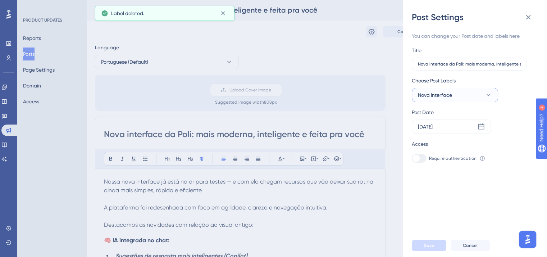
click at [468, 97] on button "Nova interface" at bounding box center [455, 95] width 86 height 14
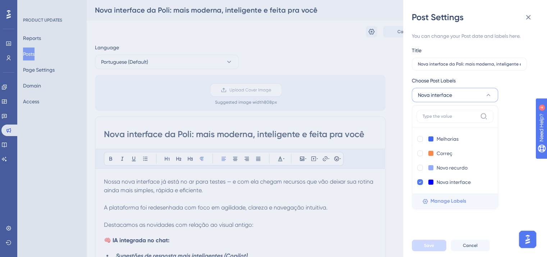
click at [440, 201] on span "Manage Labels" at bounding box center [449, 201] width 36 height 9
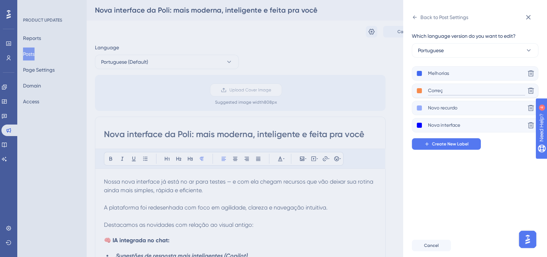
click at [456, 90] on input "Correç" at bounding box center [476, 90] width 97 height 9
type input "Correções"
click at [462, 105] on input "Novo recurdo" at bounding box center [476, 108] width 97 height 9
type input "Novo recurso"
click at [479, 124] on input "Nova interface" at bounding box center [476, 125] width 97 height 9
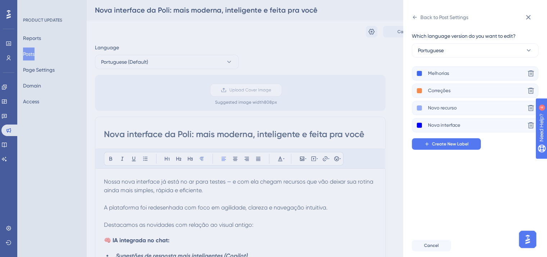
click at [479, 159] on div "Which language version do you want to edit? Portuguese Melhorias Delete Correçõ…" at bounding box center [478, 128] width 132 height 211
click at [467, 148] on button "Create New Label" at bounding box center [446, 144] width 69 height 12
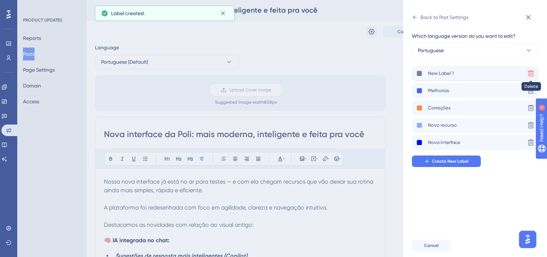
click at [535, 72] on button at bounding box center [531, 74] width 12 height 12
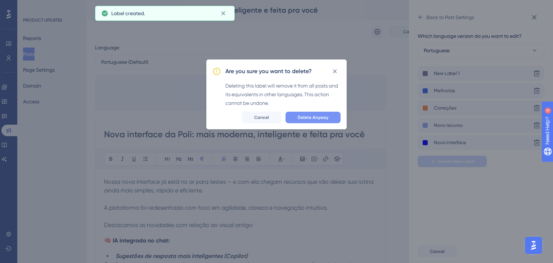
click at [327, 122] on button "Delete Anyway" at bounding box center [312, 118] width 55 height 12
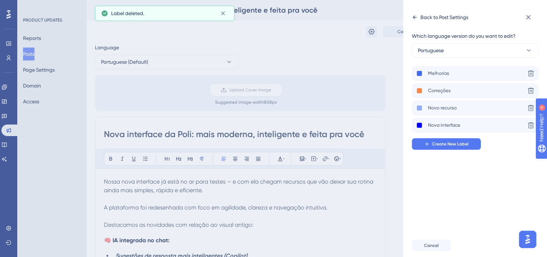
click at [412, 13] on div "Back to Post Settings" at bounding box center [440, 18] width 56 height 12
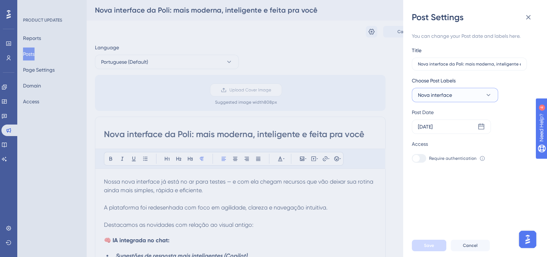
click at [472, 93] on button "Nova interface" at bounding box center [455, 95] width 86 height 14
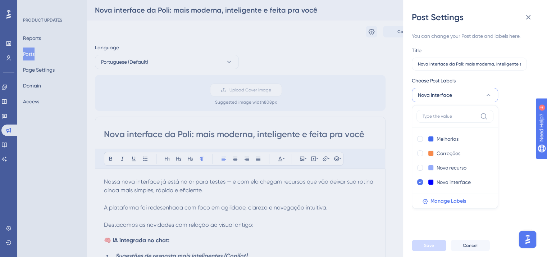
click at [514, 98] on div "Choose Post Labels Nova interface Melhorias Melhorias Correções Correções Novo …" at bounding box center [472, 89] width 121 height 26
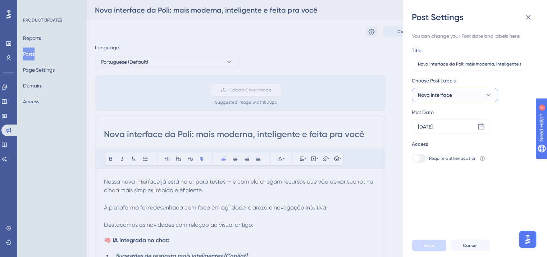
click at [450, 98] on span "Nova interface" at bounding box center [435, 95] width 34 height 9
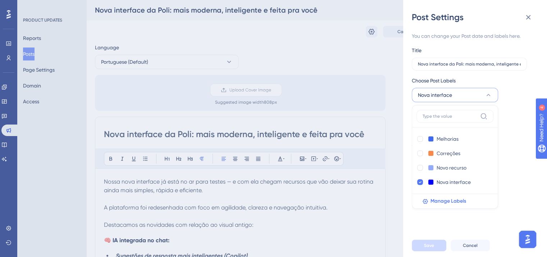
click at [440, 234] on div "You can change your Post date and labels here. Title Nova interface da Poli: ma…" at bounding box center [478, 128] width 132 height 211
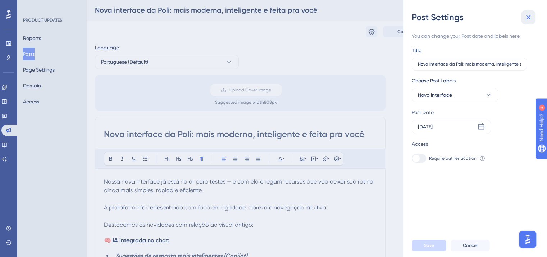
click at [529, 23] on button at bounding box center [528, 17] width 14 height 14
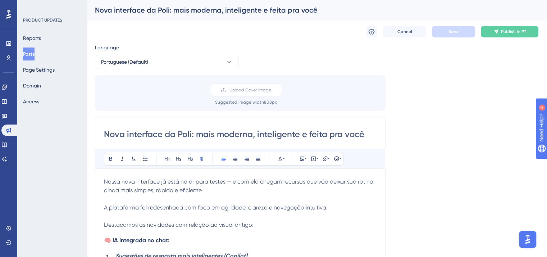
click at [522, 24] on div "Cancel Save Publish in PT" at bounding box center [317, 31] width 444 height 23
click at [524, 29] on span "Publish in PT" at bounding box center [513, 32] width 25 height 6
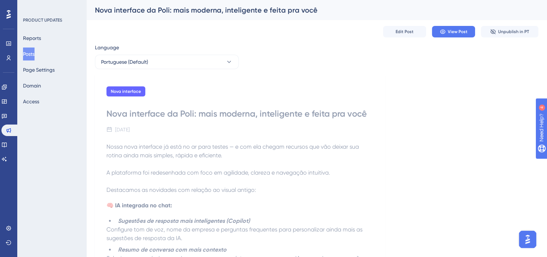
click at [24, 54] on button "Posts" at bounding box center [29, 53] width 12 height 13
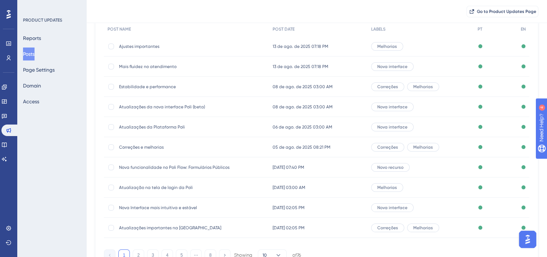
scroll to position [109, 0]
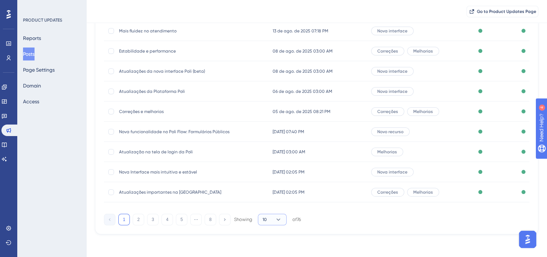
click at [273, 224] on button "10" at bounding box center [272, 220] width 29 height 12
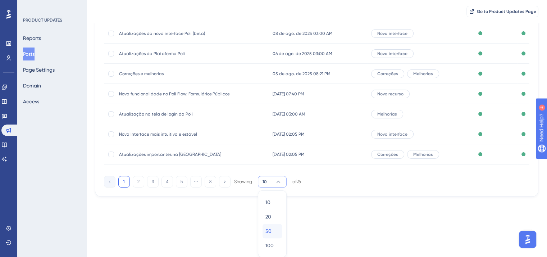
click at [271, 232] on span "50" at bounding box center [269, 231] width 6 height 9
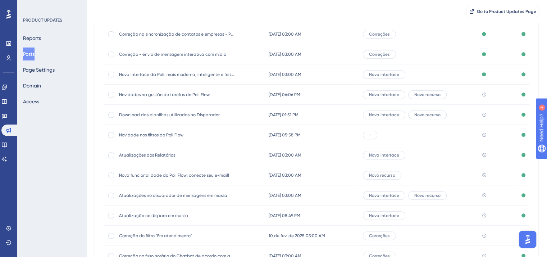
scroll to position [255, 0]
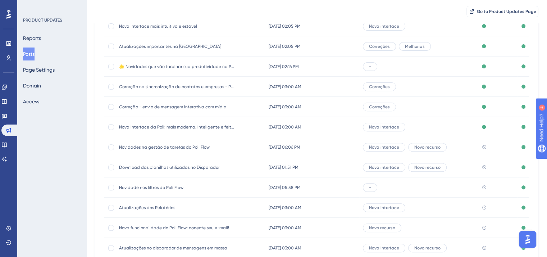
click at [163, 146] on span "Novidades na gestão de tarefas do Poli Flow" at bounding box center [176, 147] width 115 height 6
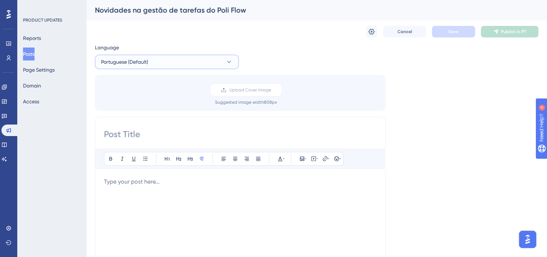
click at [151, 58] on button "Portuguese (Default)" at bounding box center [167, 62] width 144 height 14
click at [156, 98] on button "English English Published" at bounding box center [167, 98] width 135 height 14
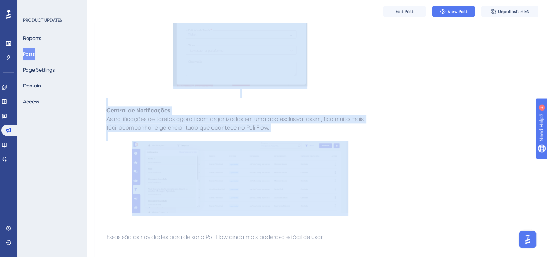
scroll to position [923, 0]
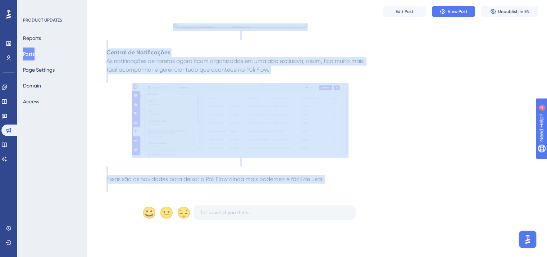
drag, startPoint x: 107, startPoint y: 146, endPoint x: 341, endPoint y: 185, distance: 237.8
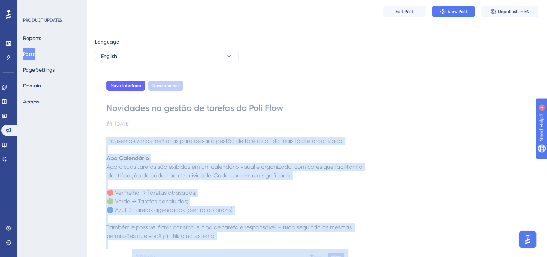
scroll to position [0, 0]
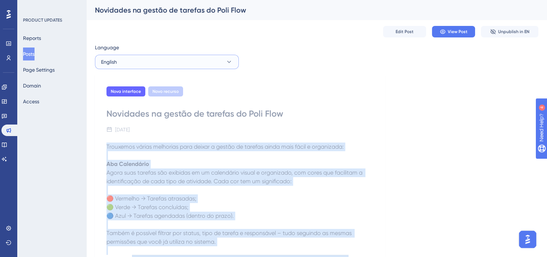
click at [128, 61] on button "English" at bounding box center [167, 62] width 144 height 14
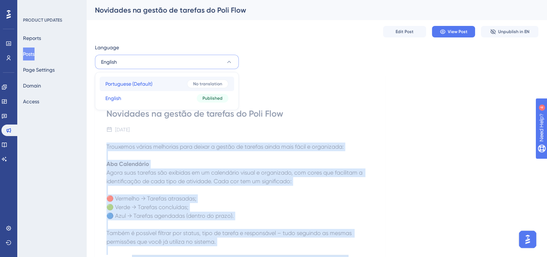
click at [135, 83] on span "Portuguese (Default)" at bounding box center [128, 84] width 47 height 9
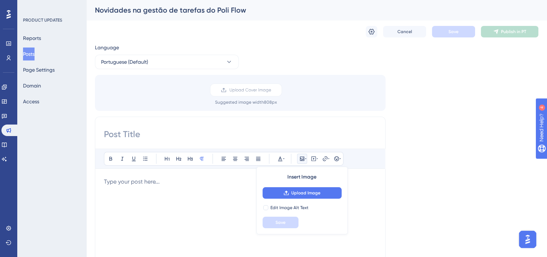
click at [144, 182] on p at bounding box center [240, 181] width 273 height 9
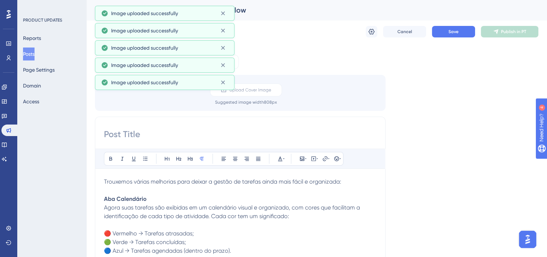
click at [239, 10] on div "Novidades na gestão de tarefas do Poli Flow" at bounding box center [308, 10] width 426 height 10
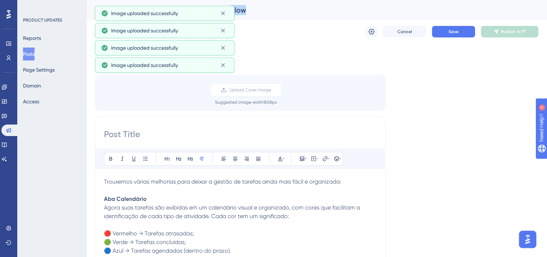
click at [239, 10] on div "Novidades na gestão de tarefas do Poli Flow" at bounding box center [308, 10] width 426 height 10
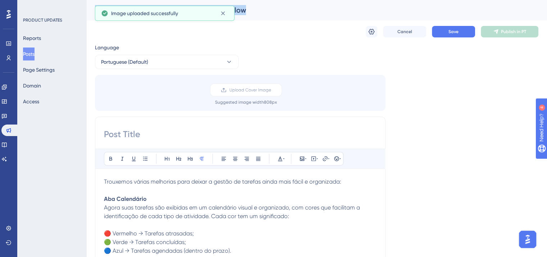
click at [239, 10] on div "Novidades na gestão de tarefas do Poli Flow" at bounding box center [308, 10] width 426 height 10
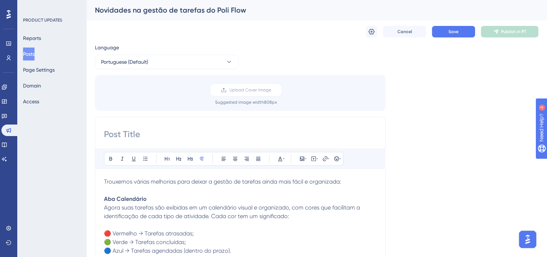
click at [187, 132] on input at bounding box center [240, 134] width 273 height 12
paste input "Novidades na gestão de tarefas do Poli Flow"
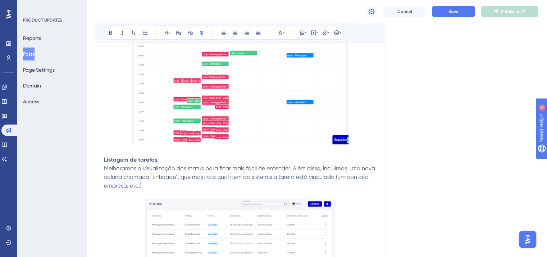
scroll to position [324, 0]
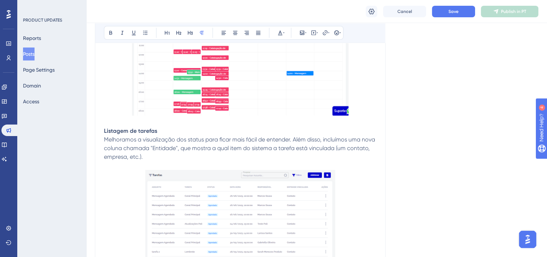
type input "Novidades na gestão de tarefas do Poli Flow"
click at [214, 96] on img at bounding box center [240, 42] width 217 height 147
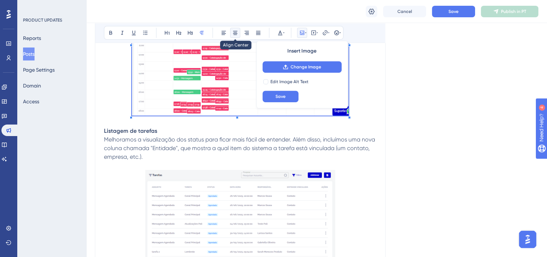
click at [236, 34] on icon at bounding box center [235, 33] width 4 height 4
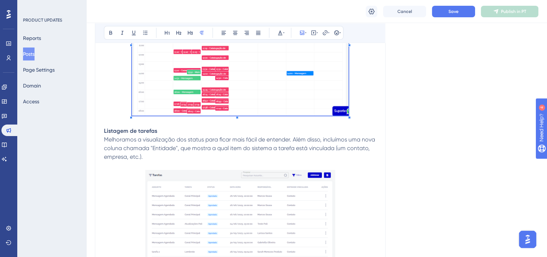
click at [236, 180] on img at bounding box center [240, 233] width 190 height 126
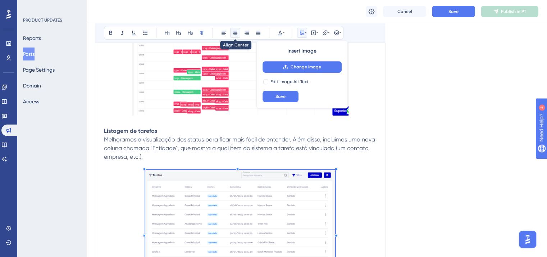
click at [234, 32] on icon at bounding box center [235, 33] width 6 height 6
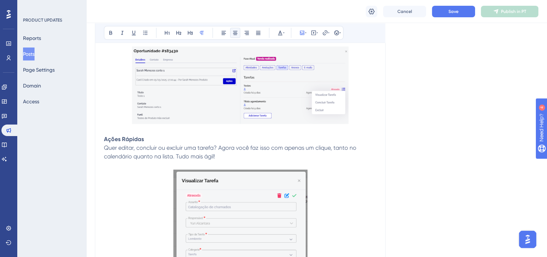
scroll to position [612, 0]
click at [230, 76] on img at bounding box center [240, 83] width 217 height 77
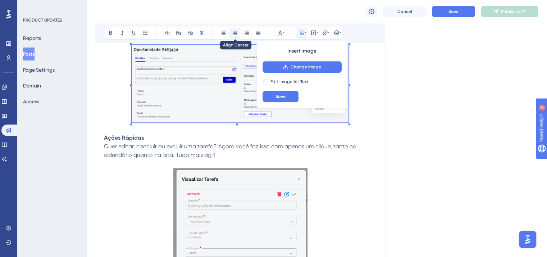
click at [235, 30] on icon at bounding box center [235, 33] width 6 height 6
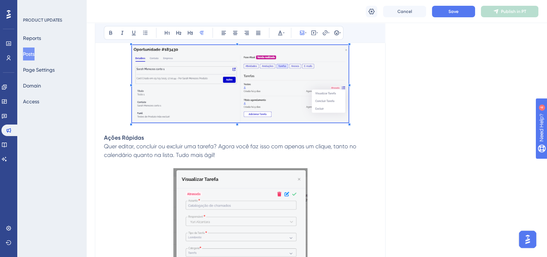
click at [244, 176] on img at bounding box center [240, 257] width 134 height 179
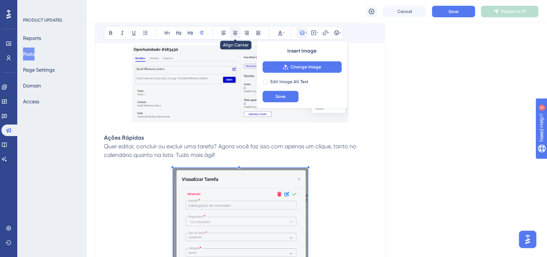
click at [235, 31] on icon at bounding box center [235, 33] width 6 height 6
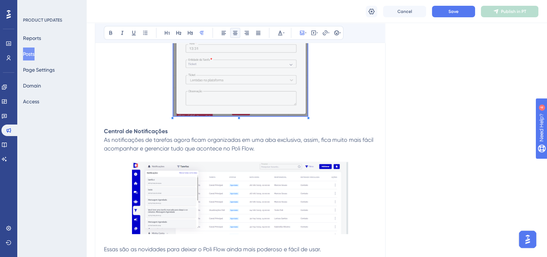
scroll to position [864, 0]
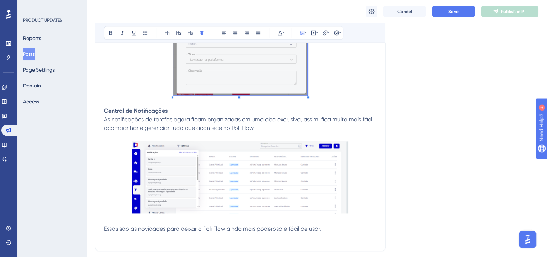
click at [248, 163] on img at bounding box center [240, 177] width 217 height 72
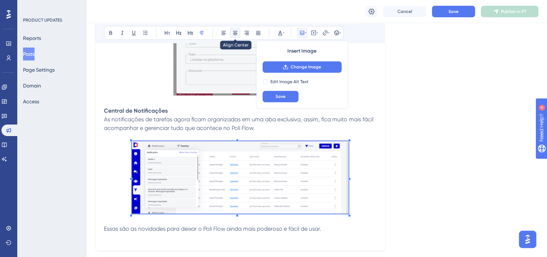
click at [235, 32] on icon at bounding box center [235, 33] width 6 height 6
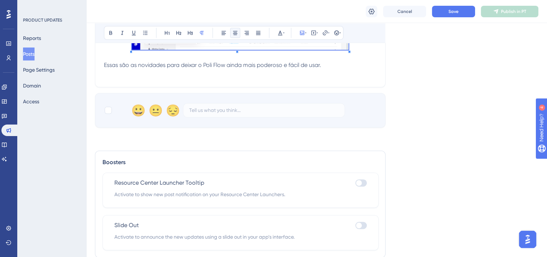
scroll to position [1043, 0]
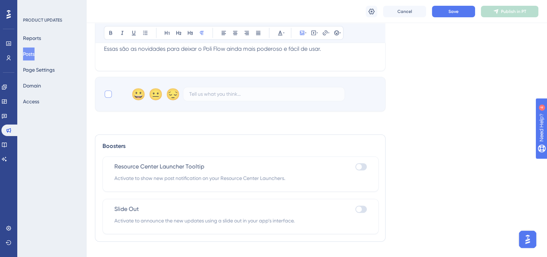
click at [105, 91] on div at bounding box center [108, 94] width 9 height 9
checkbox input "true"
click at [159, 57] on p at bounding box center [240, 57] width 273 height 9
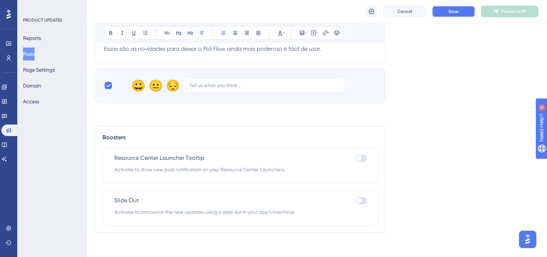
click at [446, 10] on button "Save" at bounding box center [453, 12] width 43 height 12
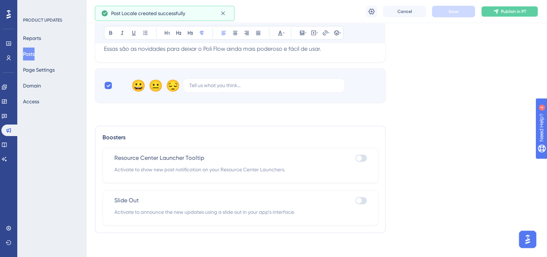
click at [517, 15] on button "Publish in PT" at bounding box center [510, 12] width 58 height 12
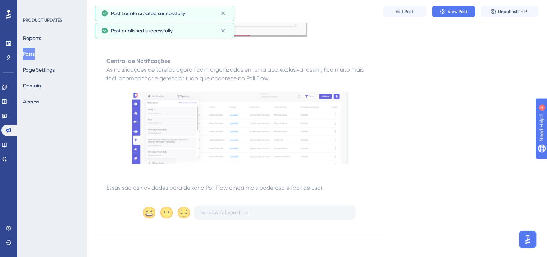
scroll to position [914, 0]
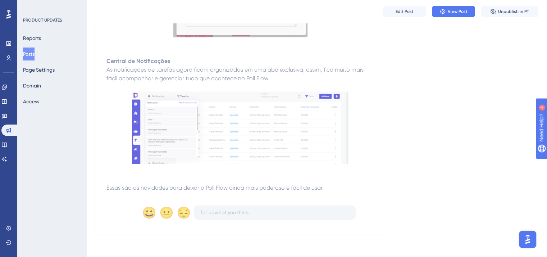
click at [28, 58] on button "Posts" at bounding box center [29, 53] width 12 height 13
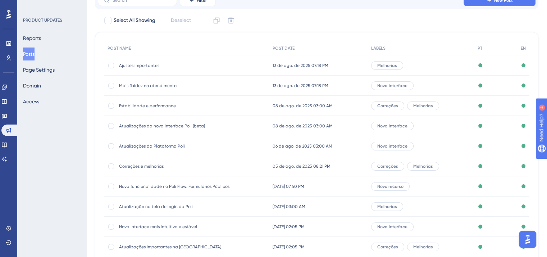
scroll to position [109, 0]
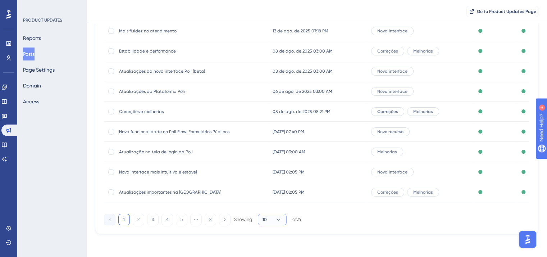
click at [272, 219] on button "10" at bounding box center [272, 220] width 29 height 12
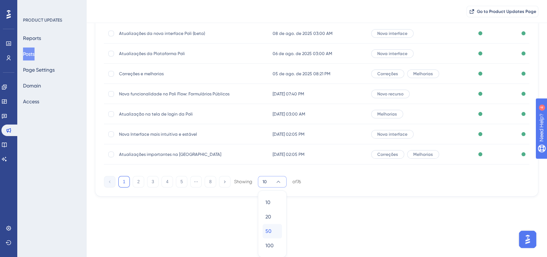
click at [273, 229] on div "50 50" at bounding box center [273, 231] width 14 height 14
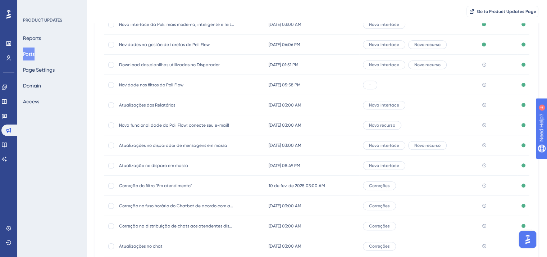
scroll to position [327, 0]
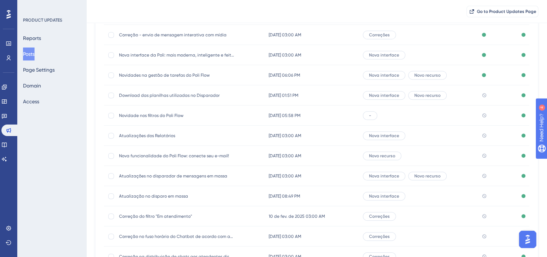
click at [183, 95] on span "Download das planilhas utilizadas no Disparador" at bounding box center [176, 95] width 115 height 6
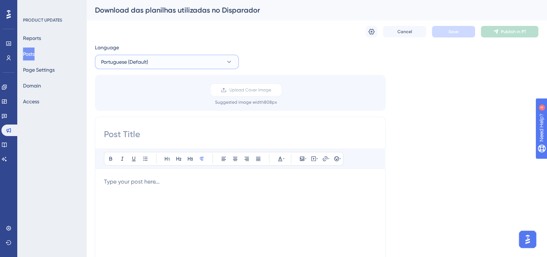
click at [132, 64] on span "Portuguese (Default)" at bounding box center [124, 62] width 47 height 9
click at [144, 102] on button "English English Published" at bounding box center [167, 98] width 135 height 14
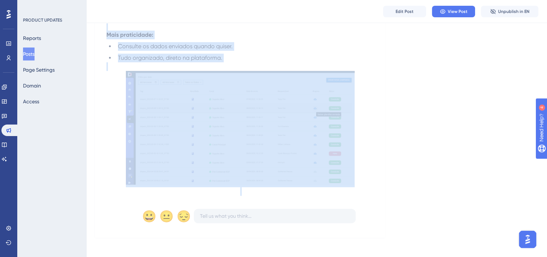
scroll to position [187, 0]
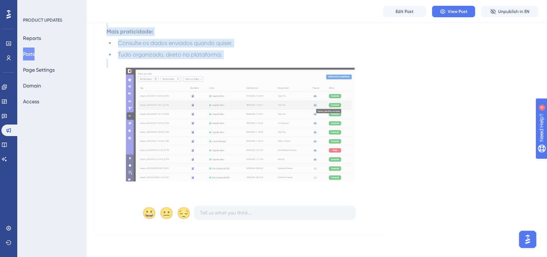
drag, startPoint x: 107, startPoint y: 148, endPoint x: 264, endPoint y: 187, distance: 162.8
click at [264, 187] on div "Agora a planilha que você utilizou no seu disparo em massa fica disponível para…" at bounding box center [241, 75] width 268 height 234
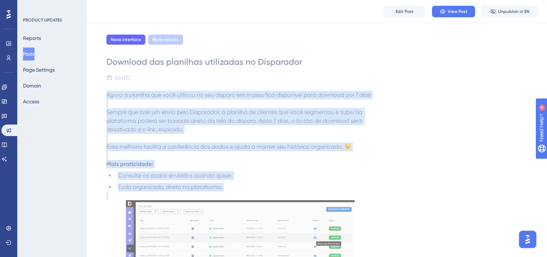
scroll to position [0, 0]
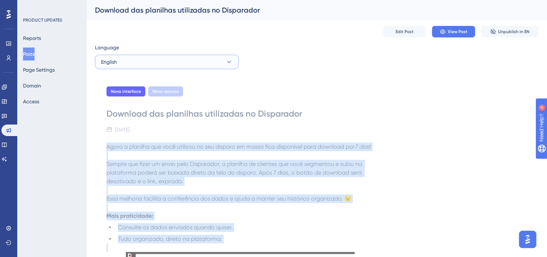
click at [147, 56] on button "English" at bounding box center [167, 62] width 144 height 14
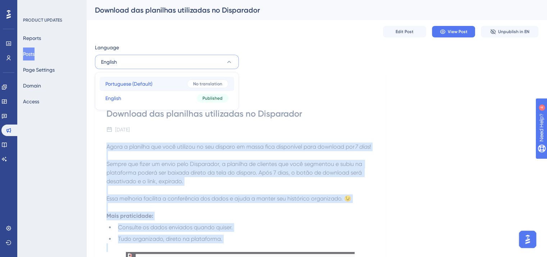
click at [152, 84] on span "Portuguese (Default)" at bounding box center [128, 84] width 47 height 9
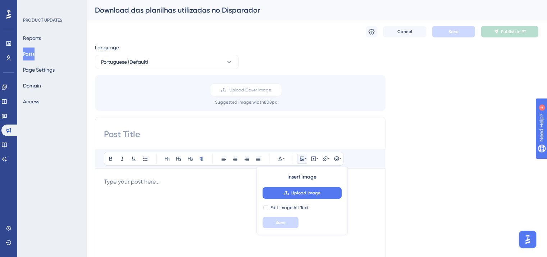
click at [172, 185] on p at bounding box center [240, 181] width 273 height 9
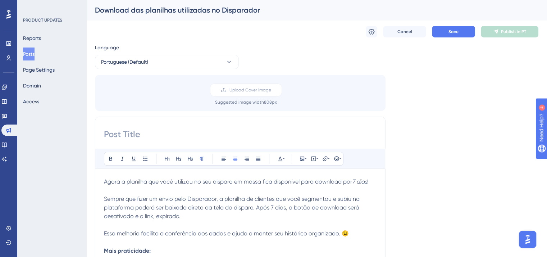
click at [168, 10] on div "Download das planilhas utilizadas no Disparador" at bounding box center [308, 10] width 426 height 10
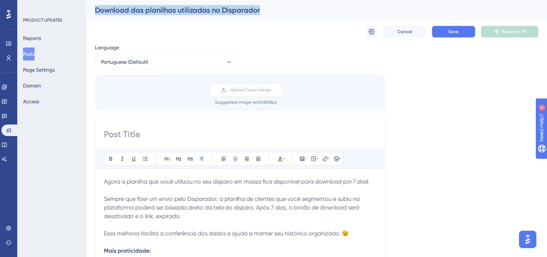
click at [168, 10] on div "Download das planilhas utilizadas no Disparador" at bounding box center [308, 10] width 426 height 10
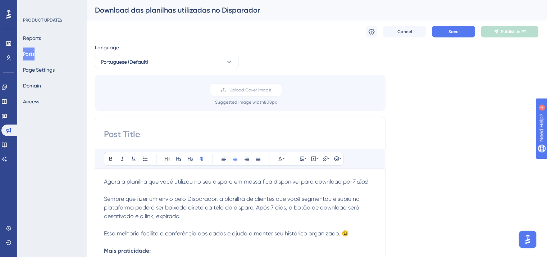
click at [176, 128] on input at bounding box center [240, 134] width 273 height 12
paste input "Download das planilhas utilizadas no Disparador"
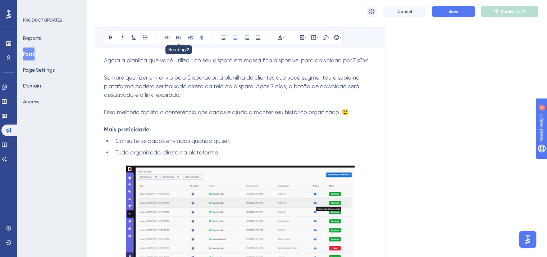
scroll to position [144, 0]
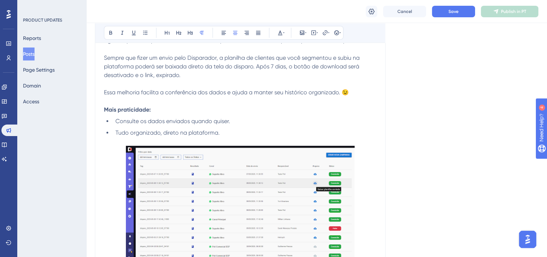
type input "Download das planilhas utilizadas no Disparador"
click at [192, 152] on img at bounding box center [240, 203] width 229 height 114
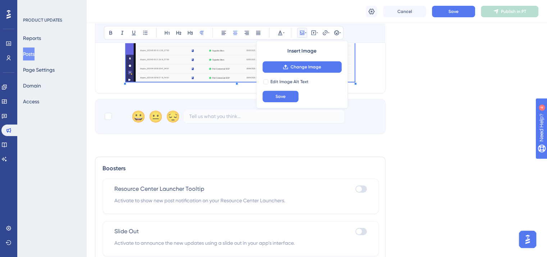
scroll to position [356, 0]
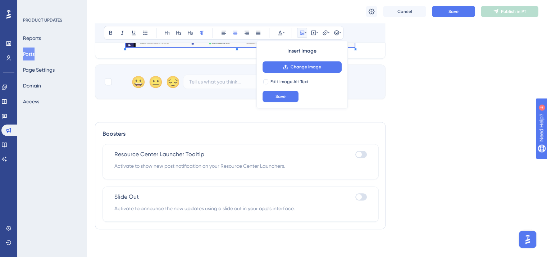
click at [110, 86] on div "😀 😐 😔" at bounding box center [240, 81] width 291 height 35
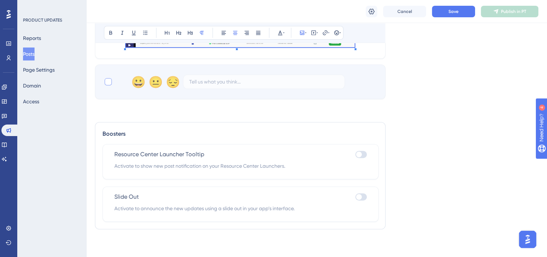
click at [108, 82] on div at bounding box center [108, 81] width 7 height 7
checkbox input "true"
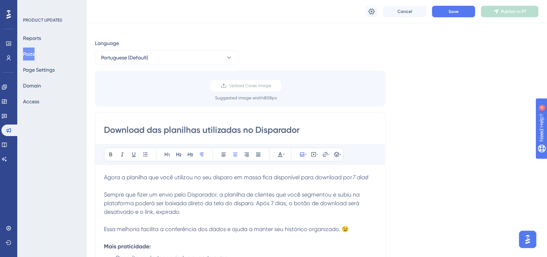
scroll to position [0, 0]
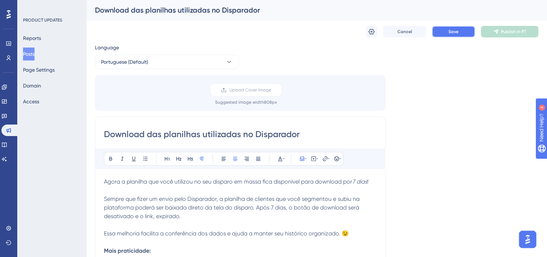
click at [447, 29] on button "Save" at bounding box center [453, 32] width 43 height 12
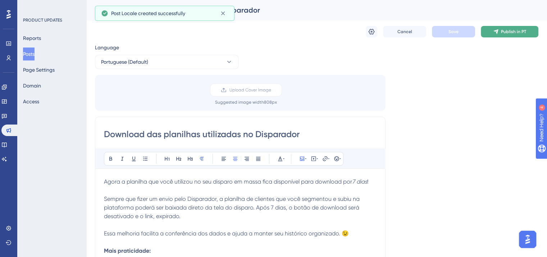
click at [506, 30] on span "Publish in PT" at bounding box center [513, 32] width 25 height 6
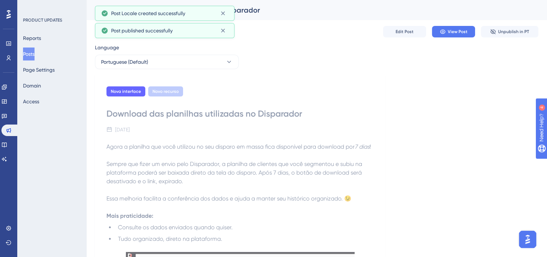
click at [31, 53] on button "Posts" at bounding box center [29, 53] width 12 height 13
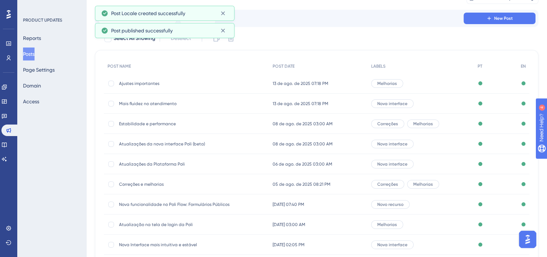
scroll to position [109, 0]
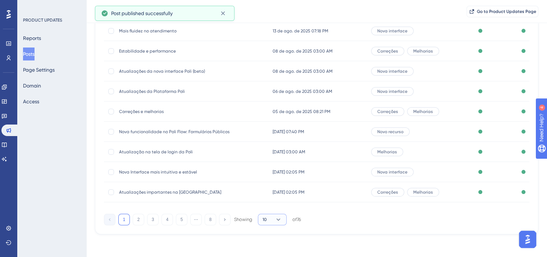
click at [279, 218] on icon at bounding box center [278, 219] width 7 height 7
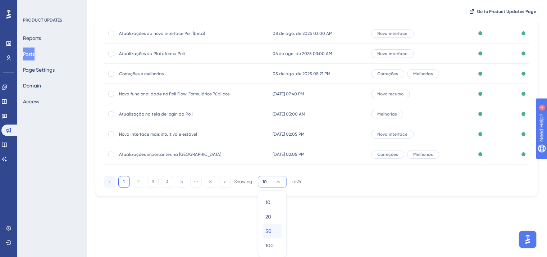
click at [276, 231] on div "50 50" at bounding box center [273, 231] width 14 height 14
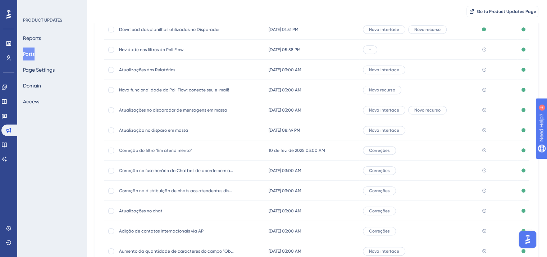
scroll to position [363, 0]
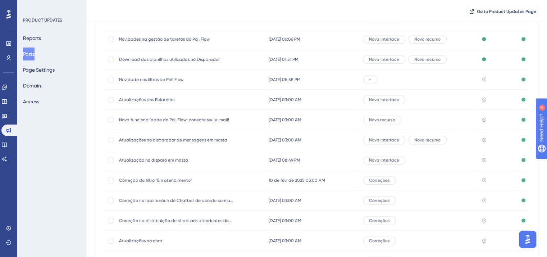
click at [169, 77] on span "Novidade nos filtros do Poli Flow" at bounding box center [176, 80] width 115 height 6
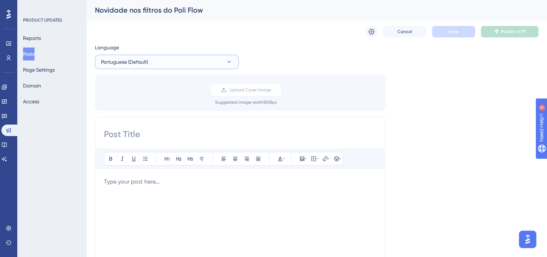
click at [137, 63] on span "Portuguese (Default)" at bounding box center [124, 62] width 47 height 9
click at [144, 104] on button "English English Published" at bounding box center [167, 98] width 135 height 14
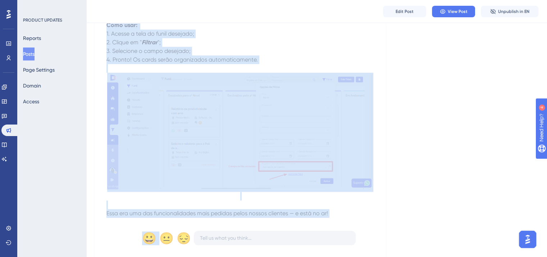
scroll to position [193, 0]
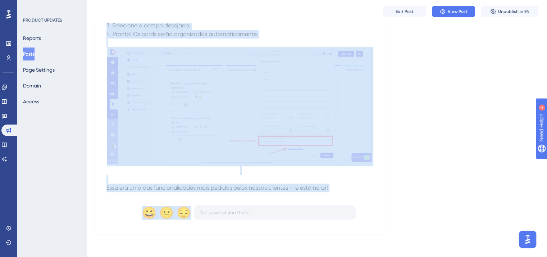
drag, startPoint x: 107, startPoint y: 137, endPoint x: 348, endPoint y: 194, distance: 248.3
click at [348, 194] on div "Novidade nos filtros do Poli Flow [DATE] Agora você pode filtrar os cards do fu…" at bounding box center [240, 60] width 291 height 348
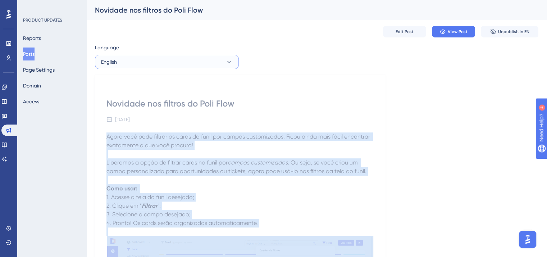
click at [148, 62] on button "English" at bounding box center [167, 62] width 144 height 14
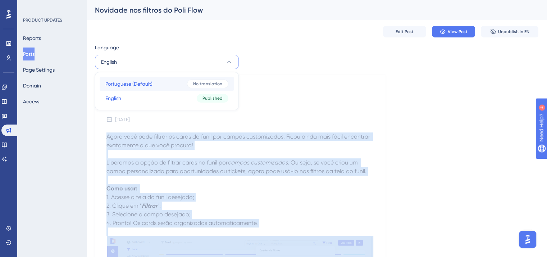
click at [150, 82] on span "Portuguese (Default)" at bounding box center [128, 84] width 47 height 9
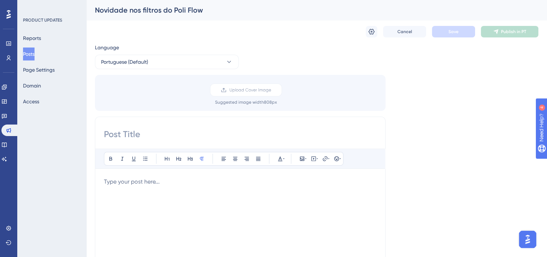
click at [174, 187] on div at bounding box center [240, 256] width 273 height 158
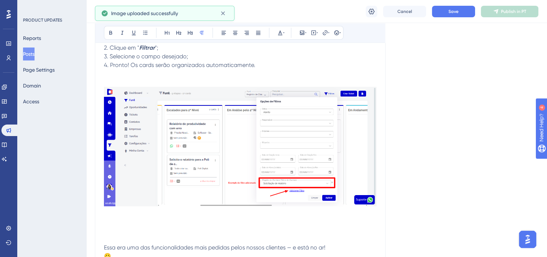
scroll to position [265, 0]
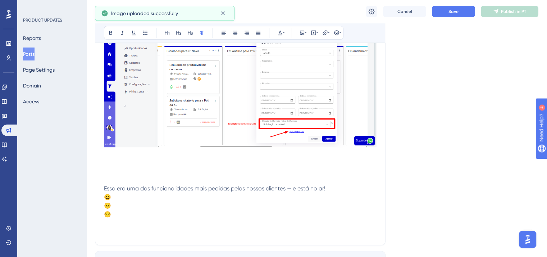
click at [199, 130] on img at bounding box center [240, 87] width 273 height 119
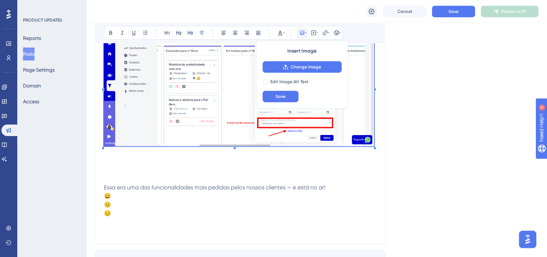
click at [105, 146] on span at bounding box center [239, 88] width 270 height 121
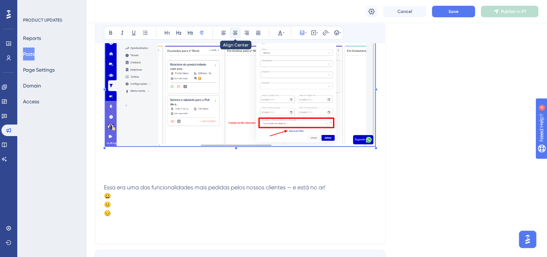
click at [234, 35] on icon at bounding box center [235, 33] width 6 height 6
click at [108, 168] on p at bounding box center [240, 170] width 273 height 9
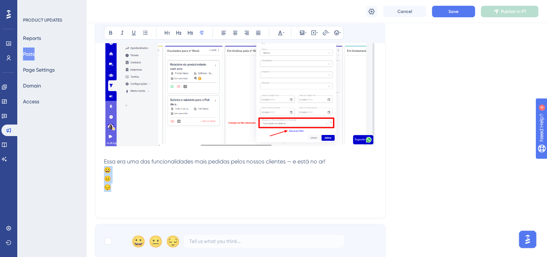
drag, startPoint x: 136, startPoint y: 190, endPoint x: 98, endPoint y: 170, distance: 42.7
click at [98, 170] on div "Bold Italic Underline Bullet Point Heading 1 Heading 2 Heading 3 Normal Align L…" at bounding box center [240, 36] width 291 height 363
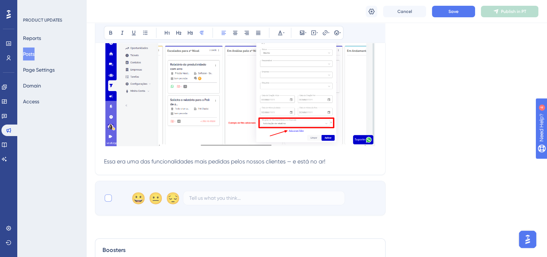
click at [107, 195] on div at bounding box center [108, 197] width 7 height 7
checkbox input "true"
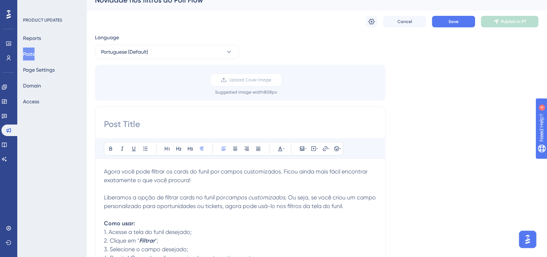
scroll to position [0, 0]
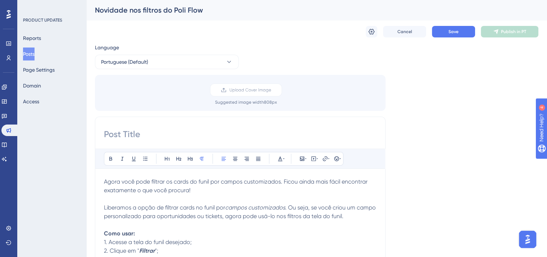
click at [138, 9] on div "Novidade nos filtros do Poli Flow" at bounding box center [308, 10] width 426 height 10
click at [131, 128] on input at bounding box center [240, 134] width 273 height 12
paste input "Novidade nos filtros do Poli Flow"
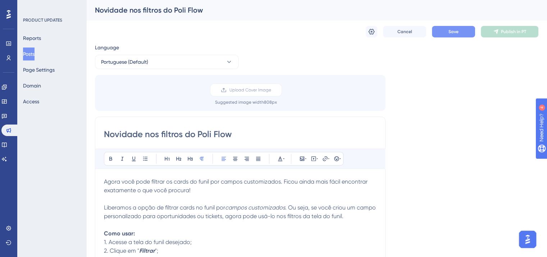
type input "Novidade nos filtros do Poli Flow"
click at [449, 30] on span "Save" at bounding box center [454, 32] width 10 height 6
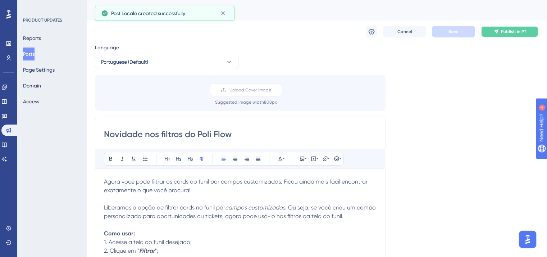
click at [498, 27] on button "Publish in PT" at bounding box center [510, 32] width 58 height 12
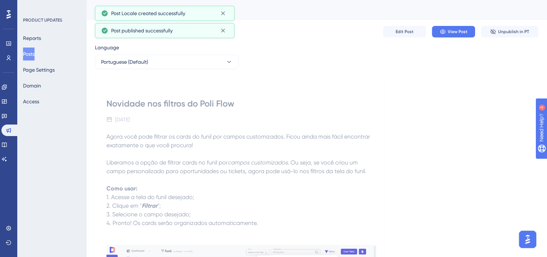
click at [35, 51] on button "Posts" at bounding box center [29, 53] width 12 height 13
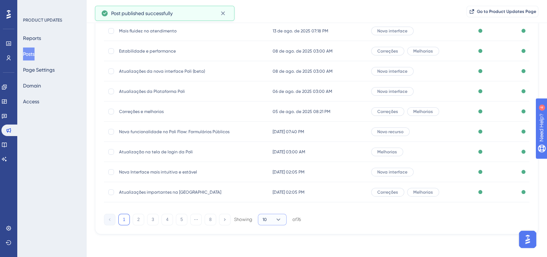
click at [267, 223] on button "10" at bounding box center [272, 220] width 29 height 12
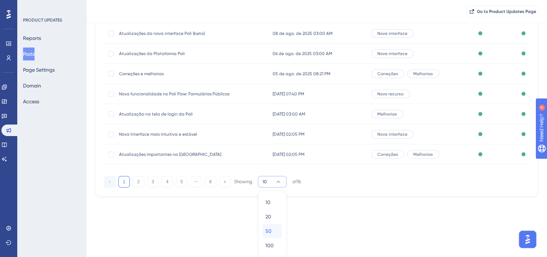
click at [274, 232] on div "50 50" at bounding box center [273, 231] width 14 height 14
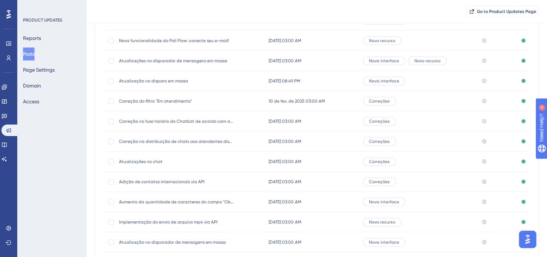
scroll to position [399, 0]
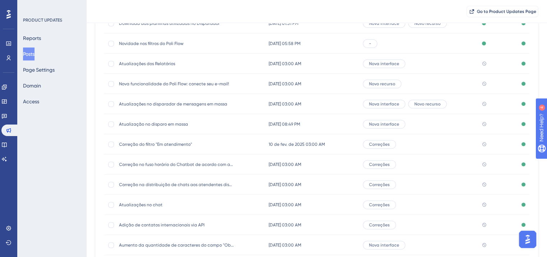
click at [155, 64] on span "Atualizações dos Relatórios" at bounding box center [176, 64] width 115 height 6
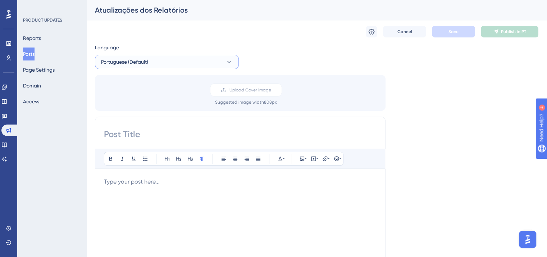
click at [163, 63] on button "Portuguese (Default)" at bounding box center [167, 62] width 144 height 14
click at [171, 97] on button "English English Published" at bounding box center [167, 98] width 135 height 14
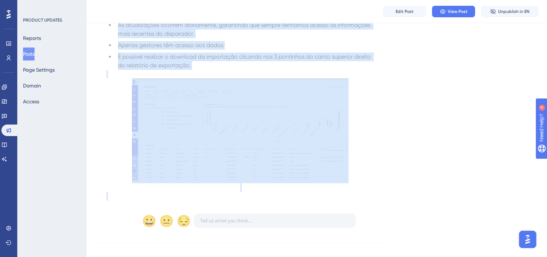
scroll to position [174, 0]
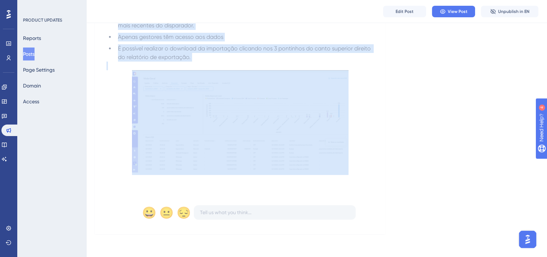
drag, startPoint x: 105, startPoint y: 145, endPoint x: 360, endPoint y: 169, distance: 255.8
click at [360, 169] on div "Nova interface Atualizações dos Relatórios [DATE] Agora os dados do disparador …" at bounding box center [240, 69] width 291 height 329
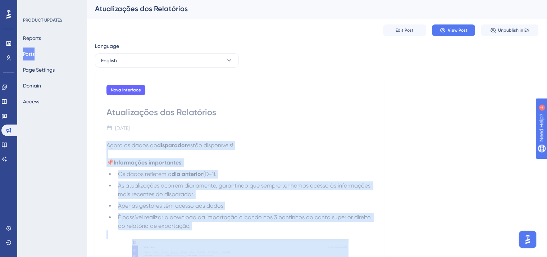
scroll to position [0, 0]
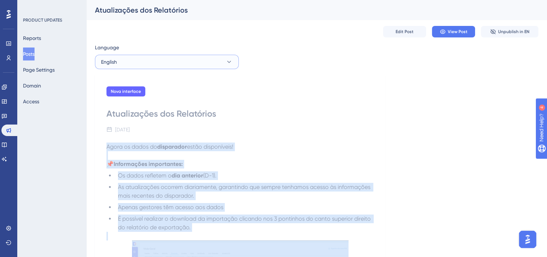
click at [150, 59] on button "English" at bounding box center [167, 62] width 144 height 14
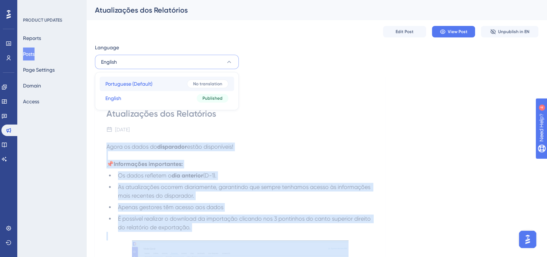
click at [147, 81] on span "Portuguese (Default)" at bounding box center [128, 84] width 47 height 9
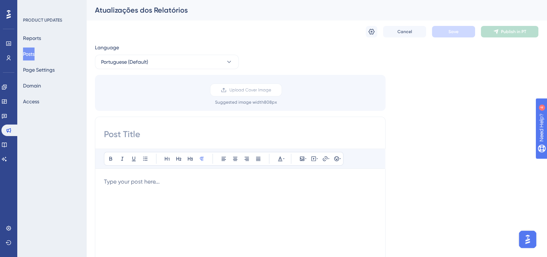
click at [161, 185] on p at bounding box center [240, 181] width 273 height 9
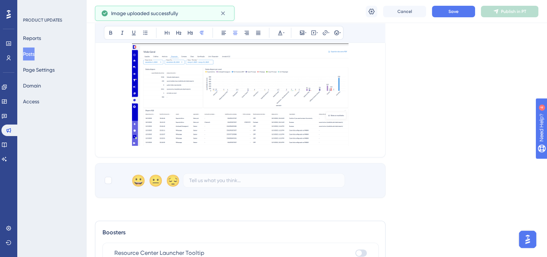
scroll to position [272, 0]
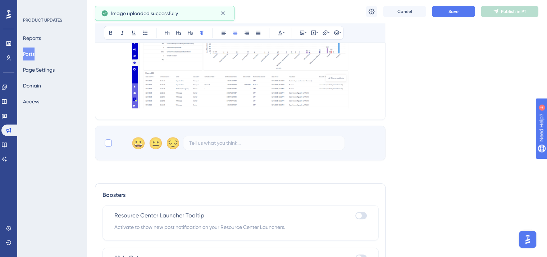
click at [110, 145] on div at bounding box center [108, 142] width 7 height 7
checkbox input "true"
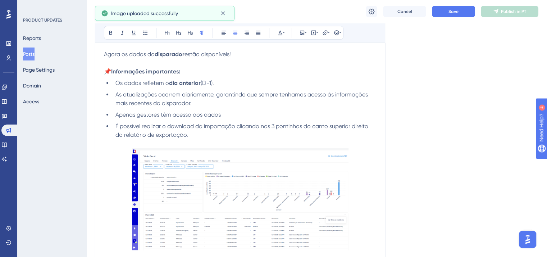
scroll to position [128, 0]
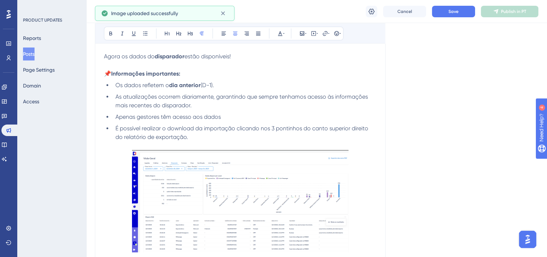
click at [206, 172] on img at bounding box center [240, 201] width 217 height 102
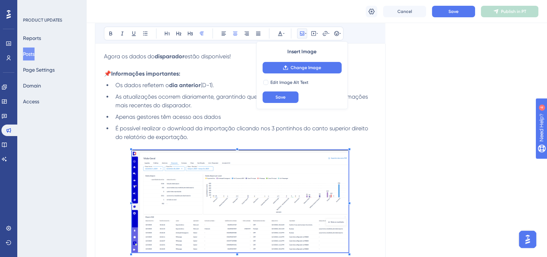
scroll to position [0, 0]
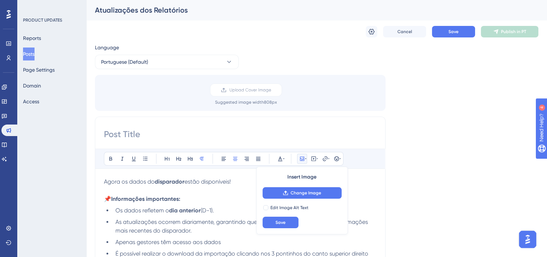
click at [168, 10] on div "Atualizações dos Relatórios" at bounding box center [308, 10] width 426 height 10
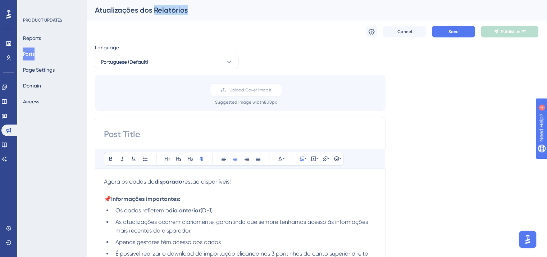
click at [168, 10] on div "Atualizações dos Relatórios" at bounding box center [308, 10] width 426 height 10
click at [180, 137] on input at bounding box center [240, 134] width 273 height 12
type input "v"
paste input "Atualizações dos Relatórios"
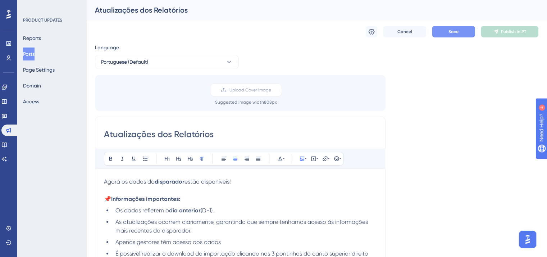
type input "Atualizações dos Relatórios"
click at [458, 30] on span "Save" at bounding box center [454, 32] width 10 height 6
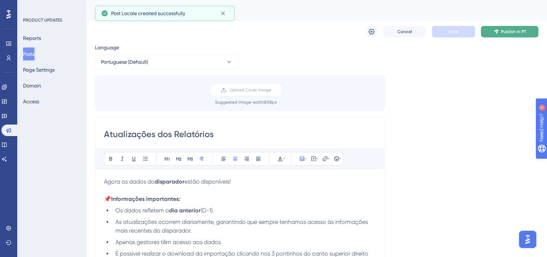
click at [509, 31] on span "Publish in PT" at bounding box center [513, 32] width 25 height 6
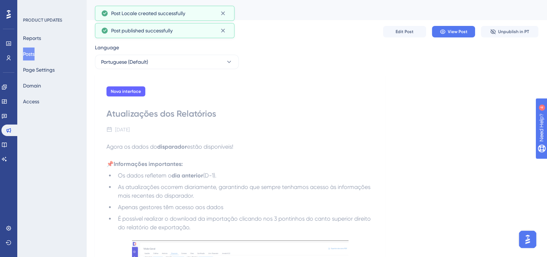
click at [34, 55] on button "Posts" at bounding box center [29, 53] width 12 height 13
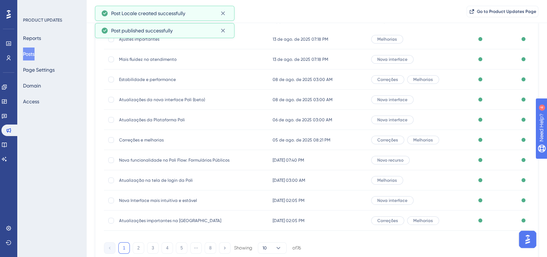
scroll to position [106, 0]
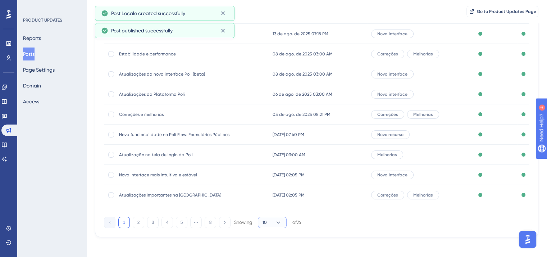
click at [266, 219] on span "10" at bounding box center [265, 222] width 4 height 6
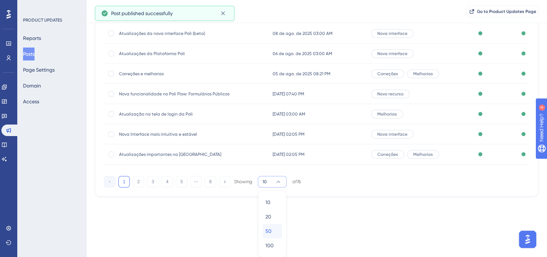
click at [277, 230] on div "50 50" at bounding box center [273, 231] width 14 height 14
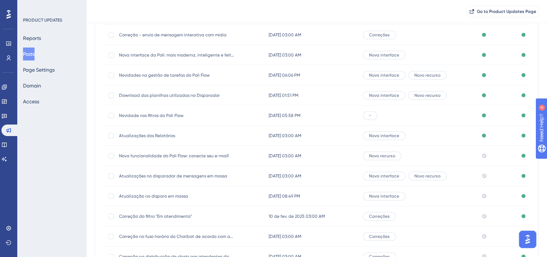
scroll to position [363, 0]
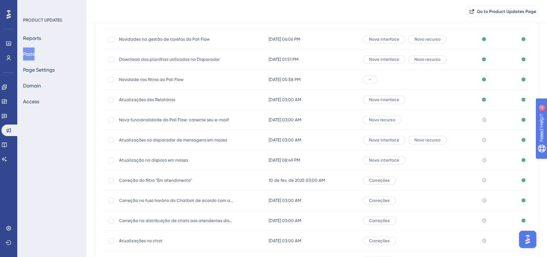
click at [199, 120] on span "Nova funcionalidade do Poli Flow: conecte seu e-mail!" at bounding box center [176, 120] width 115 height 6
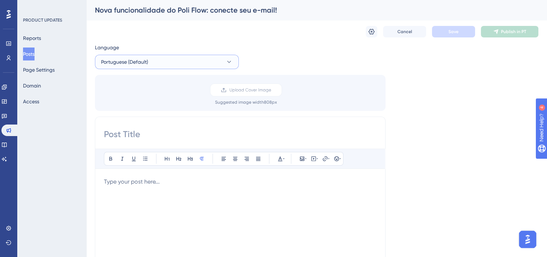
click at [139, 59] on span "Portuguese (Default)" at bounding box center [124, 62] width 47 height 9
click at [153, 102] on button "English English Published" at bounding box center [167, 98] width 135 height 14
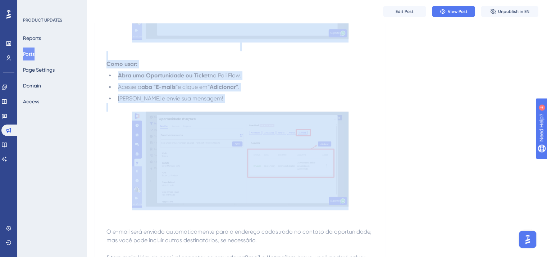
scroll to position [442, 0]
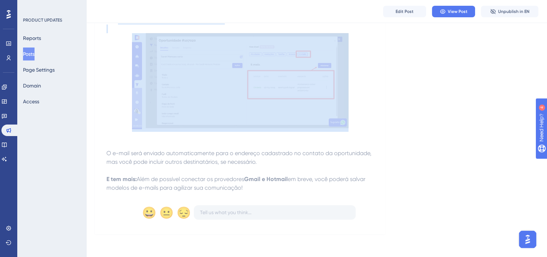
drag, startPoint x: 107, startPoint y: 146, endPoint x: 262, endPoint y: 191, distance: 161.4
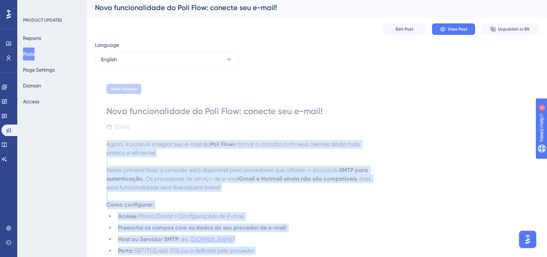
scroll to position [0, 0]
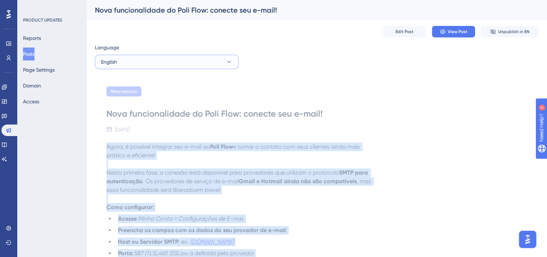
click at [168, 64] on button "English" at bounding box center [167, 62] width 144 height 14
click at [168, 85] on button "Portuguese (Default) Portuguese (Default) No translation" at bounding box center [167, 84] width 135 height 14
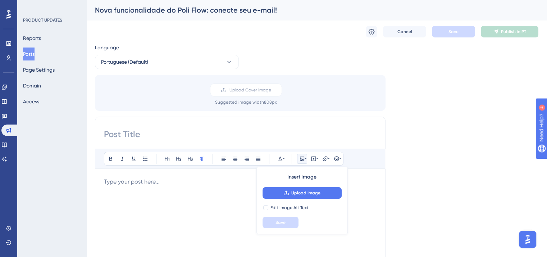
click at [167, 183] on p at bounding box center [240, 181] width 273 height 9
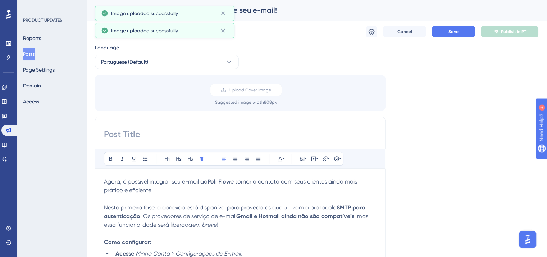
click at [270, 8] on div "Nova funcionalidade do Poli Flow: conecte seu e-mail!" at bounding box center [308, 10] width 426 height 10
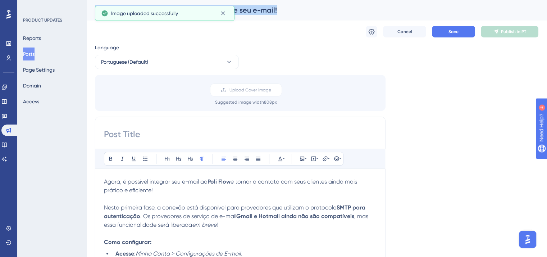
click at [270, 8] on div "Nova funcionalidade do Poli Flow: conecte seu e-mail!" at bounding box center [308, 10] width 426 height 10
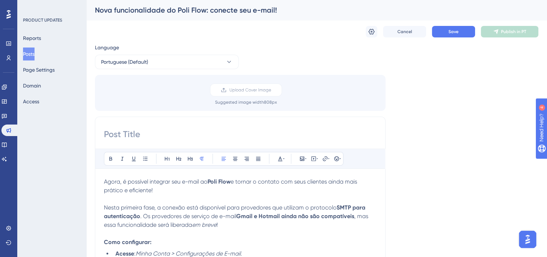
click at [173, 135] on input at bounding box center [240, 134] width 273 height 12
paste input "Nova funcionalidade do Poli Flow: conecte seu e-mail!"
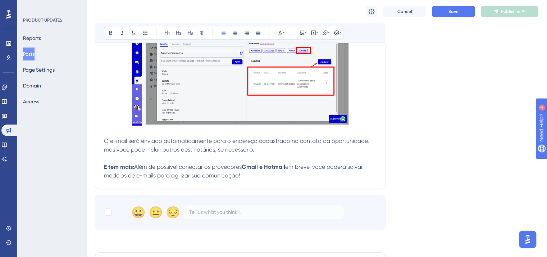
scroll to position [504, 0]
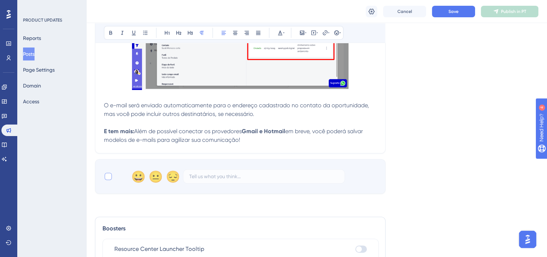
type input "Nova funcionalidade do Poli Flow: conecte seu e-mail!"
click at [108, 180] on div at bounding box center [108, 176] width 7 height 7
checkbox input "true"
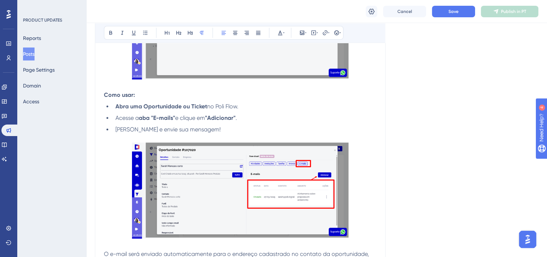
scroll to position [360, 0]
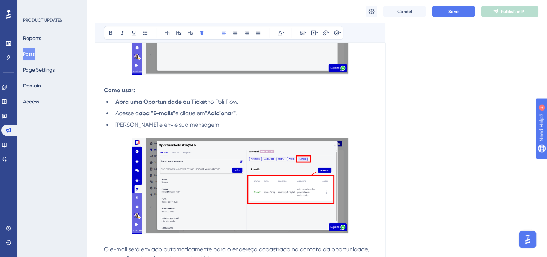
click at [194, 183] on img at bounding box center [240, 186] width 217 height 96
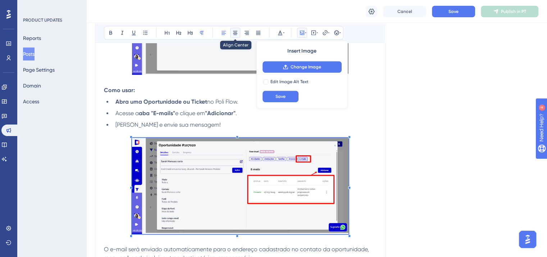
click at [237, 32] on icon at bounding box center [235, 33] width 6 height 6
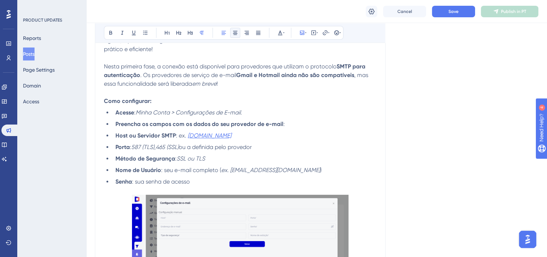
scroll to position [144, 0]
click at [254, 208] on img at bounding box center [240, 243] width 217 height 96
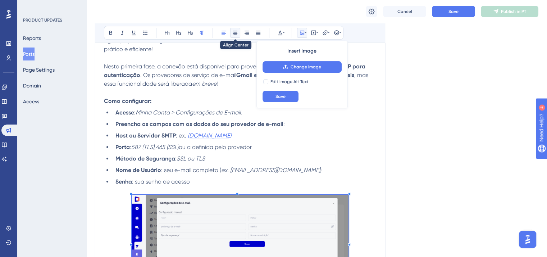
click at [235, 33] on icon at bounding box center [235, 33] width 4 height 4
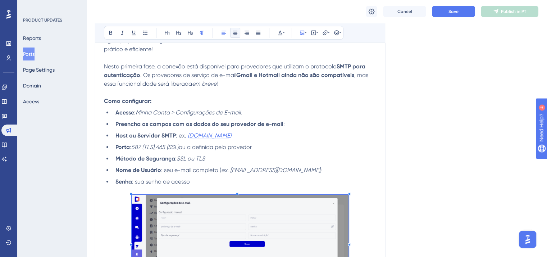
scroll to position [0, 0]
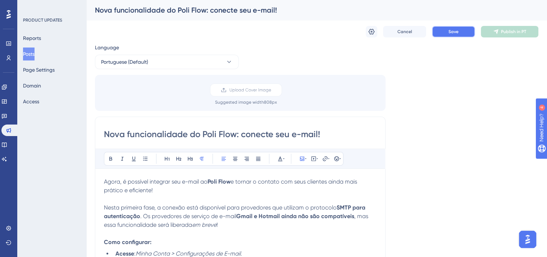
click at [459, 32] on button "Save" at bounding box center [453, 32] width 43 height 12
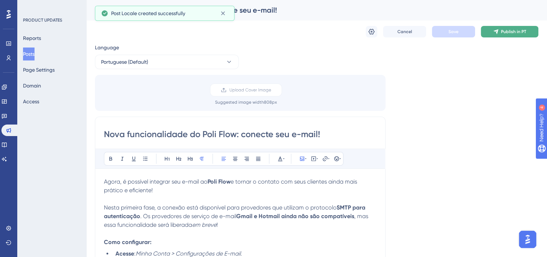
click at [499, 29] on button "Publish in PT" at bounding box center [510, 32] width 58 height 12
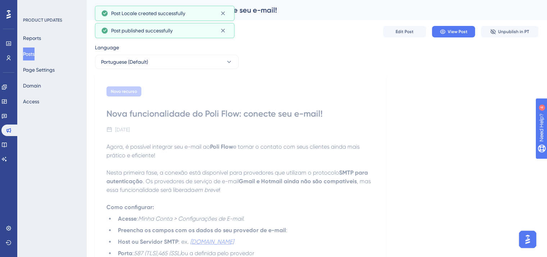
click at [29, 51] on button "Posts" at bounding box center [29, 53] width 12 height 13
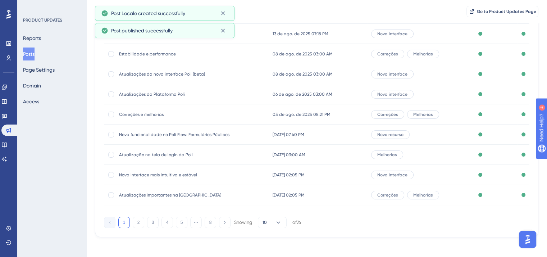
scroll to position [109, 0]
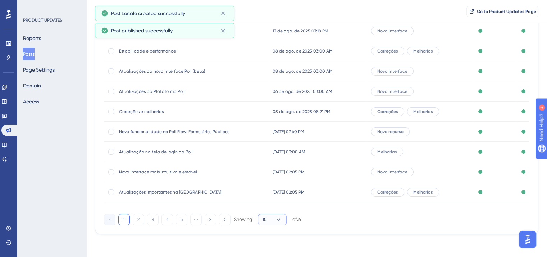
click at [286, 221] on button "10" at bounding box center [272, 220] width 29 height 12
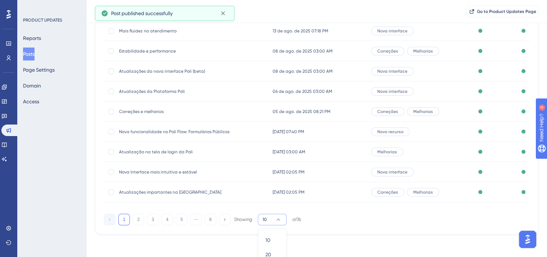
scroll to position [147, 0]
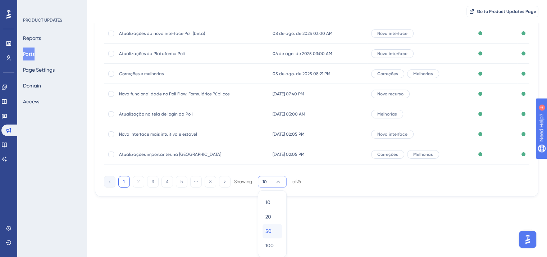
click at [278, 234] on div "50 50" at bounding box center [273, 231] width 14 height 14
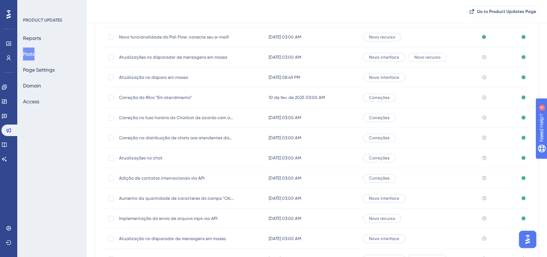
scroll to position [435, 0]
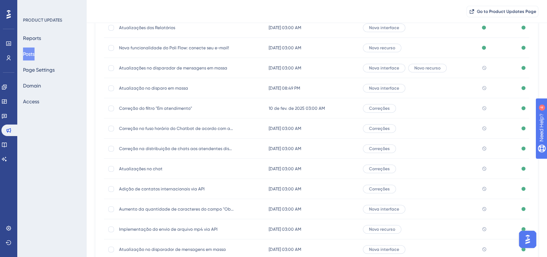
click at [161, 90] on span "Atualização no disparo em massa" at bounding box center [176, 88] width 115 height 6
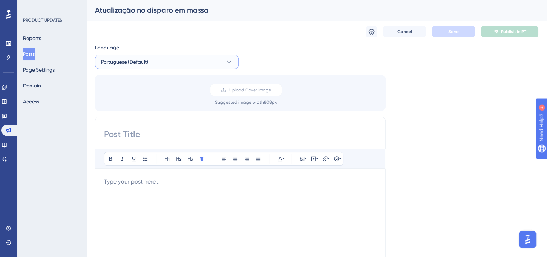
click at [139, 69] on button "Portuguese (Default)" at bounding box center [167, 62] width 144 height 14
click at [141, 100] on button "English English Published" at bounding box center [167, 98] width 135 height 14
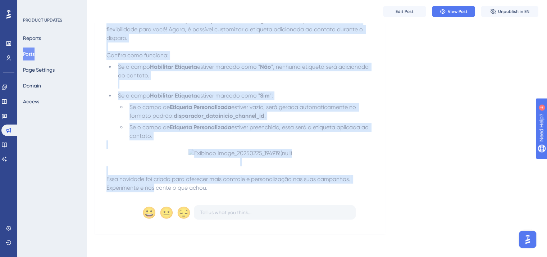
scroll to position [262, 0]
drag, startPoint x: 107, startPoint y: 146, endPoint x: 209, endPoint y: 186, distance: 109.6
click at [209, 186] on div "Liberamos uma nova atualização no disparador de mensagem em massa que vai dar a…" at bounding box center [241, 105] width 268 height 176
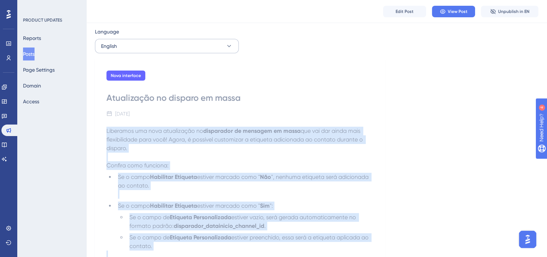
scroll to position [0, 0]
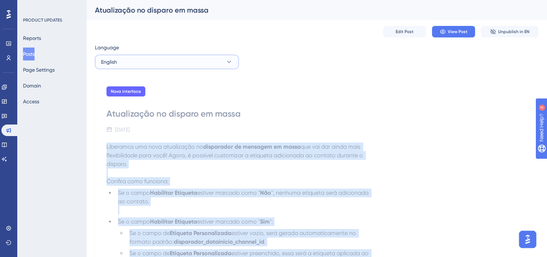
click at [154, 62] on button "English" at bounding box center [167, 62] width 144 height 14
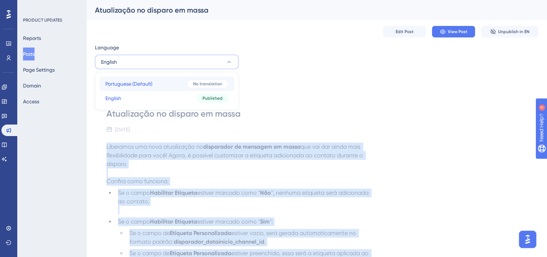
click at [154, 84] on button "Portuguese (Default) Portuguese (Default) No translation" at bounding box center [167, 84] width 135 height 14
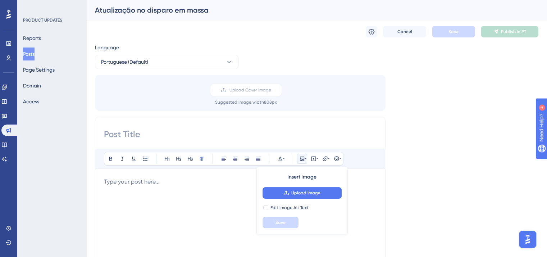
click at [153, 187] on div at bounding box center [240, 256] width 273 height 158
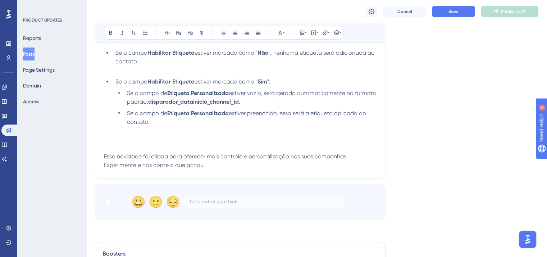
scroll to position [216, 0]
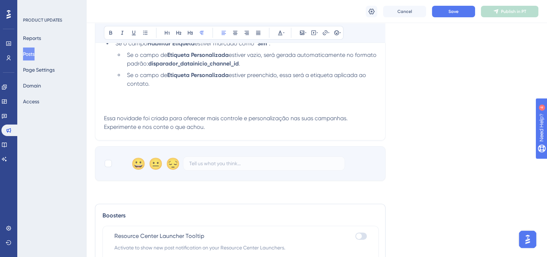
click at [103, 166] on div "😀 😐 😔" at bounding box center [240, 163] width 291 height 35
click at [109, 166] on div at bounding box center [108, 163] width 7 height 7
checkbox input "true"
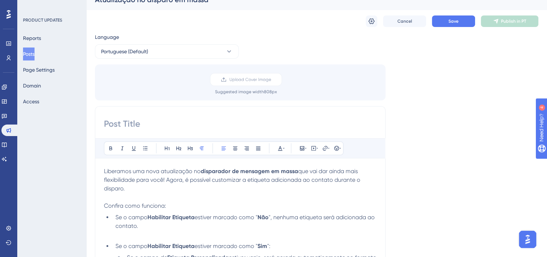
scroll to position [0, 0]
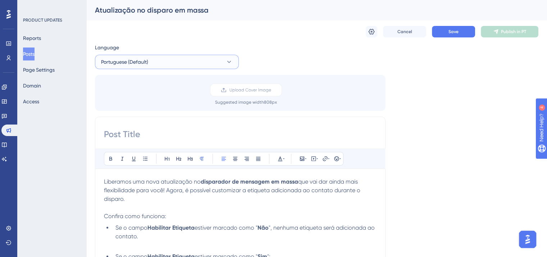
click at [149, 63] on button "Portuguese (Default)" at bounding box center [167, 62] width 144 height 14
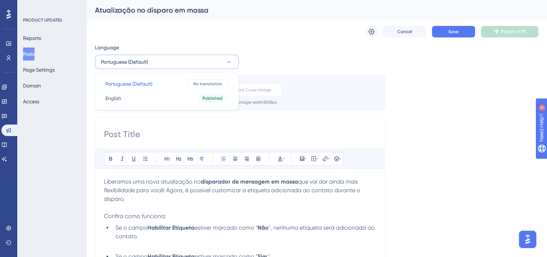
click at [159, 50] on div "Language" at bounding box center [167, 49] width 144 height 12
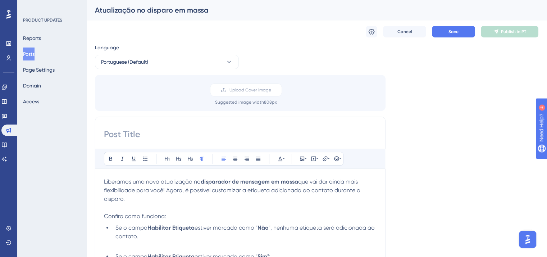
click at [166, 14] on div "Atualização no disparo em massa" at bounding box center [308, 10] width 426 height 10
click at [170, 139] on input at bounding box center [240, 134] width 273 height 12
paste input "Atualização no disparo em massa"
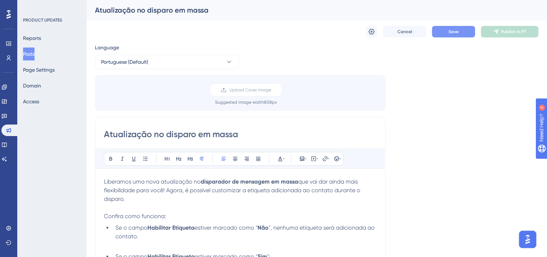
type input "Atualização no disparo em massa"
click at [450, 29] on span "Save" at bounding box center [454, 32] width 10 height 6
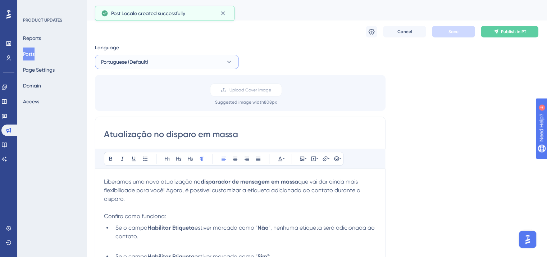
click at [136, 66] on button "Portuguese (Default)" at bounding box center [167, 62] width 144 height 14
click at [135, 99] on button "English English Published" at bounding box center [167, 98] width 135 height 14
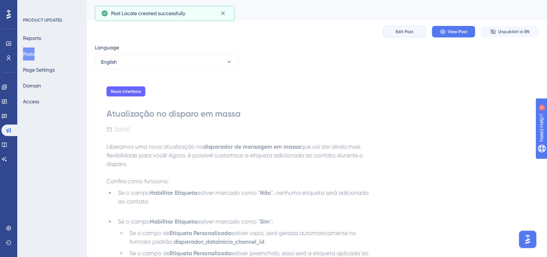
click at [396, 35] on button "Edit Post" at bounding box center [404, 32] width 43 height 12
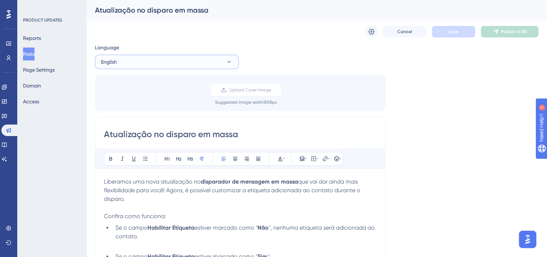
click at [132, 58] on button "English" at bounding box center [167, 62] width 144 height 14
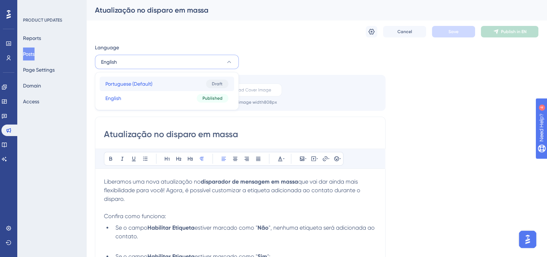
click at [132, 84] on span "Portuguese (Default)" at bounding box center [128, 84] width 47 height 9
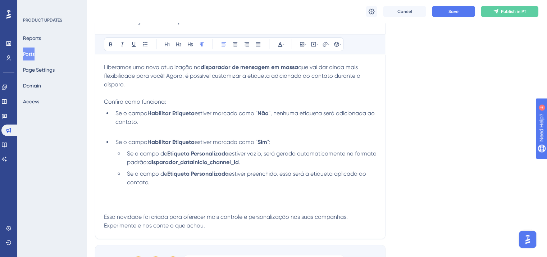
scroll to position [154, 0]
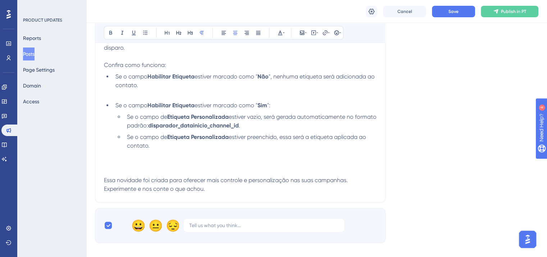
click at [182, 167] on p at bounding box center [240, 163] width 273 height 9
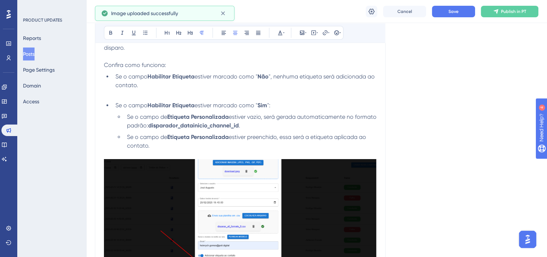
click at [201, 169] on img at bounding box center [240, 229] width 273 height 141
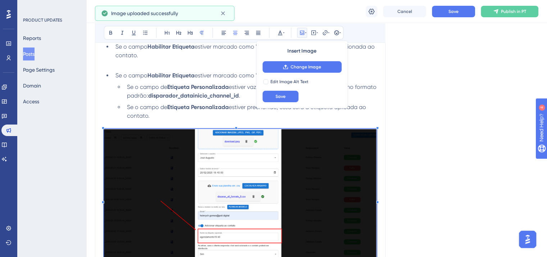
scroll to position [298, 0]
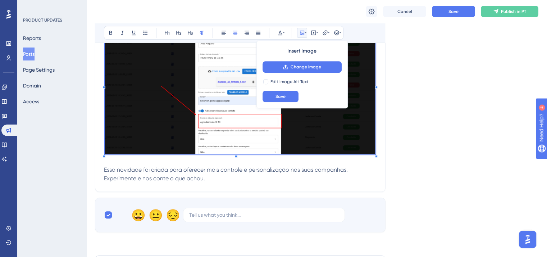
click at [105, 153] on span at bounding box center [240, 86] width 271 height 142
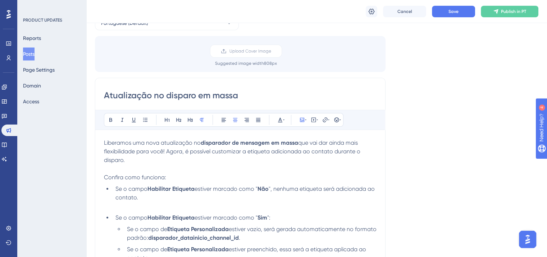
scroll to position [0, 0]
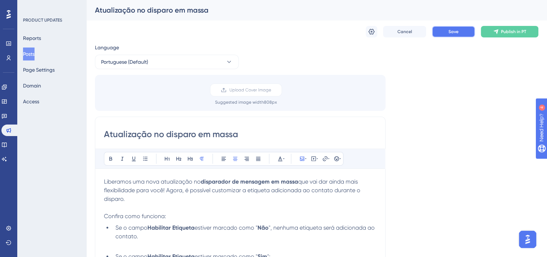
click at [451, 32] on span "Save" at bounding box center [454, 32] width 10 height 6
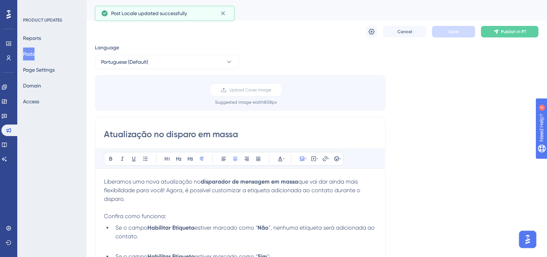
click at [529, 26] on button "Publish in PT" at bounding box center [510, 32] width 58 height 12
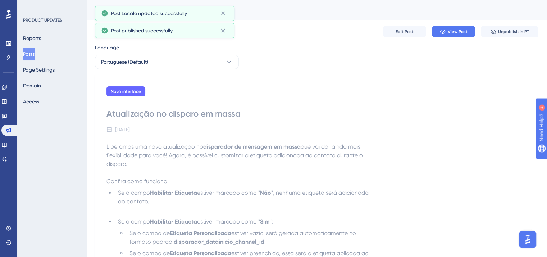
click at [35, 51] on button "Posts" at bounding box center [29, 53] width 12 height 13
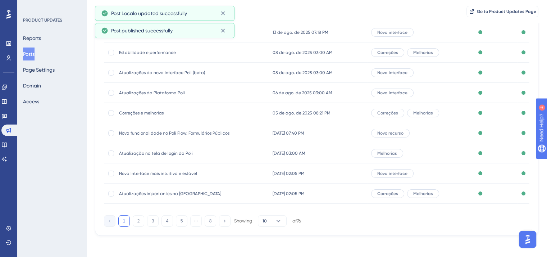
scroll to position [109, 0]
click at [277, 220] on icon at bounding box center [278, 219] width 7 height 7
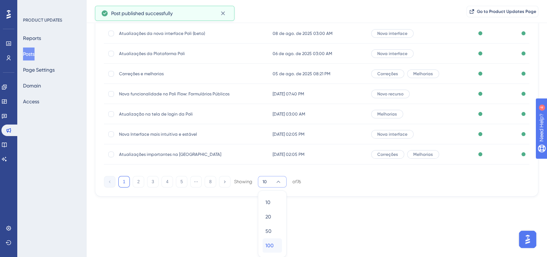
click at [270, 245] on span "100" at bounding box center [270, 245] width 8 height 9
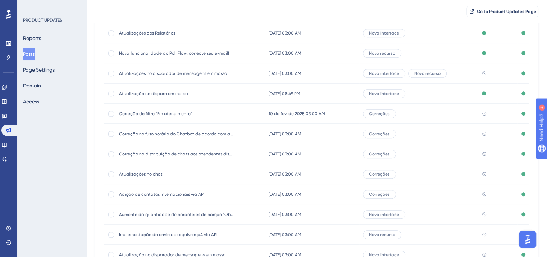
scroll to position [435, 0]
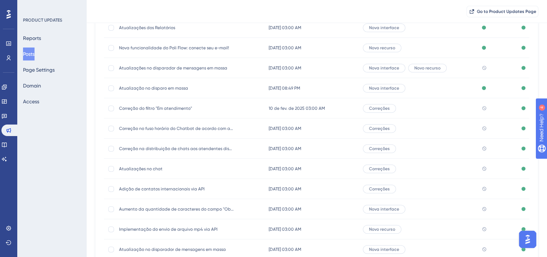
click at [147, 69] on span "Atualizações no disparador de mensagens em massa" at bounding box center [176, 68] width 115 height 6
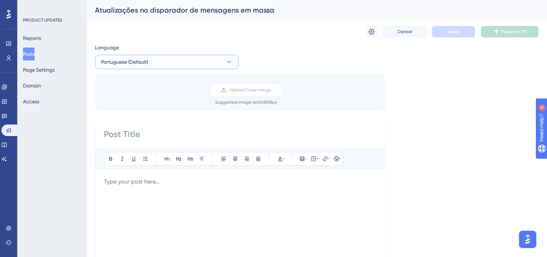
click at [133, 64] on span "Portuguese (Default)" at bounding box center [124, 62] width 47 height 9
click at [142, 99] on button "English English Published" at bounding box center [167, 98] width 135 height 14
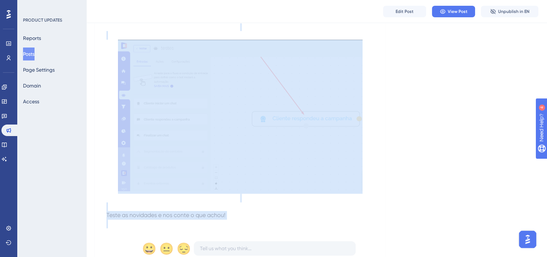
scroll to position [725, 0]
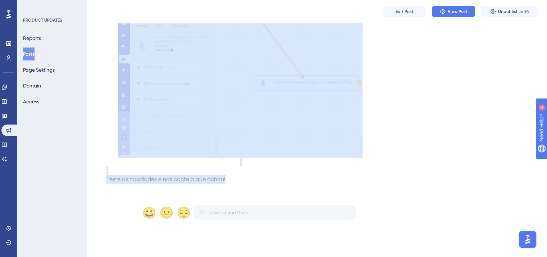
drag, startPoint x: 106, startPoint y: 144, endPoint x: 240, endPoint y: 182, distance: 138.8
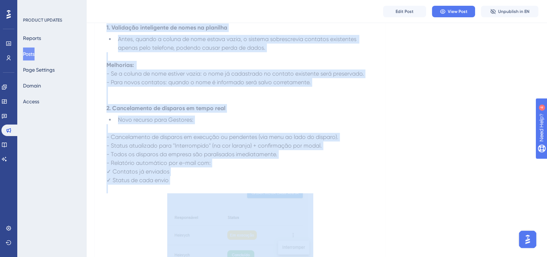
scroll to position [0, 0]
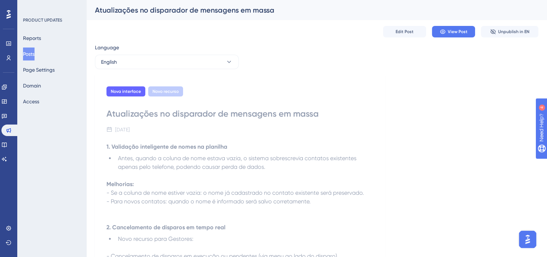
click at [142, 65] on button "English" at bounding box center [167, 62] width 144 height 14
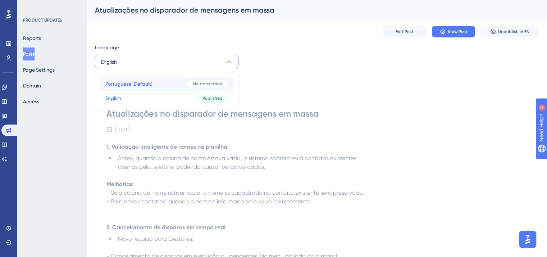
click at [146, 82] on span "Portuguese (Default)" at bounding box center [128, 84] width 47 height 9
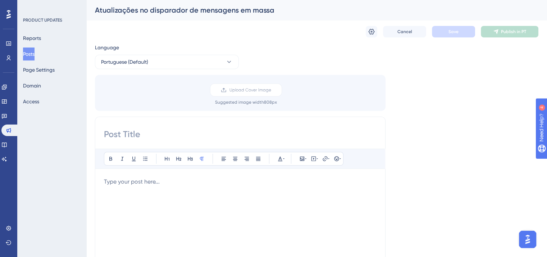
click at [171, 186] on div at bounding box center [240, 256] width 273 height 158
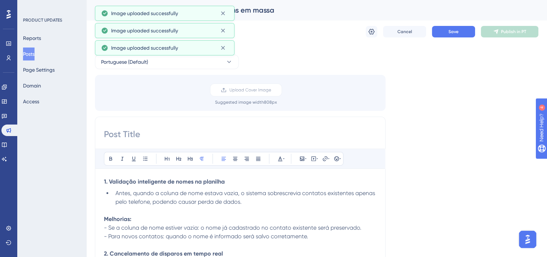
click at [266, 9] on div "Atualizações no disparador de mensagens em massa" at bounding box center [308, 10] width 426 height 10
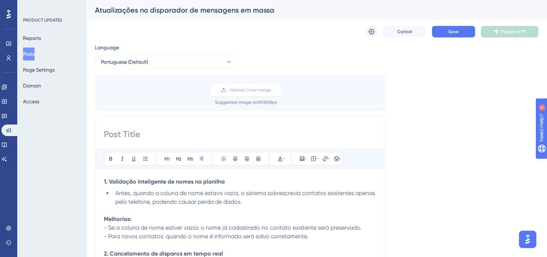
click at [184, 135] on input at bounding box center [240, 134] width 273 height 12
paste input "Atualizações no disparador de mensagens em massa"
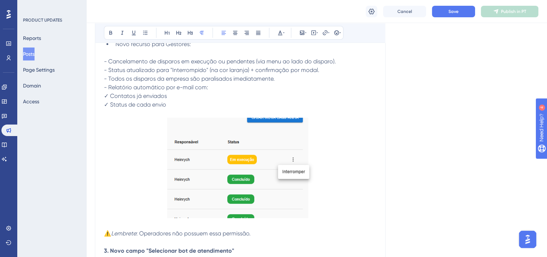
scroll to position [252, 0]
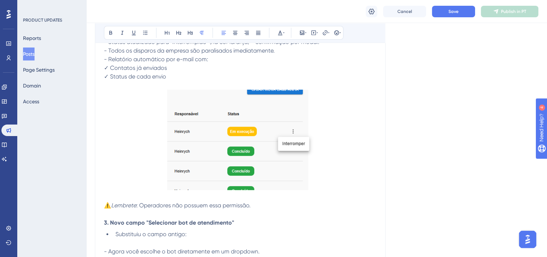
type input "Atualizações no disparador de mensagens em massa"
click at [214, 139] on img at bounding box center [240, 140] width 146 height 100
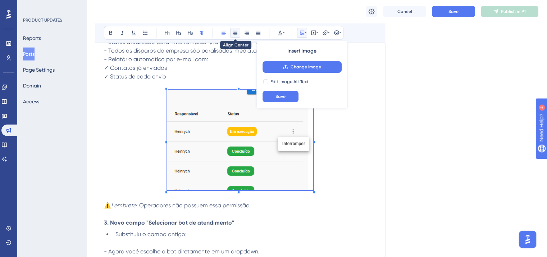
click at [236, 30] on icon at bounding box center [235, 33] width 6 height 6
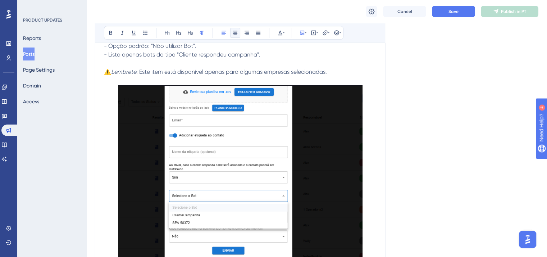
scroll to position [468, 0]
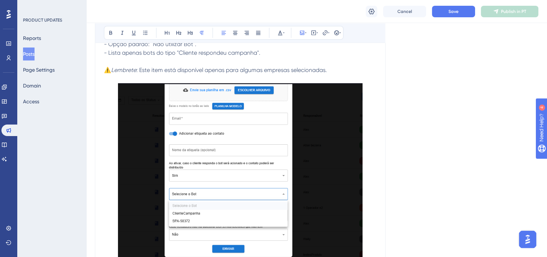
click at [235, 138] on img at bounding box center [240, 170] width 245 height 174
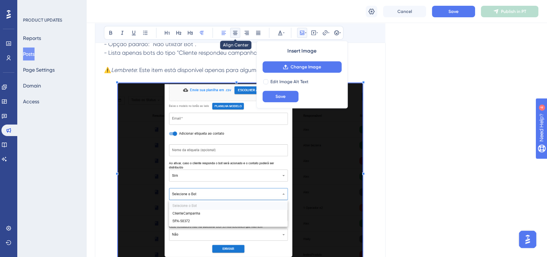
click at [236, 35] on icon at bounding box center [235, 33] width 6 height 6
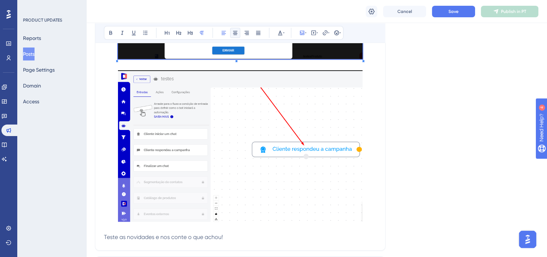
scroll to position [684, 0]
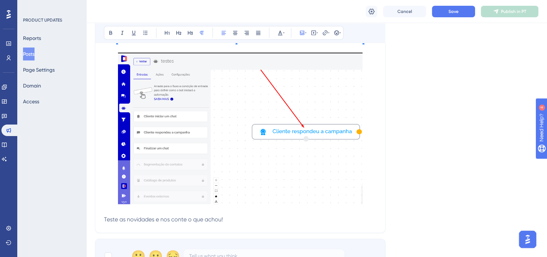
click at [221, 126] on img at bounding box center [240, 128] width 245 height 151
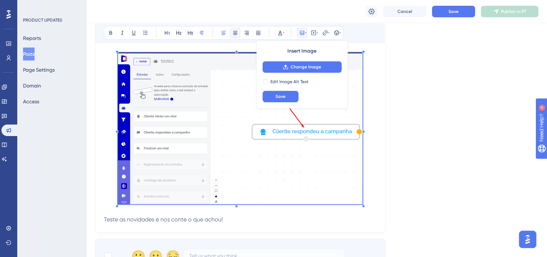
click at [239, 35] on button at bounding box center [235, 33] width 10 height 10
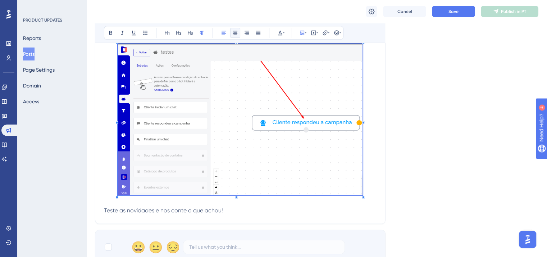
scroll to position [792, 0]
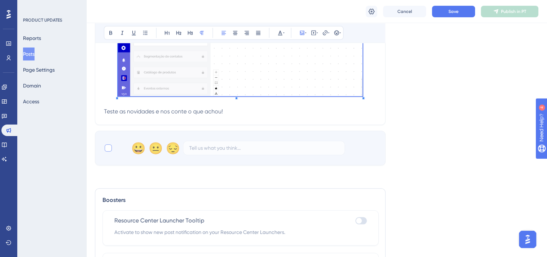
click at [109, 148] on div at bounding box center [108, 147] width 7 height 7
checkbox input "true"
click at [449, 13] on span "Save" at bounding box center [454, 12] width 10 height 6
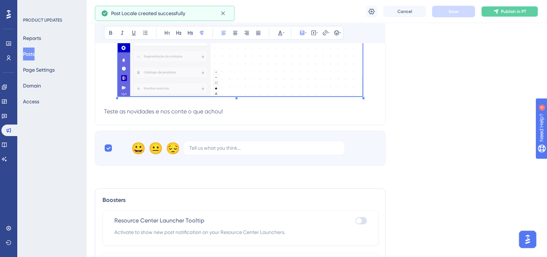
click at [498, 12] on icon at bounding box center [496, 12] width 6 height 6
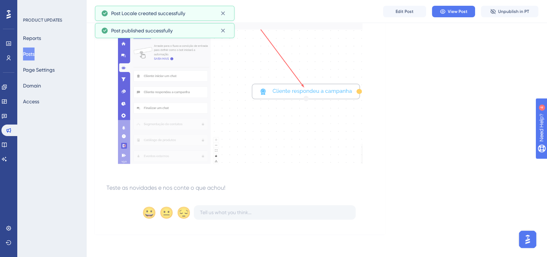
click at [30, 54] on button "Posts" at bounding box center [29, 53] width 12 height 13
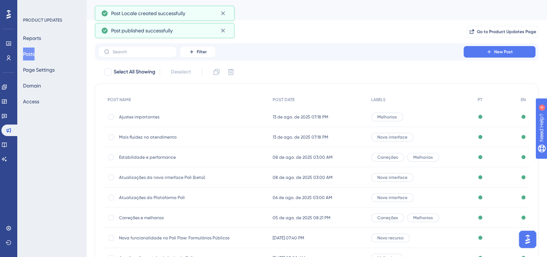
scroll to position [109, 0]
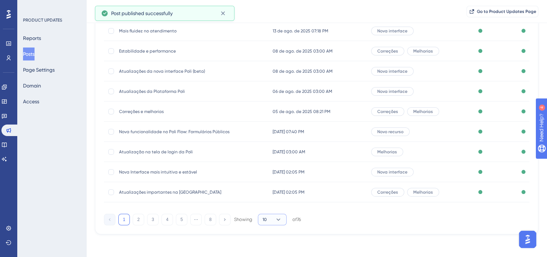
click at [272, 219] on button "10" at bounding box center [272, 220] width 29 height 12
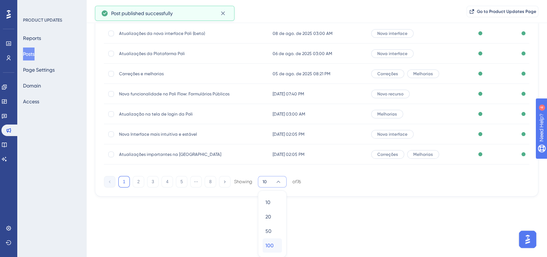
click at [273, 242] on div "100 100" at bounding box center [273, 245] width 14 height 14
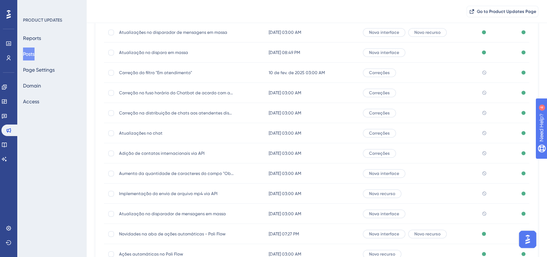
scroll to position [471, 0]
click at [151, 76] on div "Correção do filtro "Em atendimento" Correção do filtro "Em atendimento"" at bounding box center [176, 72] width 115 height 20
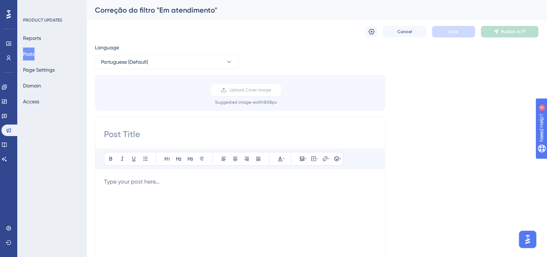
click at [164, 13] on div "Correção do filtro "Em atendimento"" at bounding box center [308, 10] width 426 height 10
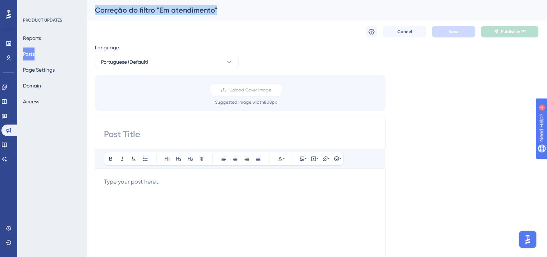
click at [164, 13] on div "Correção do filtro "Em atendimento"" at bounding box center [308, 10] width 426 height 10
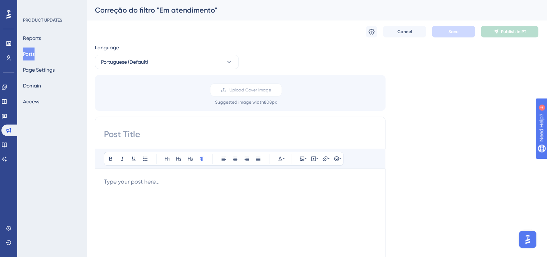
click at [181, 130] on input at bounding box center [240, 134] width 273 height 12
paste input "Correção do filtro "Em atendimento""
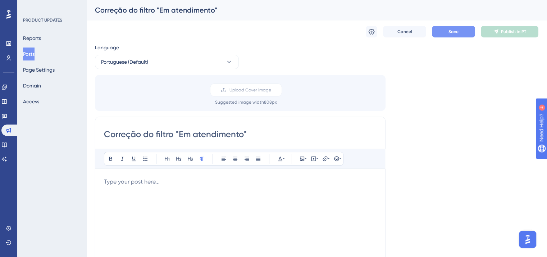
type input "Correção do filtro "Em atendimento""
click at [449, 34] on span "Save" at bounding box center [454, 32] width 10 height 6
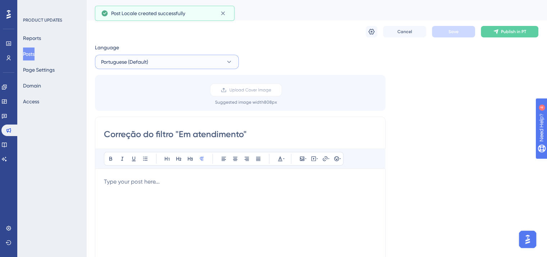
click at [181, 58] on button "Portuguese (Default)" at bounding box center [167, 62] width 144 height 14
click at [166, 98] on button "English English Published" at bounding box center [167, 98] width 135 height 14
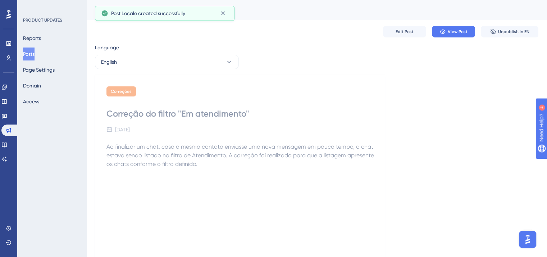
click at [108, 145] on span "Ao finalizar um chat, caso o mesmo contato enviasse uma nova mensagem em pouco …" at bounding box center [241, 155] width 269 height 24
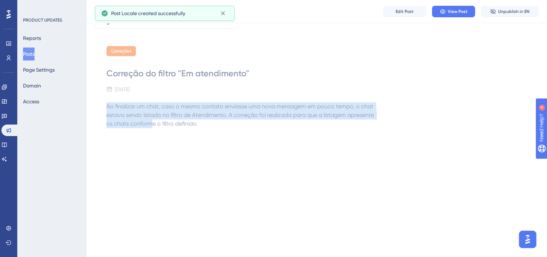
scroll to position [111, 0]
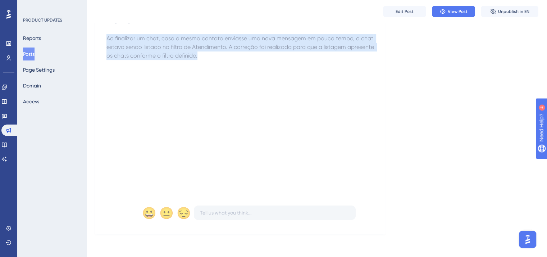
drag, startPoint x: 106, startPoint y: 147, endPoint x: 277, endPoint y: 104, distance: 176.2
click at [277, 104] on div "Correções Correção do filtro "Em atendimento" [DATE] Ao finalizar um chat, caso…" at bounding box center [240, 101] width 291 height 268
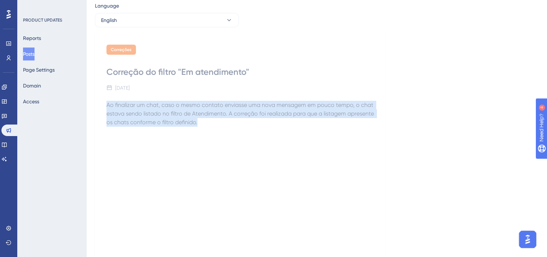
scroll to position [0, 0]
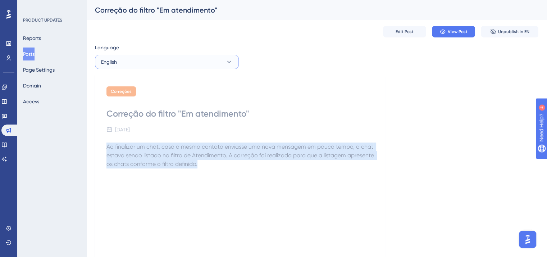
click at [166, 65] on button "English" at bounding box center [167, 62] width 144 height 14
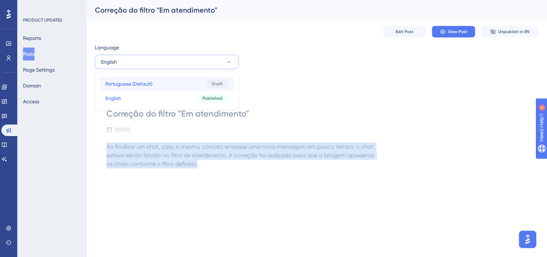
click at [164, 85] on button "Portuguese (Default) Portuguese (Default) Draft" at bounding box center [167, 84] width 135 height 14
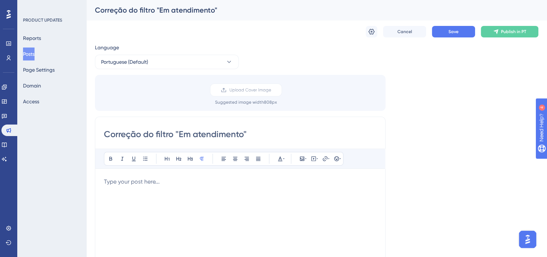
click at [159, 189] on div at bounding box center [240, 256] width 273 height 158
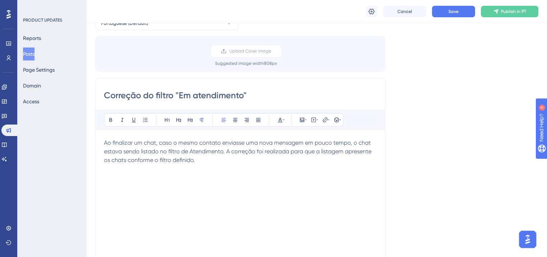
scroll to position [180, 0]
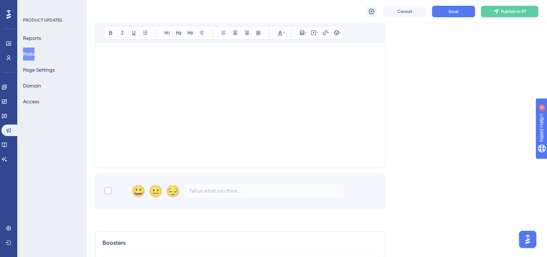
click at [108, 193] on div at bounding box center [108, 190] width 7 height 7
checkbox input "true"
click at [455, 11] on span "Save" at bounding box center [454, 12] width 10 height 6
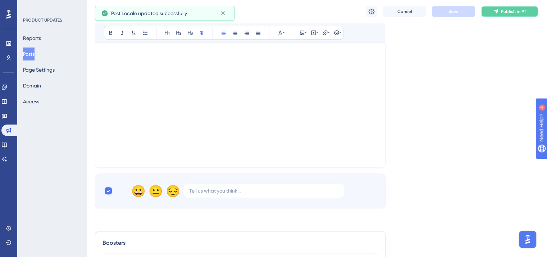
click at [515, 9] on span "Publish in PT" at bounding box center [513, 12] width 25 height 6
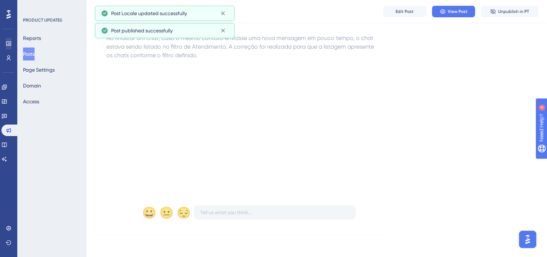
scroll to position [111, 0]
click at [33, 54] on button "Posts" at bounding box center [29, 53] width 12 height 13
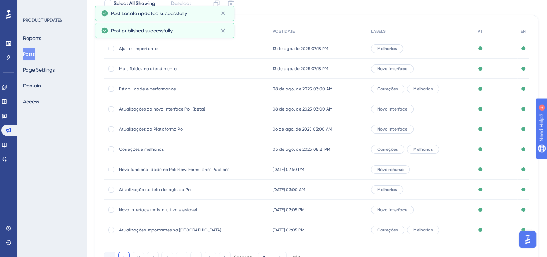
scroll to position [109, 0]
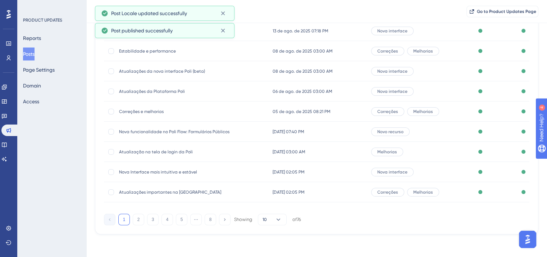
click at [296, 218] on div "of 76" at bounding box center [297, 219] width 9 height 6
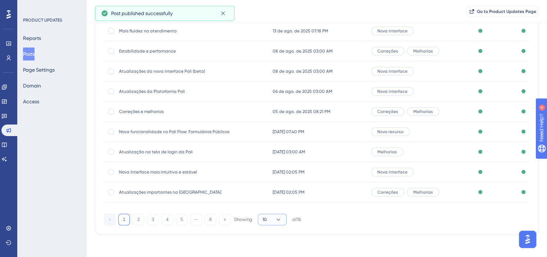
click at [278, 218] on icon at bounding box center [278, 219] width 7 height 7
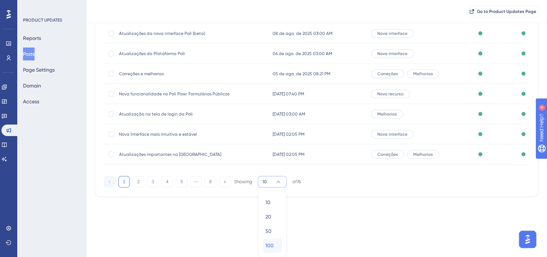
click at [279, 242] on div "100 100" at bounding box center [273, 245] width 14 height 14
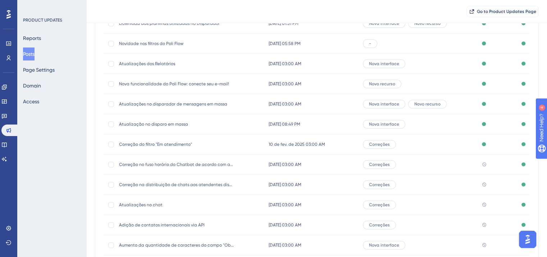
scroll to position [450, 0]
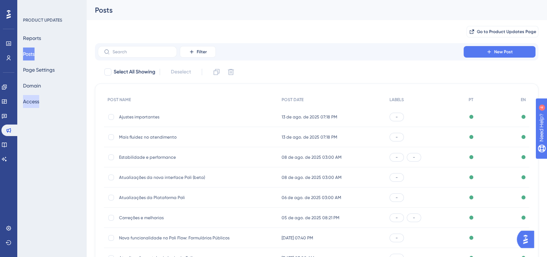
click at [39, 101] on button "Access" at bounding box center [31, 101] width 16 height 13
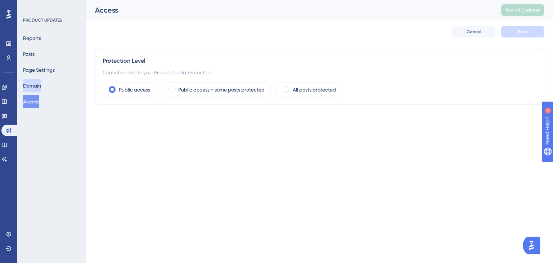
click at [40, 87] on button "Domain" at bounding box center [32, 85] width 18 height 13
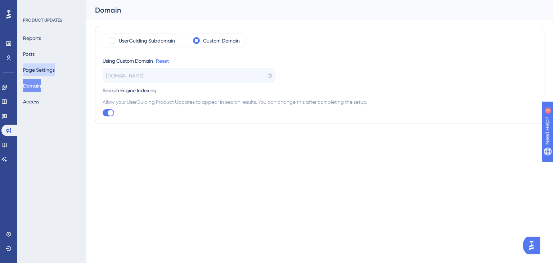
click at [43, 70] on button "Page Settings" at bounding box center [39, 69] width 32 height 13
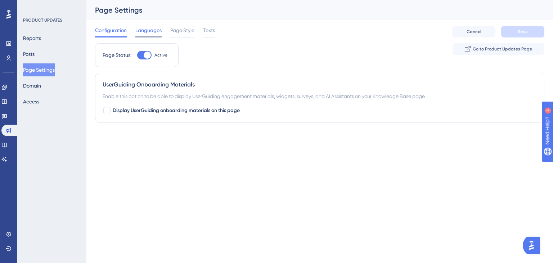
click at [155, 33] on span "Languages" at bounding box center [148, 30] width 26 height 9
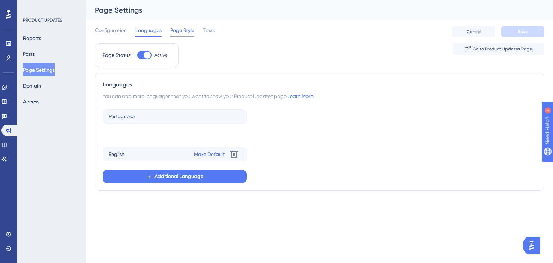
click at [186, 31] on span "Page Style" at bounding box center [182, 30] width 24 height 9
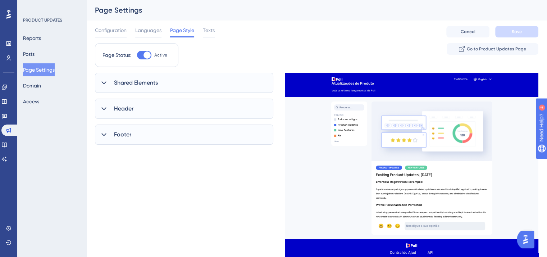
click at [107, 111] on icon at bounding box center [103, 108] width 7 height 7
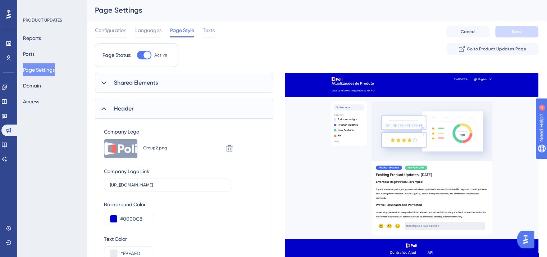
click at [107, 111] on icon at bounding box center [103, 108] width 7 height 7
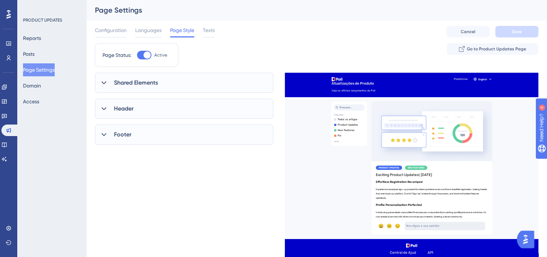
click at [103, 82] on icon at bounding box center [103, 82] width 5 height 3
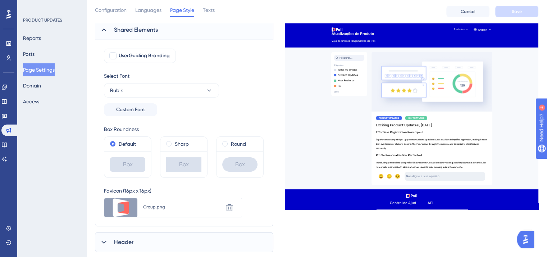
scroll to position [108, 0]
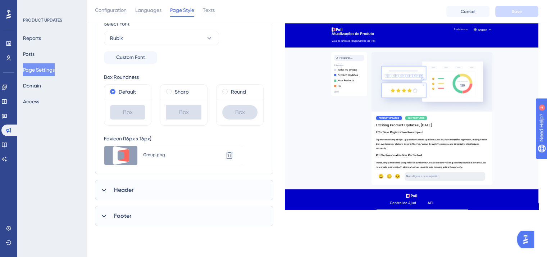
click at [107, 183] on div "Header" at bounding box center [184, 190] width 178 height 20
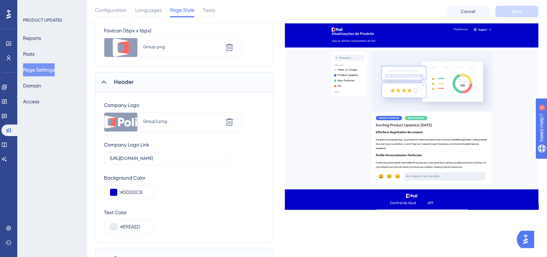
scroll to position [250, 0]
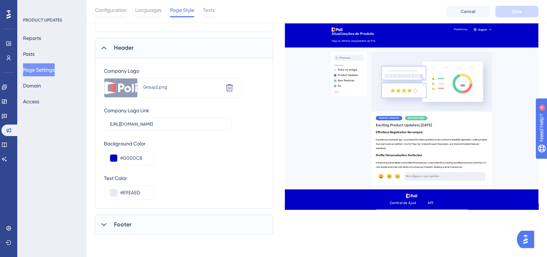
click at [107, 219] on div "Footer" at bounding box center [184, 224] width 178 height 20
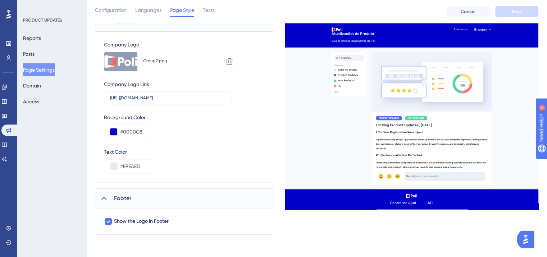
click at [105, 198] on icon at bounding box center [103, 198] width 5 height 3
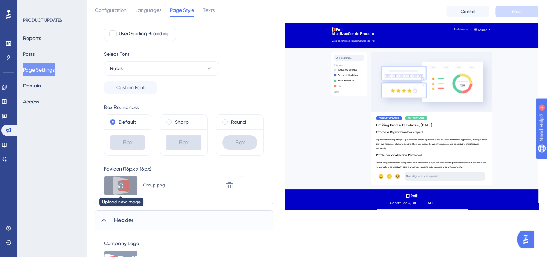
scroll to position [70, 0]
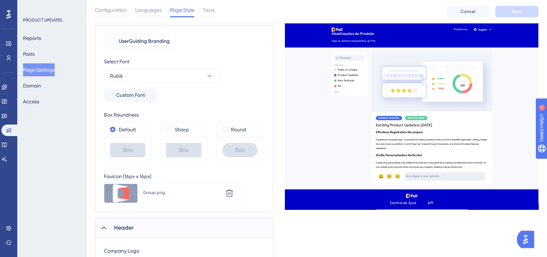
click at [100, 219] on div "Header" at bounding box center [184, 228] width 178 height 20
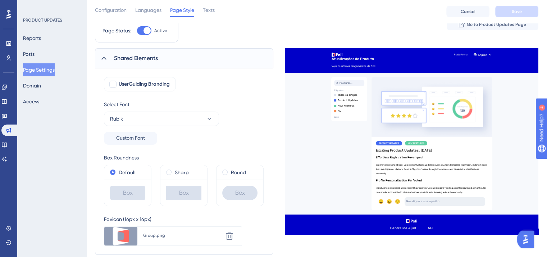
scroll to position [0, 0]
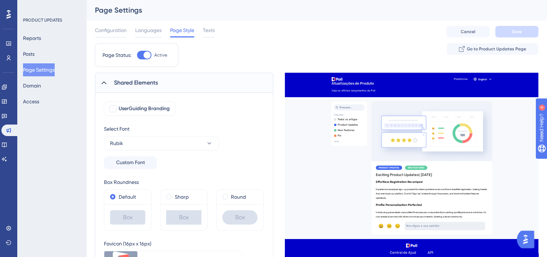
click at [106, 86] on div at bounding box center [104, 82] width 9 height 9
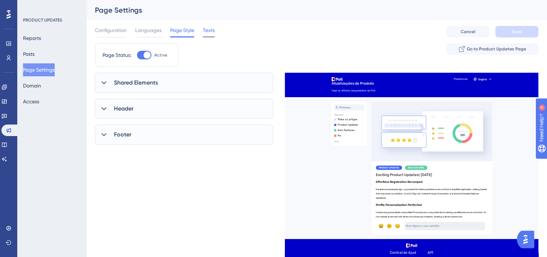
click at [204, 34] on span "Texts" at bounding box center [209, 30] width 12 height 9
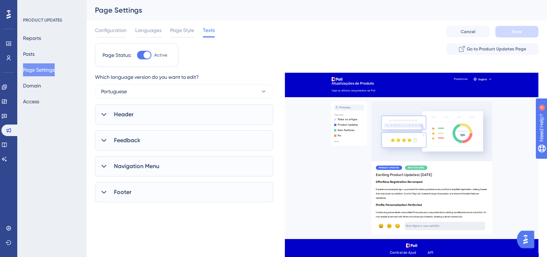
click at [100, 167] on icon at bounding box center [103, 166] width 7 height 7
click at [35, 55] on button "Posts" at bounding box center [29, 53] width 12 height 13
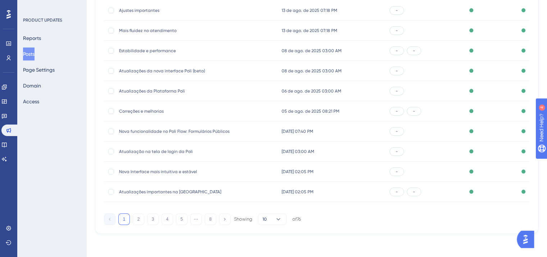
scroll to position [109, 0]
click at [281, 216] on icon at bounding box center [278, 219] width 7 height 7
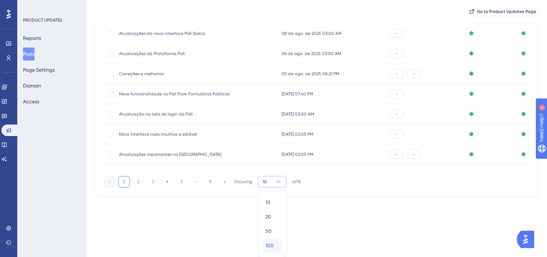
click at [276, 244] on div "100 100" at bounding box center [273, 245] width 14 height 14
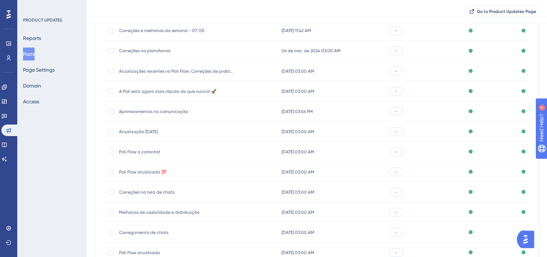
scroll to position [1425, 0]
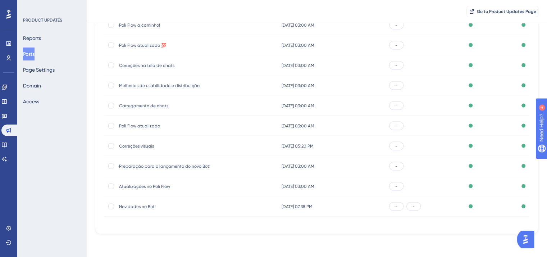
click at [142, 204] on span "Novidades no Bot!" at bounding box center [176, 207] width 115 height 6
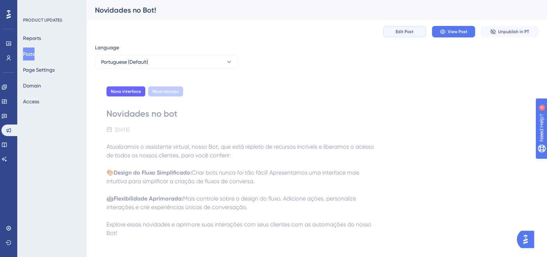
click at [393, 35] on button "Edit Post" at bounding box center [404, 32] width 43 height 12
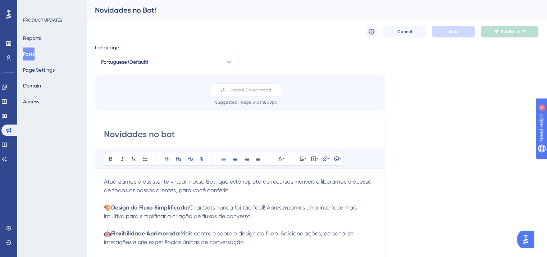
scroll to position [9, 0]
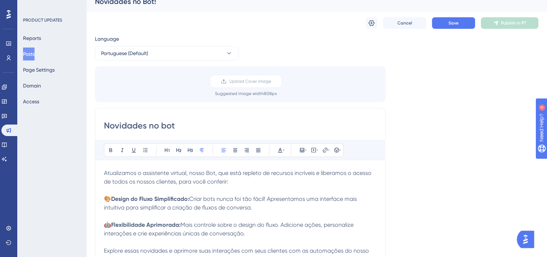
click at [381, 24] on div "Cancel Save Publish in PT" at bounding box center [452, 23] width 173 height 12
click at [410, 23] on span "Cancel" at bounding box center [405, 23] width 15 height 6
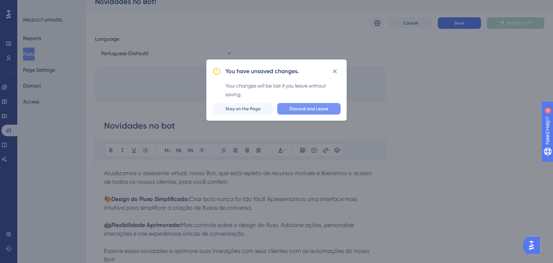
click at [304, 109] on span "Discard and Leave" at bounding box center [308, 109] width 39 height 6
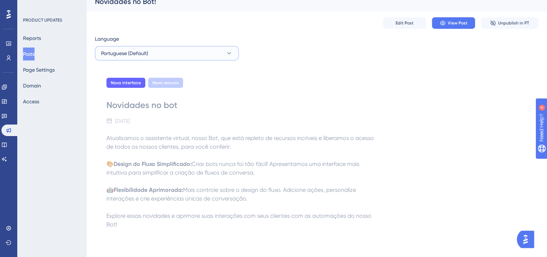
click at [118, 49] on span "Portuguese (Default)" at bounding box center [124, 53] width 47 height 9
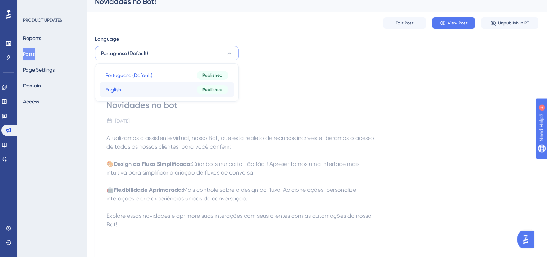
click at [165, 90] on button "English English Published" at bounding box center [167, 89] width 135 height 14
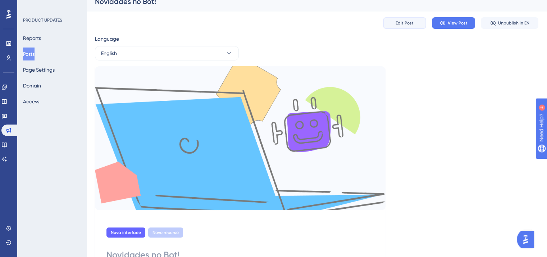
click at [414, 23] on button "Edit Post" at bounding box center [404, 23] width 43 height 12
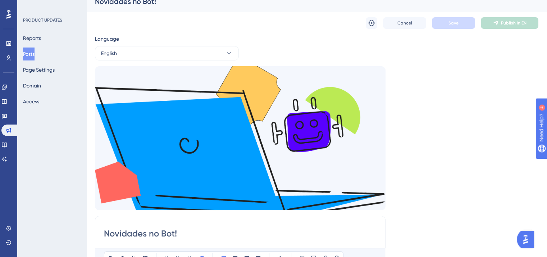
scroll to position [117, 0]
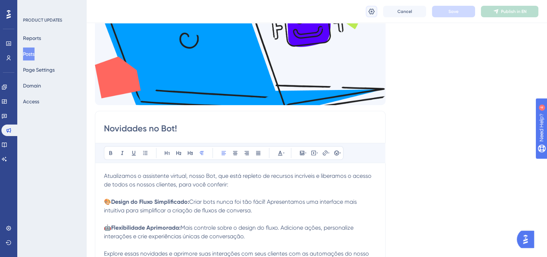
click at [375, 14] on button at bounding box center [372, 12] width 12 height 12
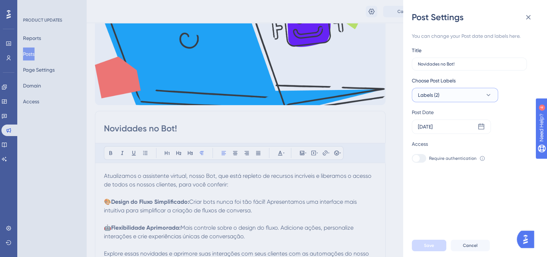
click at [465, 97] on button "Labels (2)" at bounding box center [455, 95] width 86 height 14
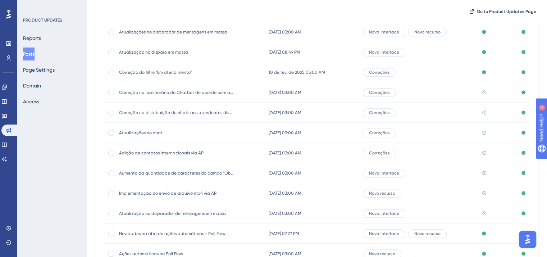
scroll to position [471, 0]
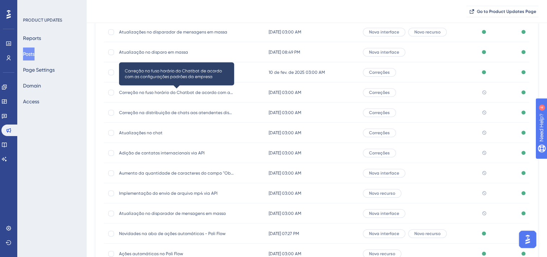
click at [183, 92] on span "Correção no fuso horário do Chatbot de acordo com as configurações padrões da e…" at bounding box center [176, 93] width 115 height 6
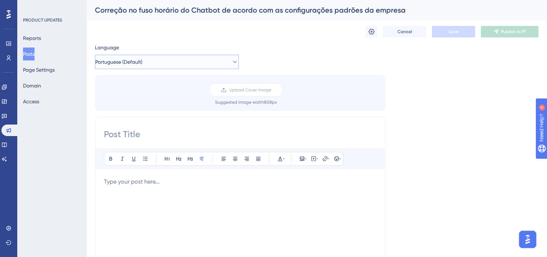
click at [188, 62] on button "Portuguese (Default)" at bounding box center [167, 62] width 144 height 14
click at [174, 99] on button "English English Published" at bounding box center [167, 98] width 135 height 14
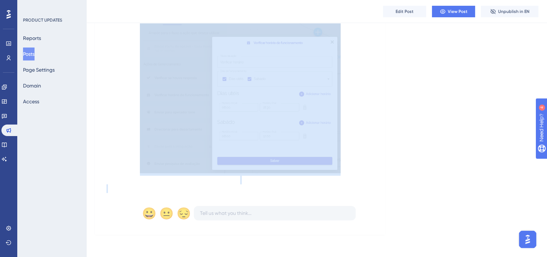
scroll to position [239, 0]
drag, startPoint x: 107, startPoint y: 157, endPoint x: 369, endPoint y: 166, distance: 262.1
click at [369, 166] on div "Ao configurar um chatbot com um comando de verificação de horário, caso a empre…" at bounding box center [241, 55] width 268 height 275
copy div "Ao configurar um chatbot com um comando de verificação de horário, caso a empre…"
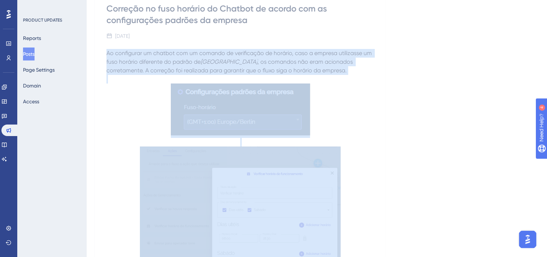
scroll to position [0, 0]
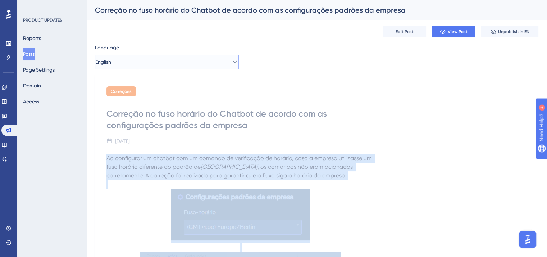
click at [137, 59] on button "English" at bounding box center [167, 62] width 144 height 14
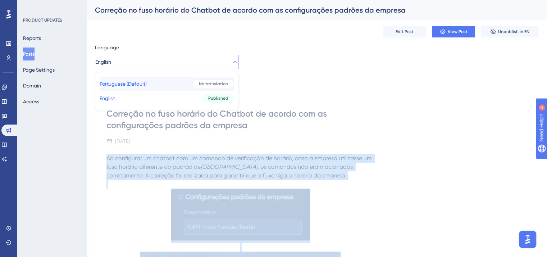
click at [139, 80] on span "Portuguese (Default)" at bounding box center [123, 84] width 47 height 9
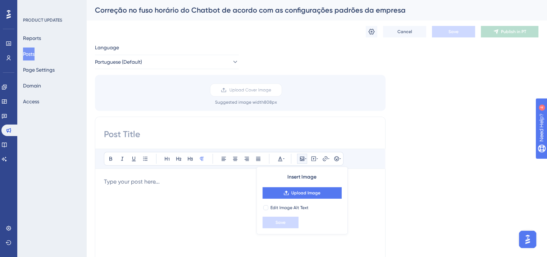
click at [161, 191] on div at bounding box center [240, 256] width 273 height 158
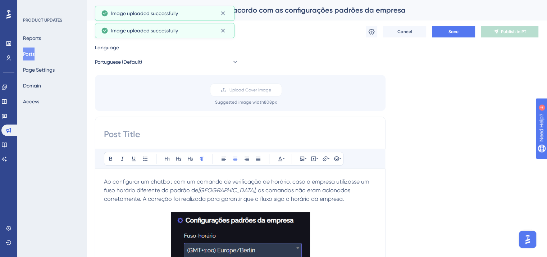
click at [279, 8] on div "Correção no fuso horário do Chatbot de acordo com as configurações padrões da e…" at bounding box center [308, 10] width 426 height 10
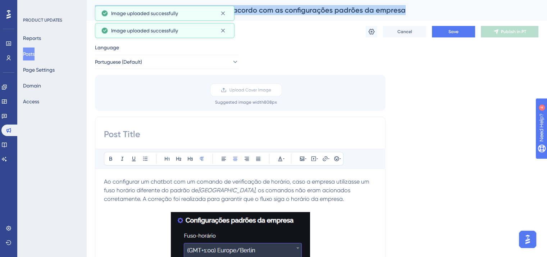
click at [279, 8] on div "Correção no fuso horário do Chatbot de acordo com as configurações padrões da e…" at bounding box center [308, 10] width 426 height 10
copy div "Correção no fuso horário do Chatbot de acordo com as configurações padrões da e…"
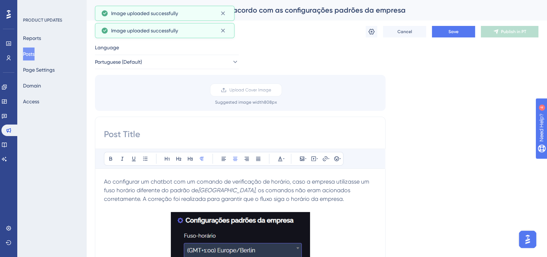
click at [122, 136] on input at bounding box center [240, 134] width 273 height 12
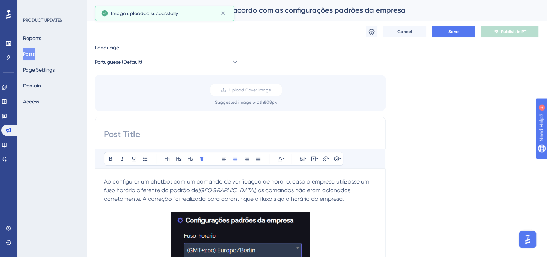
paste input "Correção no fuso horário do Chatbot de acordo com as configurações padrões da e…"
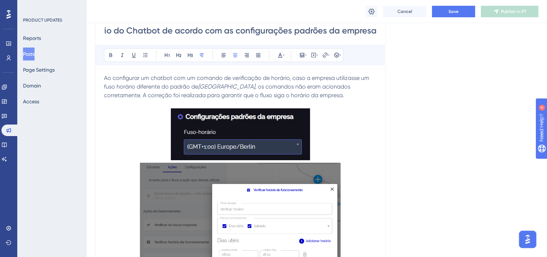
scroll to position [144, 0]
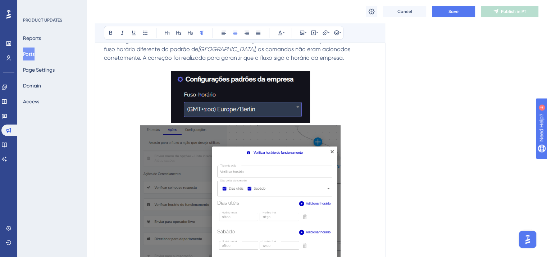
type input "Correção no fuso horário do Chatbot de acordo com as configurações padrões da e…"
click at [238, 79] on img at bounding box center [240, 97] width 139 height 52
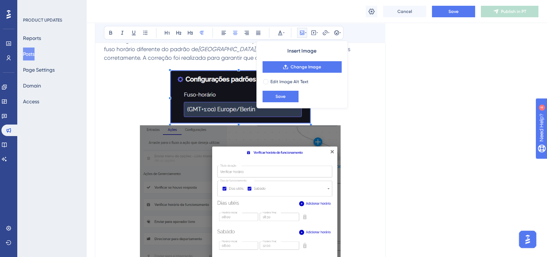
click at [229, 164] on img at bounding box center [240, 203] width 201 height 157
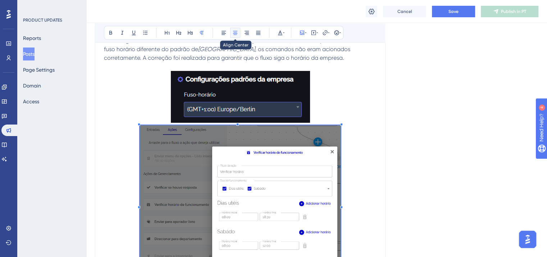
click at [232, 33] on icon at bounding box center [235, 33] width 6 height 6
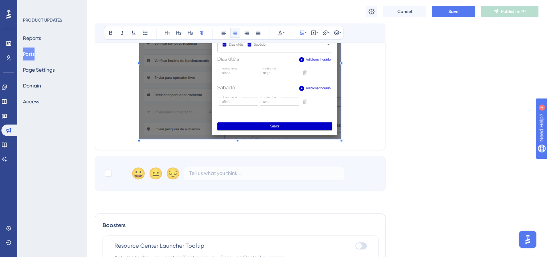
scroll to position [324, 0]
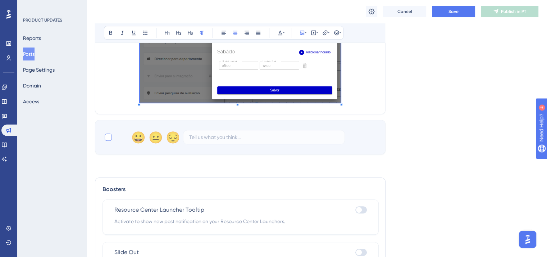
click at [110, 137] on div at bounding box center [108, 136] width 7 height 7
checkbox input "true"
click at [460, 9] on button "Save" at bounding box center [453, 12] width 43 height 12
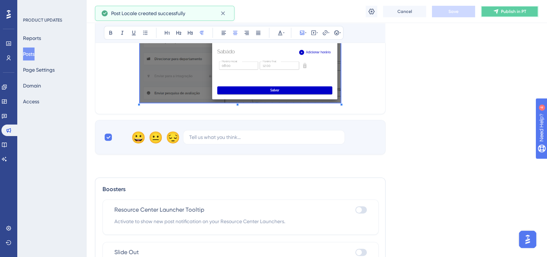
click at [514, 10] on span "Publish in PT" at bounding box center [513, 12] width 25 height 6
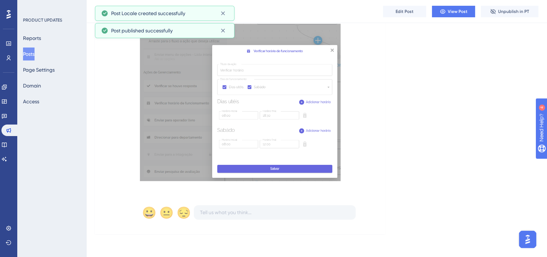
scroll to position [230, 0]
click at [31, 60] on button "Posts" at bounding box center [29, 53] width 12 height 13
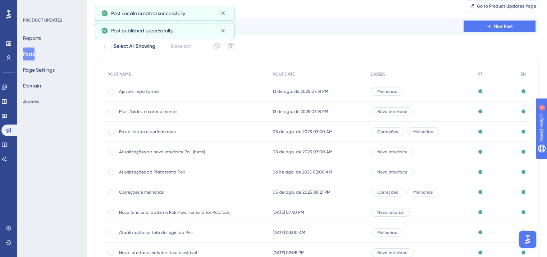
scroll to position [109, 0]
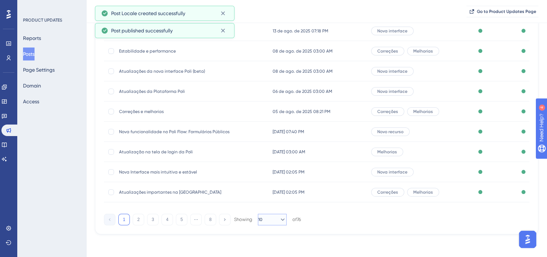
click at [279, 222] on icon at bounding box center [282, 219] width 7 height 7
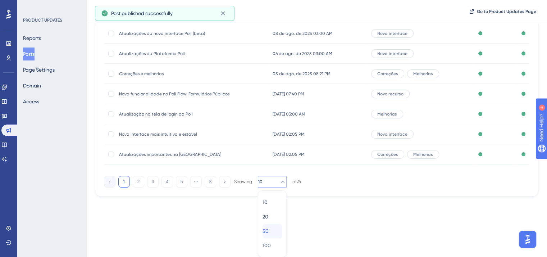
click at [274, 233] on div "50 50" at bounding box center [272, 231] width 19 height 14
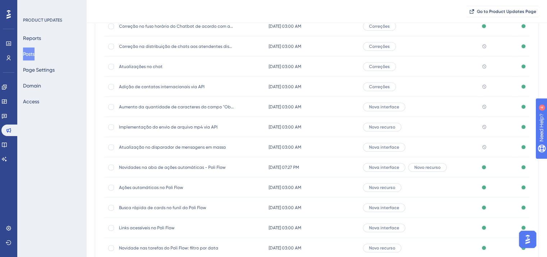
scroll to position [507, 0]
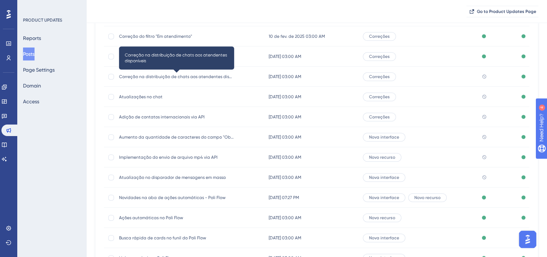
click at [148, 76] on span "Correção na distribuição de chats aos atendentes disponíveis" at bounding box center [176, 77] width 115 height 6
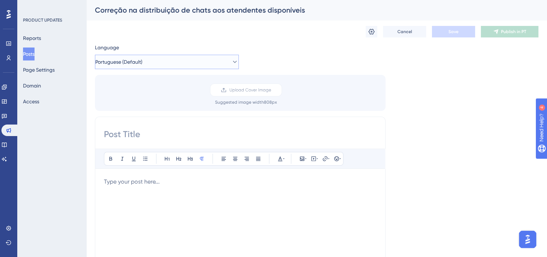
click at [142, 63] on span "Portuguese (Default)" at bounding box center [118, 62] width 47 height 9
click at [166, 97] on button "English English Published" at bounding box center [167, 98] width 135 height 14
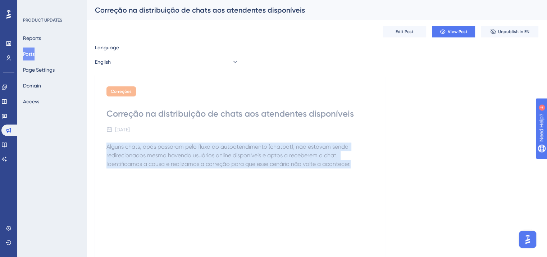
drag, startPoint x: 105, startPoint y: 147, endPoint x: 368, endPoint y: 173, distance: 264.4
click at [368, 173] on div "Correções Correção na distribuição de chats aos atendentes disponíveis January …" at bounding box center [240, 209] width 291 height 268
copy span "Alguns chats, após passaram pelo fluxo do autoatendimento (chatbot), não estava…"
click at [136, 68] on button "English" at bounding box center [167, 62] width 144 height 14
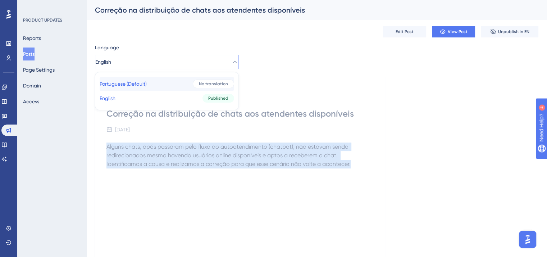
click at [143, 84] on span "Portuguese (Default)" at bounding box center [123, 84] width 47 height 9
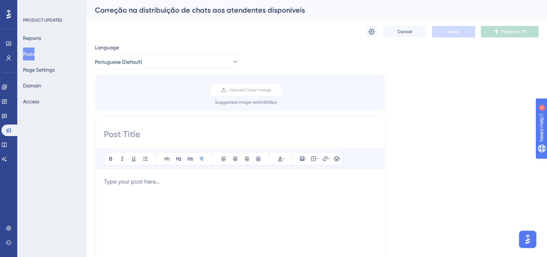
click at [146, 182] on p at bounding box center [240, 181] width 273 height 9
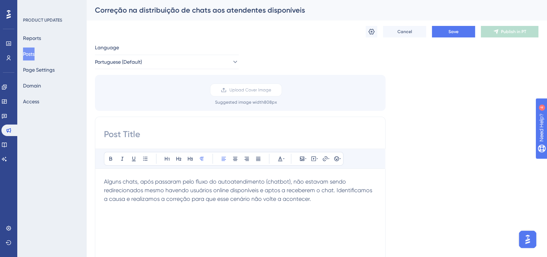
click at [192, 13] on div "Correção na distribuição de chats aos atendentes disponíveis" at bounding box center [308, 10] width 426 height 10
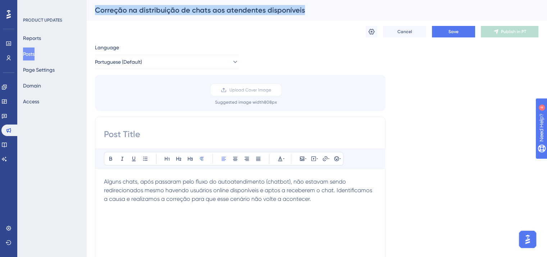
click at [192, 13] on div "Correção na distribuição de chats aos atendentes disponíveis" at bounding box center [308, 10] width 426 height 10
copy div "Correção na distribuição de chats aos atendentes disponíveis Cancel Save Publis…"
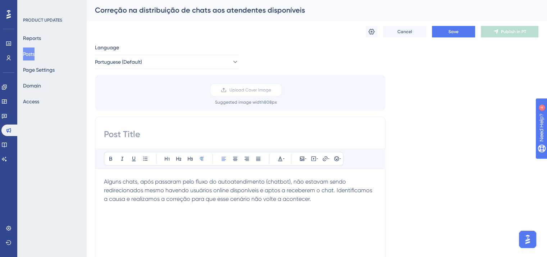
click at [187, 134] on input at bounding box center [240, 134] width 273 height 12
paste input "Correção na distribuição de chats aos atendentes disponíveis"
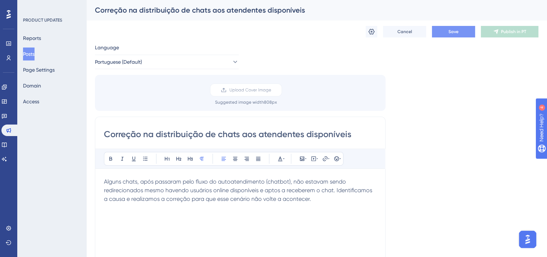
type input "Correção na distribuição de chats aos atendentes disponíveis"
click at [452, 30] on span "Save" at bounding box center [454, 32] width 10 height 6
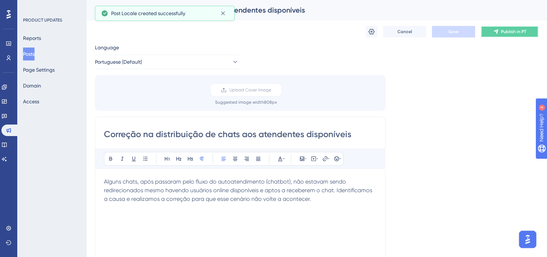
click at [513, 29] on span "Publish in PT" at bounding box center [513, 32] width 25 height 6
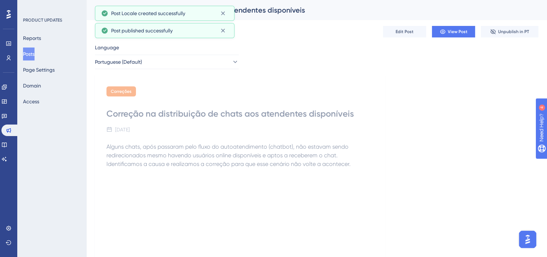
click at [35, 53] on button "Posts" at bounding box center [29, 53] width 12 height 13
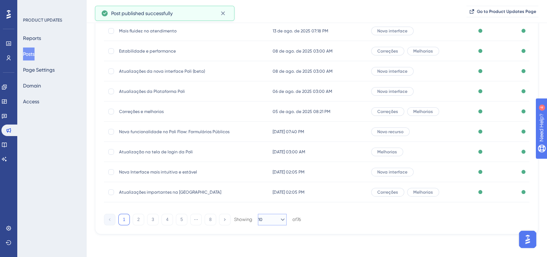
click at [274, 223] on button "10" at bounding box center [272, 220] width 29 height 12
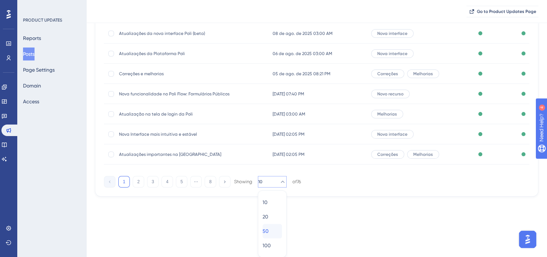
click at [276, 232] on div "50 50" at bounding box center [272, 231] width 19 height 14
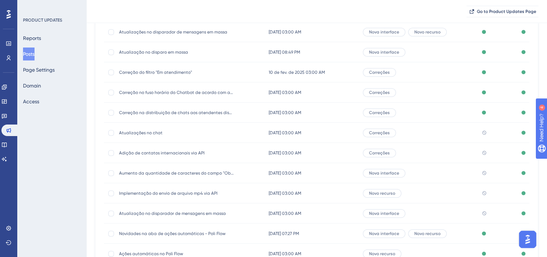
scroll to position [543, 0]
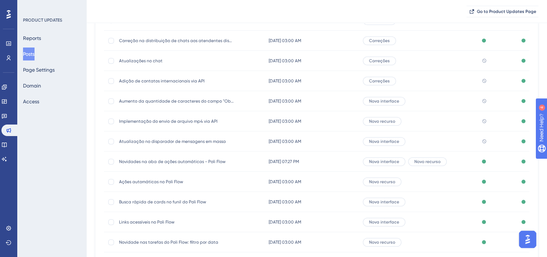
click at [144, 55] on div "Atualizações no chat Atualizações no chat" at bounding box center [176, 61] width 115 height 20
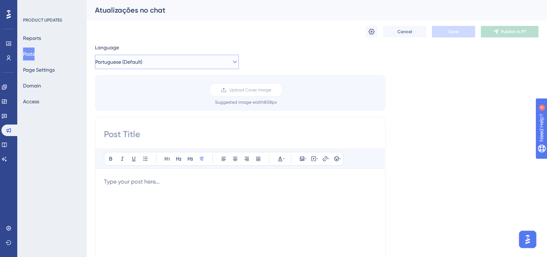
click at [150, 57] on button "Portuguese (Default)" at bounding box center [167, 62] width 144 height 14
click at [167, 94] on button "English English Published" at bounding box center [167, 98] width 135 height 14
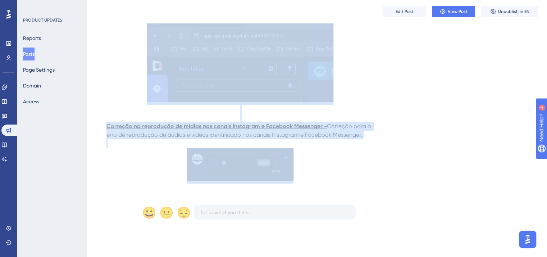
drag, startPoint x: 107, startPoint y: 144, endPoint x: 335, endPoint y: 182, distance: 232.1
click at [335, 182] on div "Contabilização de chats não lidos no navegador - Realizada a correção para a co…" at bounding box center [241, 91] width 268 height 202
copy div "Contabilização de chats não lidos no navegador - Realizada a correção para a co…"
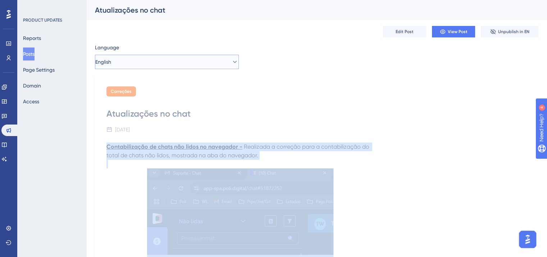
click at [157, 66] on button "English" at bounding box center [167, 62] width 144 height 14
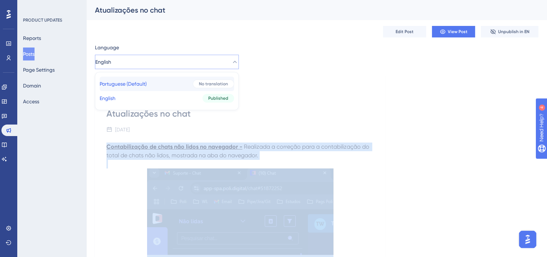
click at [159, 82] on button "Portuguese (Default) Portuguese (Default) No translation" at bounding box center [167, 84] width 135 height 14
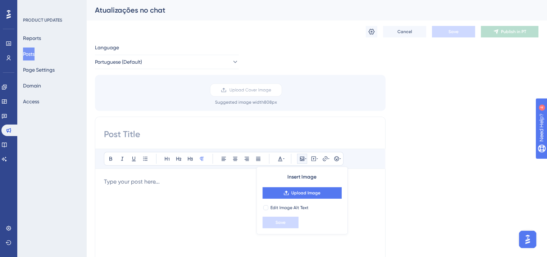
click at [129, 188] on div at bounding box center [240, 256] width 273 height 158
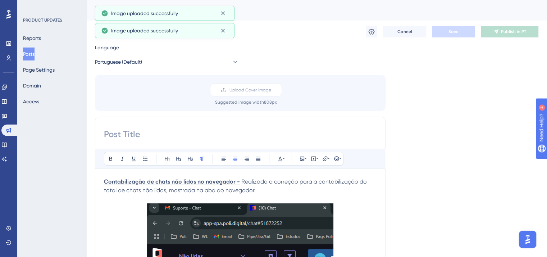
click at [146, 10] on div "Image uploaded successfully" at bounding box center [165, 13] width 140 height 15
click at [222, 11] on icon at bounding box center [222, 13] width 7 height 7
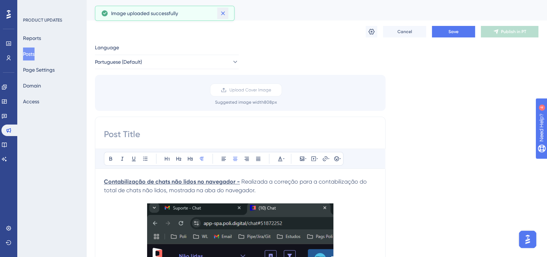
click at [222, 11] on icon at bounding box center [222, 13] width 7 height 7
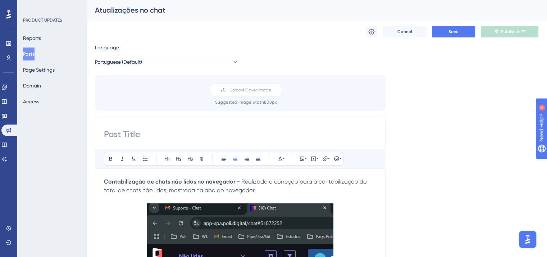
click at [153, 12] on div "Atualizações no chat" at bounding box center [308, 10] width 426 height 10
copy div "Atualizações no chat Cancel Save Publish in PT Language Portuguese (Default)"
click at [144, 124] on div "Bold Italic Underline Bullet Point Heading 1 Heading 2 Heading 3 Normal Align L…" at bounding box center [240, 244] width 291 height 255
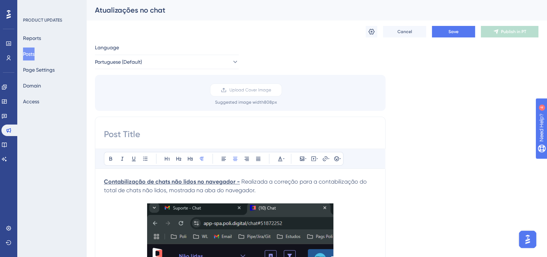
click at [148, 136] on input at bounding box center [240, 134] width 273 height 12
paste input "Atualizações no chat"
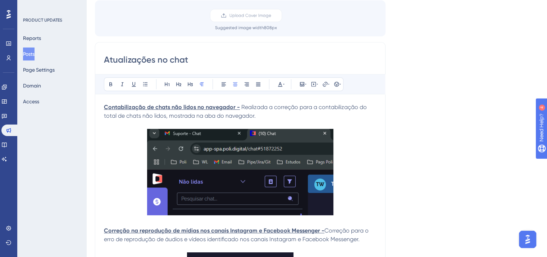
scroll to position [108, 0]
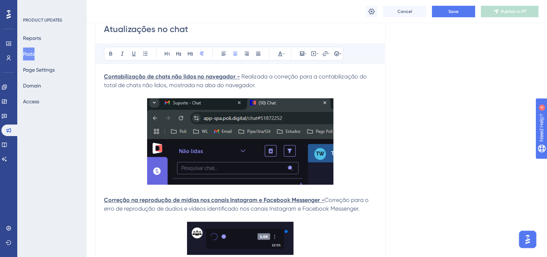
type input "Atualizações no chat"
click at [225, 144] on img at bounding box center [240, 141] width 186 height 86
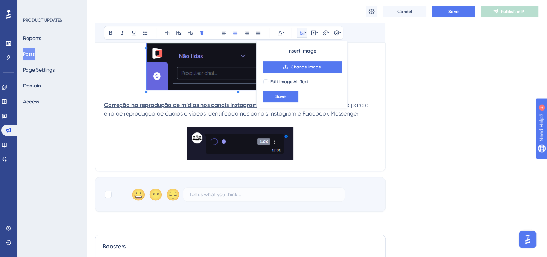
scroll to position [216, 0]
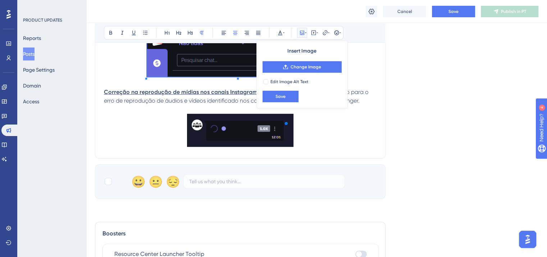
click at [225, 139] on img at bounding box center [240, 130] width 107 height 33
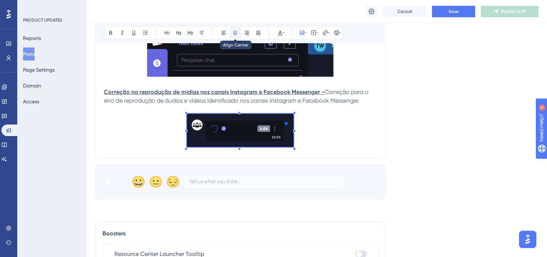
click at [236, 34] on icon at bounding box center [235, 33] width 4 height 4
click at [106, 182] on div at bounding box center [108, 181] width 7 height 7
checkbox input "true"
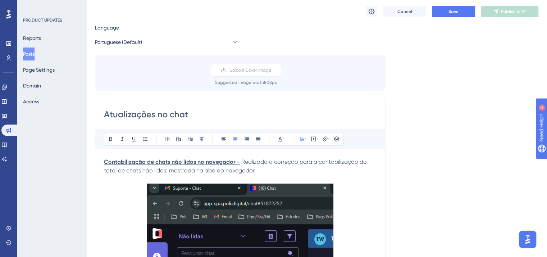
scroll to position [0, 0]
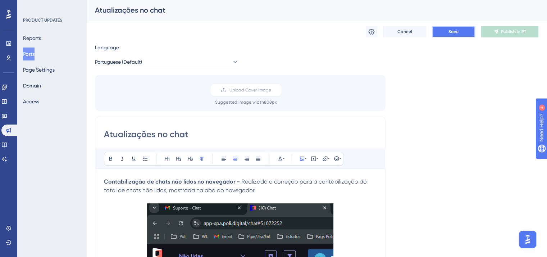
click at [449, 27] on button "Save" at bounding box center [453, 32] width 43 height 12
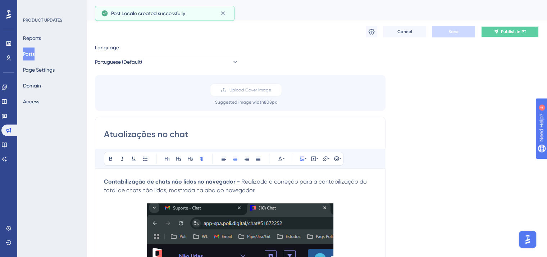
click at [511, 30] on span "Publish in PT" at bounding box center [513, 32] width 25 height 6
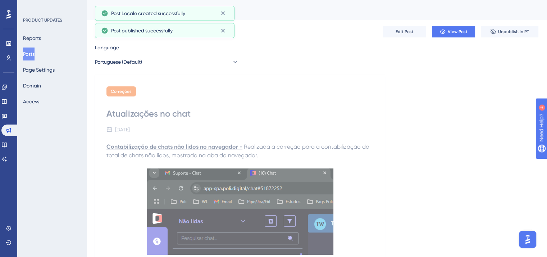
click at [34, 57] on button "Posts" at bounding box center [29, 53] width 12 height 13
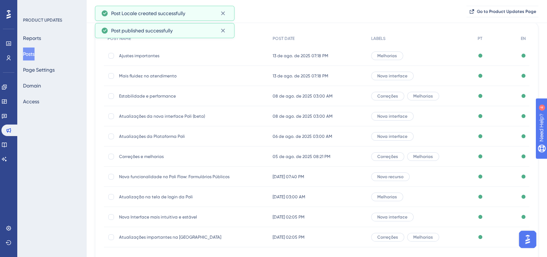
scroll to position [109, 0]
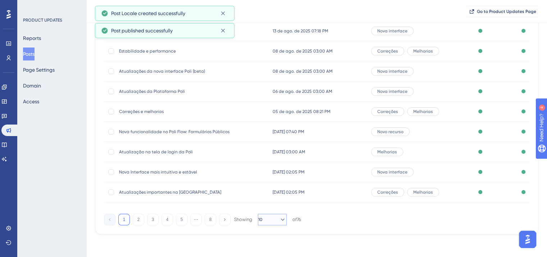
click at [279, 223] on icon at bounding box center [282, 219] width 7 height 7
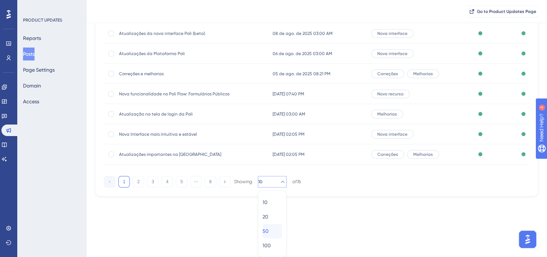
click at [273, 235] on div "50 50" at bounding box center [272, 231] width 19 height 14
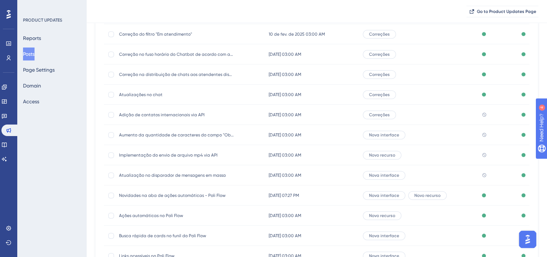
scroll to position [543, 0]
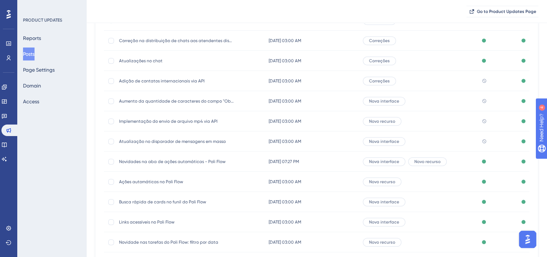
click at [150, 80] on span "Adição de contatos internacionais via API" at bounding box center [176, 81] width 115 height 6
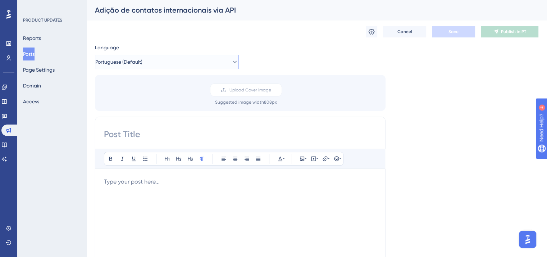
click at [155, 62] on button "Portuguese (Default)" at bounding box center [167, 62] width 144 height 14
click at [151, 97] on button "English English Published" at bounding box center [167, 98] width 135 height 14
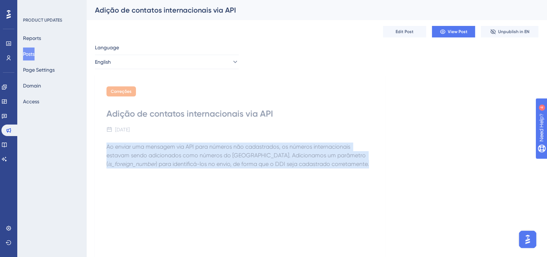
drag, startPoint x: 106, startPoint y: 147, endPoint x: 338, endPoint y: 164, distance: 232.4
click at [338, 164] on div "Correções Adição de contatos internacionais via API January 6, 2025 Ao enviar u…" at bounding box center [240, 209] width 291 height 268
copy p "Ao enviar uma mensagem via API para números não cadastrados, os números interna…"
click at [111, 66] on span "English" at bounding box center [103, 62] width 16 height 9
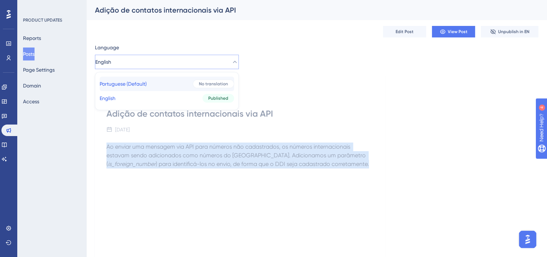
click at [124, 84] on span "Portuguese (Default)" at bounding box center [123, 84] width 47 height 9
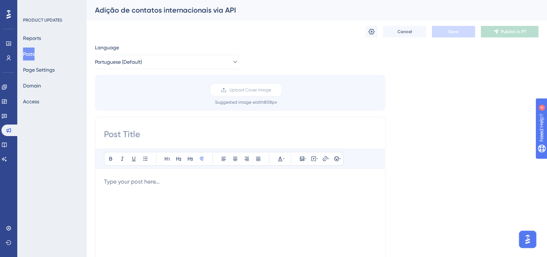
click at [145, 174] on div "Bold Italic Underline Bullet Point Heading 1 Heading 2 Heading 3 Normal Align L…" at bounding box center [240, 242] width 273 height 187
click at [149, 182] on p at bounding box center [240, 181] width 273 height 9
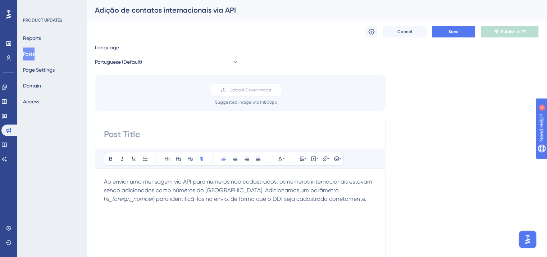
click at [134, 14] on div "Adição de contatos internacionais via API" at bounding box center [308, 10] width 426 height 10
click at [134, 13] on div "Adição de contatos internacionais via API" at bounding box center [308, 10] width 426 height 10
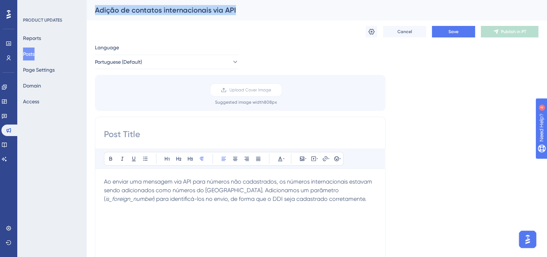
click at [134, 13] on div "Adição de contatos internacionais via API" at bounding box center [308, 10] width 426 height 10
copy div "Adição de contatos internacionais via API Cancel Save Publish in PT Language Po…"
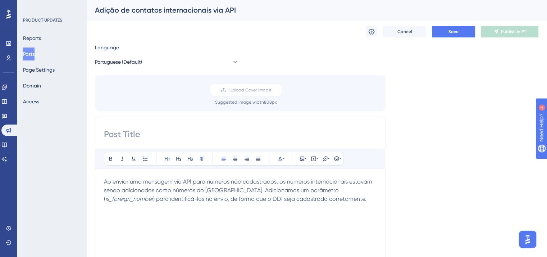
click at [164, 132] on input at bounding box center [240, 134] width 273 height 12
paste input "Adição de contatos internacionais via API"
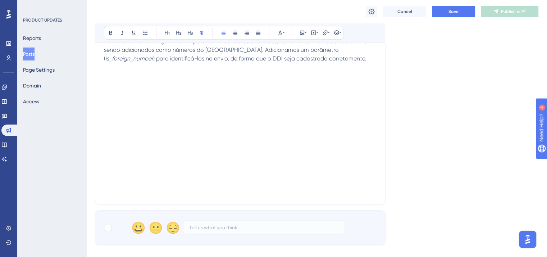
scroll to position [144, 0]
type input "Adição de contatos internacionais via API"
click at [111, 228] on div at bounding box center [108, 226] width 7 height 7
checkbox input "true"
click at [456, 10] on span "Save" at bounding box center [454, 12] width 10 height 6
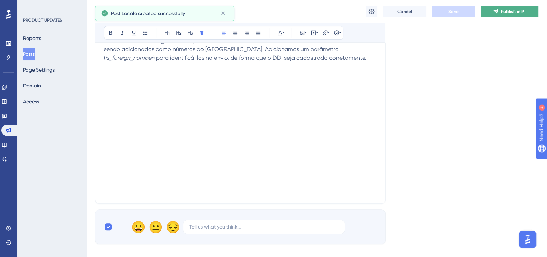
click at [507, 10] on span "Publish in PT" at bounding box center [513, 12] width 25 height 6
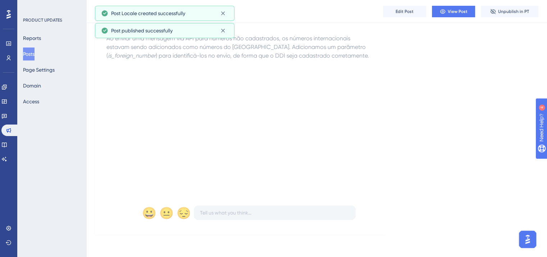
click at [35, 56] on button "Posts" at bounding box center [29, 53] width 12 height 13
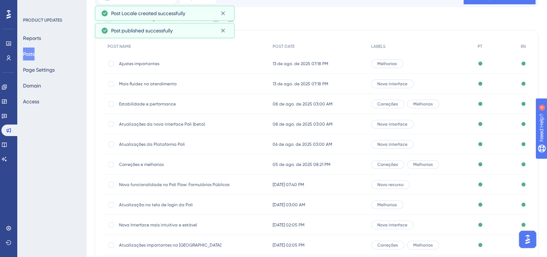
scroll to position [109, 0]
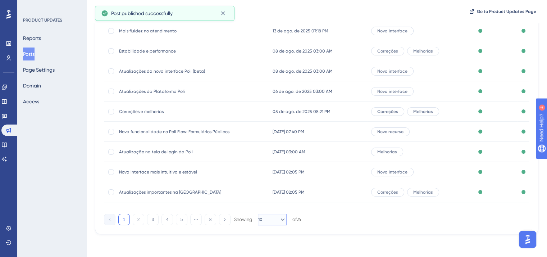
click at [279, 221] on icon at bounding box center [282, 219] width 7 height 7
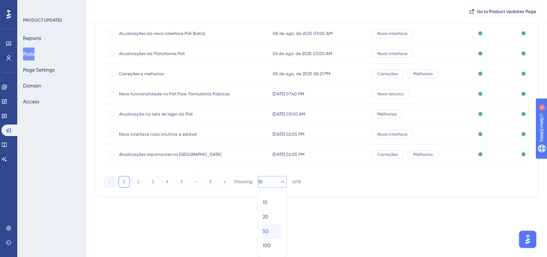
click at [269, 231] on span "50" at bounding box center [266, 231] width 6 height 9
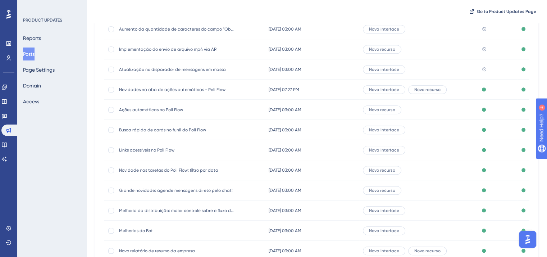
scroll to position [507, 0]
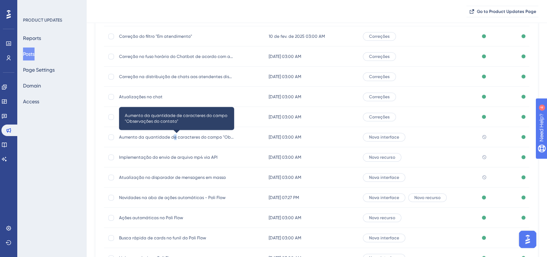
click at [173, 137] on span "Aumento da quantidade de caracteres do campo "Observações do contato"" at bounding box center [176, 137] width 115 height 6
click at [160, 137] on span "Aumento da quantidade de caracteres do campo "Observações do contato"" at bounding box center [176, 137] width 115 height 6
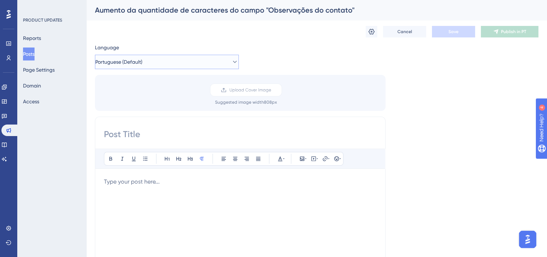
click at [168, 60] on button "Portuguese (Default)" at bounding box center [167, 62] width 144 height 14
click at [163, 100] on button "English English Published" at bounding box center [167, 98] width 135 height 14
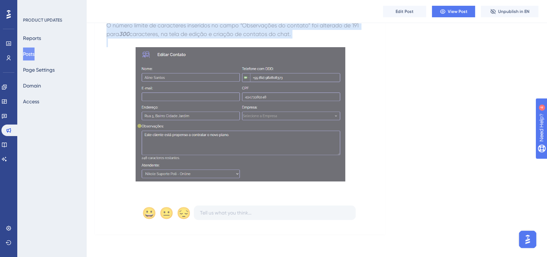
scroll to position [136, 0]
drag, startPoint x: 107, startPoint y: 157, endPoint x: 154, endPoint y: 191, distance: 58.2
click at [154, 191] on div "O número limite de caracteres inseridos no campo “Observações do contato” foi a…" at bounding box center [241, 106] width 268 height 171
copy div "O número limite de caracteres inseridos no campo “Observações do contato” foi a…"
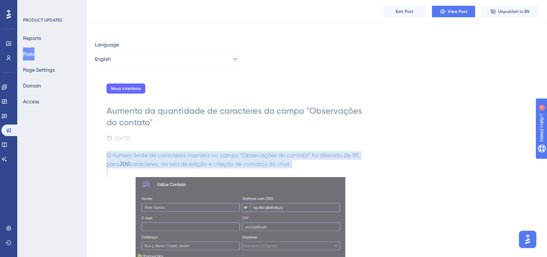
scroll to position [0, 0]
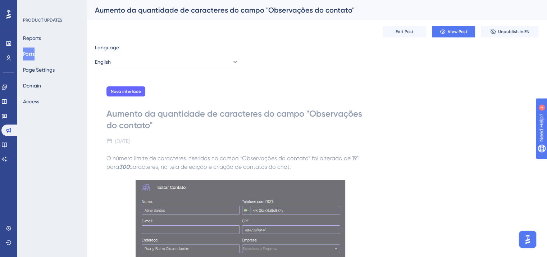
click at [161, 72] on div "Language English Nova interface Aumento da quantidade de caracteres do campo "O…" at bounding box center [317, 205] width 444 height 324
click at [167, 62] on button "English" at bounding box center [167, 62] width 144 height 14
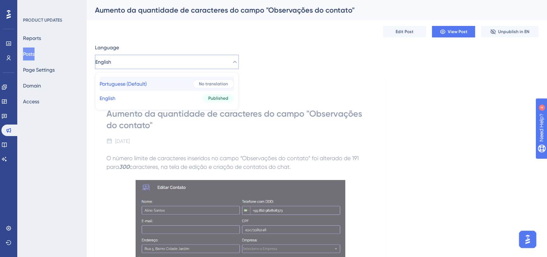
click at [167, 79] on button "Portuguese (Default) Portuguese (Default) No translation" at bounding box center [167, 84] width 135 height 14
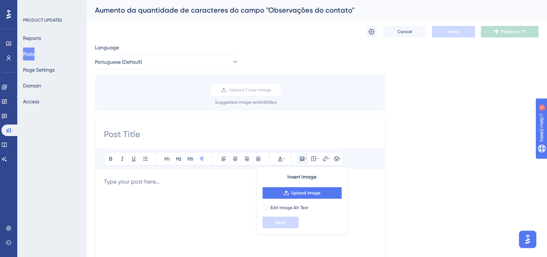
click at [153, 187] on div at bounding box center [240, 256] width 273 height 158
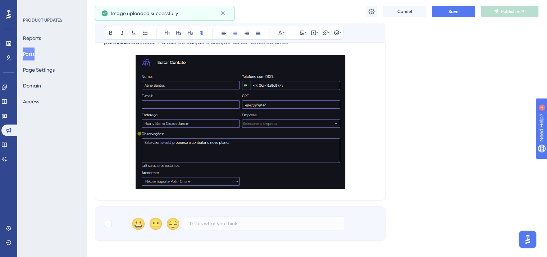
scroll to position [144, 0]
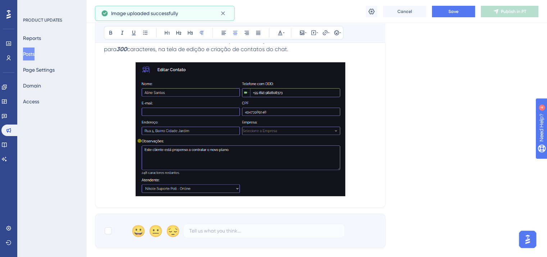
click at [236, 144] on img at bounding box center [241, 129] width 210 height 134
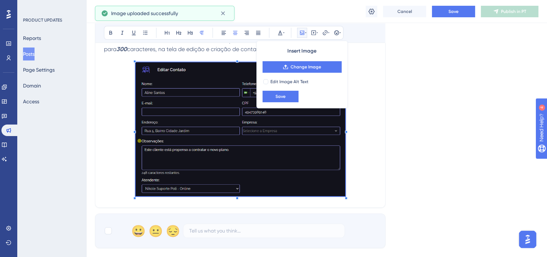
click at [107, 222] on div "😀 😐 😔" at bounding box center [240, 230] width 291 height 35
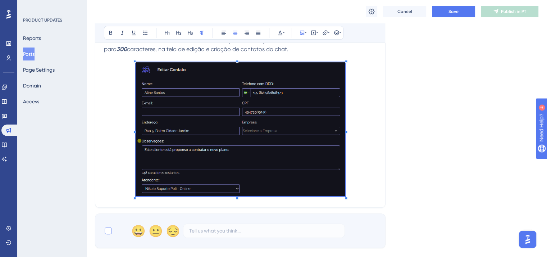
click at [107, 232] on div at bounding box center [108, 230] width 7 height 7
checkbox input "true"
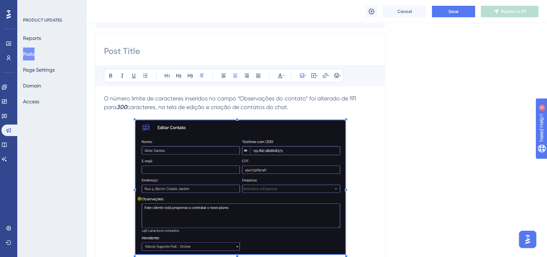
scroll to position [0, 0]
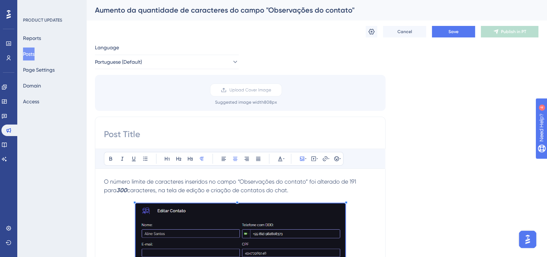
click at [183, 8] on div "Aumento da quantidade de caracteres do campo "Observações do contato"" at bounding box center [308, 10] width 426 height 10
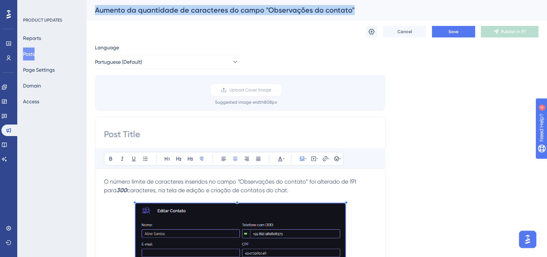
click at [183, 8] on div "Aumento da quantidade de caracteres do campo "Observações do contato"" at bounding box center [308, 10] width 426 height 10
copy div "Aumento da quantidade de caracteres do campo "Observações do contato" Cancel Sa…"
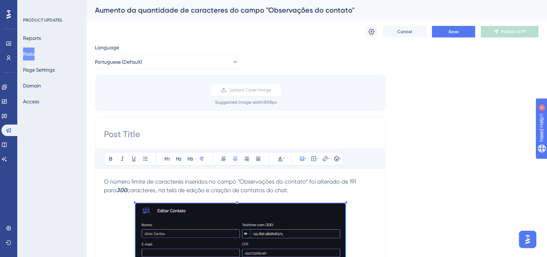
click at [189, 134] on input at bounding box center [240, 134] width 273 height 12
paste input "Aumento da quantidade de caracteres do campo "Observações do contato""
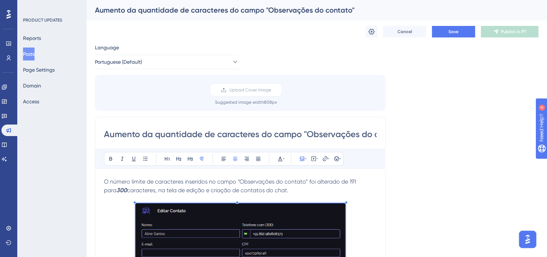
scroll to position [0, 32]
type input "Aumento da quantidade de caracteres do campo "Observações do contato""
click at [449, 23] on div "Cancel Save Publish in PT" at bounding box center [317, 31] width 444 height 23
click at [455, 33] on span "Save" at bounding box center [454, 32] width 10 height 6
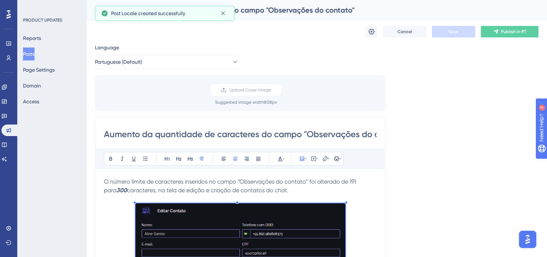
click at [510, 33] on span "Publish in PT" at bounding box center [513, 32] width 25 height 6
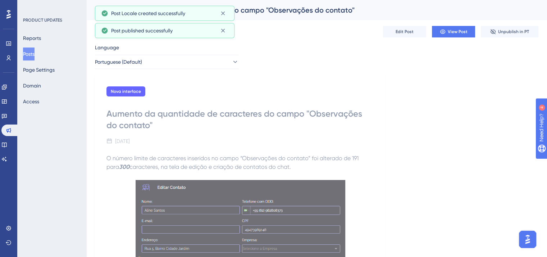
click at [32, 55] on button "Posts" at bounding box center [29, 53] width 12 height 13
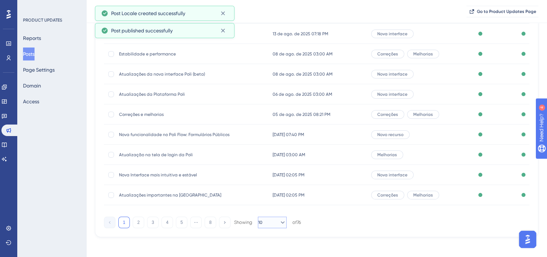
click at [263, 222] on span "10" at bounding box center [260, 222] width 4 height 6
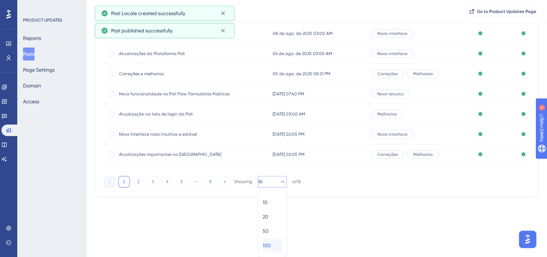
click at [268, 239] on div "100 100" at bounding box center [272, 245] width 19 height 14
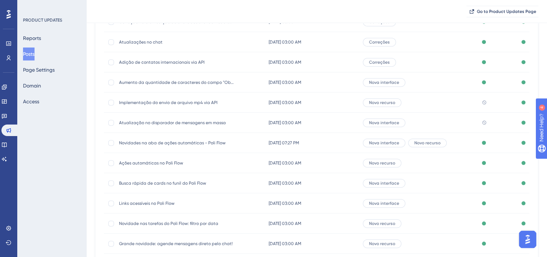
scroll to position [543, 0]
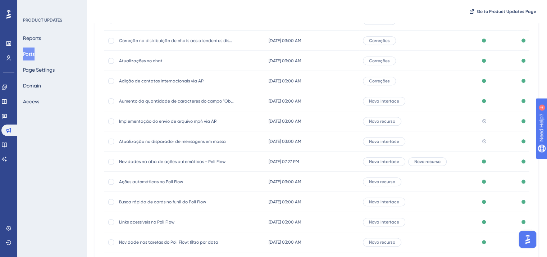
click at [158, 124] on div "Implementação do envio de arquivo mp4 via API Implementação do envio de arquivo…" at bounding box center [176, 121] width 115 height 20
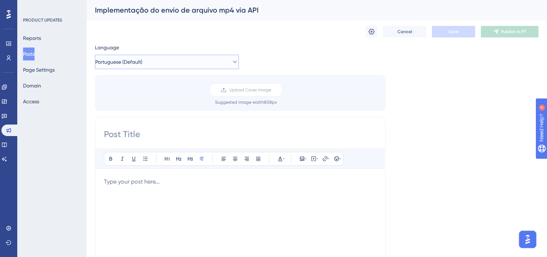
click at [163, 62] on button "Portuguese (Default)" at bounding box center [167, 62] width 144 height 14
click at [176, 91] on button "English English Published" at bounding box center [167, 98] width 135 height 14
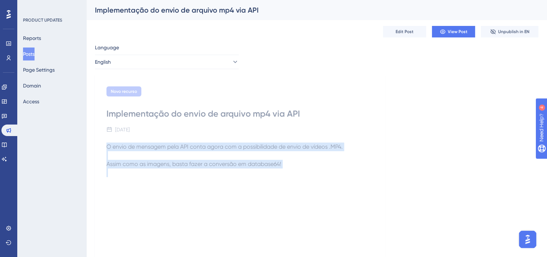
drag, startPoint x: 107, startPoint y: 145, endPoint x: 237, endPoint y: 185, distance: 136.3
click at [237, 185] on div "O envio de mensagem pela API conta agora com a possibilidade de envio de vídeos…" at bounding box center [241, 221] width 268 height 158
click at [138, 64] on button "English" at bounding box center [167, 62] width 144 height 14
click at [140, 86] on span "Portuguese (Default)" at bounding box center [123, 84] width 47 height 9
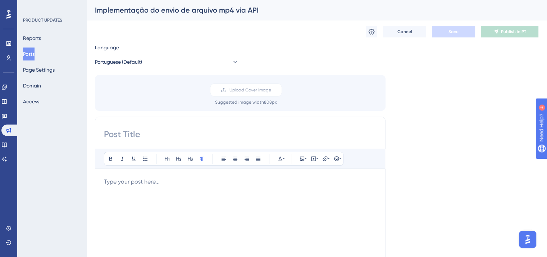
click at [139, 184] on p at bounding box center [240, 181] width 273 height 9
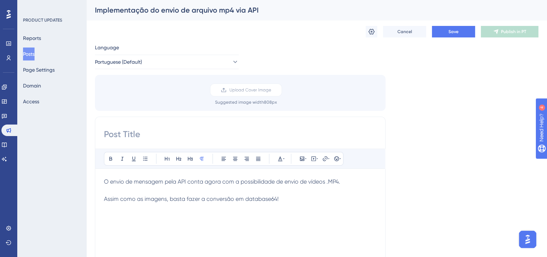
click at [168, 6] on div "Implementação do envio de arquivo mp4 via API" at bounding box center [308, 10] width 426 height 10
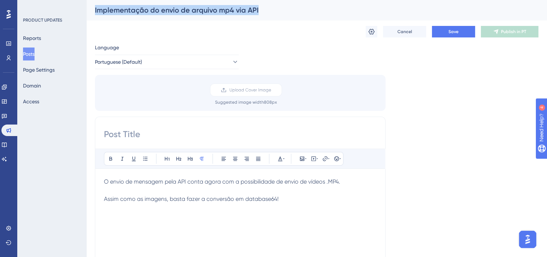
click at [168, 6] on div "Implementação do envio de arquivo mp4 via API" at bounding box center [308, 10] width 426 height 10
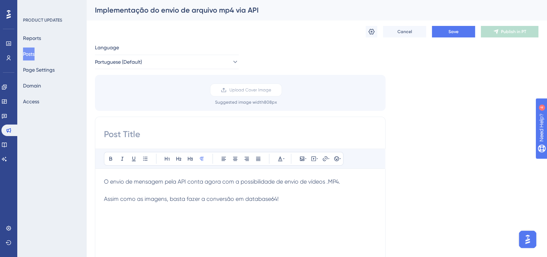
click at [185, 127] on div "Bold Italic Underline Bullet Point Heading 1 Heading 2 Heading 3 Normal Align L…" at bounding box center [240, 231] width 291 height 228
click at [217, 141] on div "Bold Italic Underline Bullet Point Heading 1 Heading 2 Heading 3 Normal Align L…" at bounding box center [240, 231] width 291 height 228
click at [122, 135] on input at bounding box center [240, 134] width 273 height 12
paste input "Implementação do envio de arquivo mp4 via API"
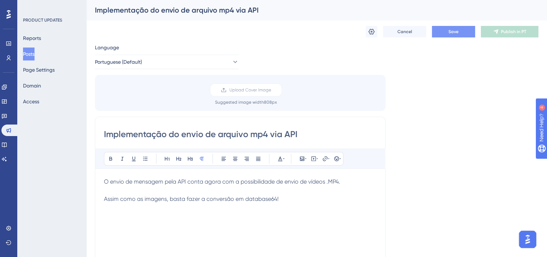
type input "Implementação do envio de arquivo mp4 via API"
click at [452, 34] on span "Save" at bounding box center [454, 32] width 10 height 6
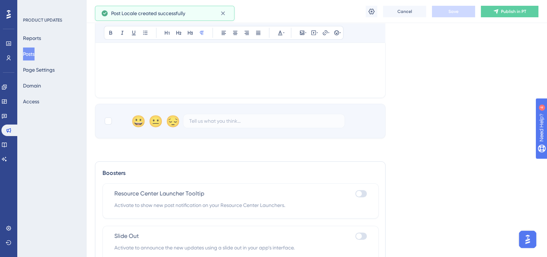
scroll to position [252, 0]
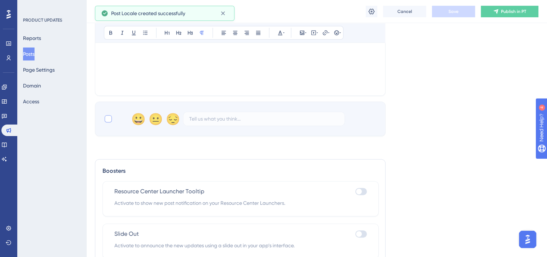
click at [108, 122] on div at bounding box center [108, 118] width 9 height 9
checkbox input "true"
click at [461, 18] on div "Cancel Save Publish in PT" at bounding box center [316, 11] width 461 height 23
click at [462, 16] on button "Save" at bounding box center [453, 12] width 43 height 12
click at [498, 12] on icon at bounding box center [496, 11] width 5 height 5
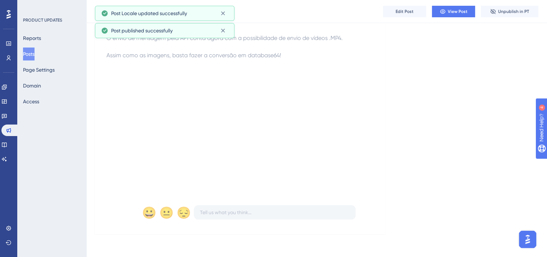
scroll to position [111, 0]
click at [35, 55] on button "Posts" at bounding box center [29, 53] width 12 height 13
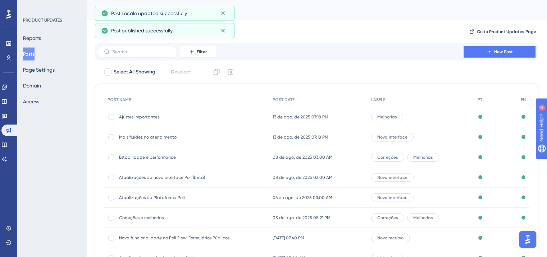
scroll to position [106, 0]
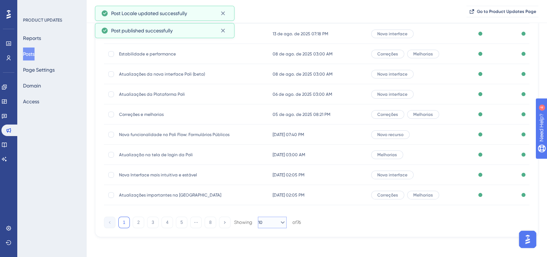
click at [269, 219] on button "10" at bounding box center [272, 223] width 29 height 12
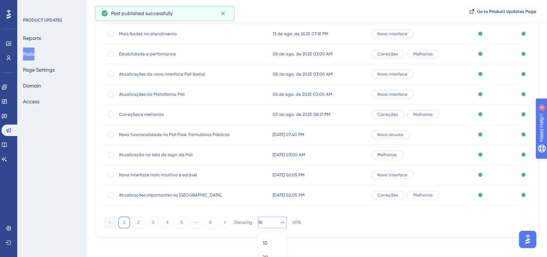
scroll to position [147, 0]
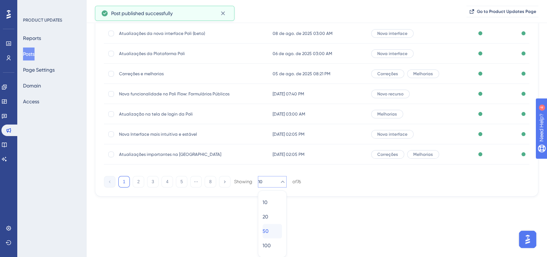
click at [269, 230] on span "50" at bounding box center [266, 231] width 6 height 9
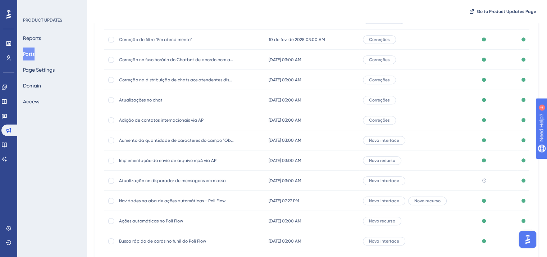
scroll to position [483, 0]
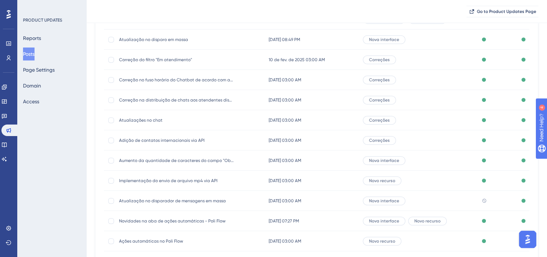
click at [151, 196] on div "Atualização no disparador de mensagens em massa Atualização no disparador de me…" at bounding box center [176, 201] width 115 height 20
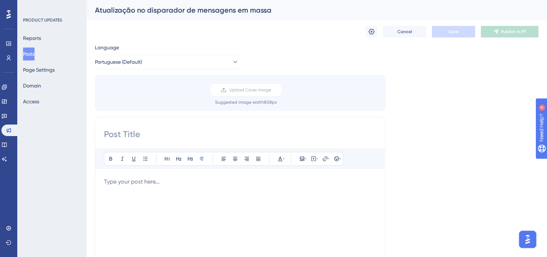
click at [186, 12] on div "Atualização no disparador de mensagens em massa" at bounding box center [308, 10] width 426 height 10
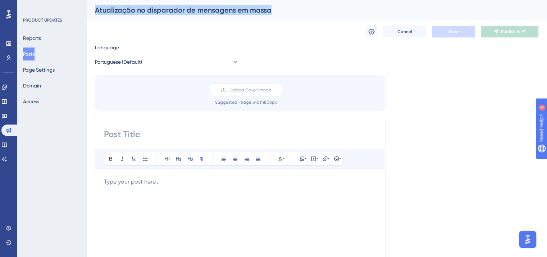
click at [186, 12] on div "Atualização no disparador de mensagens em massa" at bounding box center [308, 10] width 426 height 10
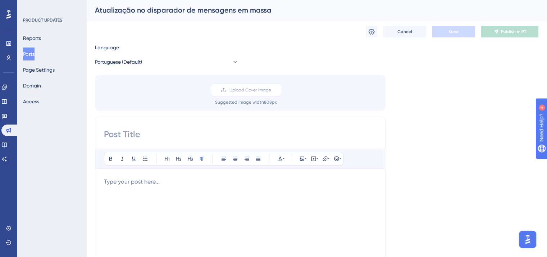
click at [165, 144] on div "Bold Italic Underline Bullet Point Heading 1 Heading 2 Heading 3 Normal Align L…" at bounding box center [240, 231] width 291 height 228
click at [189, 130] on input at bounding box center [240, 134] width 273 height 12
paste input "Atualização no disparador de mensagens em massa"
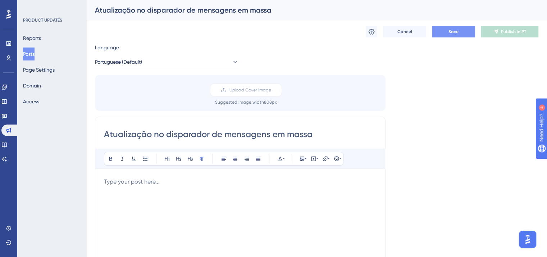
type input "Atualização no disparador de mensagens em massa"
click at [449, 32] on span "Save" at bounding box center [454, 32] width 10 height 6
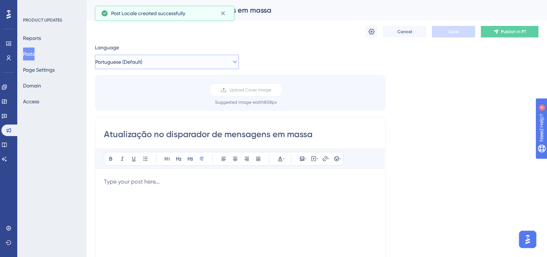
click at [202, 69] on button "Portuguese (Default)" at bounding box center [167, 62] width 144 height 14
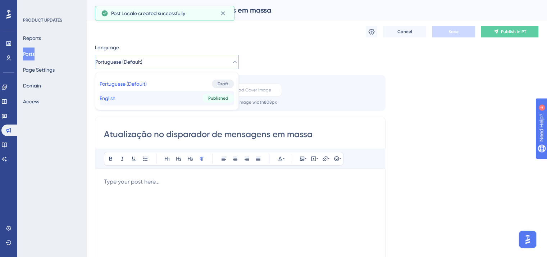
click at [176, 96] on button "English English Published" at bounding box center [167, 98] width 135 height 14
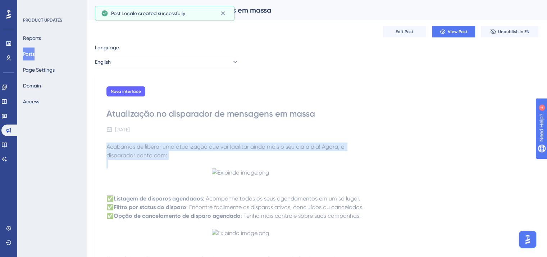
drag, startPoint x: 107, startPoint y: 145, endPoint x: 128, endPoint y: 188, distance: 48.8
click at [128, 188] on div "Acabamos de liberar uma atualização que vai facilitar ainda mais o seu dia a di…" at bounding box center [241, 221] width 268 height 158
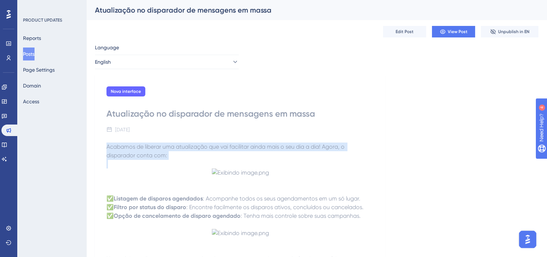
click at [118, 158] on span "Acabamos de liberar uma atualização que vai facilitar ainda mais o seu dia a di…" at bounding box center [227, 150] width 240 height 15
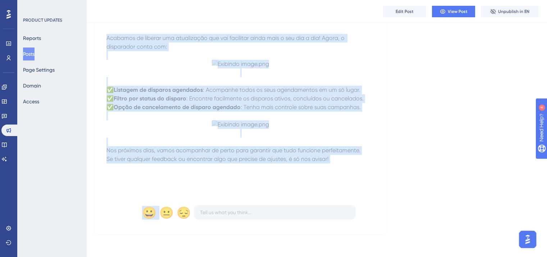
scroll to position [347, 0]
drag, startPoint x: 107, startPoint y: 145, endPoint x: 352, endPoint y: 189, distance: 248.5
click at [352, 189] on div "Acabamos de liberar uma atualização que vai facilitar ainda mais o seu dia a di…" at bounding box center [241, 113] width 268 height 158
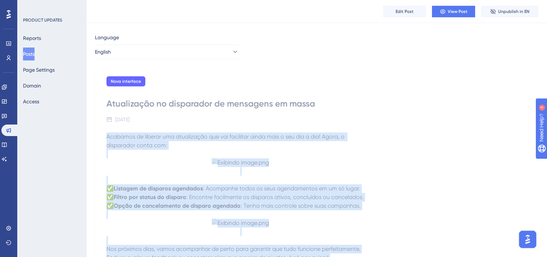
scroll to position [0, 0]
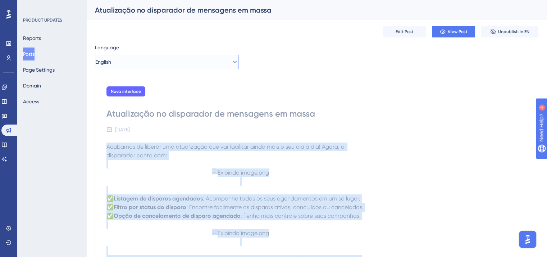
click at [140, 61] on button "English" at bounding box center [167, 62] width 144 height 14
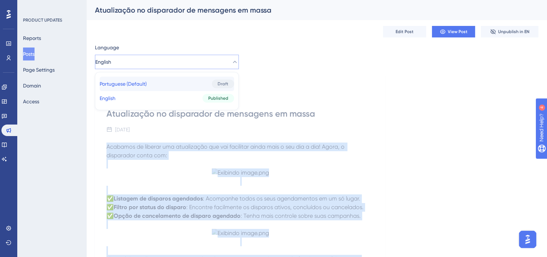
click at [138, 80] on span "Portuguese (Default)" at bounding box center [123, 84] width 47 height 9
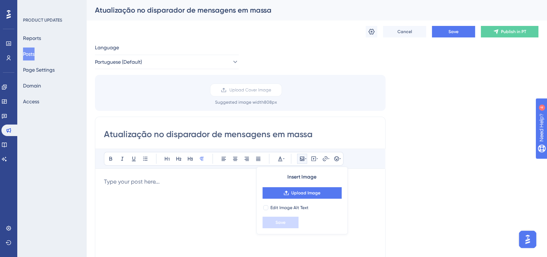
click at [153, 201] on div at bounding box center [240, 256] width 273 height 158
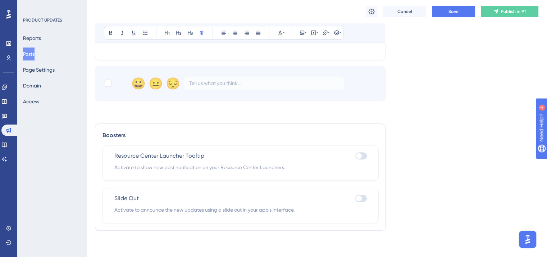
scroll to position [289, 0]
click at [108, 82] on div at bounding box center [108, 81] width 7 height 7
checkbox input "true"
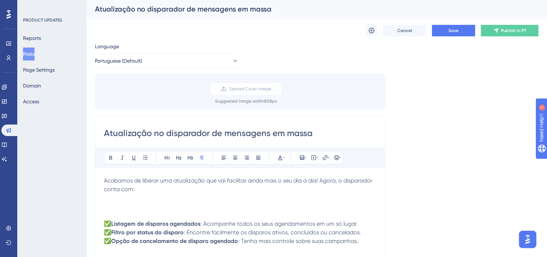
scroll to position [0, 0]
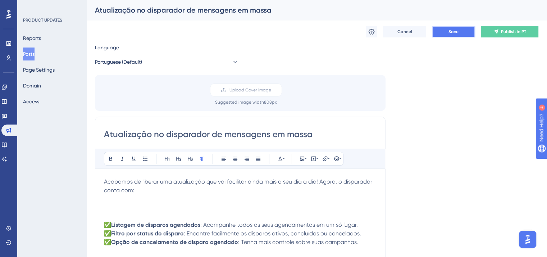
click at [459, 32] on button "Save" at bounding box center [453, 32] width 43 height 12
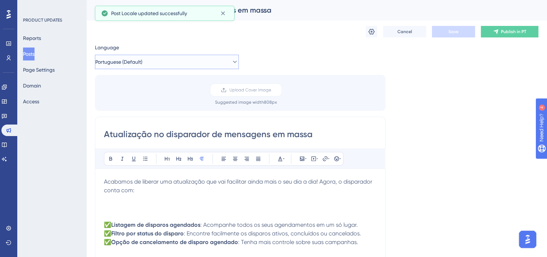
click at [121, 68] on button "Portuguese (Default)" at bounding box center [167, 62] width 144 height 14
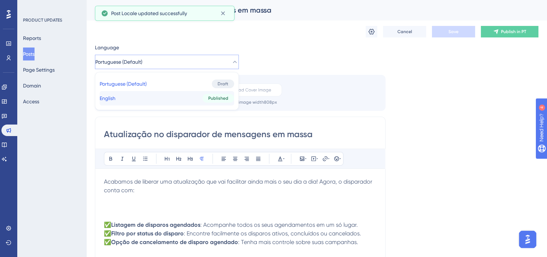
click at [116, 98] on span "English" at bounding box center [108, 98] width 16 height 9
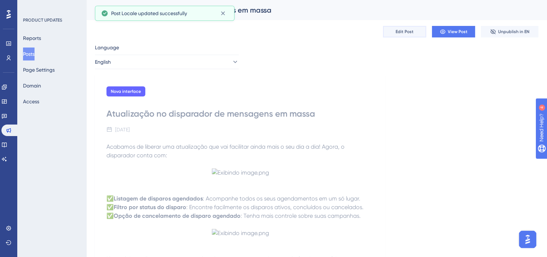
click at [392, 30] on button "Edit Post" at bounding box center [404, 32] width 43 height 12
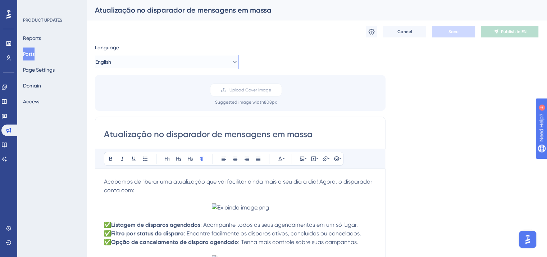
click at [105, 62] on span "English" at bounding box center [103, 62] width 16 height 9
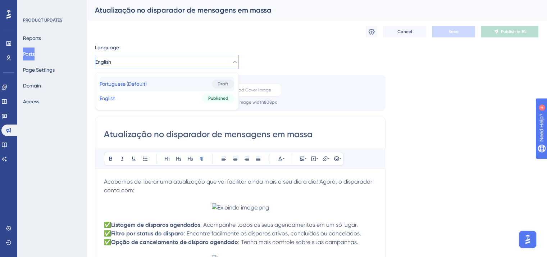
click at [121, 81] on span "Portuguese (Default)" at bounding box center [123, 84] width 47 height 9
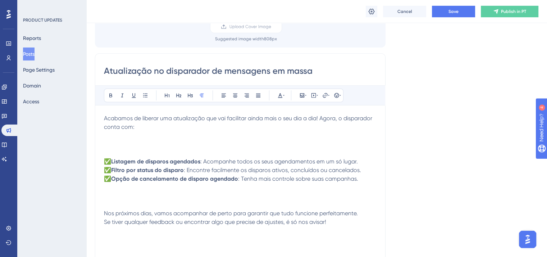
scroll to position [62, 0]
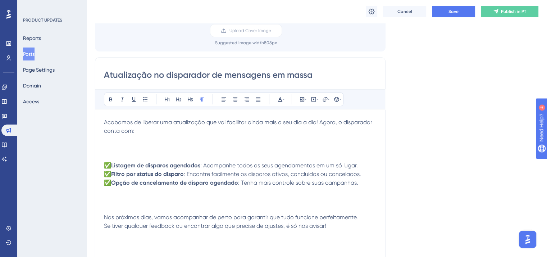
click at [124, 143] on p at bounding box center [240, 139] width 273 height 9
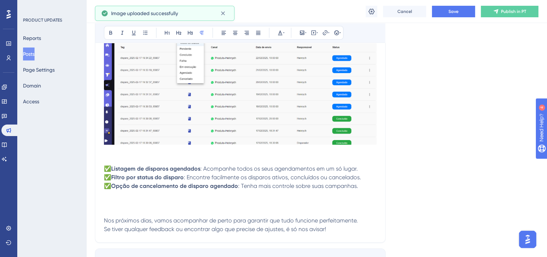
scroll to position [206, 0]
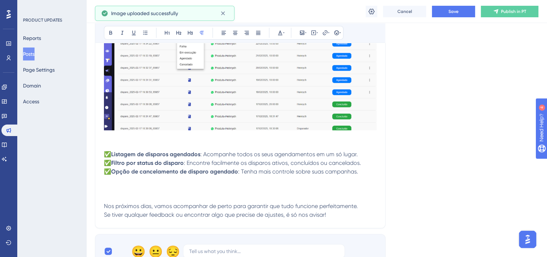
click at [133, 123] on img at bounding box center [240, 60] width 273 height 139
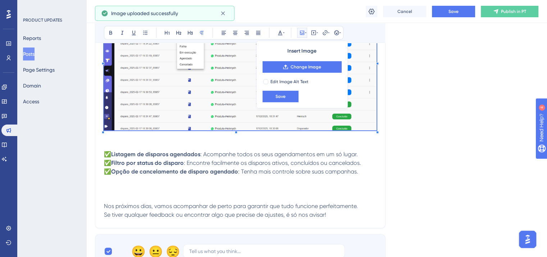
click at [104, 131] on div at bounding box center [103, 132] width 3 height 3
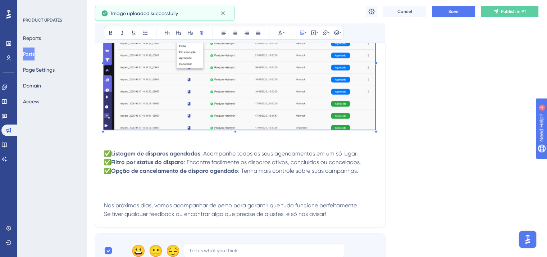
click at [105, 128] on span at bounding box center [239, 61] width 271 height 141
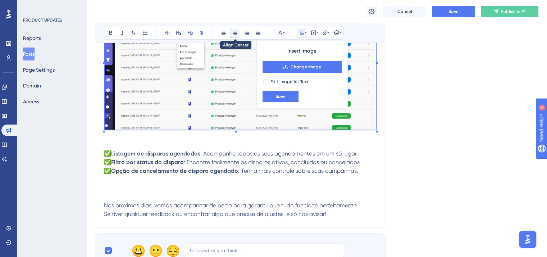
click at [239, 33] on button at bounding box center [235, 33] width 10 height 10
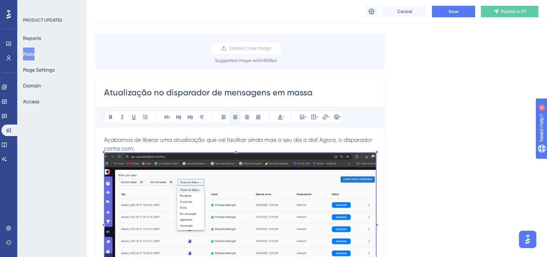
scroll to position [26, 0]
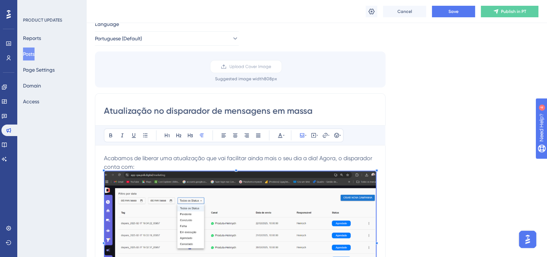
click at [182, 166] on p "Acabamos de liberar uma atualização que vai facilitar ainda mais o seu dia a di…" at bounding box center [240, 162] width 273 height 17
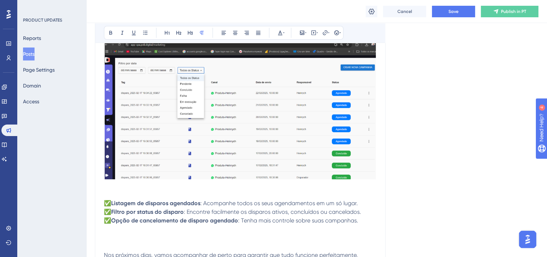
scroll to position [170, 0]
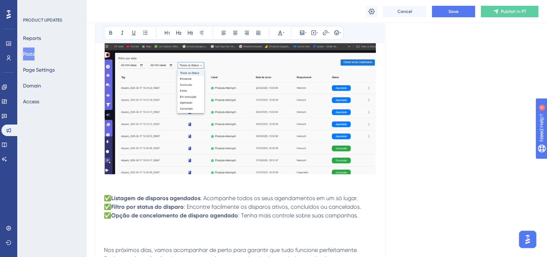
click at [114, 189] on p at bounding box center [240, 189] width 273 height 9
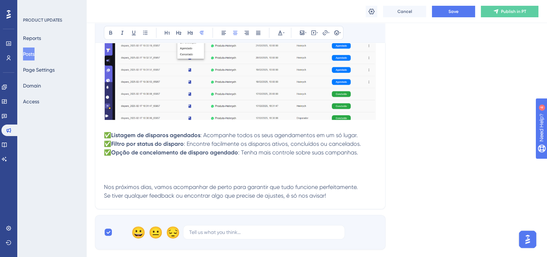
scroll to position [242, 0]
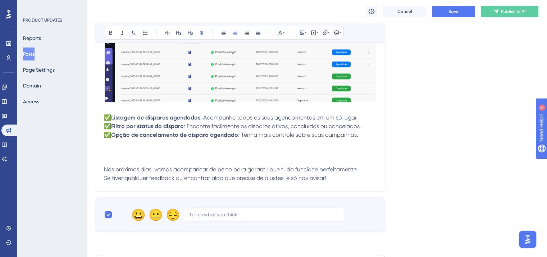
click at [120, 157] on p at bounding box center [240, 161] width 273 height 9
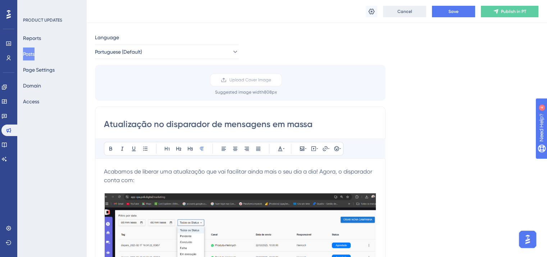
scroll to position [0, 0]
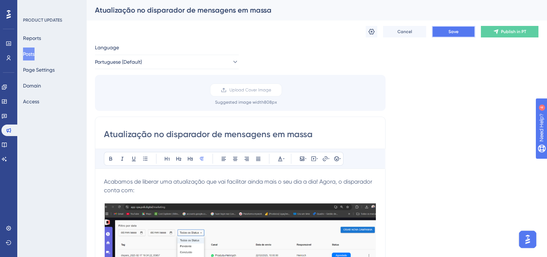
click at [438, 28] on button "Save" at bounding box center [453, 32] width 43 height 12
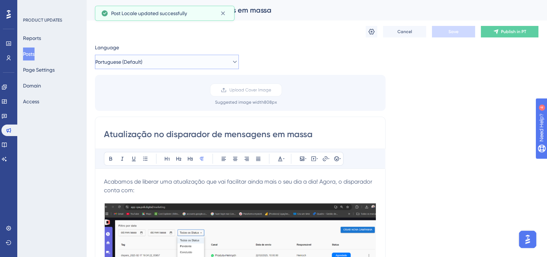
click at [142, 64] on span "Portuguese (Default)" at bounding box center [118, 62] width 47 height 9
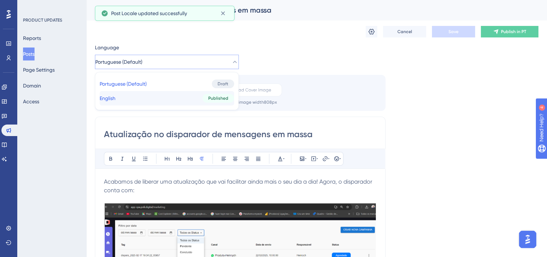
click at [137, 99] on button "English English Published" at bounding box center [167, 98] width 135 height 14
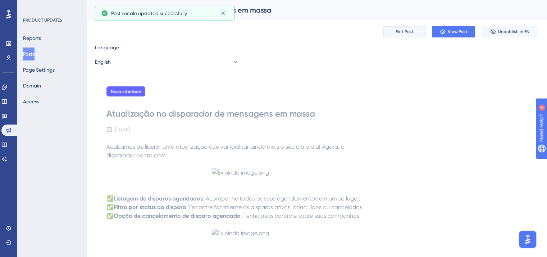
click at [396, 33] on span "Edit Post" at bounding box center [405, 32] width 18 height 6
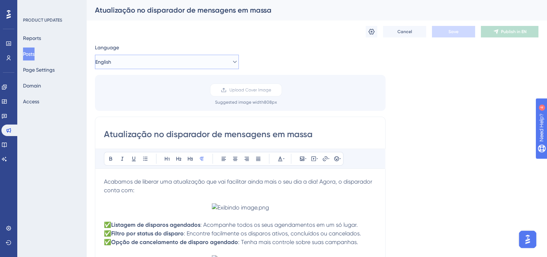
click at [139, 66] on button "English" at bounding box center [167, 62] width 144 height 14
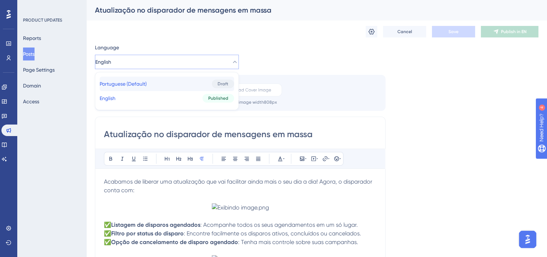
click at [154, 85] on button "Portuguese (Default) Portuguese (Default) Draft" at bounding box center [167, 84] width 135 height 14
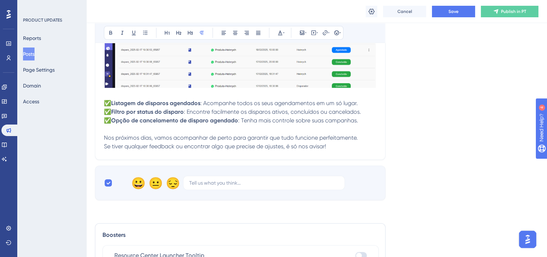
scroll to position [261, 0]
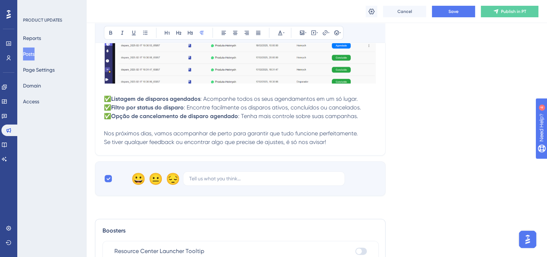
click at [151, 130] on p "Nos próximos dias, vamos acompanhar de perto para garantir que tudo funcione pe…" at bounding box center [240, 133] width 273 height 9
click at [364, 116] on p "✅ Listagem de disparos agendados : Acompanhe todos os seus agendamentos em um s…" at bounding box center [240, 108] width 273 height 26
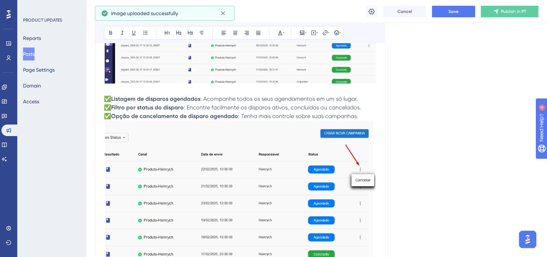
click at [233, 169] on img at bounding box center [240, 190] width 273 height 139
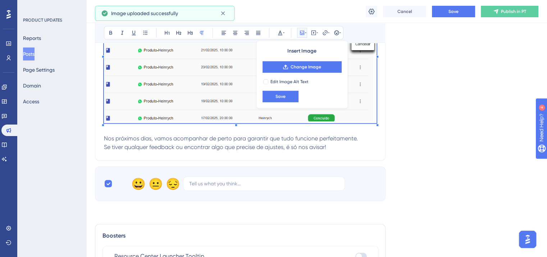
scroll to position [405, 0]
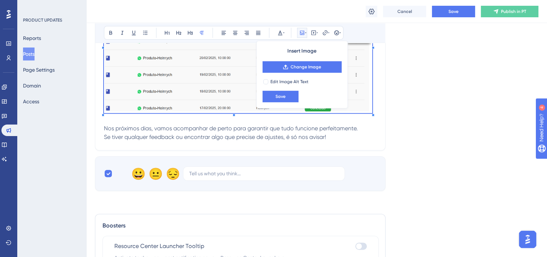
click at [107, 107] on span at bounding box center [238, 46] width 268 height 139
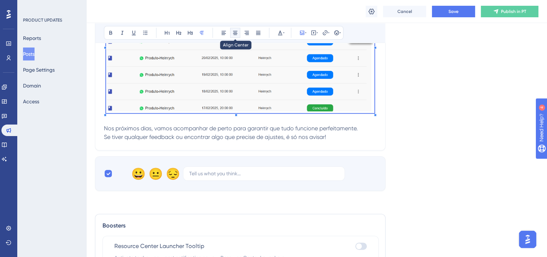
click at [236, 35] on icon at bounding box center [235, 33] width 6 height 6
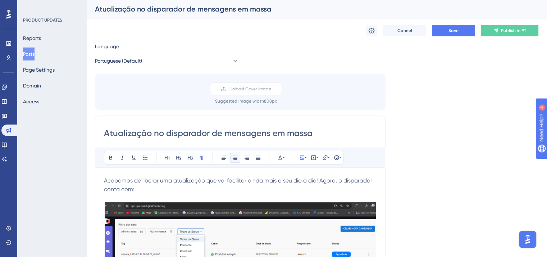
scroll to position [0, 0]
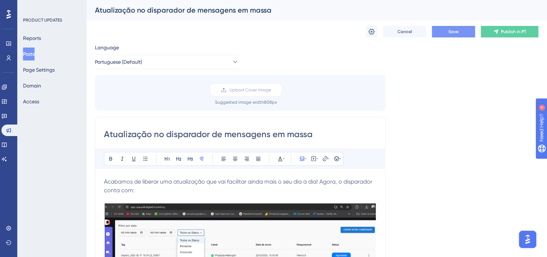
click at [465, 36] on button "Save" at bounding box center [453, 32] width 43 height 12
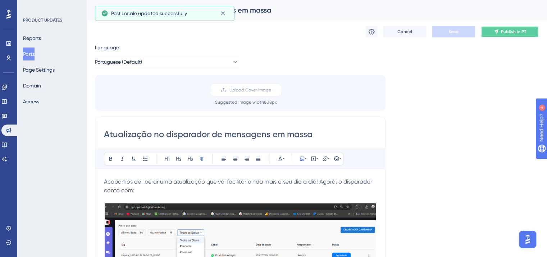
click at [499, 29] on icon at bounding box center [496, 32] width 6 height 6
